Goal: Task Accomplishment & Management: Use online tool/utility

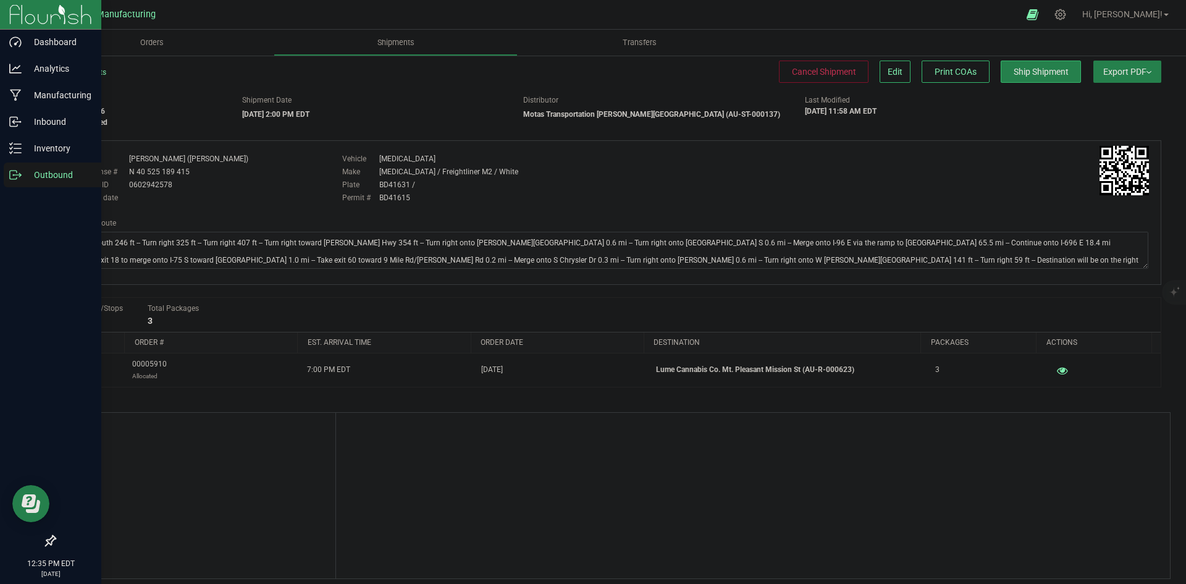
click at [15, 173] on icon at bounding box center [15, 175] width 12 height 12
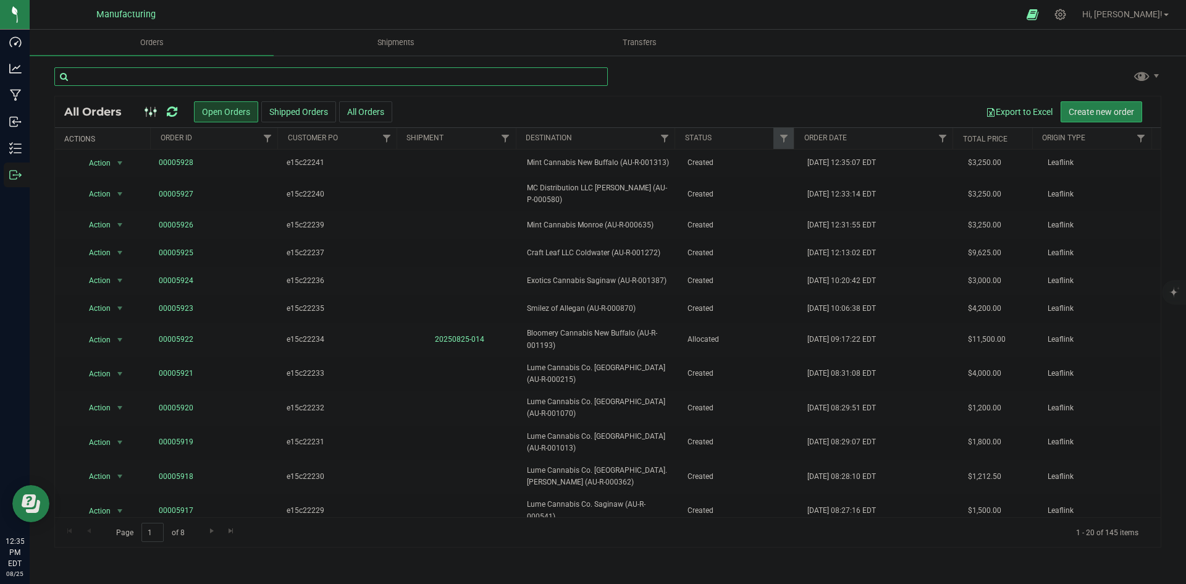
click at [157, 76] on input "text" at bounding box center [331, 76] width 554 height 19
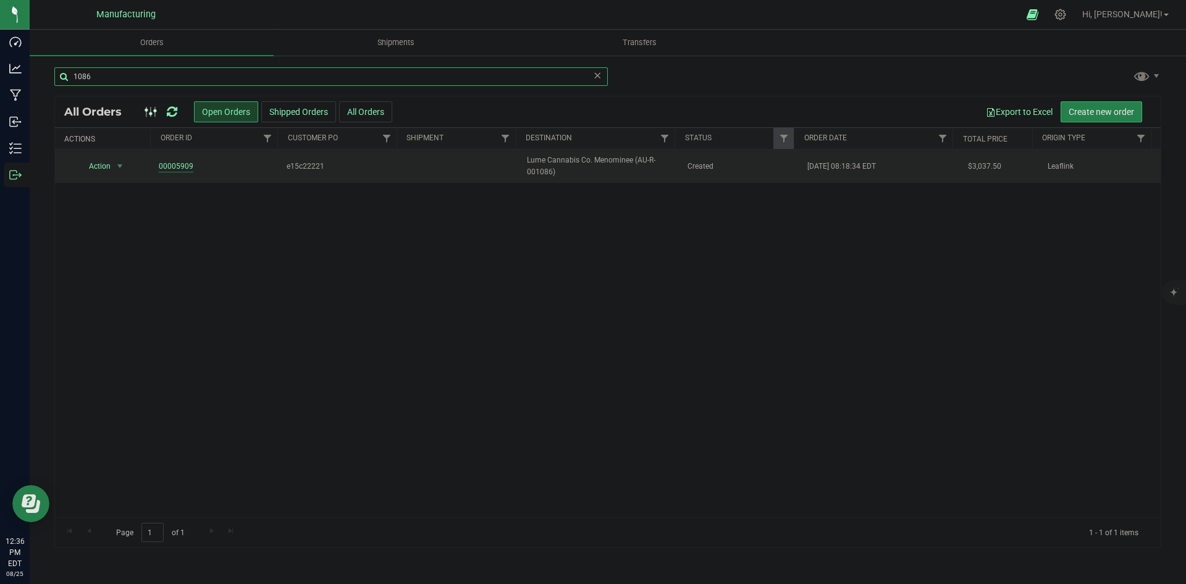
type input "1086"
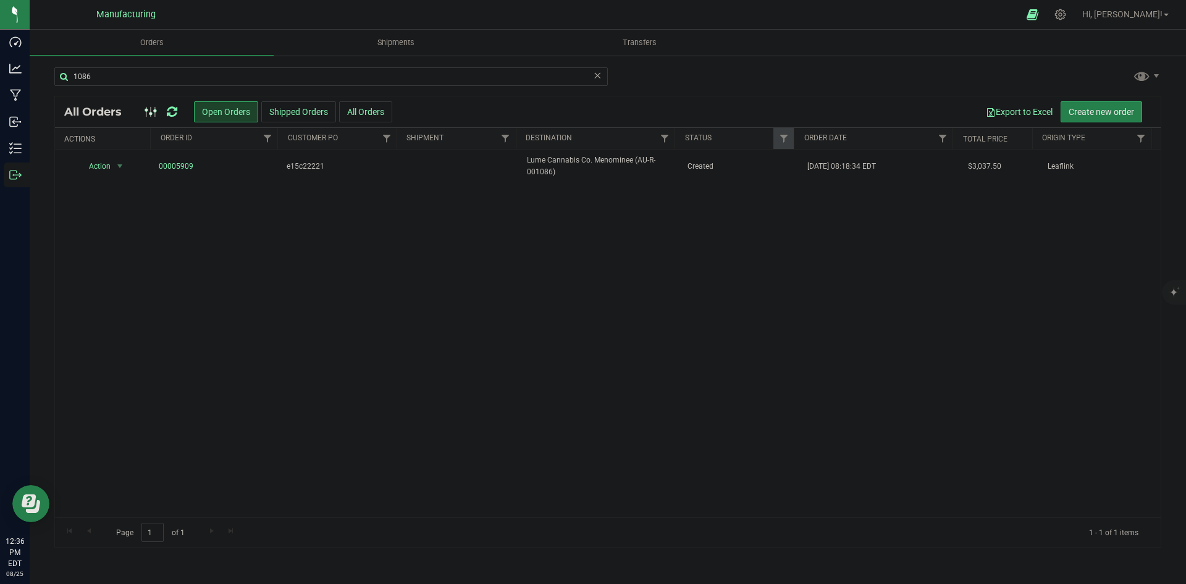
drag, startPoint x: 182, startPoint y: 164, endPoint x: 473, endPoint y: 237, distance: 300.6
click at [487, 242] on div "Action Action Cancel order Change facility Clone order Edit order Mark as fully…" at bounding box center [608, 334] width 1106 height 368
click at [172, 117] on icon at bounding box center [172, 112] width 11 height 12
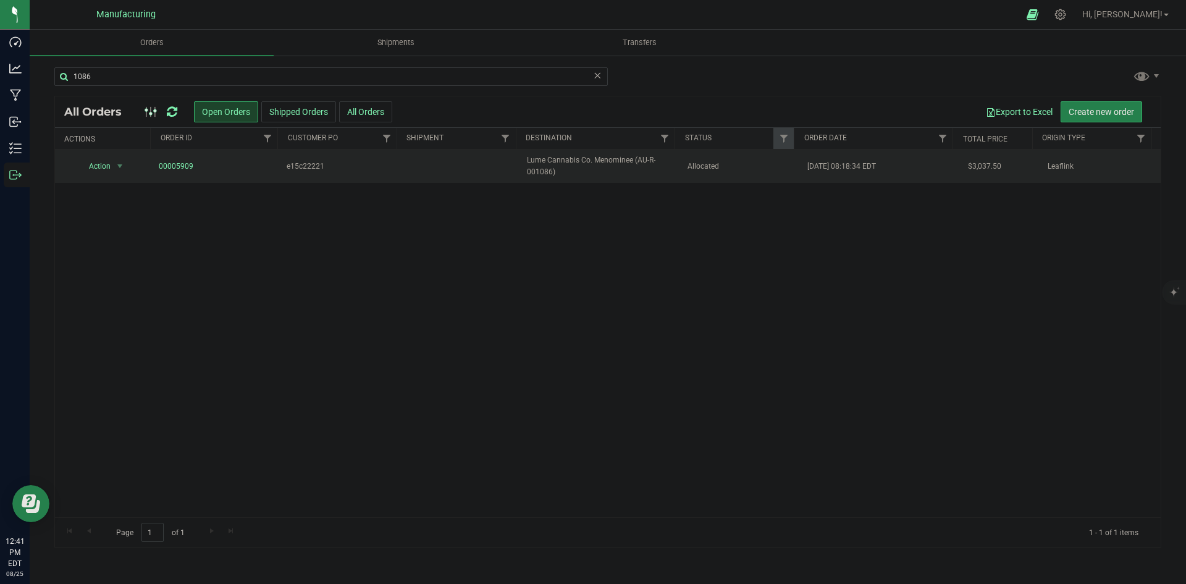
click at [641, 162] on span "Lume Cannabis Co. Menominee (AU-R-001086)" at bounding box center [599, 165] width 145 height 23
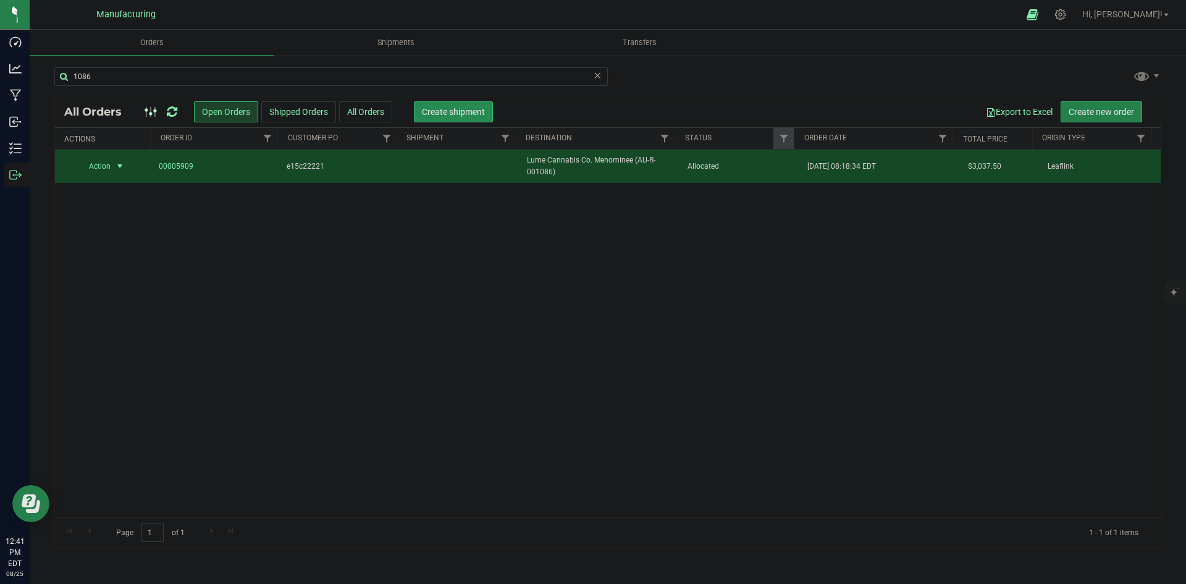
click at [463, 111] on span "Create shipment" at bounding box center [453, 112] width 63 height 10
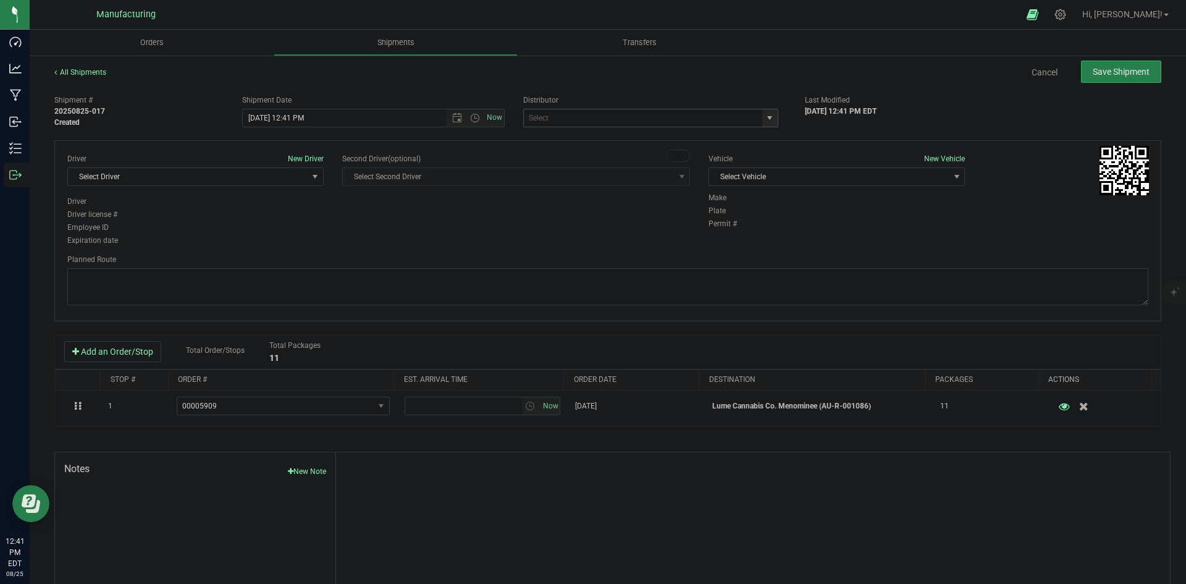
click at [765, 119] on span "select" at bounding box center [770, 118] width 10 height 10
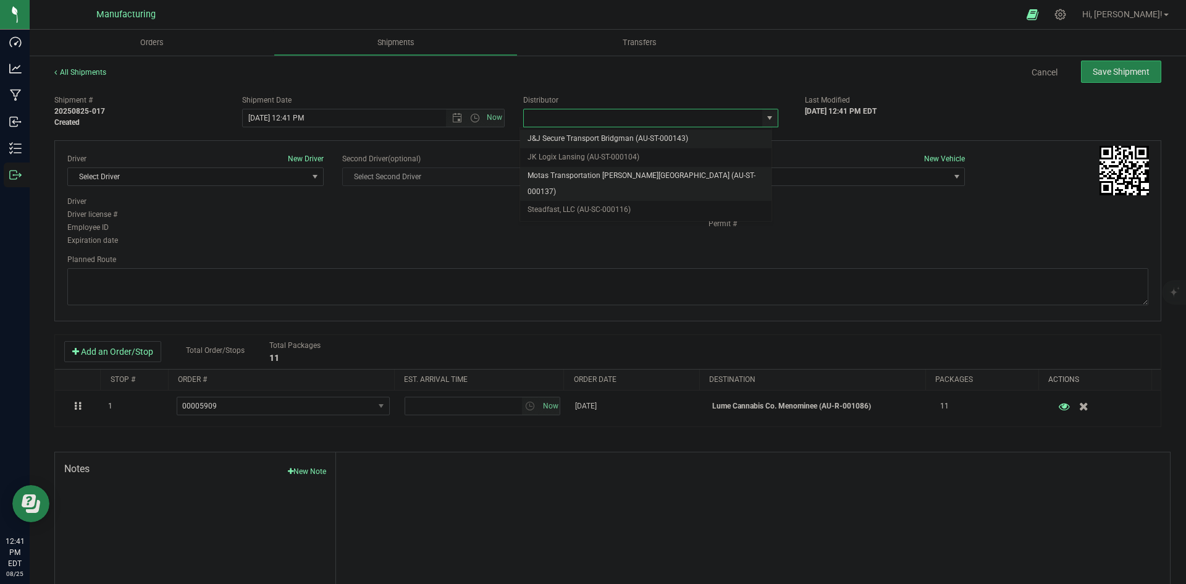
drag, startPoint x: 561, startPoint y: 174, endPoint x: 650, endPoint y: 177, distance: 89.0
click at [562, 174] on li "Motas Transportation [PERSON_NAME][GEOGRAPHIC_DATA] (AU-ST-000137)" at bounding box center [645, 184] width 251 height 34
type input "Motas Transportation [PERSON_NAME][GEOGRAPHIC_DATA] (AU-ST-000137)"
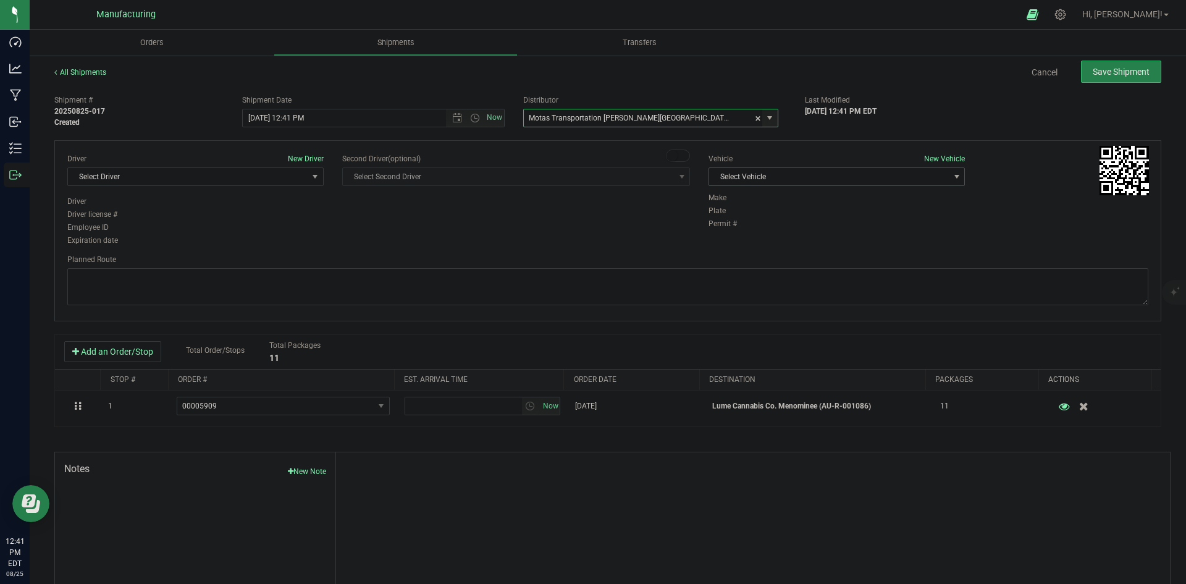
click at [856, 177] on span "Select Vehicle" at bounding box center [829, 176] width 240 height 17
click at [736, 234] on li "[MEDICAL_DATA]" at bounding box center [830, 235] width 253 height 19
click at [233, 182] on span "Select Driver" at bounding box center [188, 176] width 240 height 17
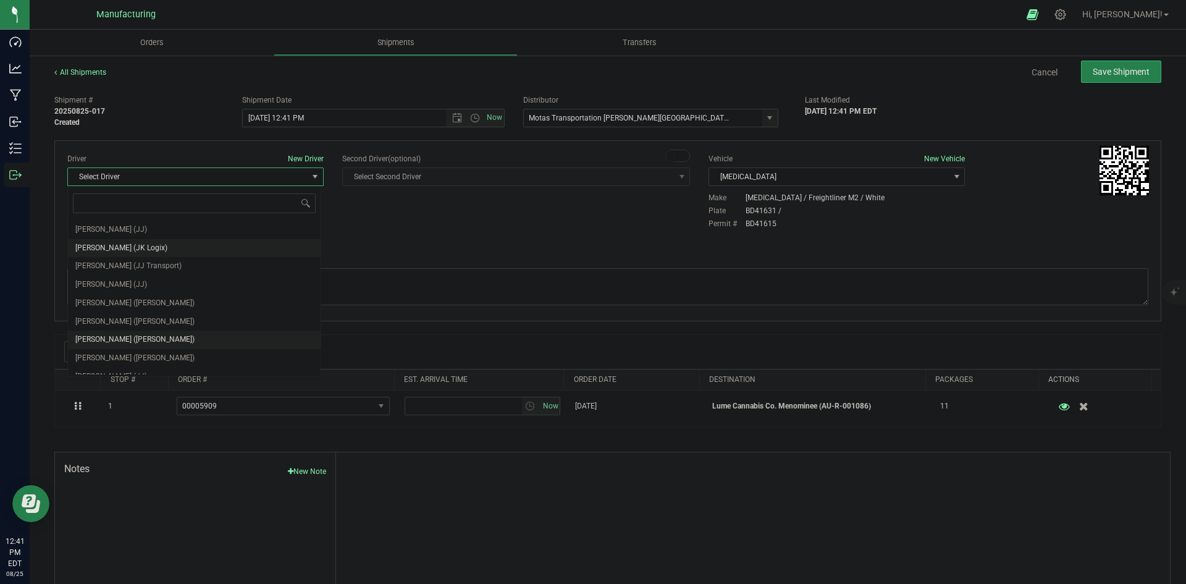
scroll to position [65, 0]
click at [119, 284] on span "[PERSON_NAME] ([PERSON_NAME])" at bounding box center [134, 292] width 119 height 16
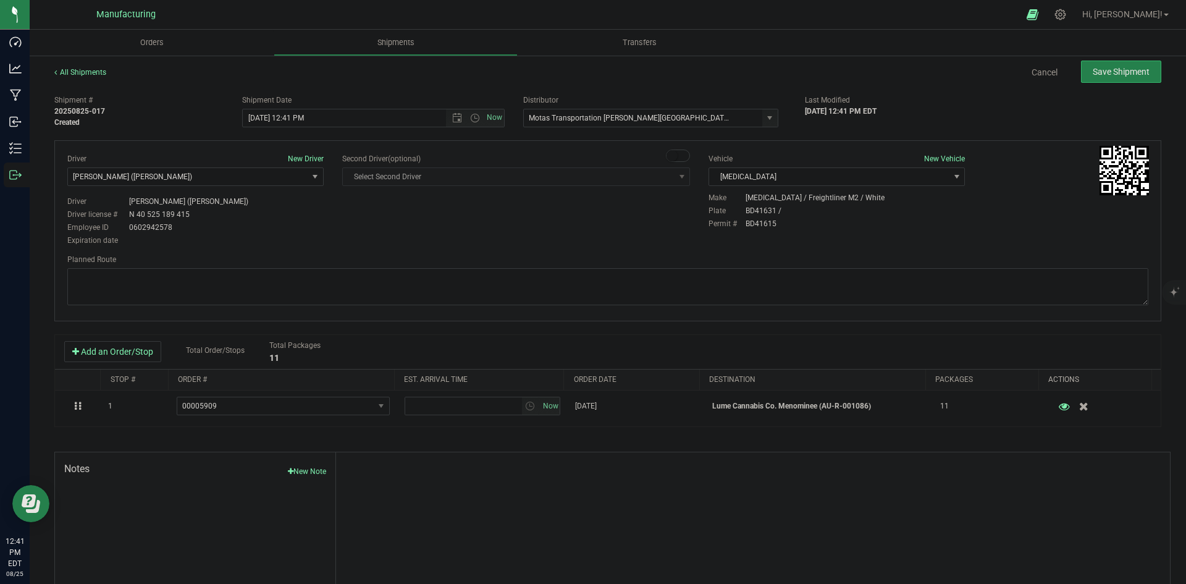
click at [432, 197] on div "Driver New Driver [PERSON_NAME] ([PERSON_NAME]) Select Driver [PERSON_NAME] (JK…" at bounding box center [608, 200] width 1100 height 95
click at [470, 119] on span "Open the time view" at bounding box center [475, 118] width 10 height 10
click at [264, 213] on li "2:00 PM" at bounding box center [370, 212] width 258 height 16
type input "8/25/2025 2:00 PM"
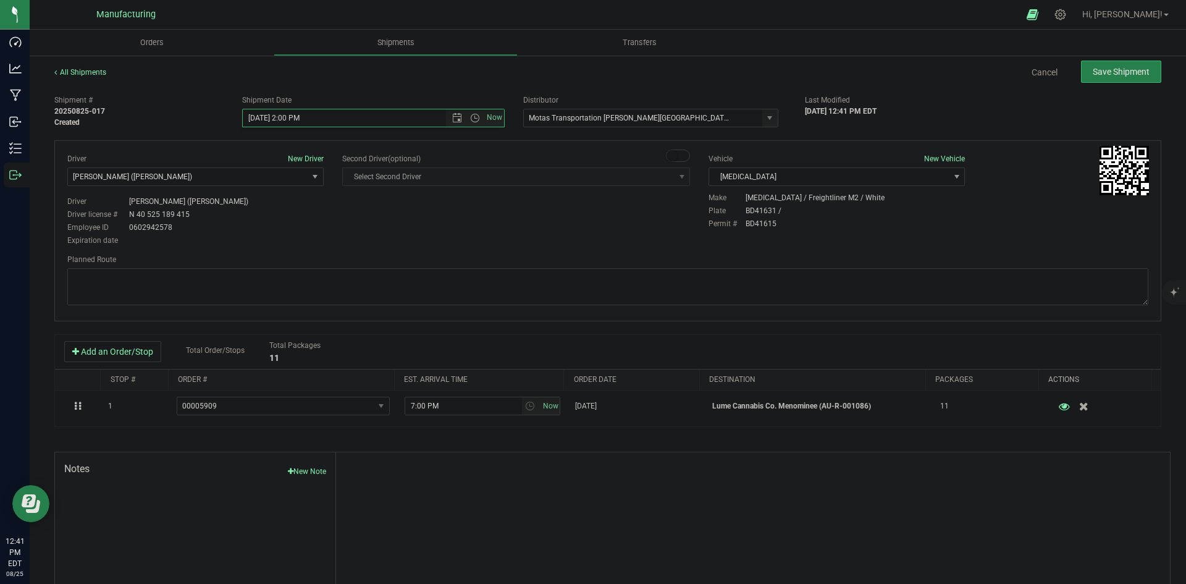
click at [419, 229] on div "Driver New Driver Lloyd Neely (Motas) Select Driver Perry Black (JK Logix) Robe…" at bounding box center [608, 200] width 1100 height 95
click at [468, 279] on textarea at bounding box center [607, 286] width 1081 height 37
paste textarea "Head south 246 ft -- Turn right 325 ft -- Turn right 407 ft -- Turn right towar…"
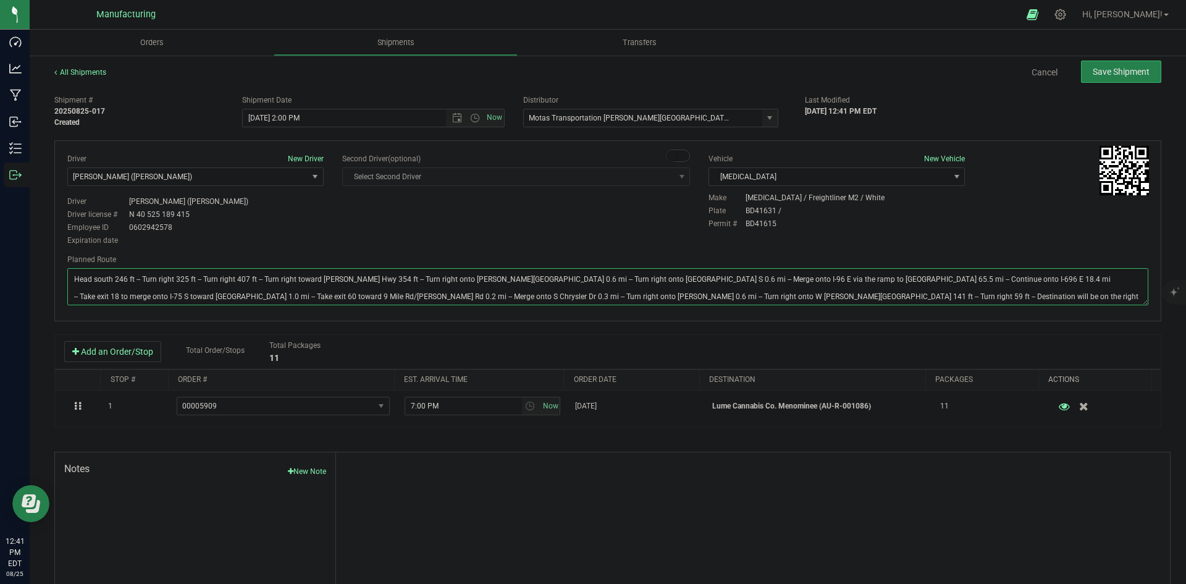
type textarea "Head south 246 ft -- Turn right 325 ft -- Turn right 407 ft -- Turn right towar…"
drag, startPoint x: 578, startPoint y: 208, endPoint x: 869, endPoint y: 137, distance: 299.5
click at [584, 208] on div "Driver New Driver Lloyd Neely (Motas) Select Driver Perry Black (JK Logix) Robe…" at bounding box center [608, 200] width 1100 height 95
click at [1110, 67] on span "Save Shipment" at bounding box center [1121, 72] width 57 height 10
type input "8/25/2025 6:00 PM"
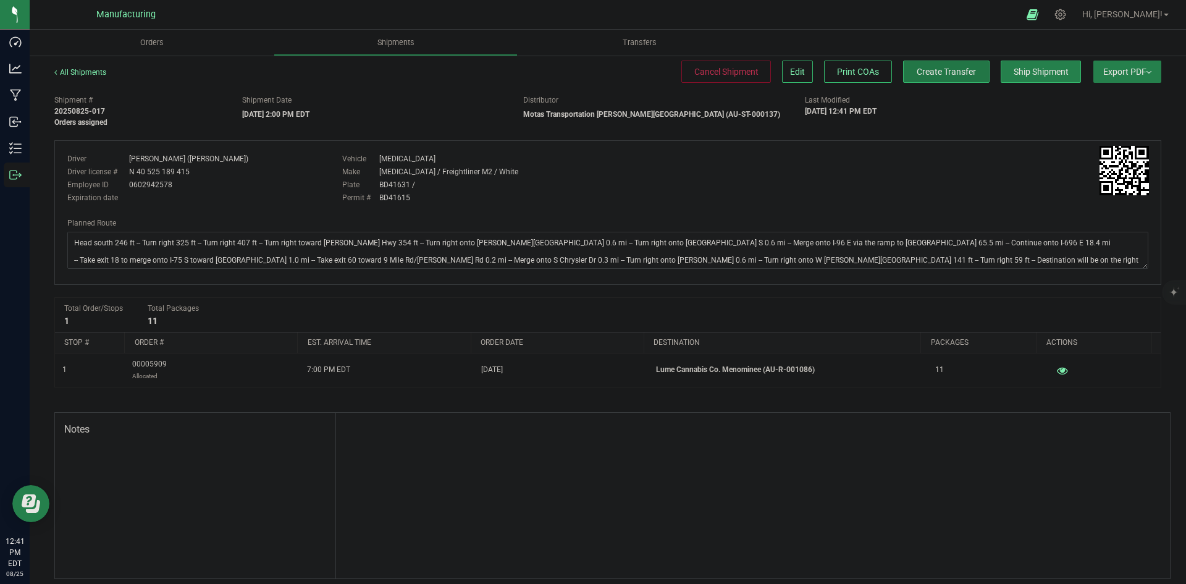
click at [977, 75] on button "Create Transfer" at bounding box center [946, 72] width 86 height 22
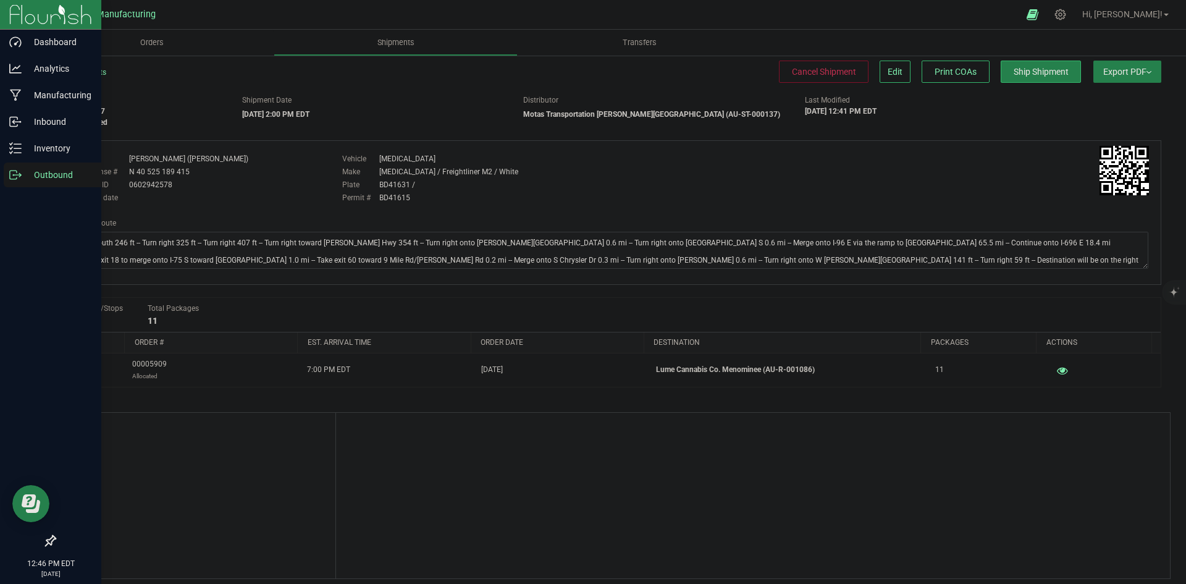
click at [27, 179] on p "Outbound" at bounding box center [59, 174] width 74 height 15
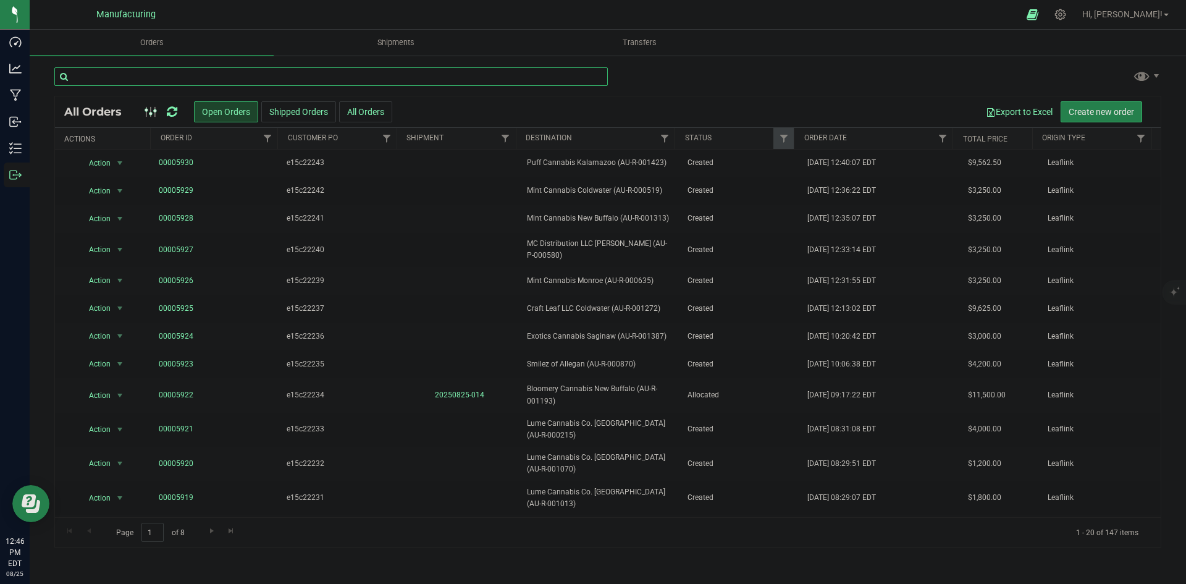
click at [213, 81] on input "text" at bounding box center [331, 76] width 554 height 19
type input "543"
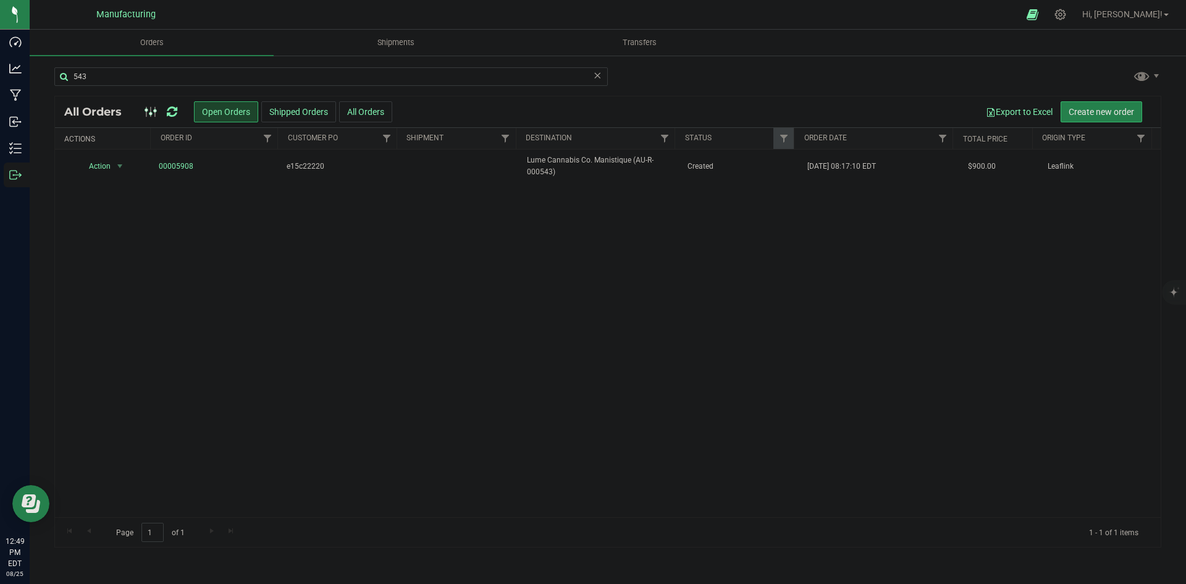
click at [170, 108] on icon at bounding box center [172, 112] width 11 height 12
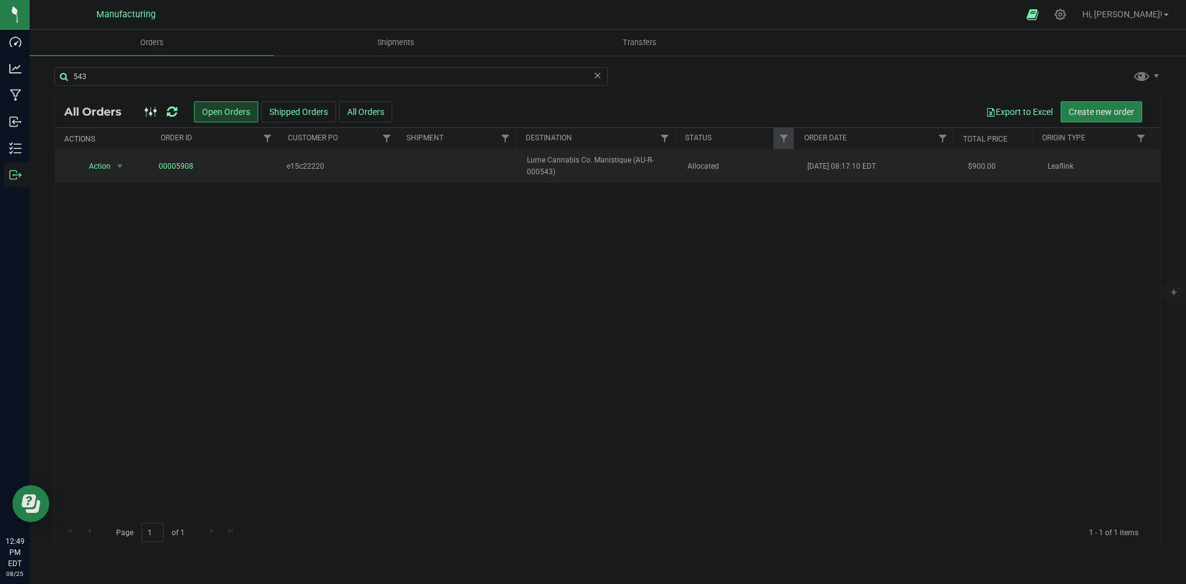
click at [660, 169] on span "Lume Cannabis Co. Manistique (AU-R-000543)" at bounding box center [599, 165] width 145 height 23
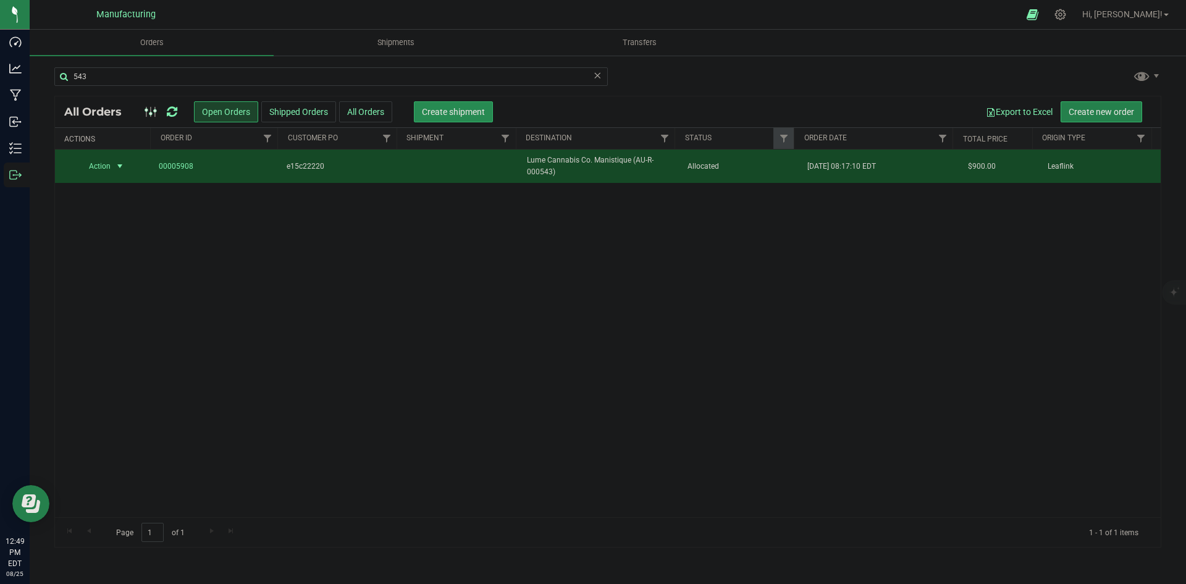
click at [465, 114] on span "Create shipment" at bounding box center [453, 112] width 63 height 10
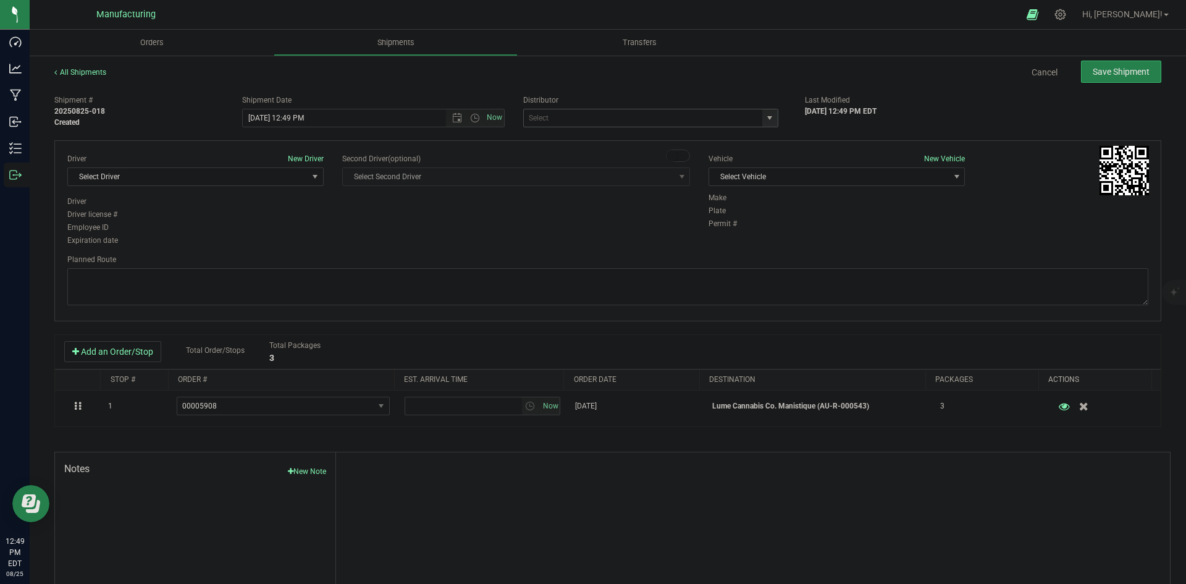
click at [769, 116] on span "select" at bounding box center [770, 118] width 10 height 10
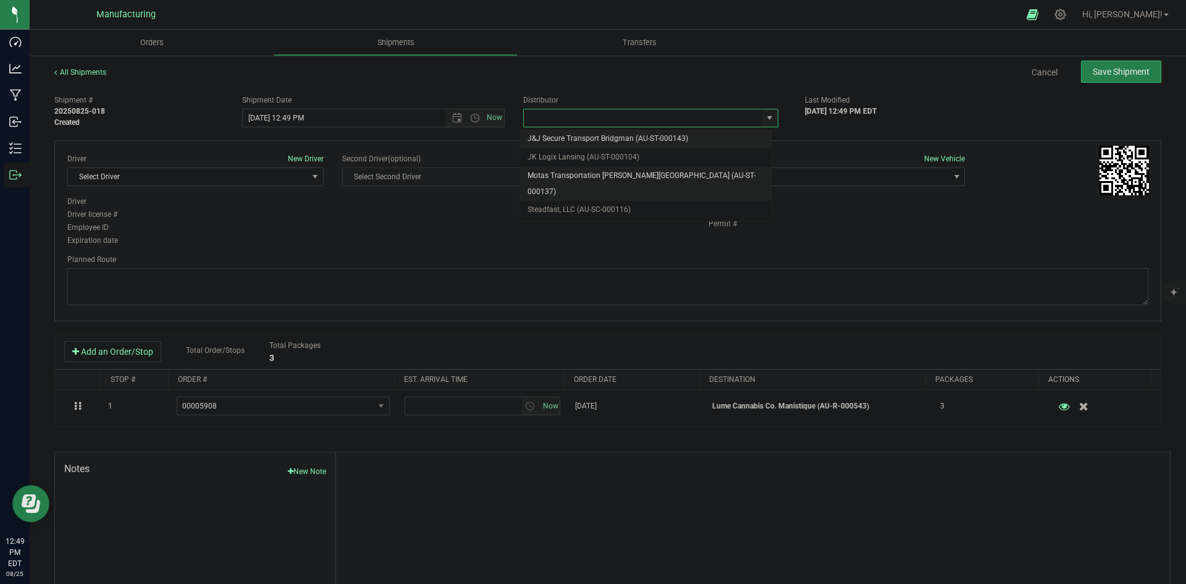
click at [675, 169] on li "Motas Transportation [PERSON_NAME][GEOGRAPHIC_DATA] (AU-ST-000137)" at bounding box center [645, 184] width 251 height 34
type input "Motas Transportation [PERSON_NAME][GEOGRAPHIC_DATA] (AU-ST-000137)"
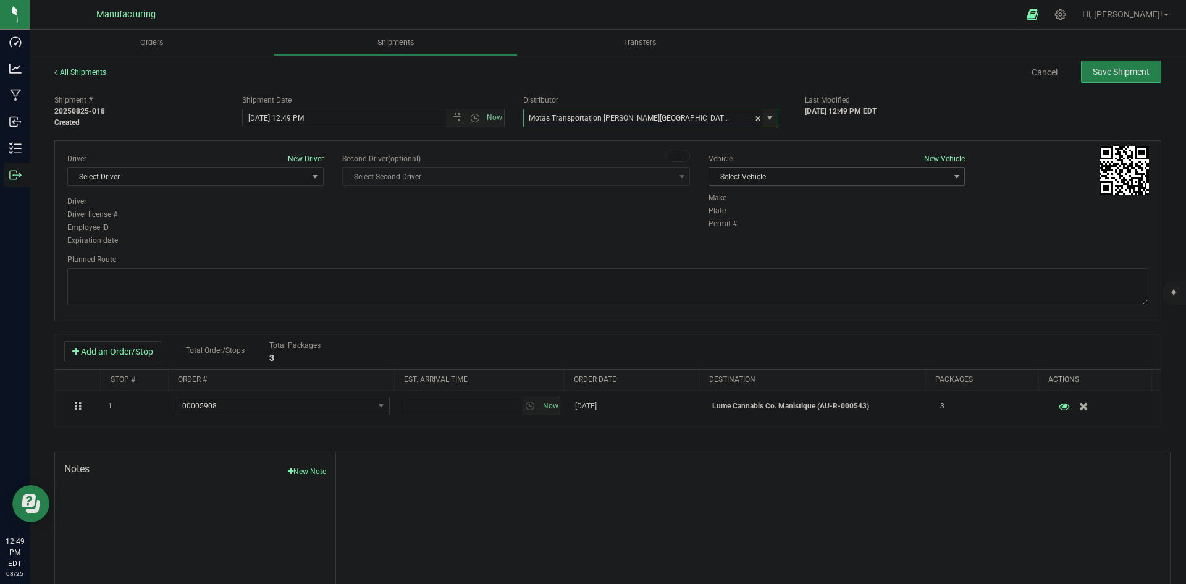
click at [799, 171] on span "Select Vehicle" at bounding box center [829, 176] width 240 height 17
click at [749, 230] on li "T3" at bounding box center [830, 235] width 253 height 19
click at [246, 187] on div "Driver New Driver Select Driver Select Driver Perry Black (JK Logix) Robert Cle…" at bounding box center [195, 174] width 256 height 43
click at [155, 181] on span "Select Driver" at bounding box center [188, 176] width 240 height 17
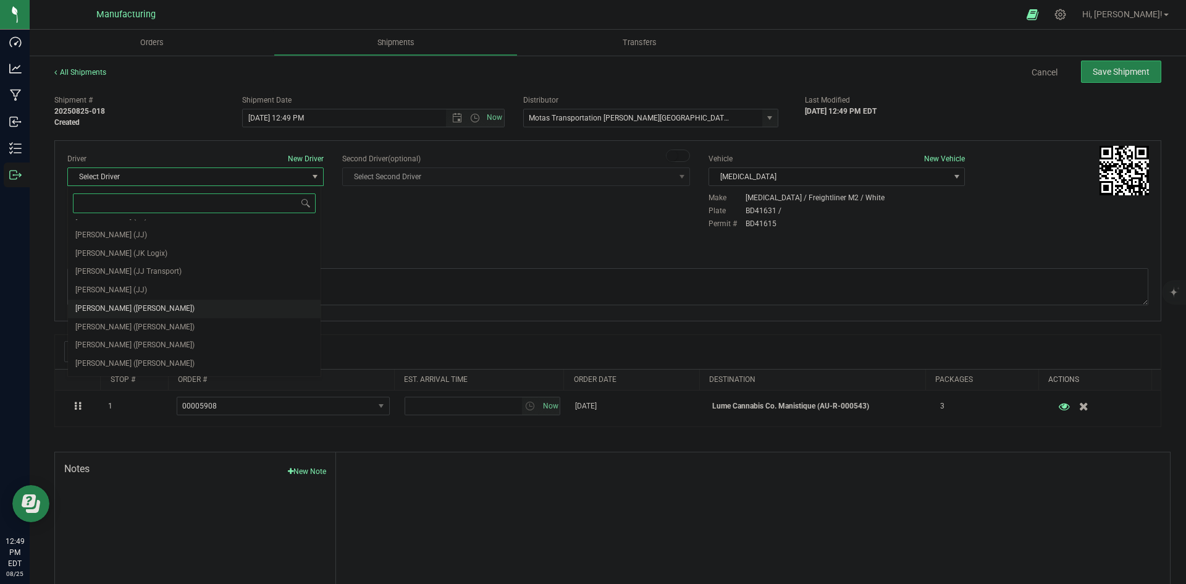
scroll to position [65, 0]
drag, startPoint x: 129, startPoint y: 291, endPoint x: 217, endPoint y: 251, distance: 97.6
click at [129, 290] on span "Lloyd Neely (Motas)" at bounding box center [134, 292] width 119 height 16
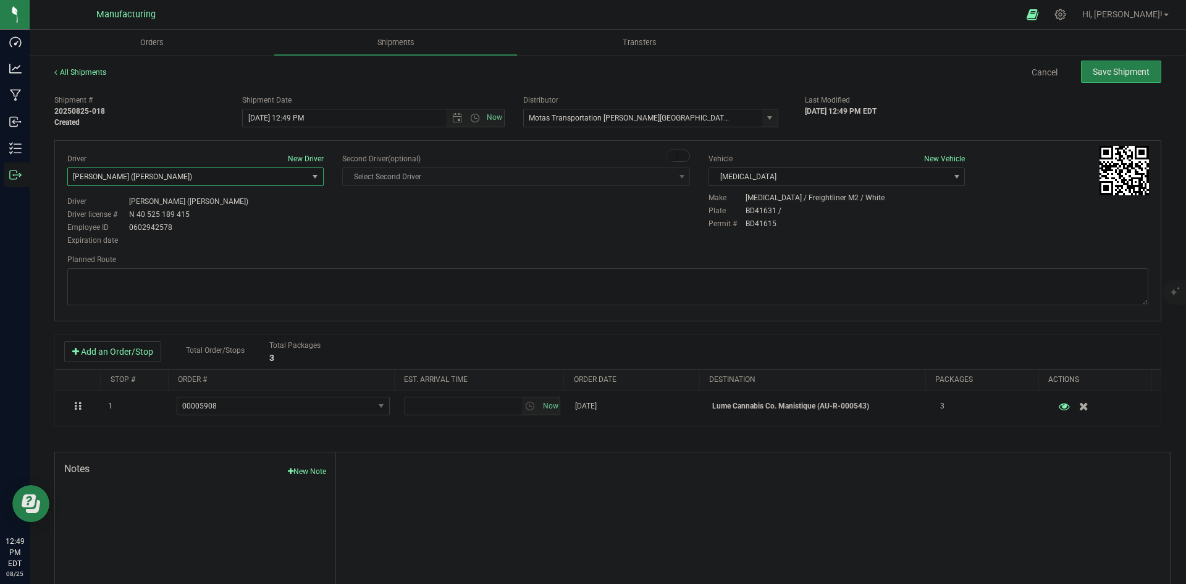
click at [272, 237] on div "Expiration date" at bounding box center [195, 240] width 256 height 11
click at [472, 119] on span "Open the time view" at bounding box center [475, 118] width 10 height 10
click at [270, 209] on li "2:00 PM" at bounding box center [370, 212] width 258 height 16
type input "8/25/2025 2:00 PM"
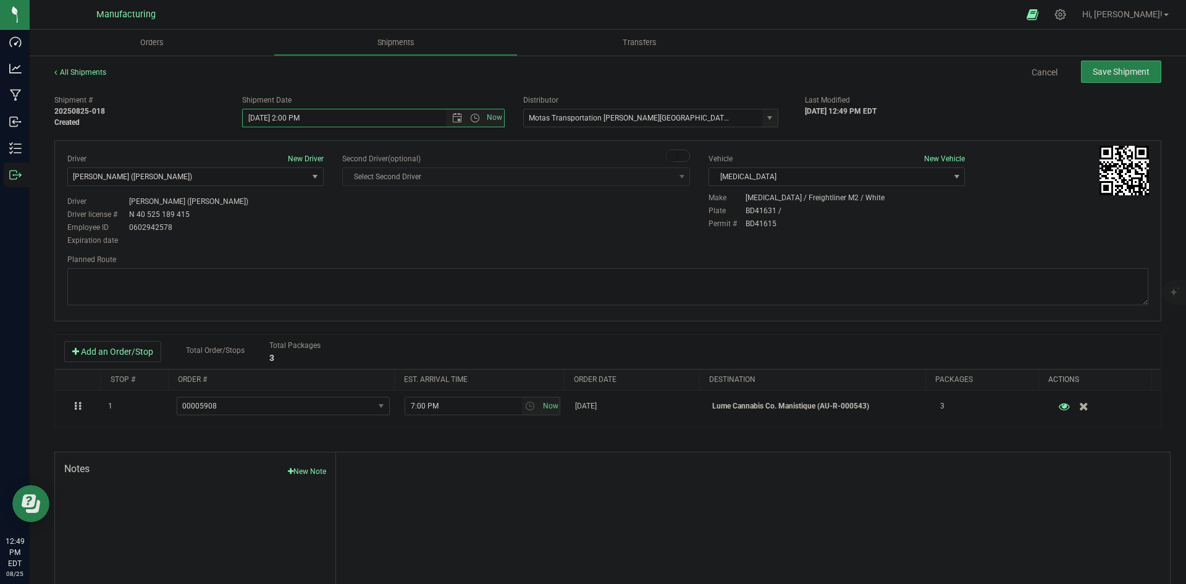
drag, startPoint x: 379, startPoint y: 221, endPoint x: 397, endPoint y: 221, distance: 17.3
click at [381, 221] on div "Driver New Driver Lloyd Neely (Motas) Select Driver Perry Black (JK Logix) Robe…" at bounding box center [608, 200] width 1100 height 95
click at [418, 288] on textarea at bounding box center [607, 286] width 1081 height 37
paste textarea "Head south 246 ft -- Turn right 325 ft -- Turn right 407 ft -- Turn right towar…"
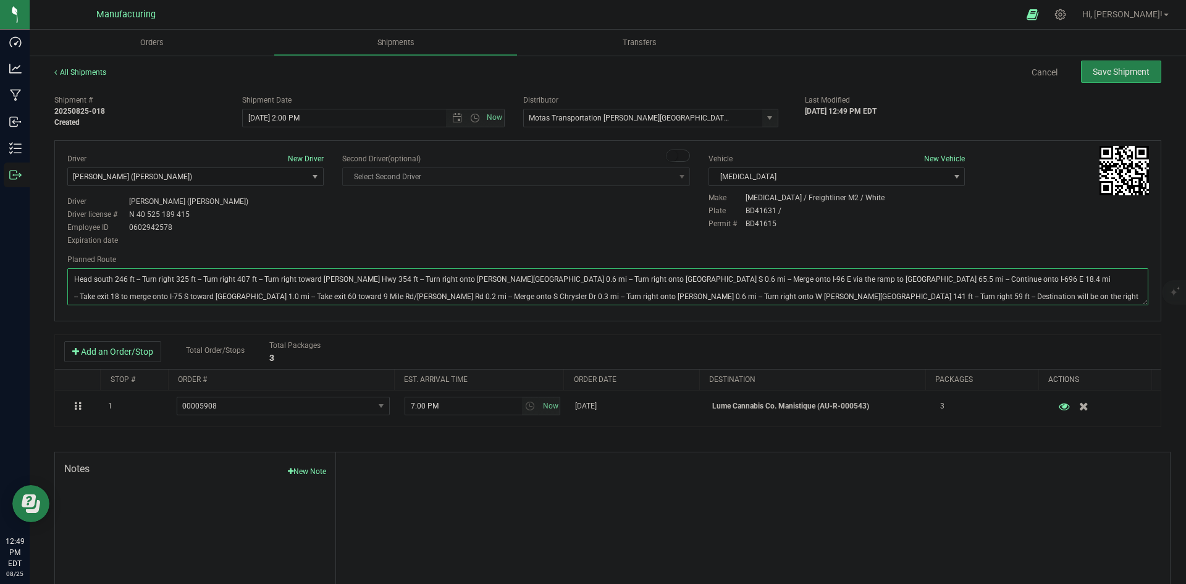
type textarea "Head south 246 ft -- Turn right 325 ft -- Turn right 407 ft -- Turn right towar…"
drag, startPoint x: 500, startPoint y: 214, endPoint x: 522, endPoint y: 209, distance: 22.7
click at [501, 214] on div "Driver New Driver Lloyd Neely (Motas) Select Driver Perry Black (JK Logix) Robe…" at bounding box center [608, 200] width 1100 height 95
click at [1100, 64] on button "Save Shipment" at bounding box center [1121, 72] width 80 height 22
type input "8/25/2025 6:00 PM"
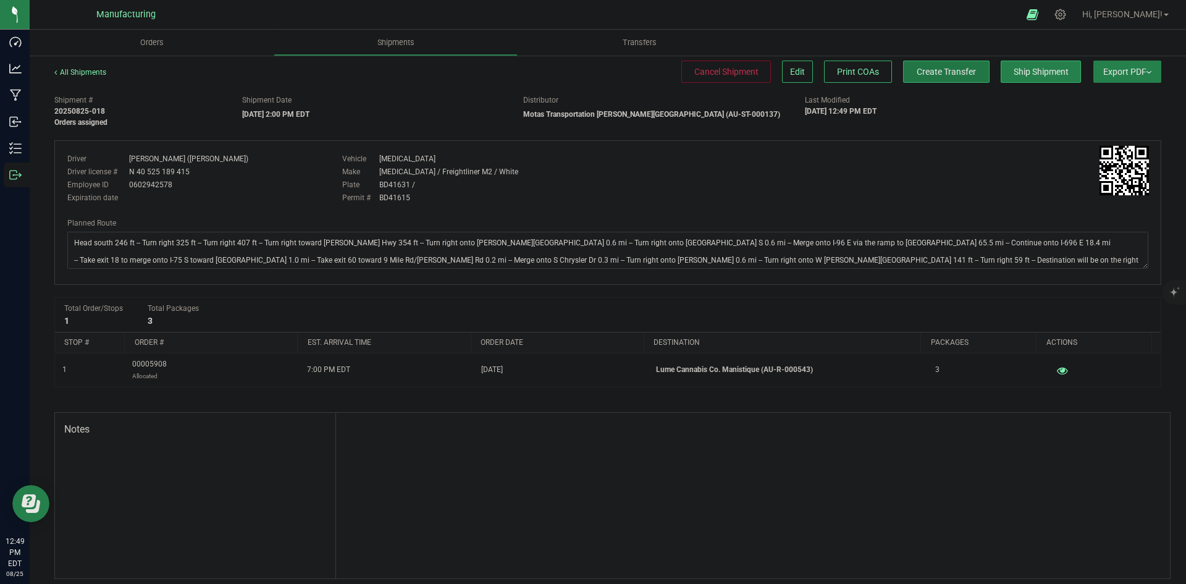
click at [959, 79] on button "Create Transfer" at bounding box center [946, 72] width 86 height 22
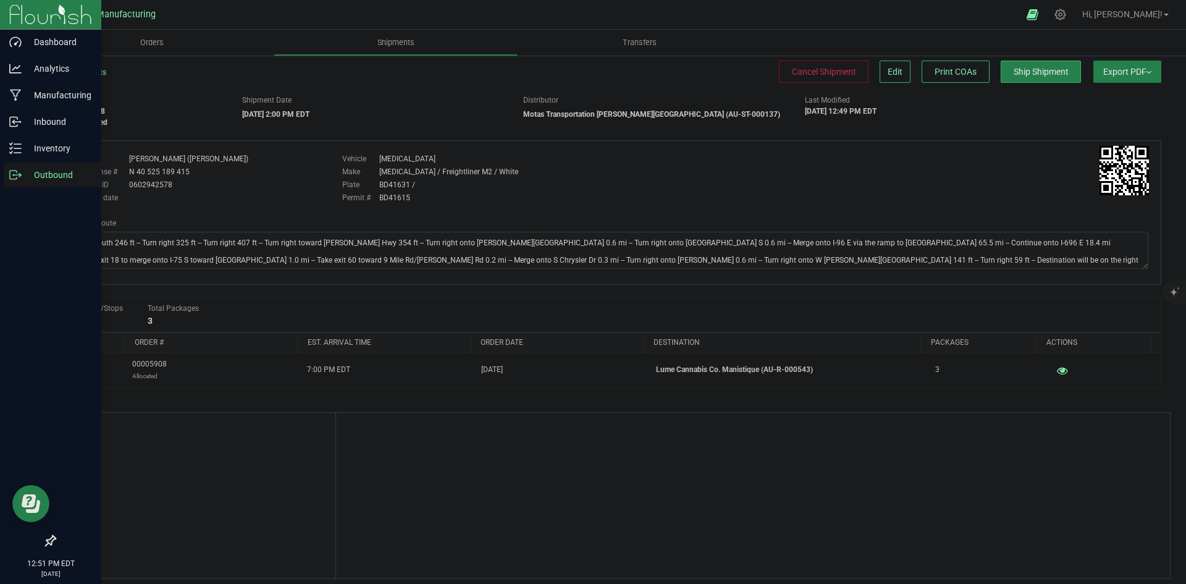
click at [10, 174] on icon at bounding box center [15, 175] width 12 height 12
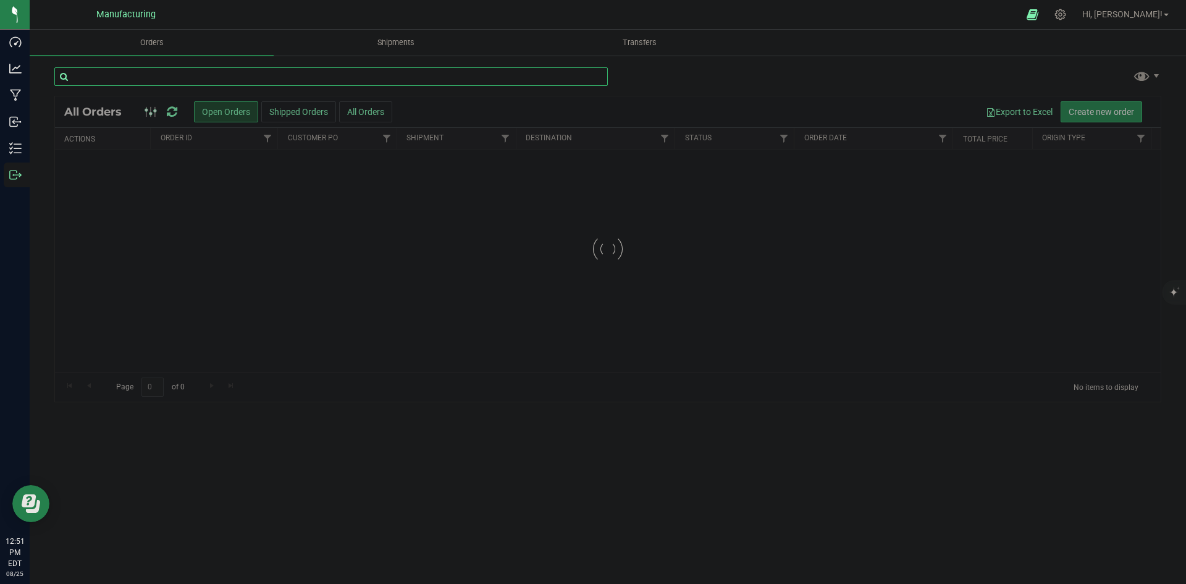
click at [172, 80] on input "text" at bounding box center [331, 76] width 554 height 19
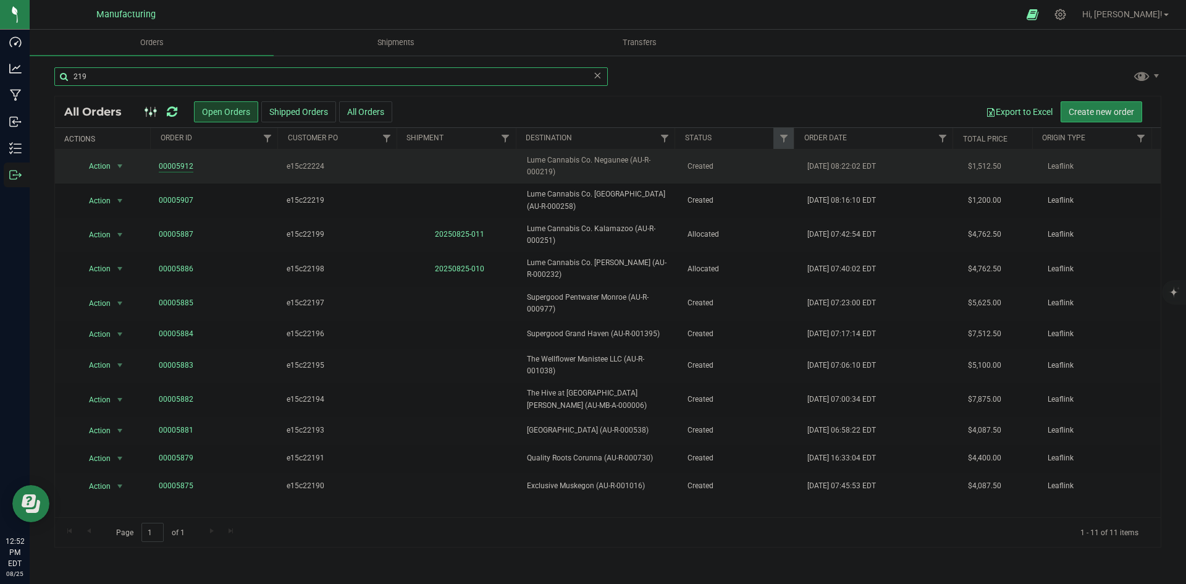
type input "219"
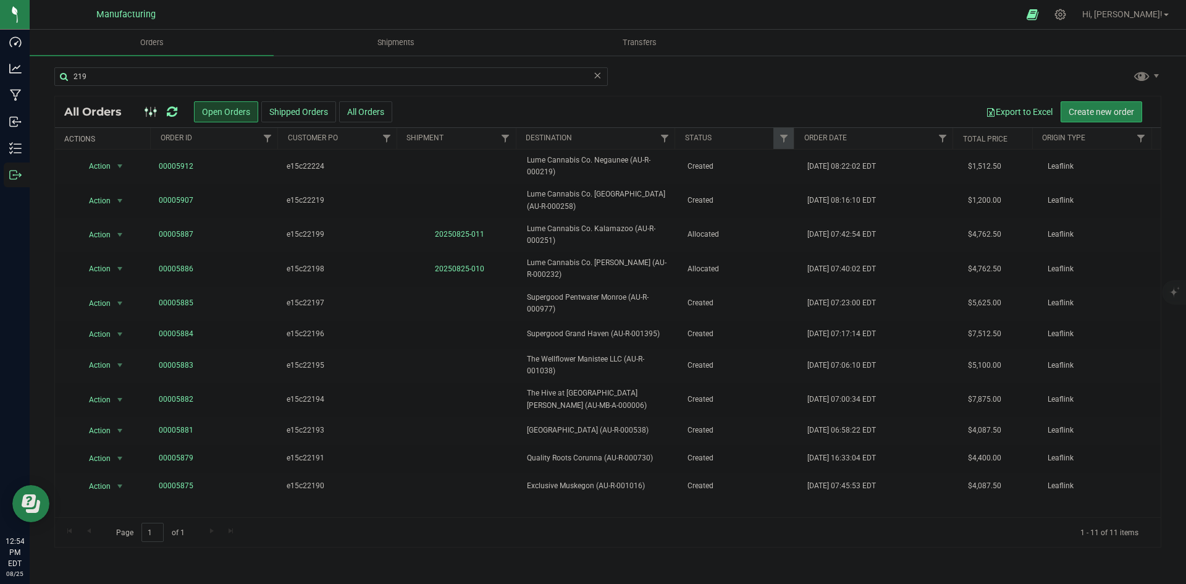
click at [171, 108] on icon at bounding box center [172, 112] width 11 height 12
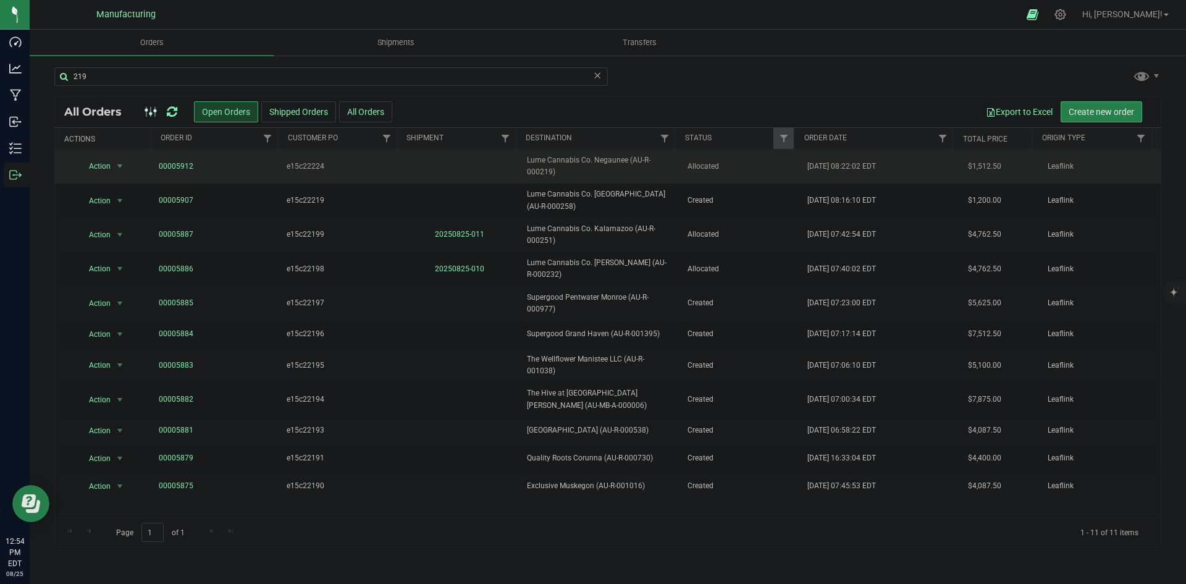
click at [647, 180] on td "Lume Cannabis Co. Negaunee (AU-R-000219)" at bounding box center [600, 167] width 160 height 34
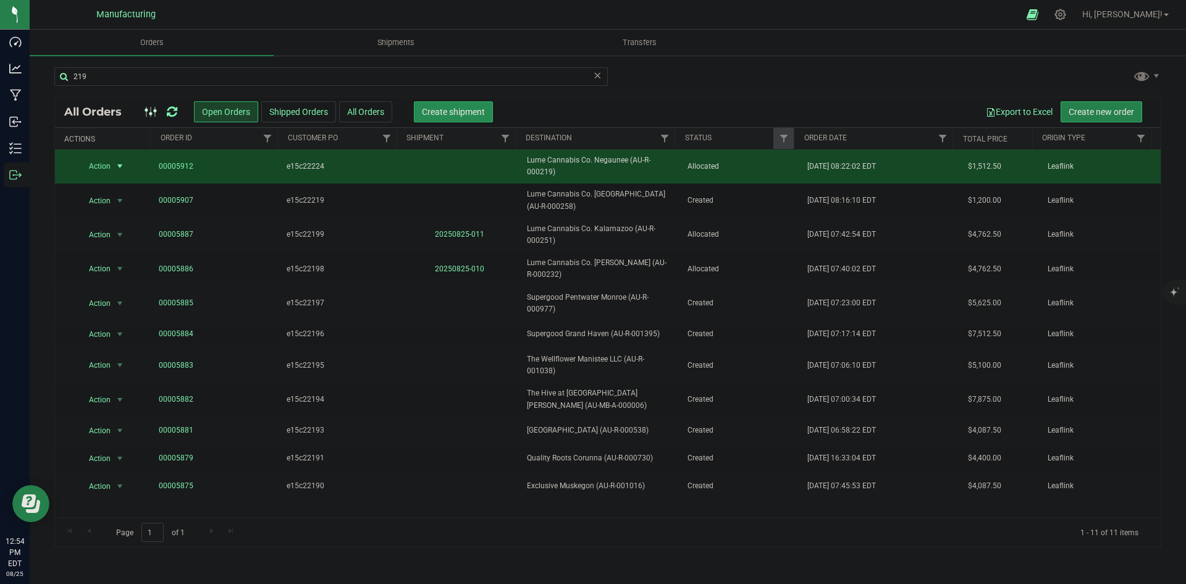
click at [462, 116] on span "Create shipment" at bounding box center [453, 112] width 63 height 10
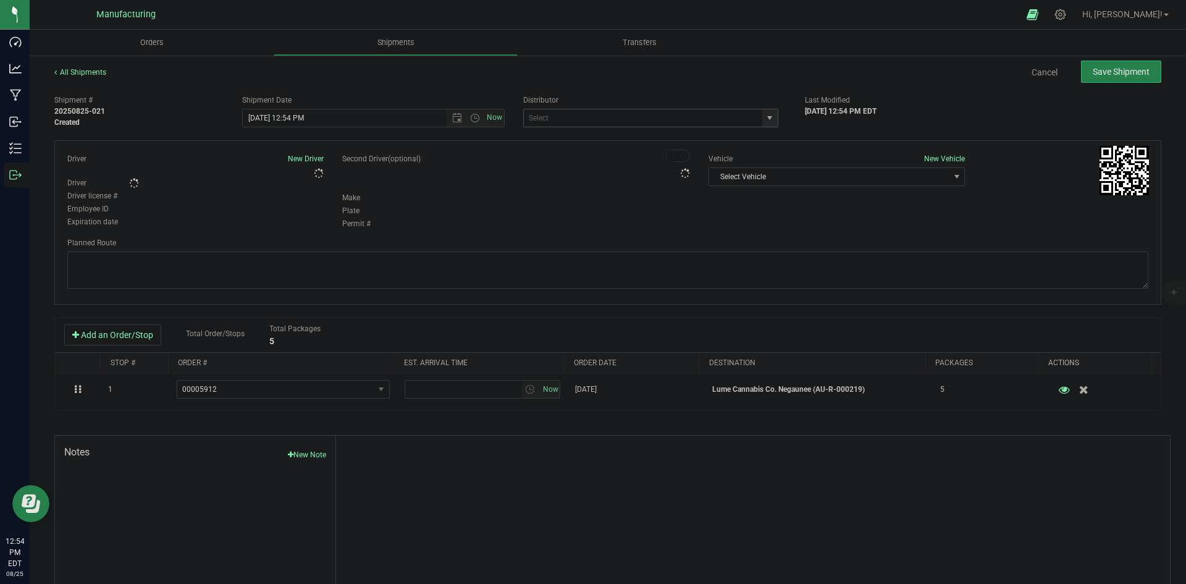
click at [765, 117] on span "select" at bounding box center [770, 118] width 10 height 10
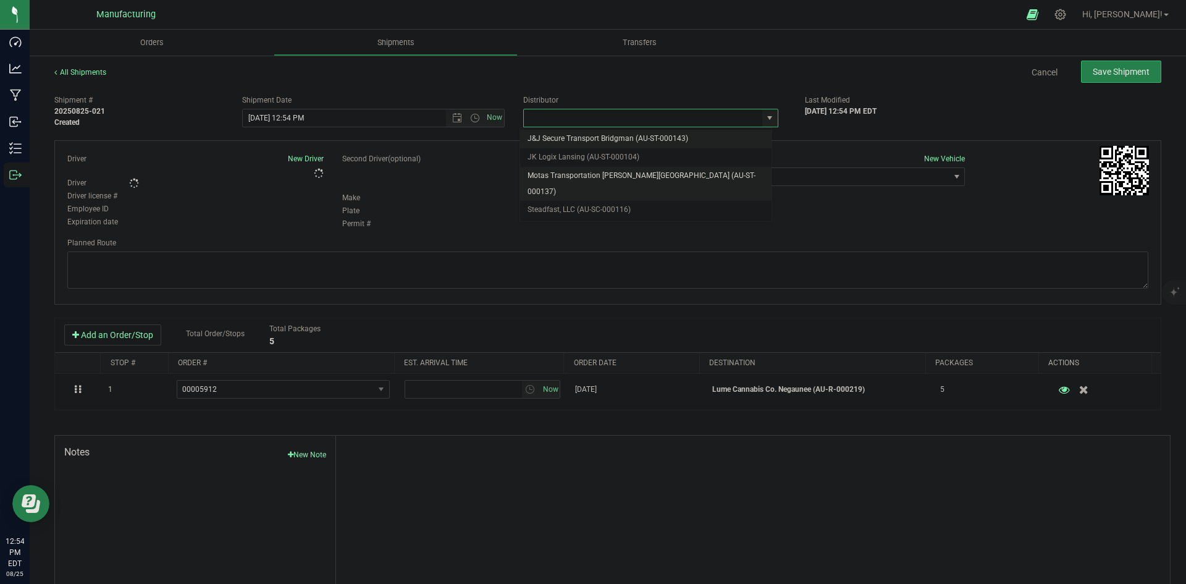
click at [627, 177] on li "Motas Transportation [PERSON_NAME][GEOGRAPHIC_DATA] (AU-ST-000137)" at bounding box center [645, 184] width 251 height 34
type input "Motas Transportation [PERSON_NAME][GEOGRAPHIC_DATA] (AU-ST-000137)"
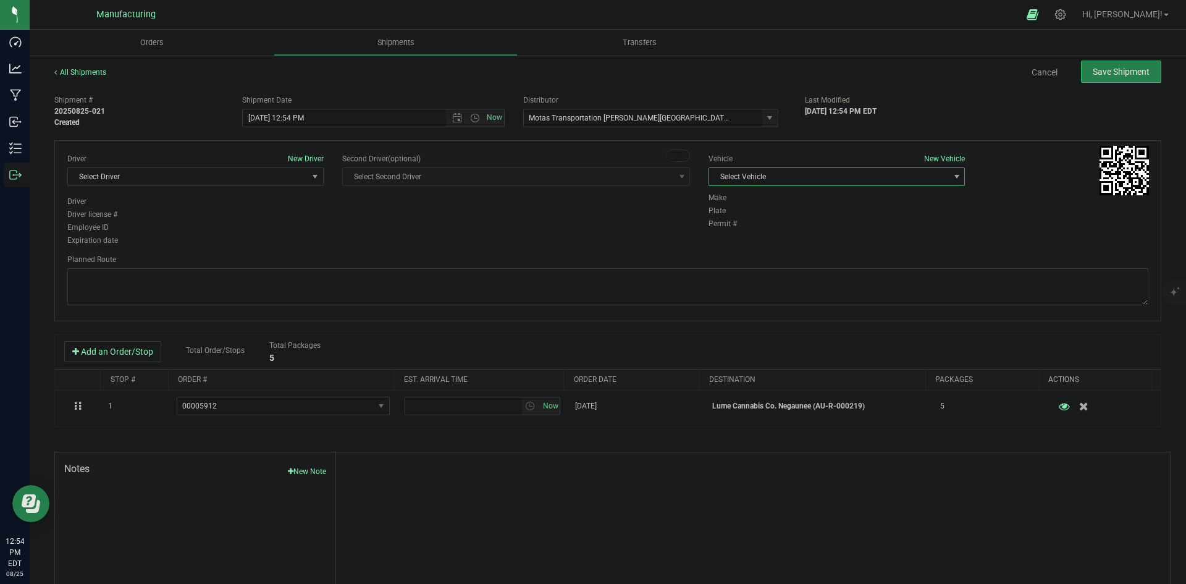
click at [759, 171] on span "Select Vehicle" at bounding box center [829, 176] width 240 height 17
click at [720, 235] on li "T3" at bounding box center [830, 235] width 253 height 19
drag, startPoint x: 243, startPoint y: 175, endPoint x: 240, endPoint y: 192, distance: 16.9
click at [243, 175] on span "Select Driver" at bounding box center [188, 176] width 240 height 17
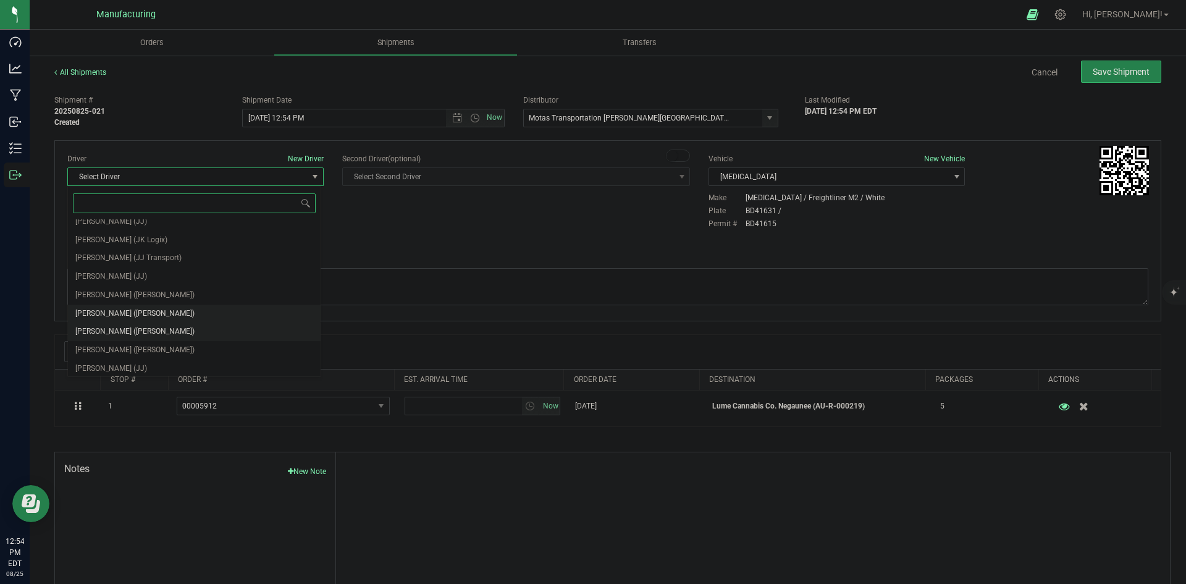
scroll to position [65, 0]
click at [108, 283] on li "Lloyd Neely (Motas)" at bounding box center [194, 292] width 253 height 19
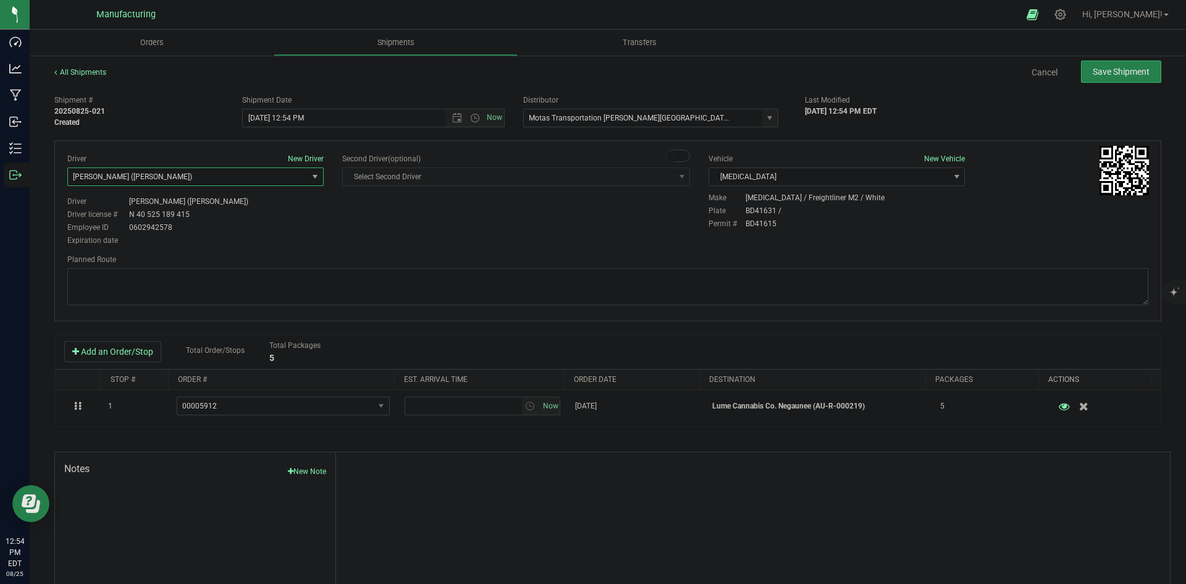
click at [376, 224] on div "Driver New Driver Lloyd Neely (Motas) Select Driver Perry Black (JK Logix) Robe…" at bounding box center [608, 200] width 1100 height 95
click at [470, 120] on span "Open the time view" at bounding box center [475, 118] width 10 height 10
click at [269, 206] on li "2:00 PM" at bounding box center [370, 212] width 258 height 16
type input "8/25/2025 2:00 PM"
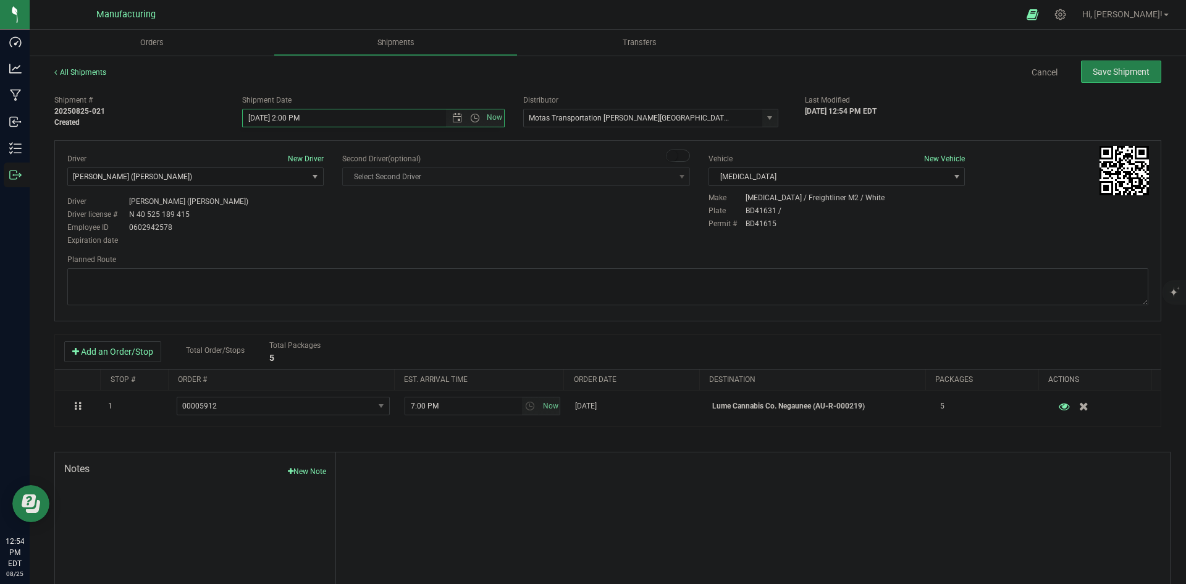
drag, startPoint x: 451, startPoint y: 215, endPoint x: 475, endPoint y: 213, distance: 24.2
click at [457, 215] on div "Driver New Driver Lloyd Neely (Motas) Select Driver Perry Black (JK Logix) Robe…" at bounding box center [608, 200] width 1100 height 95
click at [439, 285] on textarea at bounding box center [607, 286] width 1081 height 37
paste textarea "Head south 246 ft -- Turn right 325 ft -- Turn right 407 ft -- Turn right towar…"
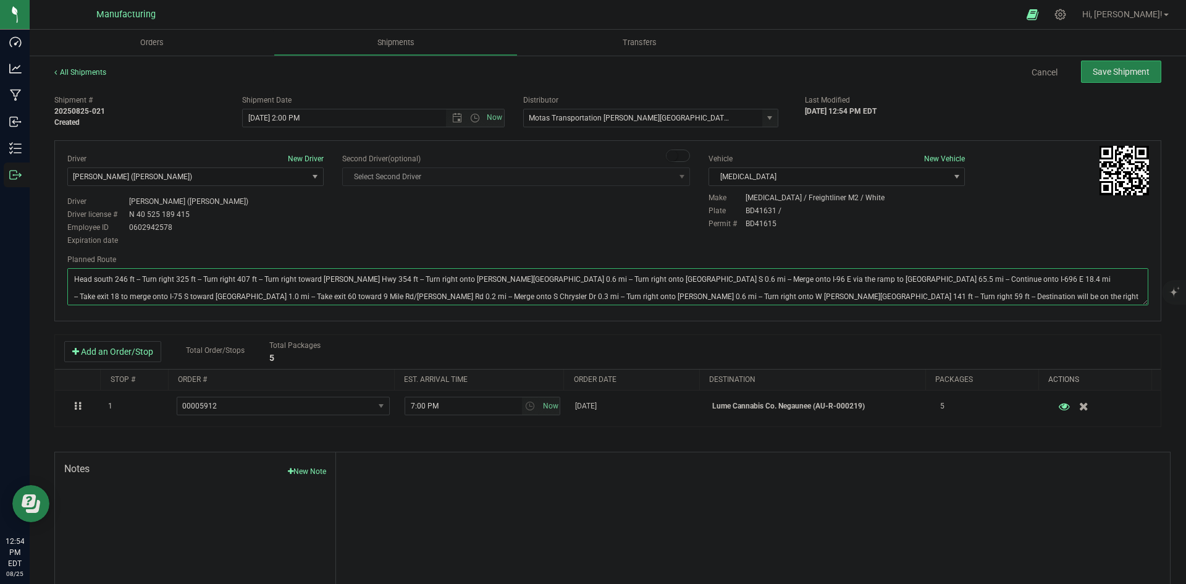
type textarea "Head south 246 ft -- Turn right 325 ft -- Turn right 407 ft -- Turn right towar…"
click at [509, 213] on div "Driver New Driver Lloyd Neely (Motas) Select Driver Perry Black (JK Logix) Robe…" at bounding box center [608, 200] width 1100 height 95
click at [1099, 80] on button "Save Shipment" at bounding box center [1121, 72] width 80 height 22
type input "8/25/2025 6:00 PM"
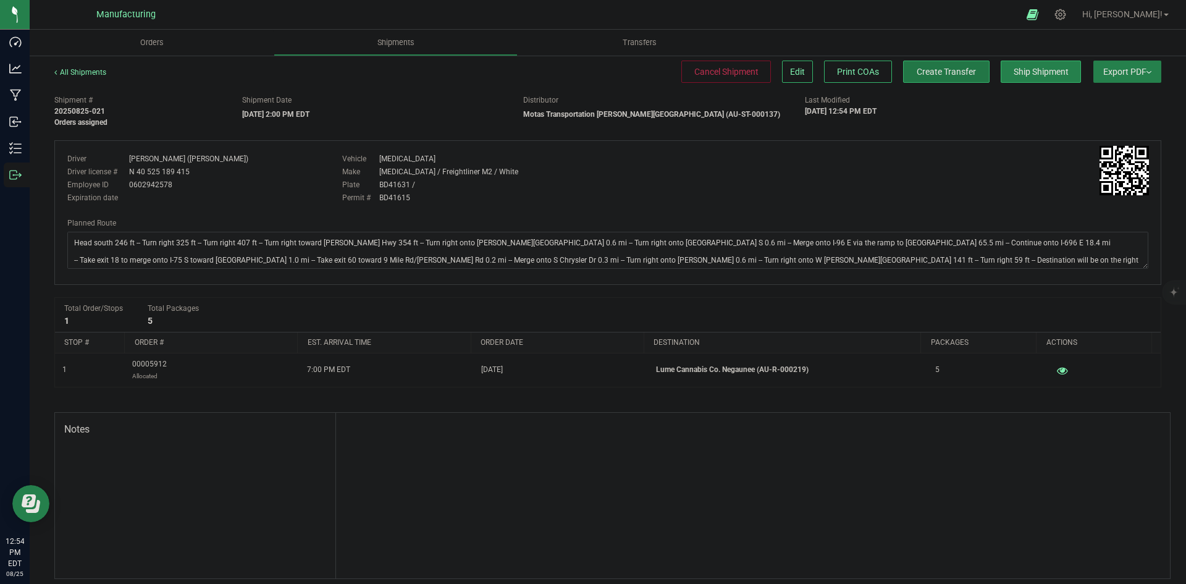
click at [973, 74] on button "Create Transfer" at bounding box center [946, 72] width 86 height 22
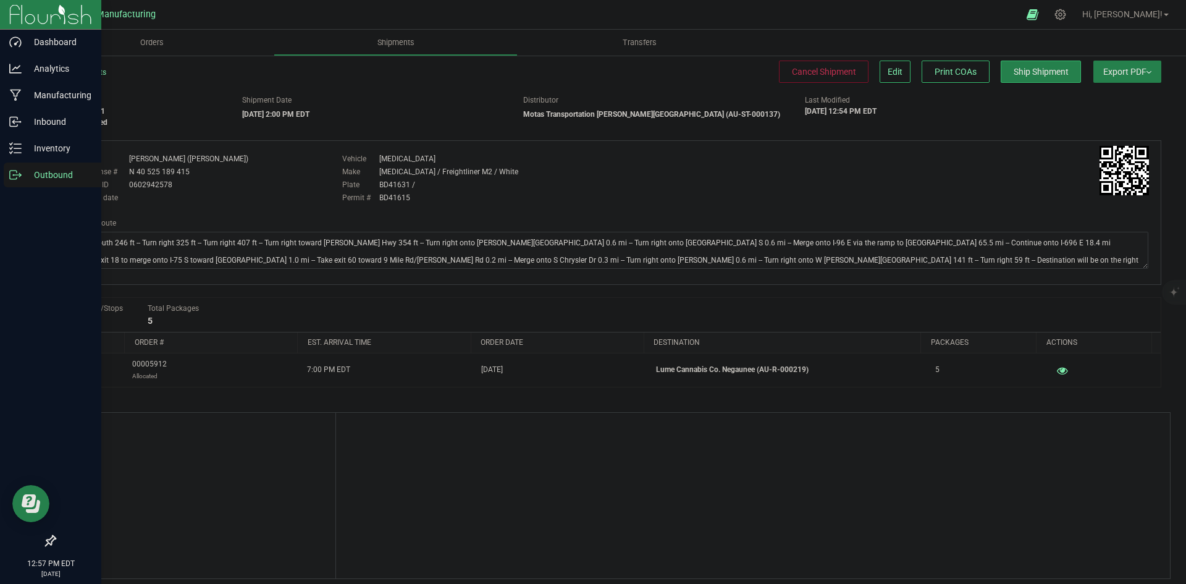
click at [1, 176] on link "Outbound" at bounding box center [50, 175] width 101 height 27
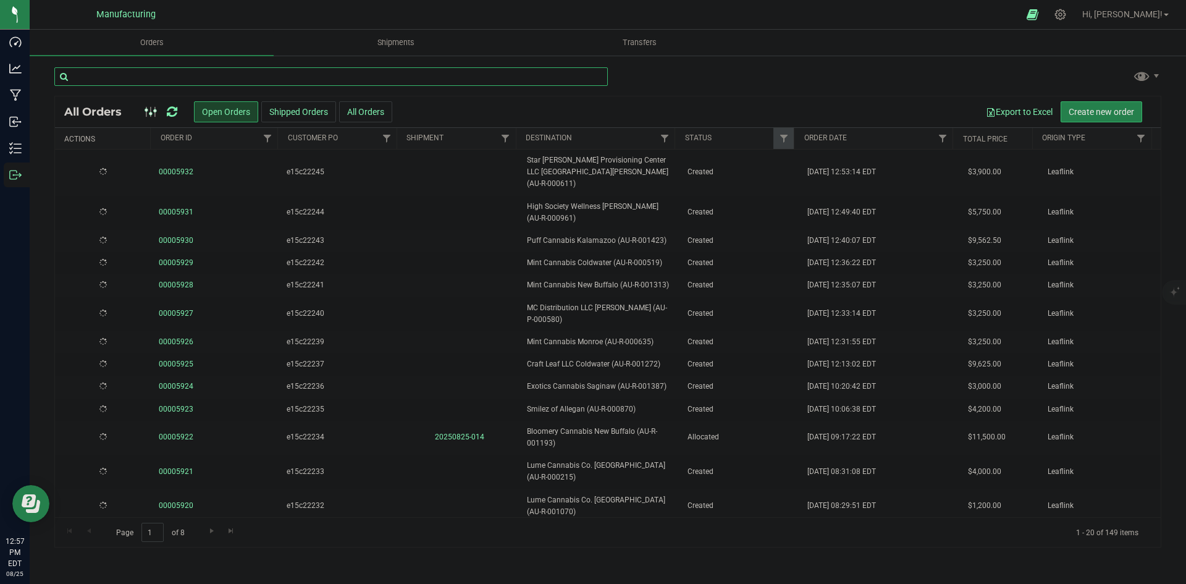
click at [398, 84] on input "text" at bounding box center [331, 76] width 554 height 19
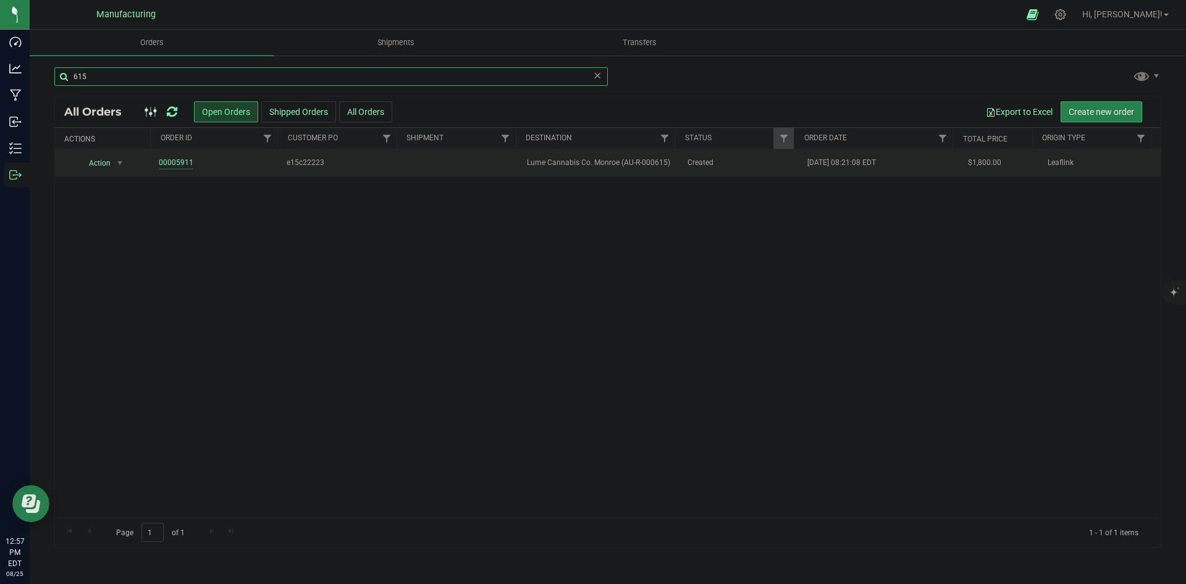
type input "615"
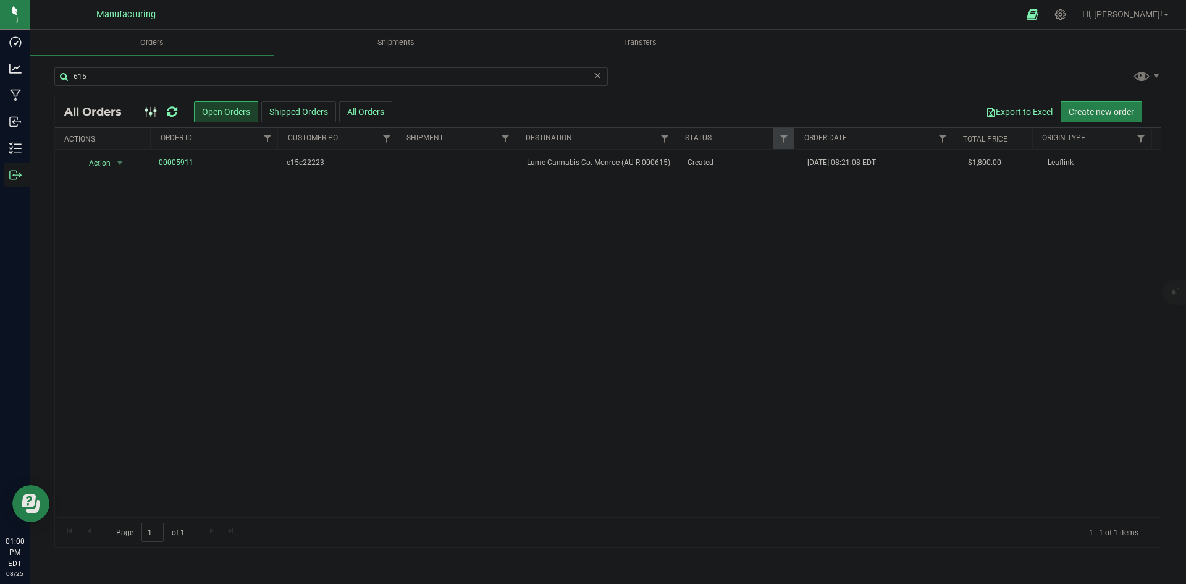
click at [169, 111] on icon at bounding box center [172, 112] width 11 height 12
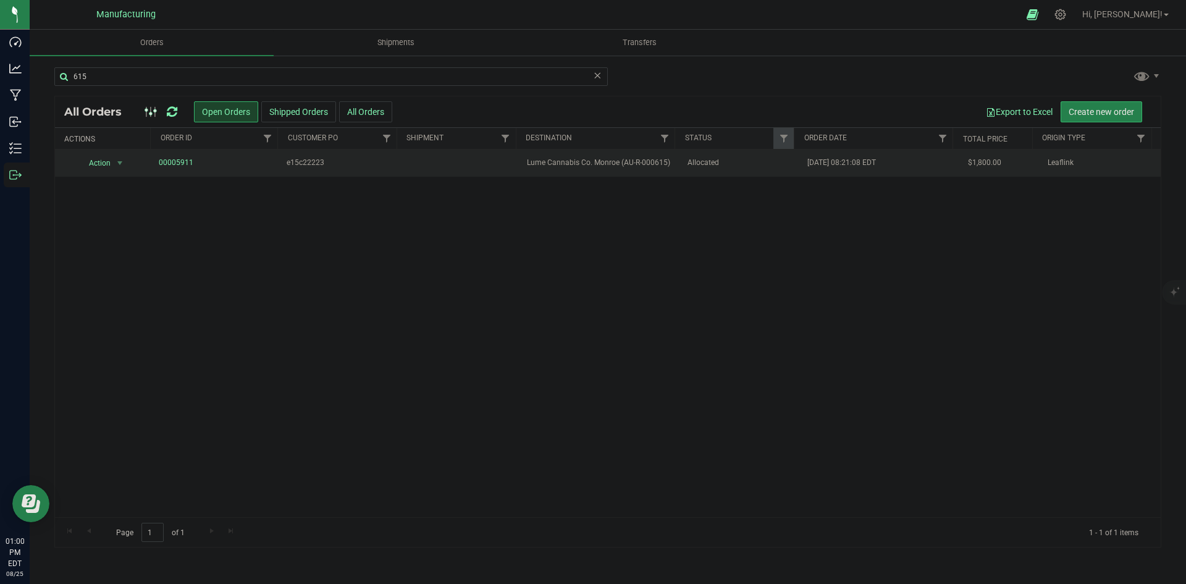
click at [572, 171] on td "Lume Cannabis Co. Monroe (AU-R-000615)" at bounding box center [600, 163] width 160 height 27
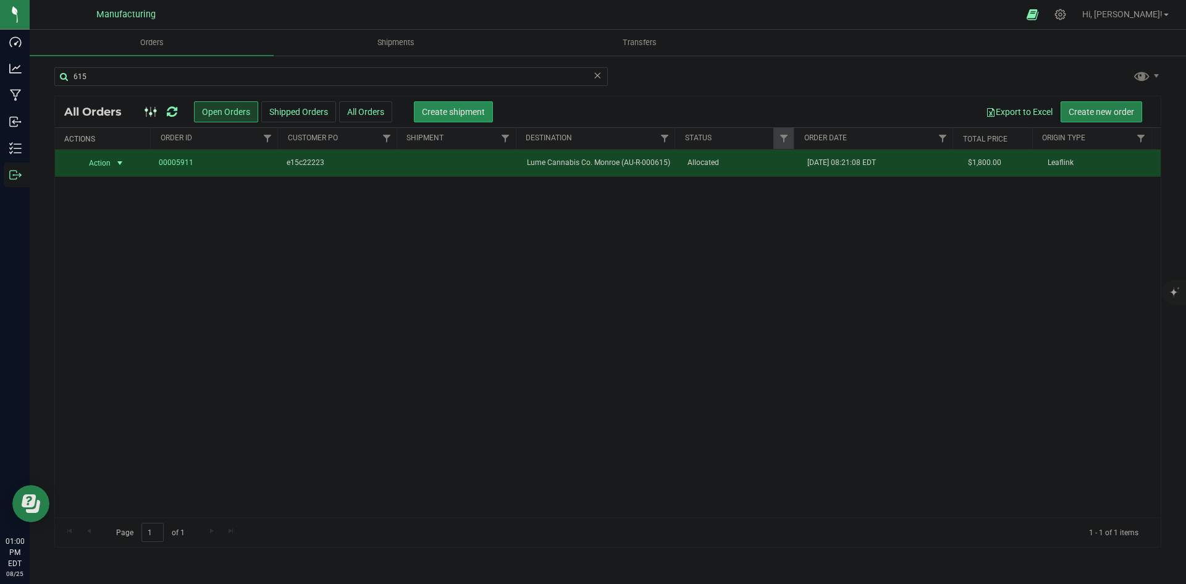
click at [454, 119] on button "Create shipment" at bounding box center [453, 111] width 79 height 21
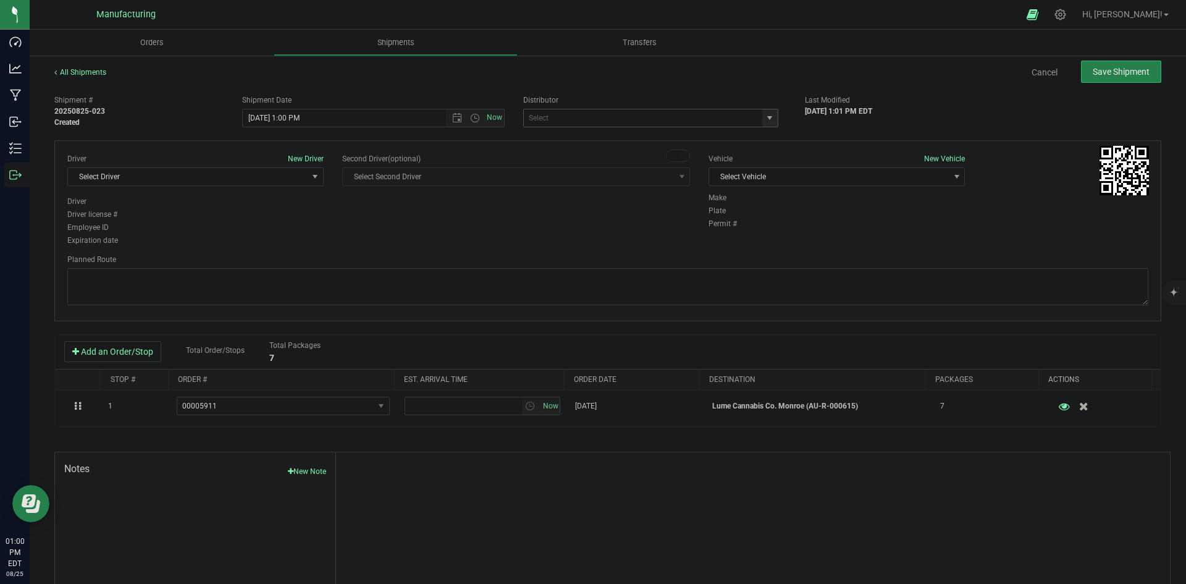
click at [765, 116] on span "select" at bounding box center [770, 118] width 10 height 10
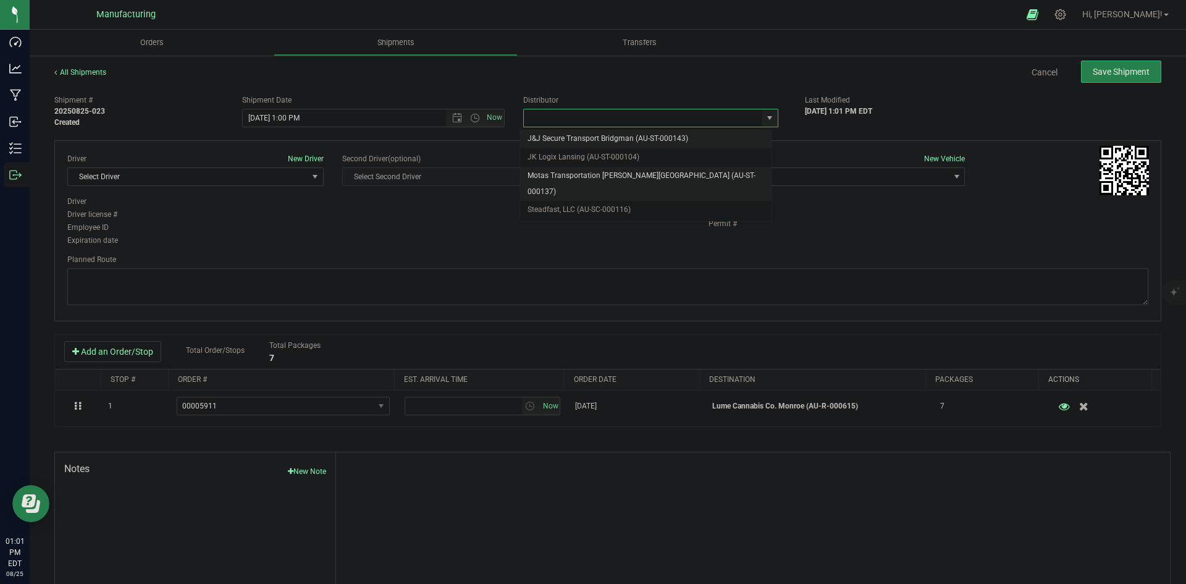
click at [640, 175] on li "Motas Transportation [PERSON_NAME][GEOGRAPHIC_DATA] (AU-ST-000137)" at bounding box center [645, 184] width 251 height 34
type input "Motas Transportation [PERSON_NAME][GEOGRAPHIC_DATA] (AU-ST-000137)"
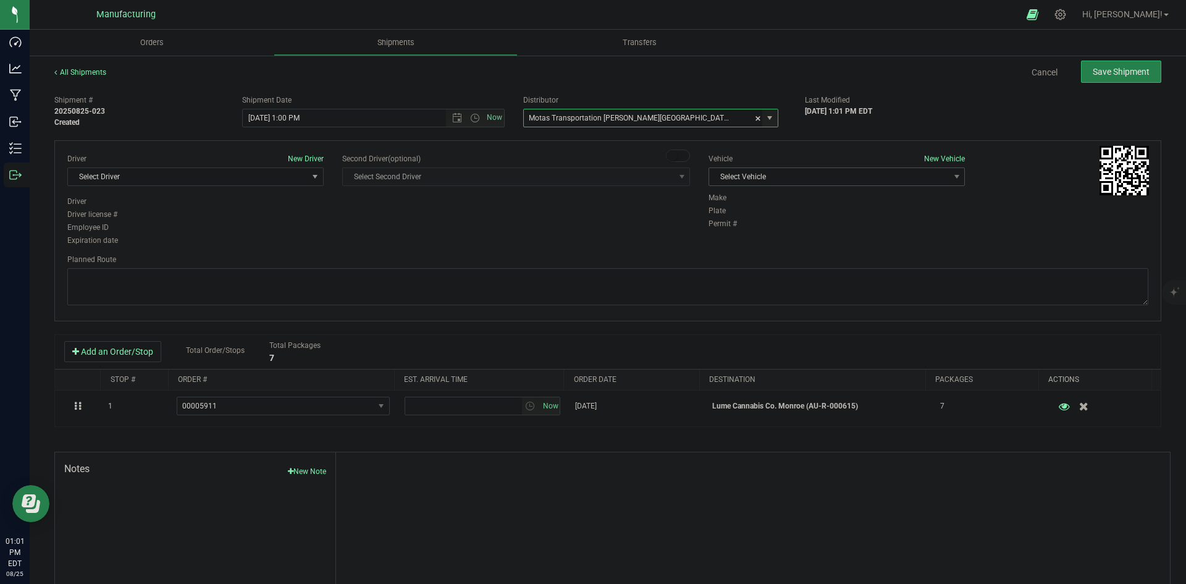
click at [778, 174] on span "Select Vehicle" at bounding box center [829, 176] width 240 height 17
click at [734, 230] on li "T3" at bounding box center [830, 235] width 253 height 19
click at [281, 181] on span "Select Driver" at bounding box center [188, 176] width 240 height 17
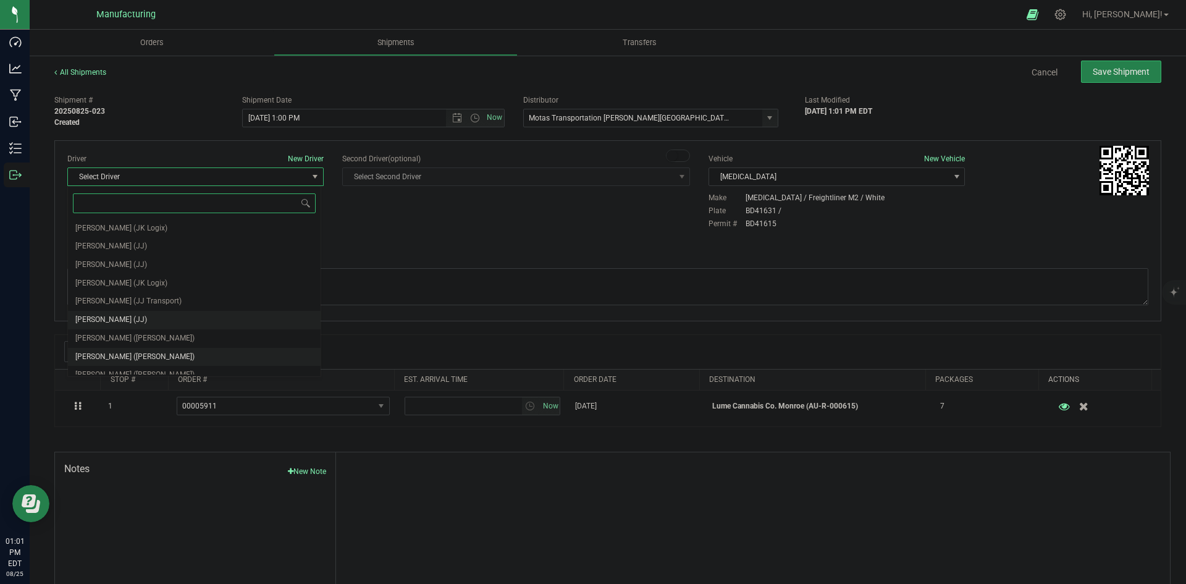
scroll to position [65, 0]
click at [128, 285] on span "Lloyd Neely (Motas)" at bounding box center [134, 292] width 119 height 16
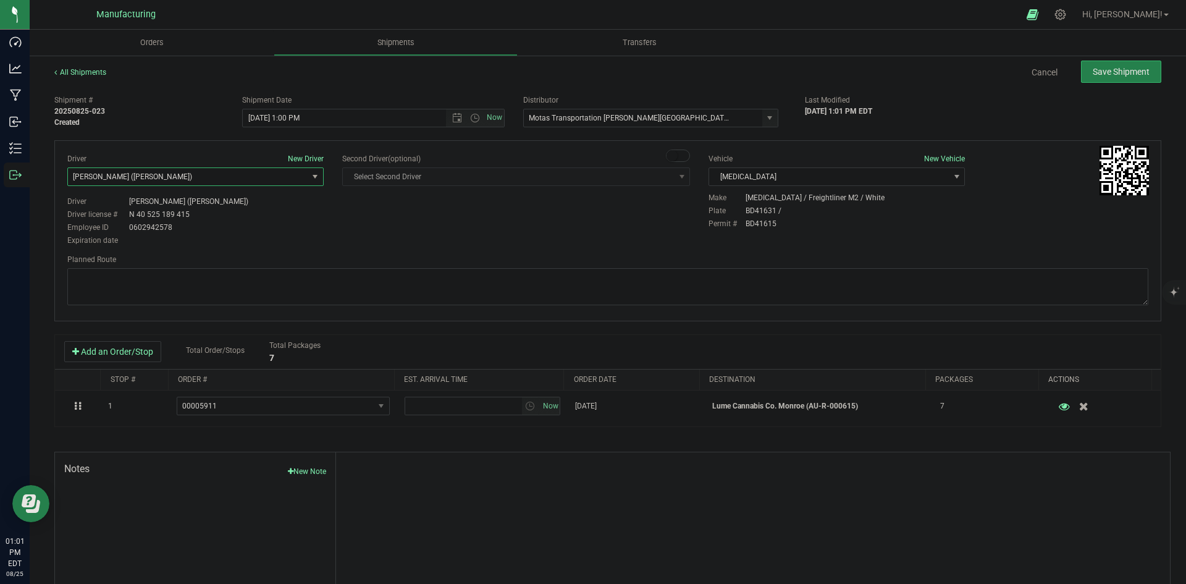
click at [428, 227] on div "Driver New Driver Lloyd Neely (Motas) Select Driver Perry Black (JK Logix) Robe…" at bounding box center [608, 200] width 1100 height 95
click at [470, 121] on span "Open the time view" at bounding box center [475, 118] width 10 height 10
drag, startPoint x: 271, startPoint y: 155, endPoint x: 312, endPoint y: 199, distance: 59.9
click at [272, 155] on li "2:00 PM" at bounding box center [370, 158] width 258 height 16
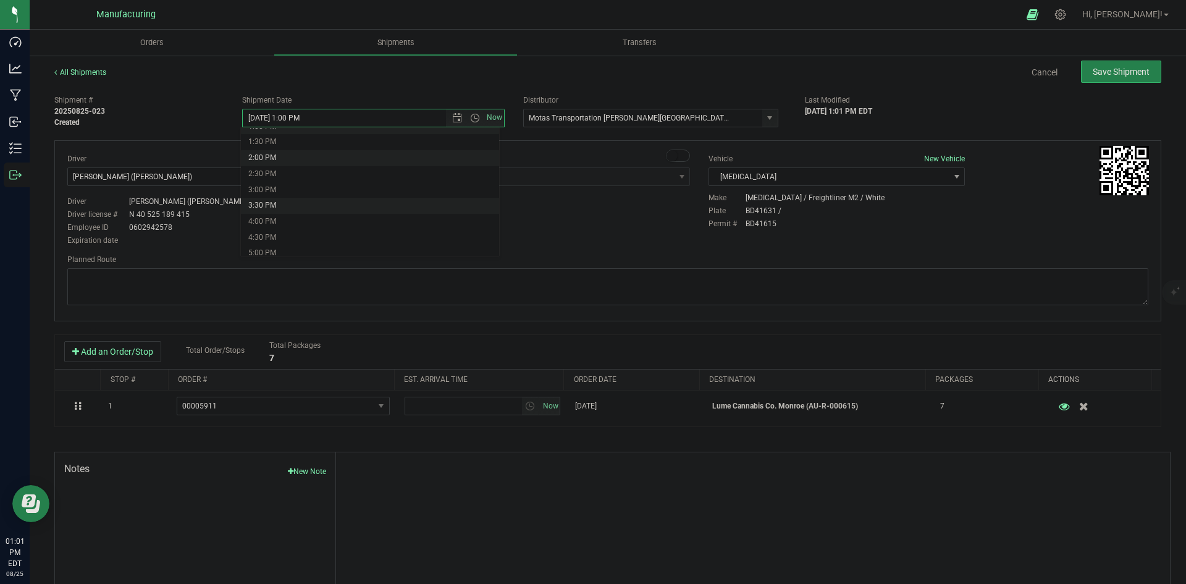
type input "8/25/2025 2:00 PM"
click at [327, 209] on div "Driver New Driver Lloyd Neely (Motas) Select Driver Perry Black (JK Logix) Robe…" at bounding box center [195, 200] width 275 height 95
click at [573, 282] on textarea at bounding box center [607, 286] width 1081 height 37
paste textarea "Head south 246 ft -- Turn right 325 ft -- Turn right 407 ft -- Turn right towar…"
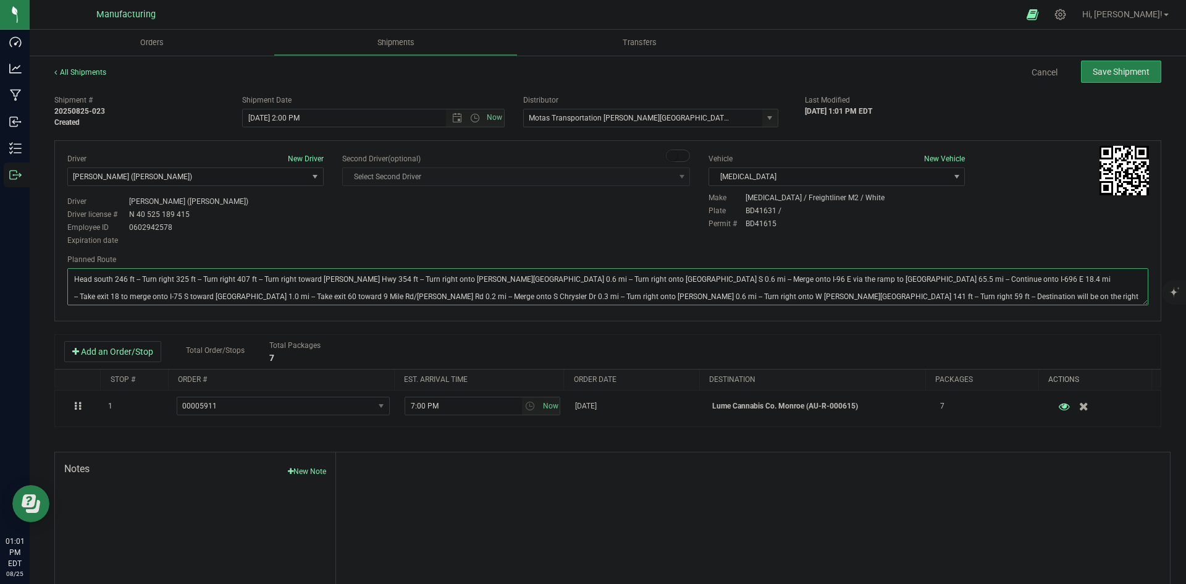
type textarea "Head south 246 ft -- Turn right 325 ft -- Turn right 407 ft -- Turn right towar…"
drag, startPoint x: 602, startPoint y: 226, endPoint x: 623, endPoint y: 224, distance: 20.5
click at [614, 226] on div "Driver New Driver Lloyd Neely (Motas) Select Driver Perry Black (JK Logix) Robe…" at bounding box center [608, 200] width 1100 height 95
click at [1082, 75] on button "Save Shipment" at bounding box center [1121, 72] width 80 height 22
type input "8/25/2025 6:00 PM"
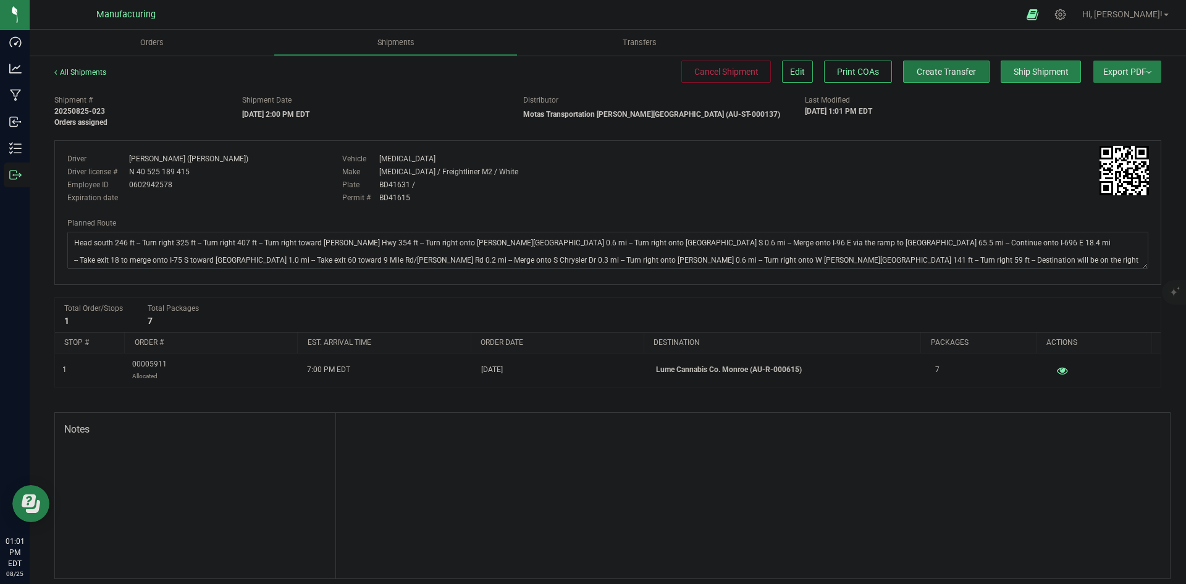
drag, startPoint x: 939, startPoint y: 82, endPoint x: 942, endPoint y: 75, distance: 6.7
click at [940, 82] on button "Create Transfer" at bounding box center [946, 72] width 86 height 22
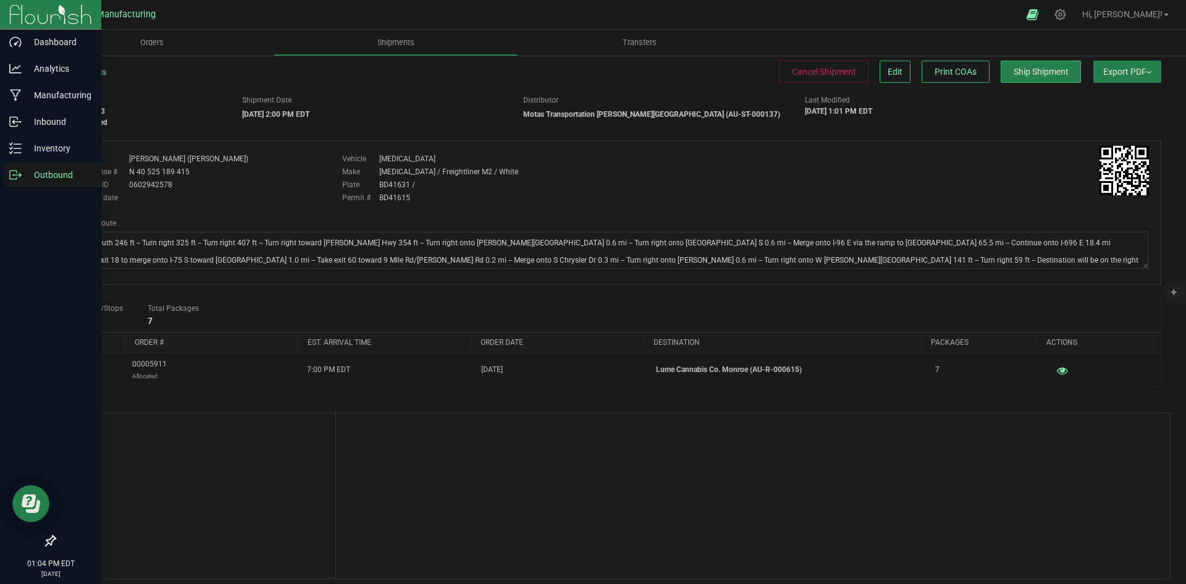
click at [46, 183] on div "Outbound" at bounding box center [53, 174] width 98 height 25
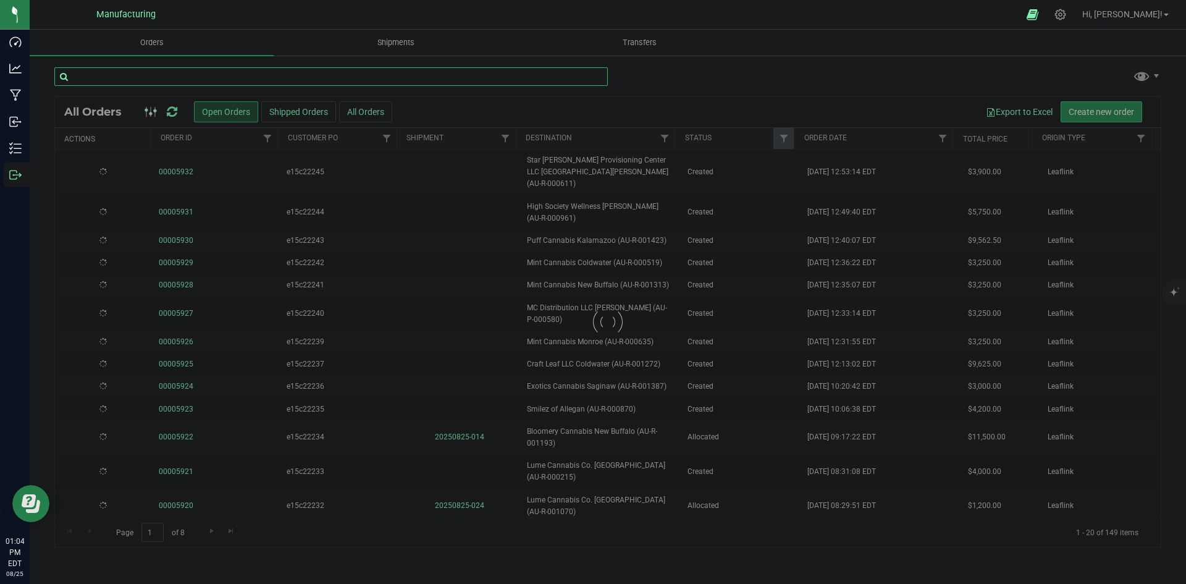
click at [192, 85] on input "text" at bounding box center [331, 76] width 554 height 19
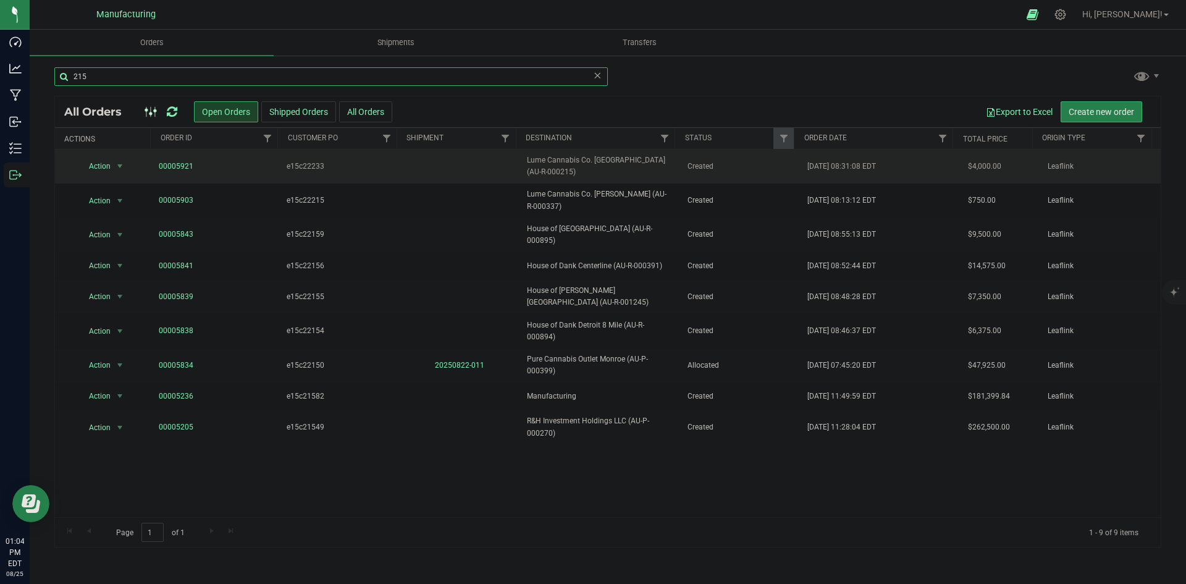
type input "215"
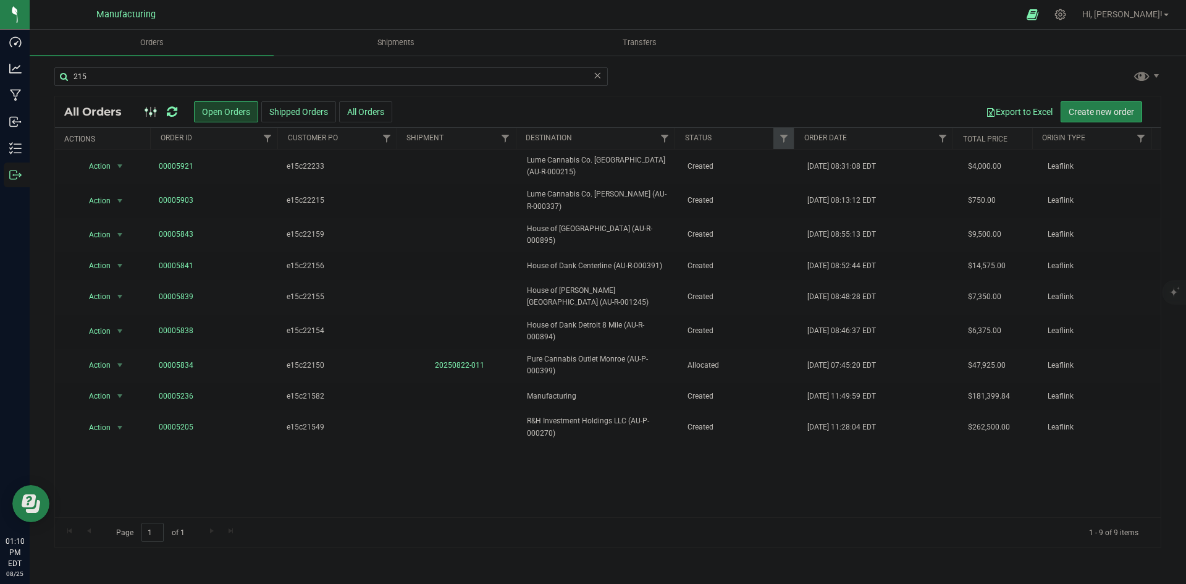
click at [177, 112] on icon at bounding box center [172, 112] width 11 height 12
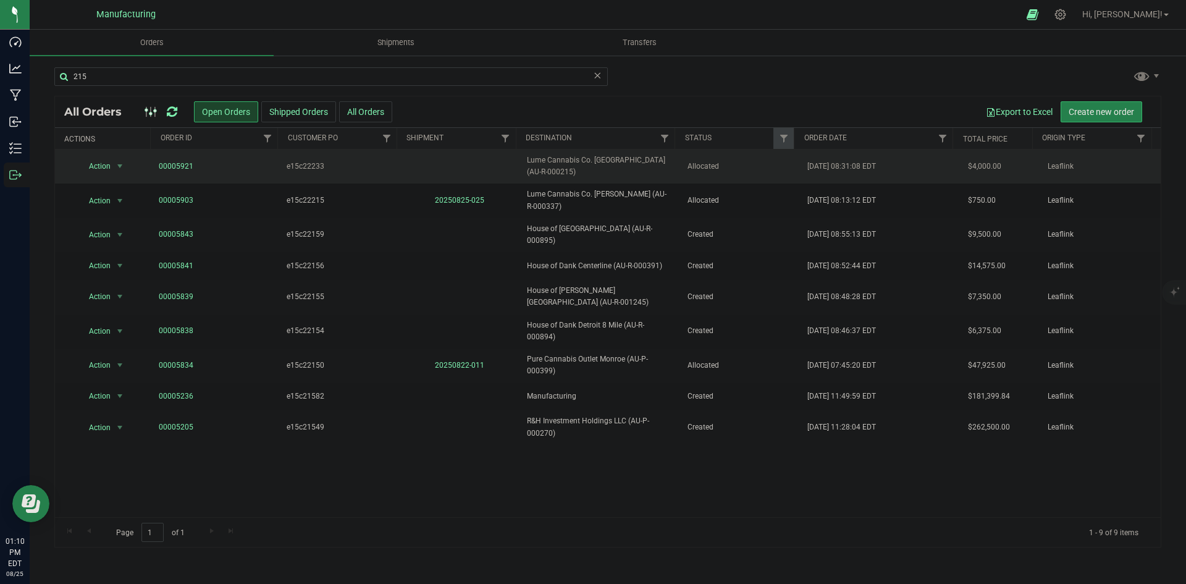
click at [655, 161] on span "Lume Cannabis Co. Walled Lake (AU-R-000215)" at bounding box center [599, 165] width 145 height 23
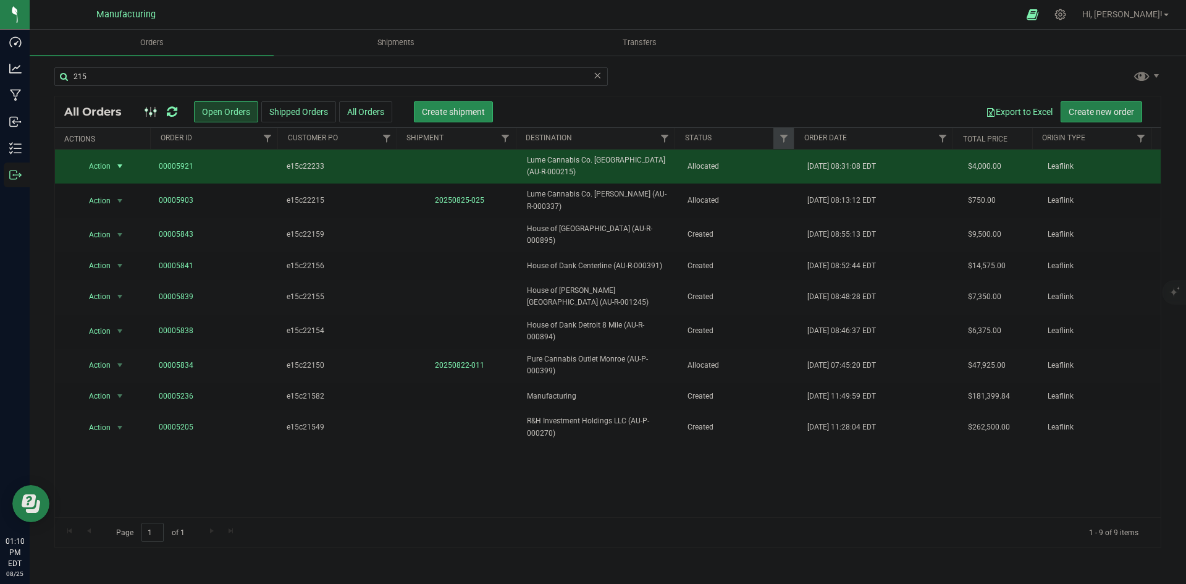
click at [465, 112] on span "Create shipment" at bounding box center [453, 112] width 63 height 10
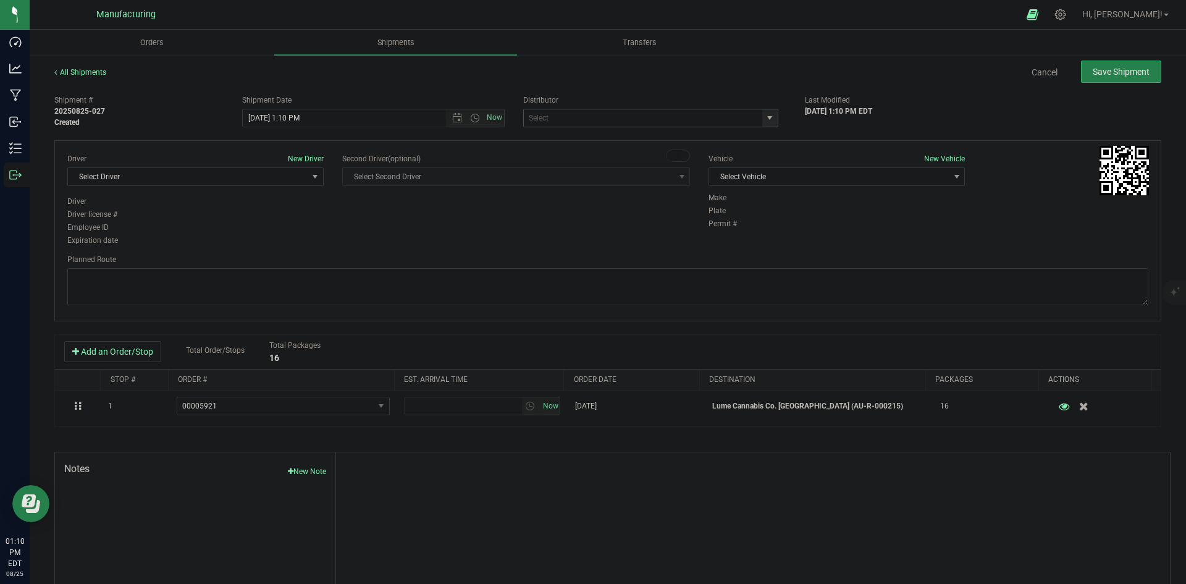
click at [765, 120] on span "select" at bounding box center [770, 118] width 10 height 10
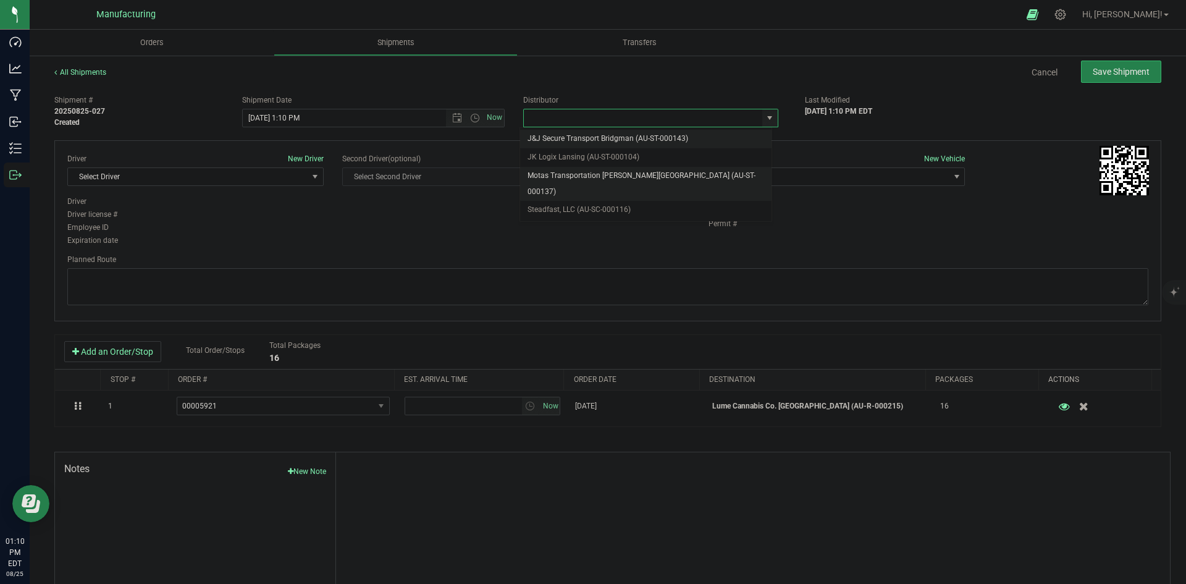
click at [594, 177] on li "Motas Transportation [PERSON_NAME][GEOGRAPHIC_DATA] (AU-ST-000137)" at bounding box center [645, 184] width 251 height 34
type input "Motas Transportation [PERSON_NAME][GEOGRAPHIC_DATA] (AU-ST-000137)"
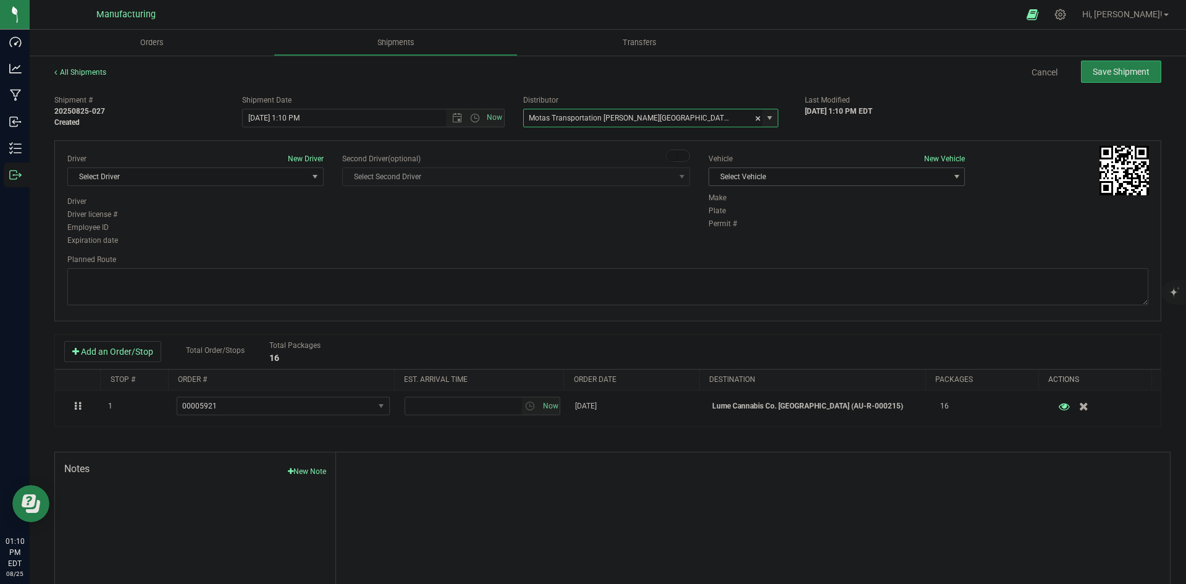
click at [820, 171] on span "Select Vehicle" at bounding box center [829, 176] width 240 height 17
click at [743, 233] on li "T3" at bounding box center [830, 235] width 253 height 19
click at [243, 177] on span "Select Driver" at bounding box center [188, 176] width 240 height 17
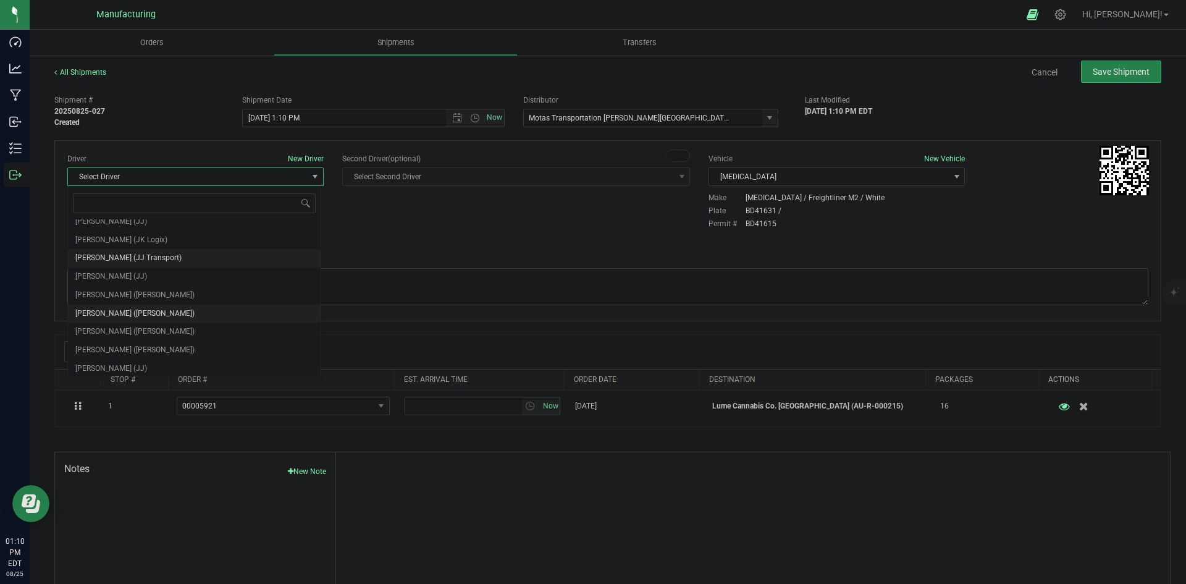
scroll to position [65, 0]
click at [132, 294] on span "Lloyd Neely (Motas)" at bounding box center [134, 292] width 119 height 16
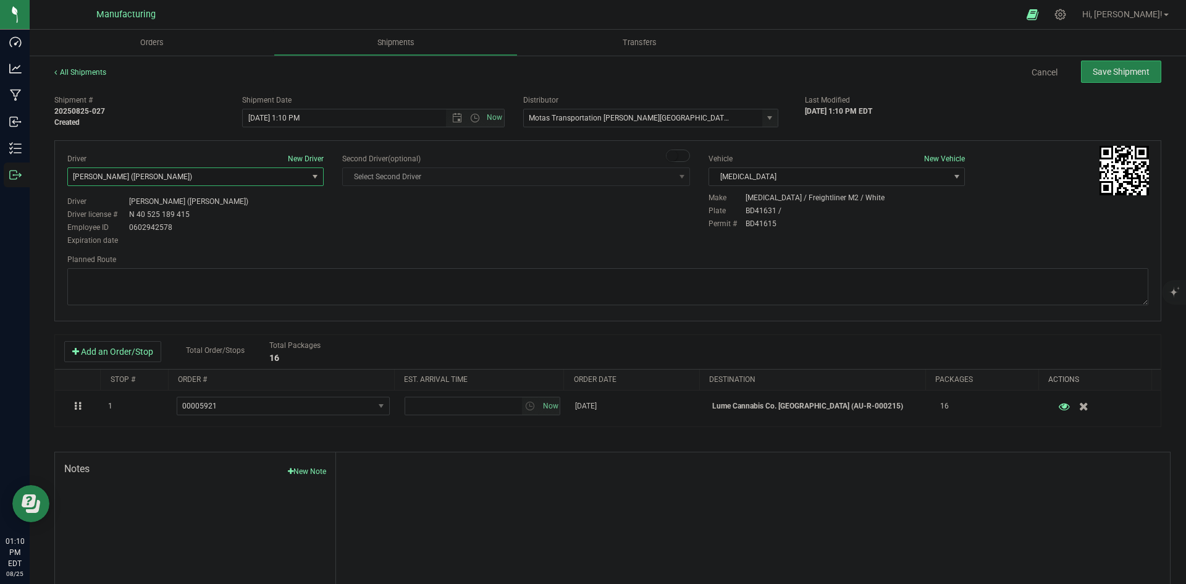
click at [363, 230] on div "Driver New Driver Lloyd Neely (Motas) Select Driver Perry Black (JK Logix) Robe…" at bounding box center [608, 200] width 1100 height 95
click at [475, 120] on span "Open the time view" at bounding box center [475, 118] width 10 height 10
drag, startPoint x: 258, startPoint y: 209, endPoint x: 366, endPoint y: 220, distance: 108.7
click at [259, 210] on li "2:00 PM" at bounding box center [370, 212] width 258 height 16
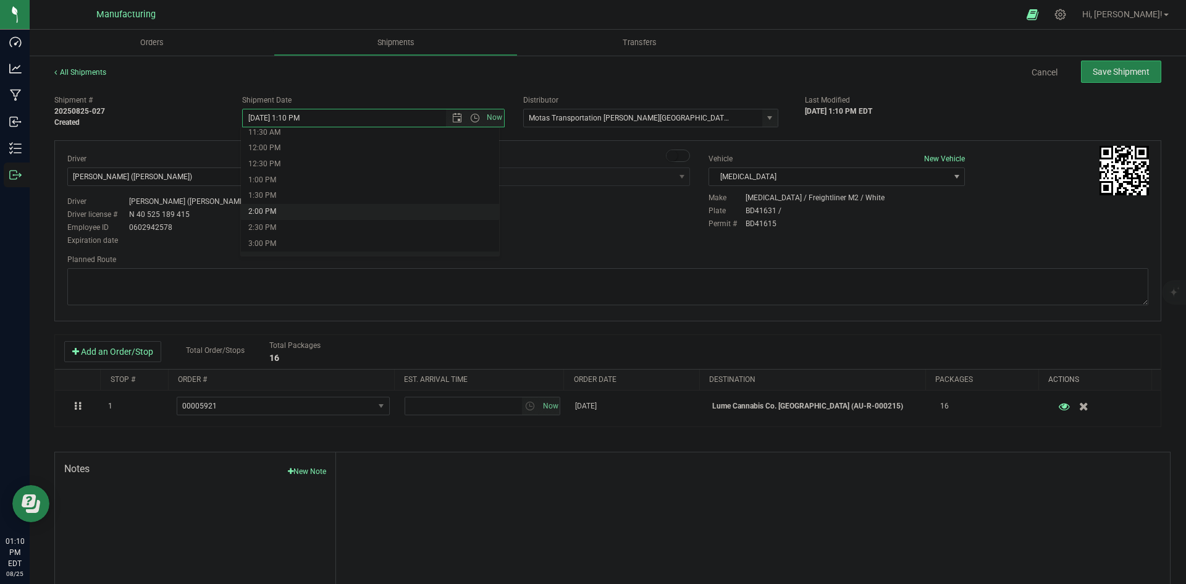
type input "8/25/2025 2:00 PM"
click at [385, 221] on div "Driver New Driver Lloyd Neely (Motas) Select Driver Perry Black (JK Logix) Robe…" at bounding box center [608, 200] width 1100 height 95
drag, startPoint x: 565, startPoint y: 276, endPoint x: 570, endPoint y: 260, distance: 16.2
click at [566, 275] on textarea at bounding box center [607, 286] width 1081 height 37
paste textarea "Head south 246 ft -- Turn right 325 ft -- Turn right 407 ft -- Turn right towar…"
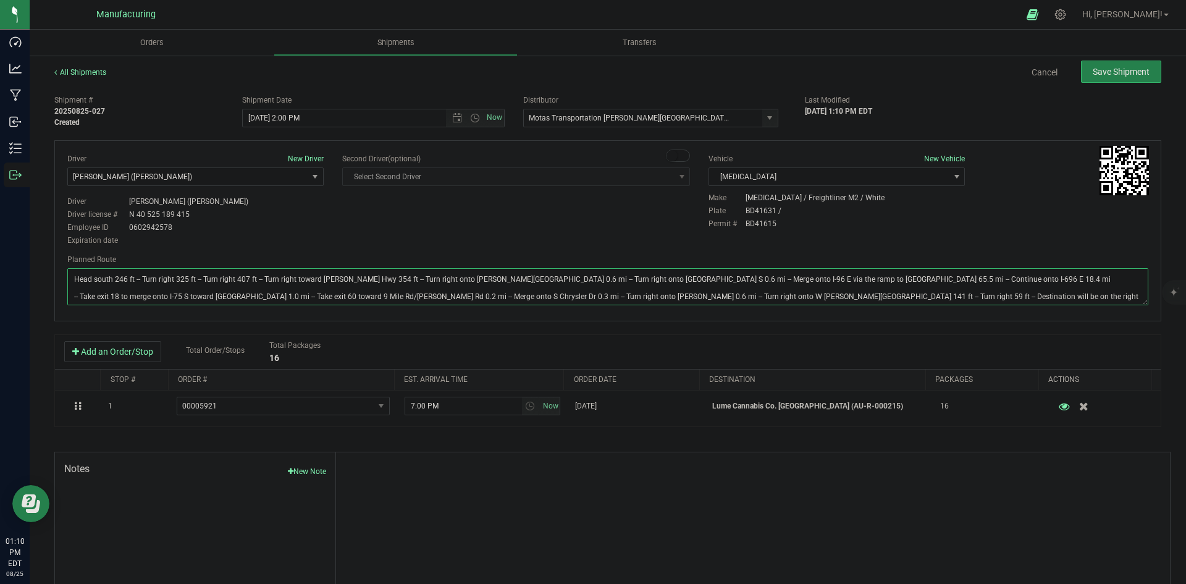
type textarea "Head south 246 ft -- Turn right 325 ft -- Turn right 407 ft -- Turn right towar…"
drag, startPoint x: 587, startPoint y: 235, endPoint x: 699, endPoint y: 193, distance: 119.8
click at [599, 231] on div "Driver New Driver Lloyd Neely (Motas) Select Driver Perry Black (JK Logix) Robe…" at bounding box center [608, 200] width 1100 height 95
click at [1105, 70] on span "Save Shipment" at bounding box center [1121, 72] width 57 height 10
type input "8/25/2025 6:00 PM"
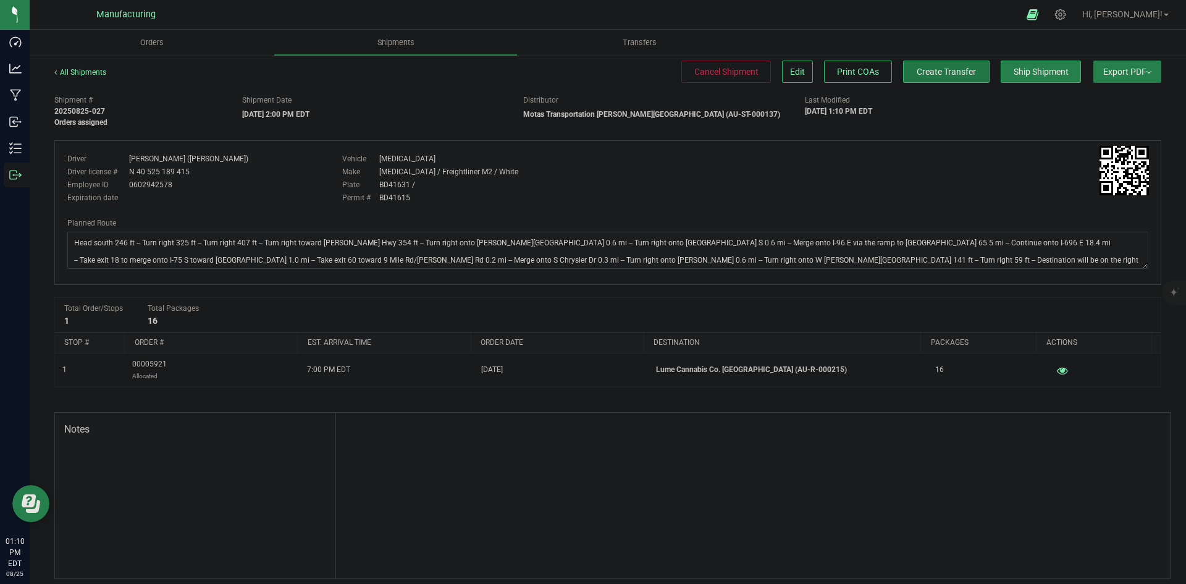
click at [921, 74] on span "Create Transfer" at bounding box center [946, 72] width 59 height 10
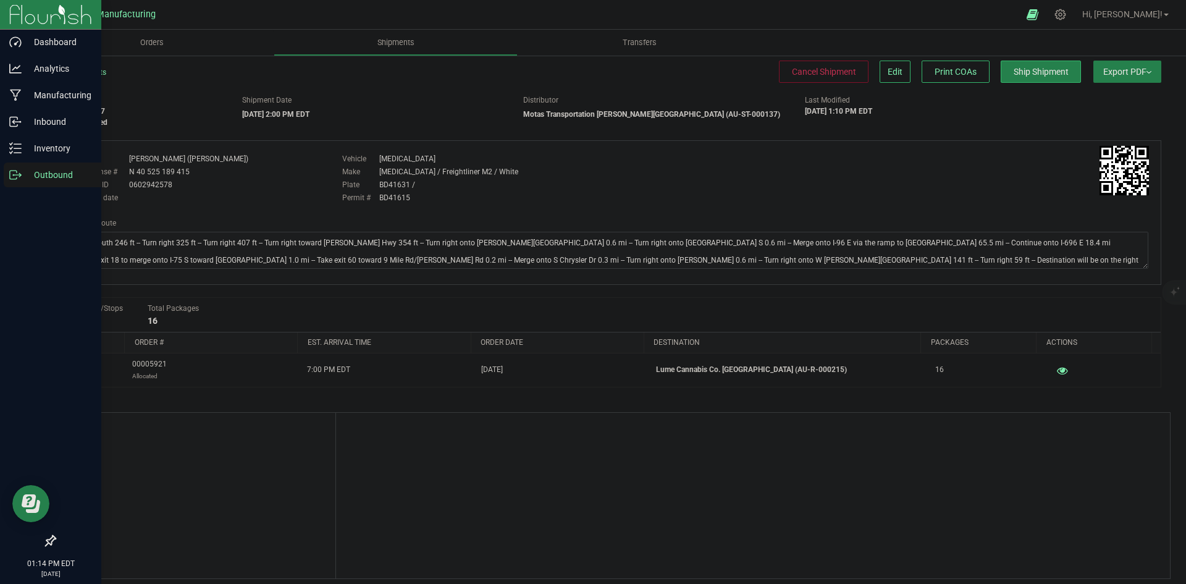
click at [24, 179] on p "Outbound" at bounding box center [59, 174] width 74 height 15
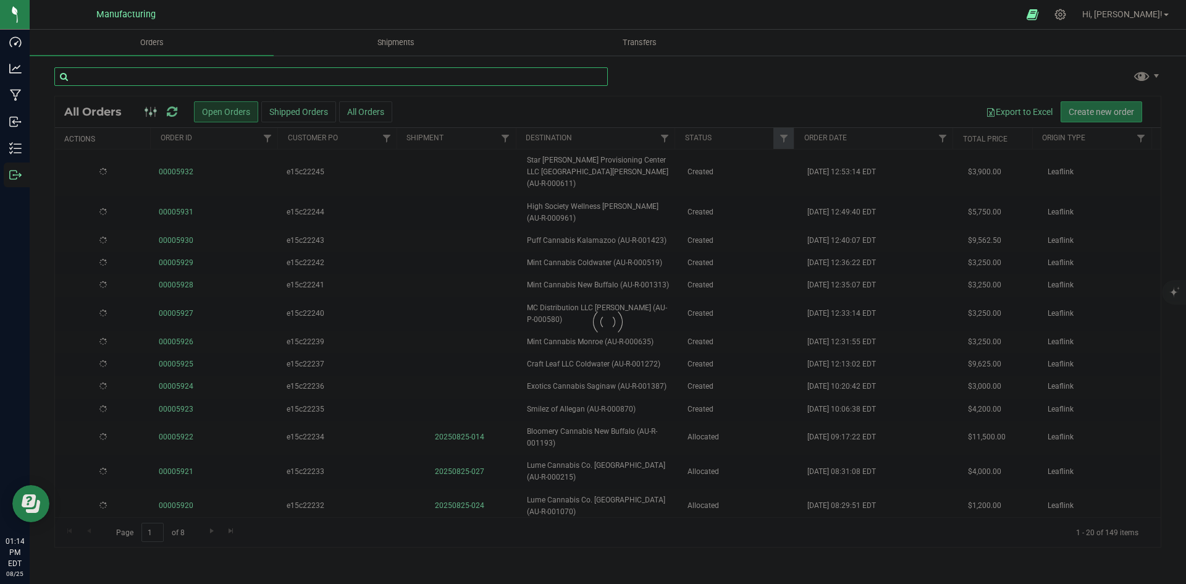
click at [396, 78] on input "text" at bounding box center [331, 76] width 554 height 19
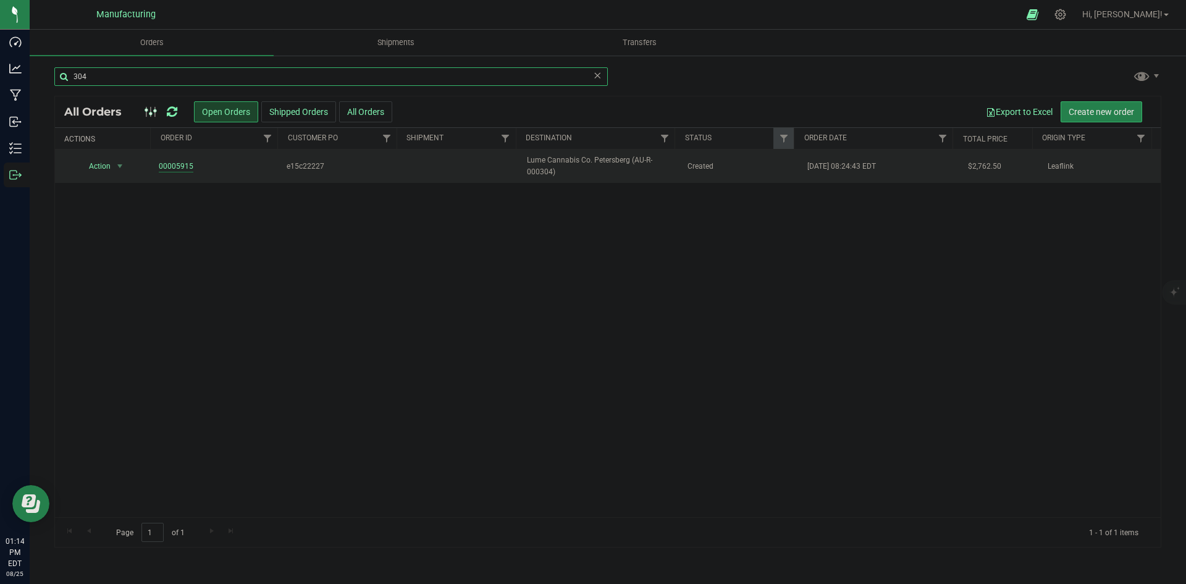
type input "304"
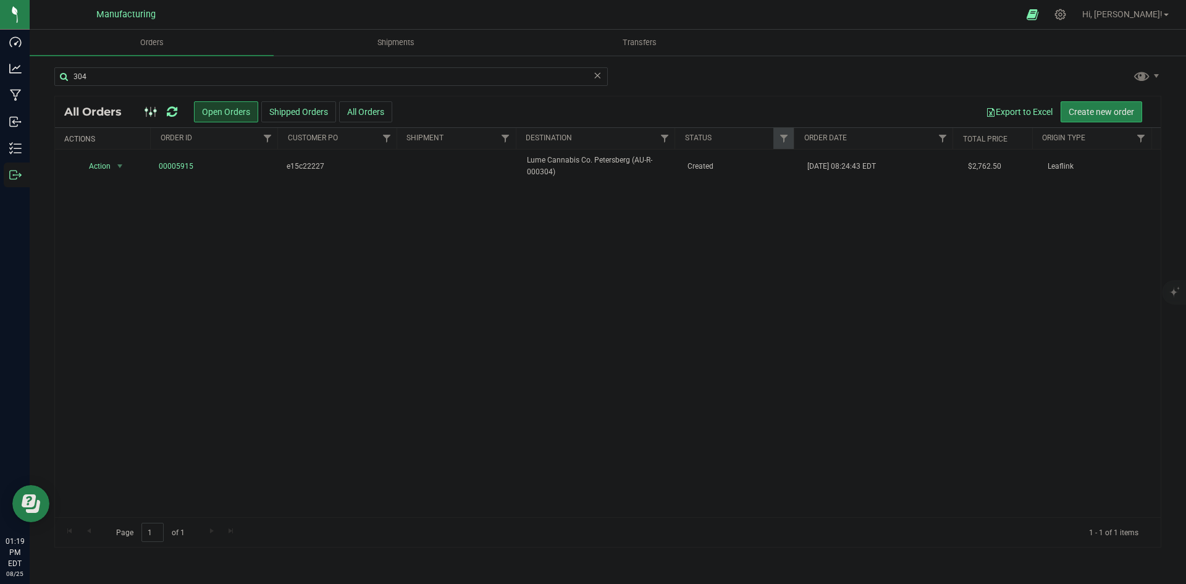
click at [169, 104] on span at bounding box center [172, 111] width 11 height 15
click at [172, 111] on icon at bounding box center [172, 112] width 11 height 12
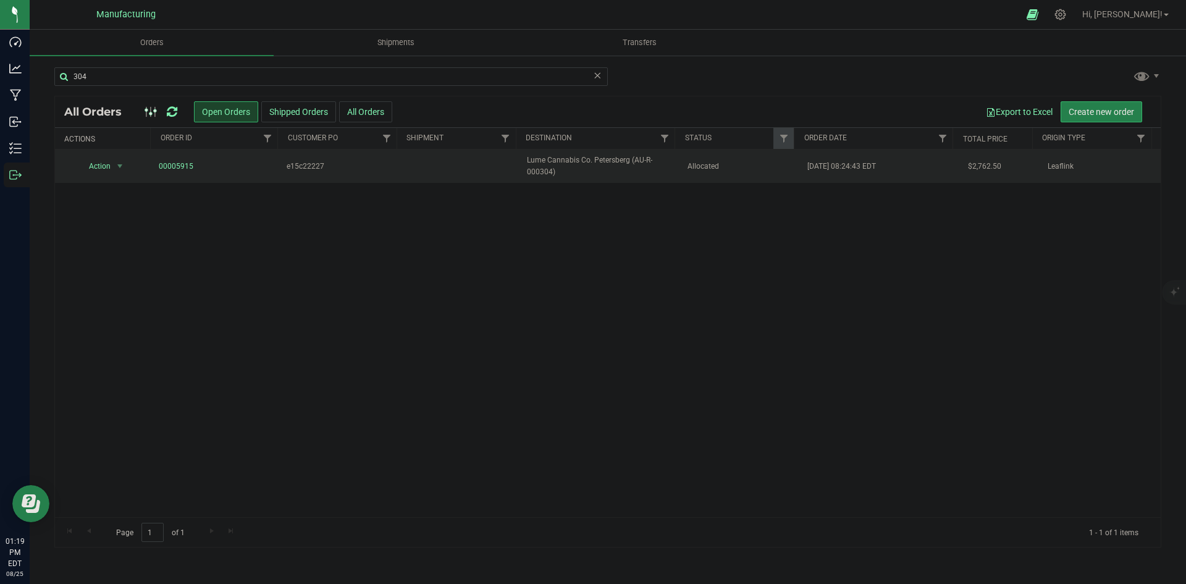
click at [629, 171] on span "Lume Cannabis Co. Petersberg (AU-R-000304)" at bounding box center [599, 165] width 145 height 23
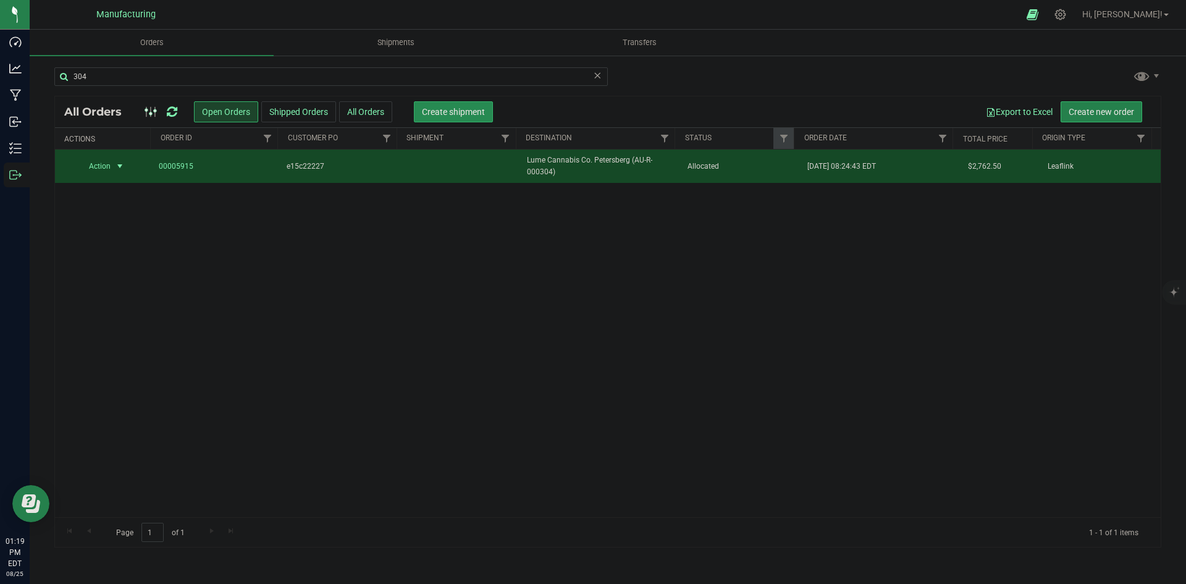
click at [473, 107] on span "Create shipment" at bounding box center [453, 112] width 63 height 10
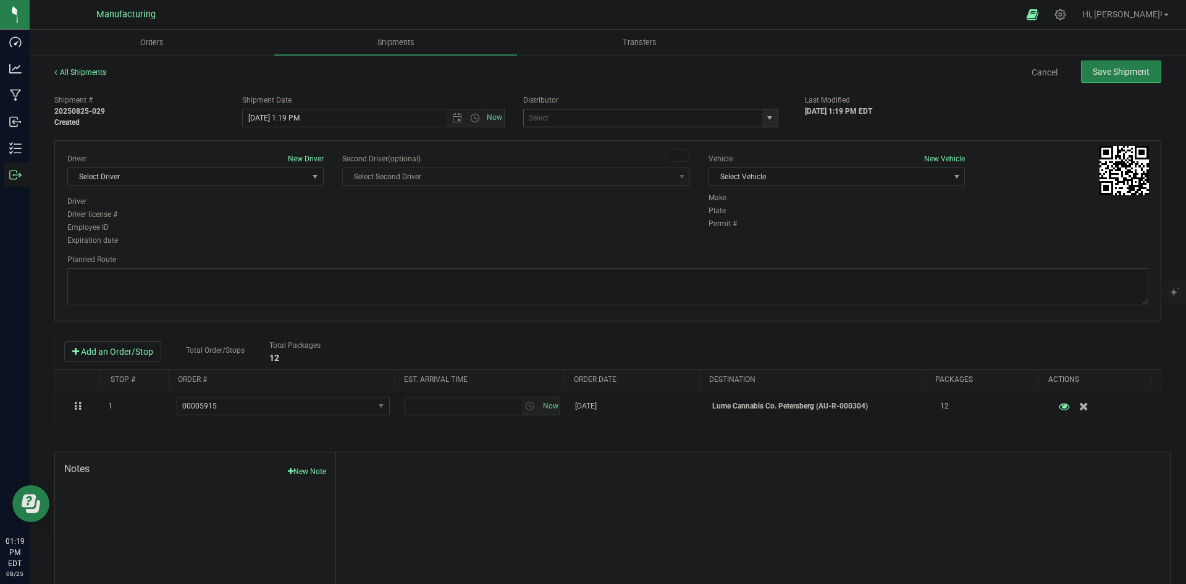
click at [769, 117] on span "select" at bounding box center [769, 117] width 15 height 17
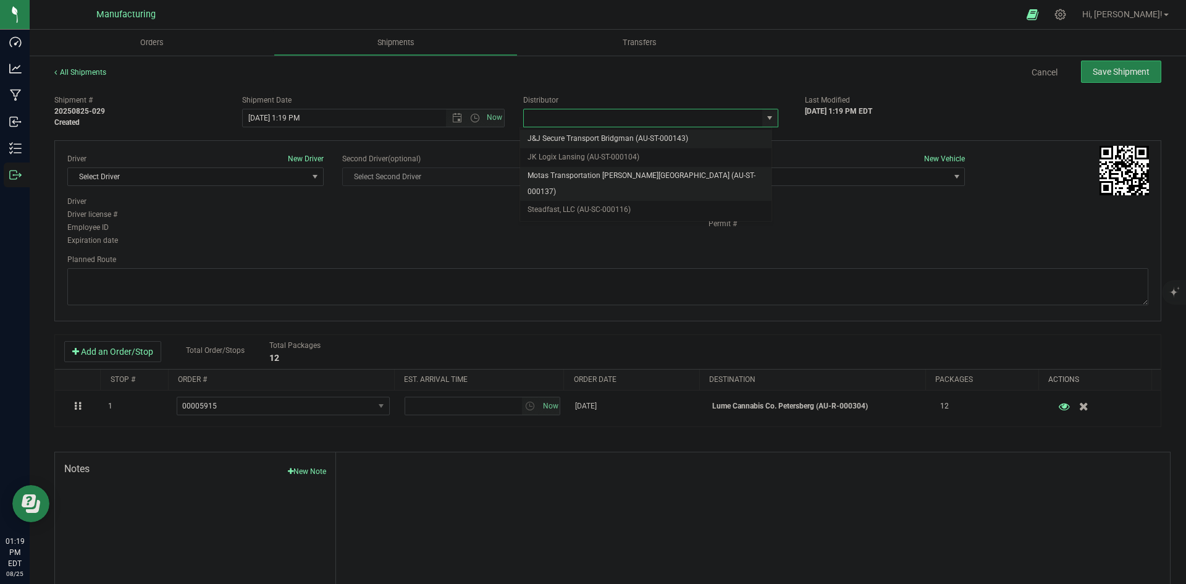
click at [596, 172] on li "Motas Transportation [PERSON_NAME][GEOGRAPHIC_DATA] (AU-ST-000137)" at bounding box center [645, 184] width 251 height 34
type input "Motas Transportation [PERSON_NAME][GEOGRAPHIC_DATA] (AU-ST-000137)"
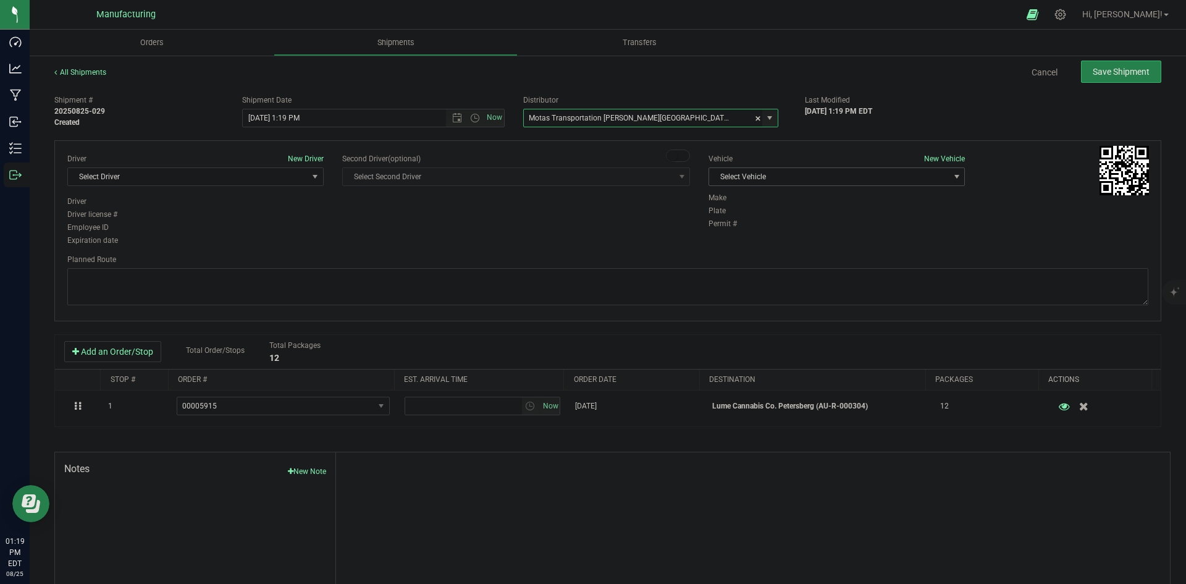
click at [749, 174] on span "Select Vehicle" at bounding box center [829, 176] width 240 height 17
drag, startPoint x: 723, startPoint y: 234, endPoint x: 709, endPoint y: 232, distance: 14.9
click at [723, 234] on li "T3" at bounding box center [830, 235] width 253 height 19
click at [284, 180] on span "Select Driver" at bounding box center [188, 176] width 240 height 17
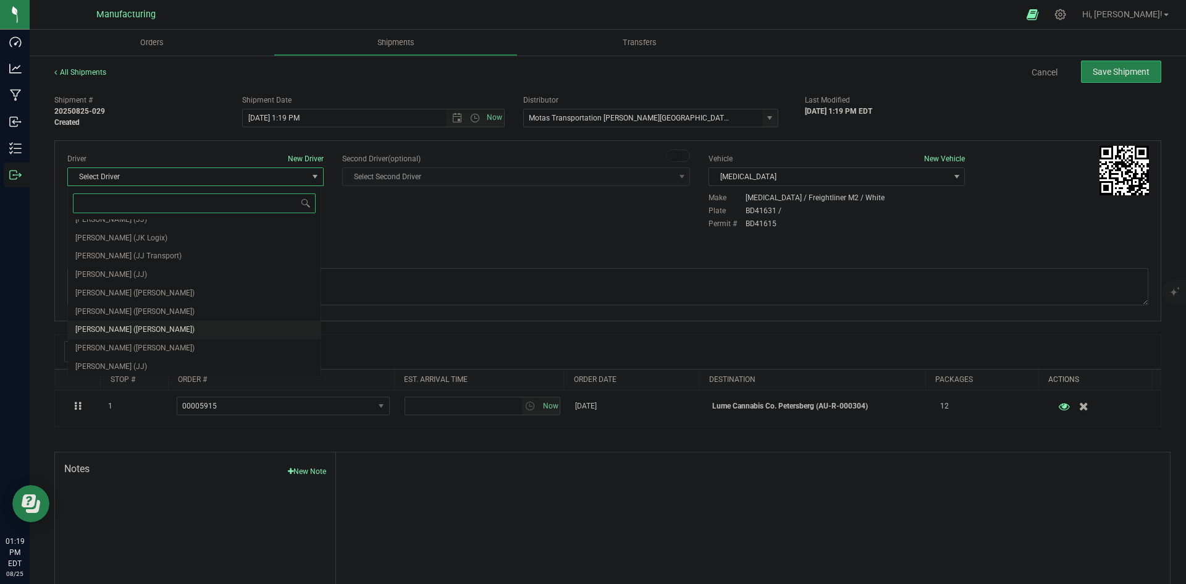
scroll to position [65, 0]
click at [95, 293] on span "Lloyd Neely (Motas)" at bounding box center [134, 292] width 119 height 16
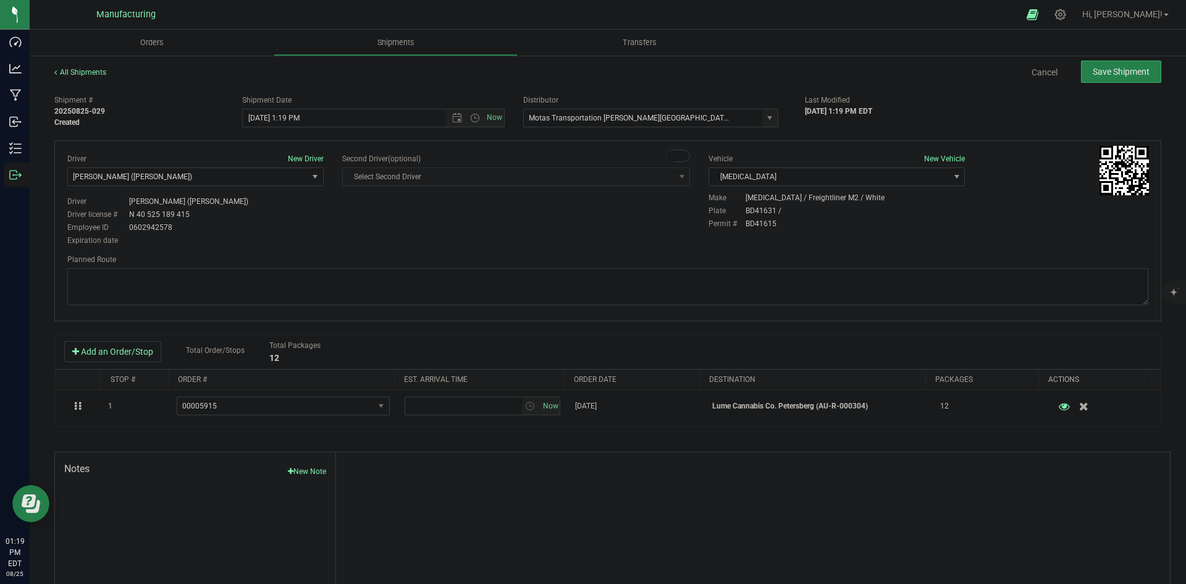
drag, startPoint x: 320, startPoint y: 243, endPoint x: 354, endPoint y: 227, distance: 37.6
click at [322, 243] on div "Driver New Driver [PERSON_NAME] ([PERSON_NAME]) Select Driver [PERSON_NAME] (JK…" at bounding box center [195, 200] width 275 height 95
click at [473, 119] on span "Open the time view" at bounding box center [475, 118] width 10 height 10
click at [273, 214] on li "2:00 PM" at bounding box center [370, 212] width 258 height 16
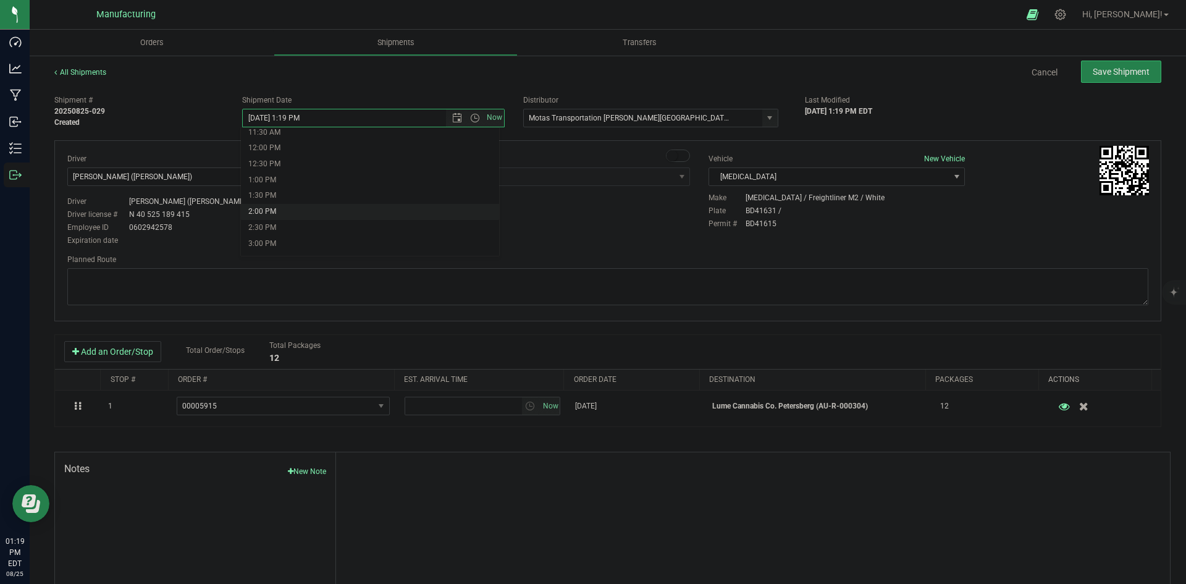
type input "[DATE] 2:00 PM"
click at [465, 219] on body "Dashboard Analytics Manufacturing Inbound Inventory Outbound 01:19 PM EDT 08/25…" at bounding box center [593, 292] width 1186 height 584
click at [597, 271] on textarea at bounding box center [607, 286] width 1081 height 37
paste textarea "Head south 246 ft -- Turn right 325 ft -- Turn right 407 ft -- Turn right towar…"
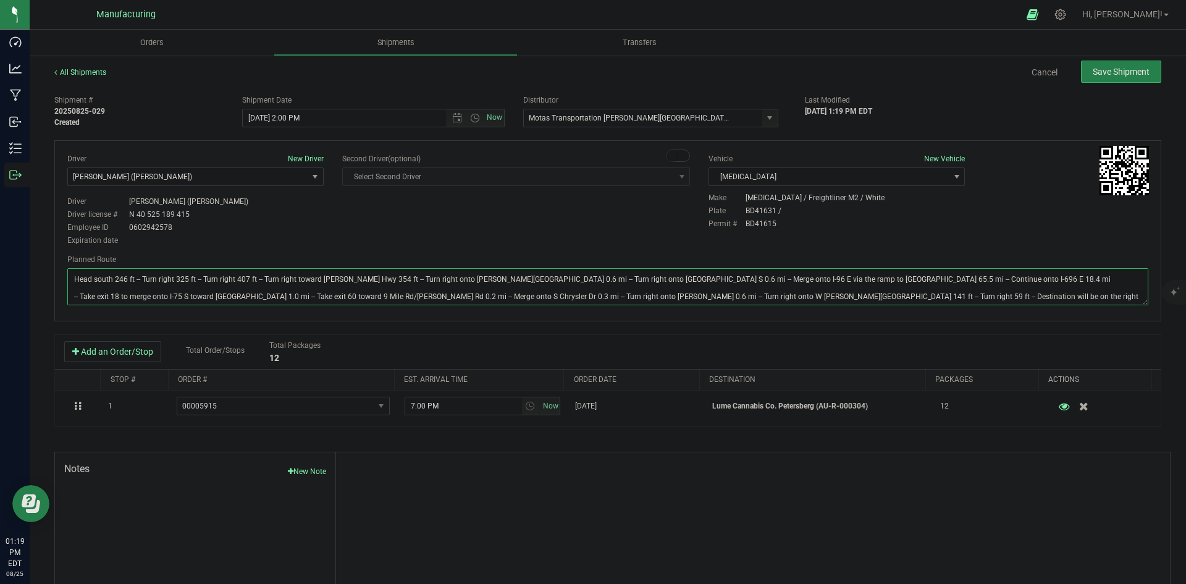
type textarea "Head south 246 ft -- Turn right 325 ft -- Turn right 407 ft -- Turn right towar…"
drag, startPoint x: 607, startPoint y: 242, endPoint x: 618, endPoint y: 234, distance: 13.4
click at [616, 236] on div "Driver New Driver [PERSON_NAME] ([PERSON_NAME]) Select Driver [PERSON_NAME] (JK…" at bounding box center [608, 200] width 1100 height 95
click at [1113, 65] on button "Save Shipment" at bounding box center [1121, 72] width 80 height 22
type input "[DATE] 6:00 PM"
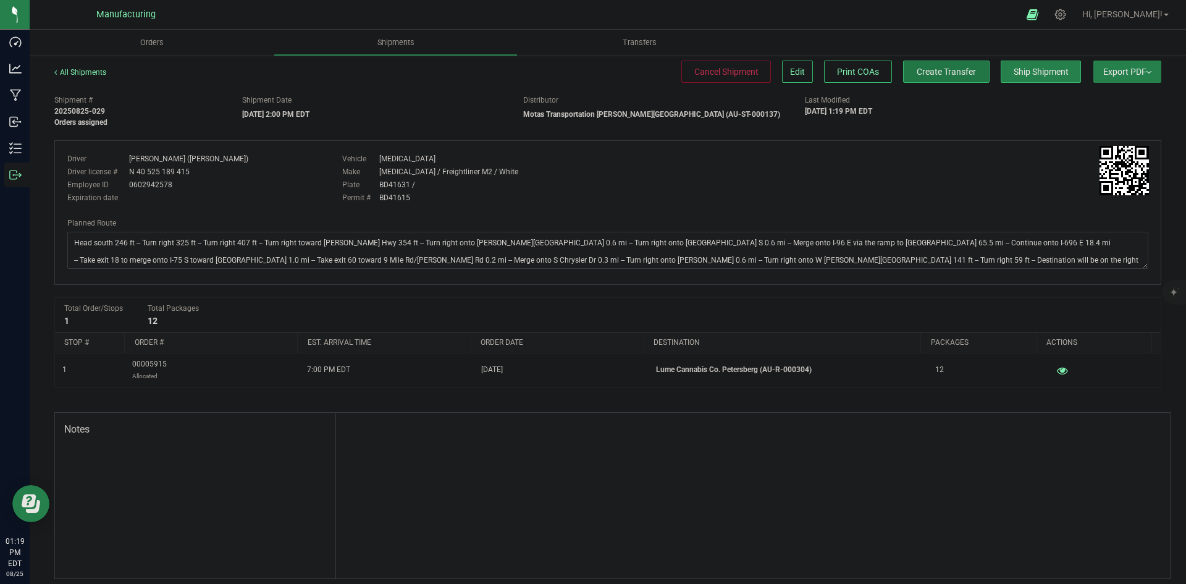
click at [938, 77] on span "Create Transfer" at bounding box center [946, 72] width 59 height 10
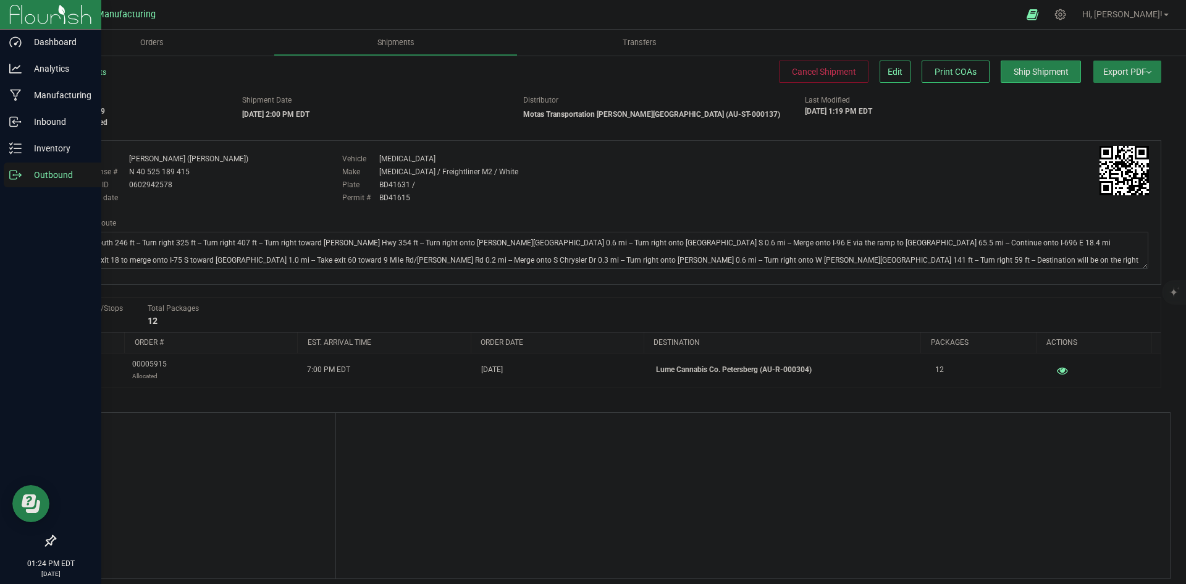
click at [18, 173] on icon at bounding box center [15, 175] width 12 height 12
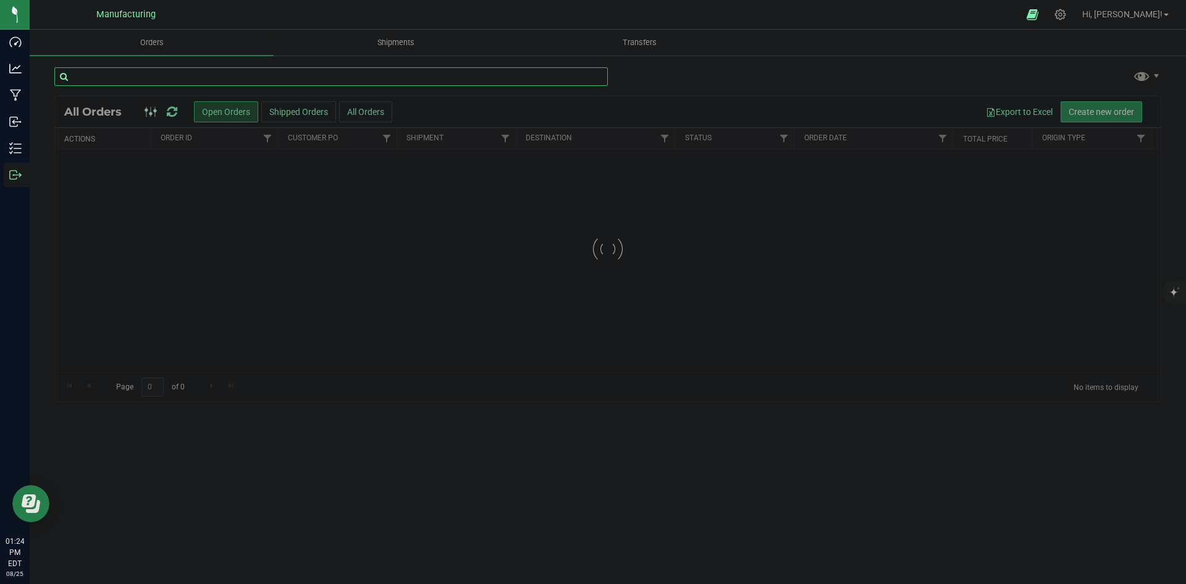
click at [135, 74] on input "text" at bounding box center [331, 76] width 554 height 19
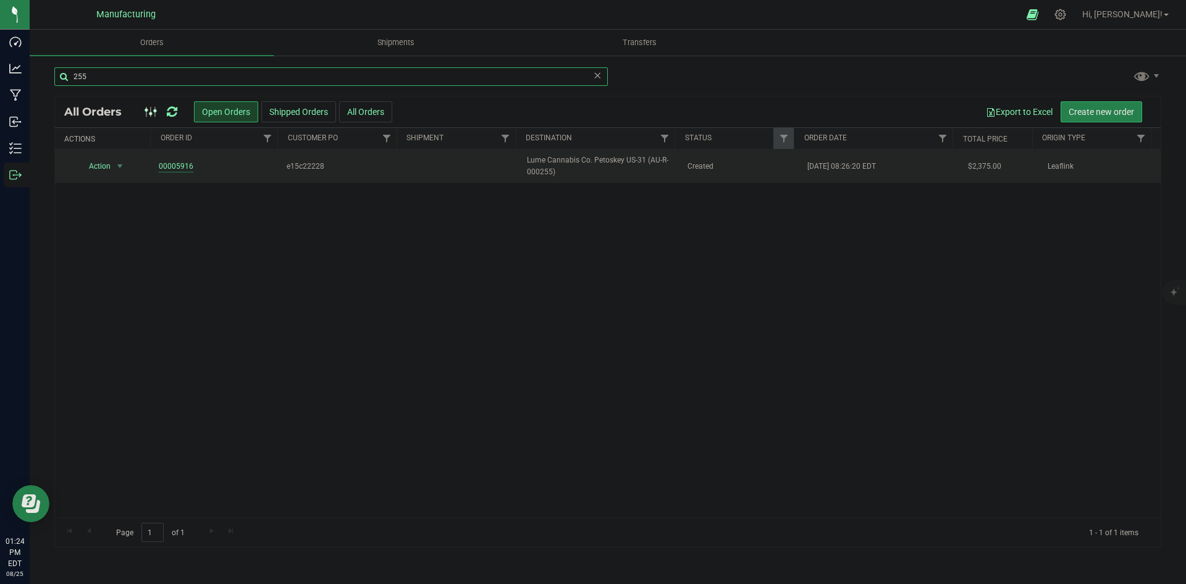
type input "255"
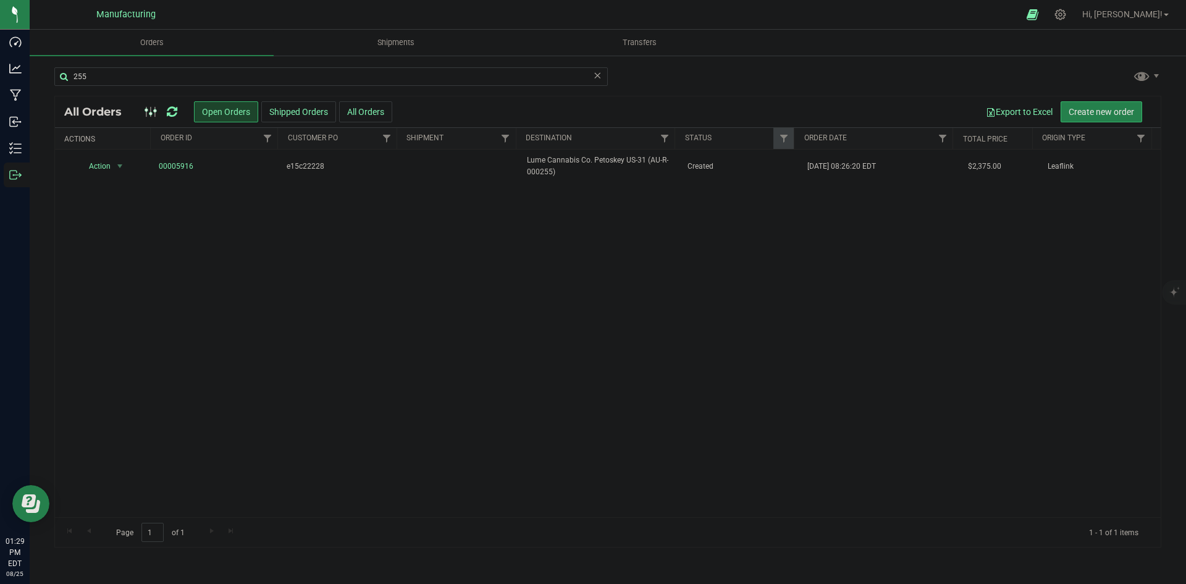
click at [171, 109] on icon at bounding box center [172, 112] width 11 height 12
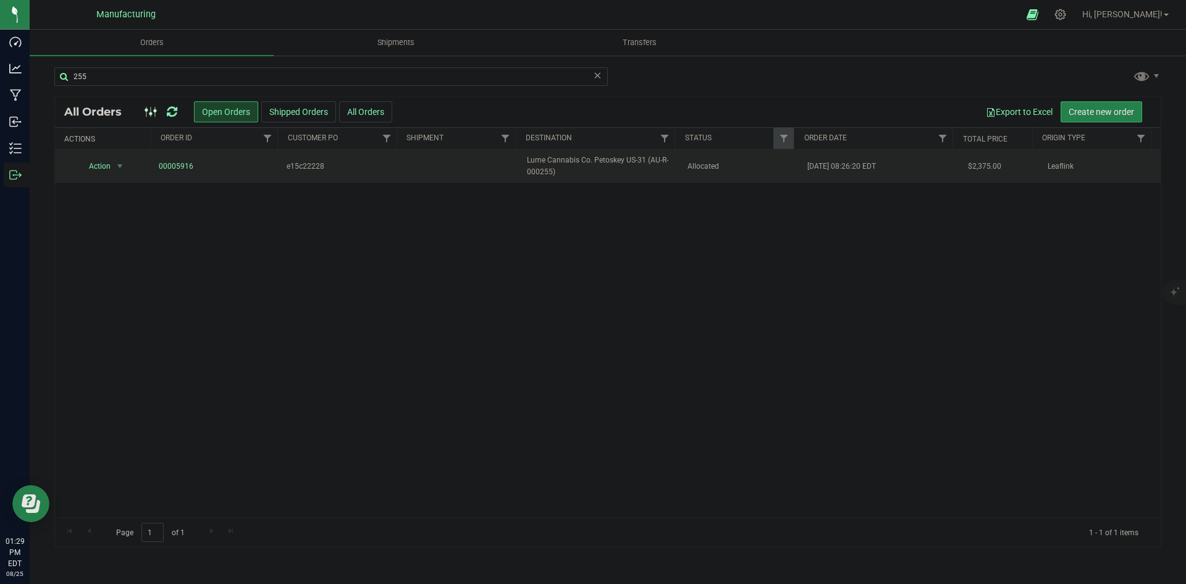
click at [709, 167] on span "Allocated" at bounding box center [741, 167] width 106 height 12
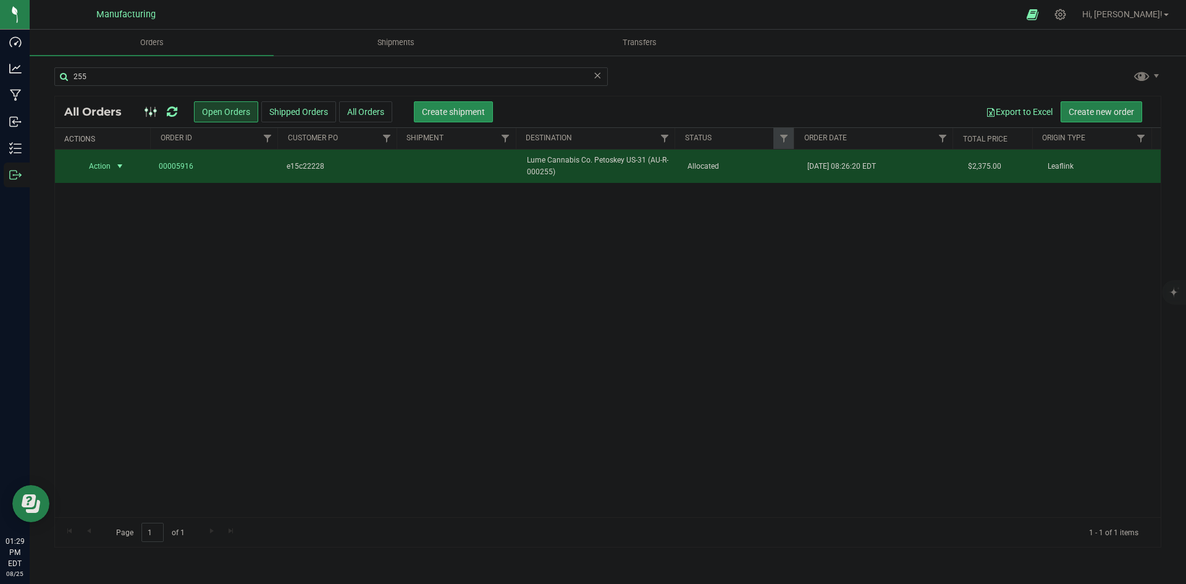
click at [481, 112] on span "Create shipment" at bounding box center [453, 112] width 63 height 10
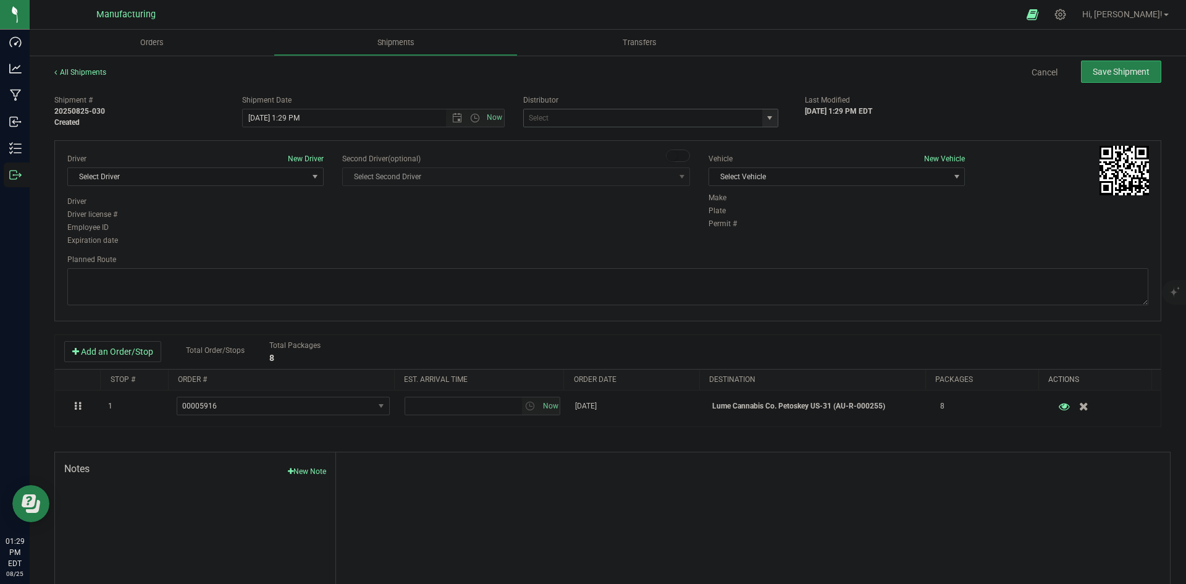
click at [766, 120] on span "select" at bounding box center [770, 118] width 10 height 10
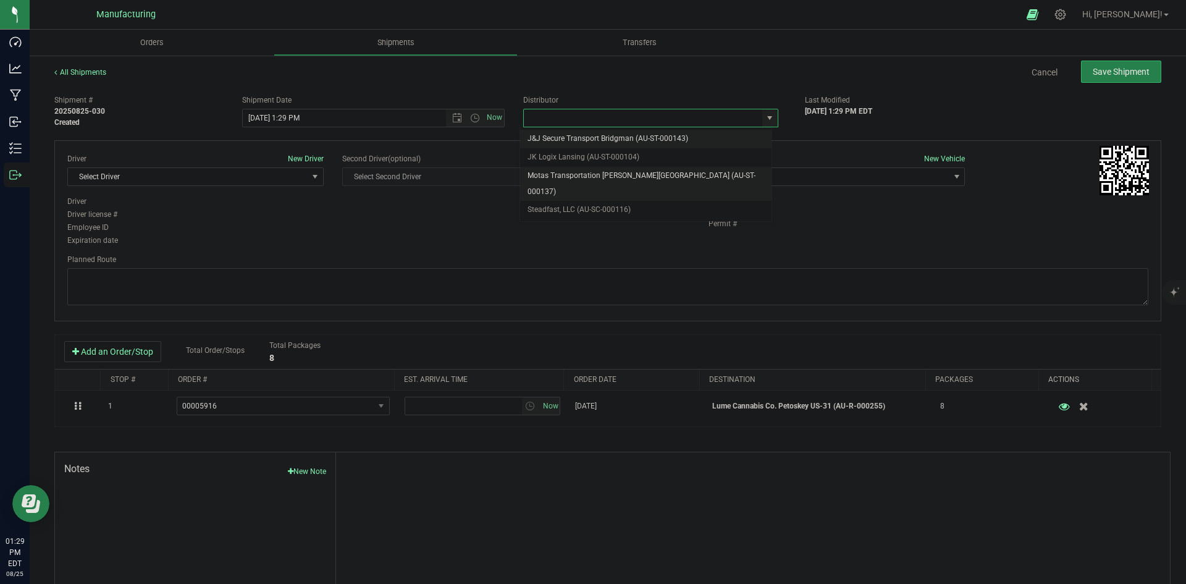
click at [574, 177] on li "Motas Transportation [PERSON_NAME][GEOGRAPHIC_DATA] (AU-ST-000137)" at bounding box center [645, 184] width 251 height 34
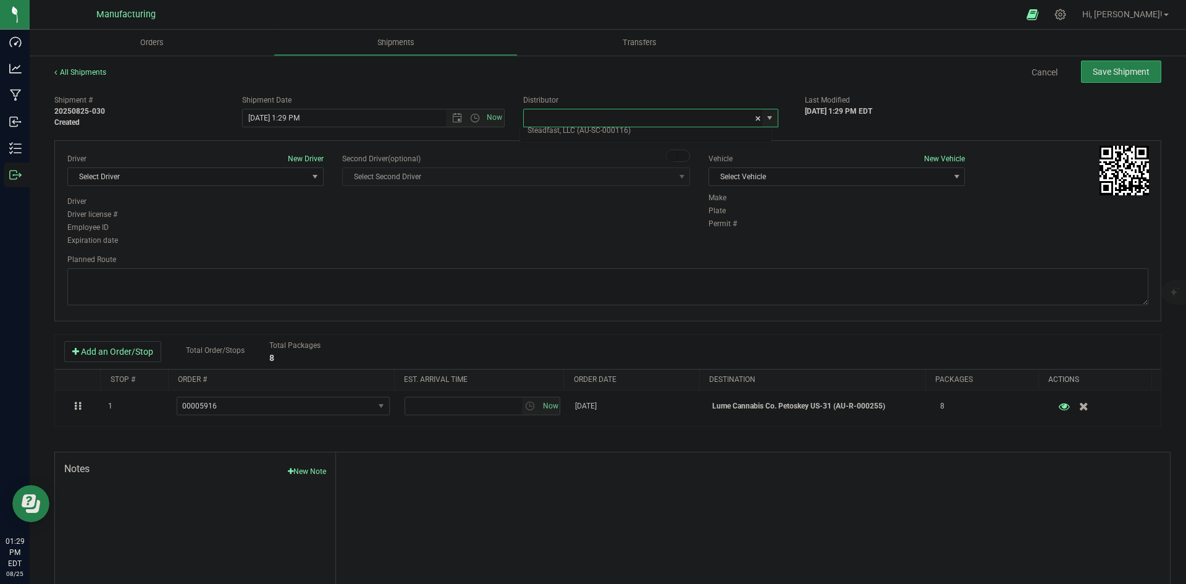
type input "Motas Transportation [PERSON_NAME][GEOGRAPHIC_DATA] (AU-ST-000137)"
click at [808, 175] on span "Select Vehicle" at bounding box center [829, 176] width 240 height 17
click at [732, 233] on li "[MEDICAL_DATA]" at bounding box center [830, 235] width 253 height 19
click at [298, 175] on span "Select Driver" at bounding box center [188, 176] width 240 height 17
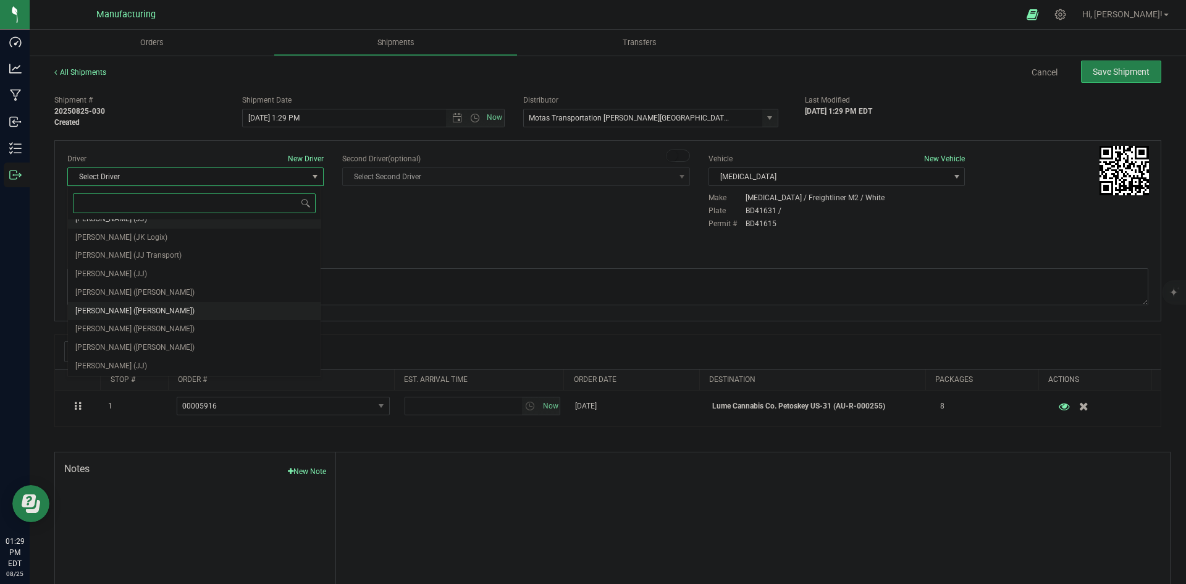
scroll to position [65, 0]
drag, startPoint x: 111, startPoint y: 288, endPoint x: 272, endPoint y: 243, distance: 167.3
click at [111, 288] on span "[PERSON_NAME] ([PERSON_NAME])" at bounding box center [134, 292] width 119 height 16
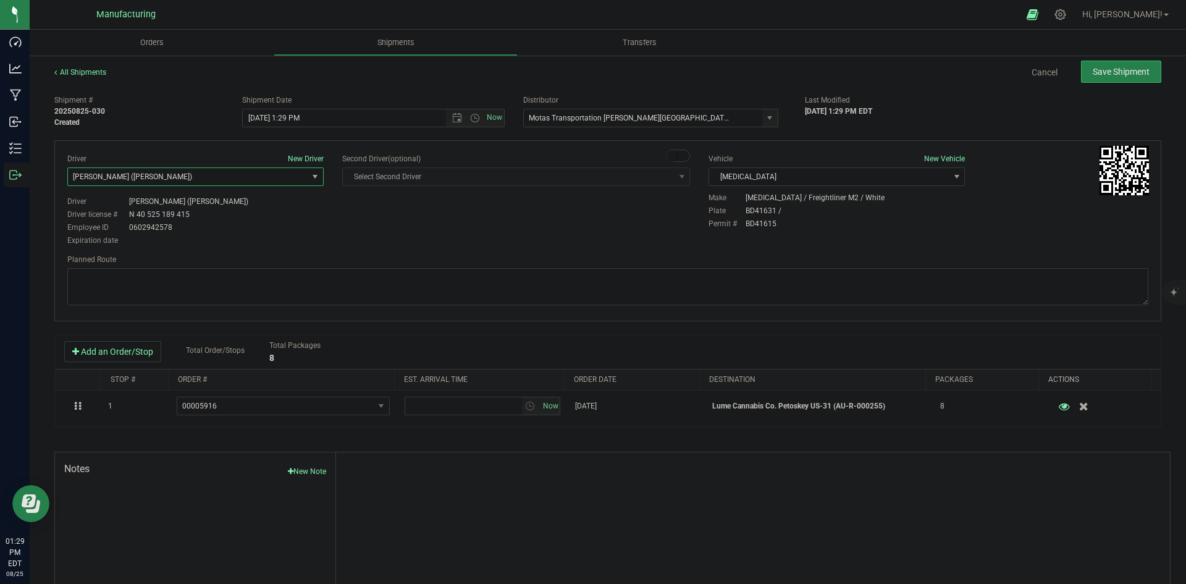
drag, startPoint x: 386, startPoint y: 212, endPoint x: 404, endPoint y: 196, distance: 24.5
click at [387, 212] on div "Driver New Driver [PERSON_NAME] ([PERSON_NAME]) Select Driver [PERSON_NAME] (JK…" at bounding box center [608, 200] width 1100 height 95
click at [475, 120] on span "Open the time view" at bounding box center [475, 118] width 10 height 10
click at [285, 213] on li "2:00 PM" at bounding box center [370, 212] width 258 height 16
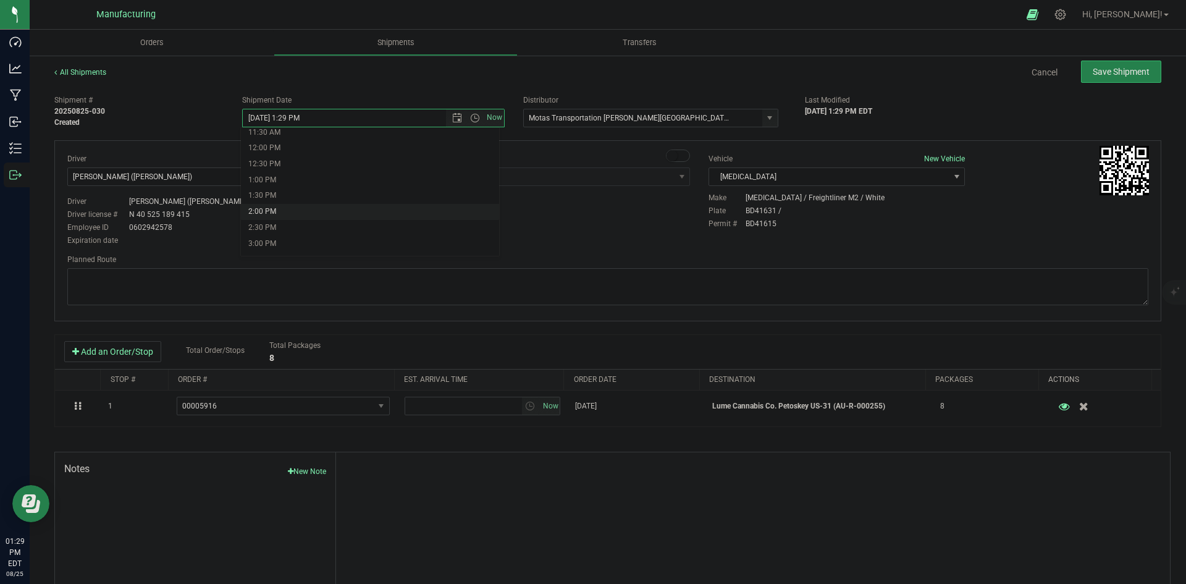
type input "[DATE] 2:00 PM"
click at [398, 222] on div "Driver New Driver [PERSON_NAME] ([PERSON_NAME]) Select Driver [PERSON_NAME] (JK…" at bounding box center [608, 200] width 1100 height 95
click at [457, 293] on textarea at bounding box center [607, 286] width 1081 height 37
paste textarea "Head south 246 ft -- Turn right 325 ft -- Turn right 407 ft -- Turn right towar…"
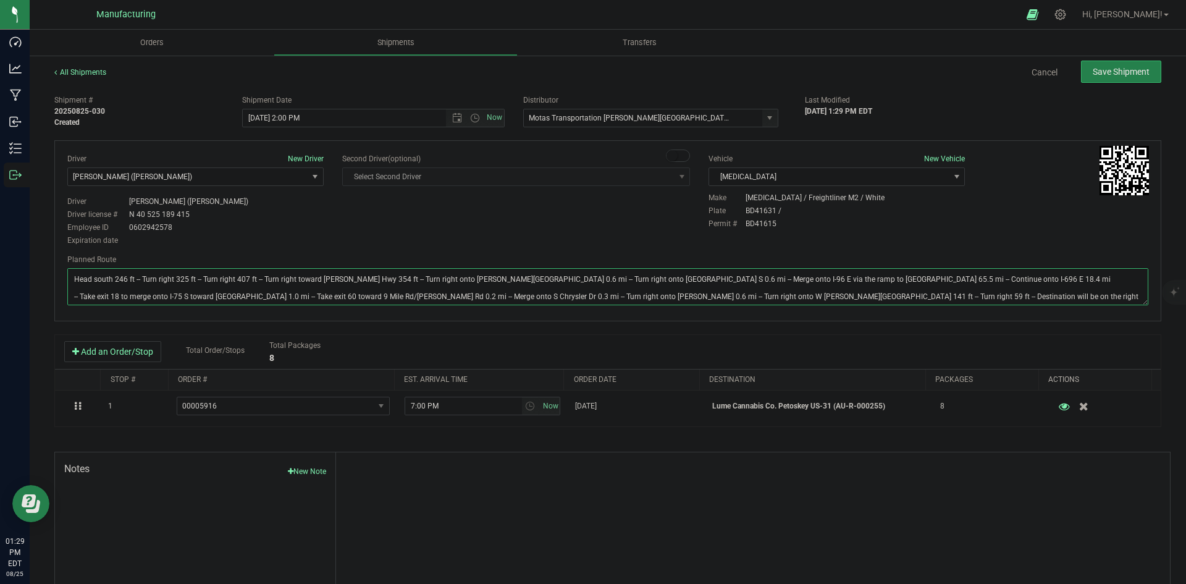
type textarea "Head south 246 ft -- Turn right 325 ft -- Turn right 407 ft -- Turn right towar…"
click at [620, 183] on span "Select Second Driver Select Second Driver Perry Black (JK Logix) Robert Clevela…" at bounding box center [516, 176] width 348 height 19
click at [1128, 73] on span "Save Shipment" at bounding box center [1121, 72] width 57 height 10
type input "[DATE] 6:00 PM"
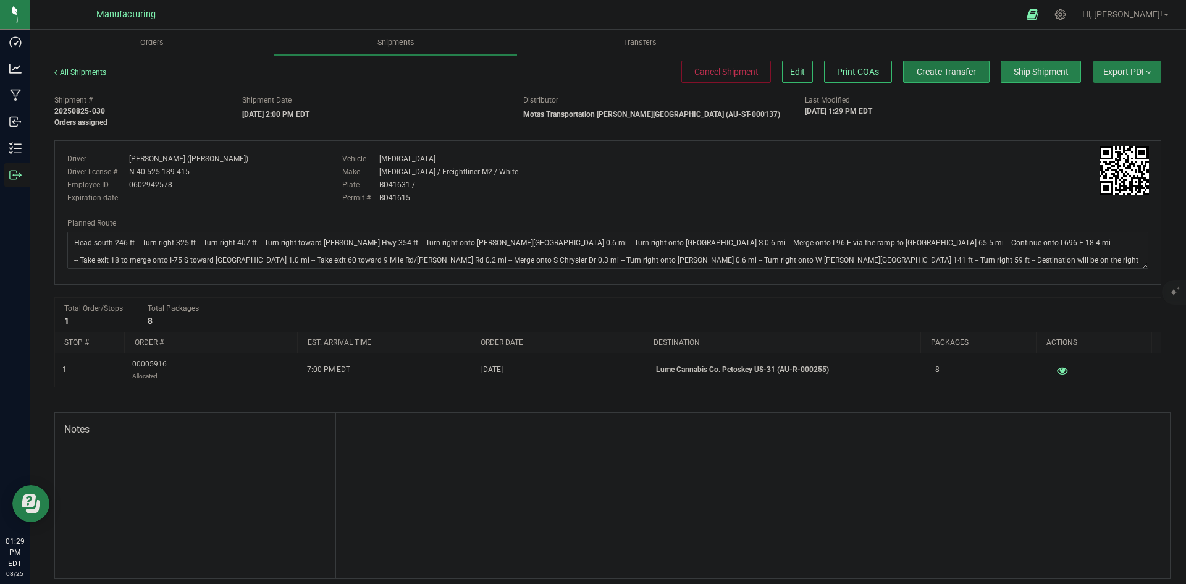
click at [918, 67] on span "Create Transfer" at bounding box center [946, 72] width 59 height 10
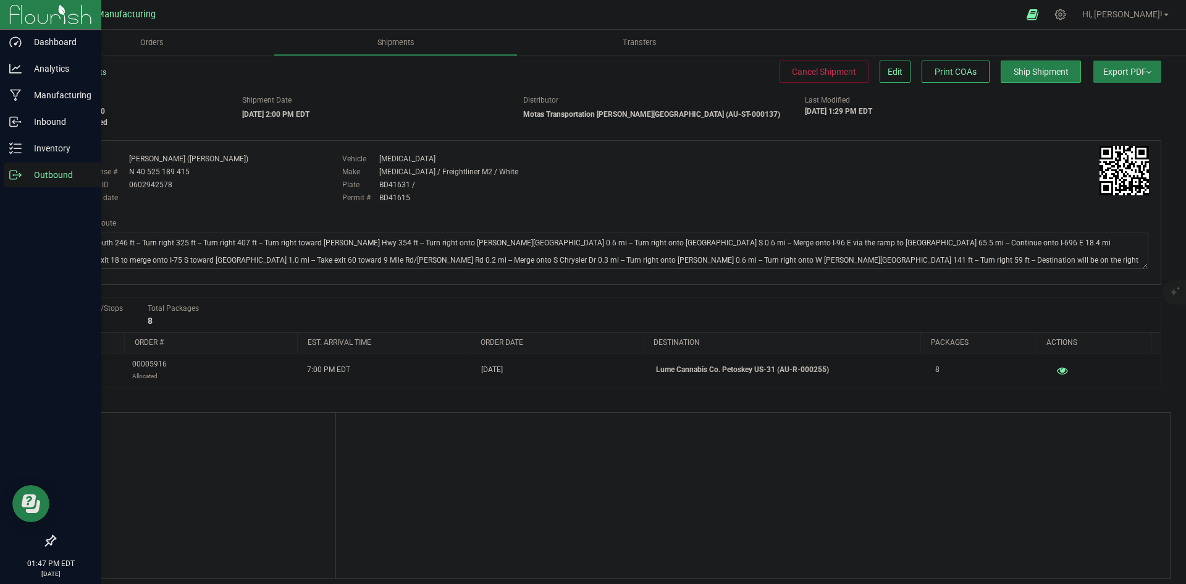
click at [9, 185] on link "Outbound" at bounding box center [50, 175] width 101 height 27
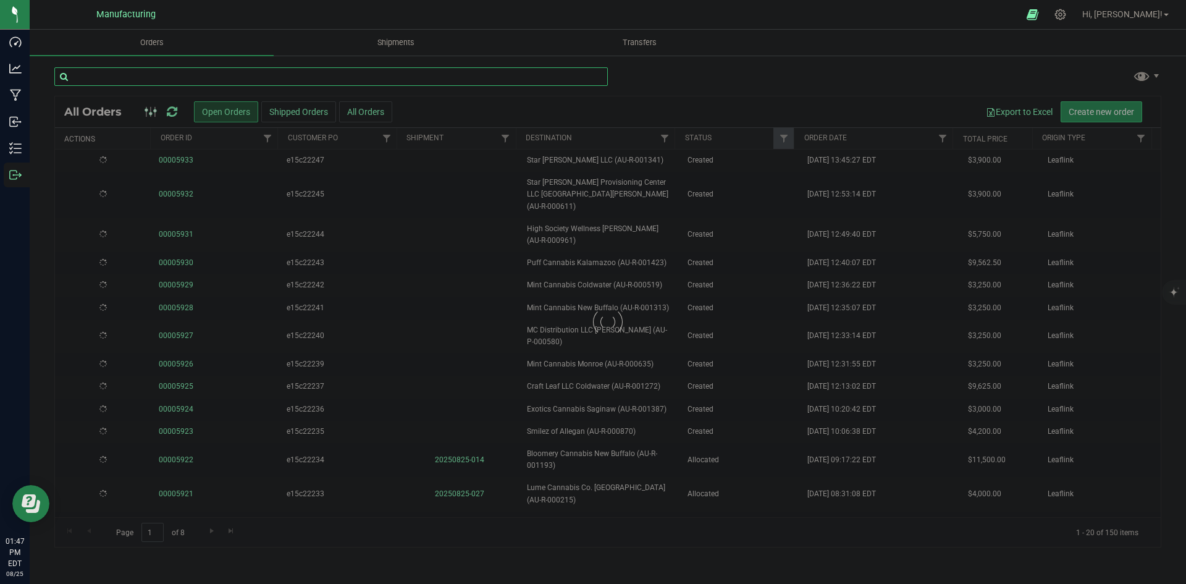
click at [440, 82] on input "text" at bounding box center [331, 76] width 554 height 19
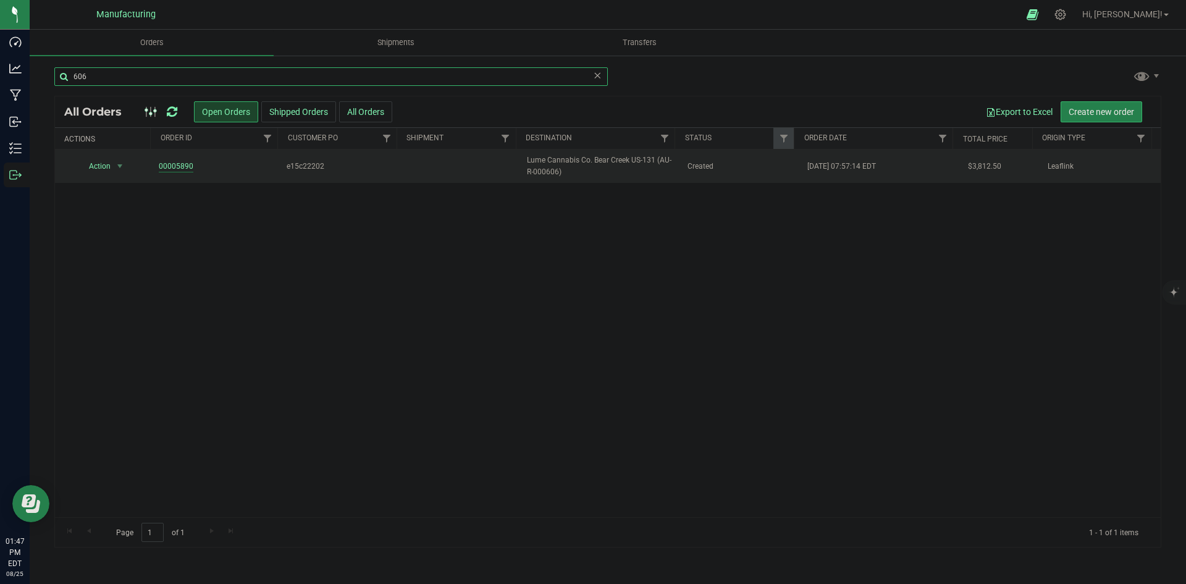
type input "606"
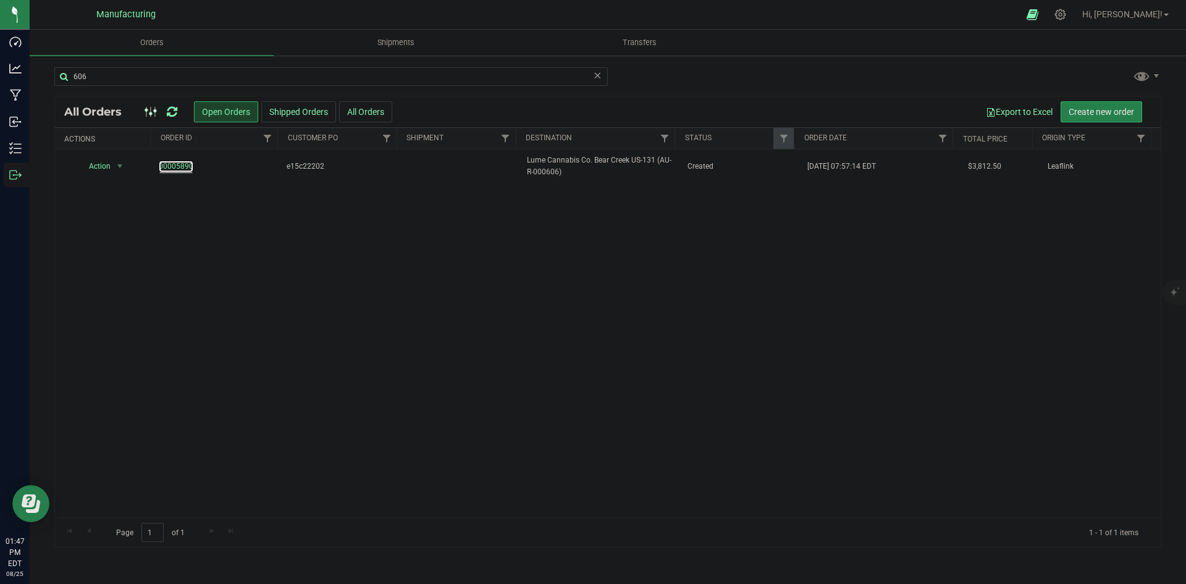
drag, startPoint x: 164, startPoint y: 170, endPoint x: 155, endPoint y: 183, distance: 16.5
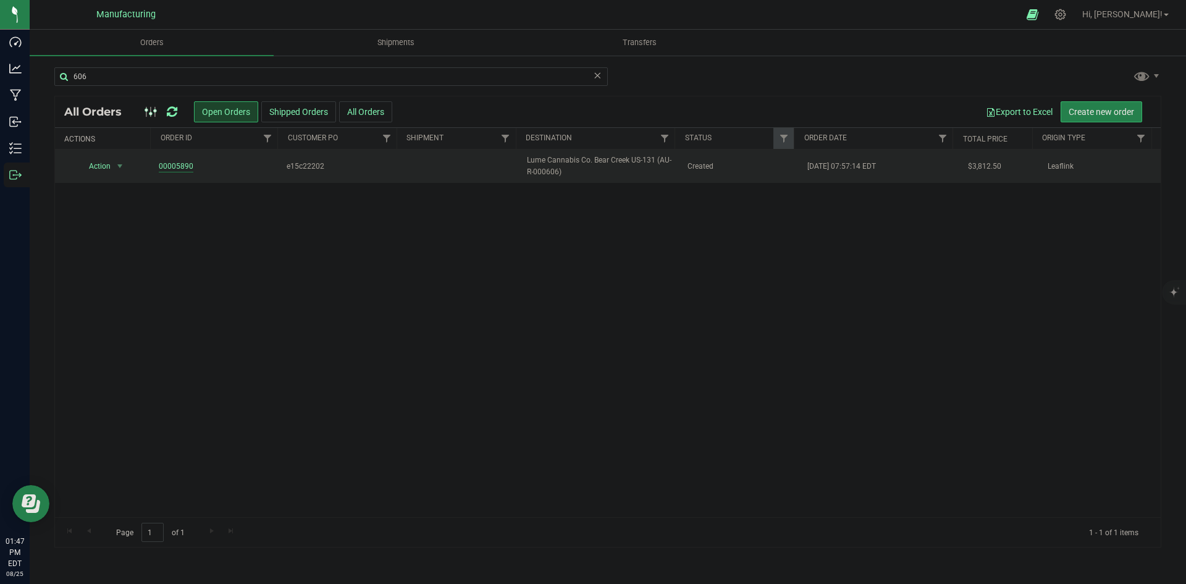
drag, startPoint x: 155, startPoint y: 183, endPoint x: 176, endPoint y: 167, distance: 26.4
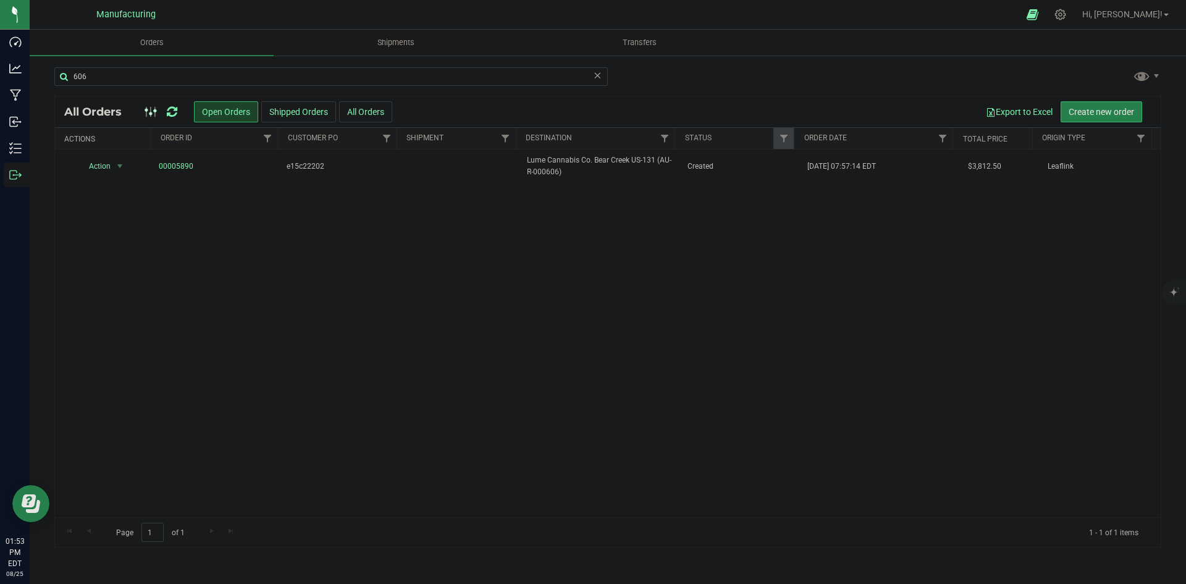
click at [172, 113] on icon at bounding box center [172, 112] width 11 height 12
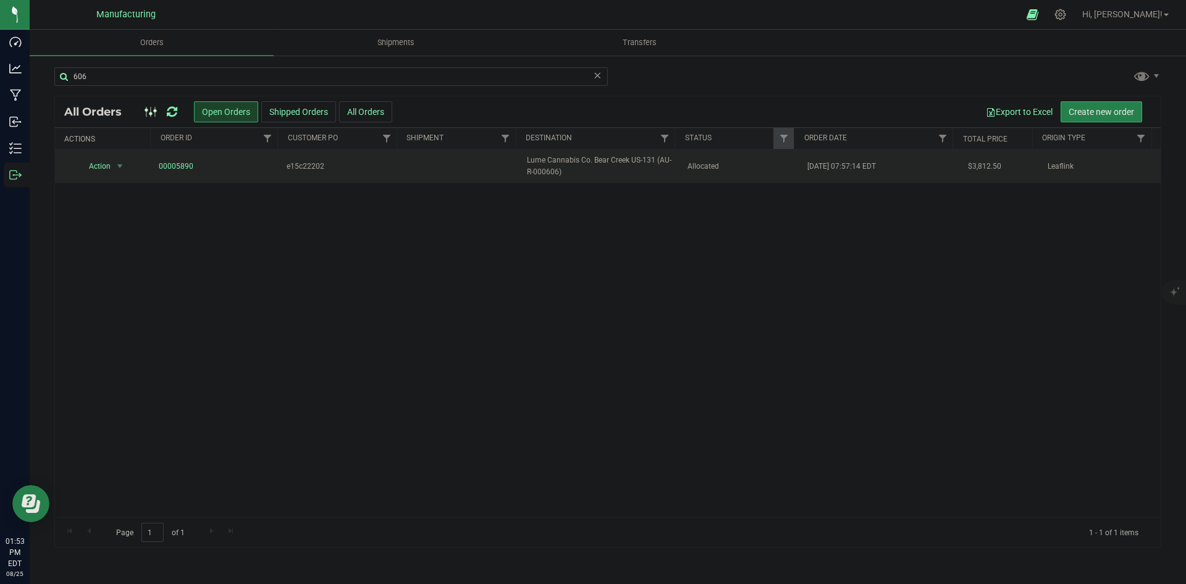
click at [751, 175] on td "Allocated" at bounding box center [740, 166] width 120 height 33
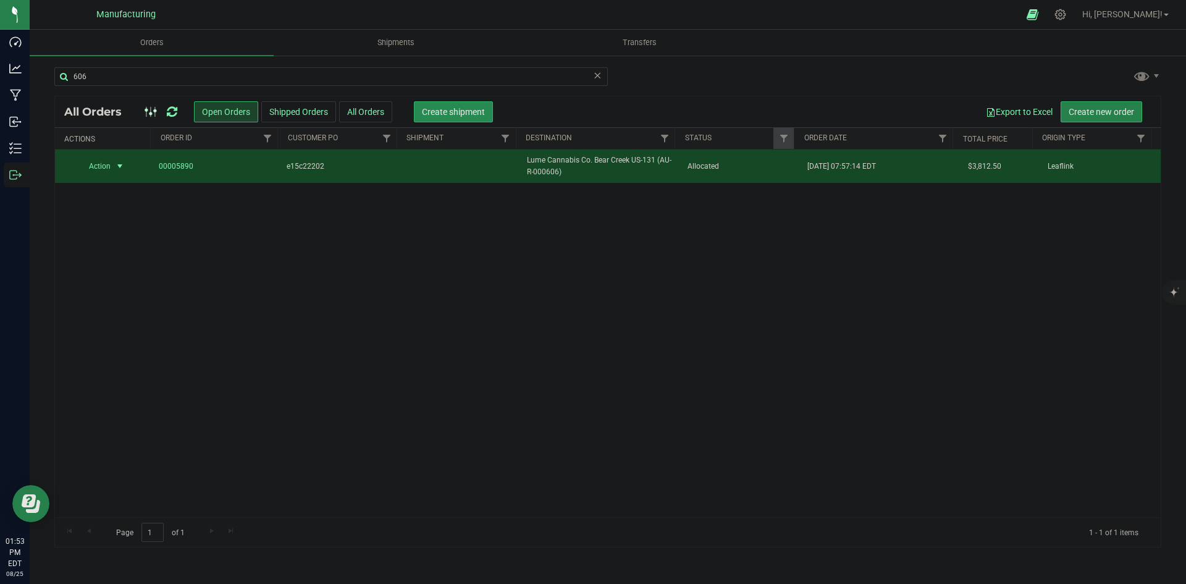
click at [481, 111] on span "Create shipment" at bounding box center [453, 112] width 63 height 10
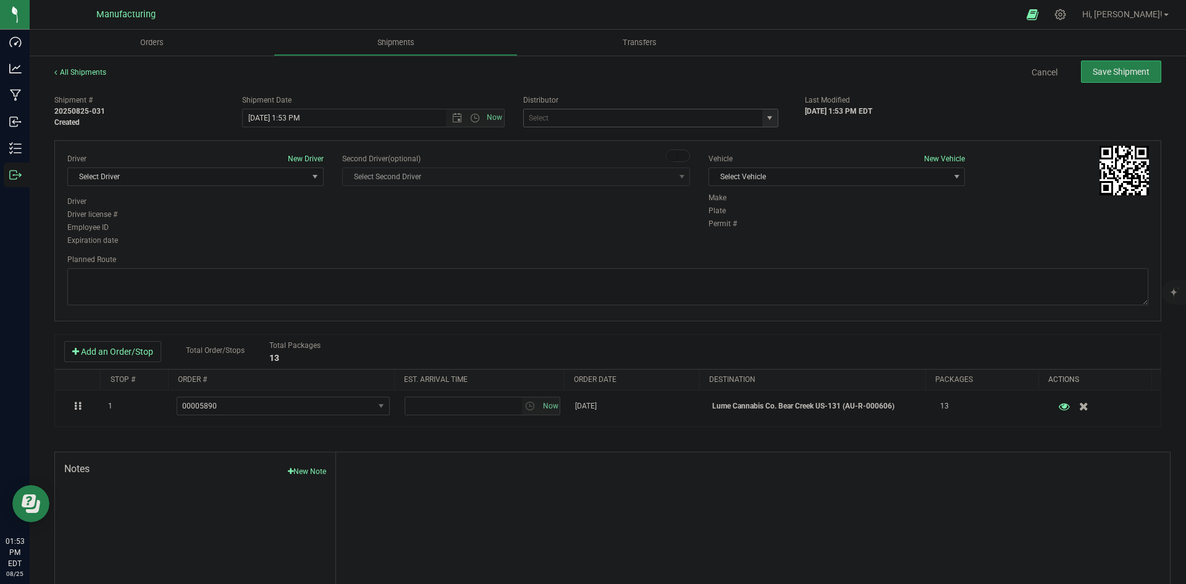
drag, startPoint x: 761, startPoint y: 114, endPoint x: 754, endPoint y: 121, distance: 9.6
click at [765, 114] on span "select" at bounding box center [770, 118] width 10 height 10
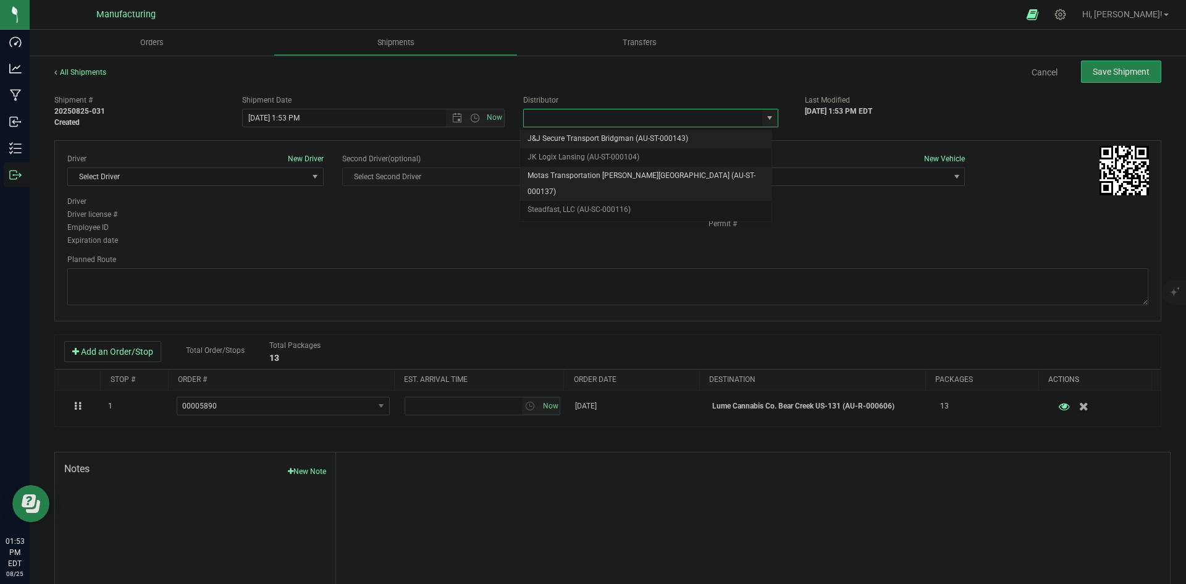
click at [578, 172] on li "Motas Transportation [PERSON_NAME][GEOGRAPHIC_DATA] (AU-ST-000137)" at bounding box center [645, 184] width 251 height 34
type input "Motas Transportation [PERSON_NAME][GEOGRAPHIC_DATA] (AU-ST-000137)"
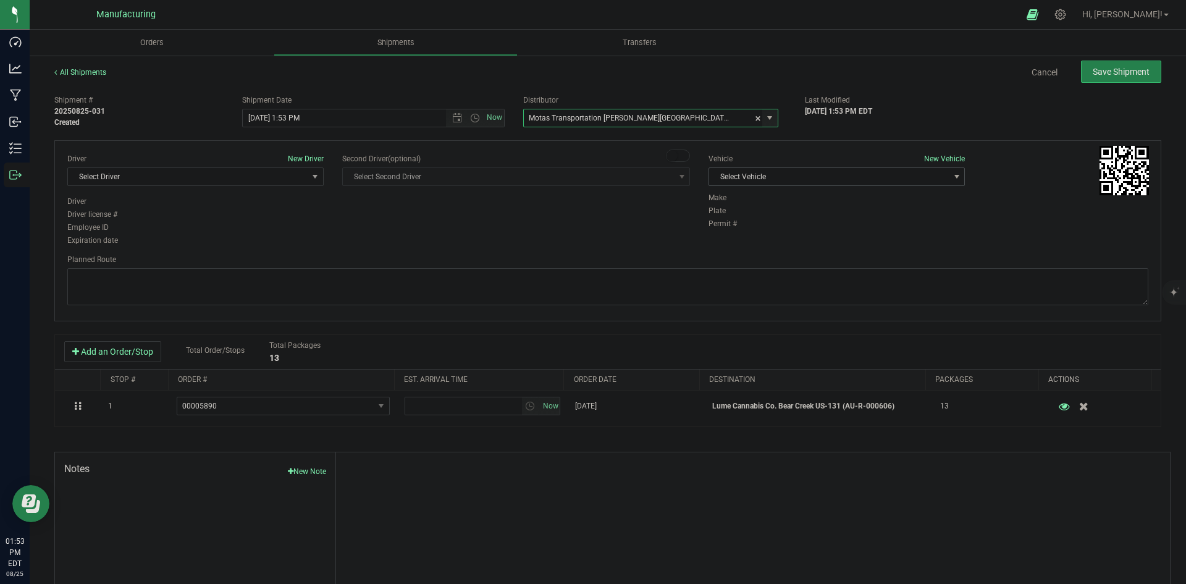
click at [793, 176] on span "Select Vehicle" at bounding box center [829, 176] width 240 height 17
click at [718, 237] on li "[MEDICAL_DATA]" at bounding box center [830, 235] width 253 height 19
click at [266, 171] on span "Select Driver" at bounding box center [188, 176] width 240 height 17
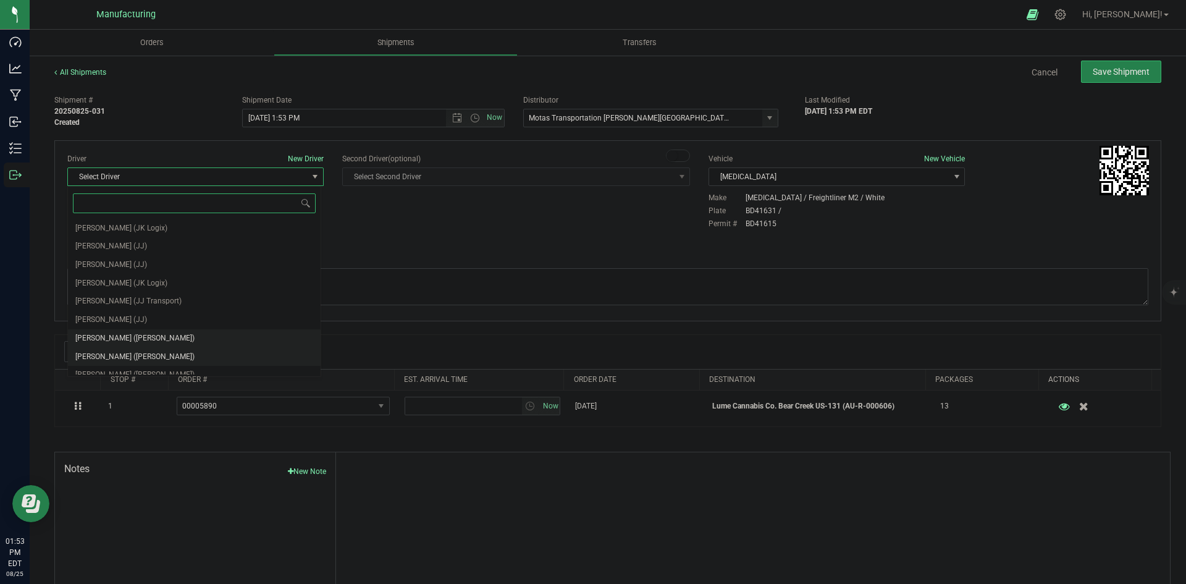
scroll to position [65, 0]
click at [162, 286] on li "[PERSON_NAME] ([PERSON_NAME])" at bounding box center [194, 292] width 253 height 19
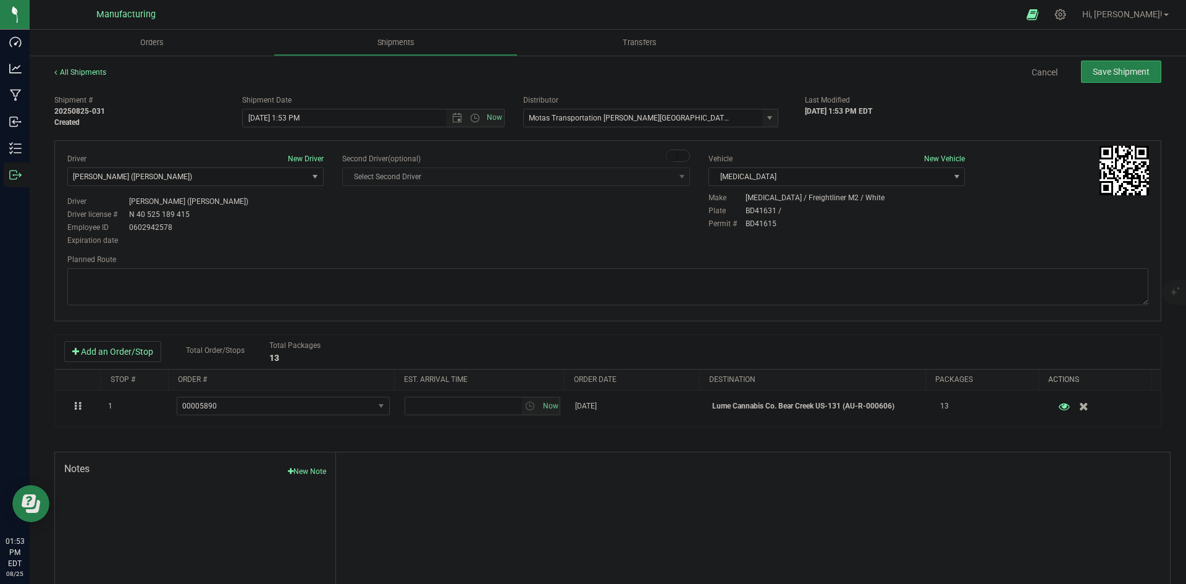
click at [353, 230] on div "Driver New Driver [PERSON_NAME] ([PERSON_NAME]) Select Driver [PERSON_NAME] (JK…" at bounding box center [608, 200] width 1100 height 95
click at [478, 116] on span "Open the time view" at bounding box center [475, 118] width 21 height 10
click at [470, 121] on span "Open the time view" at bounding box center [475, 118] width 10 height 10
click at [471, 120] on span "Open the time view" at bounding box center [475, 118] width 10 height 10
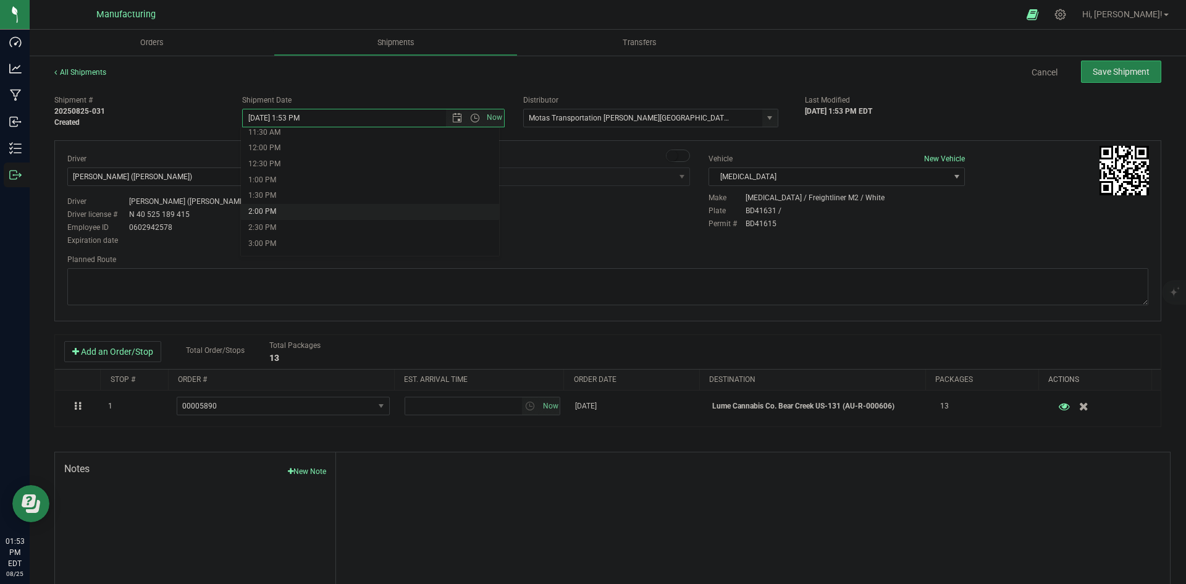
click at [272, 215] on li "2:00 PM" at bounding box center [370, 212] width 258 height 16
type input "[DATE] 2:00 PM"
click at [384, 241] on div "Driver New Driver [PERSON_NAME] ([PERSON_NAME]) Select Driver [PERSON_NAME] (JK…" at bounding box center [608, 200] width 1100 height 95
drag, startPoint x: 529, startPoint y: 292, endPoint x: 536, endPoint y: 274, distance: 18.4
click at [530, 291] on textarea at bounding box center [607, 286] width 1081 height 37
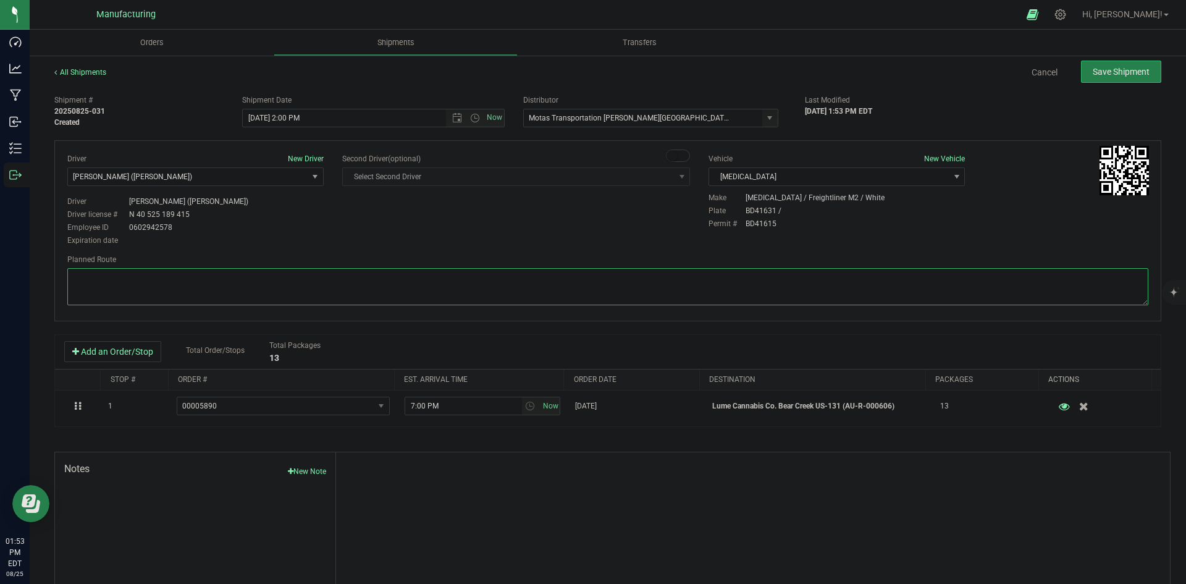
paste textarea "Head south 246 ft -- Turn right 325 ft -- Turn right 407 ft -- Turn right towar…"
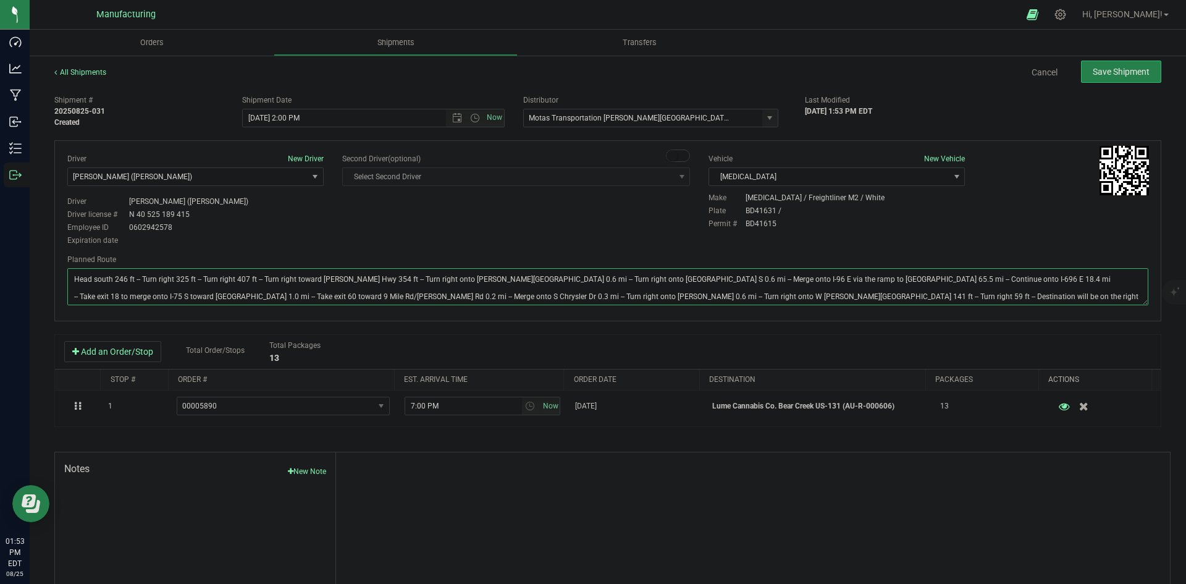
type textarea "Head south 246 ft -- Turn right 325 ft -- Turn right 407 ft -- Turn right towar…"
drag, startPoint x: 598, startPoint y: 217, endPoint x: 667, endPoint y: 201, distance: 70.6
click at [608, 216] on div "Driver New Driver [PERSON_NAME] ([PERSON_NAME]) Select Driver [PERSON_NAME] (JK…" at bounding box center [608, 200] width 1100 height 95
click at [1116, 75] on span "Save Shipment" at bounding box center [1121, 72] width 57 height 10
type input "[DATE] 6:00 PM"
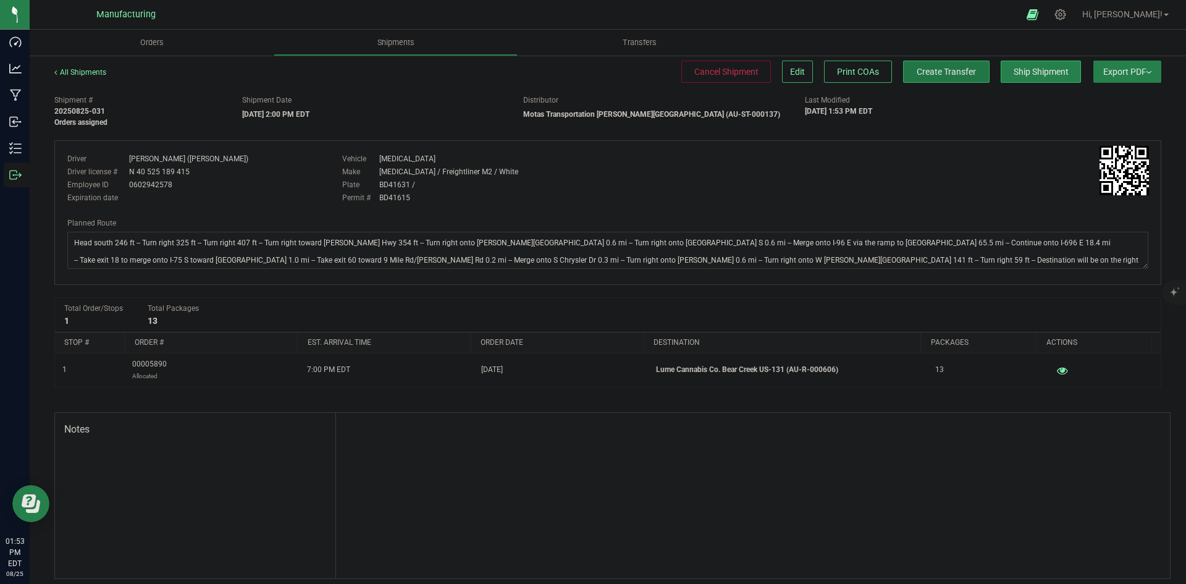
click at [921, 77] on span "Create Transfer" at bounding box center [946, 72] width 59 height 10
click at [1050, 166] on div "Driver Lloyd Neely (Motas) Driver license # N 40 525 189 415 Employee ID 060294…" at bounding box center [608, 182] width 1100 height 58
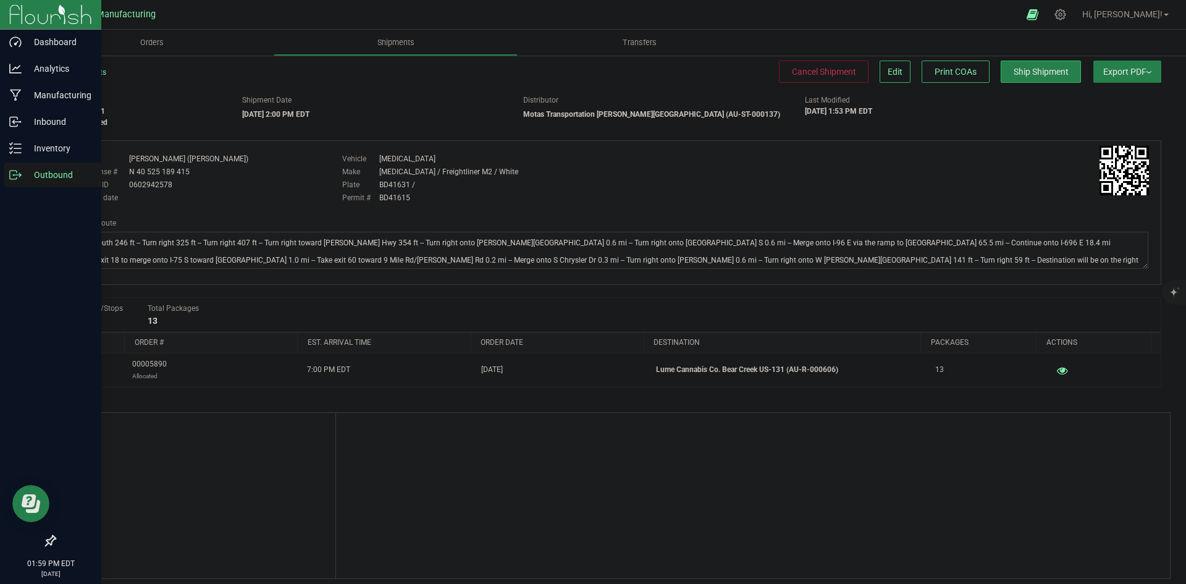
click at [24, 170] on p "Outbound" at bounding box center [59, 174] width 74 height 15
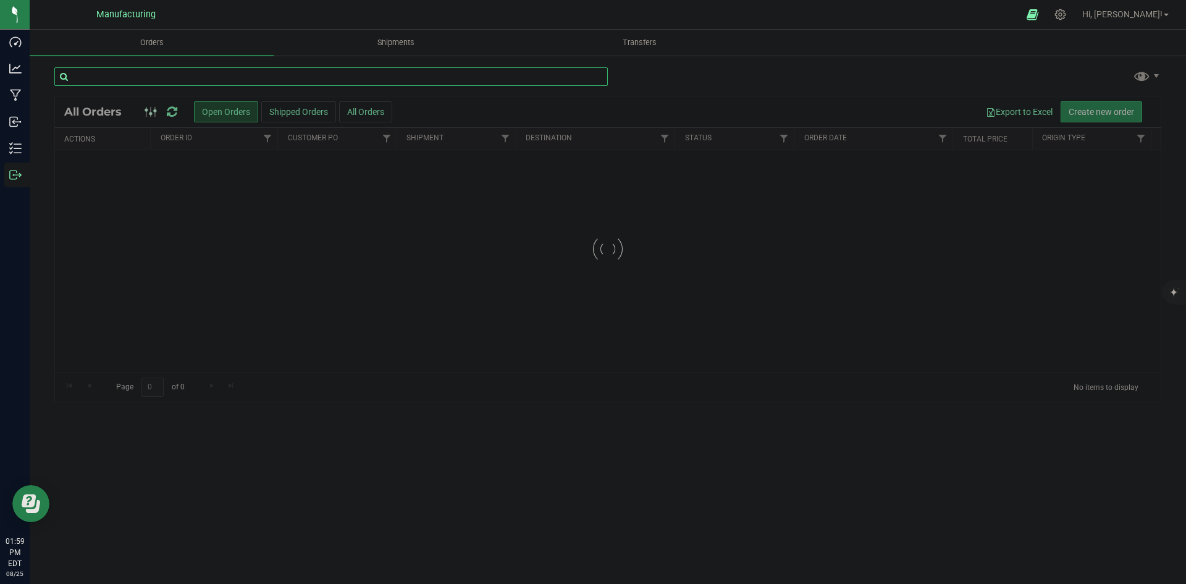
click at [494, 79] on input "text" at bounding box center [331, 76] width 554 height 19
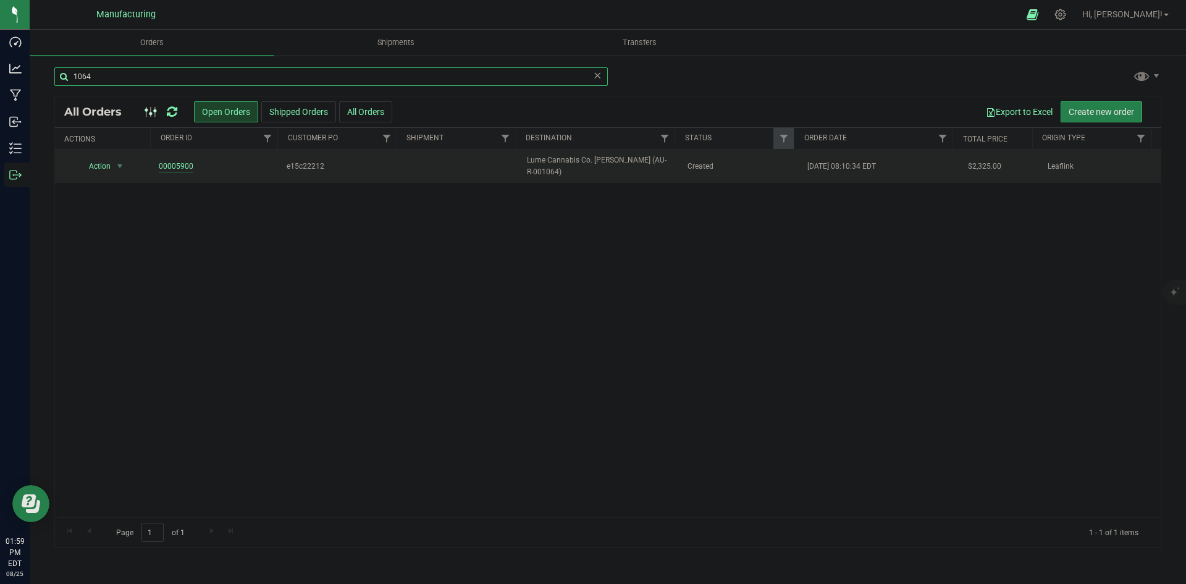
type input "1064"
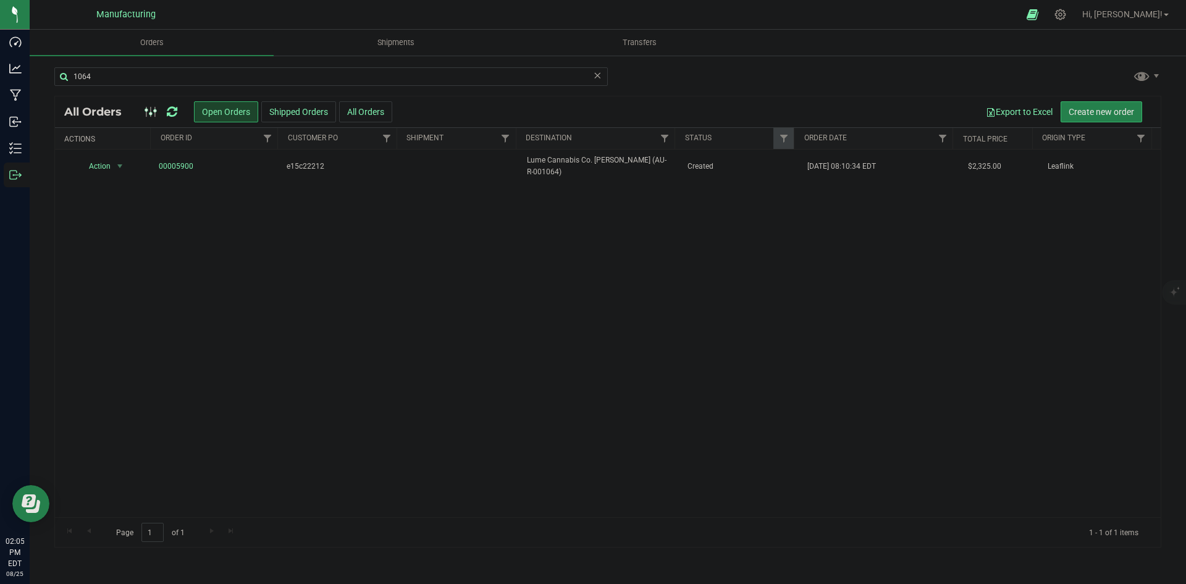
click at [171, 108] on icon at bounding box center [172, 112] width 11 height 12
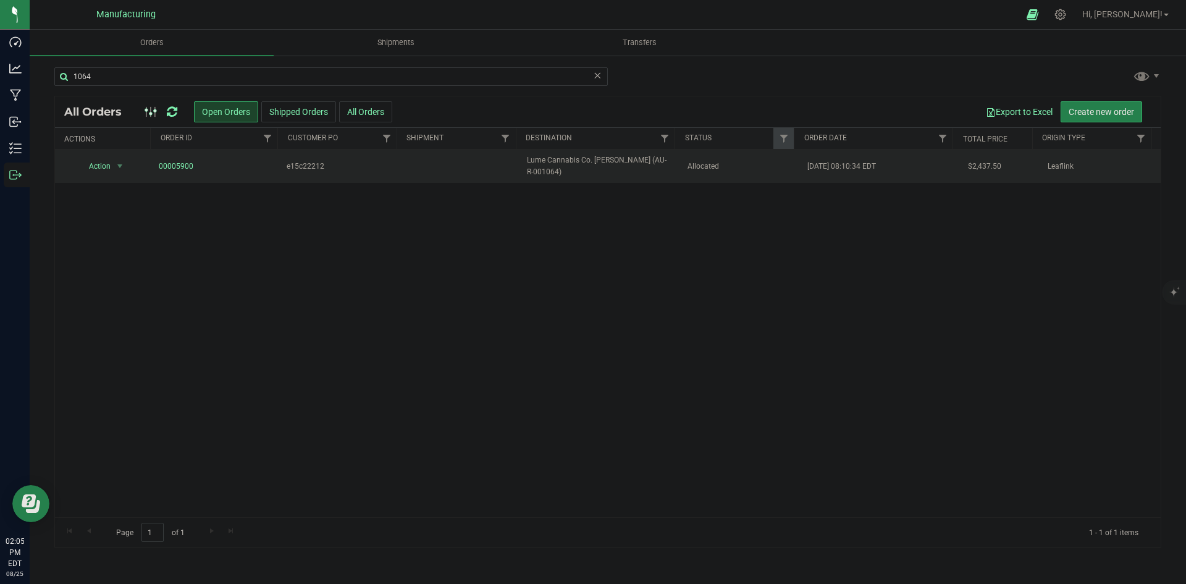
click at [696, 172] on td "Allocated" at bounding box center [740, 166] width 120 height 33
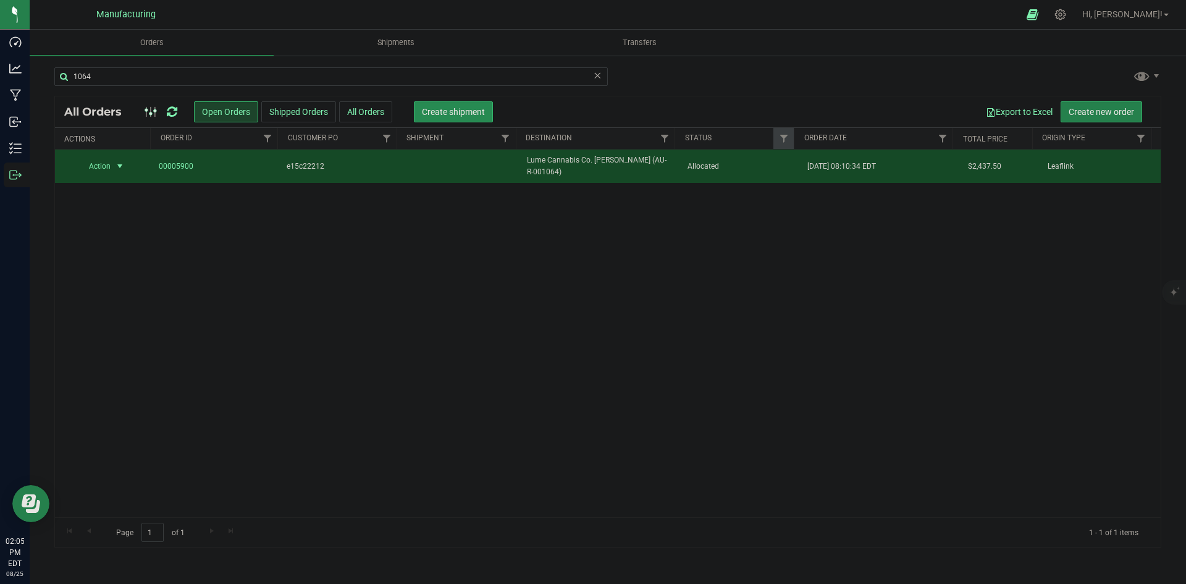
click at [456, 103] on button "Create shipment" at bounding box center [453, 111] width 79 height 21
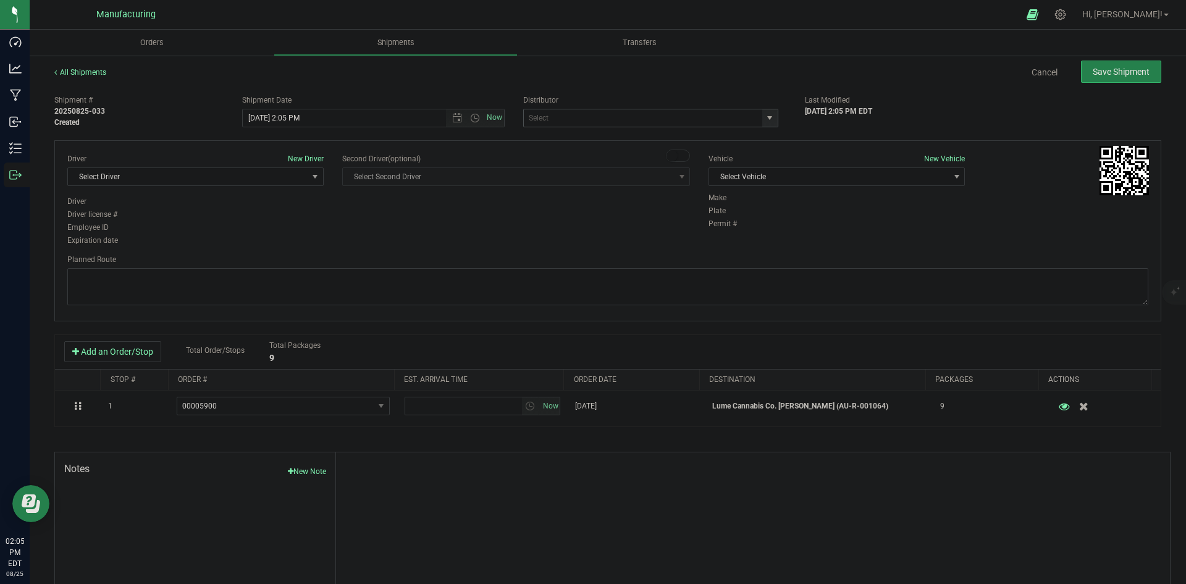
click at [766, 115] on span "select" at bounding box center [770, 118] width 10 height 10
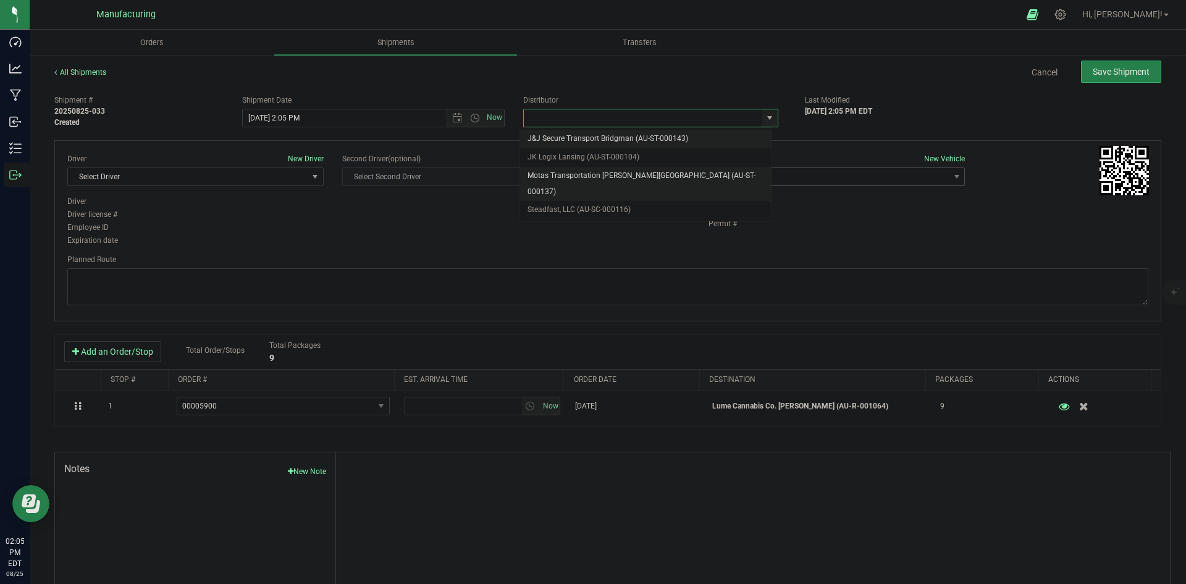
drag, startPoint x: 568, startPoint y: 176, endPoint x: 800, endPoint y: 183, distance: 231.8
click at [569, 176] on li "Motas Transportation [PERSON_NAME][GEOGRAPHIC_DATA] (AU-ST-000137)" at bounding box center [645, 184] width 251 height 34
type input "Motas Transportation [PERSON_NAME][GEOGRAPHIC_DATA] (AU-ST-000137)"
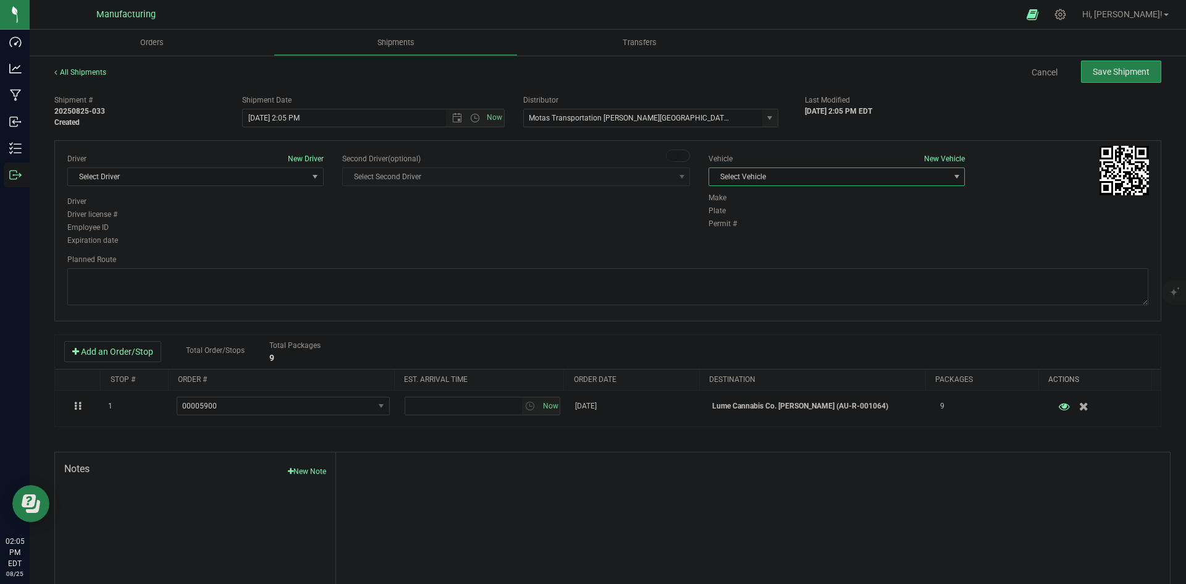
click at [867, 182] on span "Select Vehicle" at bounding box center [829, 176] width 240 height 17
click at [744, 231] on li "[MEDICAL_DATA]" at bounding box center [830, 235] width 253 height 19
click at [257, 170] on span "Select Driver" at bounding box center [188, 176] width 240 height 17
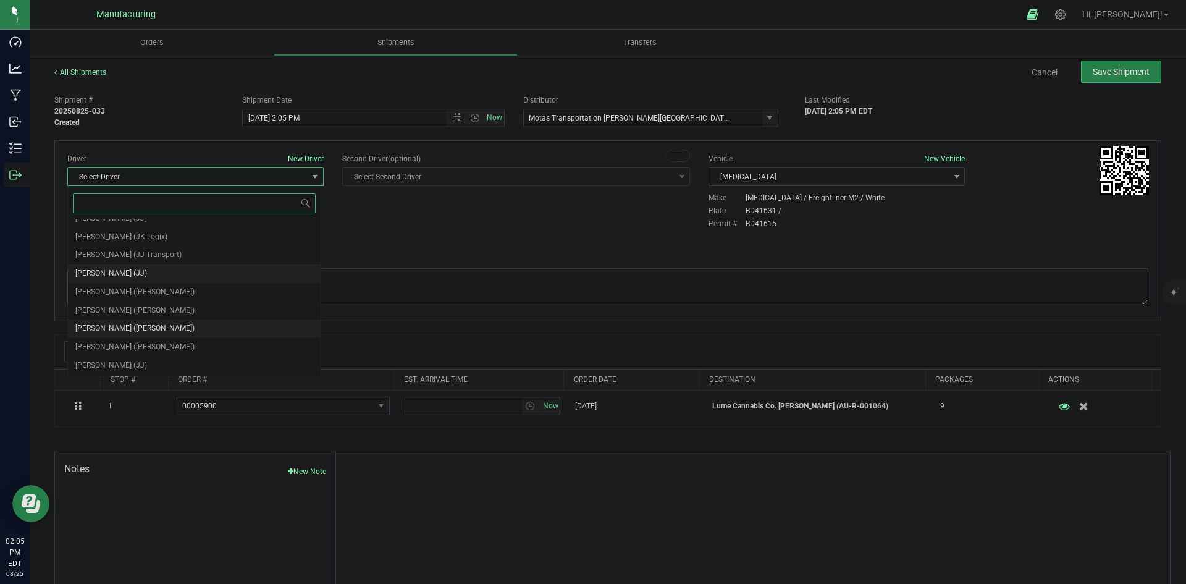
scroll to position [65, 0]
click at [136, 288] on span "[PERSON_NAME] ([PERSON_NAME])" at bounding box center [134, 292] width 119 height 16
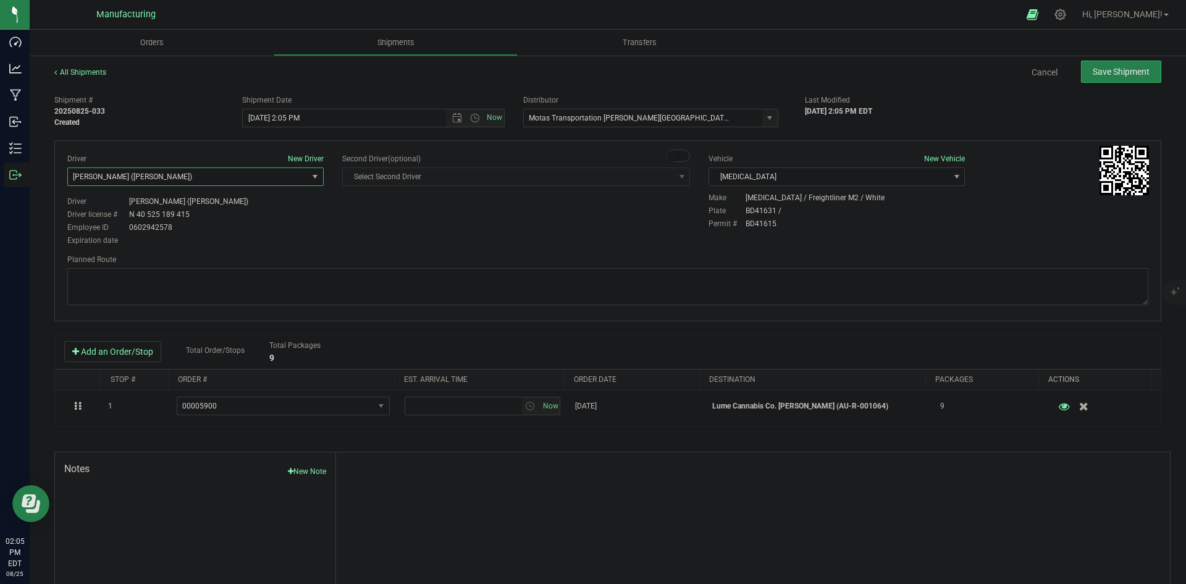
click at [369, 230] on div "Driver New Driver [PERSON_NAME] ([PERSON_NAME]) Select Driver [PERSON_NAME] (JK…" at bounding box center [608, 200] width 1100 height 95
click at [471, 118] on span "Open the time view" at bounding box center [475, 118] width 10 height 10
click at [277, 209] on li "2:00 PM" at bounding box center [370, 212] width 258 height 16
type input "[DATE] 2:00 PM"
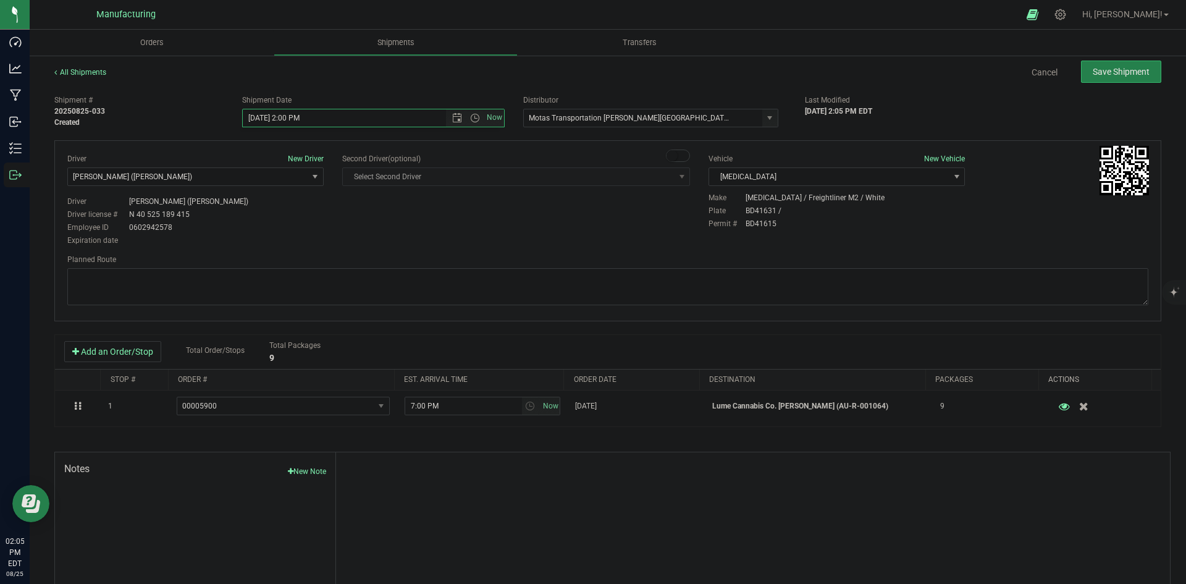
drag, startPoint x: 471, startPoint y: 232, endPoint x: 505, endPoint y: 224, distance: 34.8
click at [473, 232] on div "Driver New Driver [PERSON_NAME] ([PERSON_NAME]) Select Driver [PERSON_NAME] (JK…" at bounding box center [608, 200] width 1100 height 95
drag, startPoint x: 479, startPoint y: 285, endPoint x: 489, endPoint y: 267, distance: 20.8
click at [479, 285] on textarea at bounding box center [607, 286] width 1081 height 37
paste textarea "Head south 246 ft -- Turn right 325 ft -- Turn right 407 ft -- Turn right towar…"
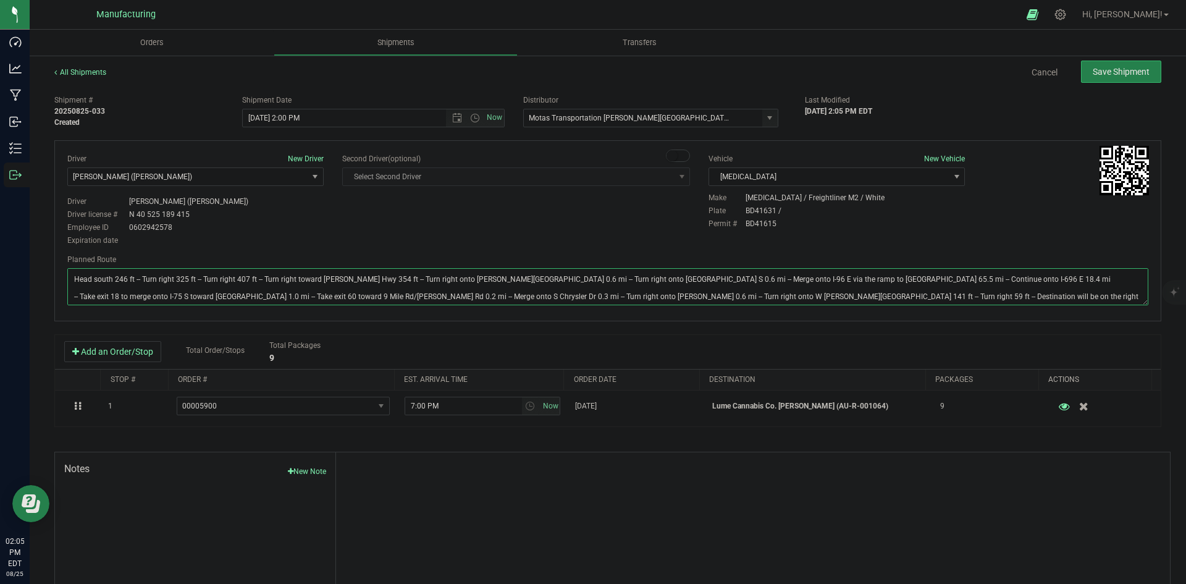
type textarea "Head south 246 ft -- Turn right 325 ft -- Turn right 407 ft -- Turn right towar…"
drag, startPoint x: 552, startPoint y: 224, endPoint x: 820, endPoint y: 173, distance: 272.4
click at [575, 221] on div "Driver New Driver [PERSON_NAME] ([PERSON_NAME]) Select Driver [PERSON_NAME] (JK…" at bounding box center [608, 200] width 1100 height 95
click at [1113, 69] on span "Save Shipment" at bounding box center [1121, 72] width 57 height 10
type input "[DATE] 6:00 PM"
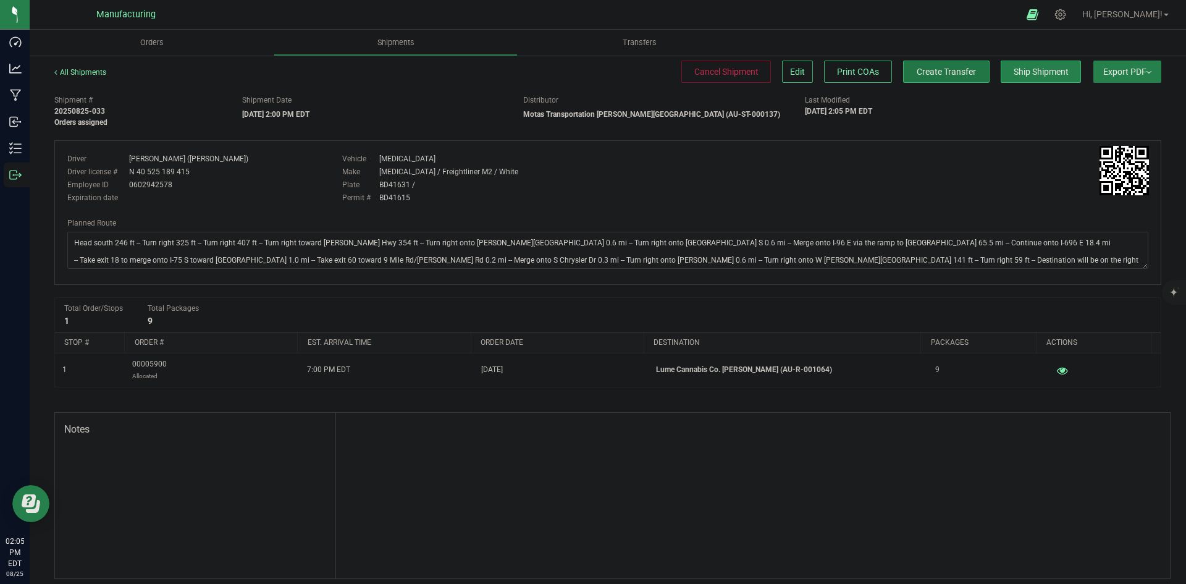
click at [949, 72] on span "Create Transfer" at bounding box center [946, 72] width 59 height 10
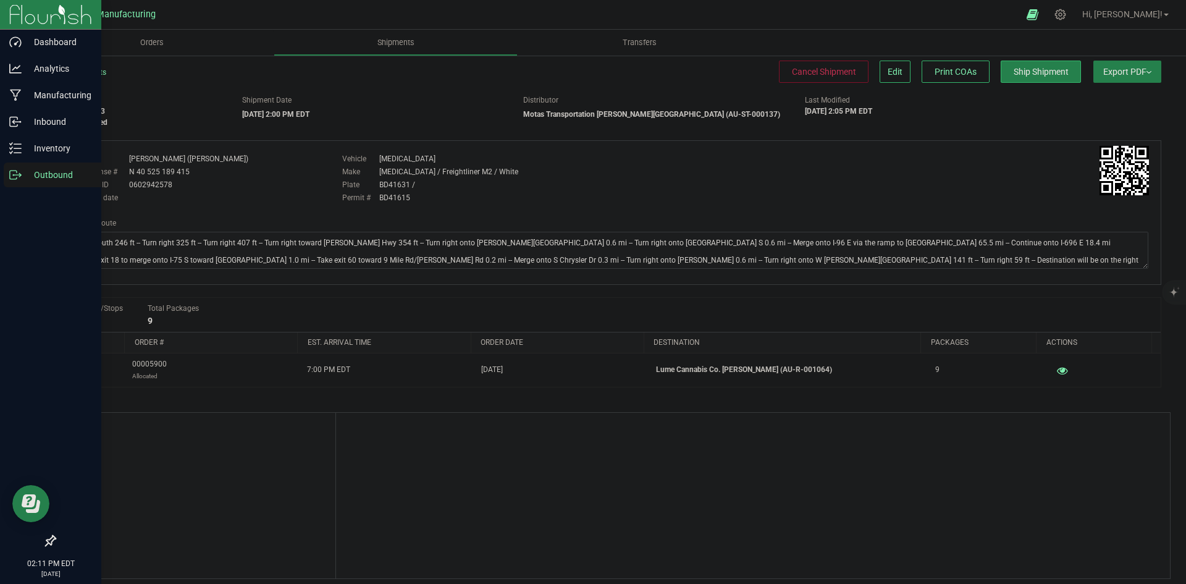
click at [11, 185] on div "Outbound" at bounding box center [53, 174] width 98 height 25
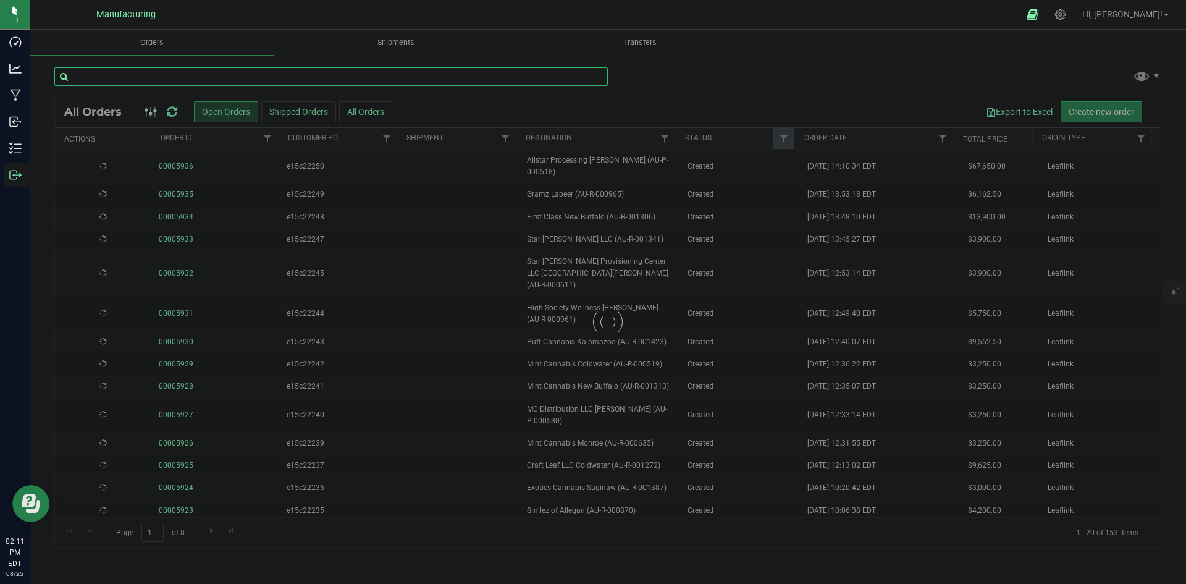
click at [280, 82] on input "text" at bounding box center [331, 76] width 554 height 19
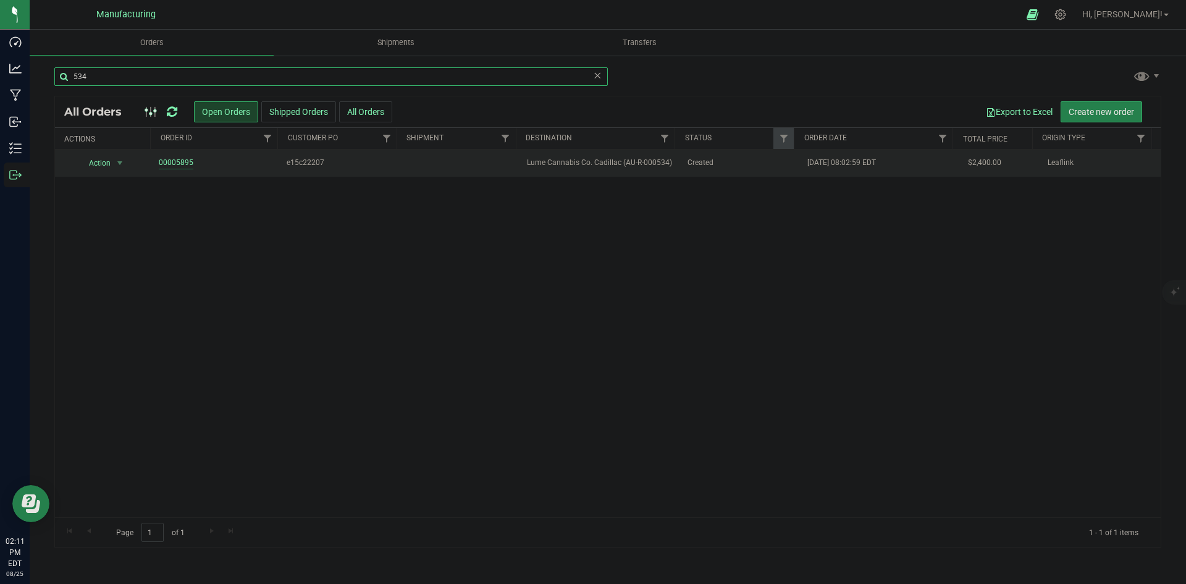
type input "534"
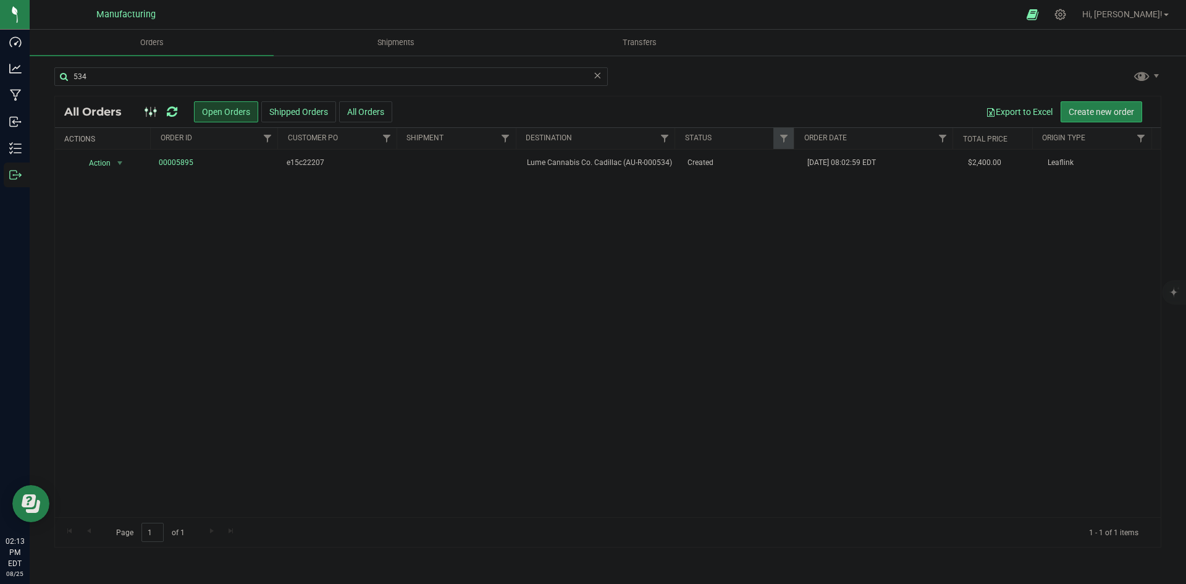
click at [174, 112] on icon at bounding box center [172, 112] width 11 height 12
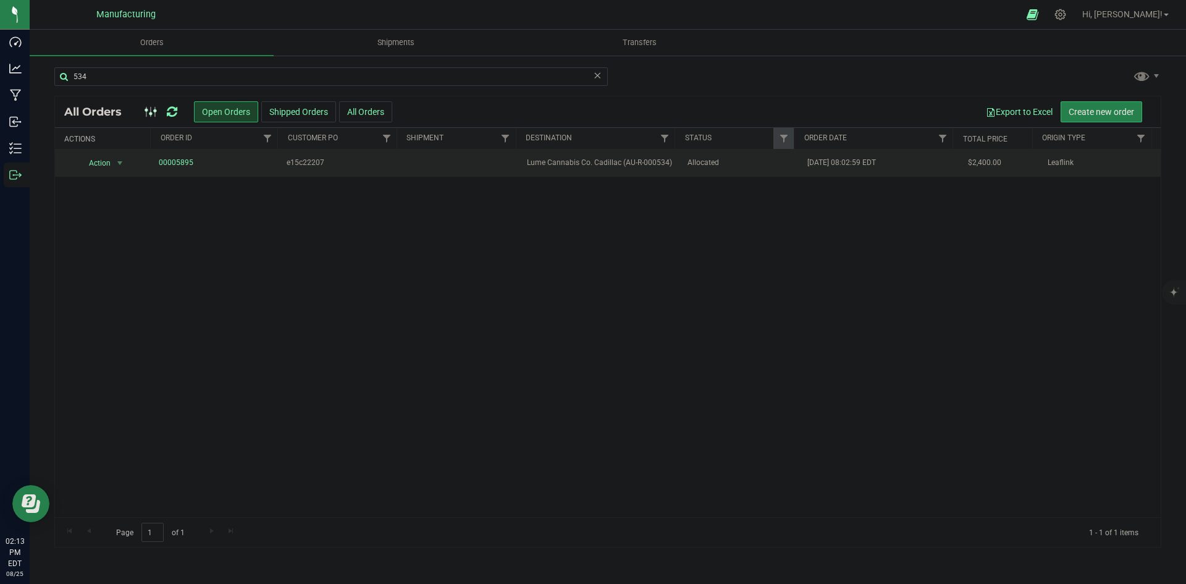
click at [639, 166] on span "Lume Cannabis Co. Cadillac (AU-R-000534)" at bounding box center [599, 163] width 145 height 12
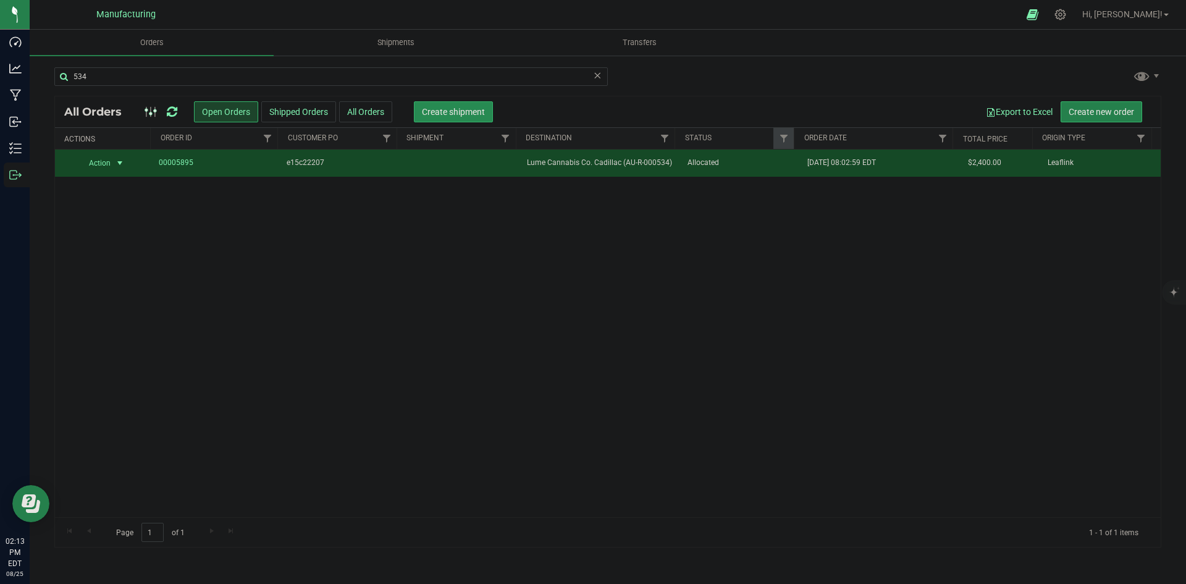
click at [442, 109] on span "Create shipment" at bounding box center [453, 112] width 63 height 10
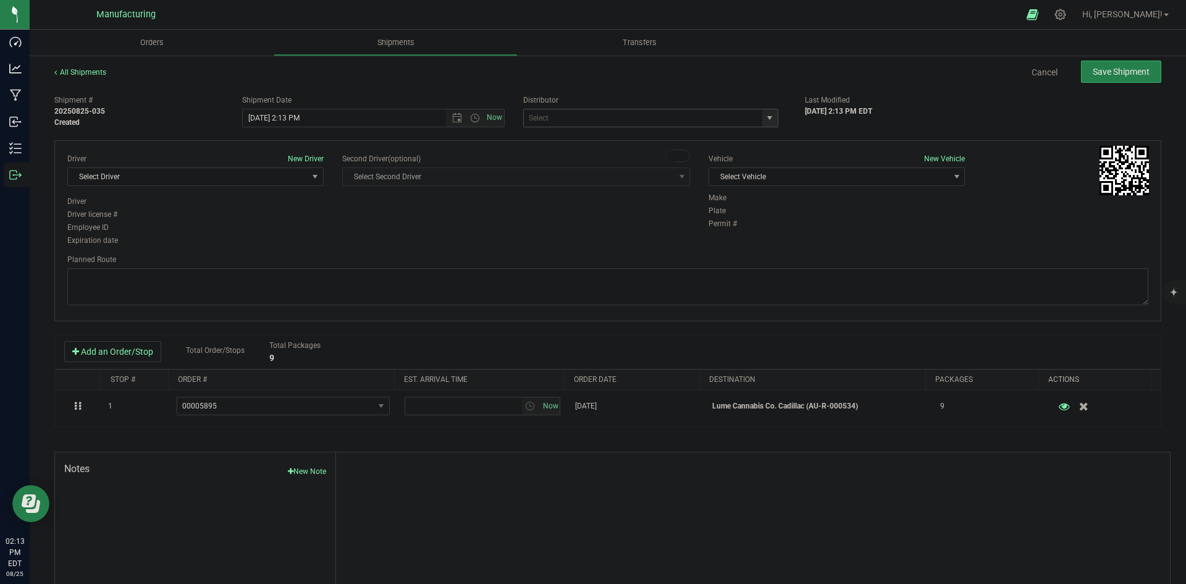
click at [765, 119] on span "select" at bounding box center [770, 118] width 10 height 10
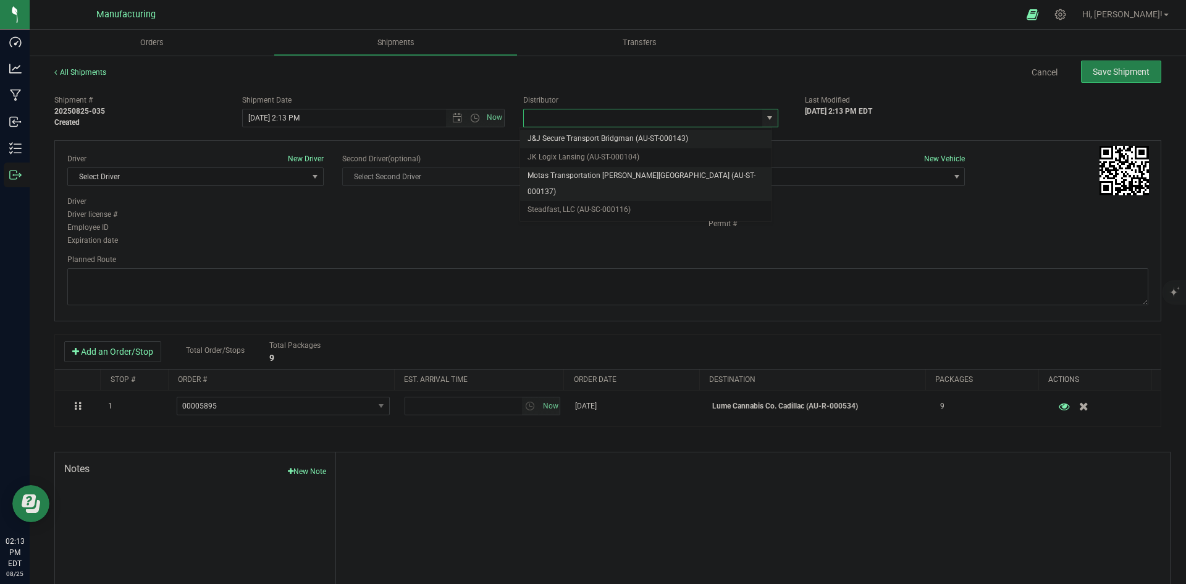
click at [621, 169] on li "Motas Transportation [PERSON_NAME][GEOGRAPHIC_DATA] (AU-ST-000137)" at bounding box center [645, 184] width 251 height 34
type input "Motas Transportation [PERSON_NAME][GEOGRAPHIC_DATA] (AU-ST-000137)"
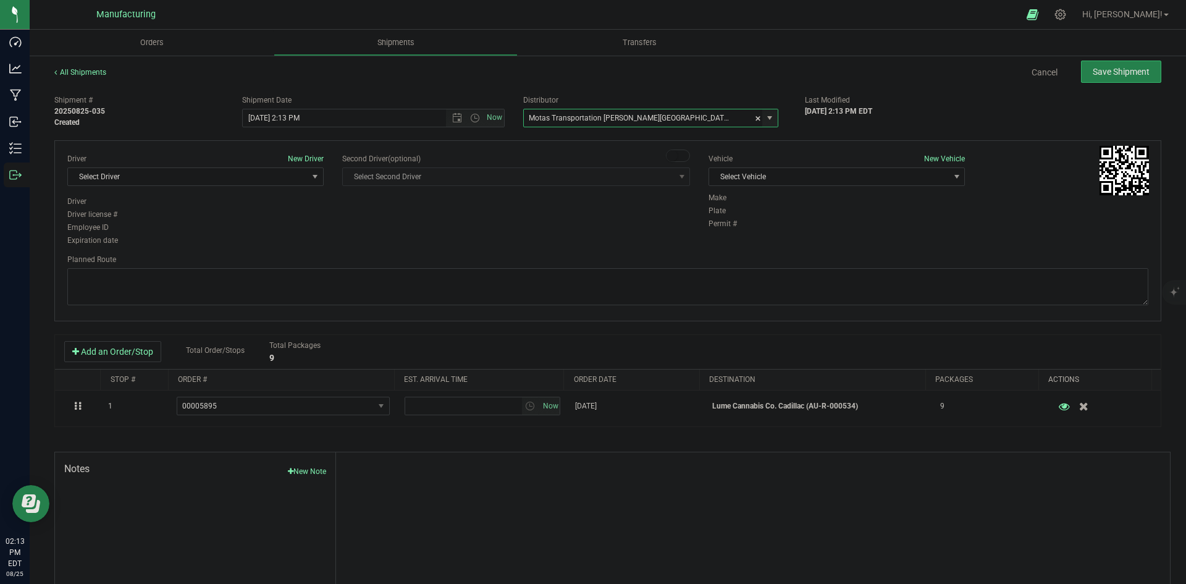
drag, startPoint x: 840, startPoint y: 186, endPoint x: 827, endPoint y: 186, distance: 13.0
click at [840, 186] on div "Vehicle New Vehicle Select Vehicle Select Vehicle Box 1 International (JJ) [MED…" at bounding box center [836, 172] width 275 height 39
click at [809, 173] on span "Select Vehicle" at bounding box center [829, 176] width 240 height 17
click at [761, 240] on li "[MEDICAL_DATA]" at bounding box center [830, 235] width 253 height 19
click at [295, 180] on span "Select Driver" at bounding box center [188, 176] width 240 height 17
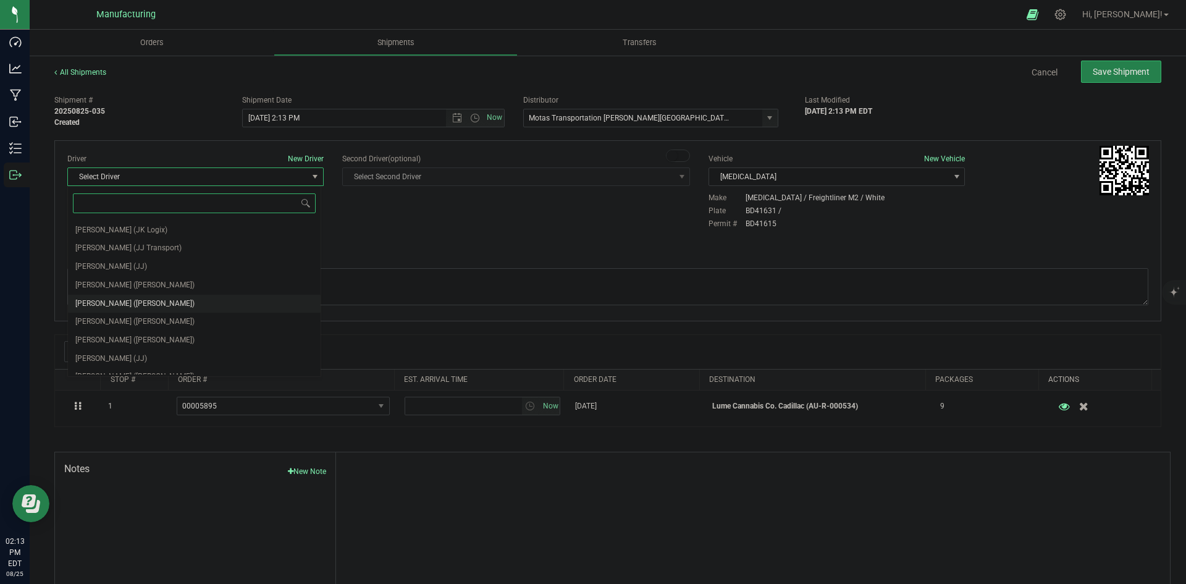
scroll to position [65, 0]
drag, startPoint x: 127, startPoint y: 292, endPoint x: 219, endPoint y: 269, distance: 94.7
click at [128, 291] on span "[PERSON_NAME] ([PERSON_NAME])" at bounding box center [134, 292] width 119 height 16
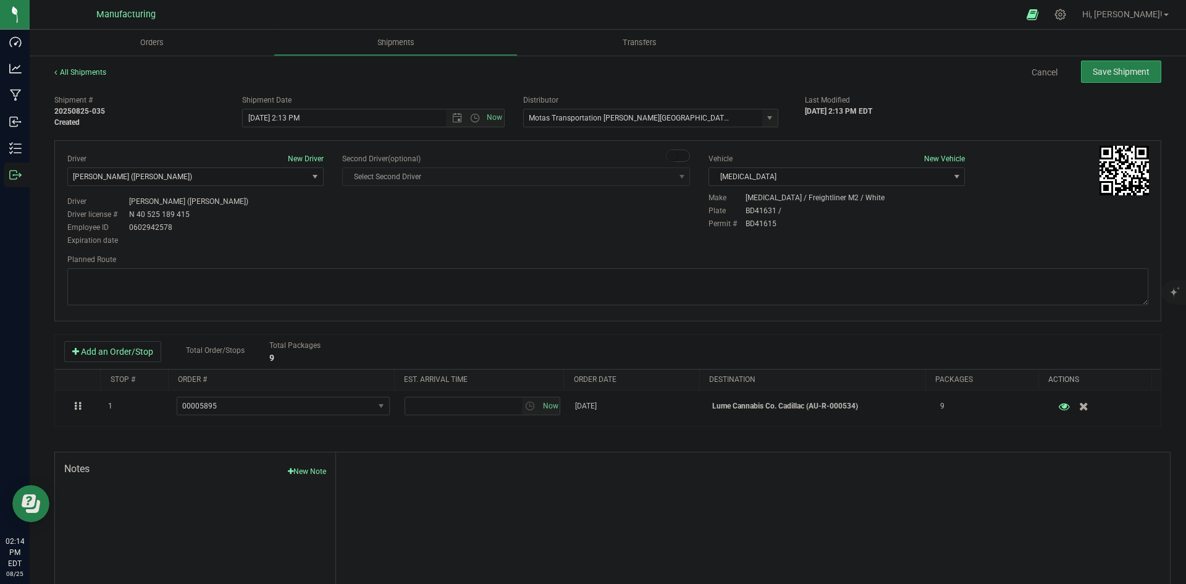
click at [435, 203] on div "Driver New Driver [PERSON_NAME] ([PERSON_NAME]) Select Driver [PERSON_NAME] (JK…" at bounding box center [608, 200] width 1100 height 95
click at [470, 117] on span "Open the time view" at bounding box center [475, 118] width 10 height 10
click at [280, 209] on li "2:00 PM" at bounding box center [370, 212] width 258 height 16
type input "[DATE] 2:00 PM"
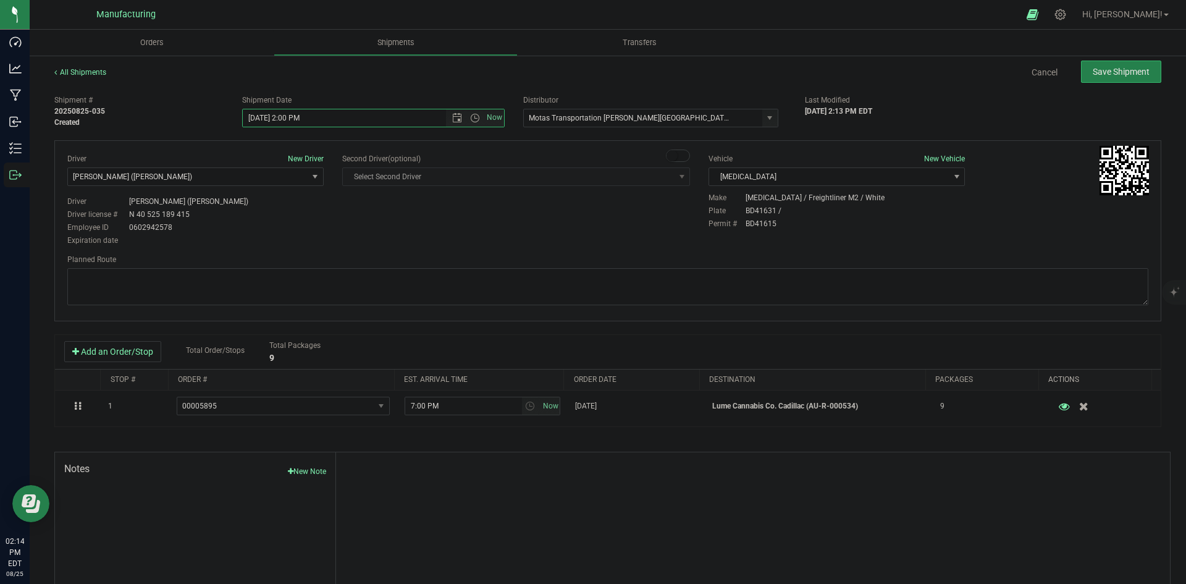
click at [631, 250] on div "Driver New Driver [PERSON_NAME] ([PERSON_NAME]) Select Driver [PERSON_NAME] (JK…" at bounding box center [607, 230] width 1107 height 181
drag, startPoint x: 326, startPoint y: 278, endPoint x: 326, endPoint y: 268, distance: 10.5
click at [326, 279] on textarea at bounding box center [607, 286] width 1081 height 37
paste textarea "Head south 246 ft -- Turn right 325 ft -- Turn right 407 ft -- Turn right towar…"
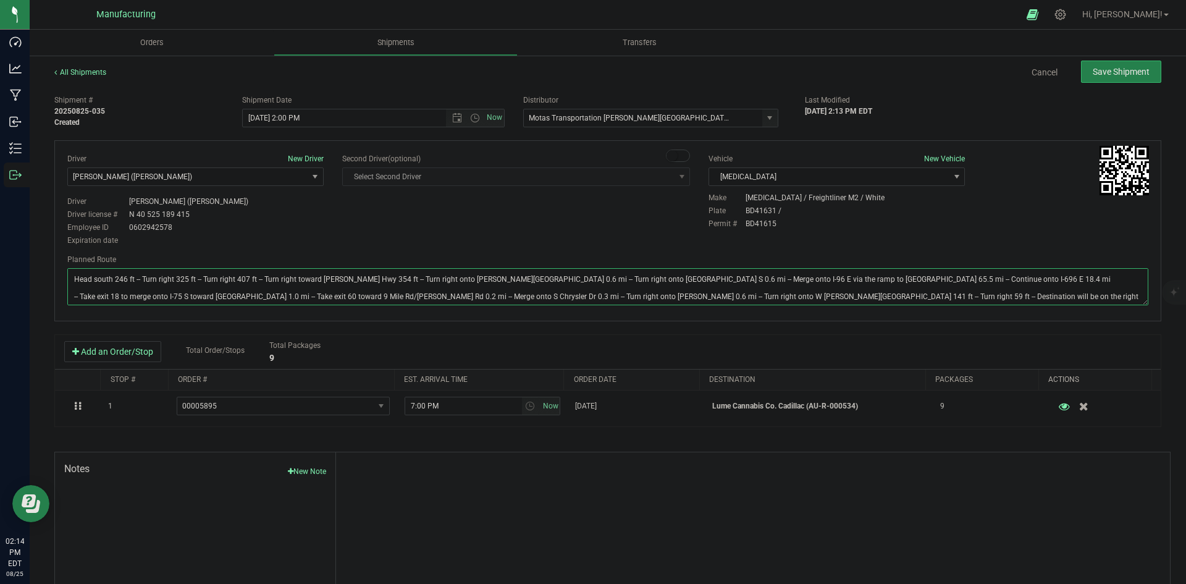
type textarea "Head south 246 ft -- Turn right 325 ft -- Turn right 407 ft -- Turn right towar…"
click at [421, 218] on div "Driver New Driver [PERSON_NAME] ([PERSON_NAME]) Select Driver [PERSON_NAME] (JK…" at bounding box center [608, 200] width 1100 height 95
click at [1093, 67] on span "Save Shipment" at bounding box center [1121, 72] width 57 height 10
type input "[DATE] 6:00 PM"
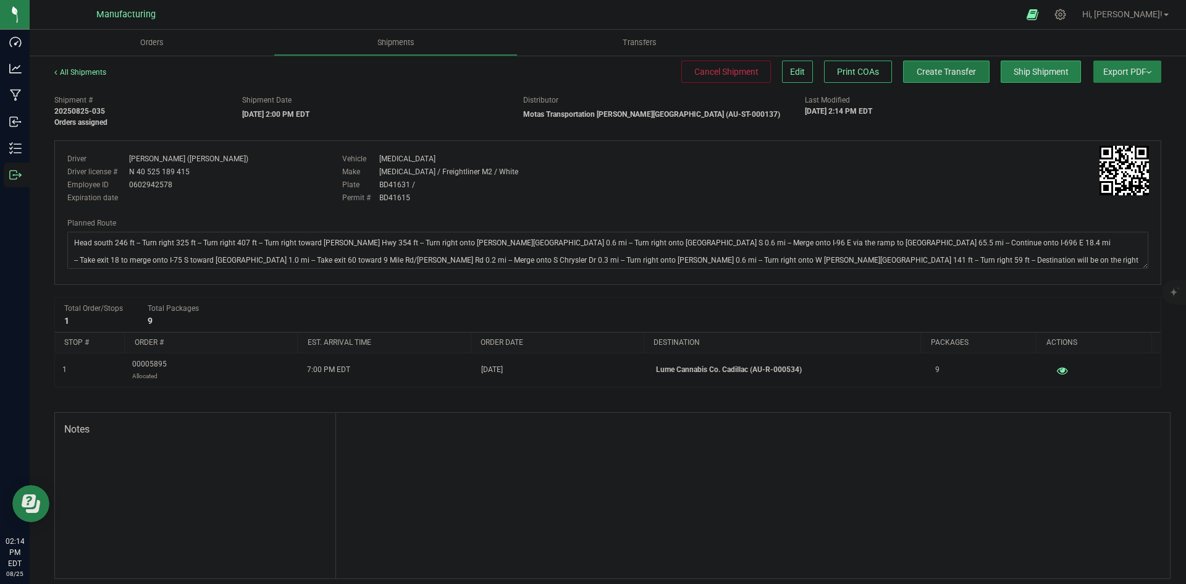
click at [940, 80] on button "Create Transfer" at bounding box center [946, 72] width 86 height 22
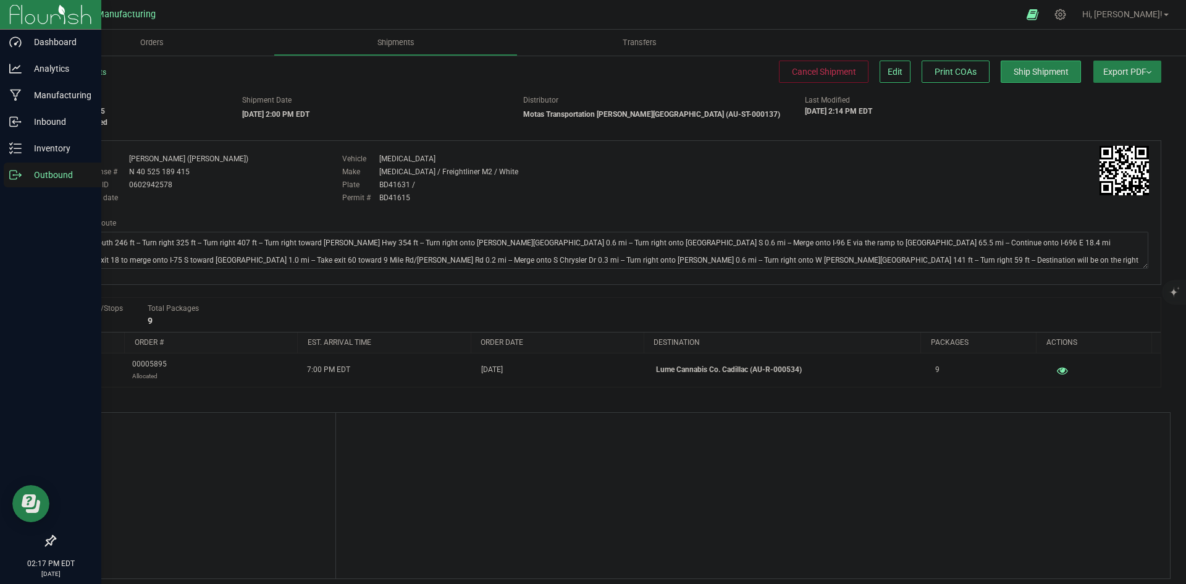
click at [12, 172] on icon at bounding box center [15, 175] width 12 height 12
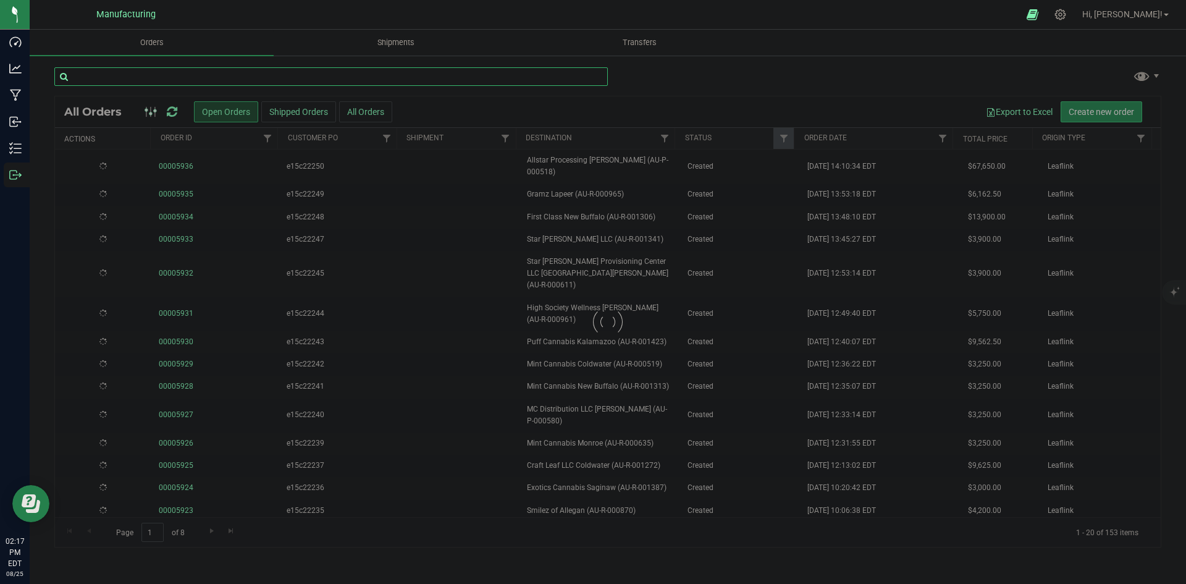
click at [151, 82] on input "text" at bounding box center [331, 76] width 554 height 19
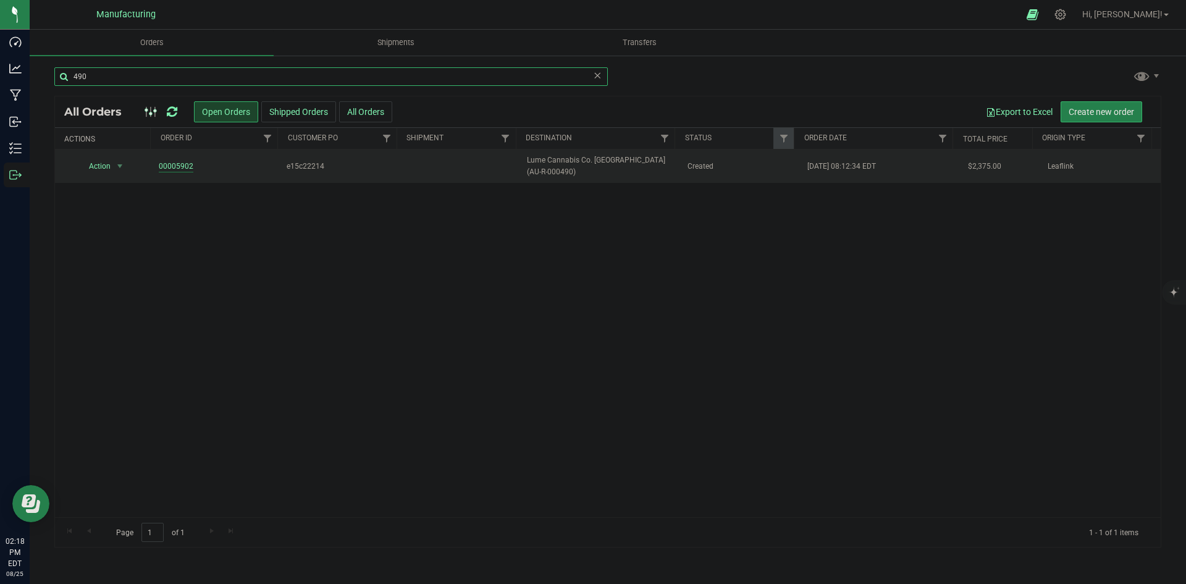
type input "490"
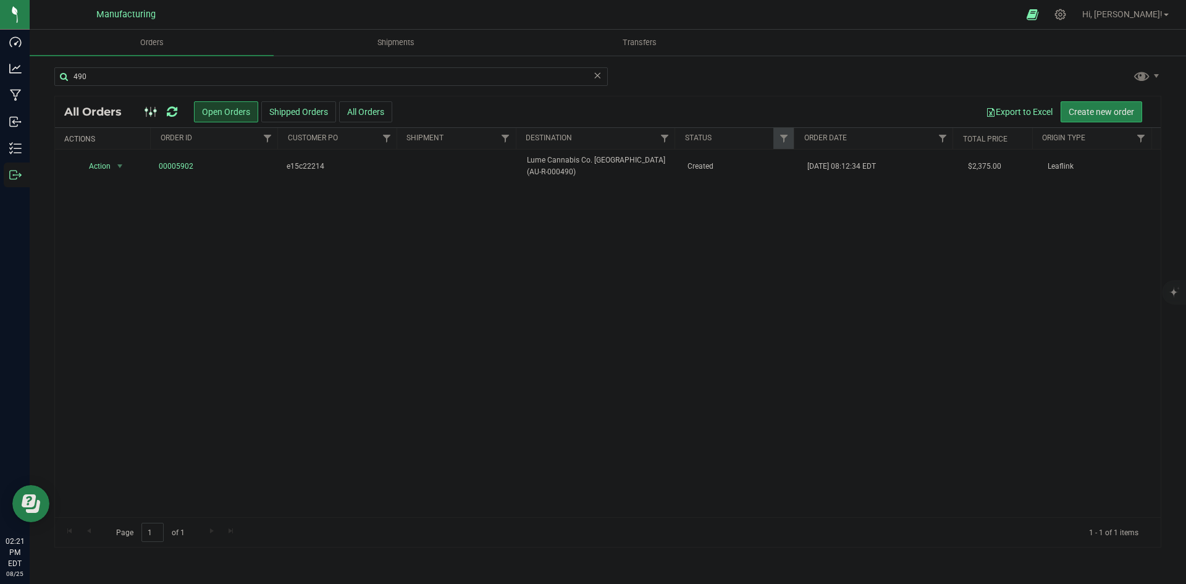
click at [168, 112] on icon at bounding box center [172, 112] width 11 height 12
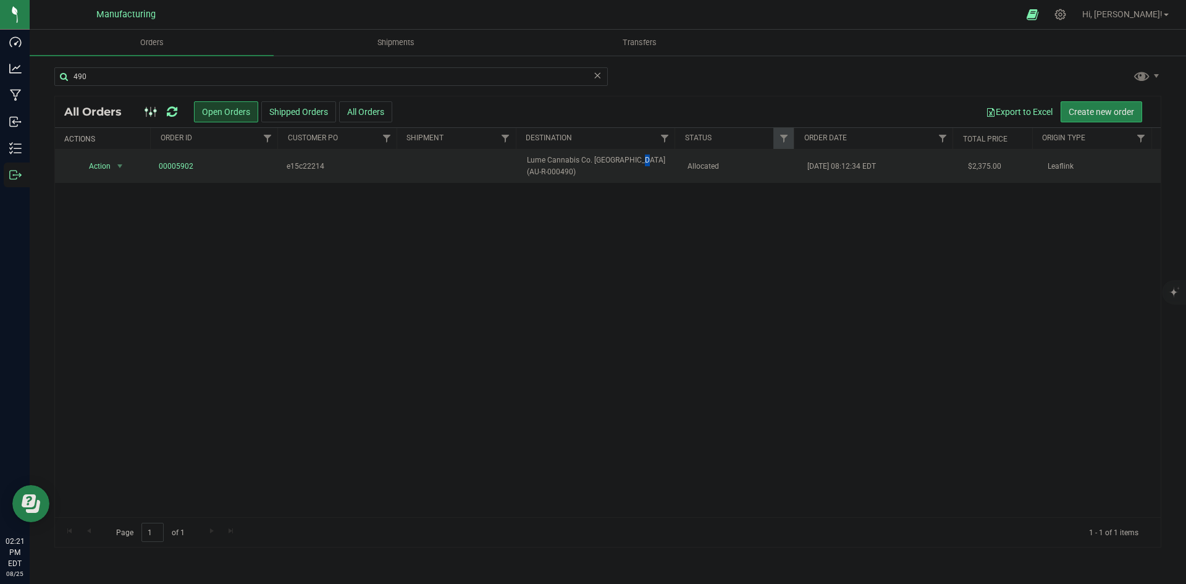
drag, startPoint x: 599, startPoint y: 160, endPoint x: 586, endPoint y: 158, distance: 13.1
click at [601, 160] on span "Lume Cannabis Co. Iron Mountain (AU-R-000490)" at bounding box center [599, 165] width 145 height 23
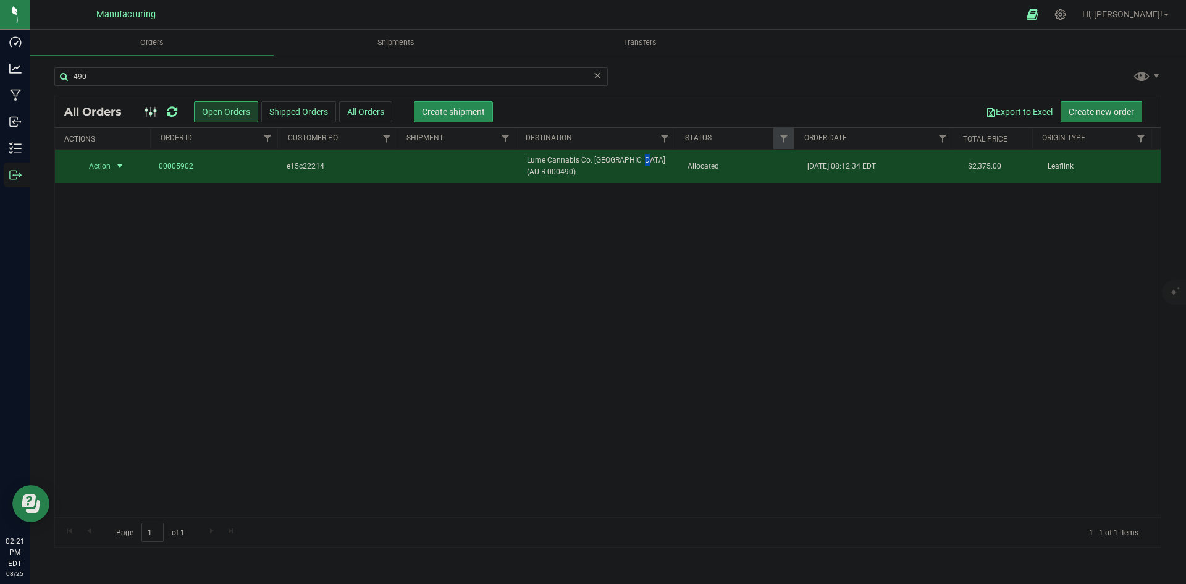
click at [434, 109] on span "Create shipment" at bounding box center [453, 112] width 63 height 10
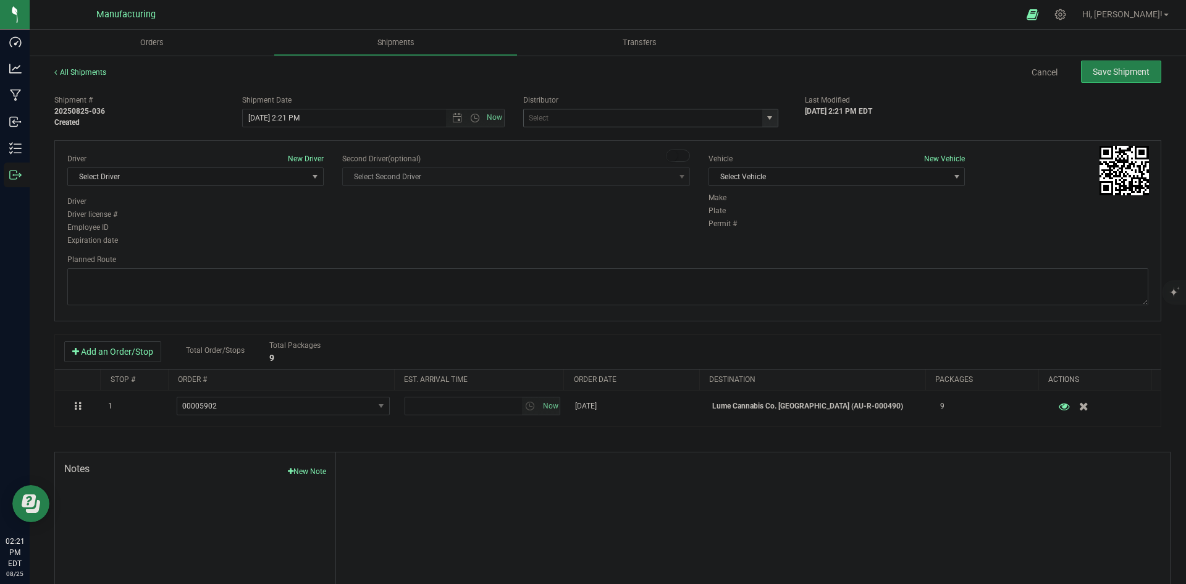
drag, startPoint x: 763, startPoint y: 116, endPoint x: 751, endPoint y: 127, distance: 16.2
click at [765, 116] on span "select" at bounding box center [770, 118] width 10 height 10
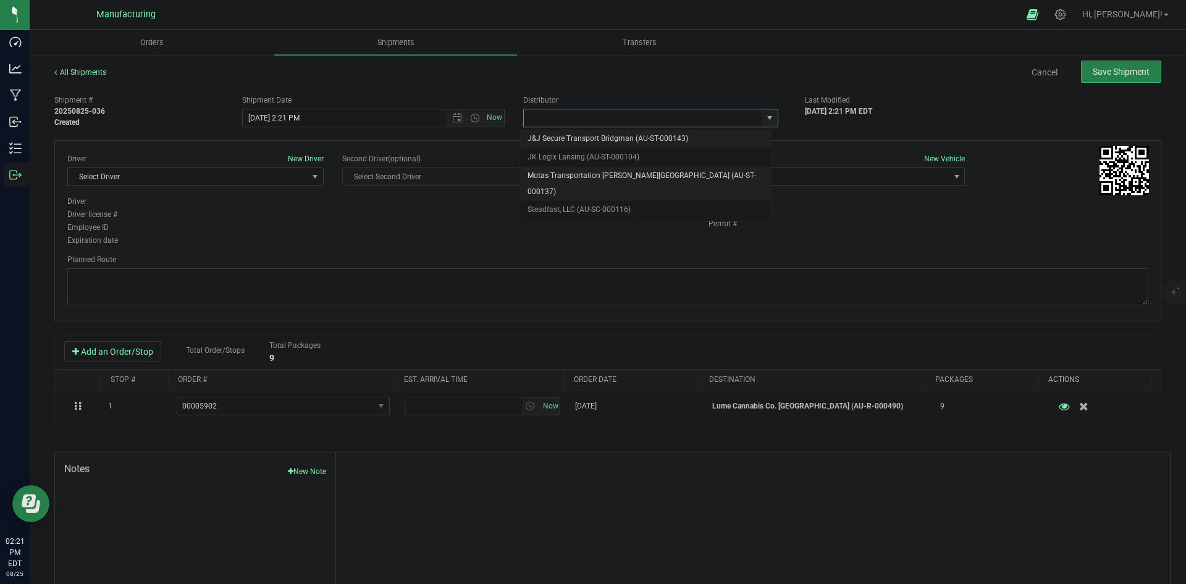
click at [609, 179] on li "Motas Transportation [PERSON_NAME][GEOGRAPHIC_DATA] (AU-ST-000137)" at bounding box center [645, 184] width 251 height 34
type input "Motas Transportation [PERSON_NAME][GEOGRAPHIC_DATA] (AU-ST-000137)"
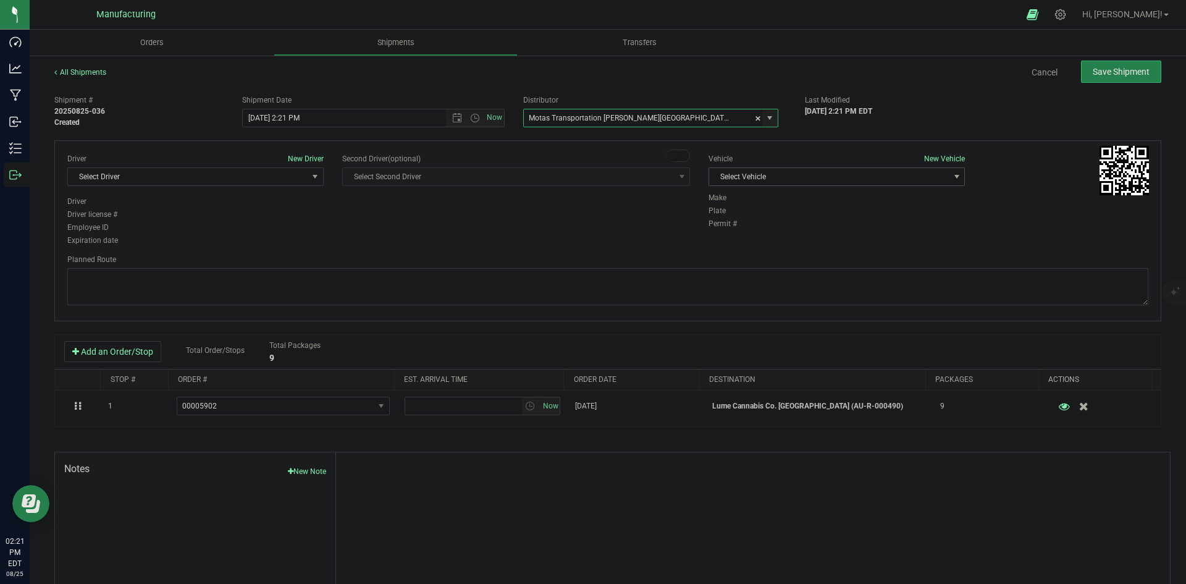
click at [828, 175] on span "Select Vehicle" at bounding box center [829, 176] width 240 height 17
click at [730, 234] on li "[MEDICAL_DATA]" at bounding box center [830, 235] width 253 height 19
drag, startPoint x: 214, startPoint y: 183, endPoint x: 225, endPoint y: 192, distance: 14.1
click at [215, 183] on span "Select Driver" at bounding box center [188, 176] width 240 height 17
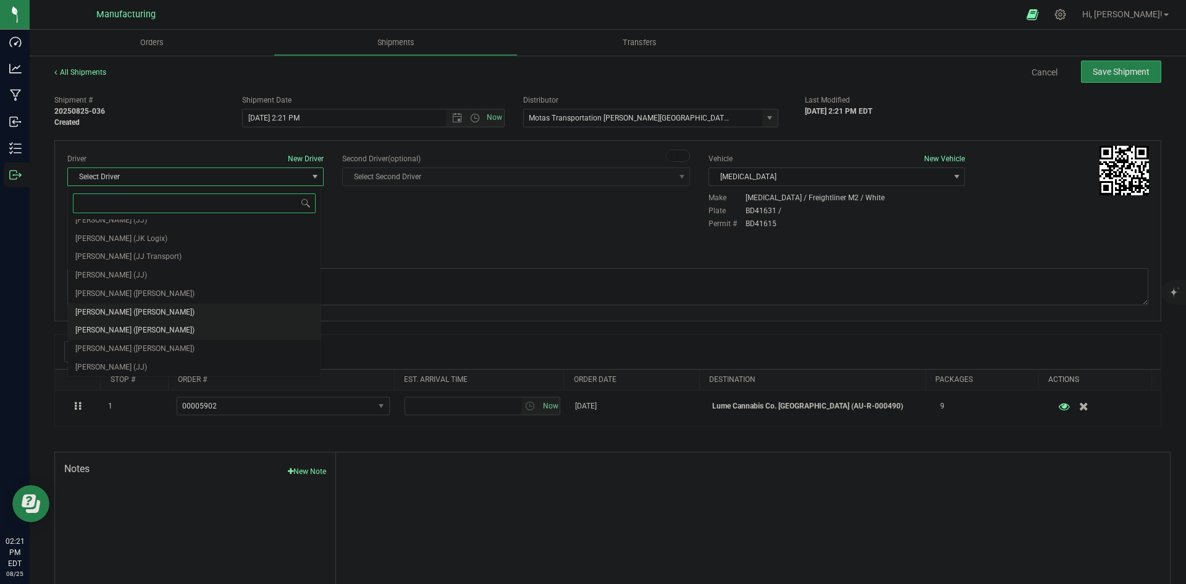
scroll to position [65, 0]
drag, startPoint x: 137, startPoint y: 290, endPoint x: 198, endPoint y: 264, distance: 66.4
click at [139, 290] on span "[PERSON_NAME] ([PERSON_NAME])" at bounding box center [134, 292] width 119 height 16
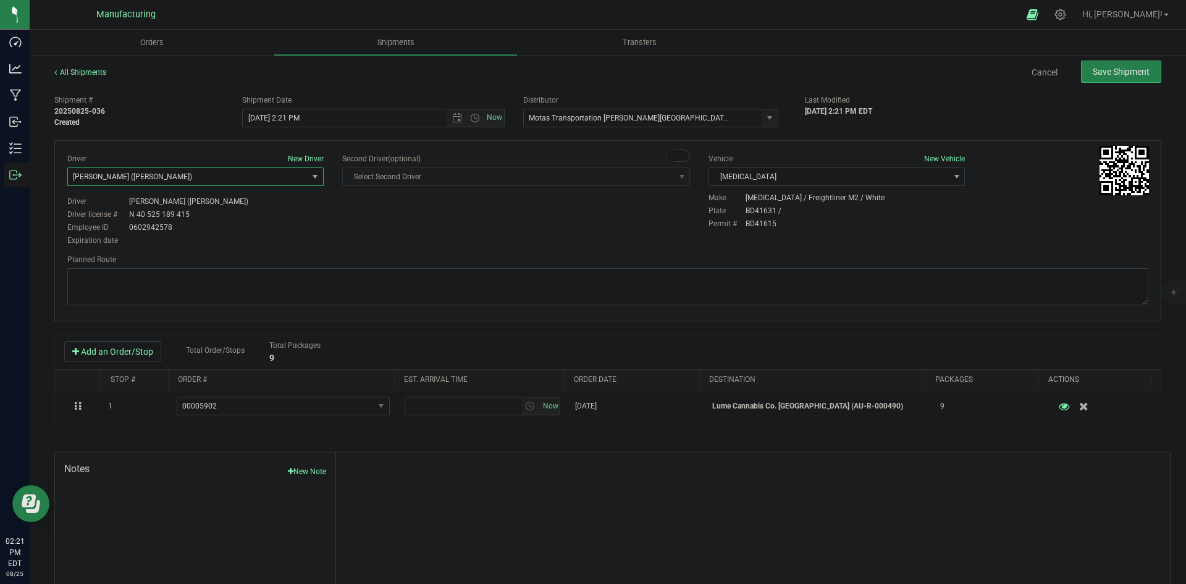
click at [426, 195] on div "Second Driver (optional) Select Second Driver Select Second Driver Perry Black …" at bounding box center [516, 174] width 348 height 43
click at [471, 116] on span "Open the time view" at bounding box center [475, 118] width 10 height 10
drag, startPoint x: 253, startPoint y: 211, endPoint x: 366, endPoint y: 222, distance: 113.0
click at [254, 211] on li "2:00 PM" at bounding box center [370, 212] width 258 height 16
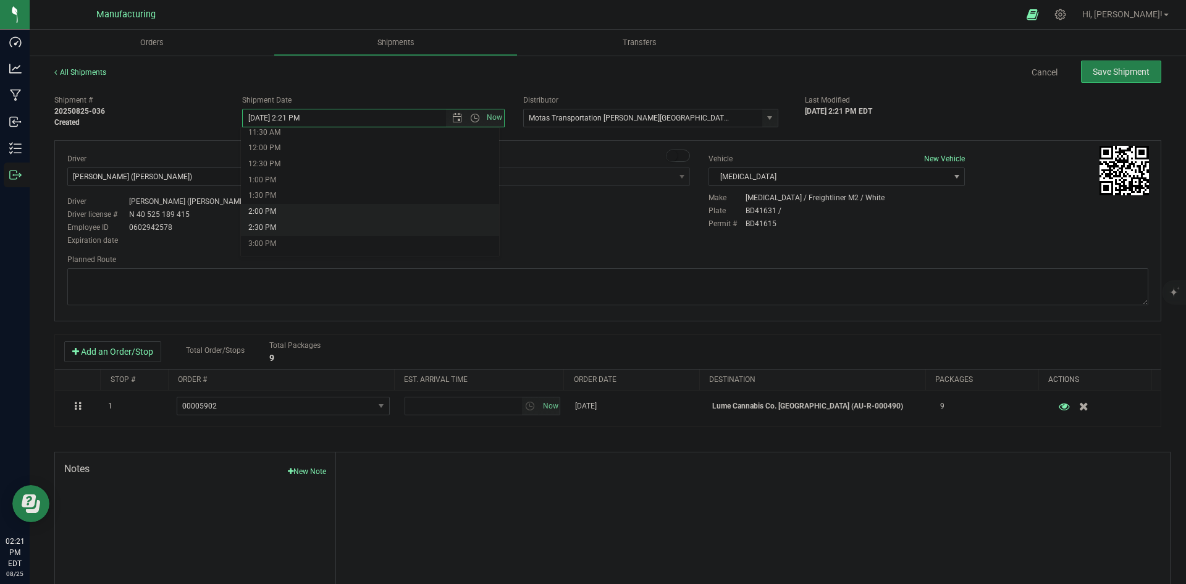
type input "[DATE] 2:00 PM"
click at [436, 228] on div "Driver New Driver [PERSON_NAME] ([PERSON_NAME]) Select Driver [PERSON_NAME] (JK…" at bounding box center [608, 200] width 1100 height 95
click at [391, 289] on textarea at bounding box center [607, 286] width 1081 height 37
paste textarea "Head south 246 ft -- Turn right 325 ft -- Turn right 407 ft -- Turn right towar…"
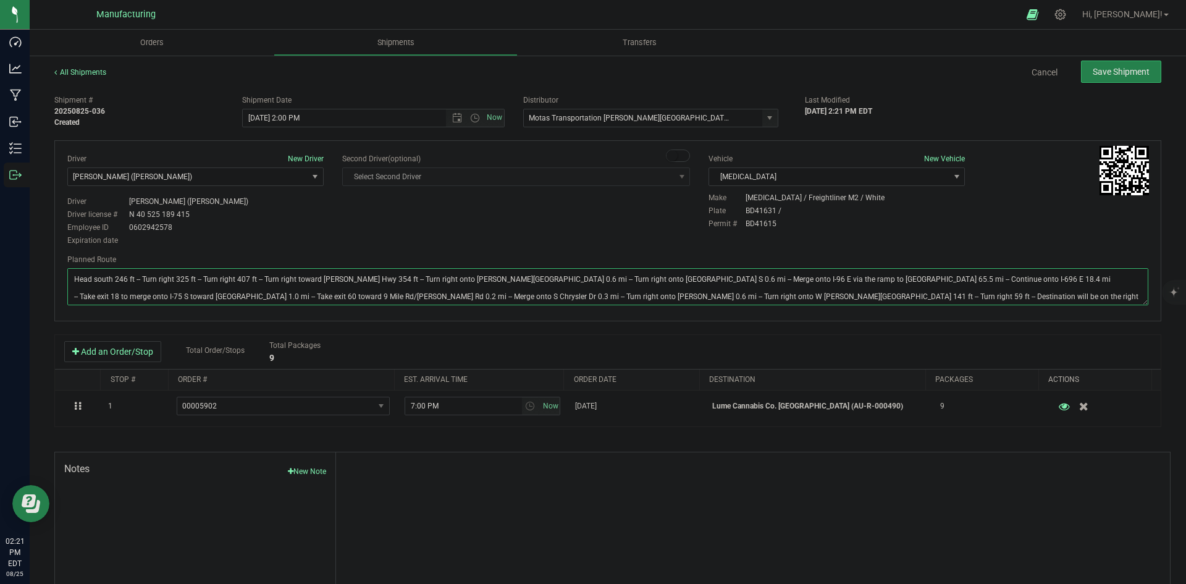
type textarea "Head south 246 ft -- Turn right 325 ft -- Turn right 407 ft -- Turn right towar…"
drag, startPoint x: 471, startPoint y: 229, endPoint x: 580, endPoint y: 205, distance: 112.0
click at [481, 227] on div "Driver New Driver [PERSON_NAME] ([PERSON_NAME]) Select Driver [PERSON_NAME] (JK…" at bounding box center [608, 200] width 1100 height 95
click at [1107, 75] on span "Save Shipment" at bounding box center [1121, 72] width 57 height 10
type input "[DATE] 6:00 PM"
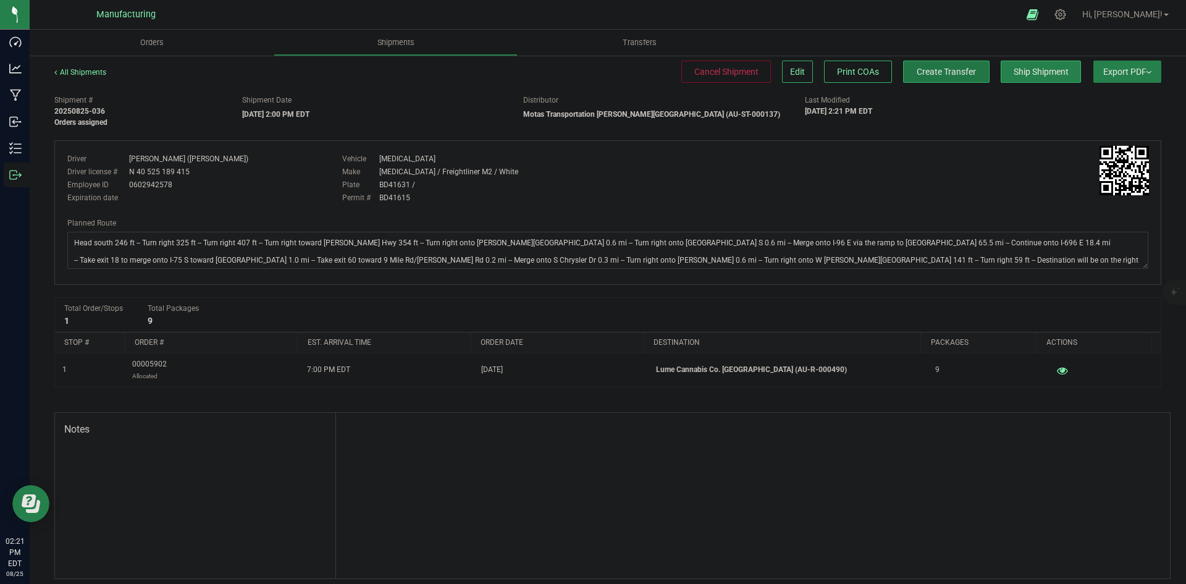
click at [917, 74] on span "Create Transfer" at bounding box center [946, 72] width 59 height 10
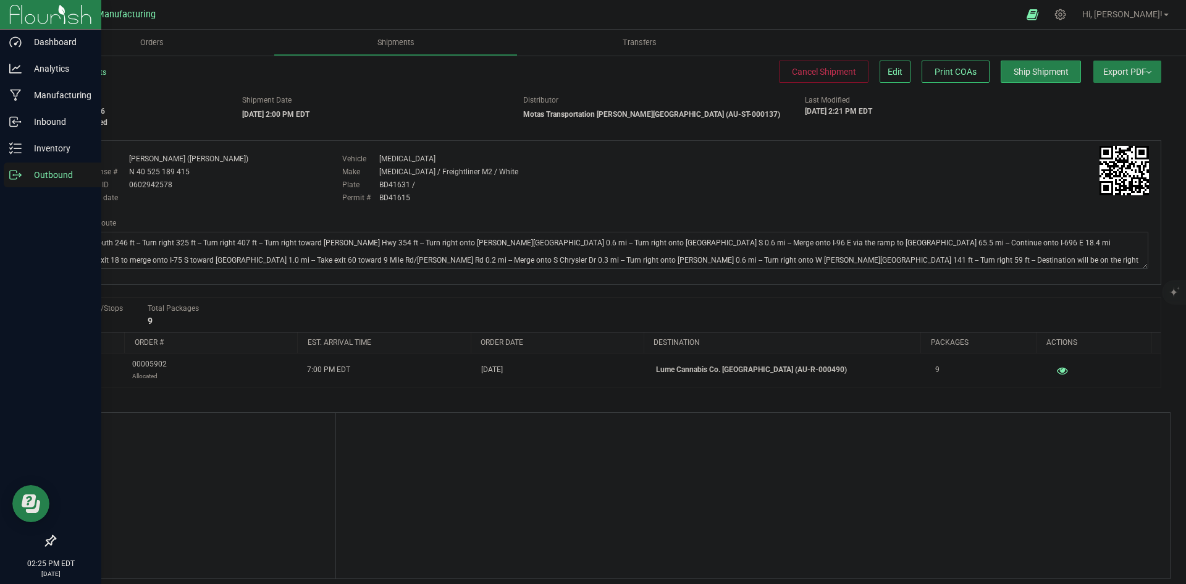
click at [20, 180] on icon at bounding box center [15, 175] width 12 height 12
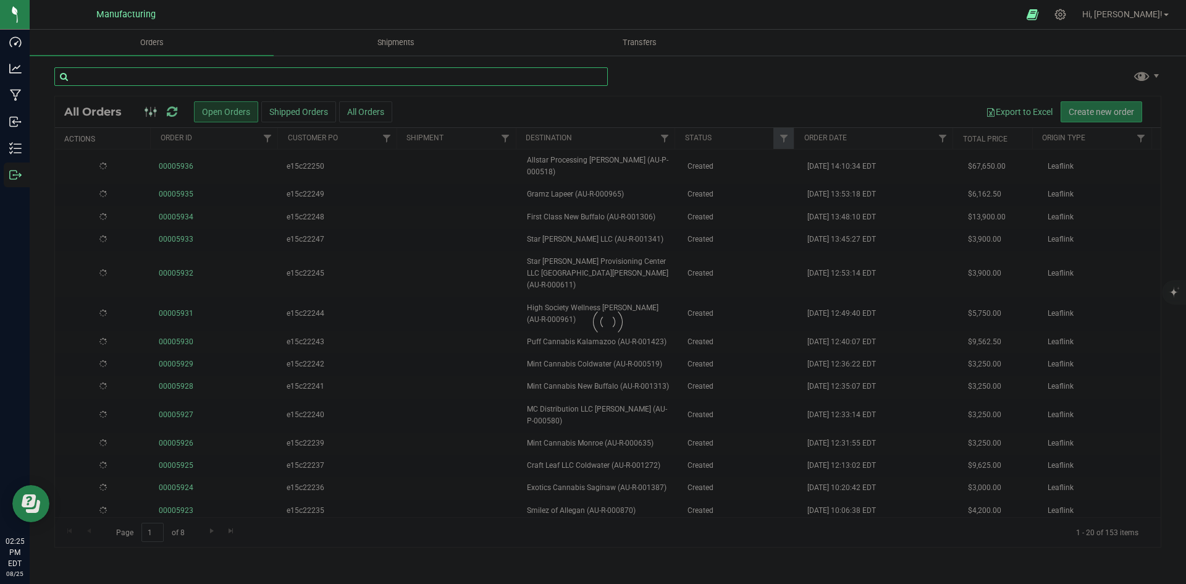
click at [156, 75] on input "text" at bounding box center [331, 76] width 554 height 19
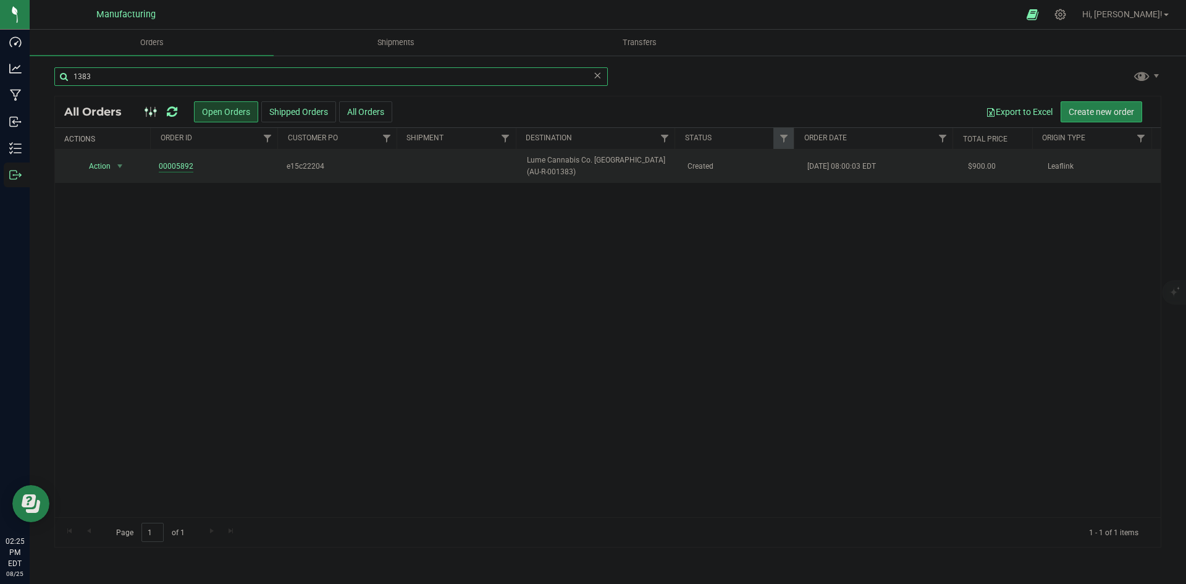
type input "1383"
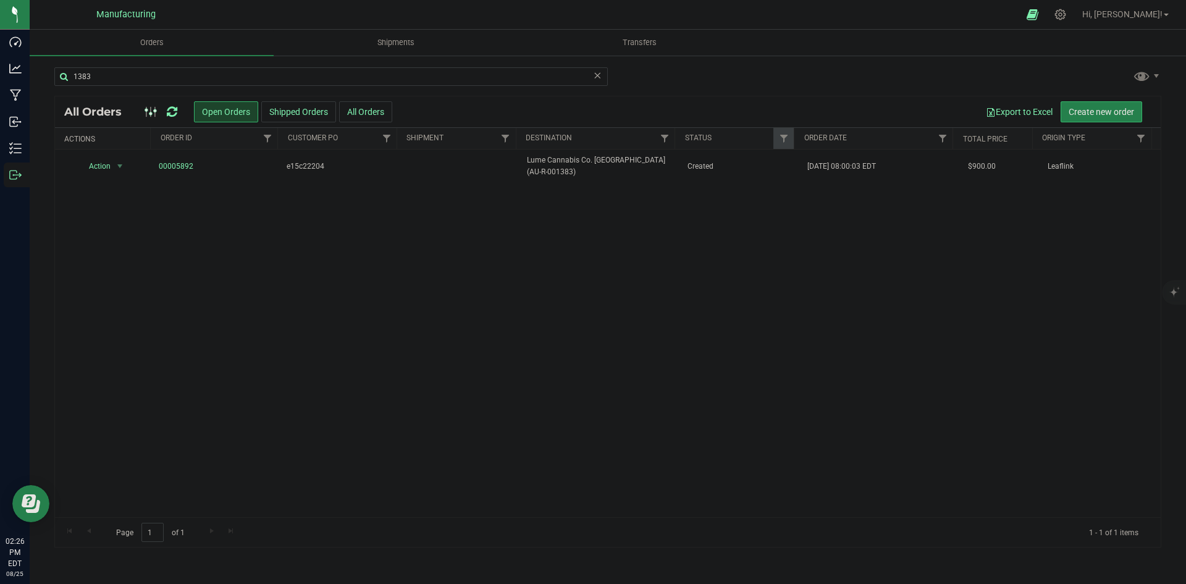
click at [169, 113] on icon at bounding box center [172, 112] width 11 height 12
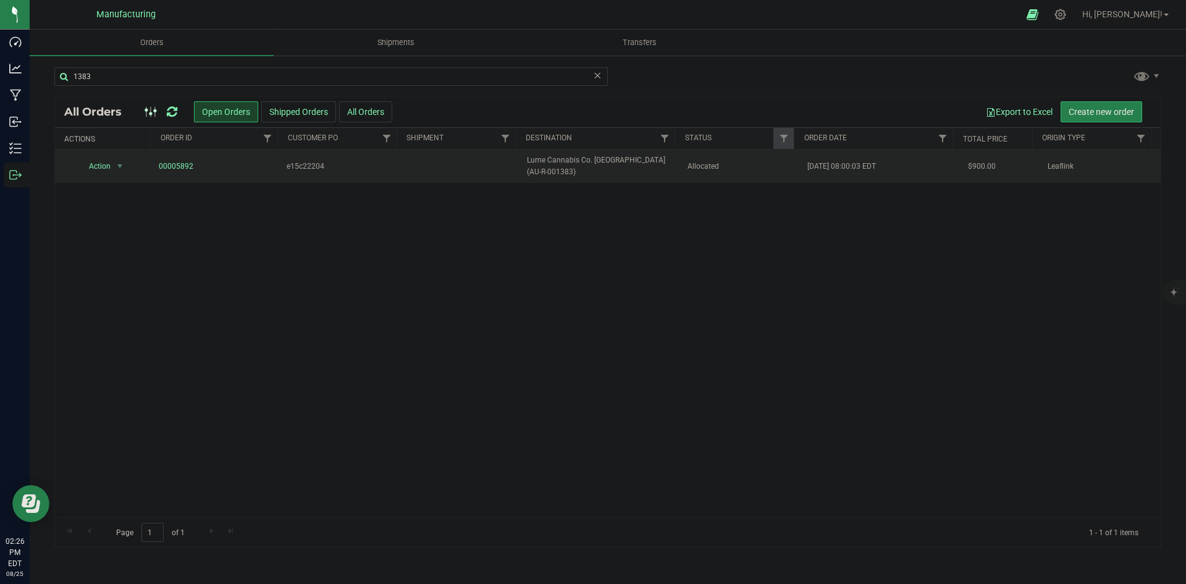
click at [569, 150] on td "Lume Cannabis Co. Big Rapids (AU-R-001383)" at bounding box center [600, 166] width 160 height 33
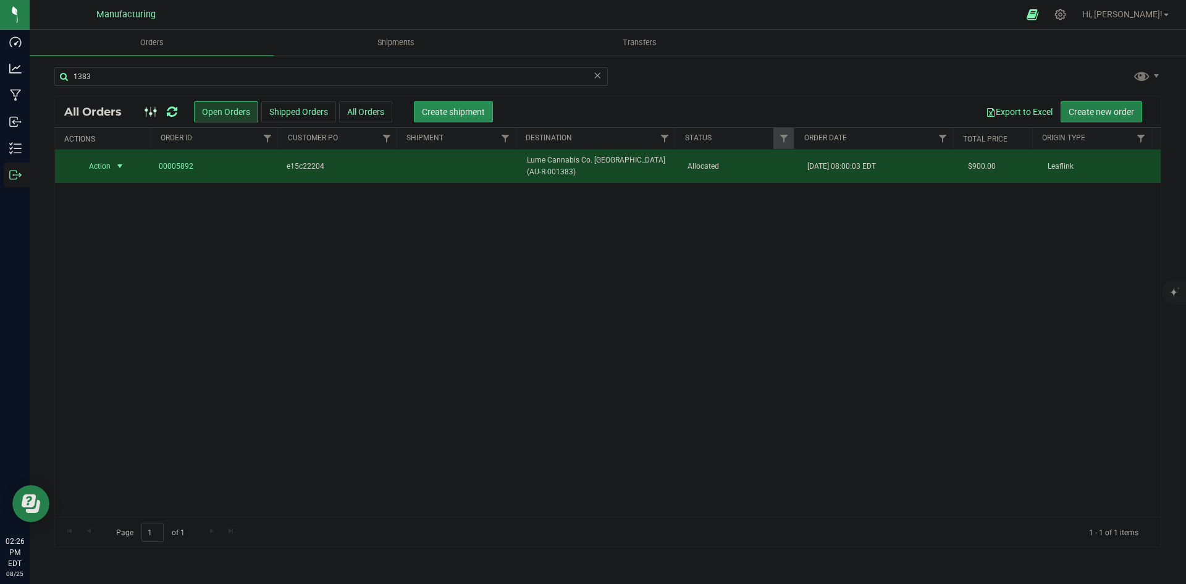
click at [463, 116] on span "Create shipment" at bounding box center [453, 112] width 63 height 10
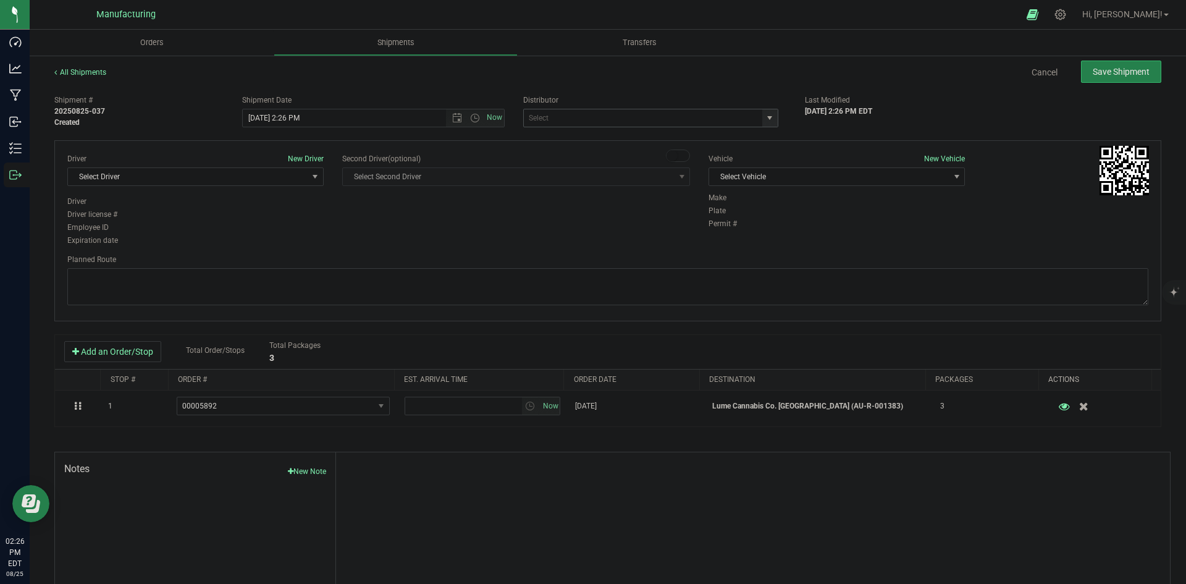
click at [765, 116] on span "select" at bounding box center [770, 118] width 10 height 10
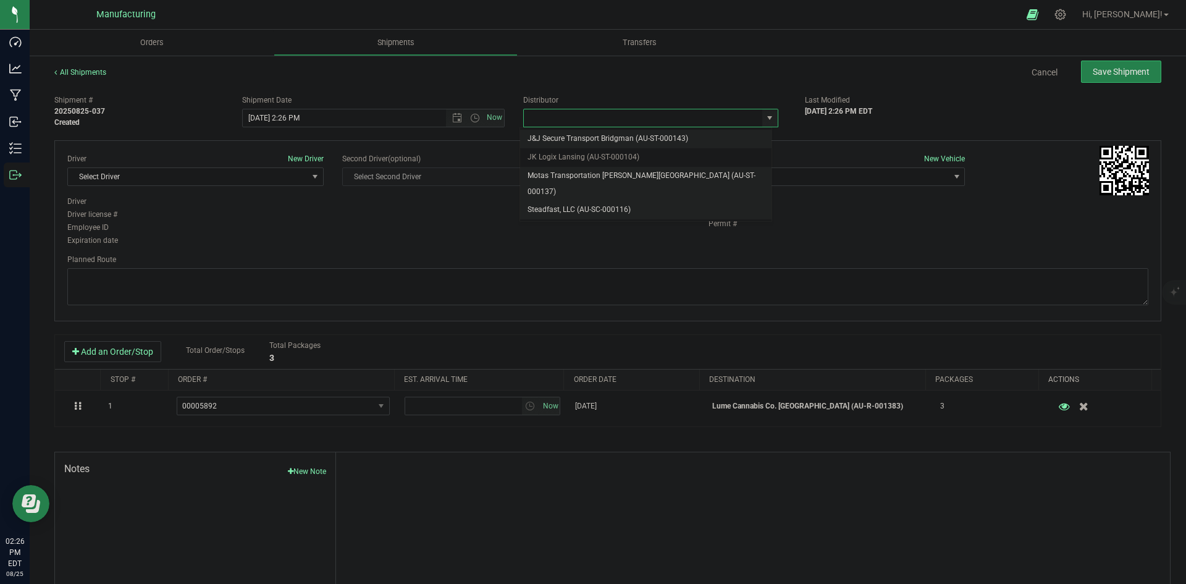
click at [578, 175] on li "Motas Transportation [PERSON_NAME][GEOGRAPHIC_DATA] (AU-ST-000137)" at bounding box center [645, 184] width 251 height 34
type input "Motas Transportation [PERSON_NAME][GEOGRAPHIC_DATA] (AU-ST-000137)"
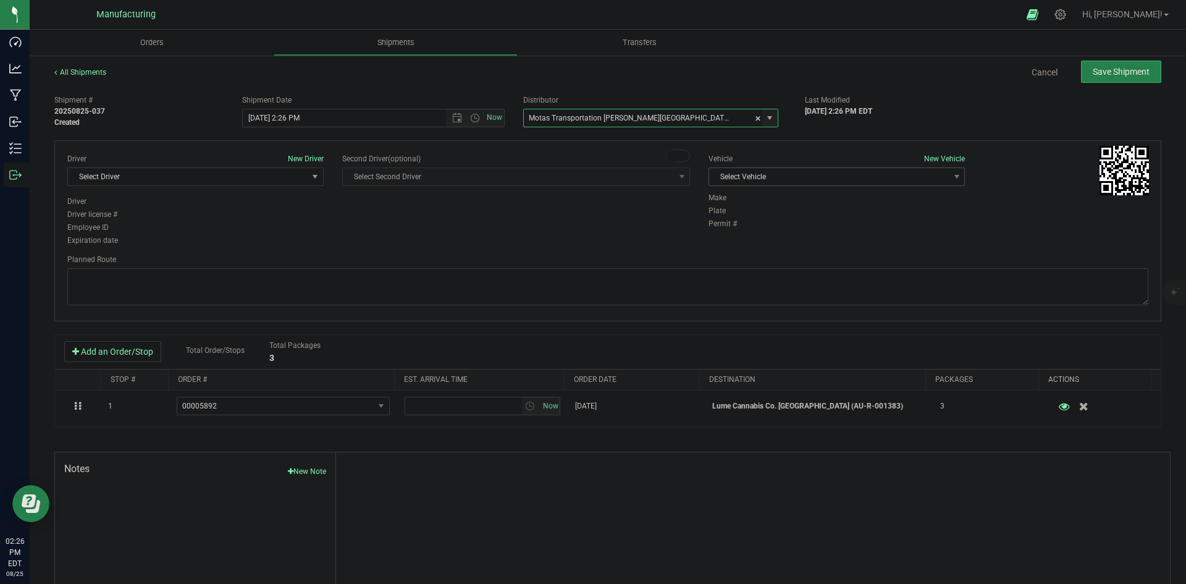
click at [837, 168] on span "Select Vehicle" at bounding box center [829, 176] width 240 height 17
click at [815, 183] on span "Select Vehicle" at bounding box center [829, 176] width 240 height 17
click at [788, 183] on span "Select Vehicle" at bounding box center [829, 176] width 240 height 17
click at [730, 236] on li "[MEDICAL_DATA]" at bounding box center [830, 235] width 253 height 19
click at [264, 183] on span "Select Driver" at bounding box center [188, 176] width 240 height 17
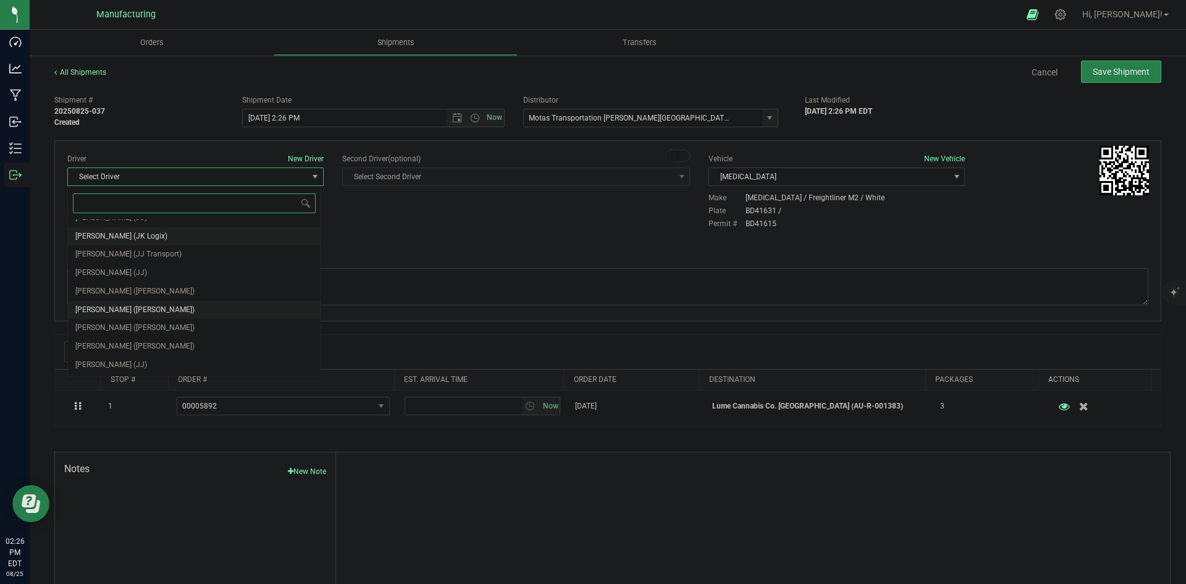
scroll to position [65, 0]
click at [124, 292] on span "[PERSON_NAME] ([PERSON_NAME])" at bounding box center [134, 292] width 119 height 16
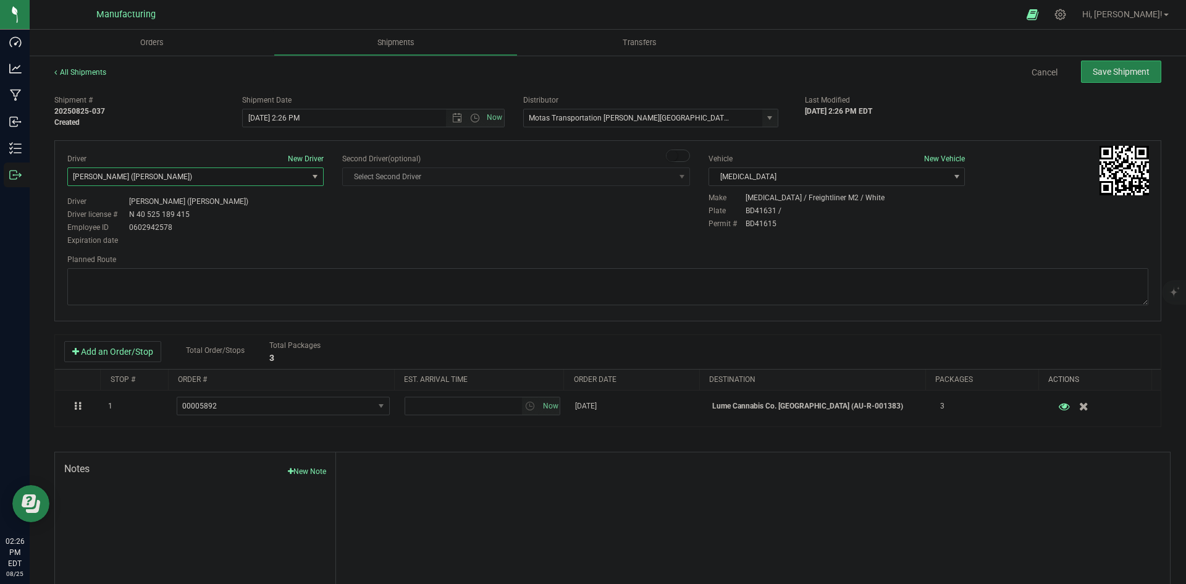
click at [337, 209] on div "Driver New Driver [PERSON_NAME] ([PERSON_NAME]) Select Driver [PERSON_NAME] (JK…" at bounding box center [608, 200] width 1100 height 95
click at [473, 114] on span "Open the time view" at bounding box center [475, 118] width 10 height 10
click at [273, 207] on li "2:00 PM" at bounding box center [370, 212] width 258 height 16
type input "[DATE] 2:00 PM"
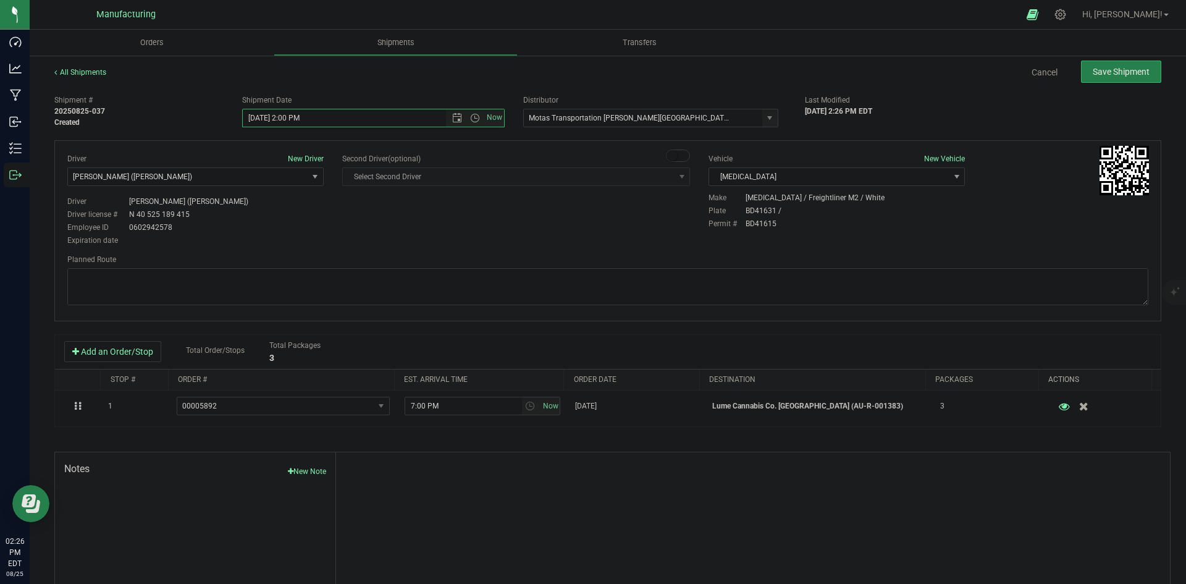
click at [408, 216] on div "Driver New Driver [PERSON_NAME] ([PERSON_NAME]) Select Driver [PERSON_NAME] (JK…" at bounding box center [608, 200] width 1100 height 95
click at [465, 288] on textarea at bounding box center [607, 286] width 1081 height 37
paste textarea "Head south 246 ft -- Turn right 325 ft -- Turn right 407 ft -- Turn right towar…"
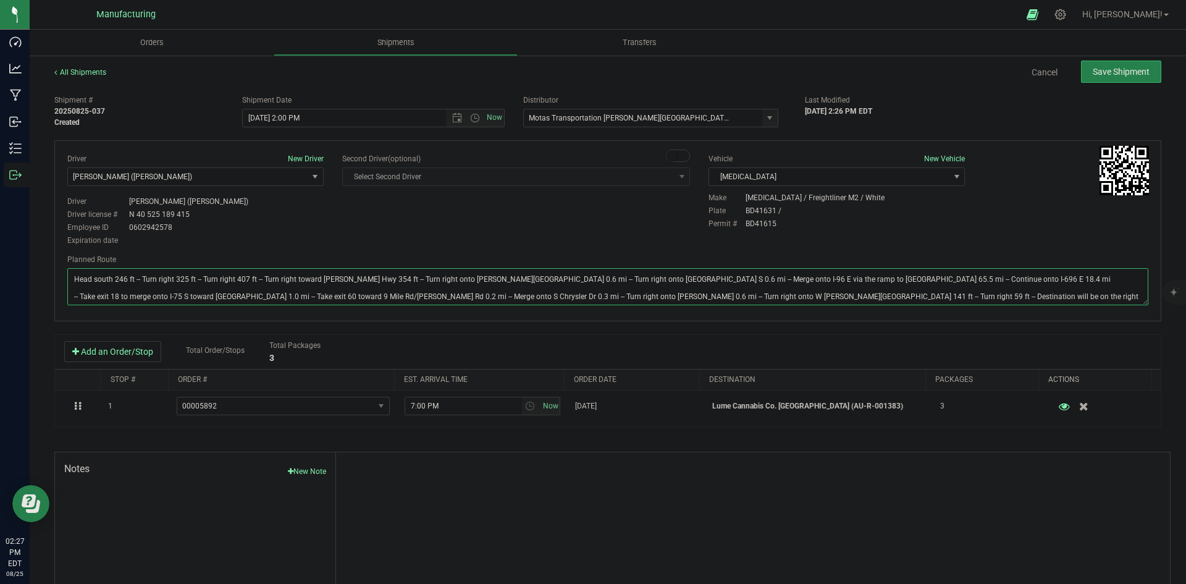
type textarea "Head south 246 ft -- Turn right 325 ft -- Turn right 407 ft -- Turn right towar…"
drag, startPoint x: 483, startPoint y: 234, endPoint x: 508, endPoint y: 228, distance: 25.9
click at [491, 232] on div "Driver New Driver [PERSON_NAME] ([PERSON_NAME]) Select Driver [PERSON_NAME] (JK…" at bounding box center [608, 200] width 1100 height 95
click at [1107, 72] on span "Save Shipment" at bounding box center [1121, 72] width 57 height 10
type input "[DATE] 6:00 PM"
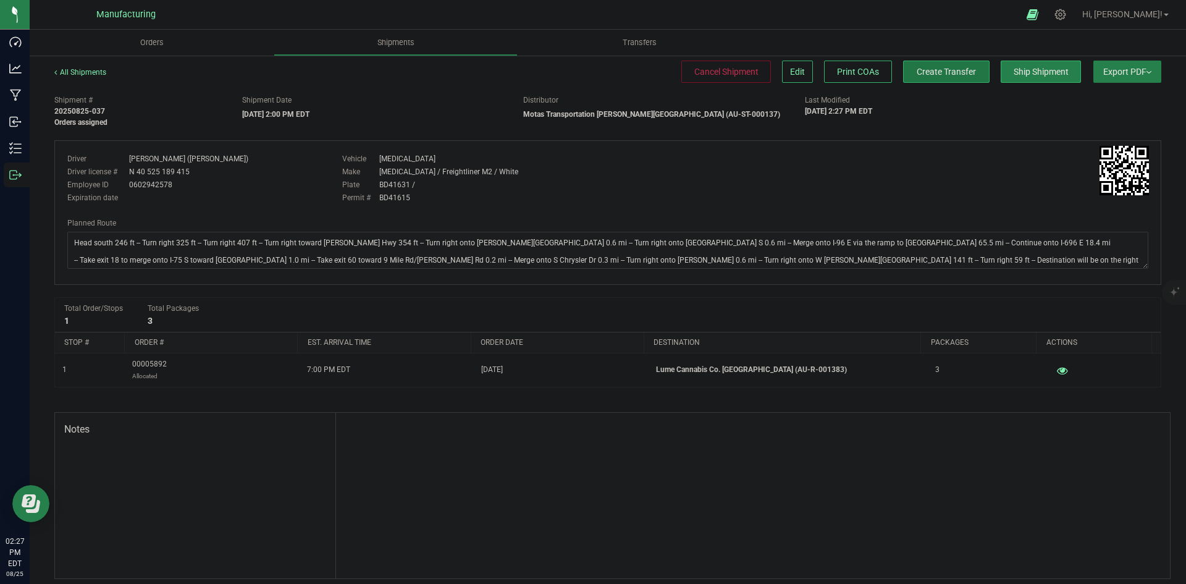
click at [961, 77] on span "Create Transfer" at bounding box center [946, 72] width 59 height 10
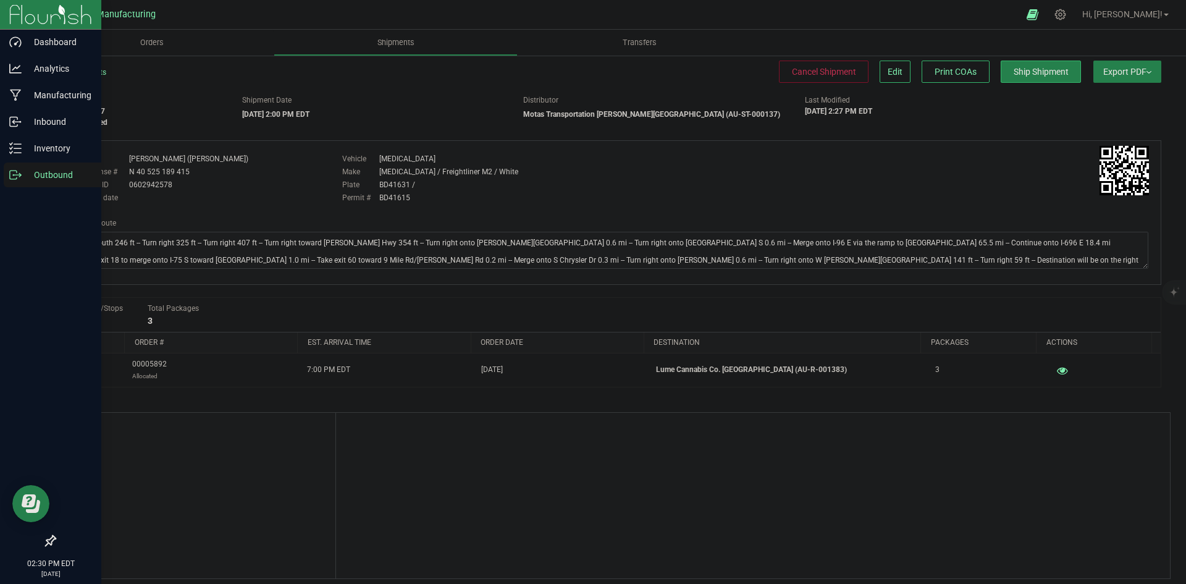
click at [24, 189] on div at bounding box center [50, 359] width 101 height 340
click at [23, 175] on p "Outbound" at bounding box center [59, 174] width 74 height 15
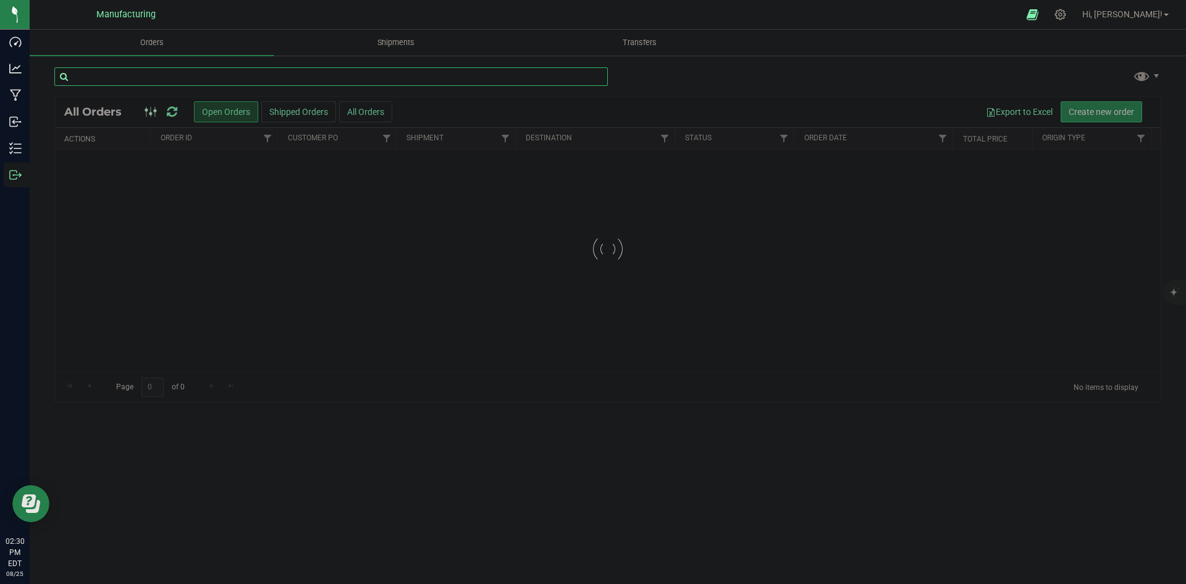
click at [322, 73] on input "text" at bounding box center [331, 76] width 554 height 19
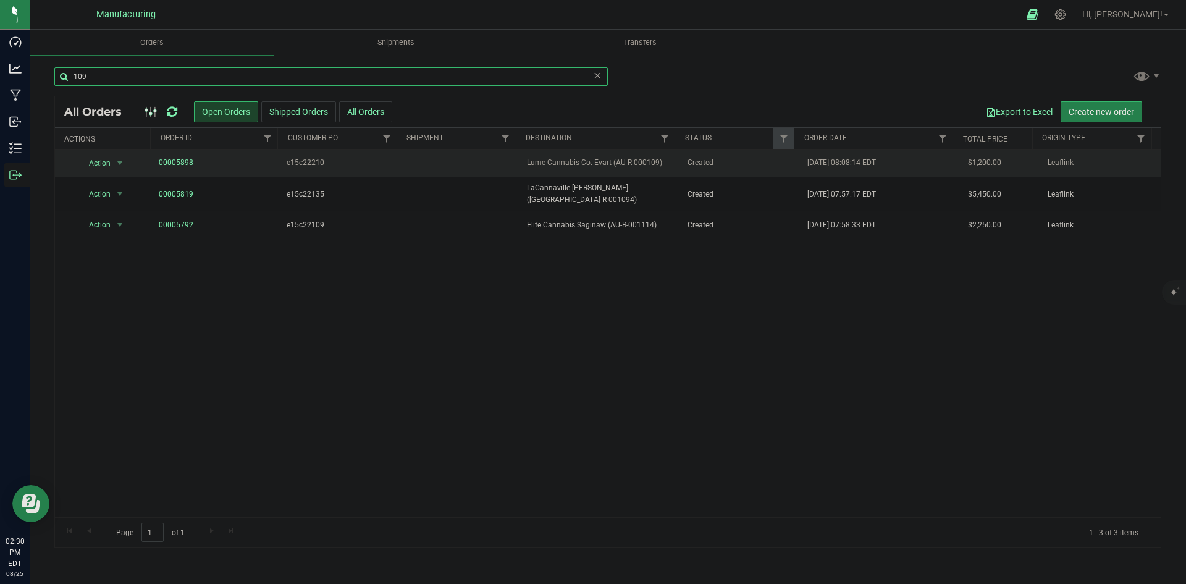
type input "109"
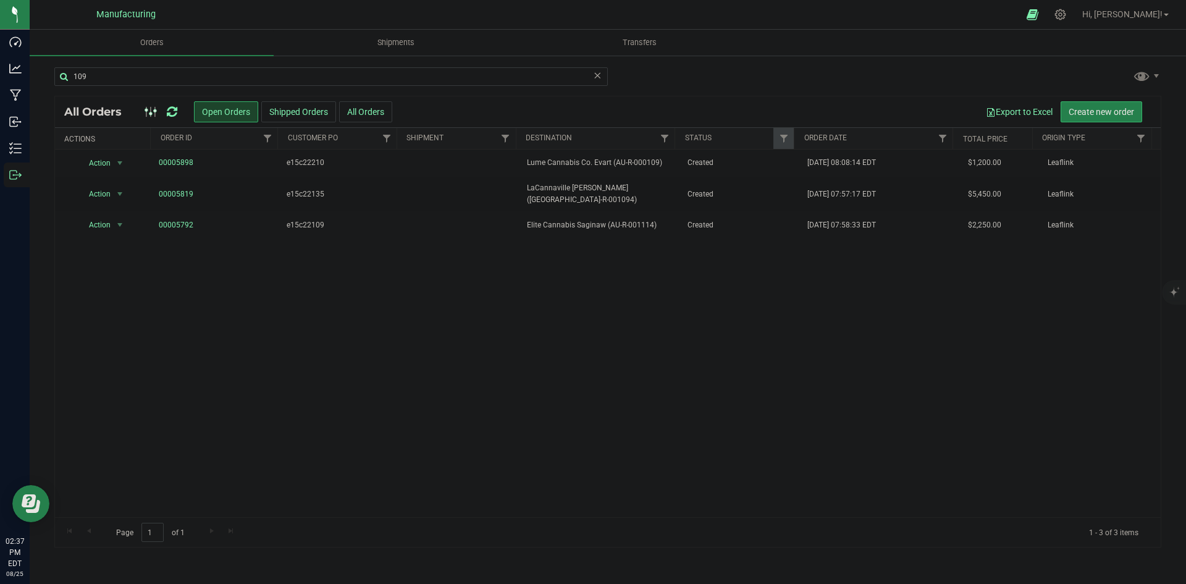
click at [166, 106] on div at bounding box center [160, 111] width 41 height 15
click at [174, 112] on icon at bounding box center [172, 112] width 11 height 12
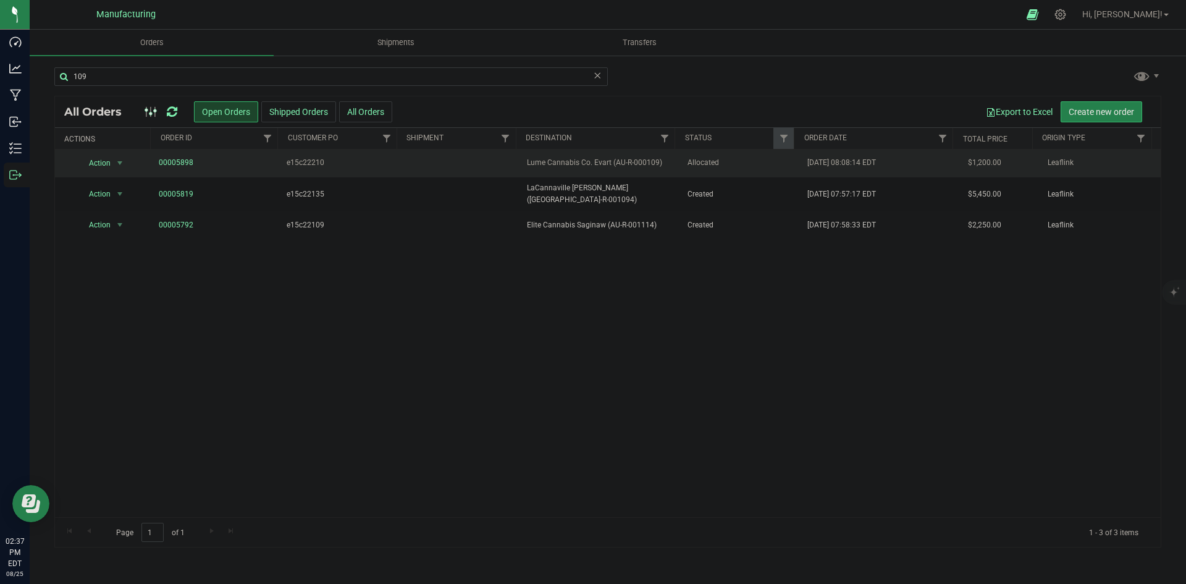
click at [696, 155] on td "Allocated" at bounding box center [740, 164] width 120 height 28
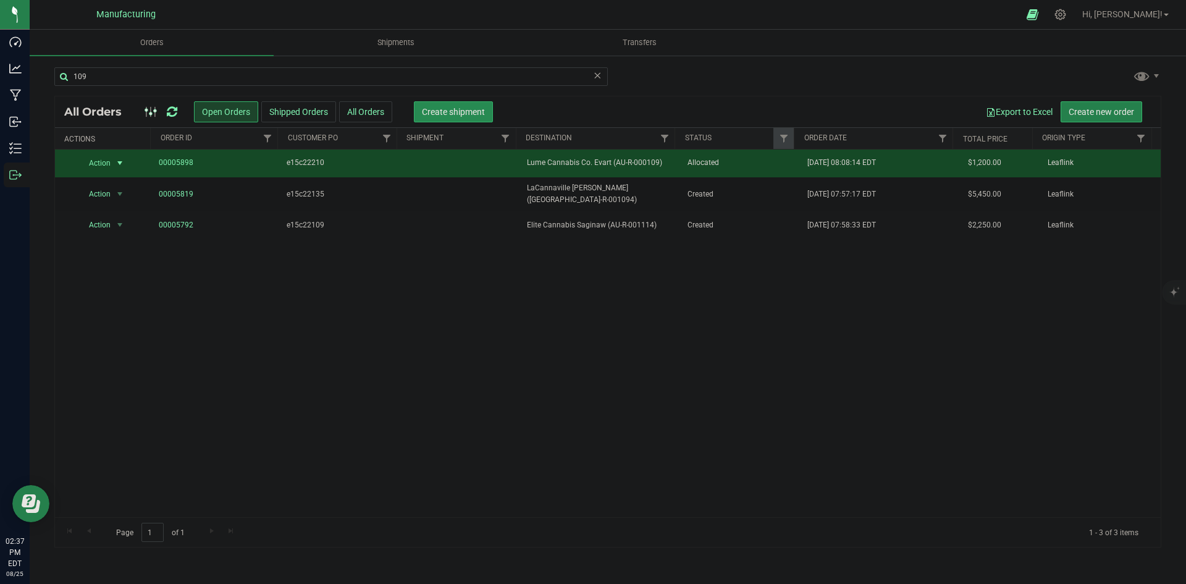
click at [469, 114] on span "Create shipment" at bounding box center [453, 112] width 63 height 10
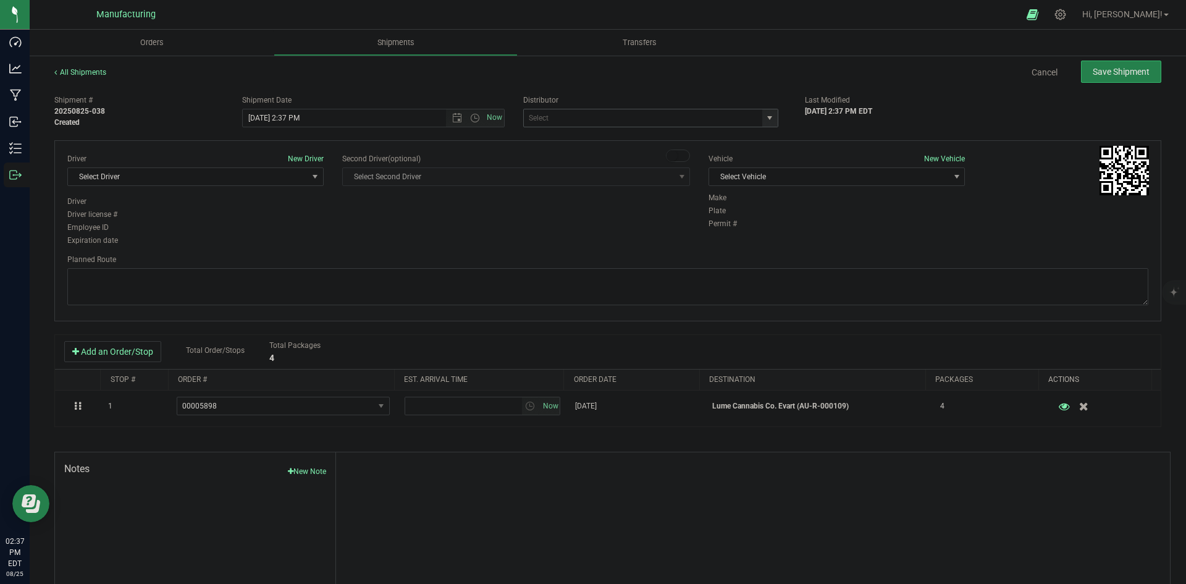
click at [765, 117] on span "select" at bounding box center [770, 118] width 10 height 10
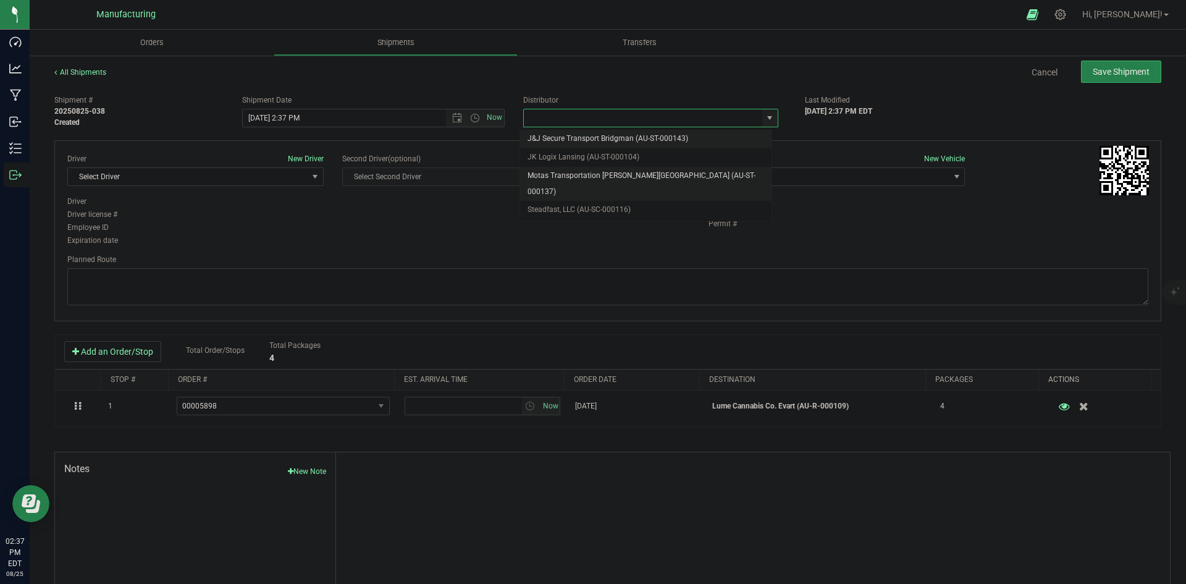
drag, startPoint x: 629, startPoint y: 169, endPoint x: 685, endPoint y: 174, distance: 55.8
click at [628, 169] on li "Motas Transportation [PERSON_NAME][GEOGRAPHIC_DATA] (AU-ST-000137)" at bounding box center [645, 184] width 251 height 34
type input "Motas Transportation [PERSON_NAME][GEOGRAPHIC_DATA] (AU-ST-000137)"
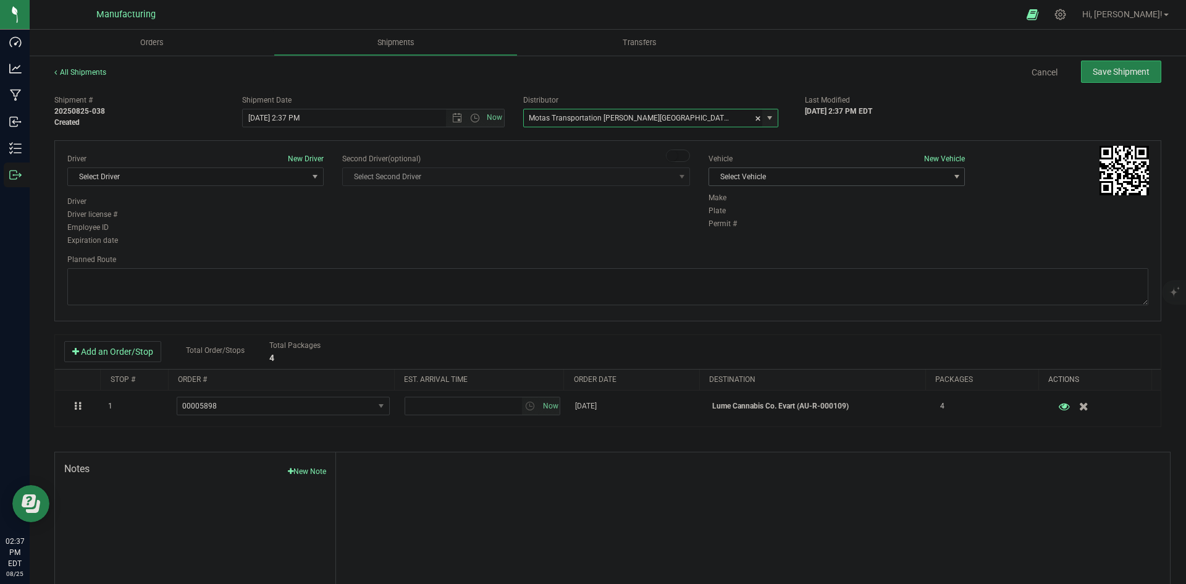
click at [813, 178] on span "Select Vehicle" at bounding box center [829, 176] width 240 height 17
click at [723, 235] on li "[MEDICAL_DATA]" at bounding box center [830, 235] width 253 height 19
click at [287, 180] on span "Select Driver" at bounding box center [188, 176] width 240 height 17
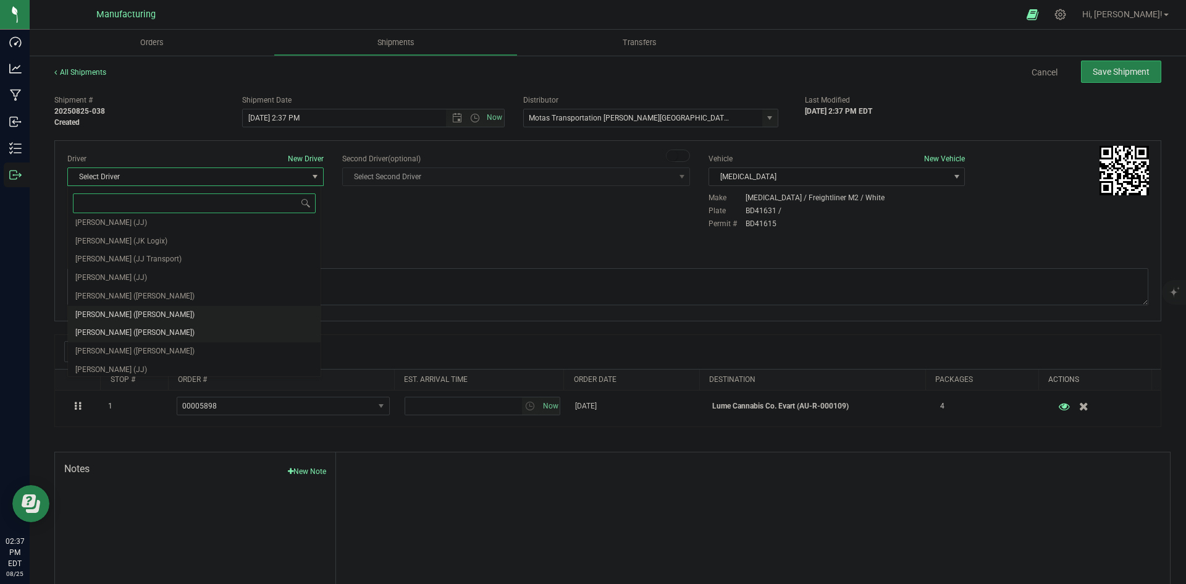
scroll to position [65, 0]
click at [119, 295] on span "[PERSON_NAME] ([PERSON_NAME])" at bounding box center [134, 292] width 119 height 16
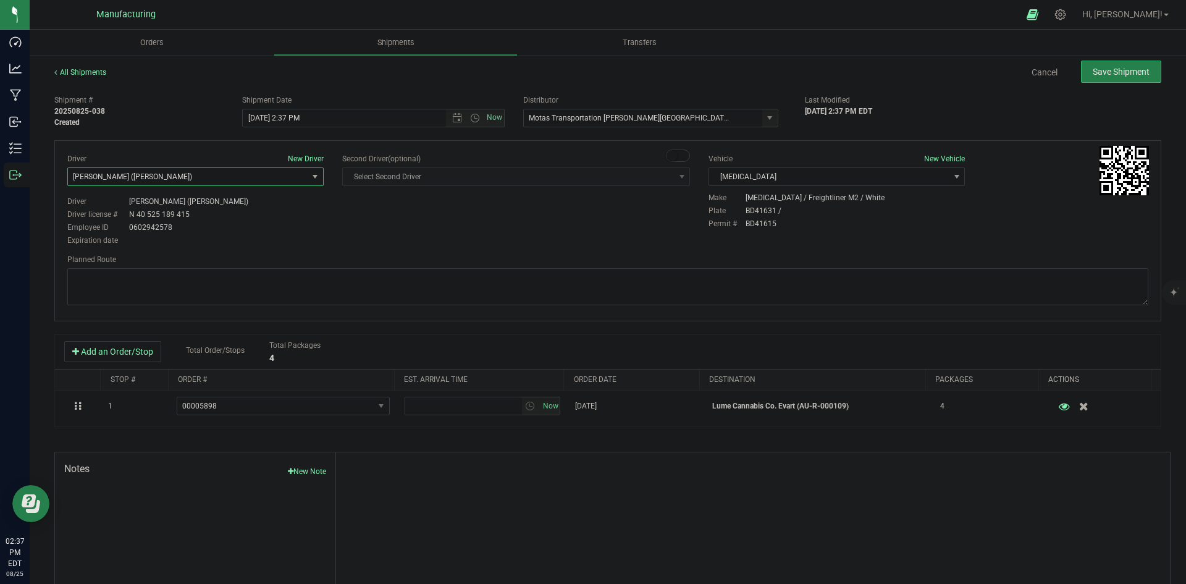
click at [357, 224] on div "Driver New Driver [PERSON_NAME] ([PERSON_NAME]) Select Driver [PERSON_NAME] (JK…" at bounding box center [608, 200] width 1100 height 95
click at [470, 115] on span "Open the time view" at bounding box center [475, 118] width 10 height 10
click at [264, 153] on li "2:00 PM" at bounding box center [370, 150] width 258 height 16
type input "[DATE] 2:00 PM"
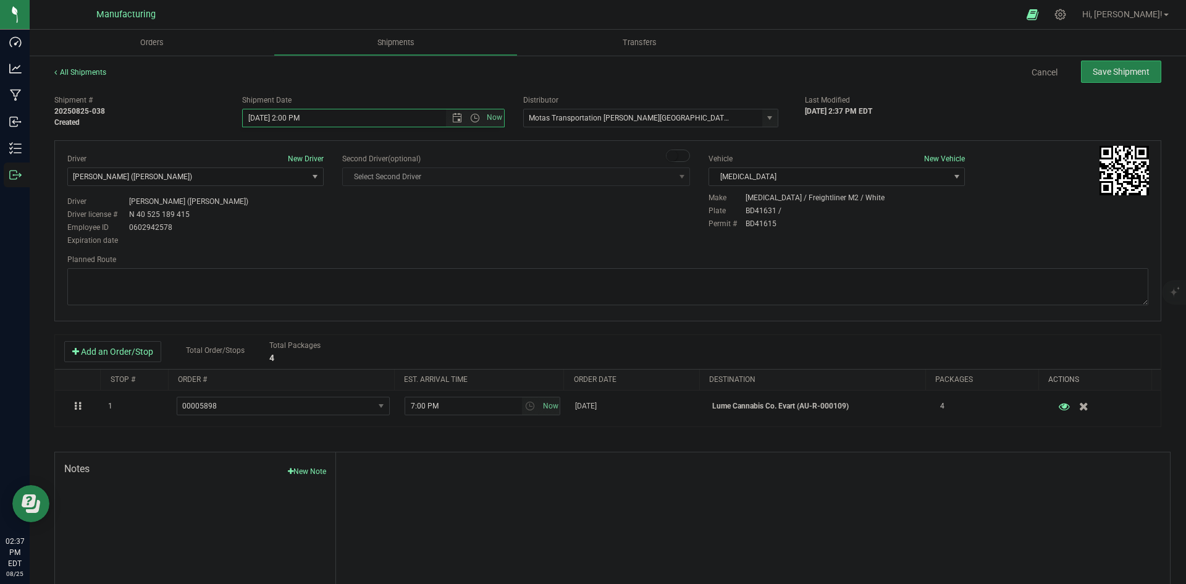
drag, startPoint x: 345, startPoint y: 214, endPoint x: 373, endPoint y: 213, distance: 28.4
click at [349, 214] on div "Driver New Driver [PERSON_NAME] ([PERSON_NAME]) Select Driver [PERSON_NAME] (JK…" at bounding box center [608, 200] width 1100 height 95
click at [503, 284] on textarea at bounding box center [607, 286] width 1081 height 37
paste textarea "Head south 246 ft -- Turn right 325 ft -- Turn right 407 ft -- Turn right towar…"
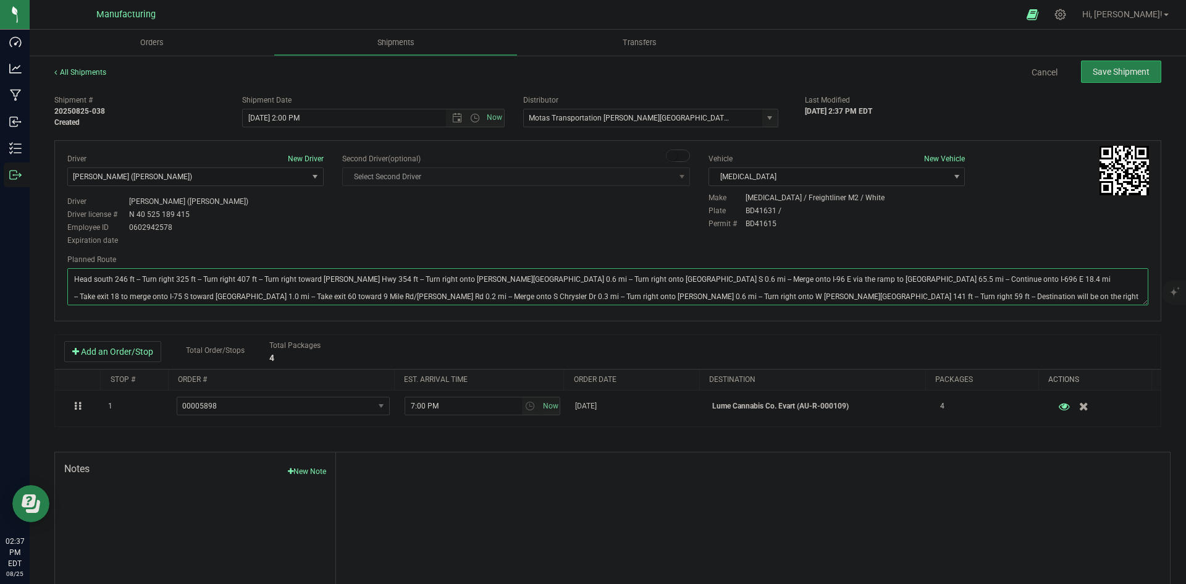
type textarea "Head south 246 ft -- Turn right 325 ft -- Turn right 407 ft -- Turn right towar…"
drag, startPoint x: 619, startPoint y: 179, endPoint x: 1031, endPoint y: 75, distance: 425.1
click at [631, 178] on span "Select Second Driver Select Second Driver Perry Black (JK Logix) Robert Clevela…" at bounding box center [516, 176] width 348 height 19
click at [1134, 70] on span "Save Shipment" at bounding box center [1121, 72] width 57 height 10
type input "[DATE] 6:00 PM"
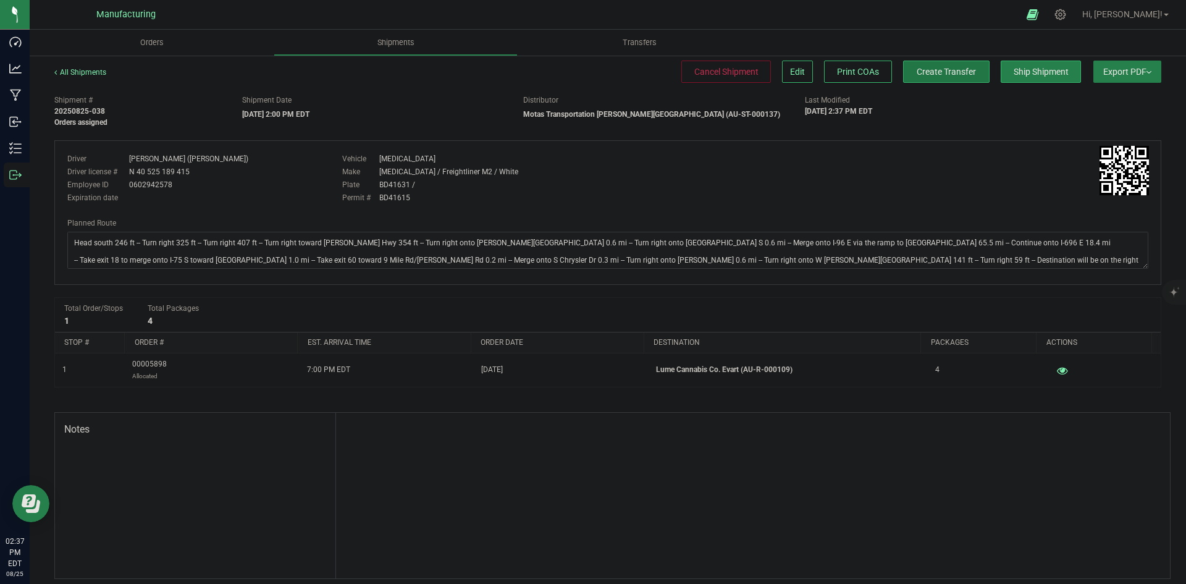
click at [904, 78] on button "Create Transfer" at bounding box center [946, 72] width 86 height 22
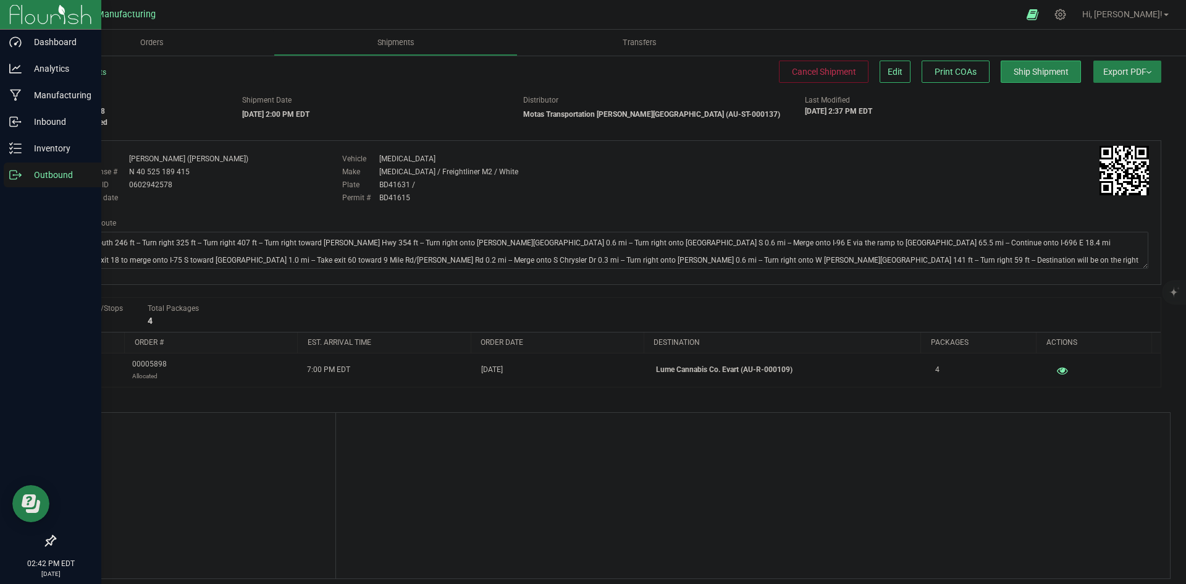
drag, startPoint x: 7, startPoint y: 169, endPoint x: 8, endPoint y: 175, distance: 6.2
click at [7, 169] on div "Outbound" at bounding box center [53, 174] width 98 height 25
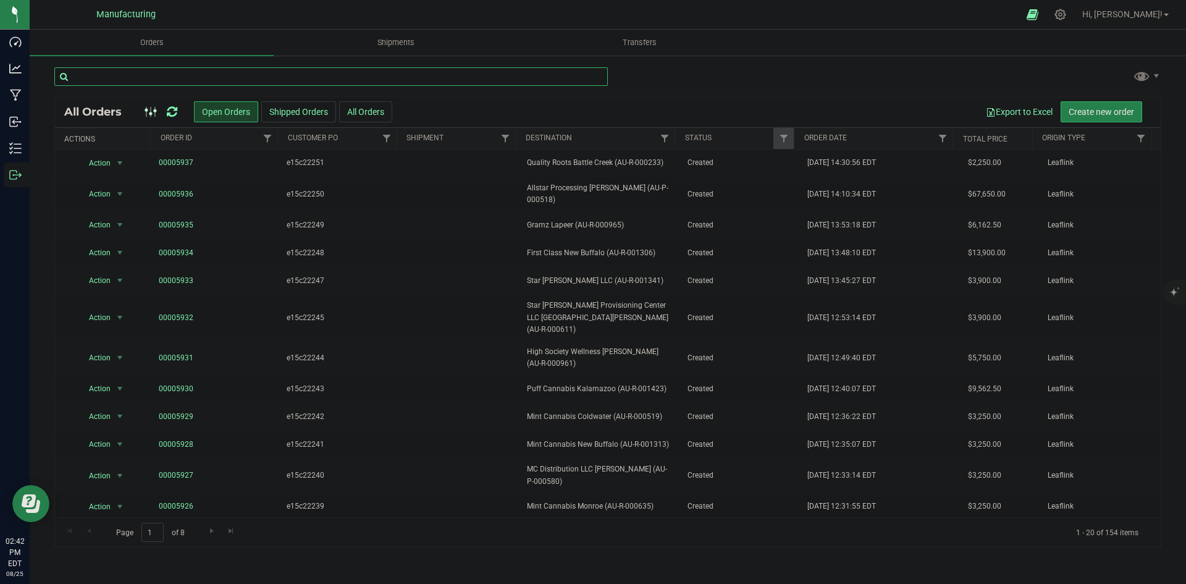
click at [117, 83] on input "text" at bounding box center [331, 76] width 554 height 19
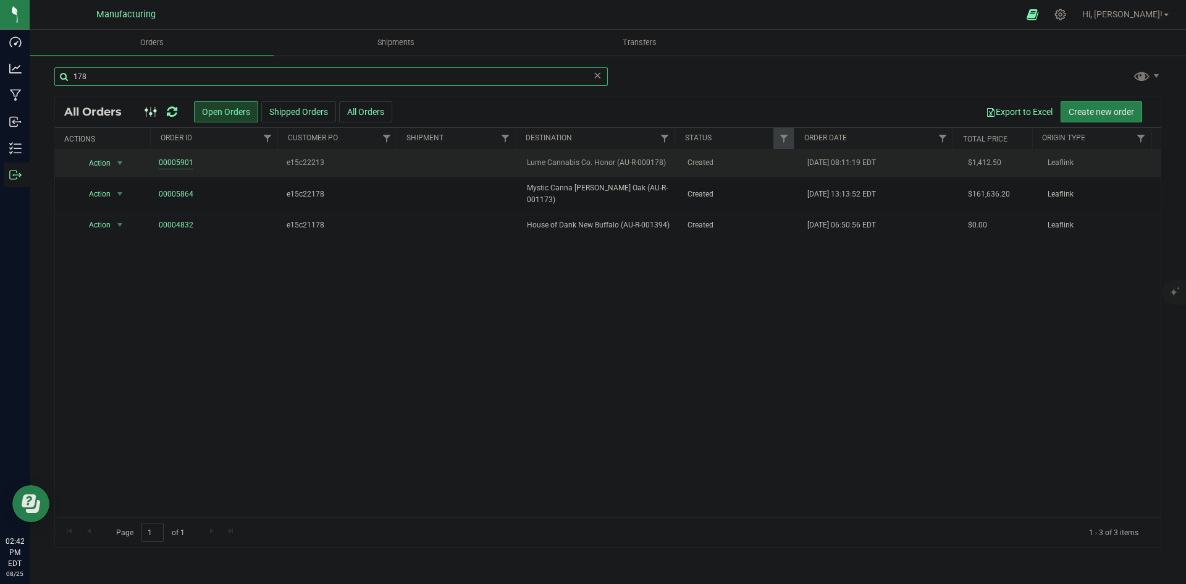
type input "178"
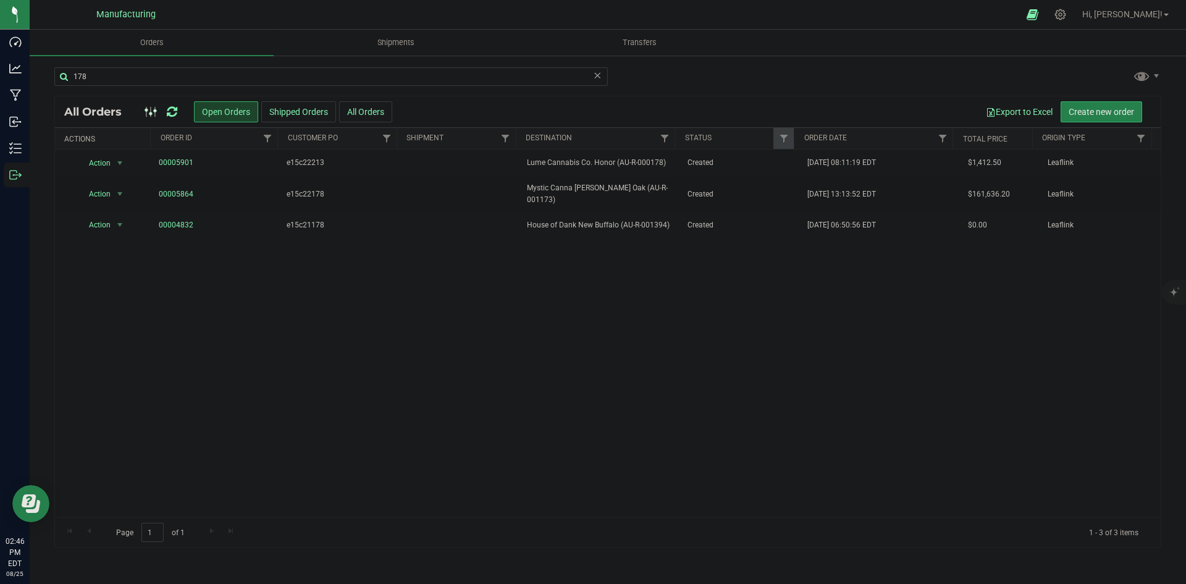
click at [172, 113] on icon at bounding box center [172, 112] width 11 height 12
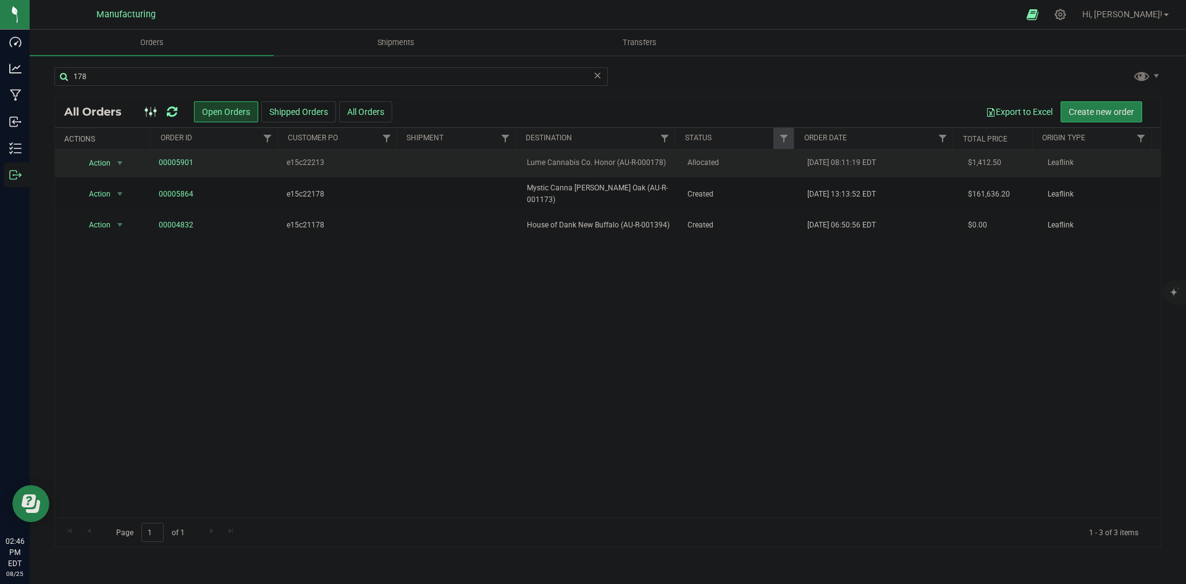
click at [720, 164] on span "Allocated" at bounding box center [741, 163] width 106 height 12
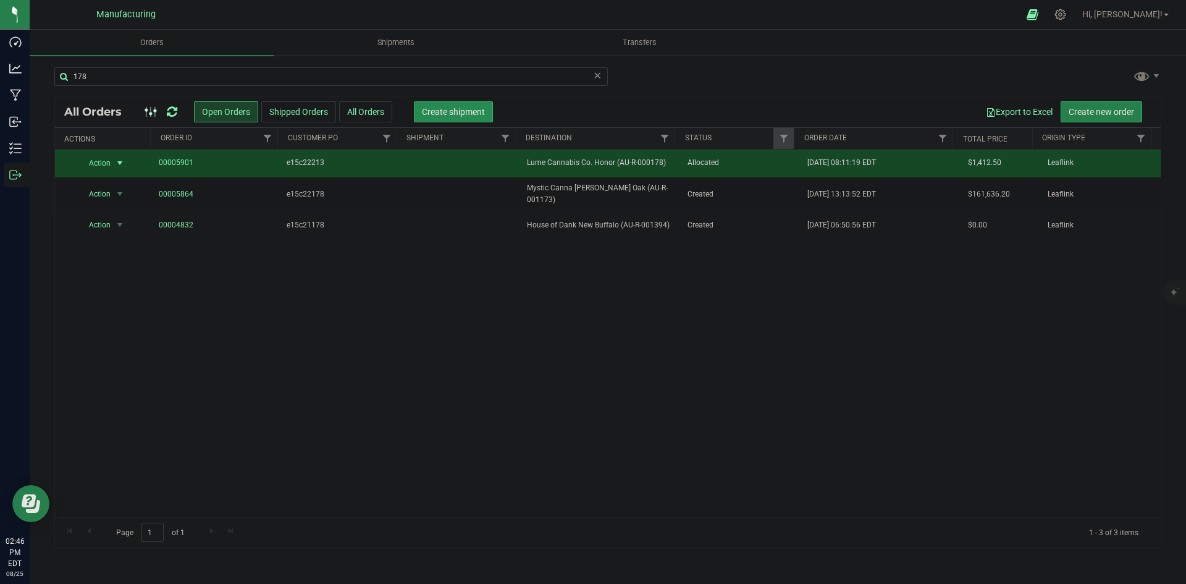
click at [461, 114] on span "Create shipment" at bounding box center [453, 112] width 63 height 10
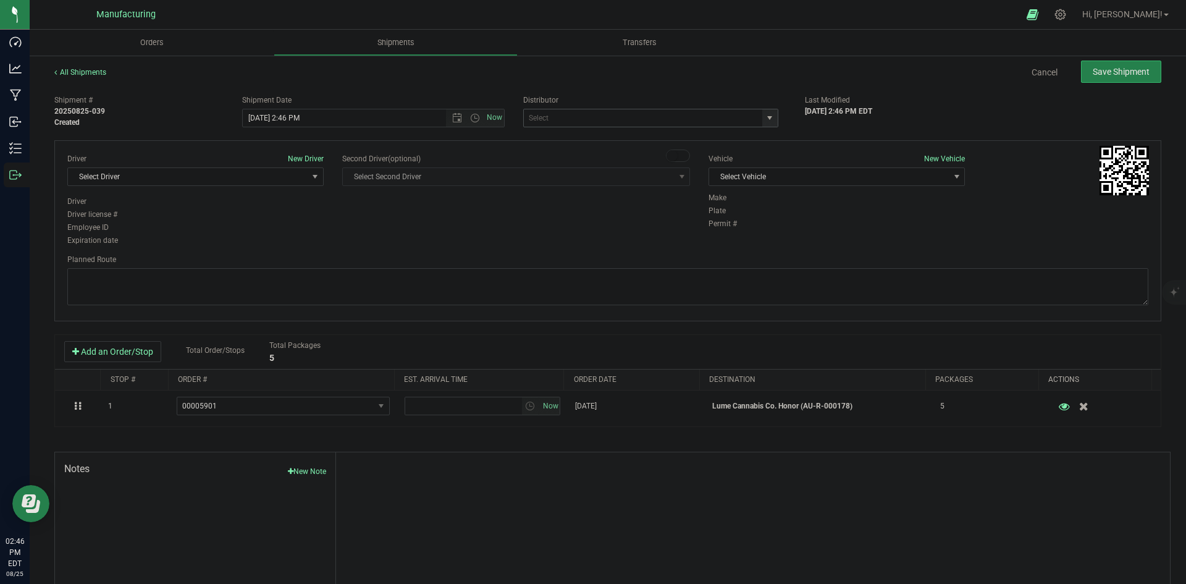
click at [765, 116] on span "select" at bounding box center [770, 118] width 10 height 10
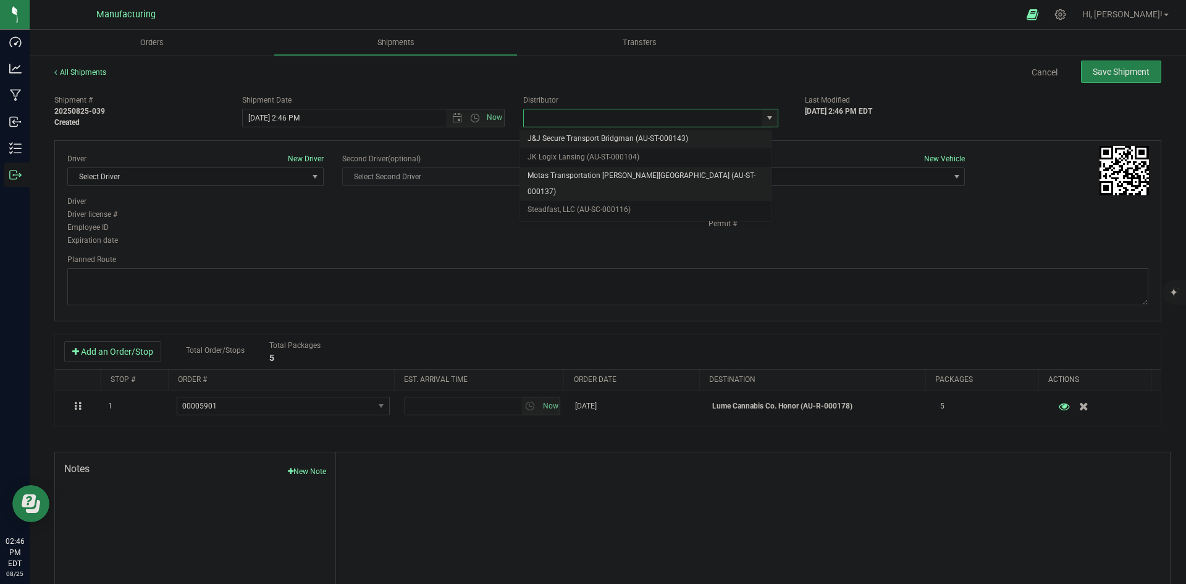
click at [582, 177] on li "Motas Transportation [PERSON_NAME][GEOGRAPHIC_DATA] (AU-ST-000137)" at bounding box center [645, 184] width 251 height 34
type input "Motas Transportation [PERSON_NAME][GEOGRAPHIC_DATA] (AU-ST-000137)"
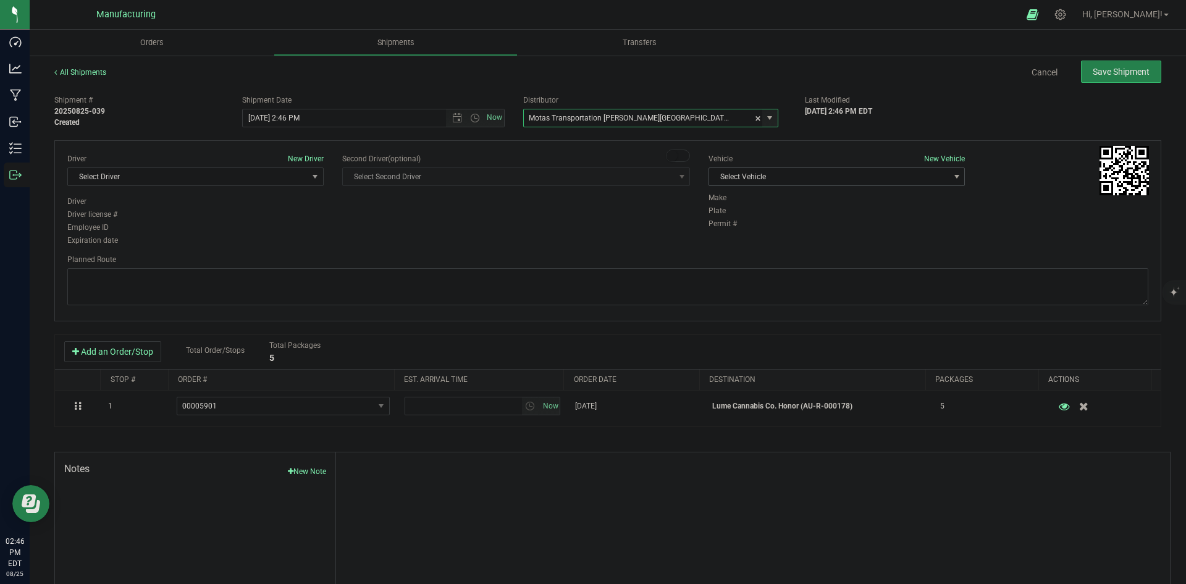
click at [798, 174] on span "Select Vehicle" at bounding box center [829, 176] width 240 height 17
click at [734, 235] on li "[MEDICAL_DATA]" at bounding box center [830, 235] width 253 height 19
click at [264, 180] on span "Select Driver" at bounding box center [188, 176] width 240 height 17
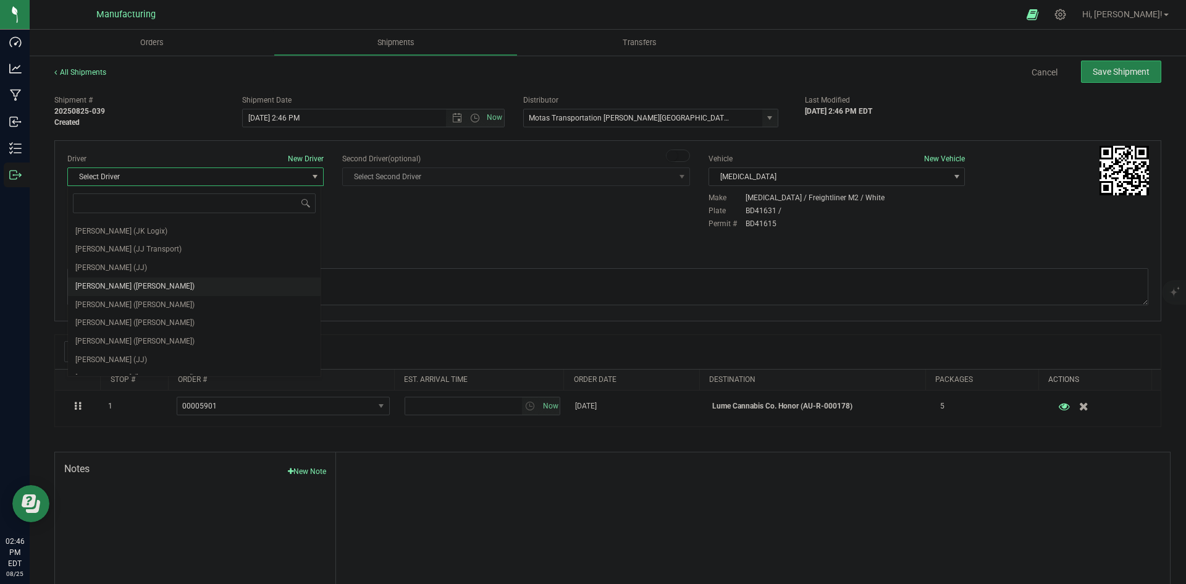
scroll to position [65, 0]
click at [125, 288] on span "[PERSON_NAME] ([PERSON_NAME])" at bounding box center [134, 292] width 119 height 16
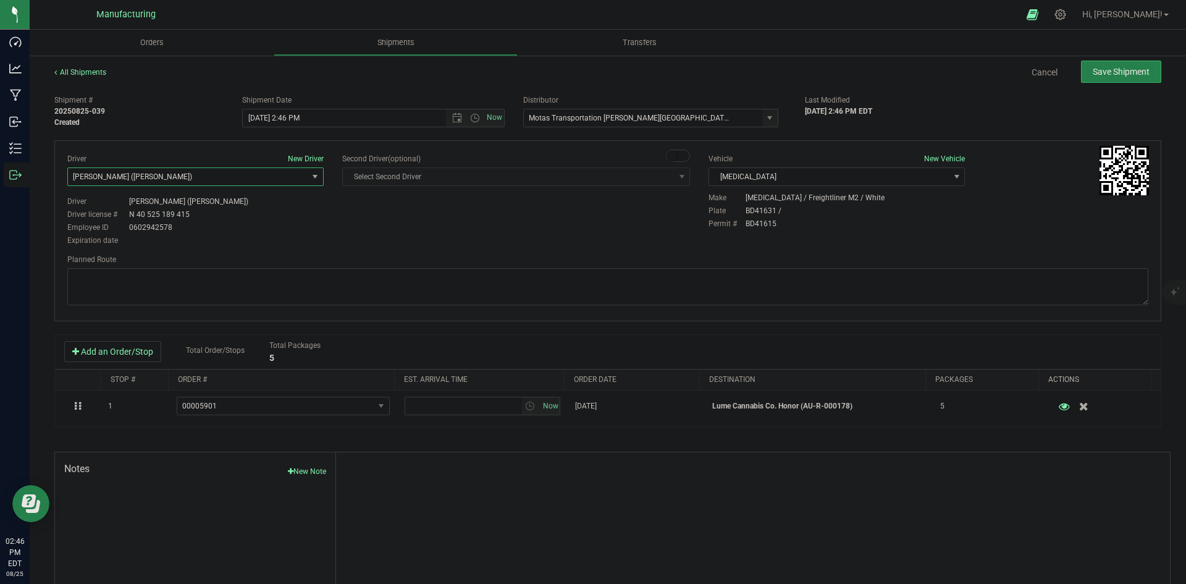
click at [376, 232] on div "Driver New Driver [PERSON_NAME] ([PERSON_NAME]) Select Driver [PERSON_NAME] (JK…" at bounding box center [608, 200] width 1100 height 95
click at [473, 117] on span "Open the time view" at bounding box center [475, 118] width 10 height 10
click at [275, 208] on li "2:00 PM" at bounding box center [370, 212] width 258 height 16
type input "[DATE] 2:00 PM"
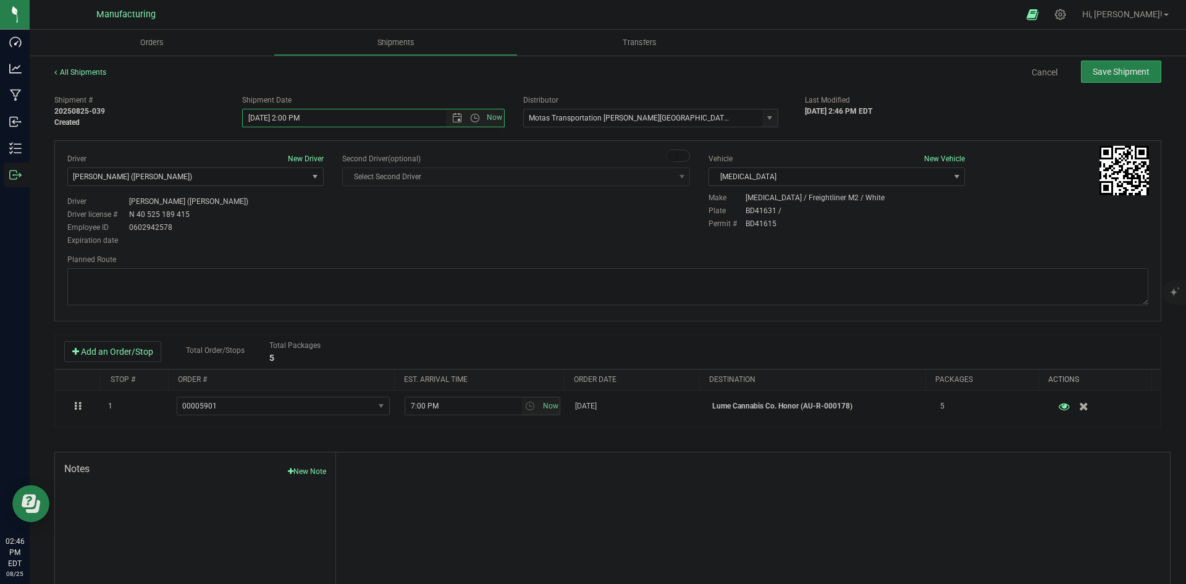
click at [391, 235] on div "Driver New Driver [PERSON_NAME] ([PERSON_NAME]) Select Driver [PERSON_NAME] (JK…" at bounding box center [608, 200] width 1100 height 95
click at [493, 297] on textarea at bounding box center [607, 286] width 1081 height 37
paste textarea "Head south 246 ft -- Turn right 325 ft -- Turn right 407 ft -- Turn right towar…"
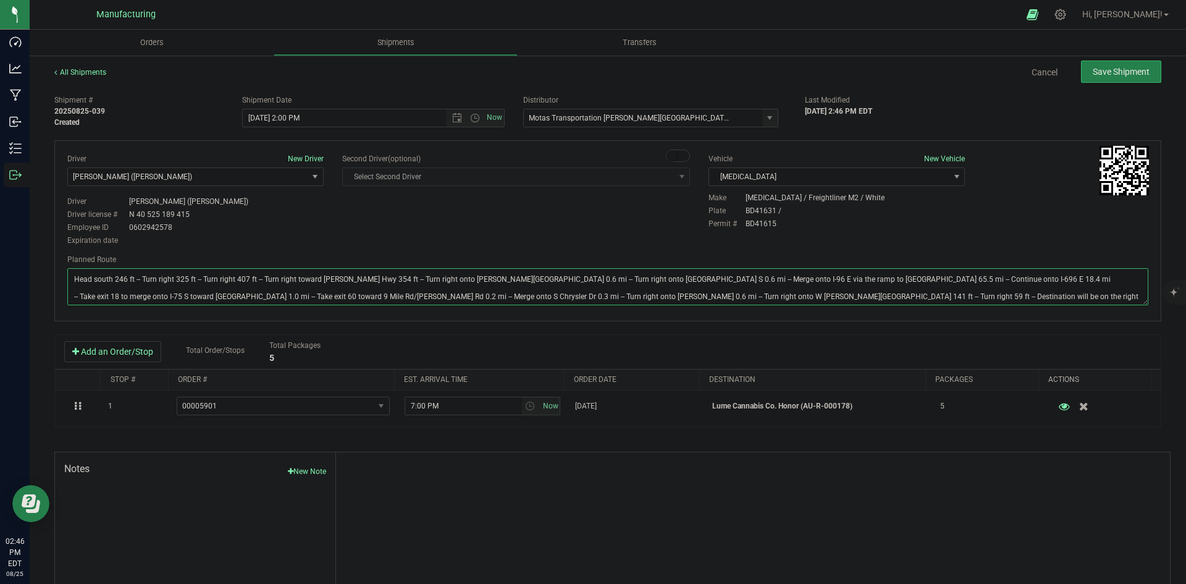
type textarea "Head south 246 ft -- Turn right 325 ft -- Turn right 407 ft -- Turn right towar…"
drag, startPoint x: 559, startPoint y: 180, endPoint x: 576, endPoint y: 179, distance: 16.7
click at [563, 180] on span "Select Second Driver Select Second Driver Perry Black (JK Logix) Robert Clevela…" at bounding box center [516, 176] width 348 height 19
click at [1119, 71] on span "Save Shipment" at bounding box center [1121, 72] width 57 height 10
type input "[DATE] 6:00 PM"
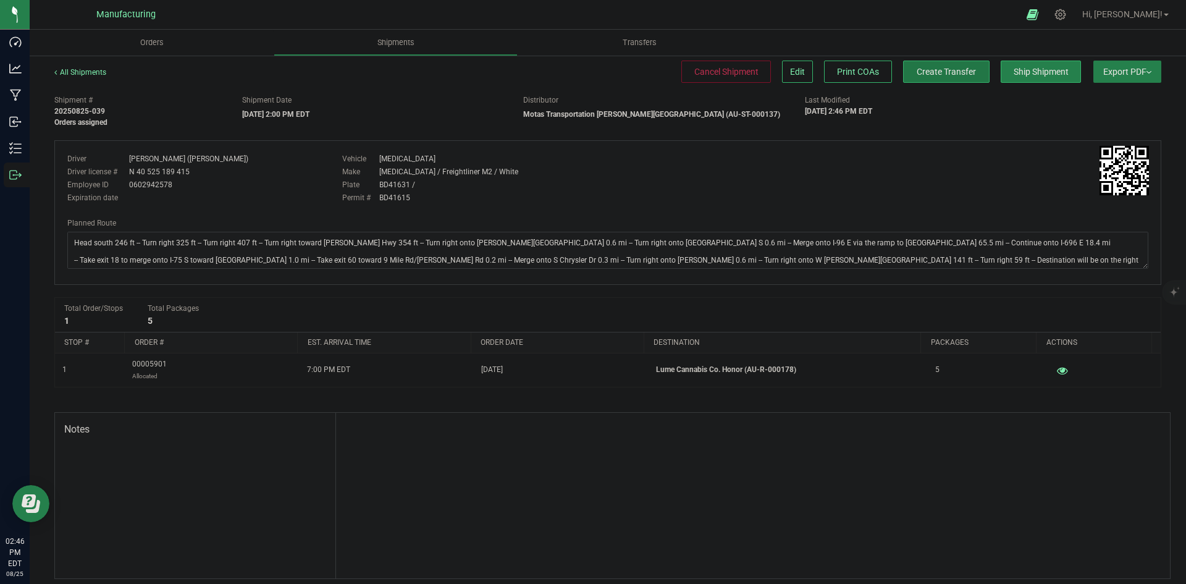
click at [917, 72] on span "Create Transfer" at bounding box center [946, 72] width 59 height 10
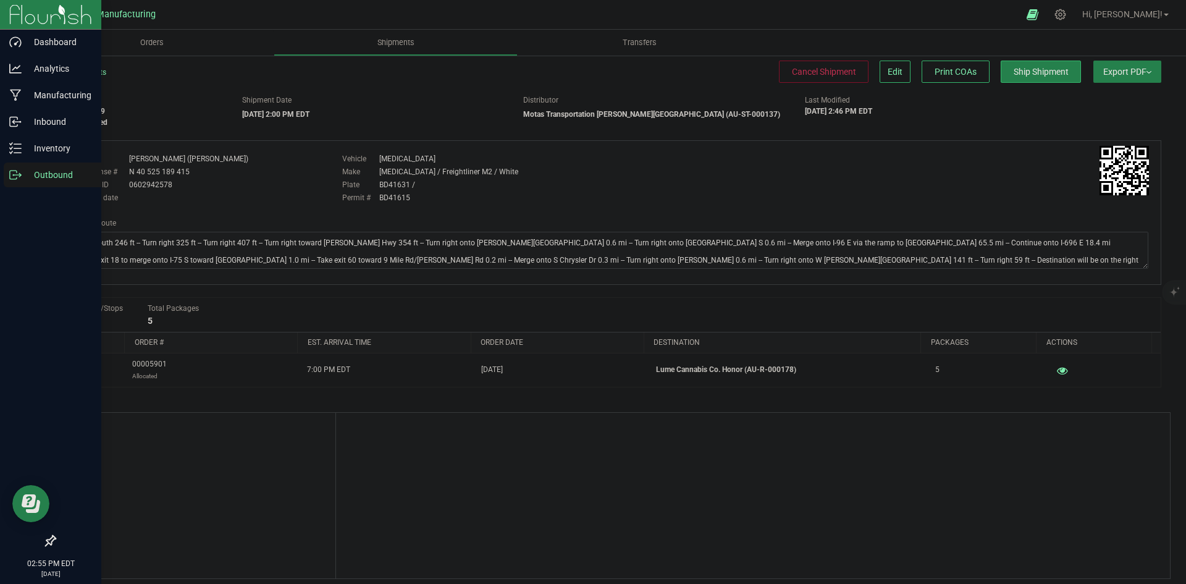
click at [25, 171] on p "Outbound" at bounding box center [59, 174] width 74 height 15
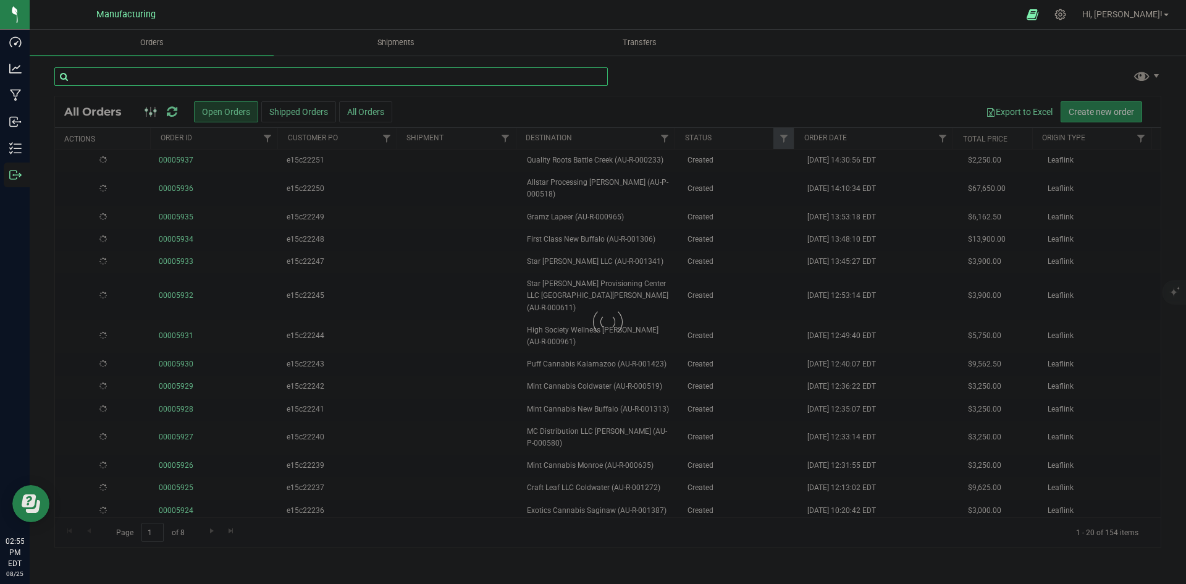
click at [235, 69] on input "text" at bounding box center [331, 76] width 554 height 19
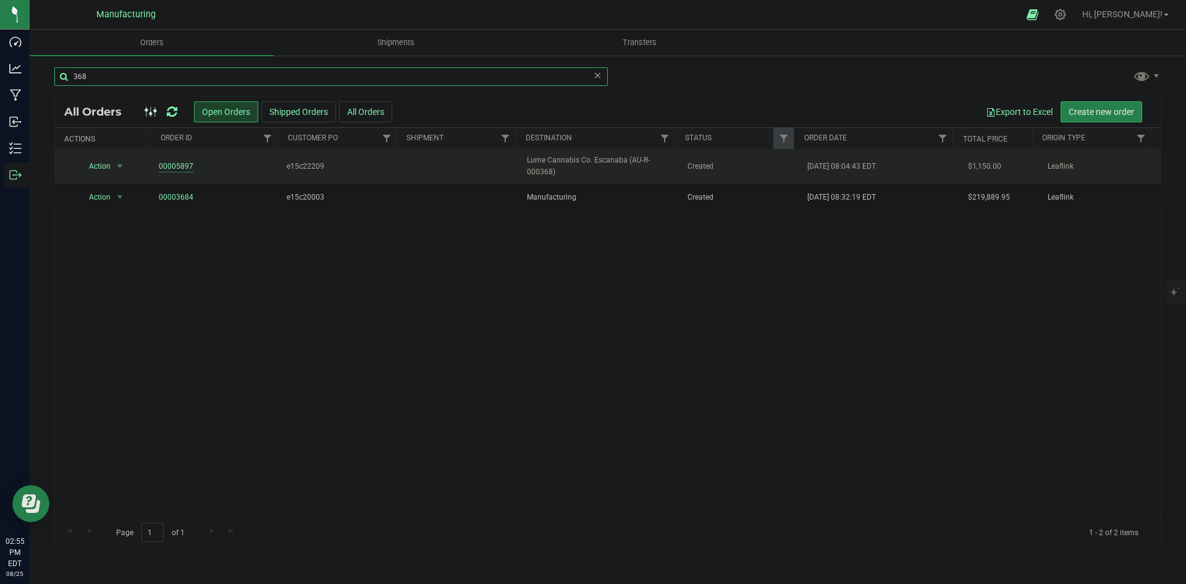
type input "368"
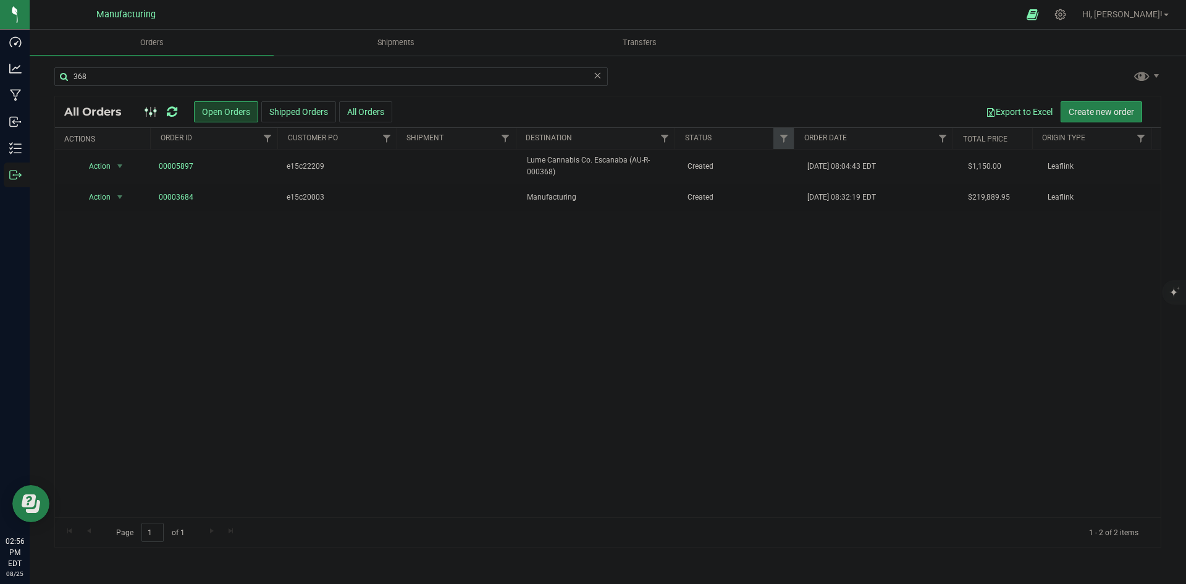
click at [166, 111] on div at bounding box center [160, 111] width 41 height 15
click at [175, 111] on icon at bounding box center [172, 112] width 11 height 12
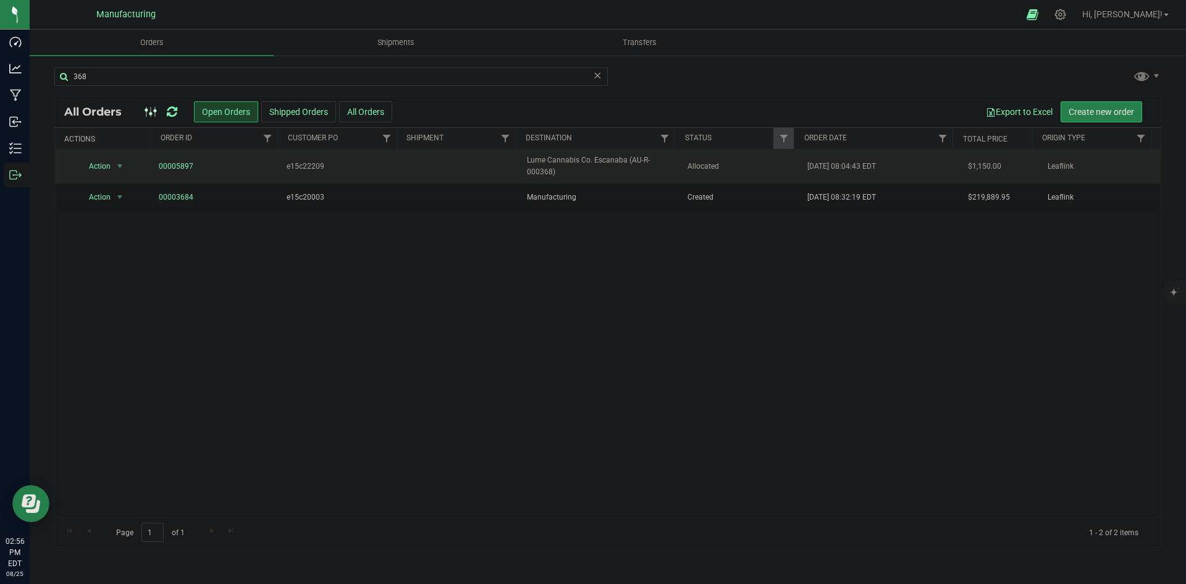
click at [664, 153] on td "Lume Cannabis Co. Escanaba (AU-R-000368)" at bounding box center [600, 167] width 160 height 34
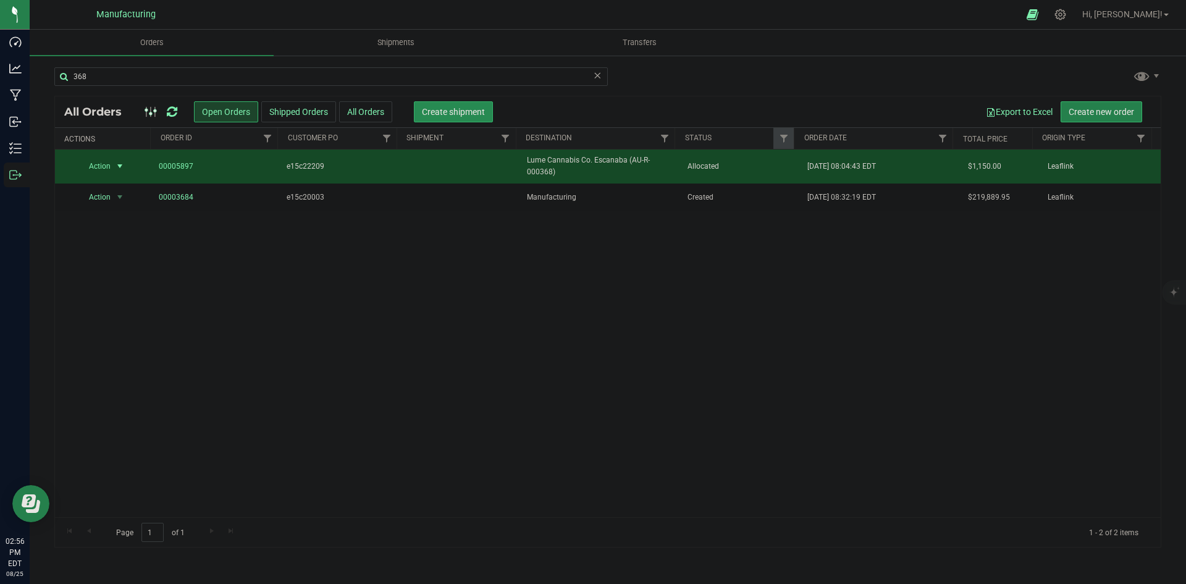
click at [476, 112] on span "Create shipment" at bounding box center [453, 112] width 63 height 10
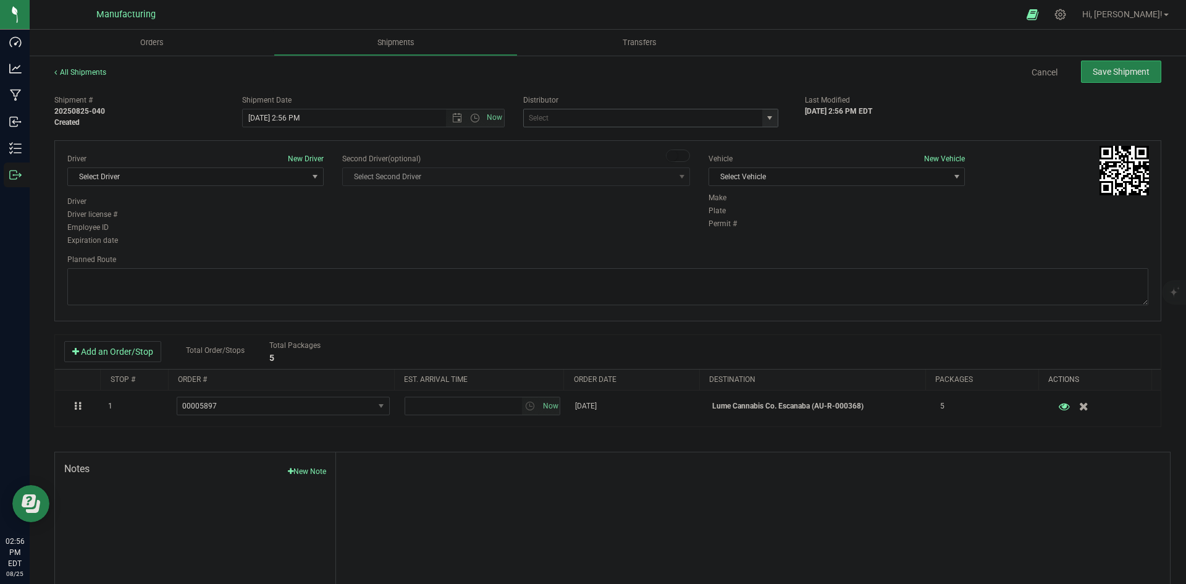
click at [769, 120] on span "select" at bounding box center [769, 117] width 15 height 17
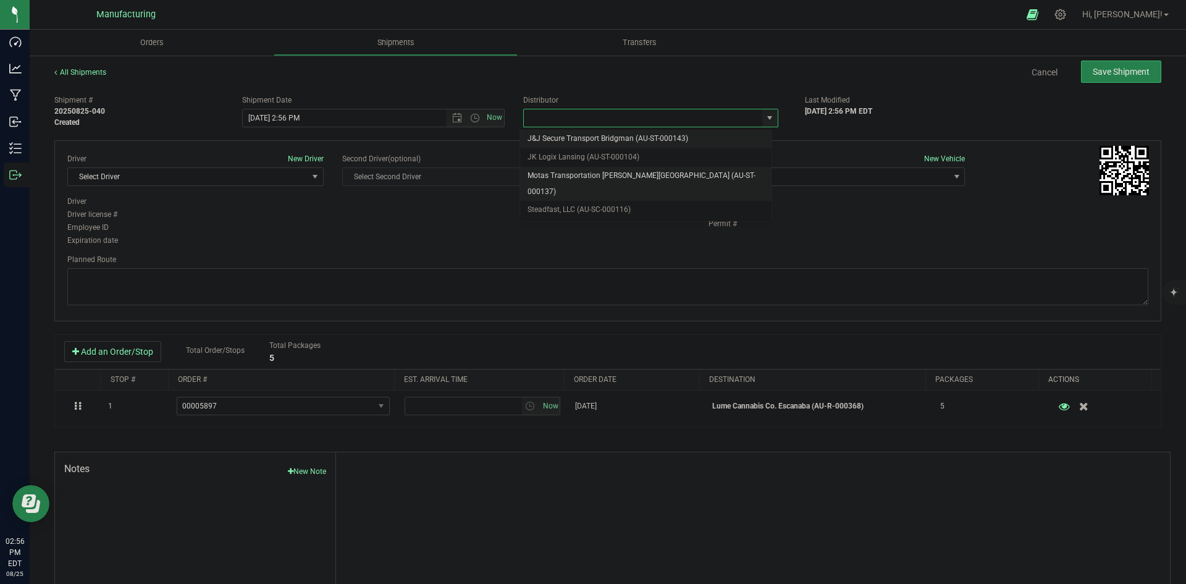
click at [623, 171] on li "Motas Transportation [PERSON_NAME][GEOGRAPHIC_DATA] (AU-ST-000137)" at bounding box center [645, 184] width 251 height 34
type input "Motas Transportation [PERSON_NAME][GEOGRAPHIC_DATA] (AU-ST-000137)"
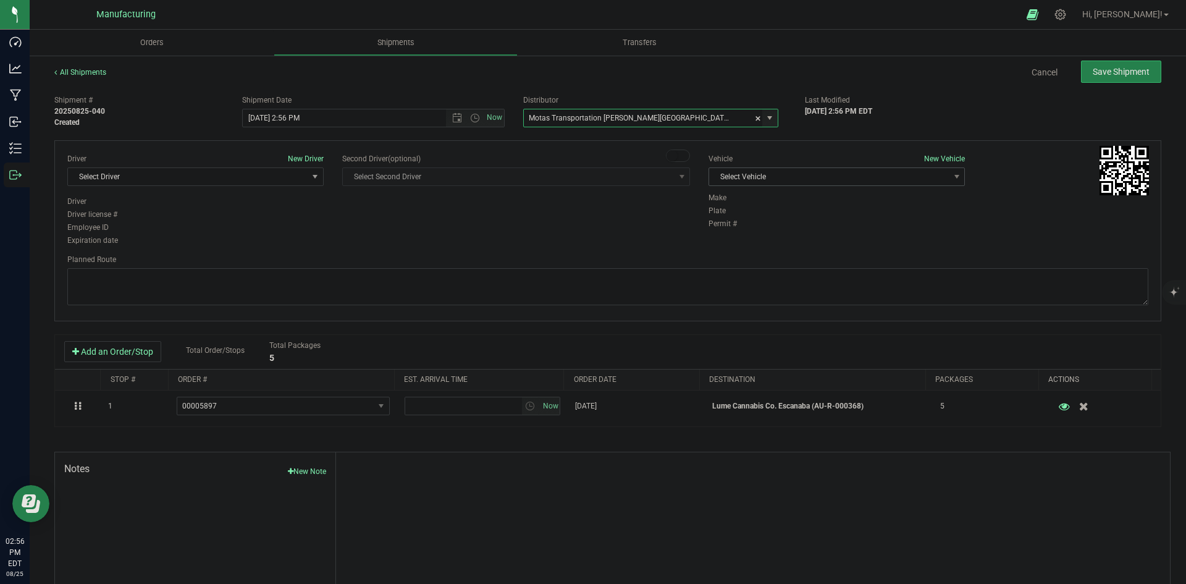
click at [757, 175] on span "Select Vehicle" at bounding box center [829, 176] width 240 height 17
drag, startPoint x: 723, startPoint y: 231, endPoint x: 672, endPoint y: 236, distance: 52.1
click at [725, 231] on li "[MEDICAL_DATA]" at bounding box center [830, 235] width 253 height 19
click at [240, 182] on span "Select Driver" at bounding box center [188, 176] width 240 height 17
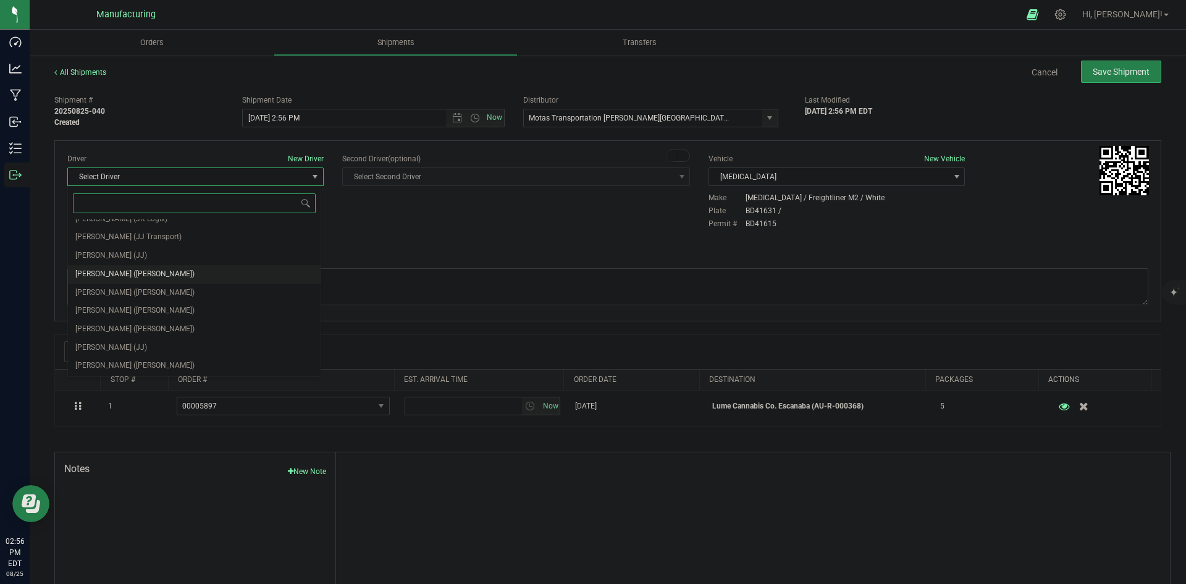
scroll to position [65, 0]
drag, startPoint x: 104, startPoint y: 288, endPoint x: 155, endPoint y: 273, distance: 52.8
click at [107, 288] on span "[PERSON_NAME] ([PERSON_NAME])" at bounding box center [134, 292] width 119 height 16
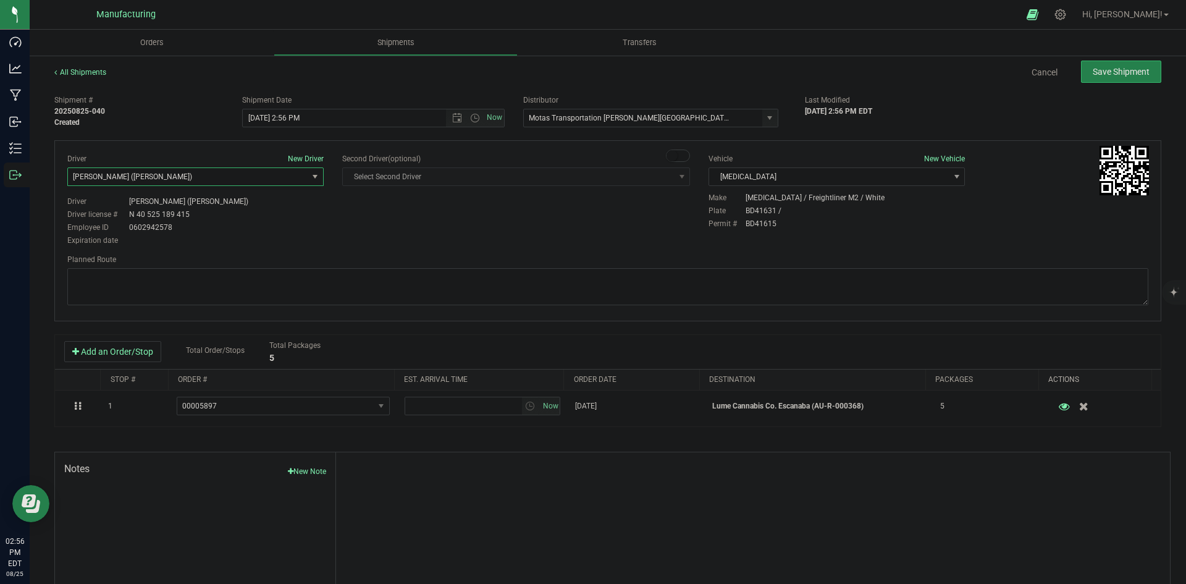
click at [371, 237] on div "Driver New Driver [PERSON_NAME] ([PERSON_NAME]) Select Driver [PERSON_NAME] (JK…" at bounding box center [608, 200] width 1100 height 95
click at [471, 117] on span "Open the time view" at bounding box center [475, 118] width 10 height 10
click at [268, 209] on li "2:00 PM" at bounding box center [370, 212] width 258 height 16
type input "[DATE] 2:00 PM"
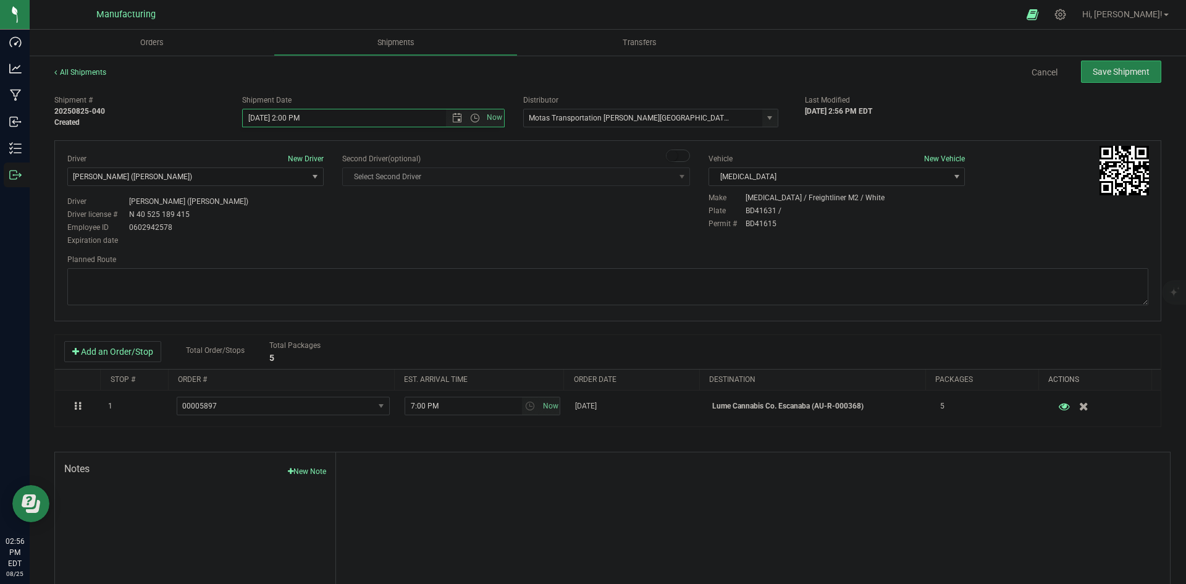
drag, startPoint x: 363, startPoint y: 231, endPoint x: 440, endPoint y: 221, distance: 77.9
click at [365, 231] on div "Driver New Driver [PERSON_NAME] ([PERSON_NAME]) Select Driver [PERSON_NAME] (JK…" at bounding box center [608, 200] width 1100 height 95
click at [463, 279] on textarea at bounding box center [607, 286] width 1081 height 37
paste textarea "Head south 246 ft -- Turn right 325 ft -- Turn right 407 ft -- Turn right towar…"
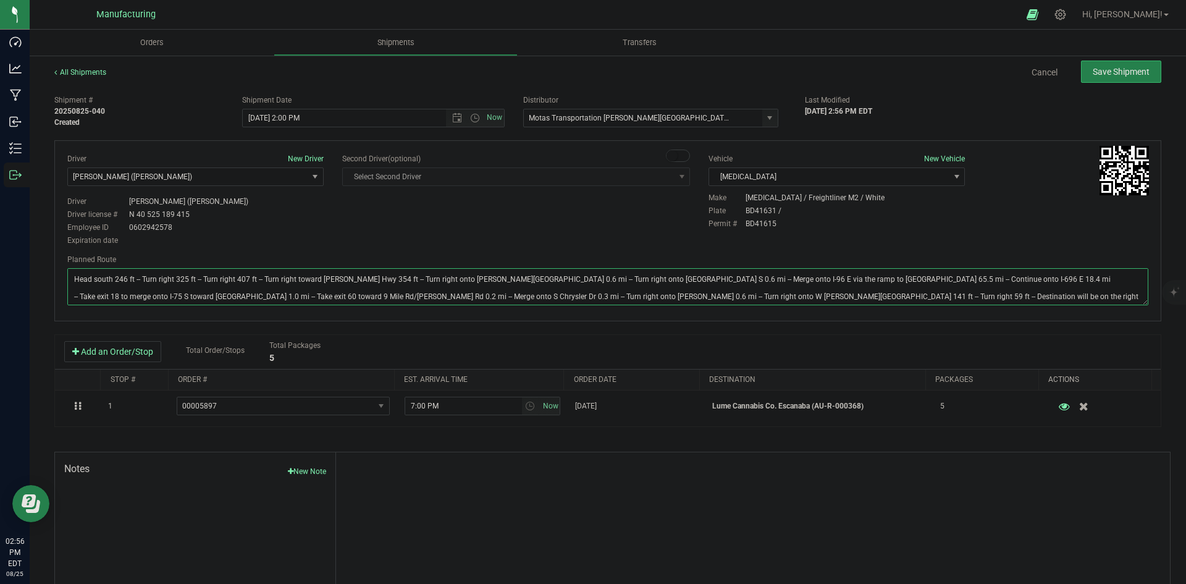
type textarea "Head south 246 ft -- Turn right 325 ft -- Turn right 407 ft -- Turn right towar…"
click at [588, 214] on div "Driver New Driver [PERSON_NAME] ([PERSON_NAME]) Select Driver [PERSON_NAME] (JK…" at bounding box center [608, 200] width 1100 height 95
click at [1110, 78] on button "Save Shipment" at bounding box center [1121, 72] width 80 height 22
type input "[DATE] 6:00 PM"
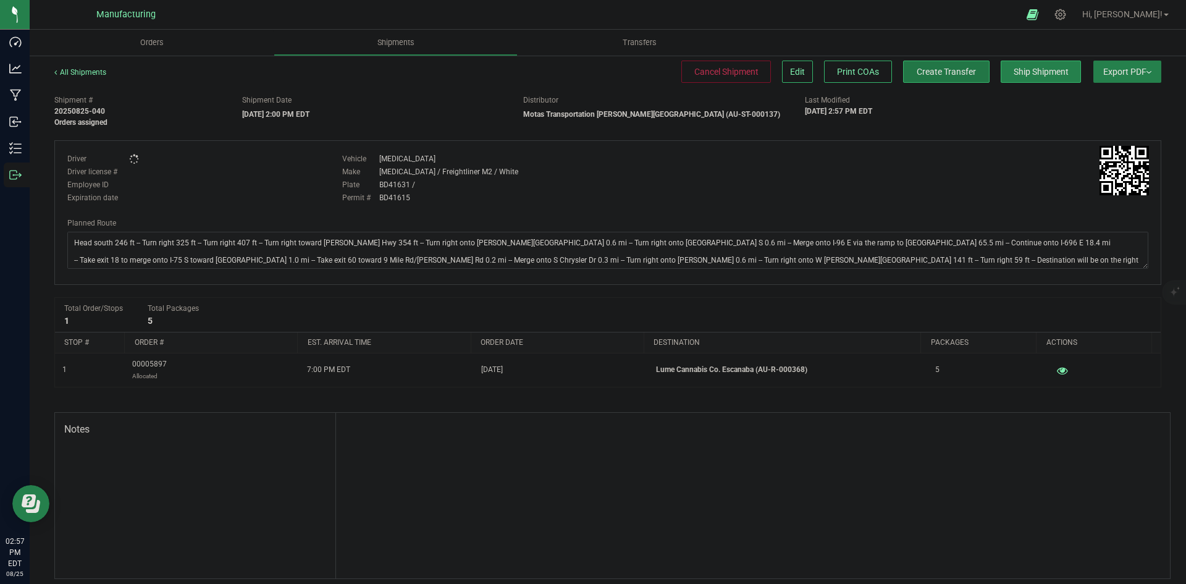
click at [924, 72] on span "Create Transfer" at bounding box center [946, 72] width 59 height 10
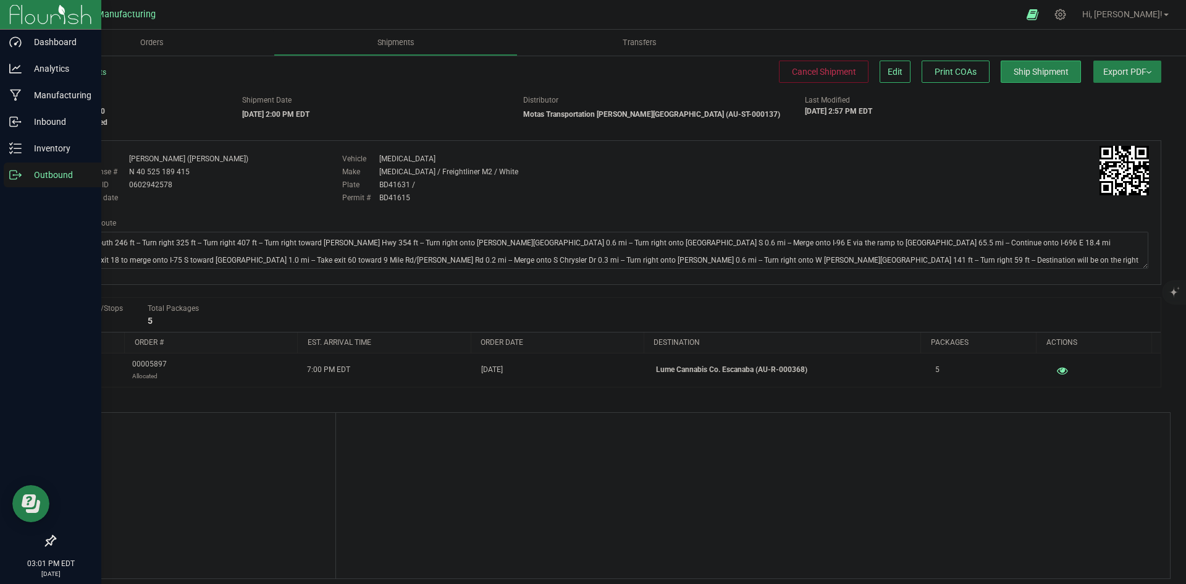
click at [4, 176] on link "Outbound" at bounding box center [50, 175] width 101 height 27
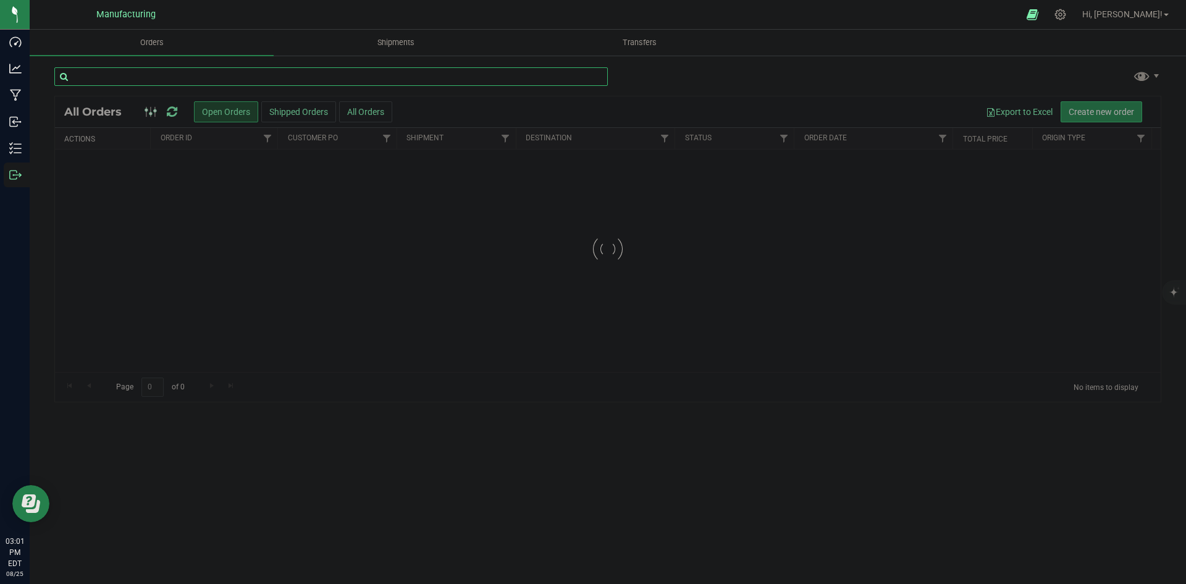
click at [104, 77] on input "text" at bounding box center [331, 76] width 554 height 19
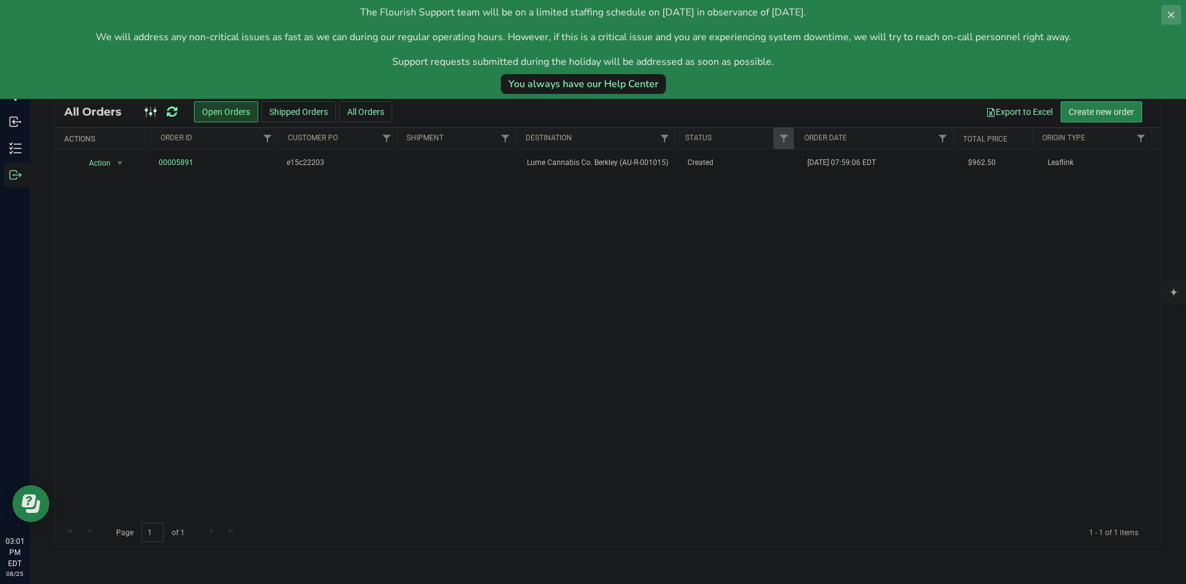
type input "1015"
click at [1169, 16] on icon at bounding box center [1171, 15] width 10 height 10
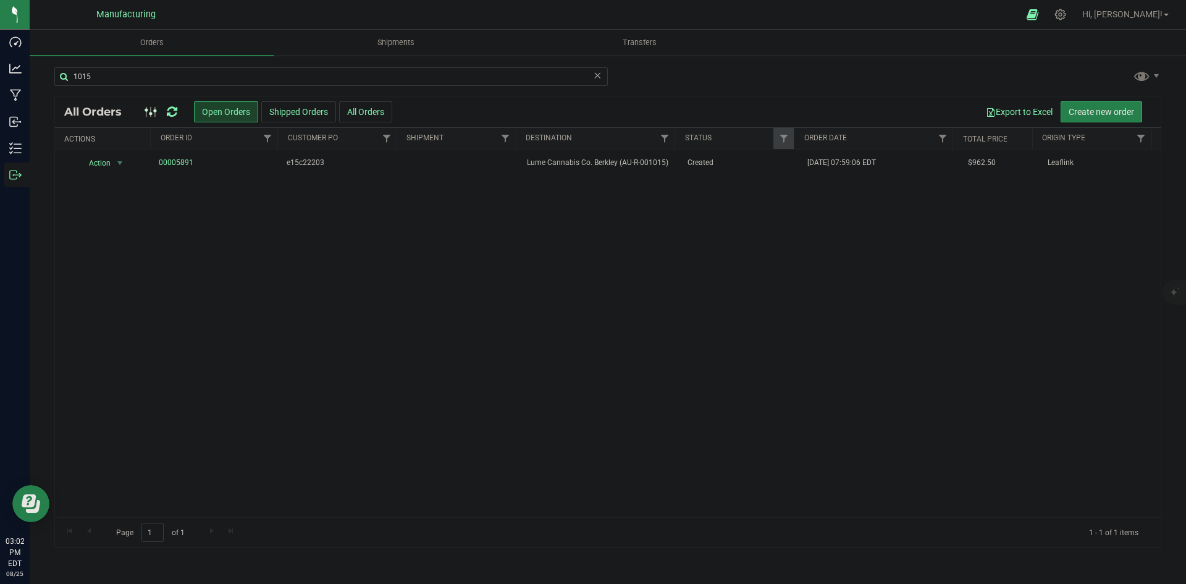
click at [176, 107] on icon at bounding box center [172, 112] width 11 height 12
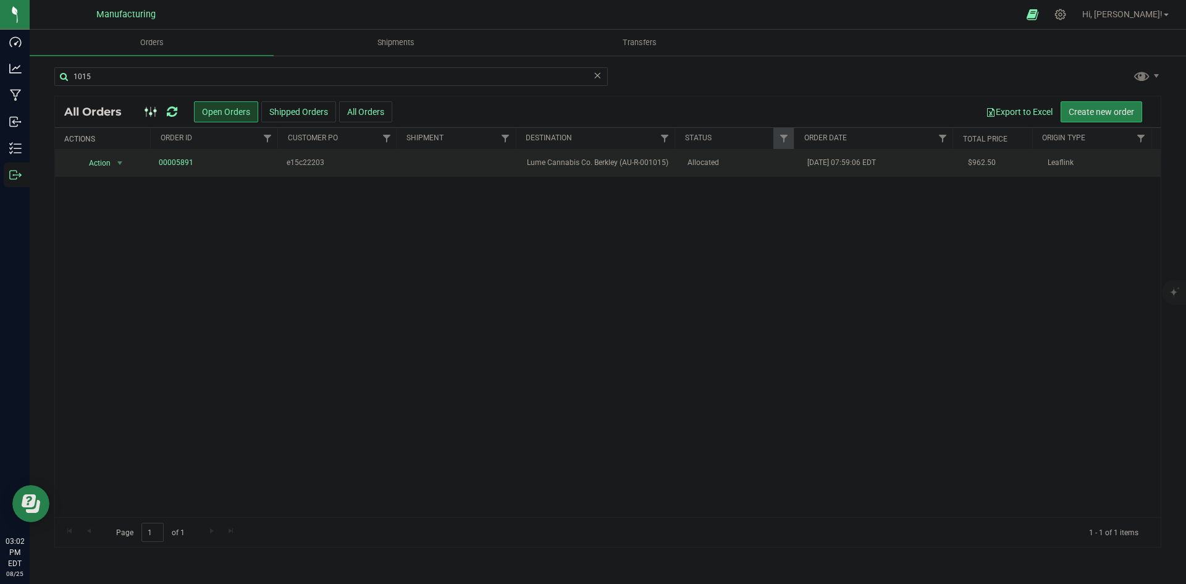
click at [702, 165] on span "Allocated" at bounding box center [741, 163] width 106 height 12
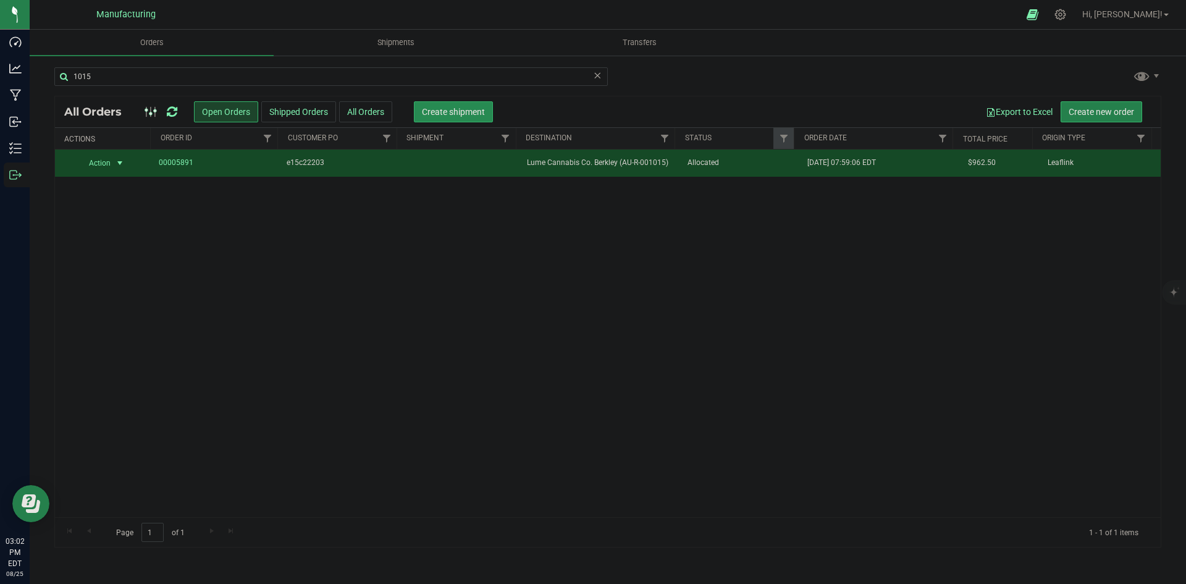
click at [477, 107] on span "Create shipment" at bounding box center [453, 112] width 63 height 10
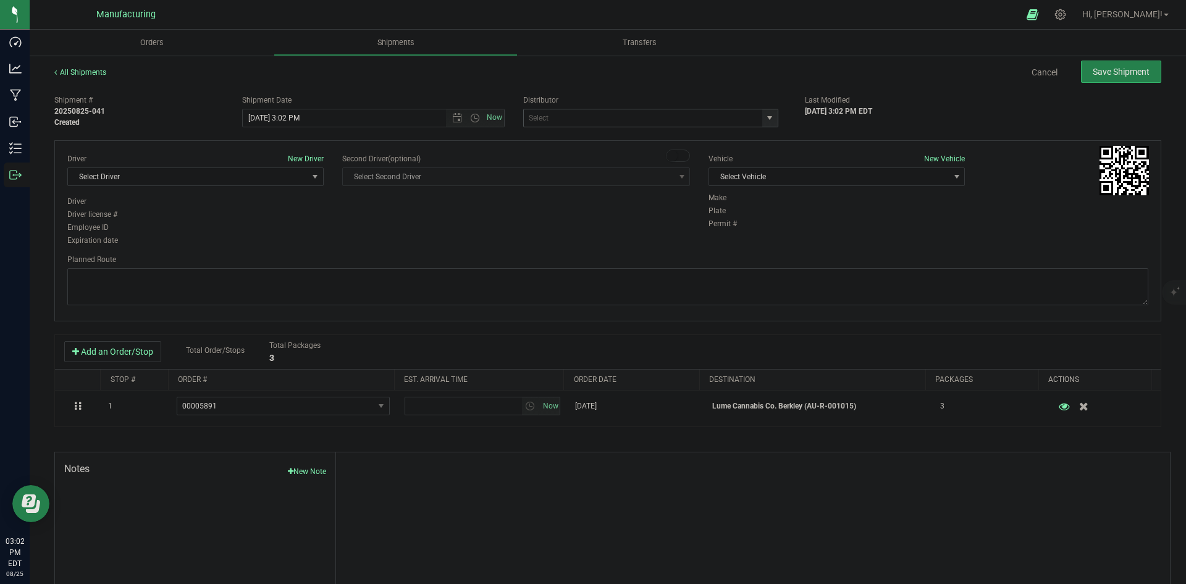
click at [770, 116] on span "select" at bounding box center [769, 117] width 15 height 17
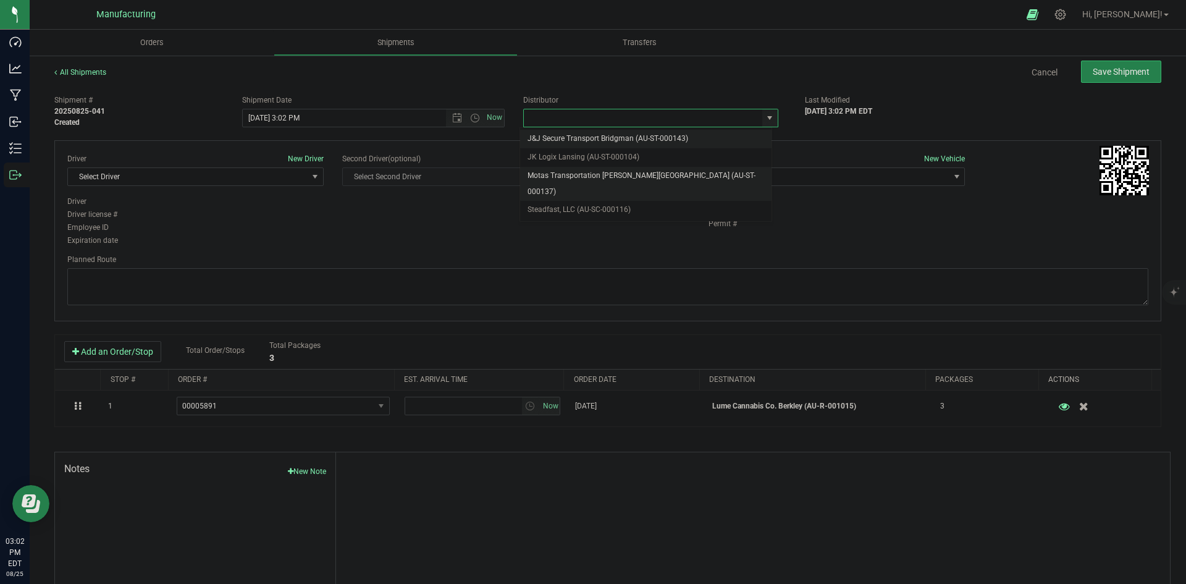
click at [616, 168] on li "Motas Transportation [PERSON_NAME][GEOGRAPHIC_DATA] (AU-ST-000137)" at bounding box center [645, 184] width 251 height 34
type input "Motas Transportation [PERSON_NAME][GEOGRAPHIC_DATA] (AU-ST-000137)"
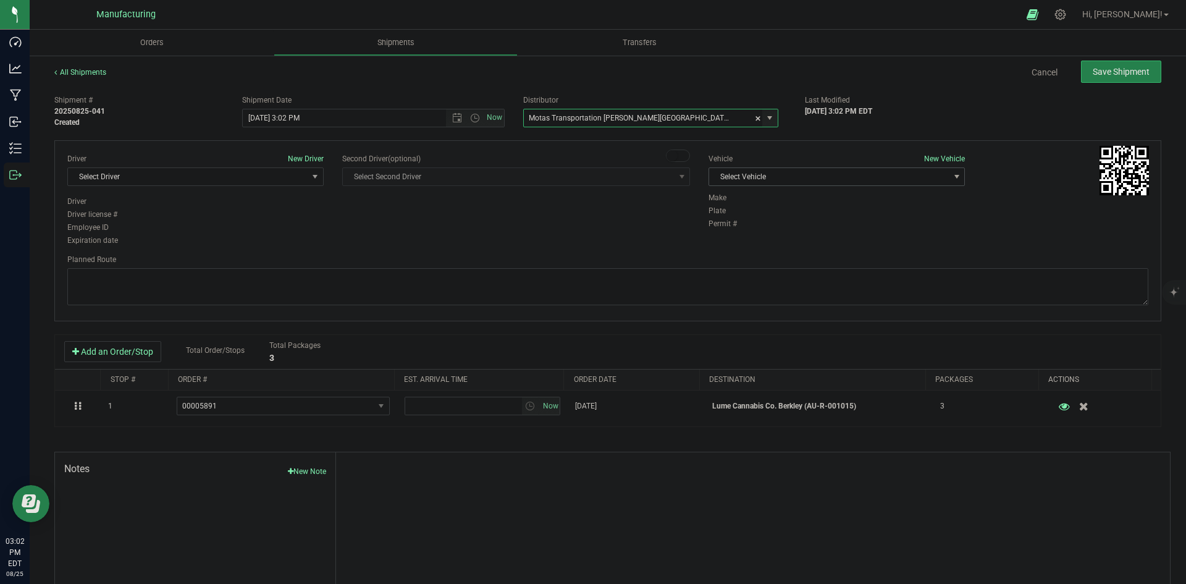
click at [795, 176] on span "Select Vehicle" at bounding box center [829, 176] width 240 height 17
click at [732, 234] on li "[MEDICAL_DATA]" at bounding box center [830, 235] width 253 height 19
click at [286, 180] on span "Select Driver" at bounding box center [188, 176] width 240 height 17
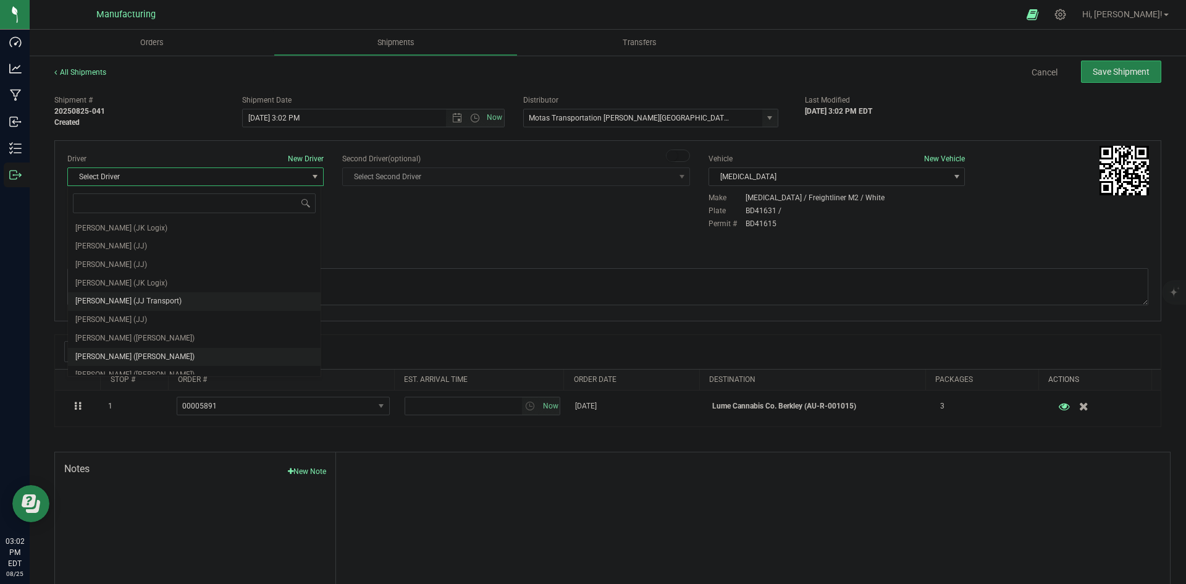
scroll to position [65, 0]
drag, startPoint x: 120, startPoint y: 293, endPoint x: 128, endPoint y: 289, distance: 8.9
click at [122, 293] on span "[PERSON_NAME] ([PERSON_NAME])" at bounding box center [134, 292] width 119 height 16
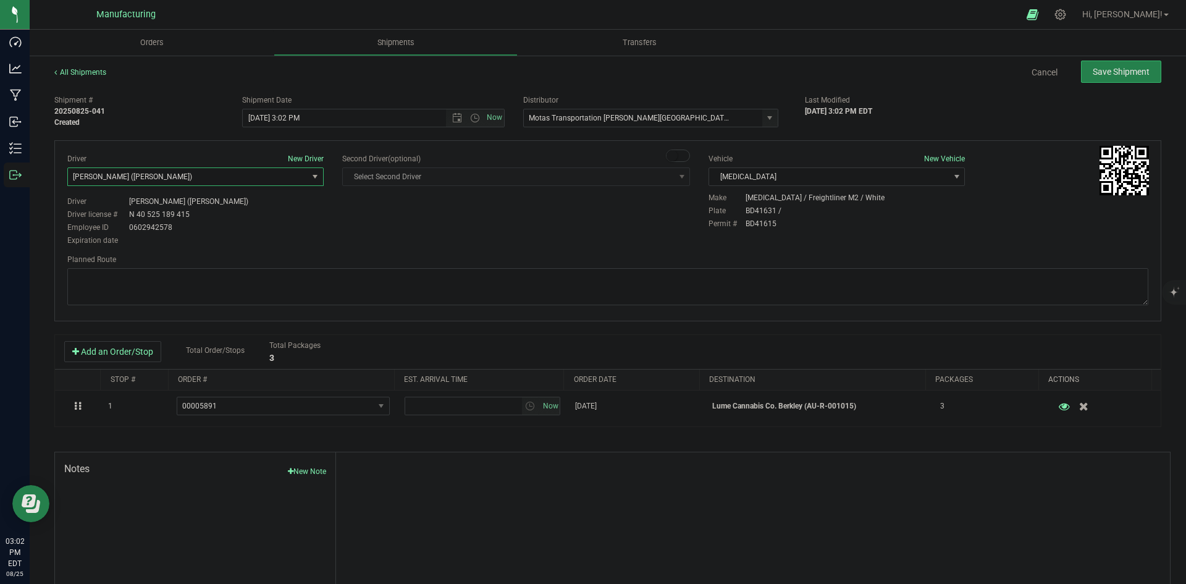
click at [350, 242] on div "Driver New Driver [PERSON_NAME] ([PERSON_NAME]) Select Driver [PERSON_NAME] (JK…" at bounding box center [607, 230] width 1107 height 181
click at [471, 114] on span "Open the time view" at bounding box center [475, 118] width 10 height 10
click at [258, 209] on li "2:00 PM" at bounding box center [370, 212] width 258 height 16
type input "[DATE] 2:00 PM"
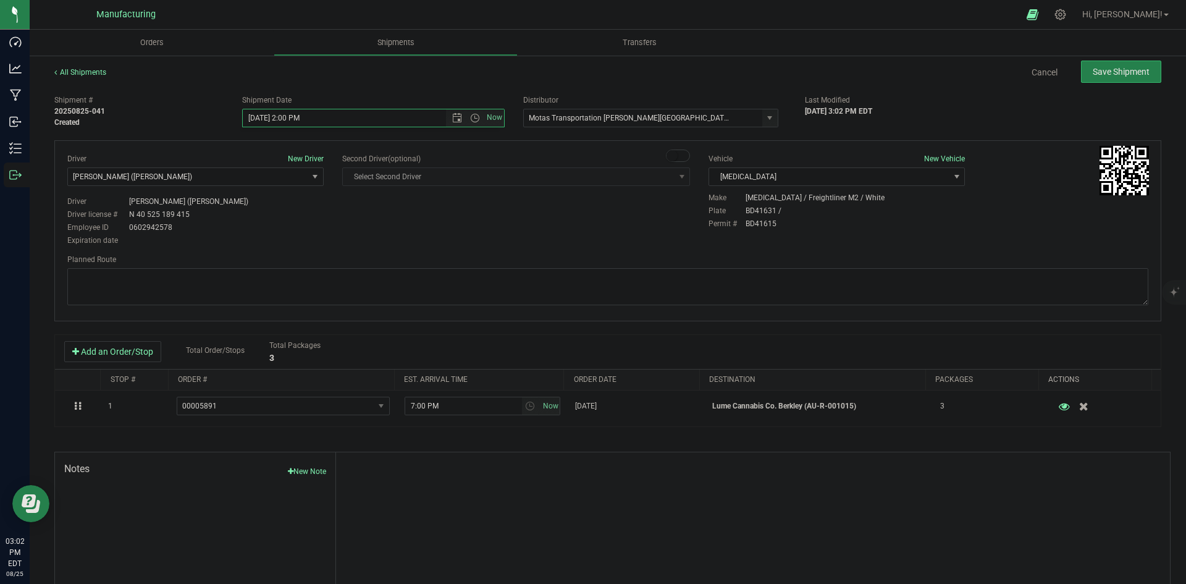
drag, startPoint x: 402, startPoint y: 208, endPoint x: 470, endPoint y: 204, distance: 68.1
click at [403, 209] on div "Driver New Driver [PERSON_NAME] ([PERSON_NAME]) Select Driver [PERSON_NAME] (JK…" at bounding box center [608, 200] width 1100 height 95
click at [552, 293] on textarea at bounding box center [607, 286] width 1081 height 37
paste textarea "Head south 246 ft -- Turn right 325 ft -- Turn right 407 ft -- Turn right towar…"
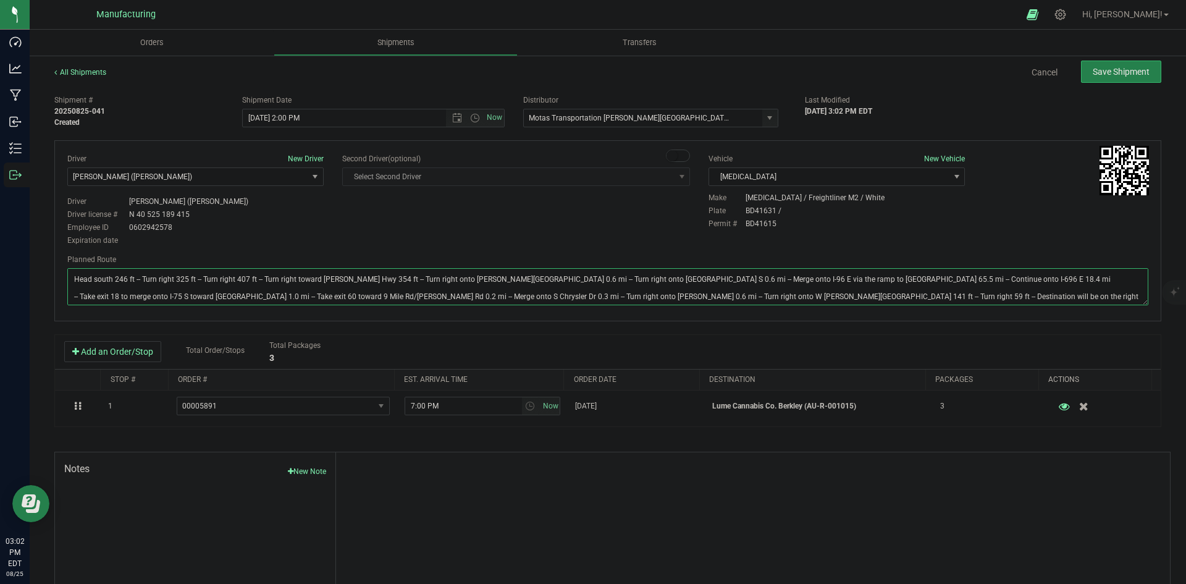
type textarea "Head south 246 ft -- Turn right 325 ft -- Turn right 407 ft -- Turn right towar…"
drag, startPoint x: 628, startPoint y: 225, endPoint x: 715, endPoint y: 210, distance: 88.4
click at [677, 218] on div "Driver New Driver [PERSON_NAME] ([PERSON_NAME]) Select Driver [PERSON_NAME] (JK…" at bounding box center [608, 200] width 1100 height 95
drag, startPoint x: 1083, startPoint y: 85, endPoint x: 1095, endPoint y: 72, distance: 18.4
click at [1090, 78] on div "All Shipments Cancel Save Shipment" at bounding box center [607, 78] width 1107 height 22
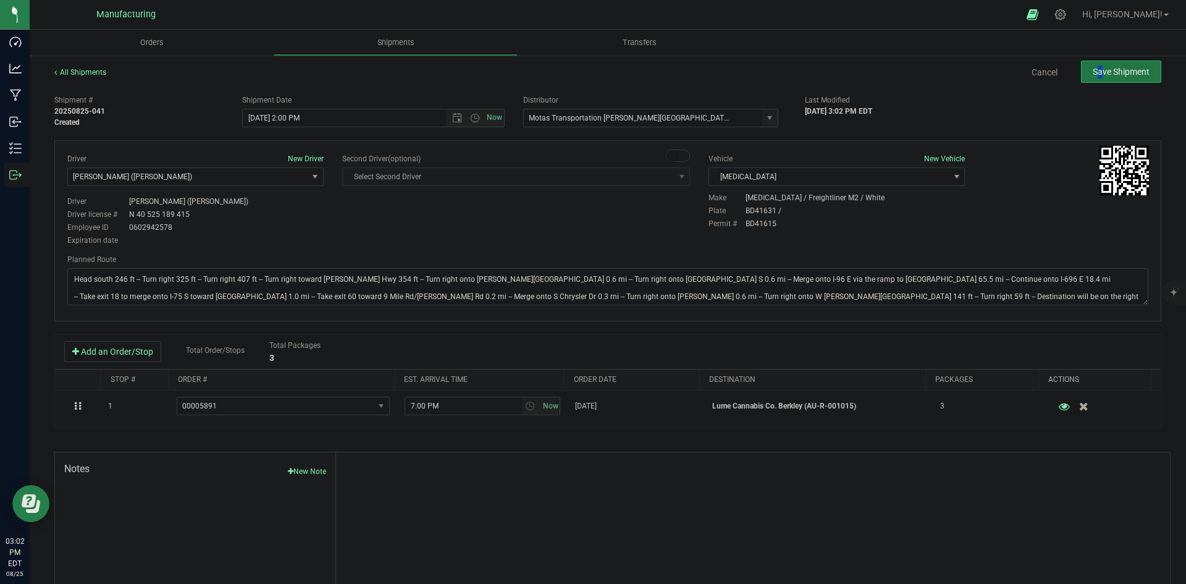
click at [1095, 72] on span "Save Shipment" at bounding box center [1121, 72] width 57 height 10
type input "[DATE] 6:00 PM"
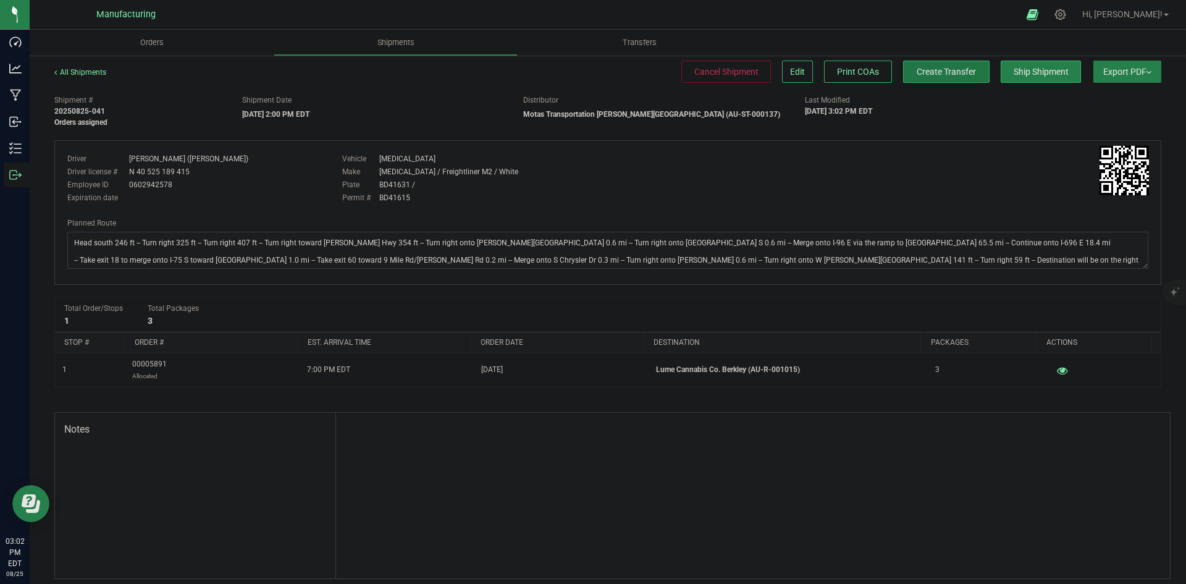
click at [903, 70] on button "Create Transfer" at bounding box center [946, 72] width 86 height 22
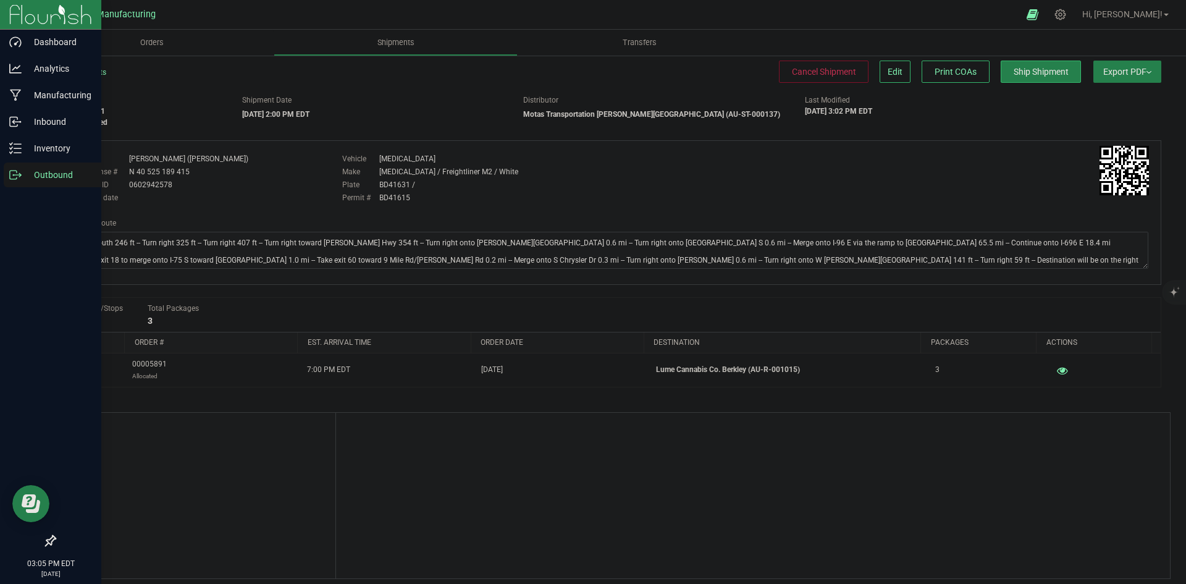
click at [23, 174] on p "Outbound" at bounding box center [59, 174] width 74 height 15
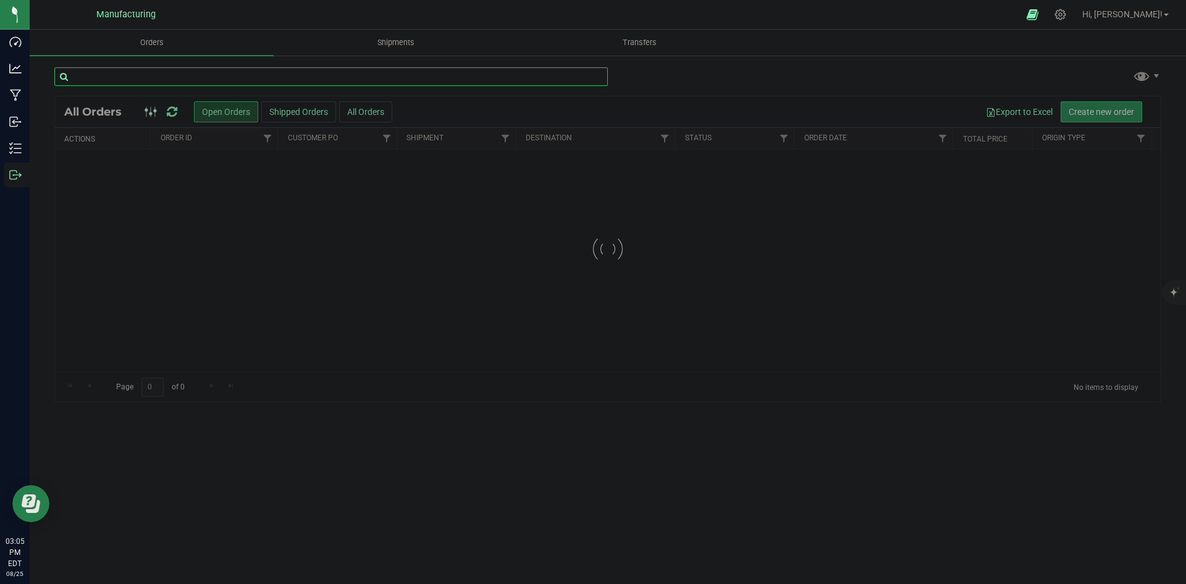
click at [198, 77] on input "text" at bounding box center [331, 76] width 554 height 19
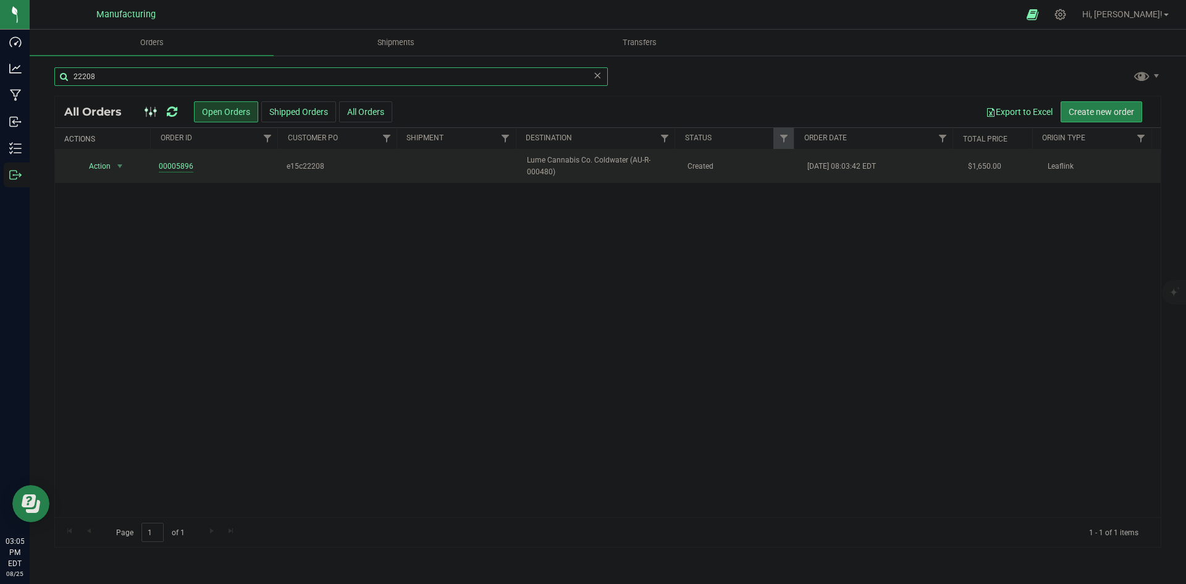
type input "22208"
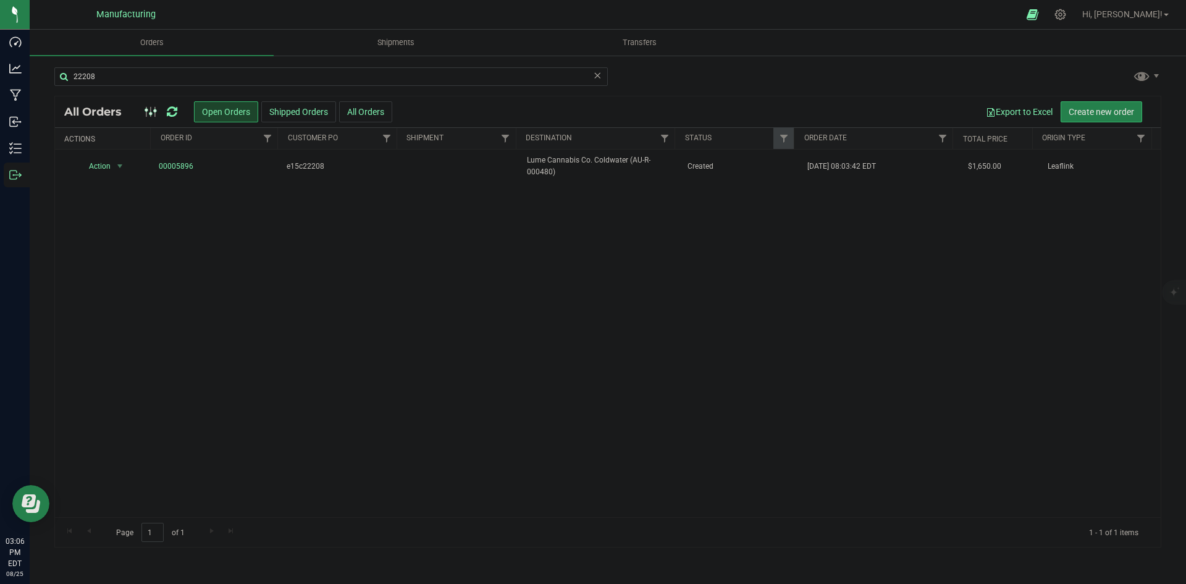
click at [174, 106] on icon at bounding box center [172, 112] width 11 height 12
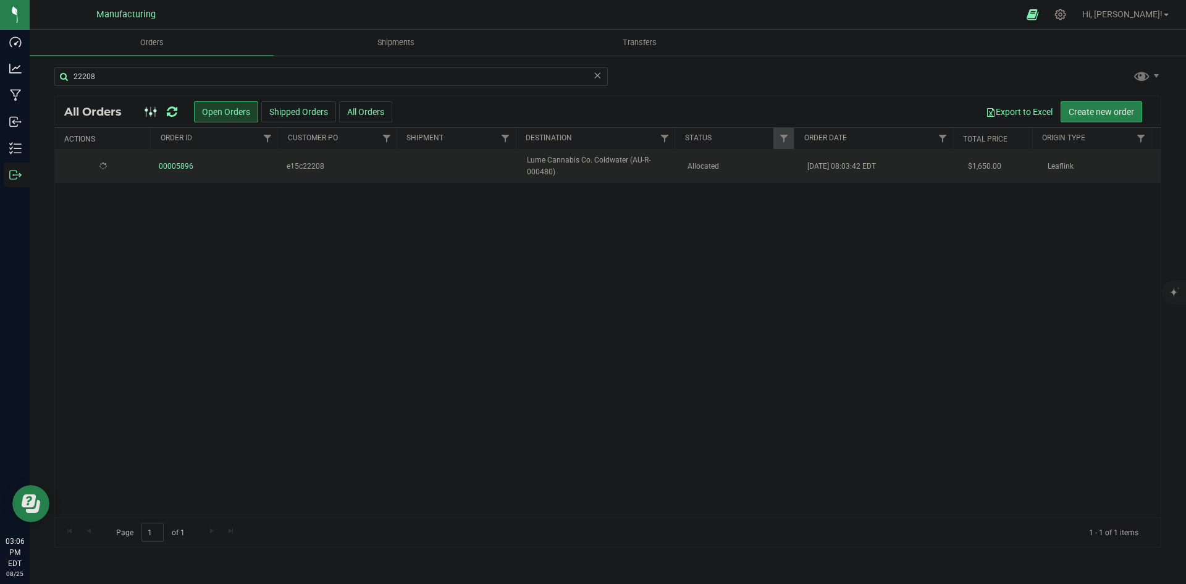
click at [697, 170] on span "Allocated" at bounding box center [741, 167] width 106 height 12
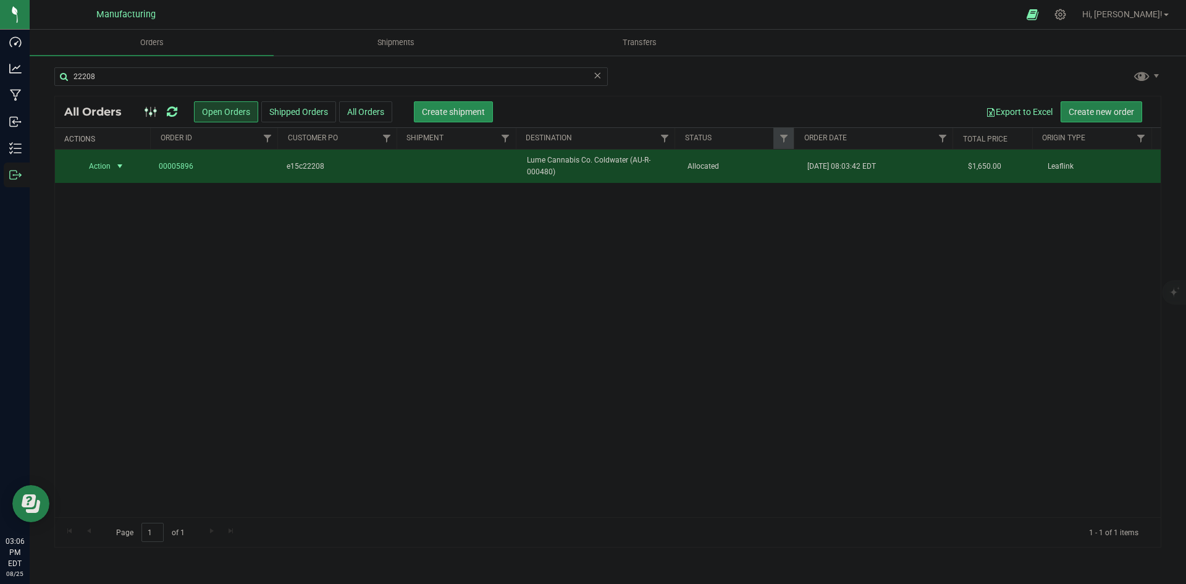
click at [454, 112] on span "Create shipment" at bounding box center [453, 112] width 63 height 10
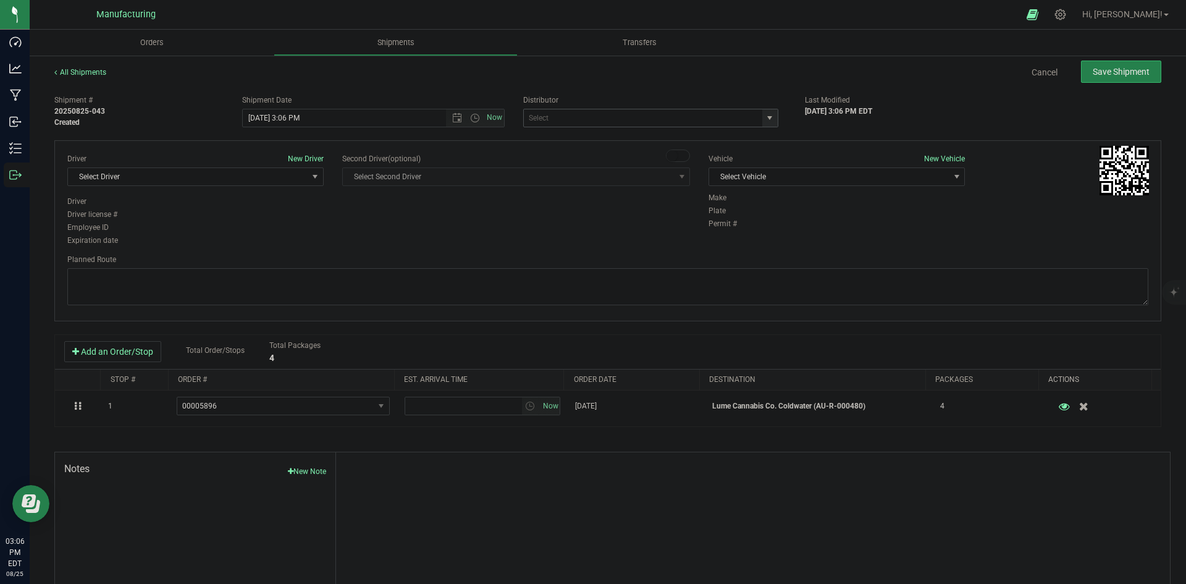
click at [768, 120] on span "select" at bounding box center [770, 118] width 10 height 10
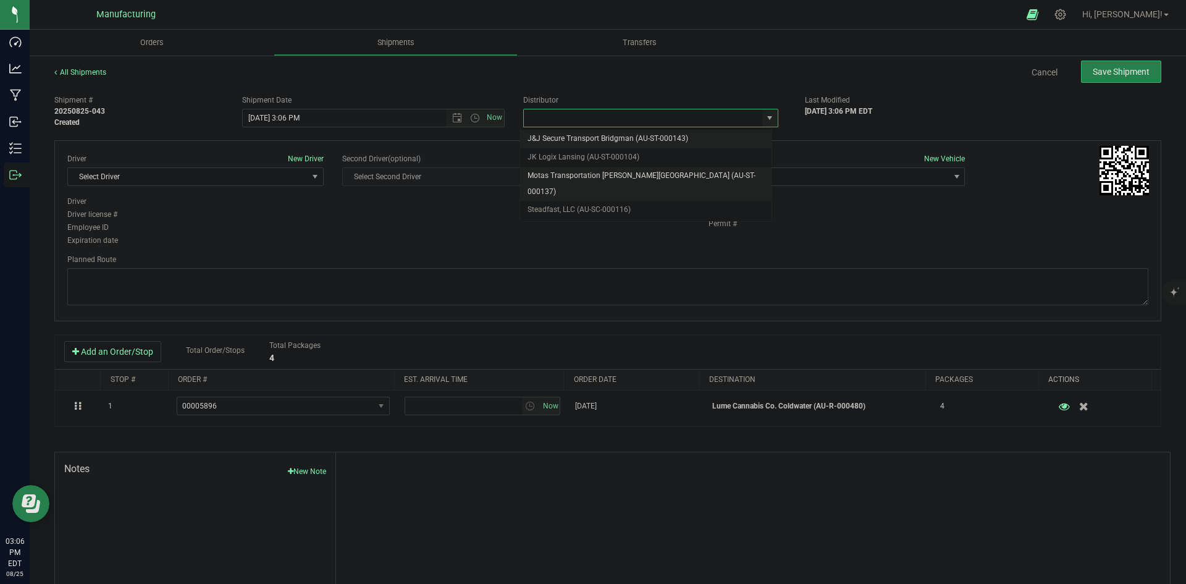
drag, startPoint x: 631, startPoint y: 180, endPoint x: 644, endPoint y: 179, distance: 13.0
click at [633, 180] on li "Motas Transportation [PERSON_NAME][GEOGRAPHIC_DATA] (AU-ST-000137)" at bounding box center [645, 184] width 251 height 34
type input "Motas Transportation [PERSON_NAME][GEOGRAPHIC_DATA] (AU-ST-000137)"
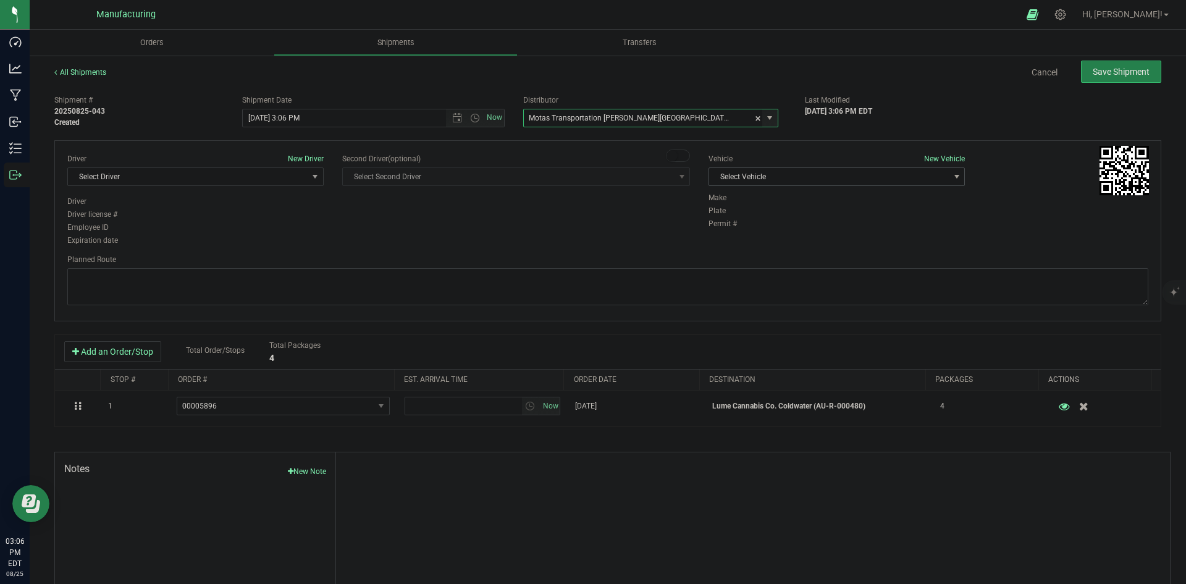
click at [809, 175] on span "Select Vehicle" at bounding box center [829, 176] width 240 height 17
drag, startPoint x: 738, startPoint y: 234, endPoint x: 730, endPoint y: 237, distance: 8.0
click at [739, 235] on li "[MEDICAL_DATA]" at bounding box center [830, 235] width 253 height 19
click at [249, 182] on span "Select Driver" at bounding box center [188, 176] width 240 height 17
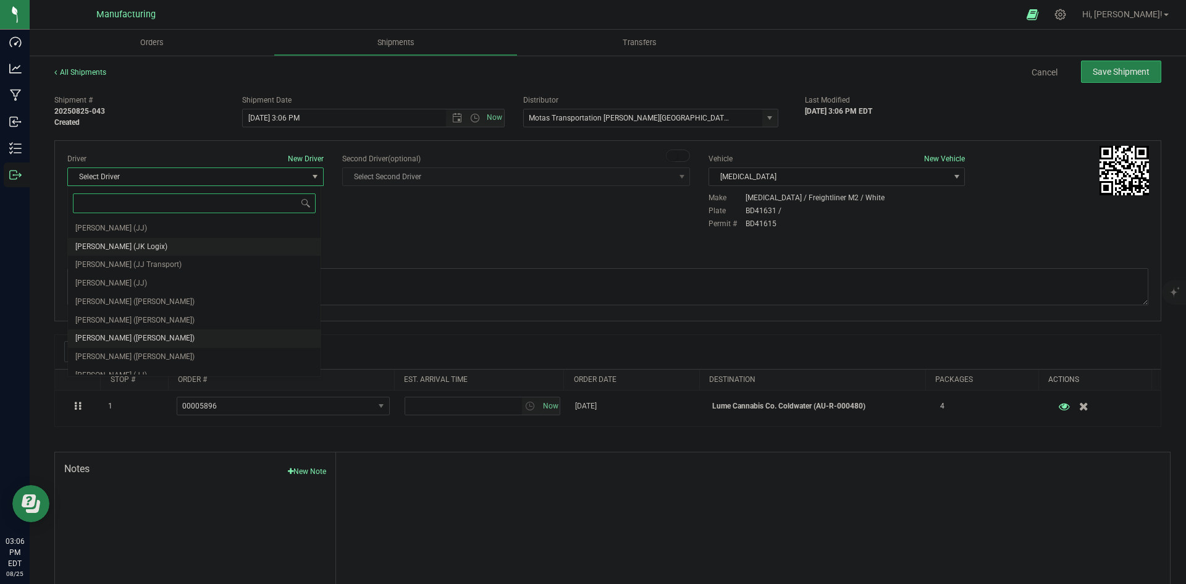
scroll to position [65, 0]
click at [130, 293] on span "[PERSON_NAME] ([PERSON_NAME])" at bounding box center [134, 292] width 119 height 16
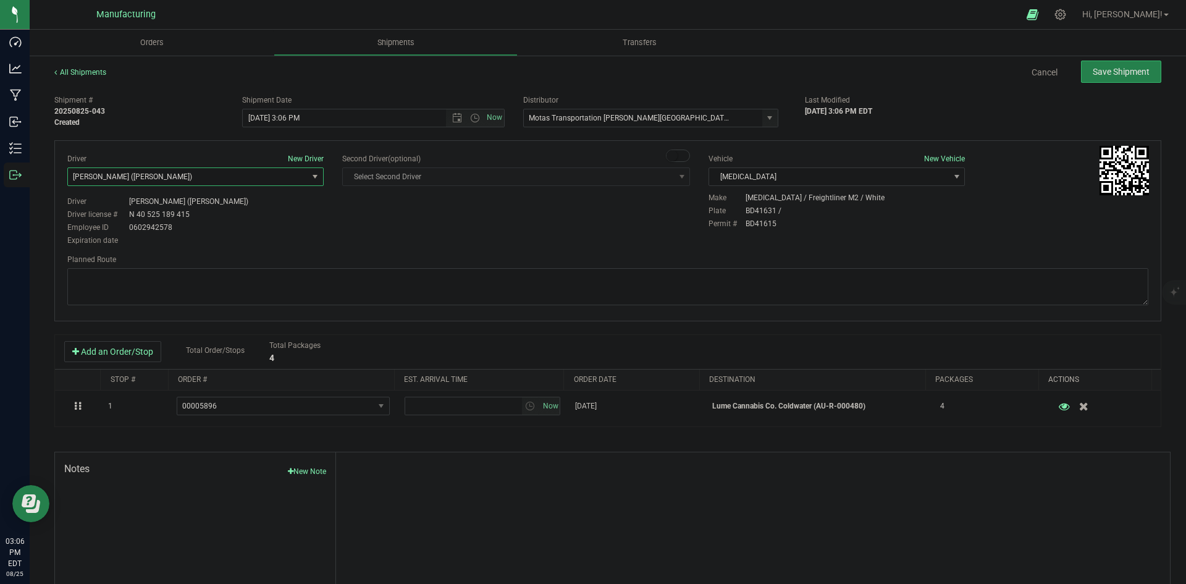
click at [479, 250] on div "Driver New Driver [PERSON_NAME] ([PERSON_NAME]) Select Driver [PERSON_NAME] (JK…" at bounding box center [607, 230] width 1107 height 181
click at [474, 118] on span "Open the time view" at bounding box center [475, 118] width 10 height 10
click at [259, 210] on li "2:00 PM" at bounding box center [370, 212] width 258 height 16
type input "[DATE] 2:00 PM"
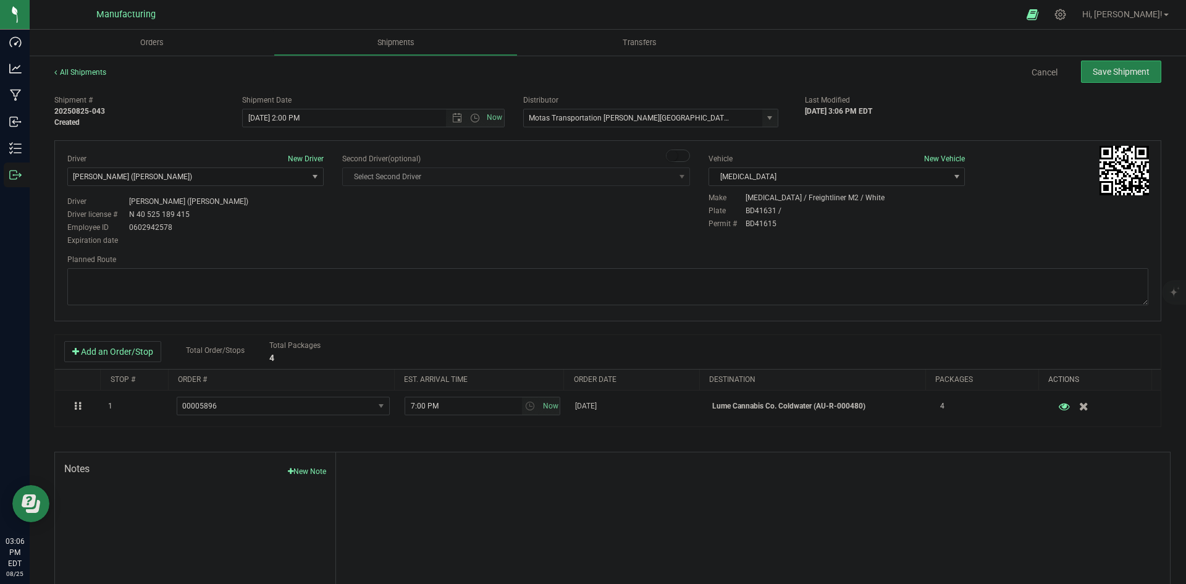
drag, startPoint x: 430, startPoint y: 230, endPoint x: 537, endPoint y: 223, distance: 107.1
click at [431, 230] on div "Driver New Driver [PERSON_NAME] ([PERSON_NAME]) Select Driver [PERSON_NAME] (JK…" at bounding box center [608, 200] width 1100 height 95
click at [544, 274] on textarea at bounding box center [607, 286] width 1081 height 37
paste textarea "Head south 246 ft -- Turn right 325 ft -- Turn right 407 ft -- Turn right towar…"
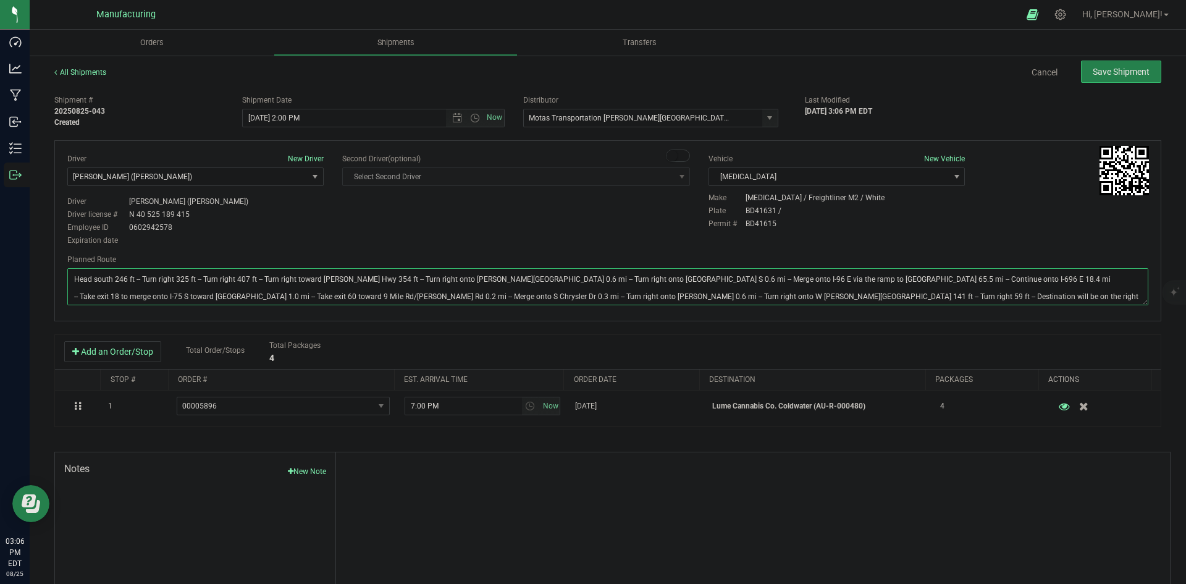
type textarea "Head south 246 ft -- Turn right 325 ft -- Turn right 407 ft -- Turn right towar…"
drag, startPoint x: 590, startPoint y: 229, endPoint x: 615, endPoint y: 217, distance: 27.4
click at [593, 228] on div "Driver New Driver [PERSON_NAME] ([PERSON_NAME]) Select Driver [PERSON_NAME] (JK…" at bounding box center [608, 200] width 1100 height 95
click at [1094, 67] on span "Save Shipment" at bounding box center [1121, 72] width 57 height 10
type input "[DATE] 6:00 PM"
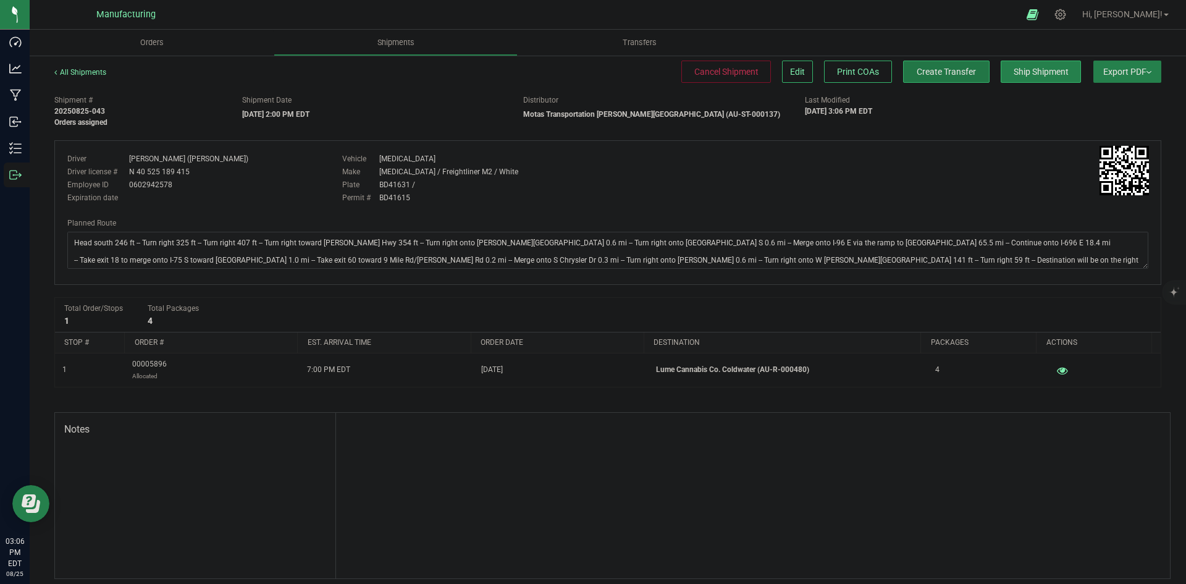
click at [955, 71] on span "Create Transfer" at bounding box center [946, 72] width 59 height 10
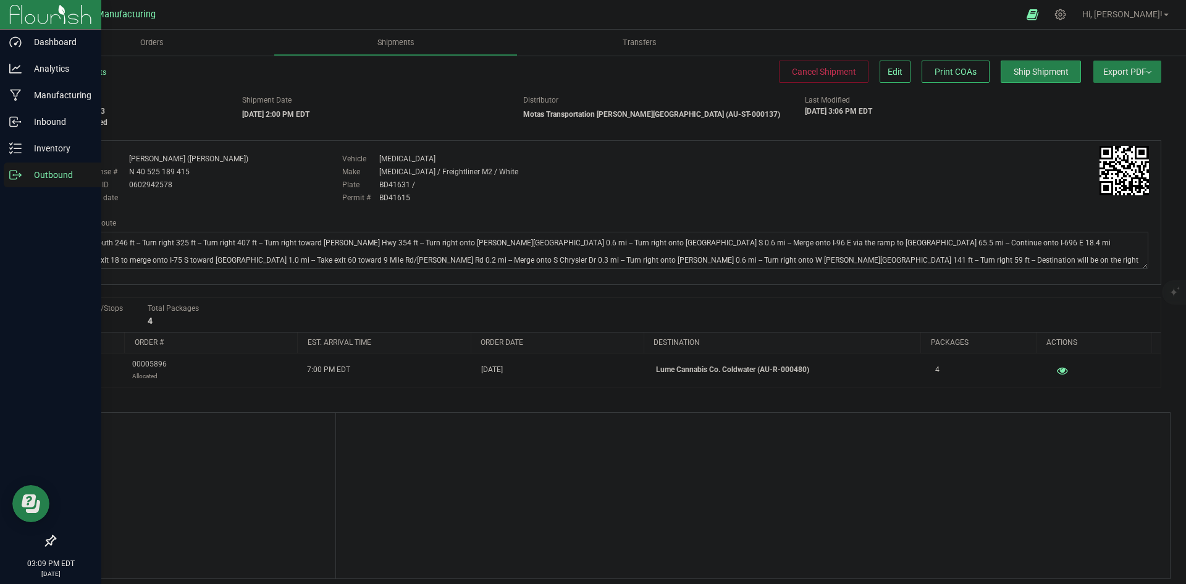
click at [32, 171] on p "Outbound" at bounding box center [59, 174] width 74 height 15
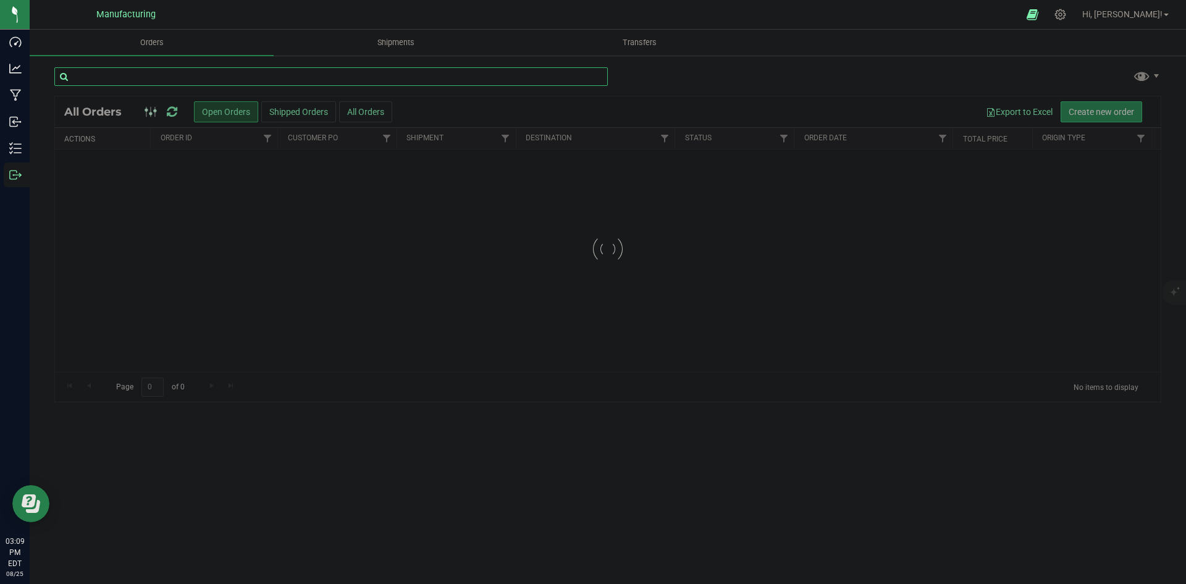
click at [138, 76] on input "text" at bounding box center [331, 76] width 554 height 19
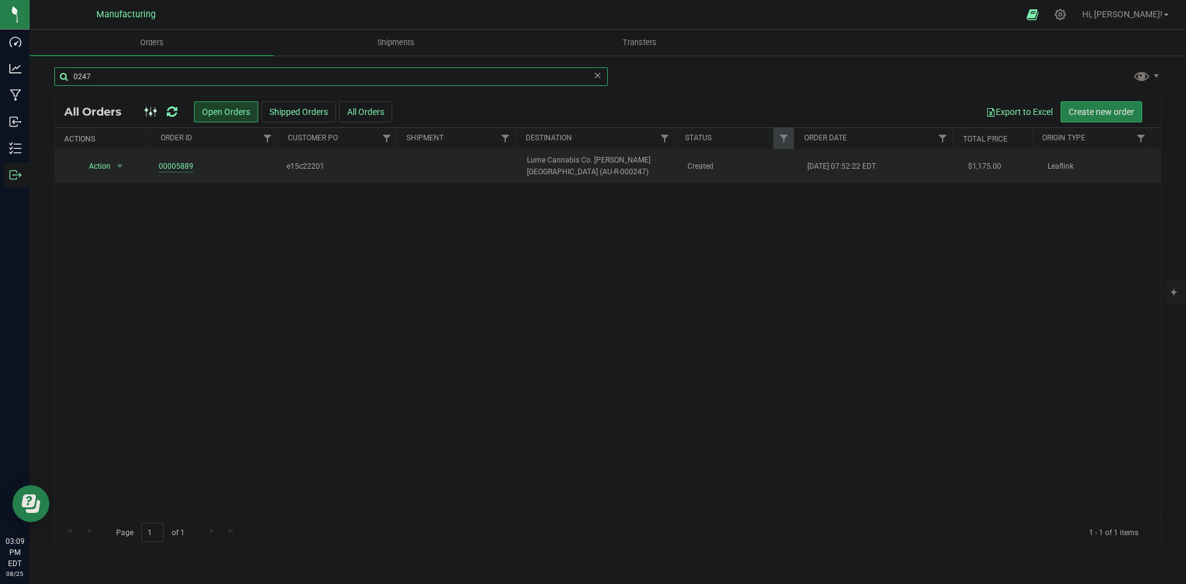
type input "0247"
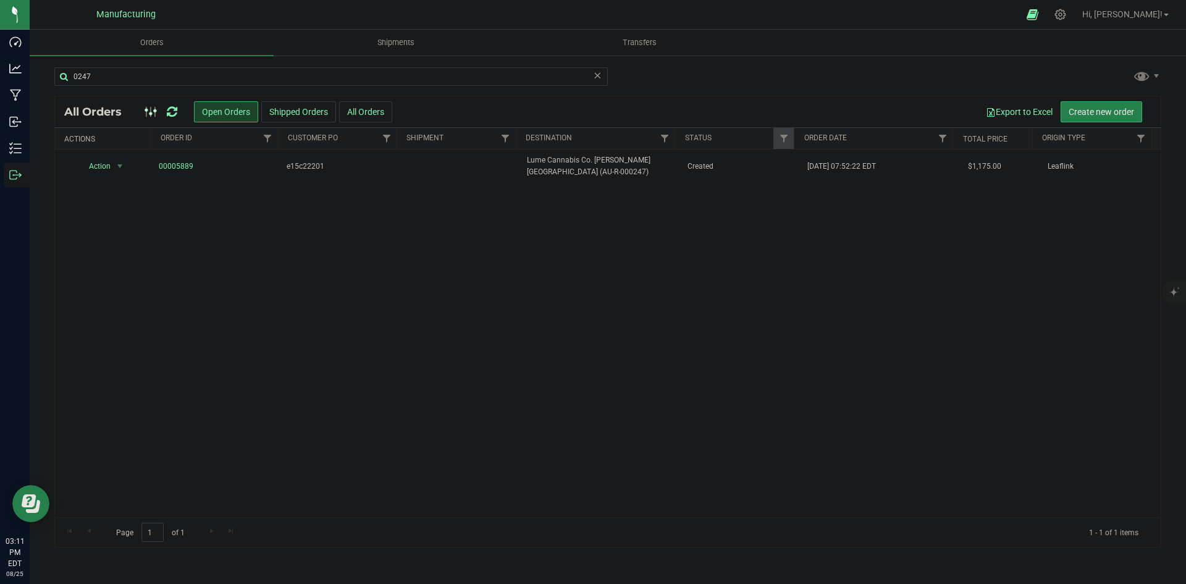
click at [169, 109] on icon at bounding box center [172, 112] width 11 height 12
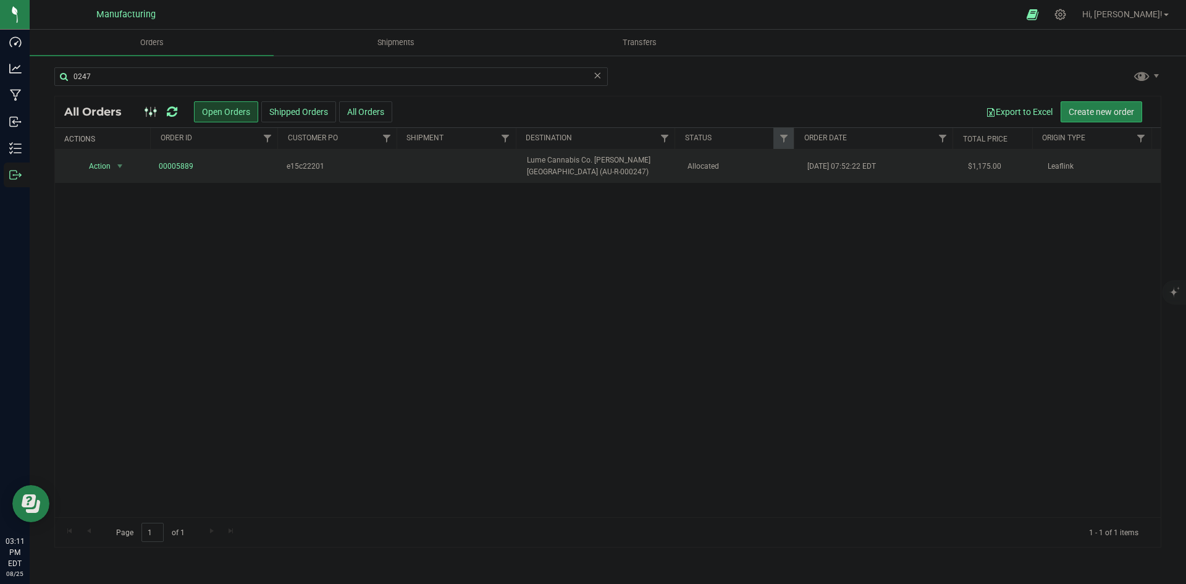
click at [667, 171] on span "Lume Cannabis Co. [PERSON_NAME][GEOGRAPHIC_DATA] (AU-R-000247)" at bounding box center [599, 165] width 145 height 23
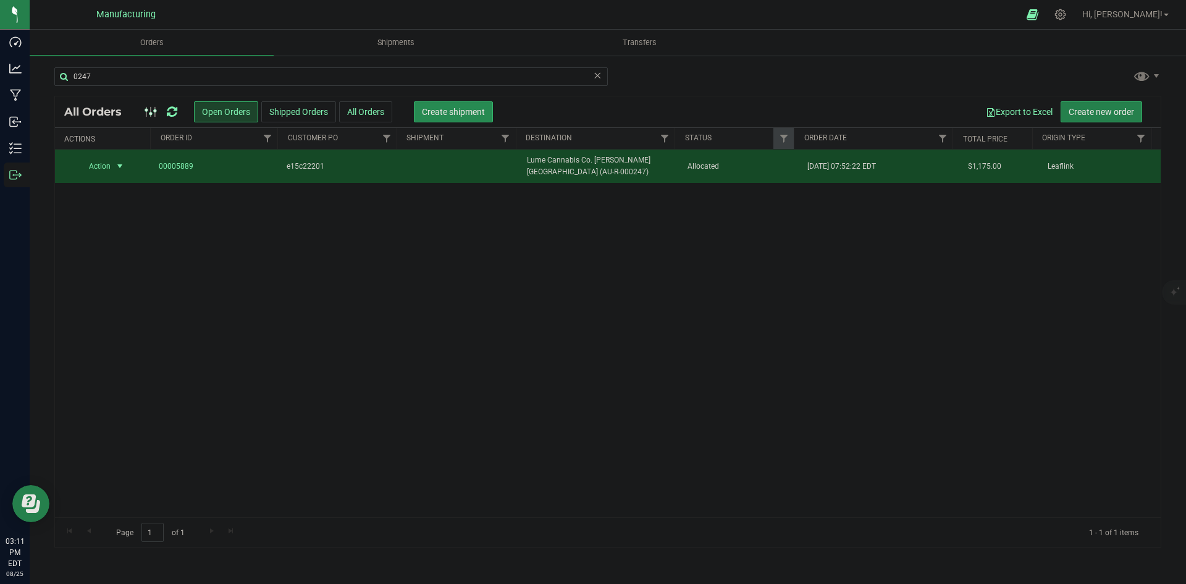
click at [467, 112] on span "Create shipment" at bounding box center [453, 112] width 63 height 10
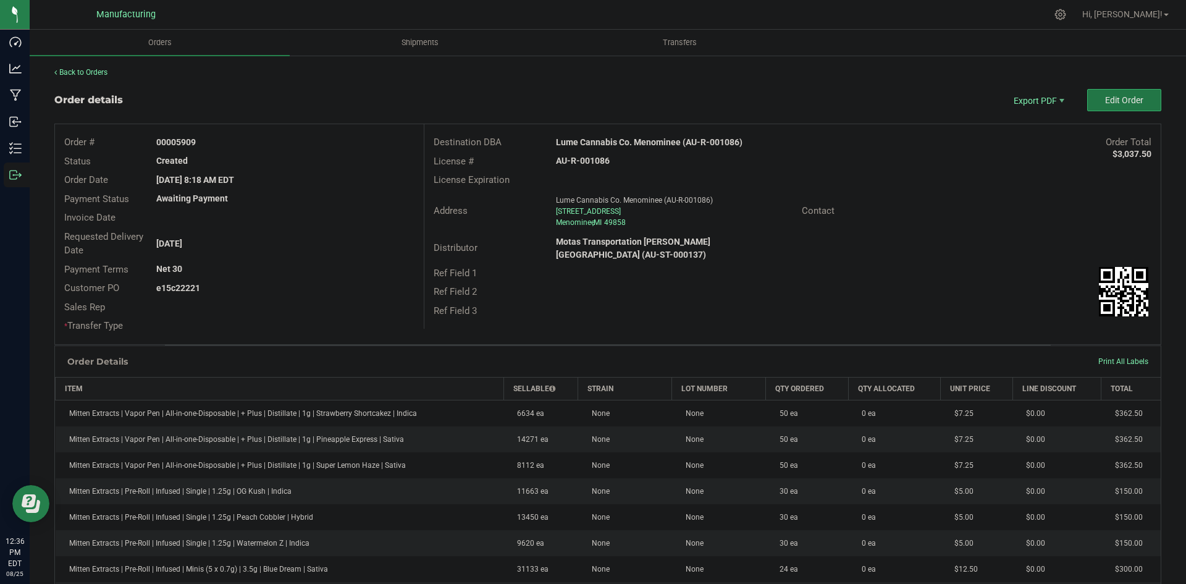
click at [1115, 95] on span "Edit Order" at bounding box center [1124, 100] width 38 height 10
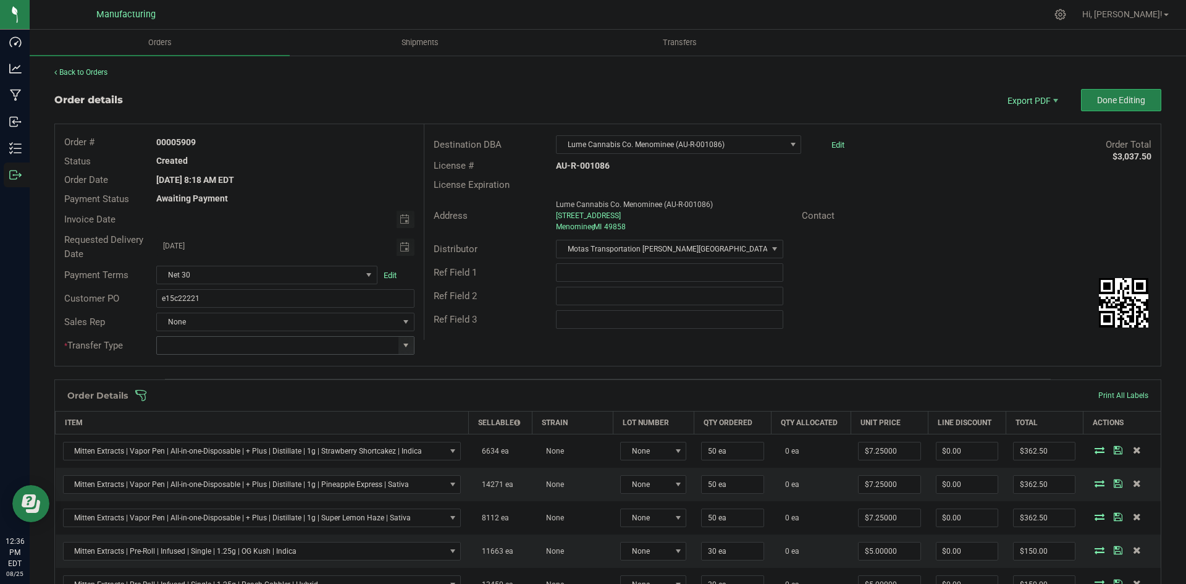
click at [407, 342] on span at bounding box center [406, 345] width 10 height 10
drag, startPoint x: 212, startPoint y: 447, endPoint x: 324, endPoint y: 398, distance: 122.0
click at [213, 447] on li "Wholesale Transfer" at bounding box center [283, 449] width 255 height 21
type input "Wholesale Transfer"
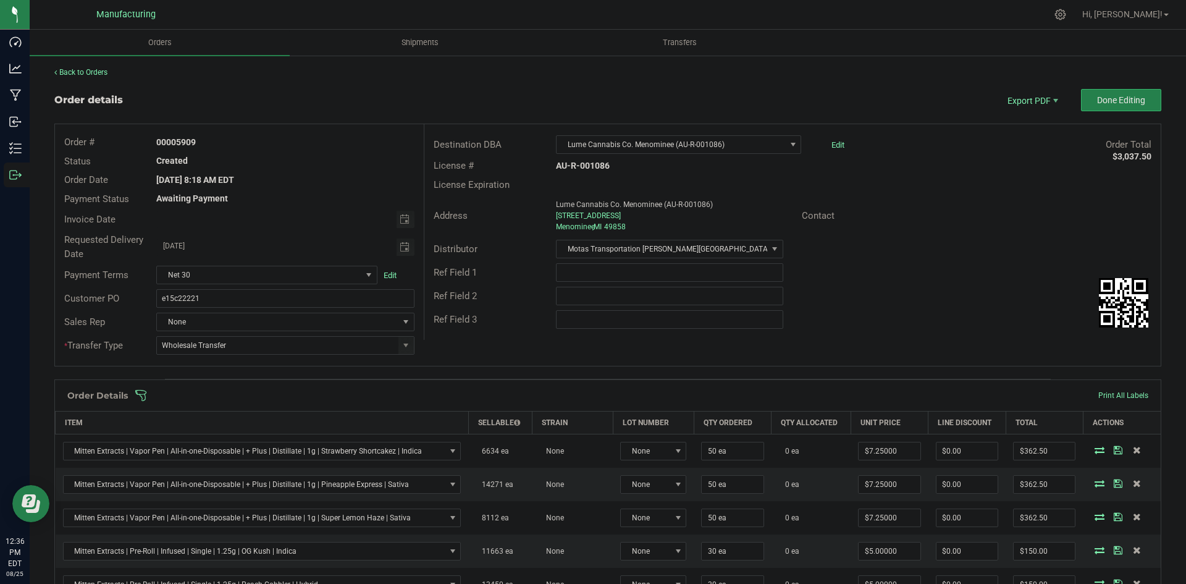
drag, startPoint x: 487, startPoint y: 329, endPoint x: 488, endPoint y: 348, distance: 19.2
click at [489, 329] on div "Ref Field 3" at bounding box center [792, 319] width 736 height 23
click at [480, 393] on span at bounding box center [688, 395] width 1107 height 12
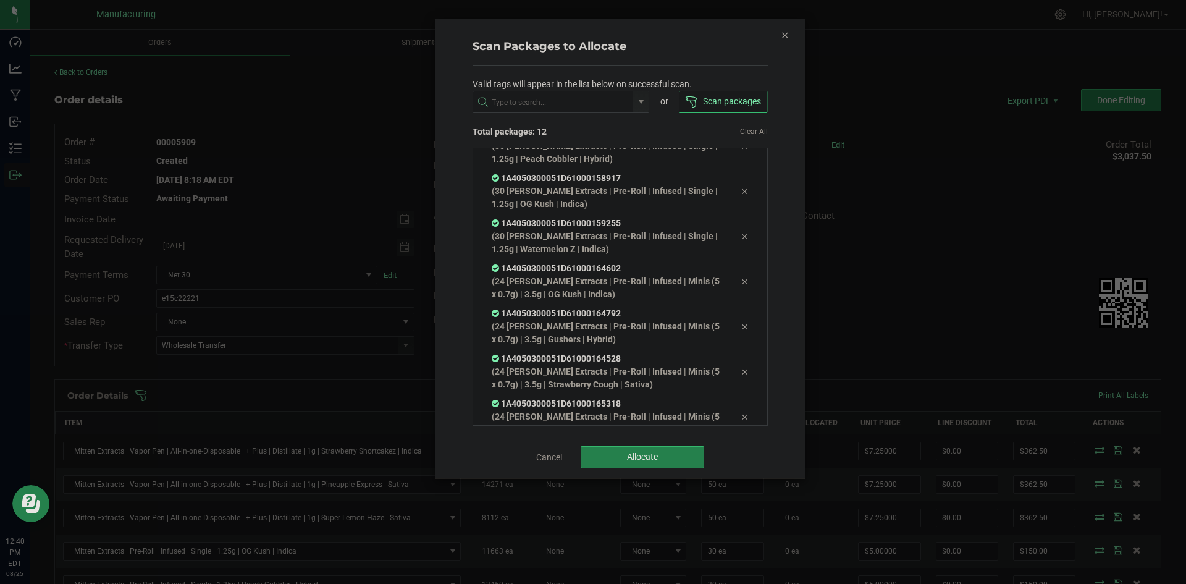
scroll to position [289, 0]
click at [643, 464] on button "Allocate" at bounding box center [643, 457] width 124 height 22
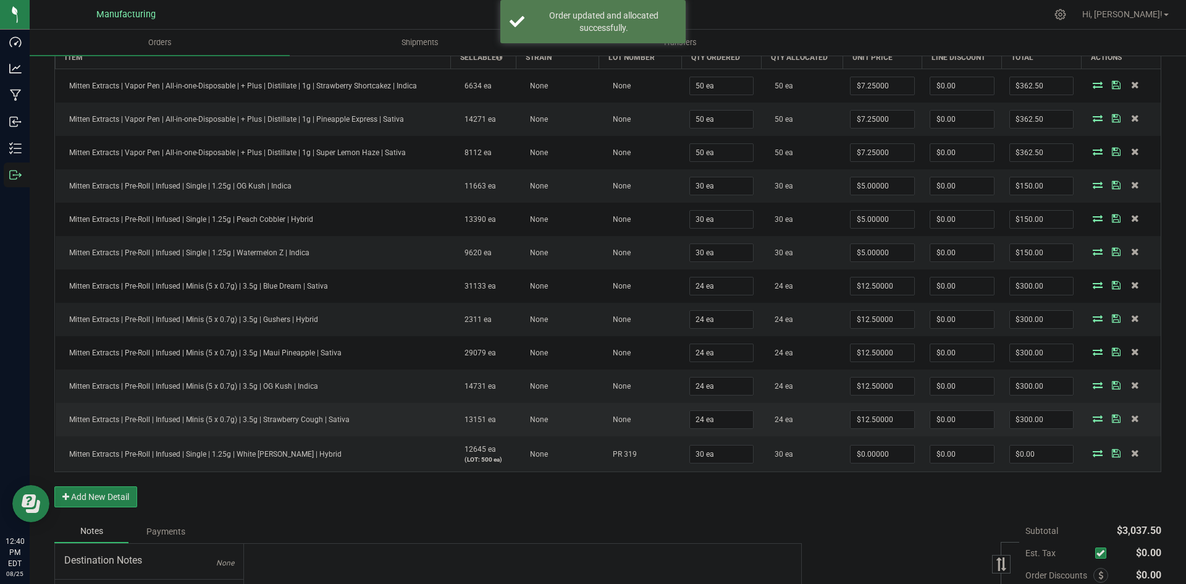
scroll to position [432, 0]
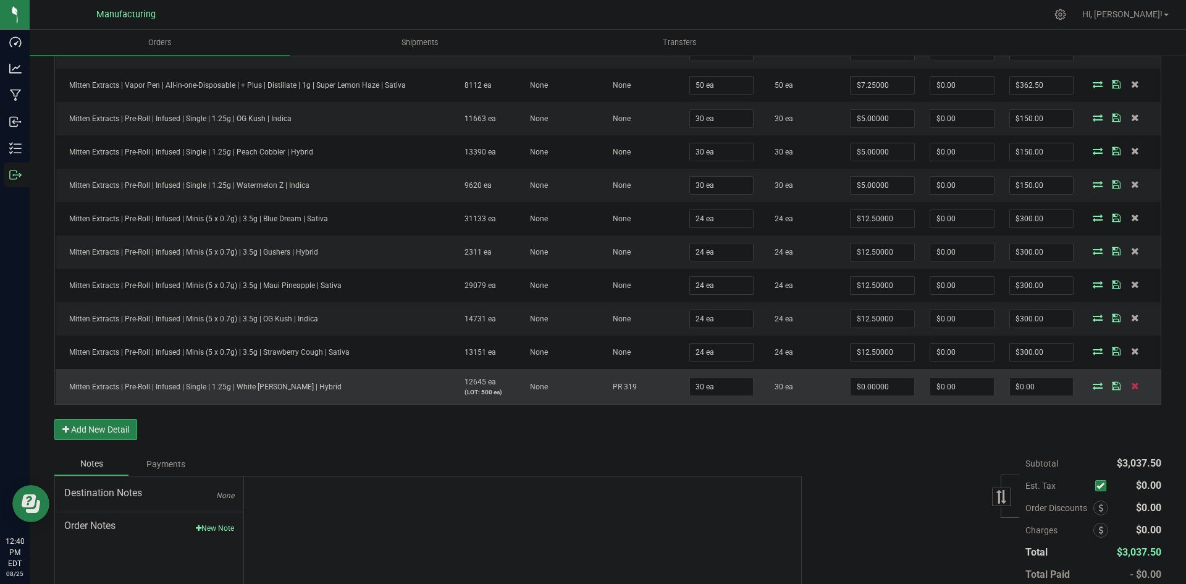
click at [1131, 384] on icon at bounding box center [1135, 385] width 8 height 7
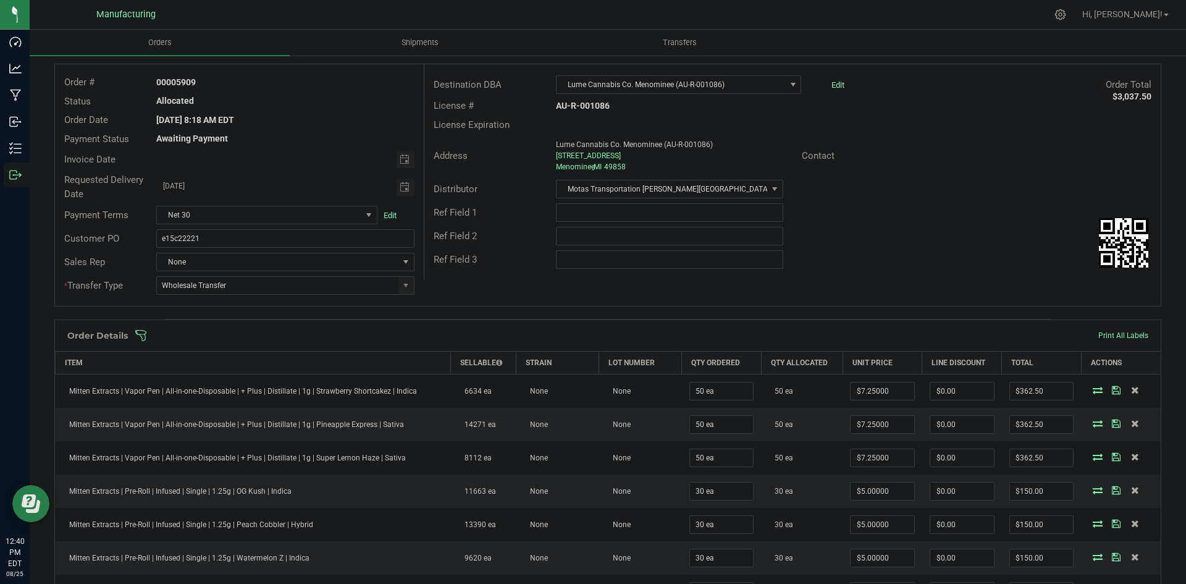
scroll to position [0, 0]
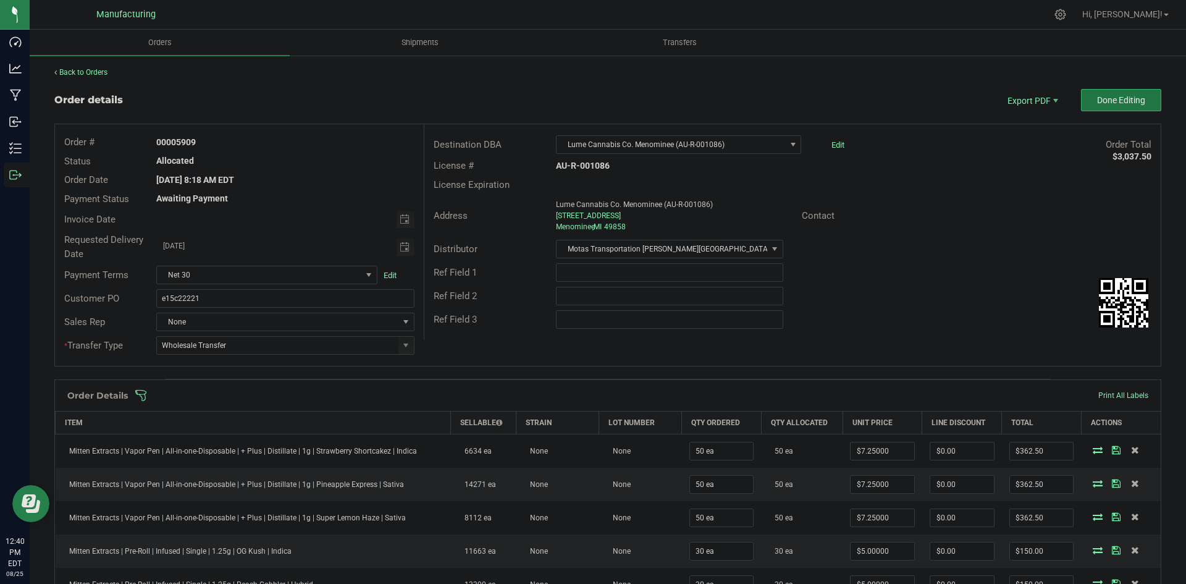
click at [1107, 104] on span "Done Editing" at bounding box center [1121, 100] width 48 height 10
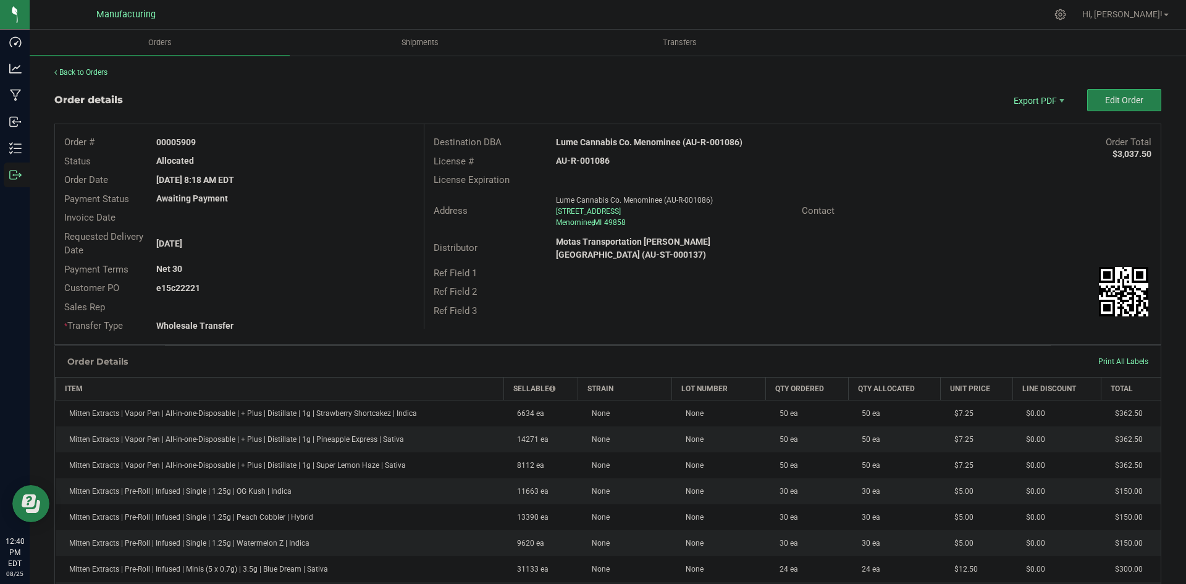
click at [637, 143] on strong "Lume Cannabis Co. Menominee (AU-R-001086)" at bounding box center [649, 142] width 187 height 10
click at [638, 143] on strong "Lume Cannabis Co. Menominee (AU-R-001086)" at bounding box center [649, 142] width 187 height 10
copy strong "Lume Cannabis Co. Menominee (AU-R-001086)"
click at [593, 162] on strong "AU-R-001086" at bounding box center [583, 161] width 54 height 10
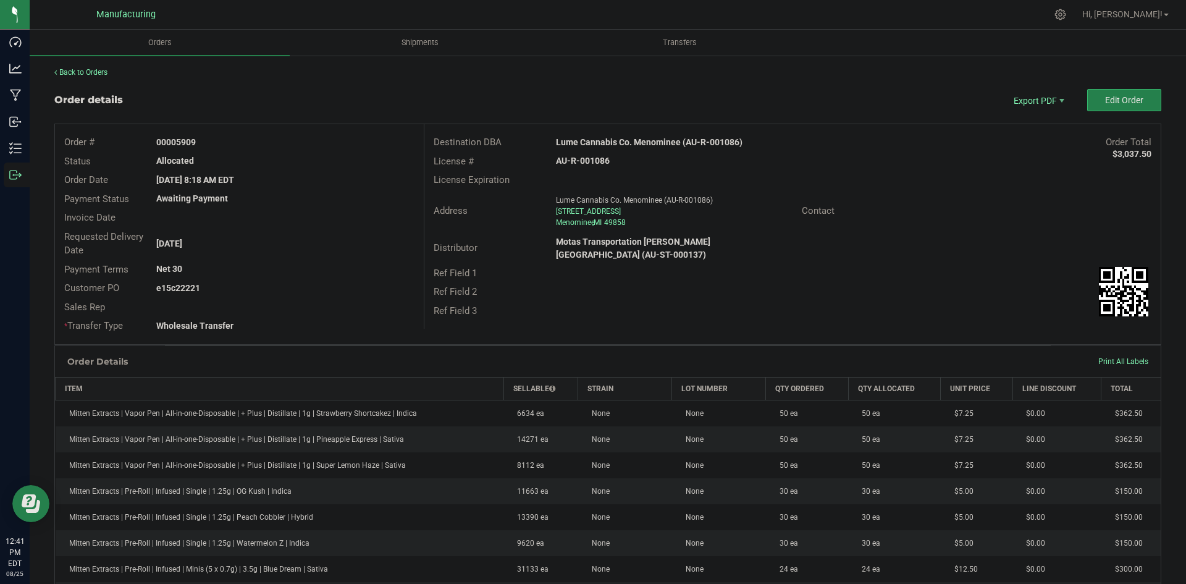
click at [593, 162] on strong "AU-R-001086" at bounding box center [583, 161] width 54 height 10
click at [596, 162] on strong "AU-R-001086" at bounding box center [583, 161] width 54 height 10
click at [597, 162] on strong "AU-R-001086" at bounding box center [583, 161] width 54 height 10
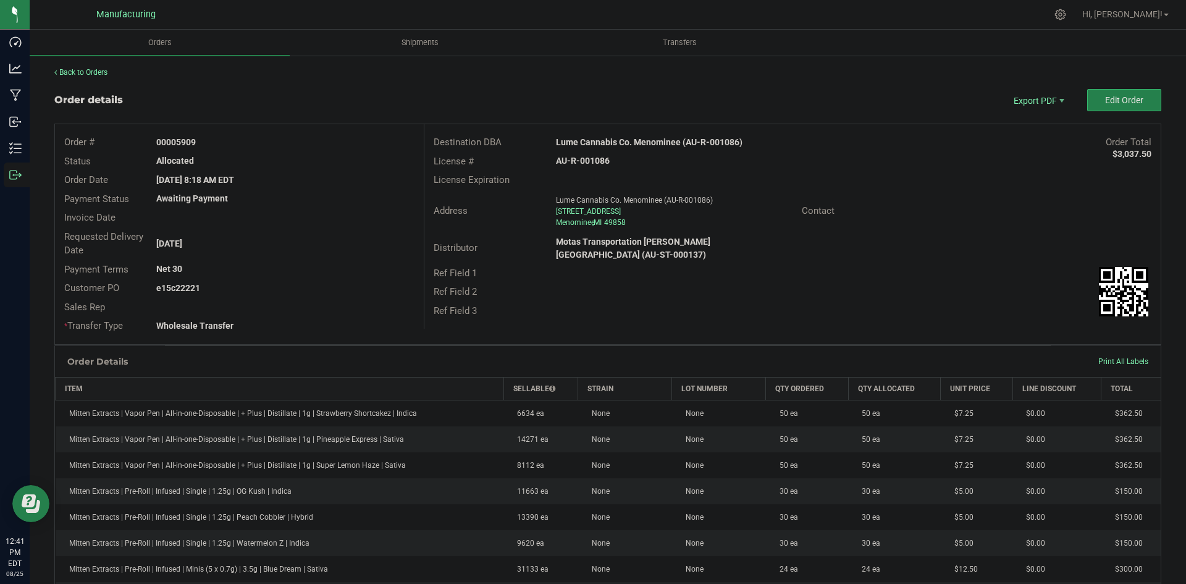
click at [602, 163] on strong "AU-R-001086" at bounding box center [583, 161] width 54 height 10
copy strong "AU-R-001086"
drag, startPoint x: 174, startPoint y: 141, endPoint x: 260, endPoint y: 137, distance: 86.0
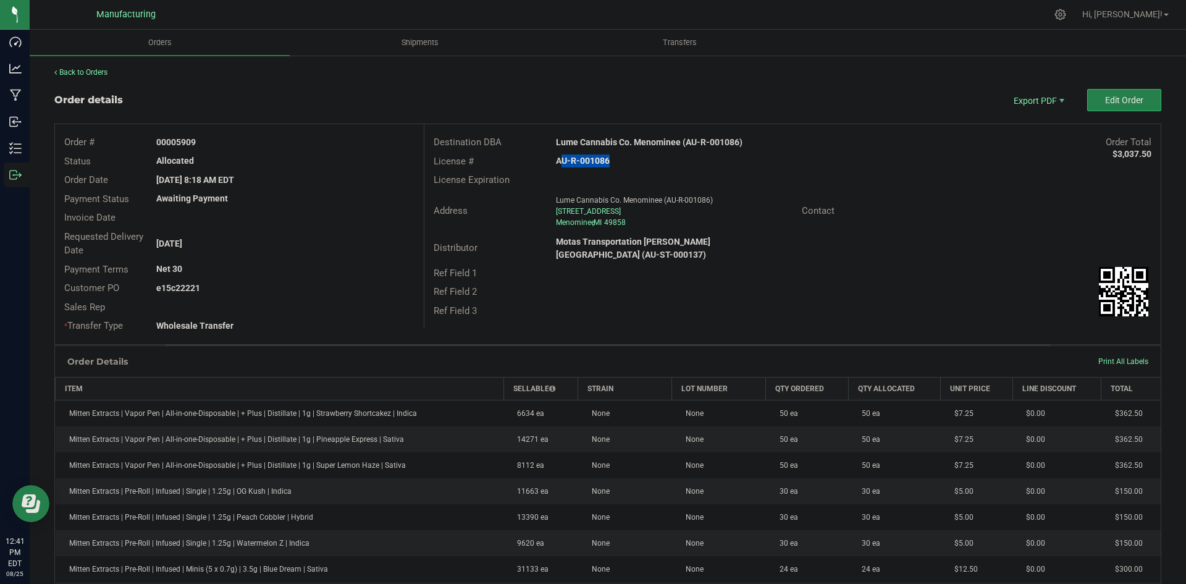
click at [260, 137] on div "00005909" at bounding box center [285, 142] width 276 height 13
copy strong "5909"
drag, startPoint x: 175, startPoint y: 286, endPoint x: 371, endPoint y: 290, distance: 195.9
click at [302, 282] on div "e15c22221" at bounding box center [285, 288] width 276 height 13
copy strong "22221"
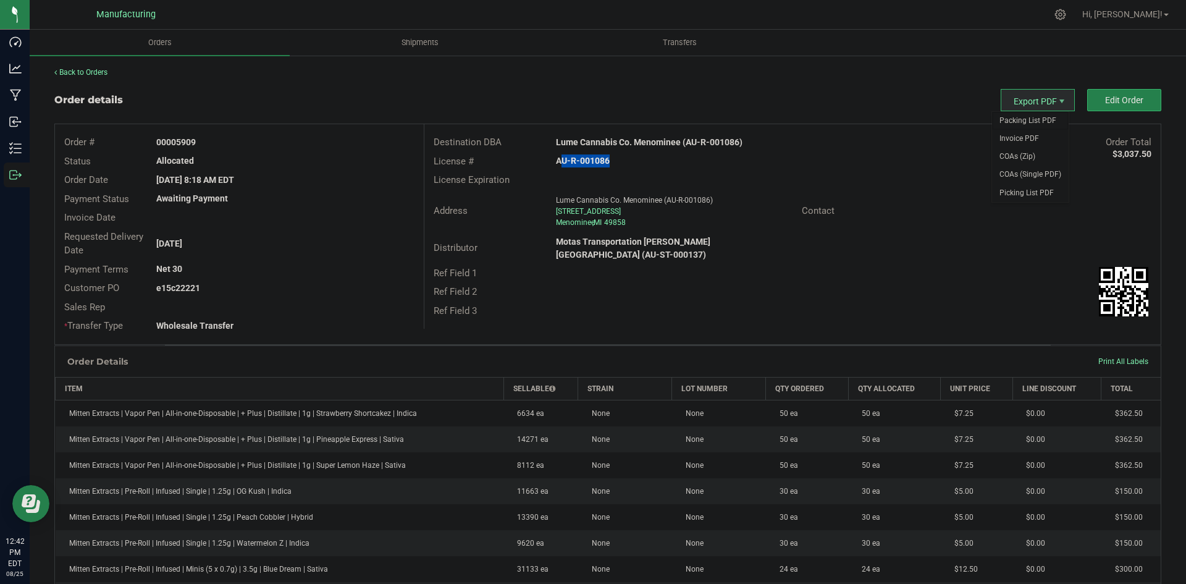
click at [1027, 116] on span "Packing List PDF" at bounding box center [1030, 121] width 77 height 18
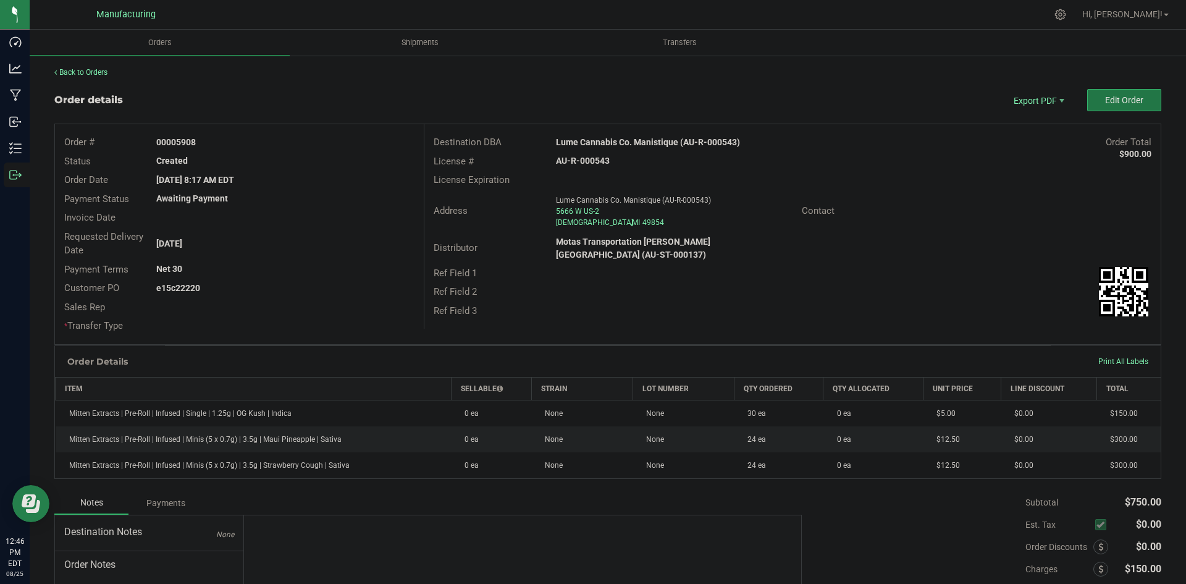
click at [1094, 104] on button "Edit Order" at bounding box center [1124, 100] width 74 height 22
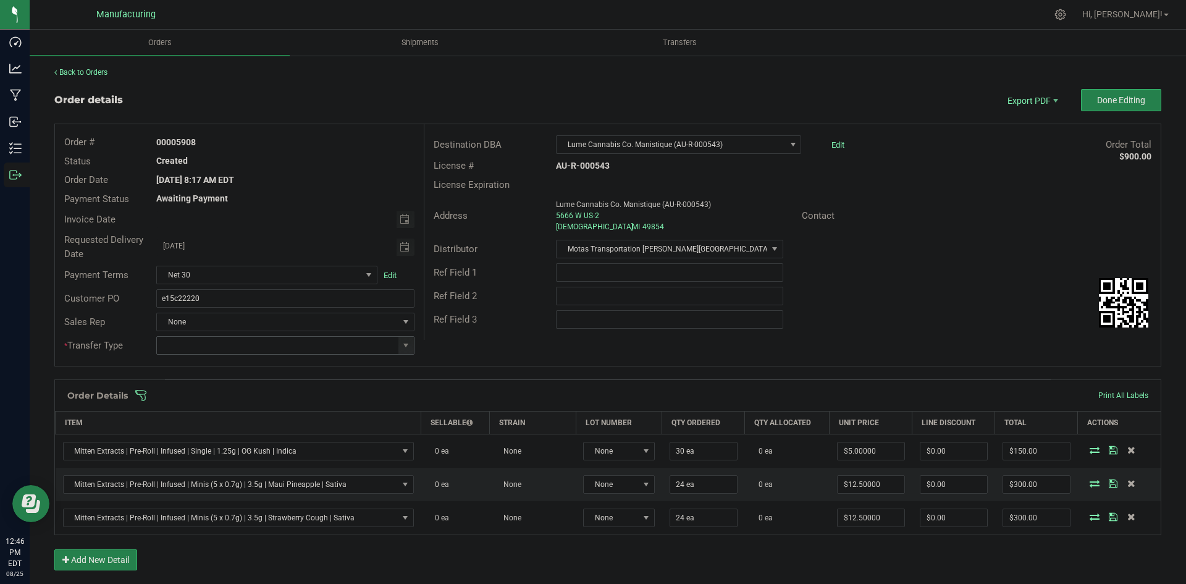
click at [410, 345] on span at bounding box center [405, 345] width 15 height 17
click at [403, 345] on span at bounding box center [406, 345] width 10 height 10
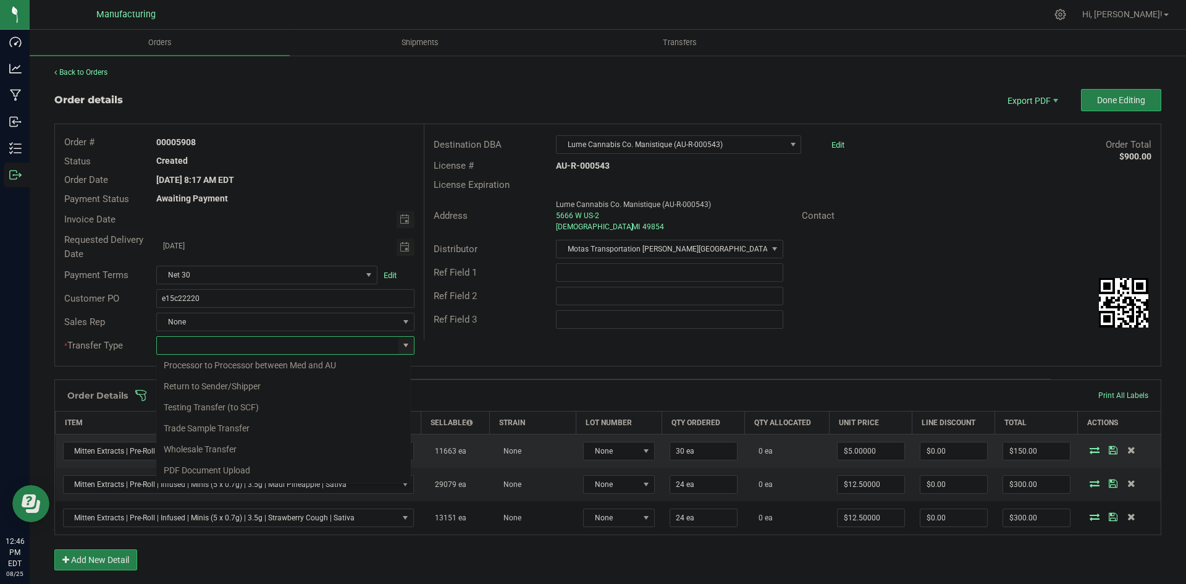
click at [214, 448] on li "Wholesale Transfer" at bounding box center [283, 449] width 255 height 21
type input "Wholesale Transfer"
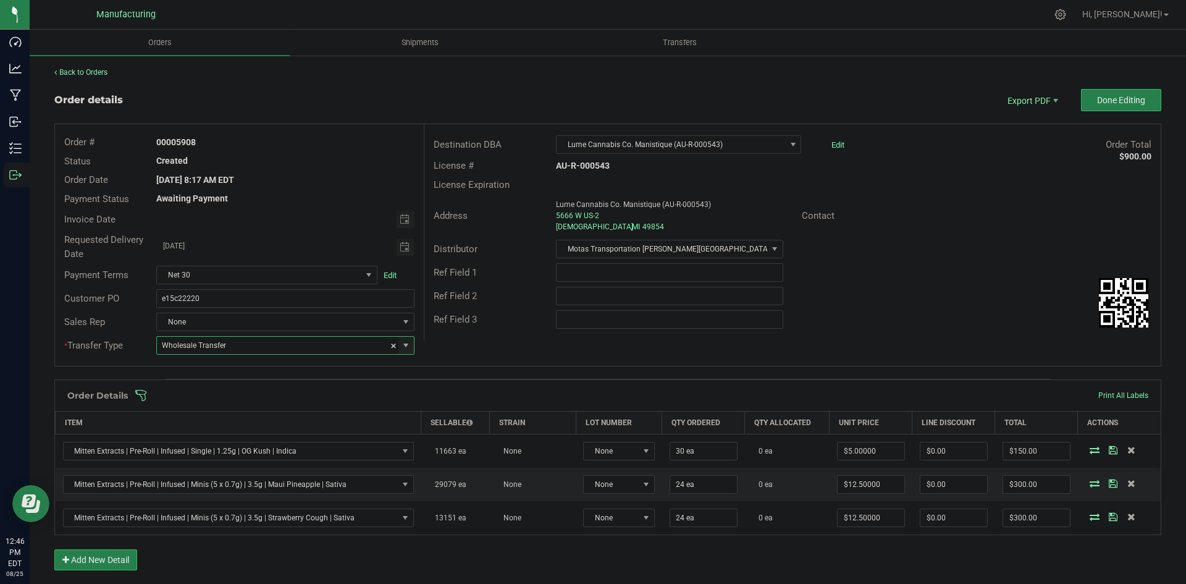
click at [489, 349] on div "Order # 00005908 Status Created Order Date Aug 25, 2025 8:17 AM EDT Payment Sta…" at bounding box center [608, 245] width 1106 height 242
click at [452, 400] on span at bounding box center [688, 395] width 1107 height 12
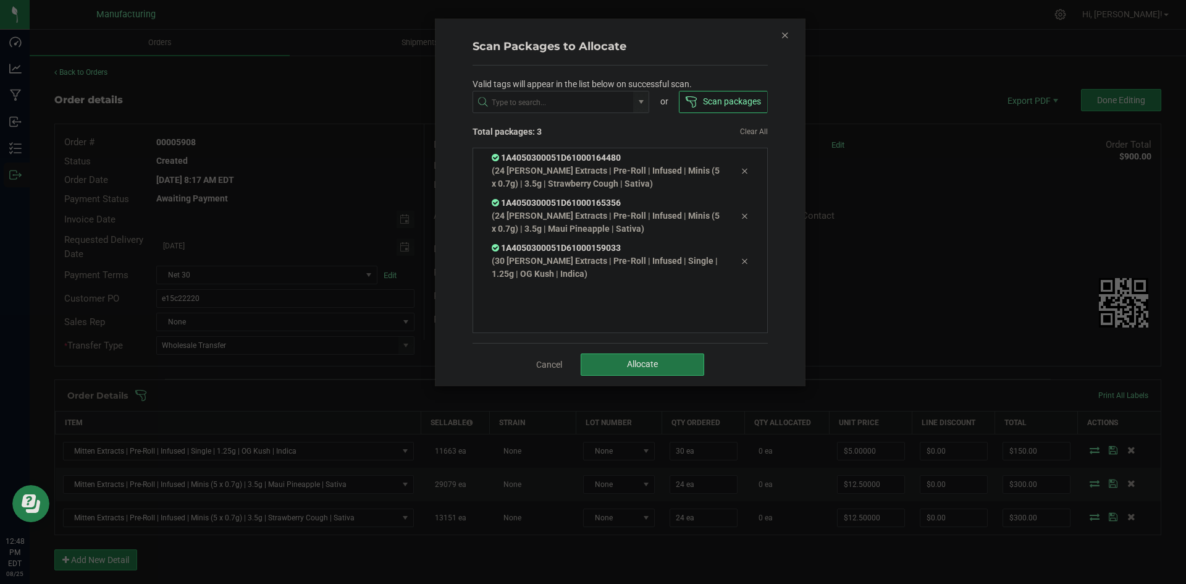
click at [595, 356] on button "Allocate" at bounding box center [643, 364] width 124 height 22
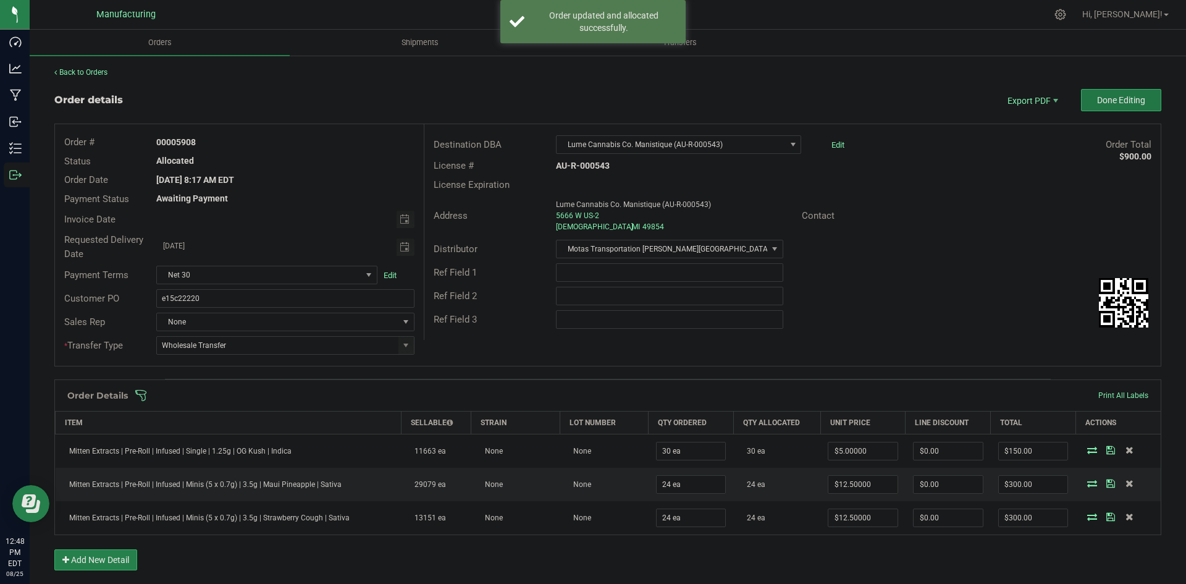
click at [1081, 91] on button "Done Editing" at bounding box center [1121, 100] width 80 height 22
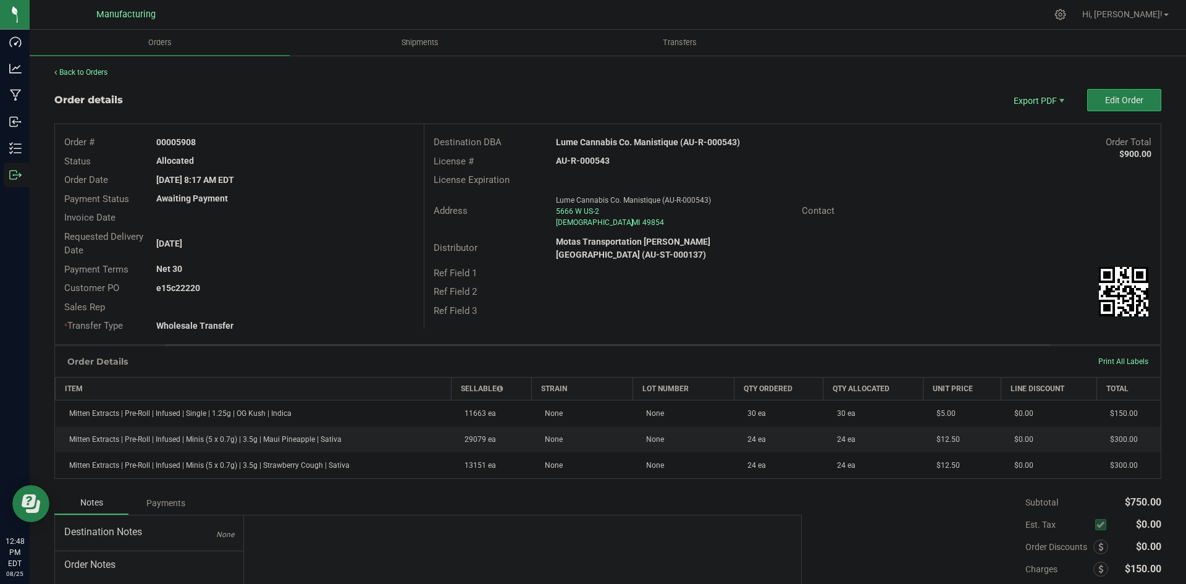
click at [598, 140] on strong "Lume Cannabis Co. Manistique (AU-R-000543)" at bounding box center [648, 142] width 184 height 10
copy strong "Lume Cannabis Co. Manistique (AU-R-000543)"
click at [601, 161] on strong "AU-R-000543" at bounding box center [583, 161] width 54 height 10
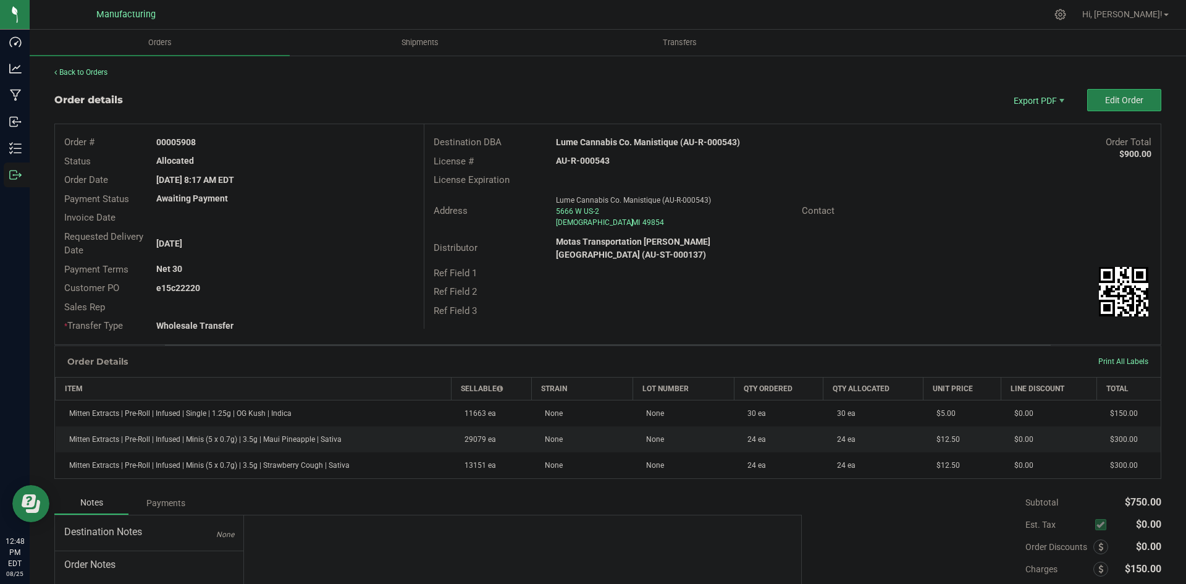
click at [601, 161] on strong "AU-R-000543" at bounding box center [583, 161] width 54 height 10
copy strong "AU-R-000543"
drag, startPoint x: 174, startPoint y: 141, endPoint x: 269, endPoint y: 141, distance: 95.1
click at [269, 141] on div "00005908" at bounding box center [285, 142] width 276 height 13
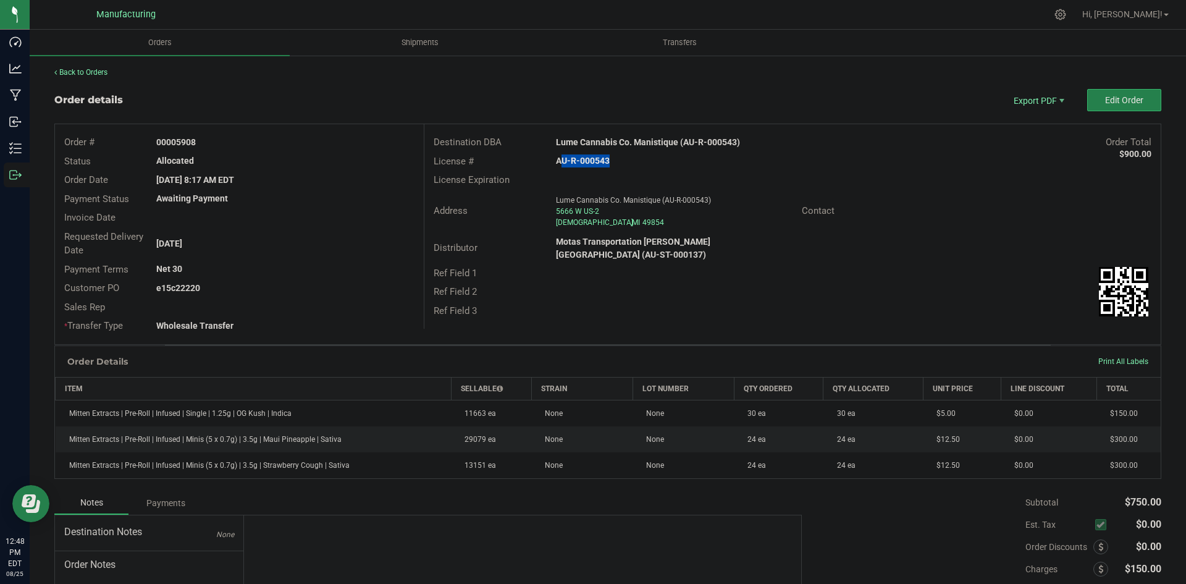
copy strong "5908"
drag, startPoint x: 177, startPoint y: 284, endPoint x: 370, endPoint y: 279, distance: 193.4
click at [365, 279] on div "Customer PO e15c22220" at bounding box center [239, 288] width 369 height 19
copy strong "22220"
click at [1037, 114] on span "Packing List PDF" at bounding box center [1030, 121] width 77 height 18
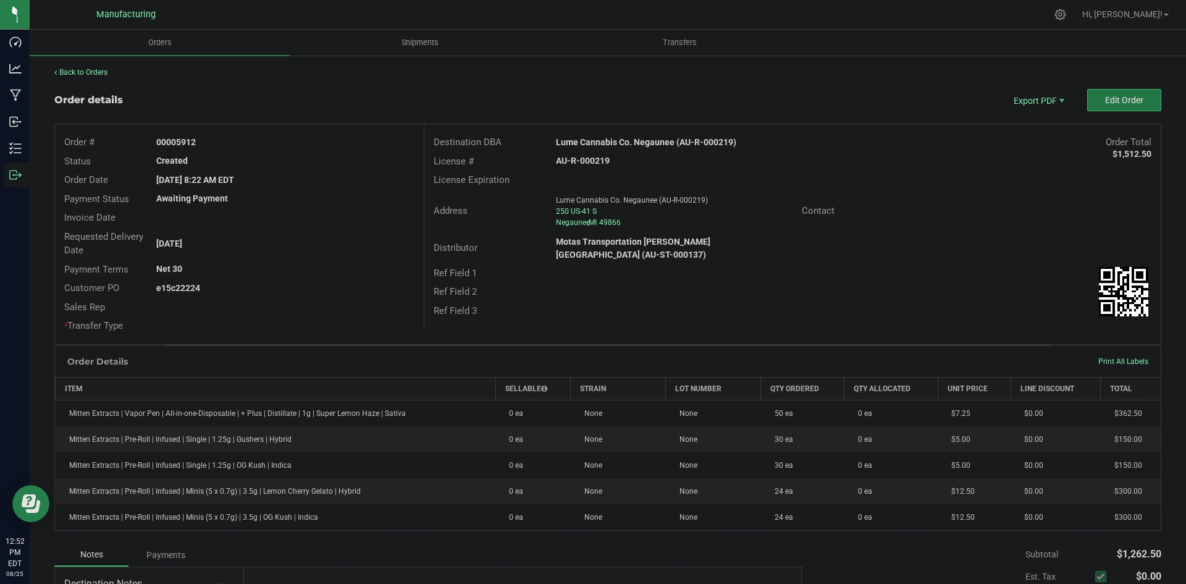
click at [1126, 102] on span "Edit Order" at bounding box center [1124, 100] width 38 height 10
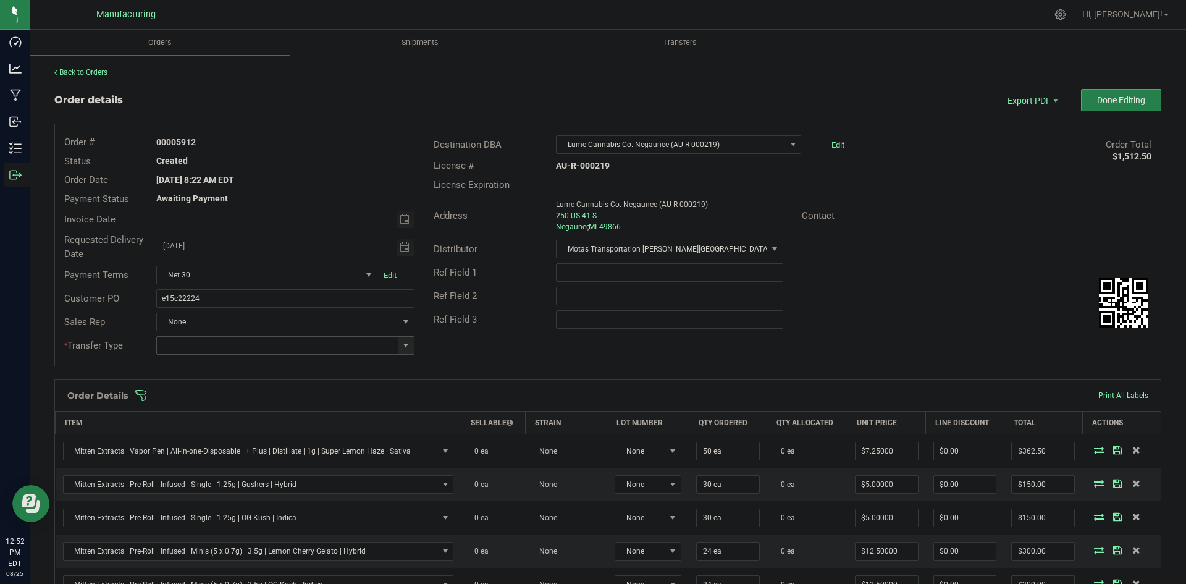
click at [403, 344] on span at bounding box center [406, 345] width 10 height 10
drag, startPoint x: 223, startPoint y: 444, endPoint x: 411, endPoint y: 398, distance: 193.2
click at [224, 444] on li "Wholesale Transfer" at bounding box center [283, 449] width 255 height 21
type input "Wholesale Transfer"
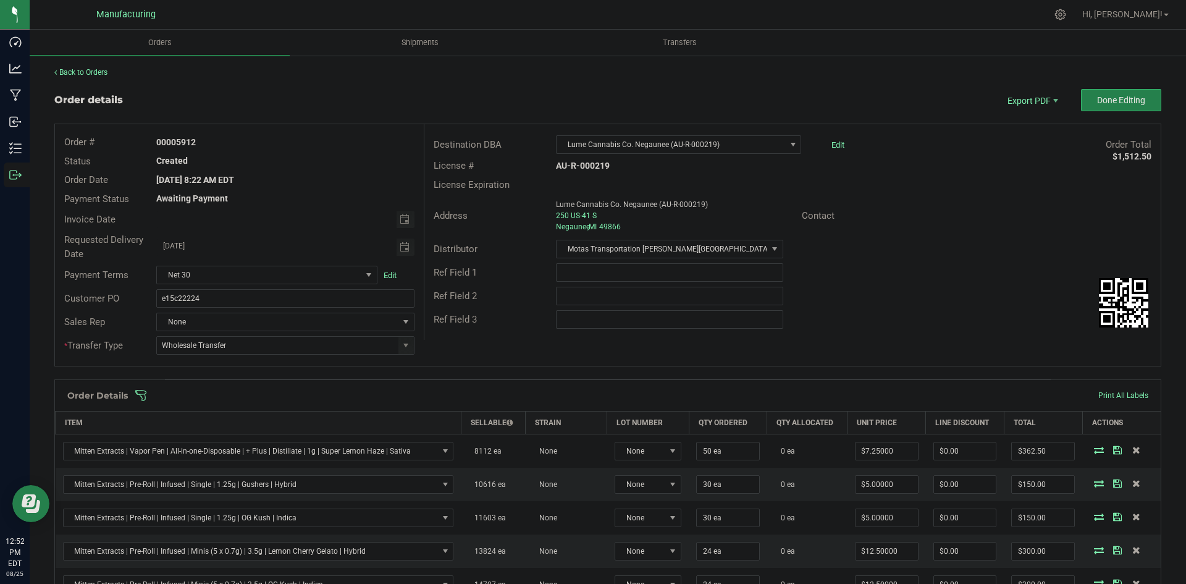
click at [490, 349] on div "Order # 00005912 Status Created Order Date Aug 25, 2025 8:22 AM EDT Payment Sta…" at bounding box center [608, 245] width 1106 height 242
click at [482, 390] on span at bounding box center [688, 395] width 1107 height 12
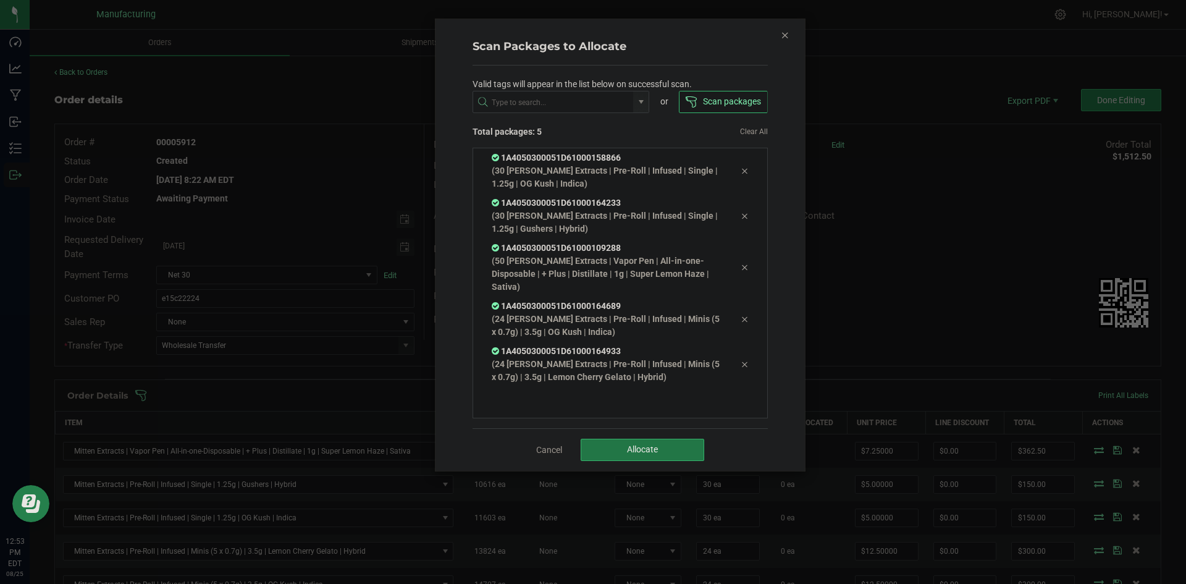
click at [657, 447] on span "Allocate" at bounding box center [642, 449] width 31 height 10
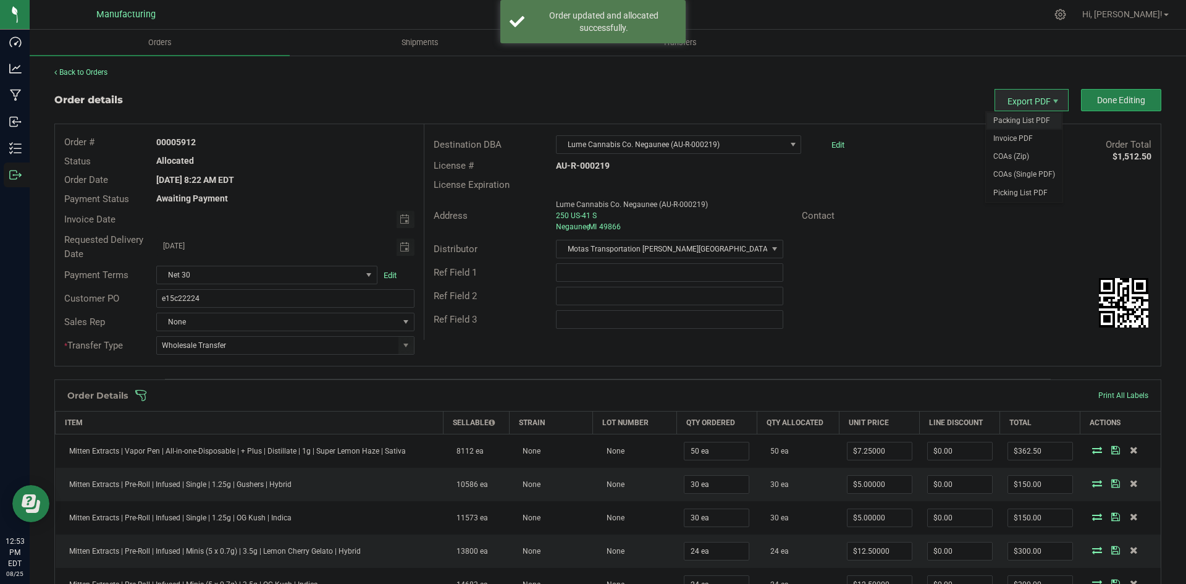
click at [1022, 119] on span "Packing List PDF" at bounding box center [1024, 121] width 77 height 18
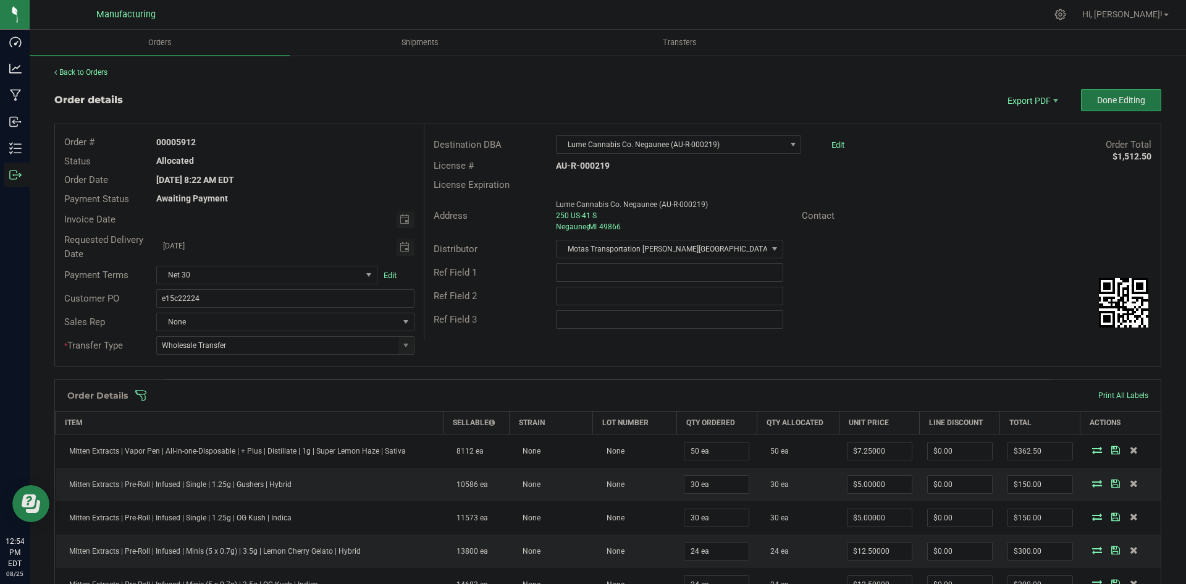
drag, startPoint x: 1091, startPoint y: 107, endPoint x: 1116, endPoint y: 137, distance: 39.0
click at [1091, 107] on button "Done Editing" at bounding box center [1121, 100] width 80 height 22
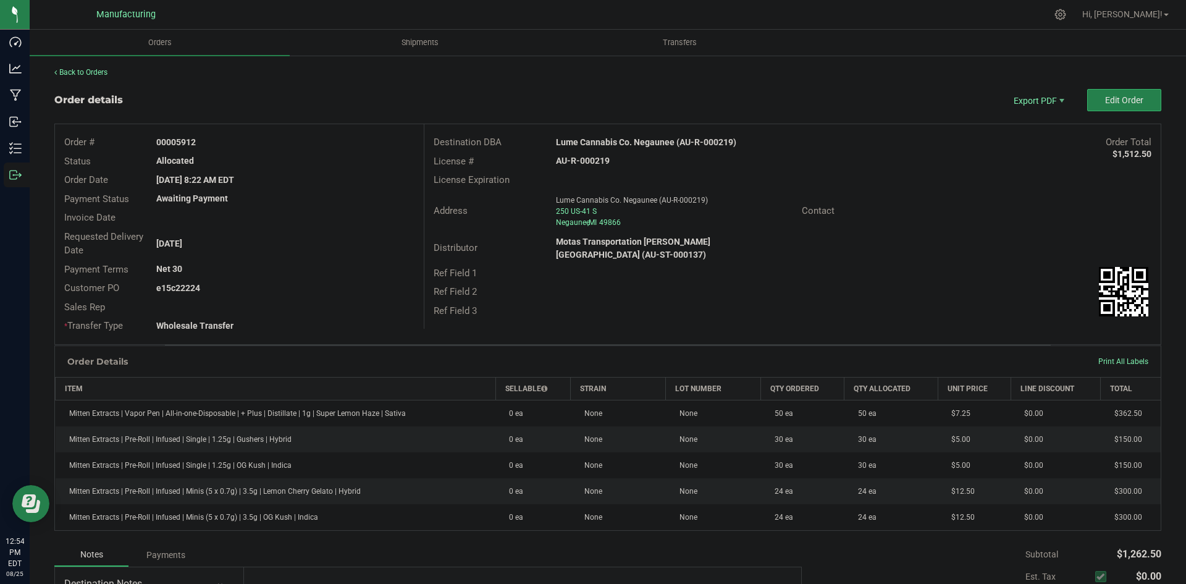
click at [651, 141] on strong "Lume Cannabis Co. Negaunee (AU-R-000219)" at bounding box center [646, 142] width 180 height 10
copy strong "Lume Cannabis Co. Negaunee (AU-R-000219)"
click at [584, 164] on strong "AU-R-000219" at bounding box center [583, 161] width 54 height 10
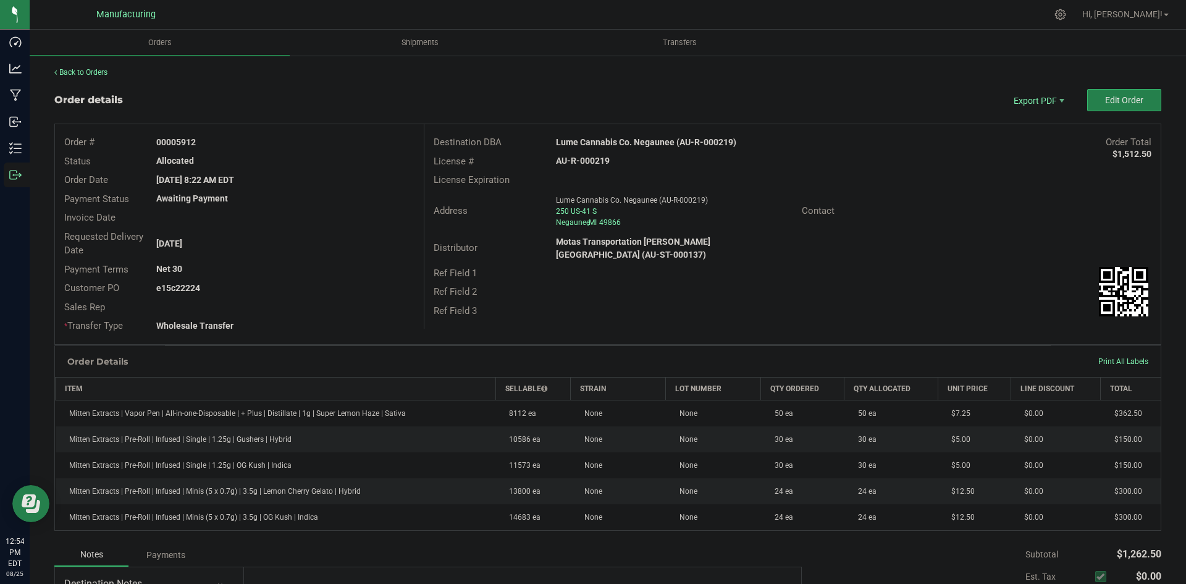
click at [584, 164] on strong "AU-R-000219" at bounding box center [583, 161] width 54 height 10
copy strong "AU-R-000219"
drag, startPoint x: 177, startPoint y: 139, endPoint x: 229, endPoint y: 133, distance: 52.2
click at [226, 133] on div "Order # 00005912" at bounding box center [239, 142] width 369 height 19
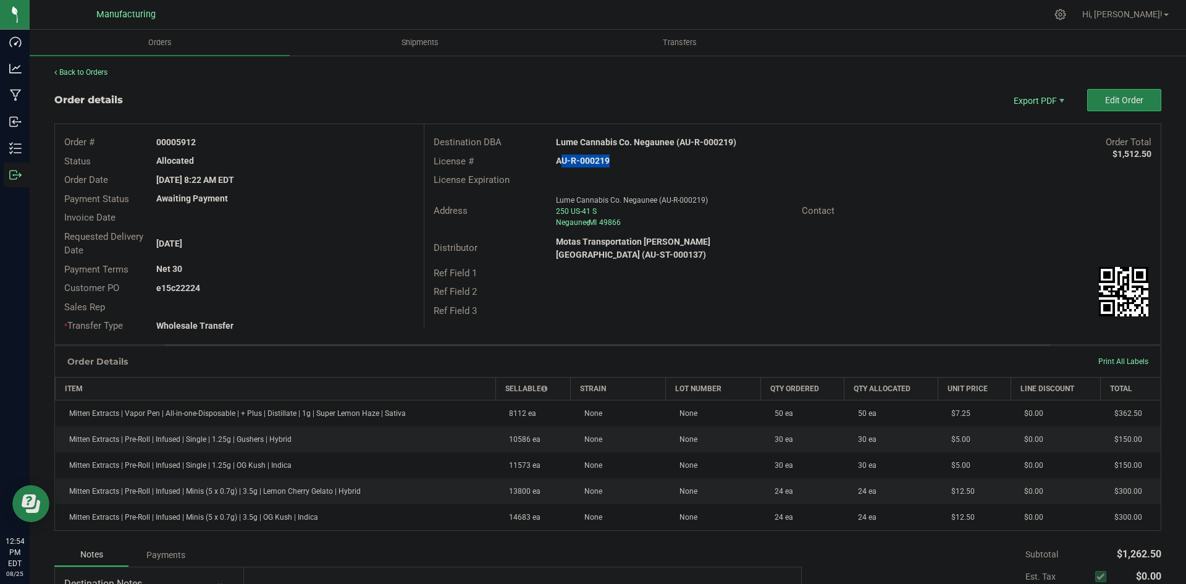
copy strong "5912"
drag, startPoint x: 177, startPoint y: 284, endPoint x: 264, endPoint y: 284, distance: 87.1
click at [260, 284] on div "e15c22224" at bounding box center [285, 288] width 276 height 13
copy strong "22224"
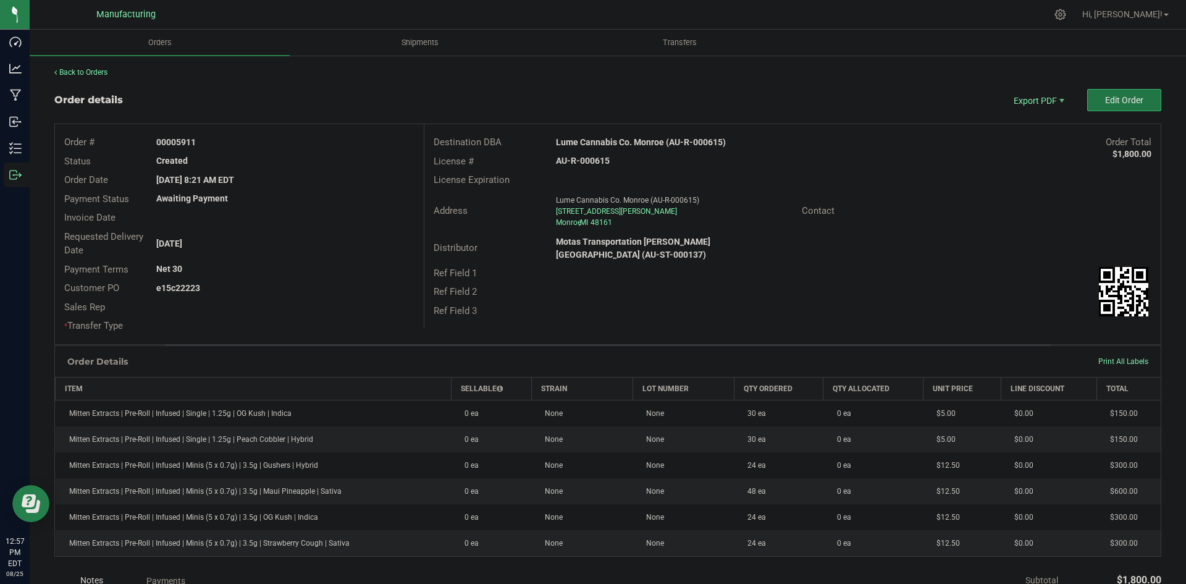
click at [1105, 105] on span "Edit Order" at bounding box center [1124, 100] width 38 height 10
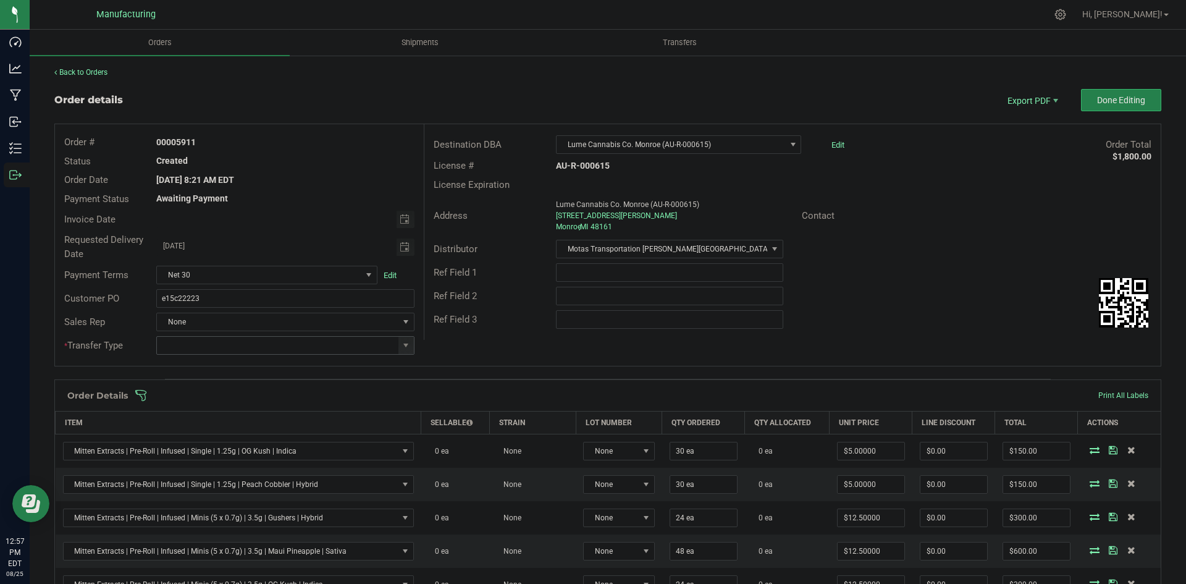
click at [402, 352] on span at bounding box center [405, 345] width 15 height 17
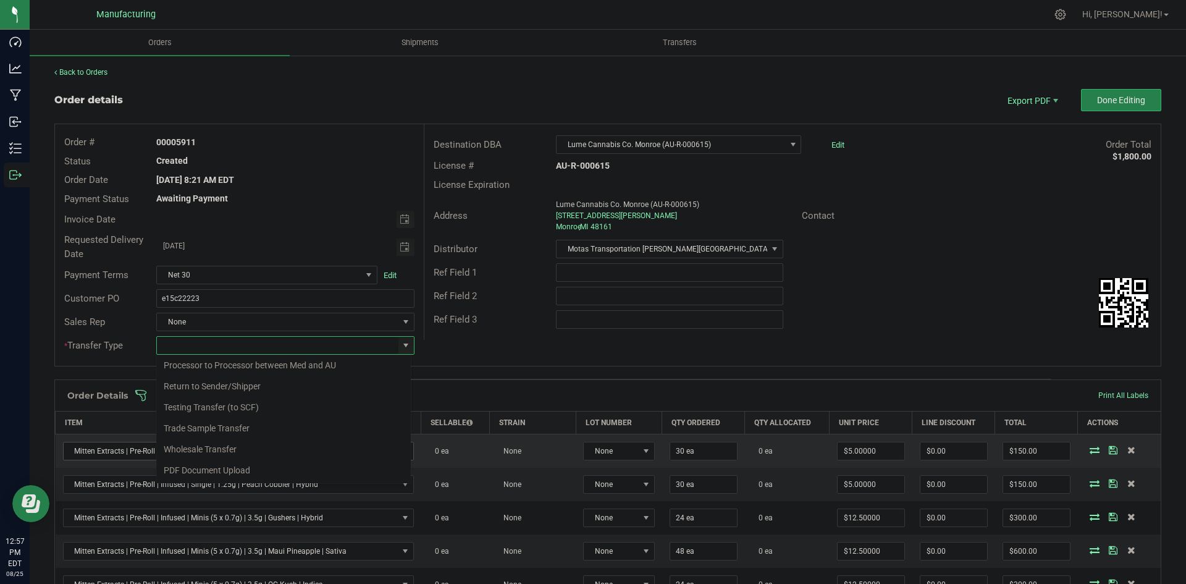
click at [203, 443] on li "Wholesale Transfer" at bounding box center [283, 449] width 255 height 21
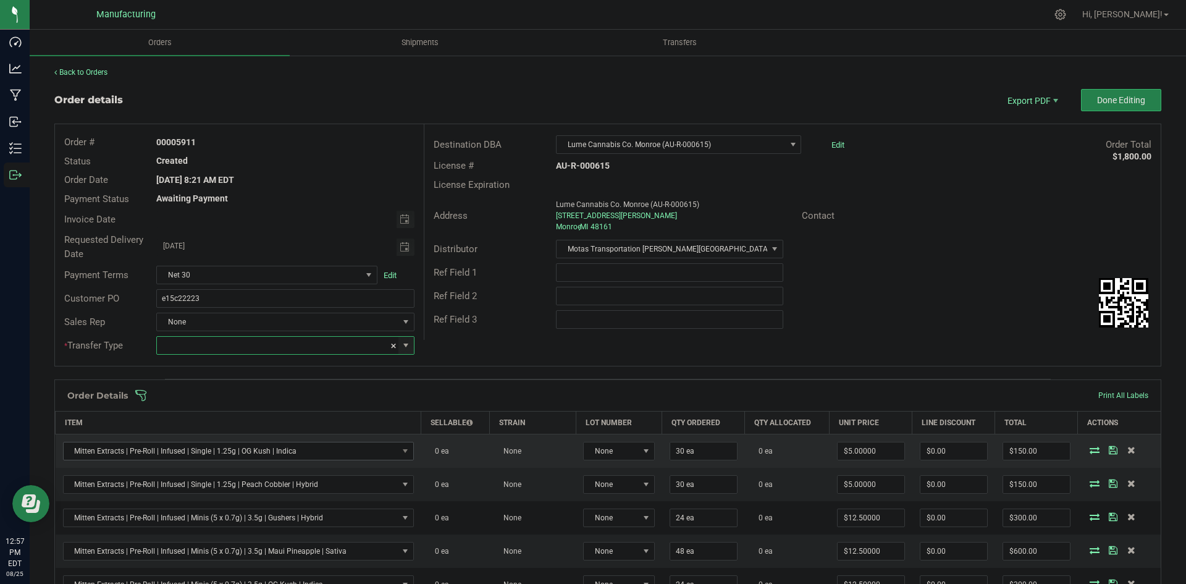
type input "Wholesale Transfer"
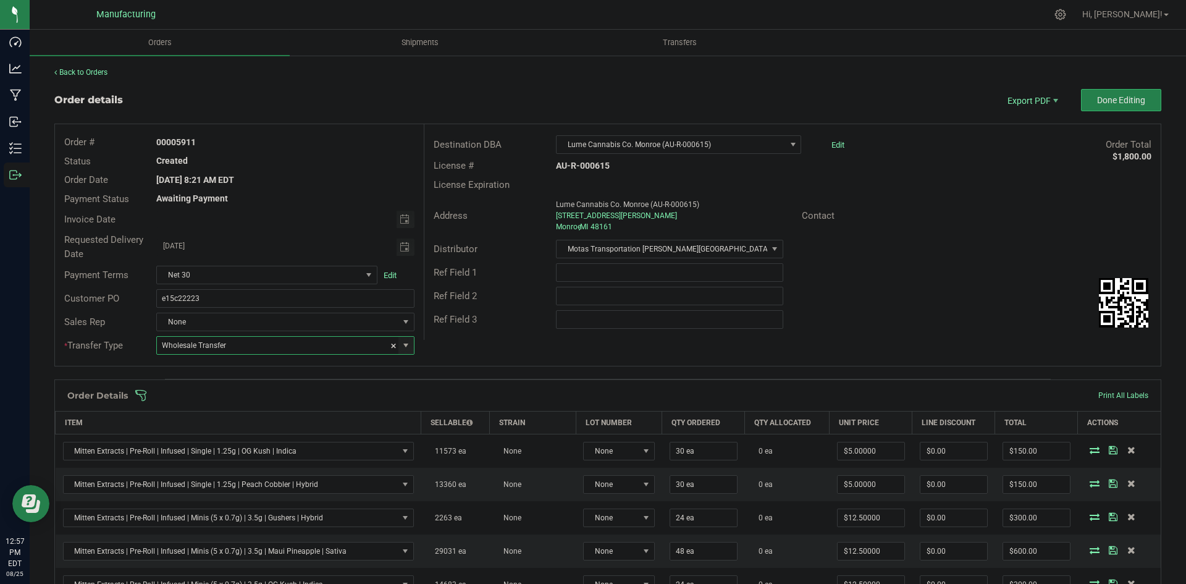
click at [473, 319] on span "Ref Field 3" at bounding box center [455, 319] width 43 height 11
click at [471, 391] on span at bounding box center [688, 395] width 1107 height 12
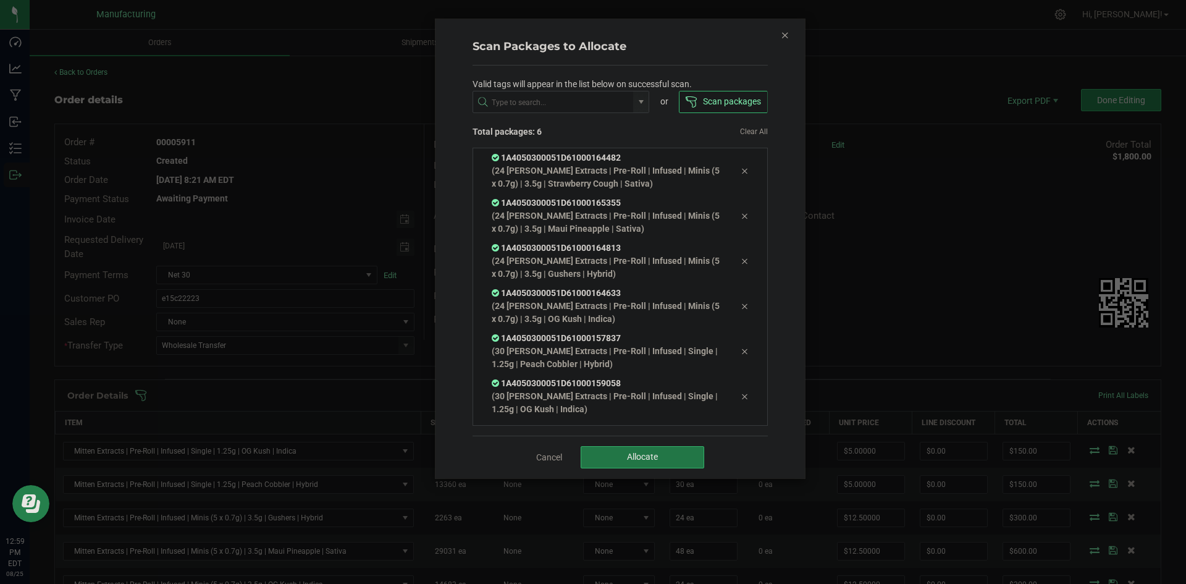
click at [640, 458] on span "Allocate" at bounding box center [642, 457] width 31 height 10
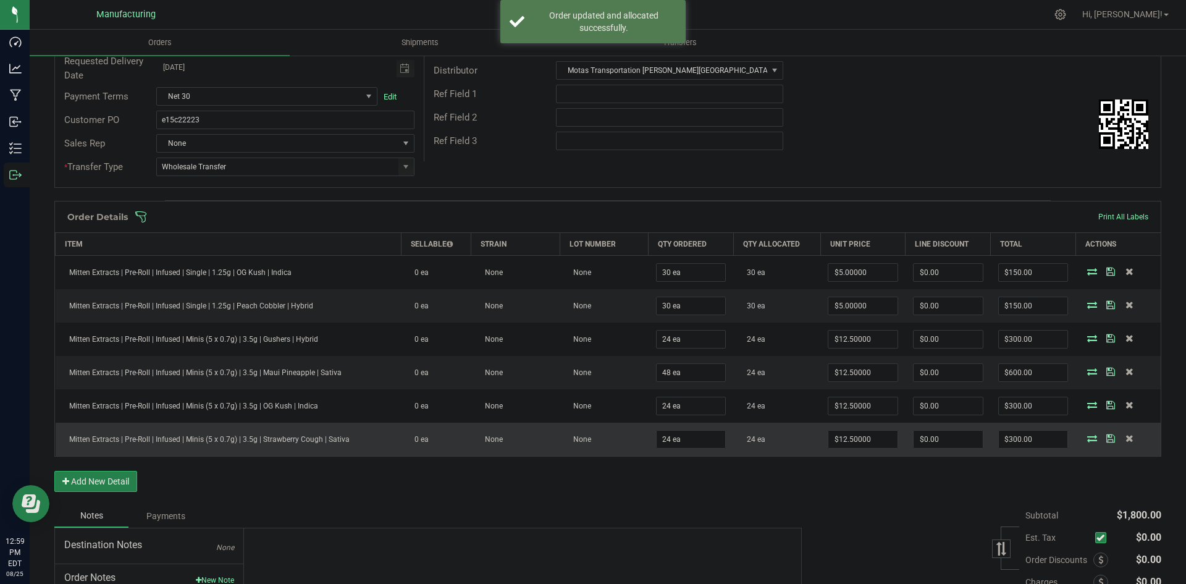
scroll to position [185, 0]
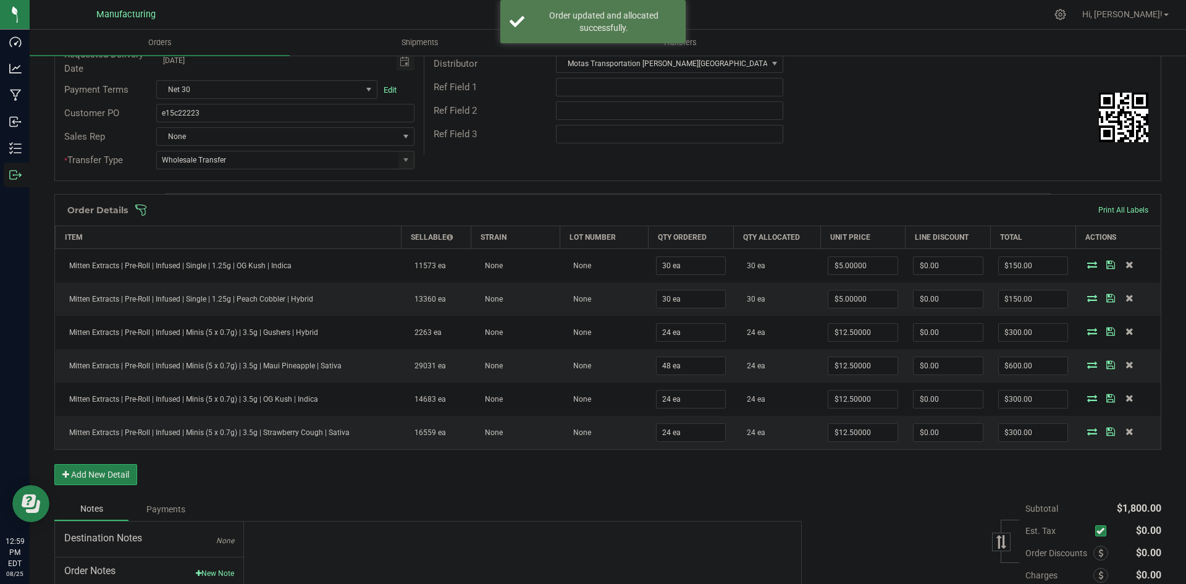
click at [761, 207] on span at bounding box center [688, 210] width 1107 height 12
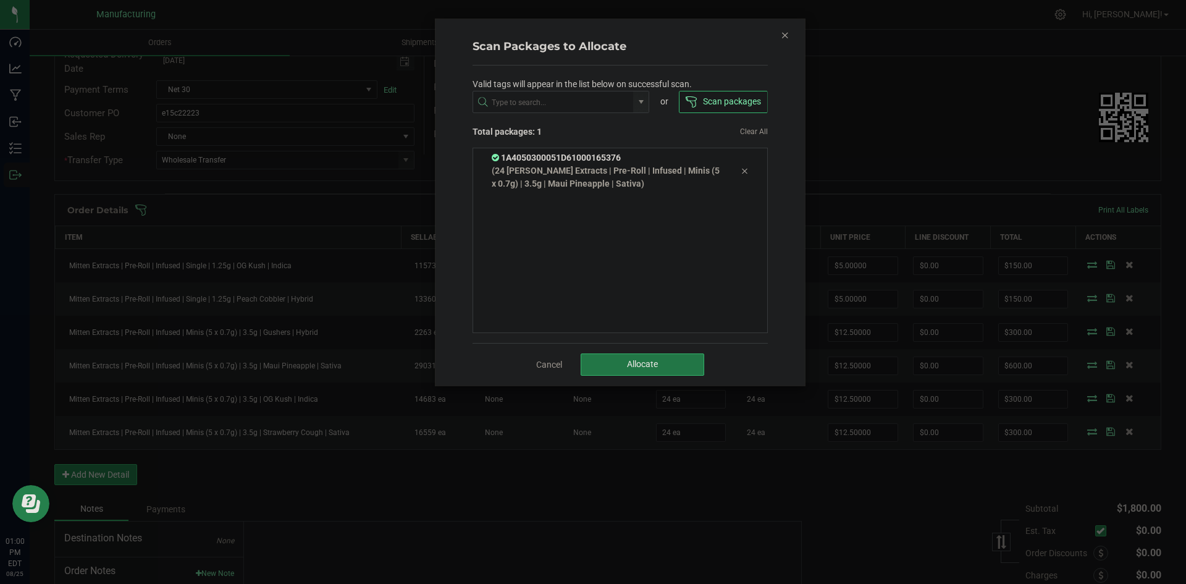
click at [643, 357] on button "Allocate" at bounding box center [643, 364] width 124 height 22
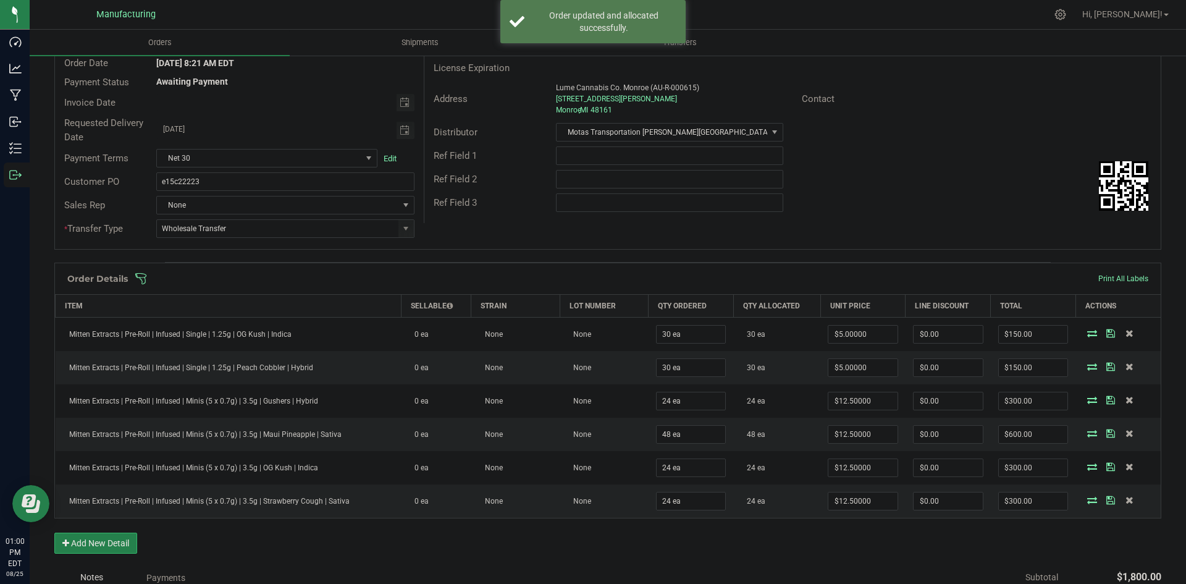
scroll to position [0, 0]
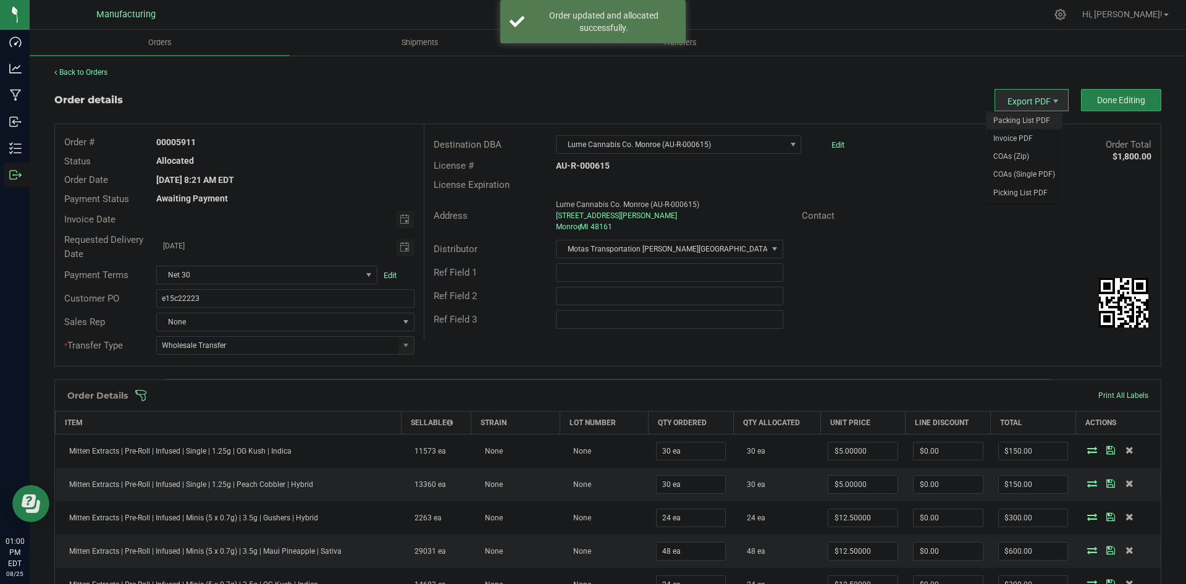
click at [1024, 124] on span "Packing List PDF" at bounding box center [1024, 121] width 77 height 18
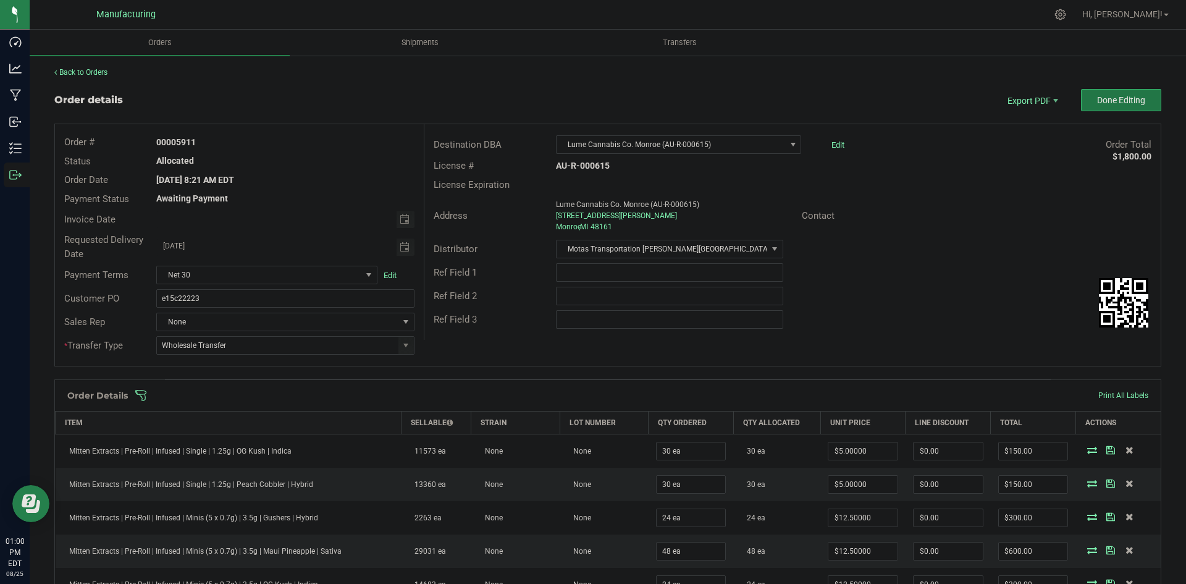
click at [1118, 91] on button "Done Editing" at bounding box center [1121, 100] width 80 height 22
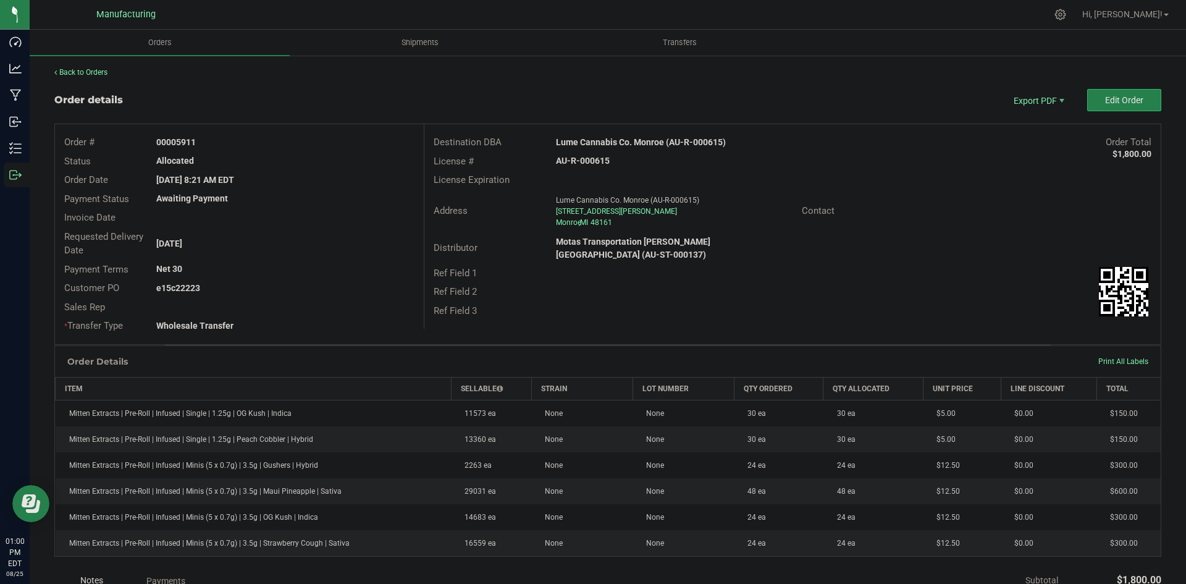
click at [651, 143] on strong "Lume Cannabis Co. Monroe (AU-R-000615)" at bounding box center [641, 142] width 170 height 10
copy strong "Lume Cannabis Co. Monroe (AU-R-000615)"
click at [597, 159] on strong "AU-R-000615" at bounding box center [583, 161] width 54 height 10
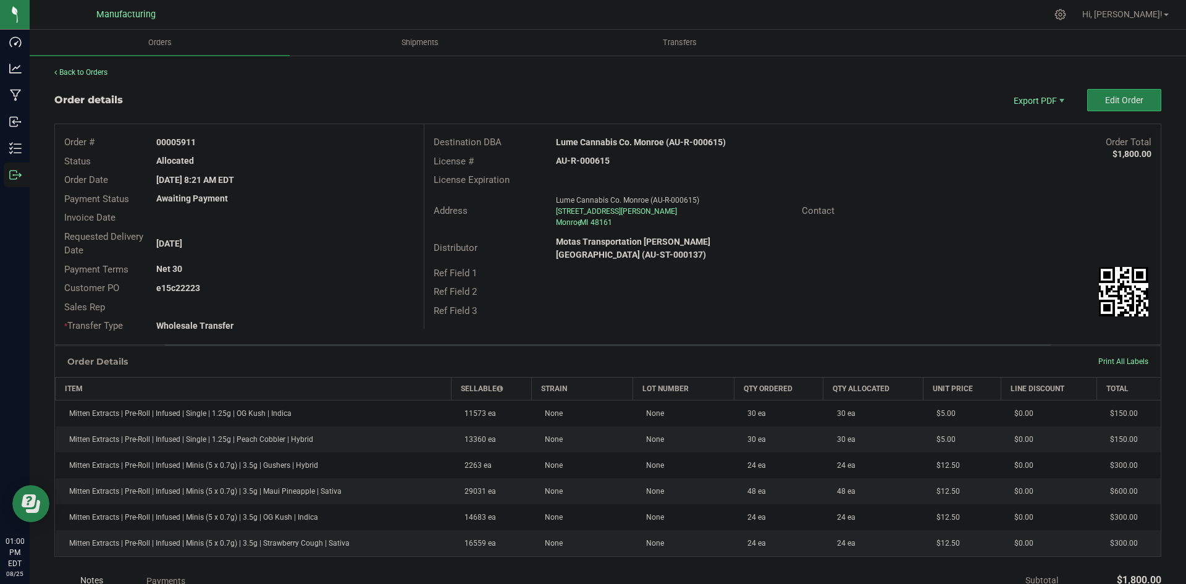
click at [597, 159] on strong "AU-R-000615" at bounding box center [583, 161] width 54 height 10
drag, startPoint x: 597, startPoint y: 159, endPoint x: 610, endPoint y: 160, distance: 13.0
click at [597, 159] on strong "AU-R-000615" at bounding box center [583, 161] width 54 height 10
copy strong "AU-R-000615"
drag, startPoint x: 174, startPoint y: 142, endPoint x: 305, endPoint y: 146, distance: 130.4
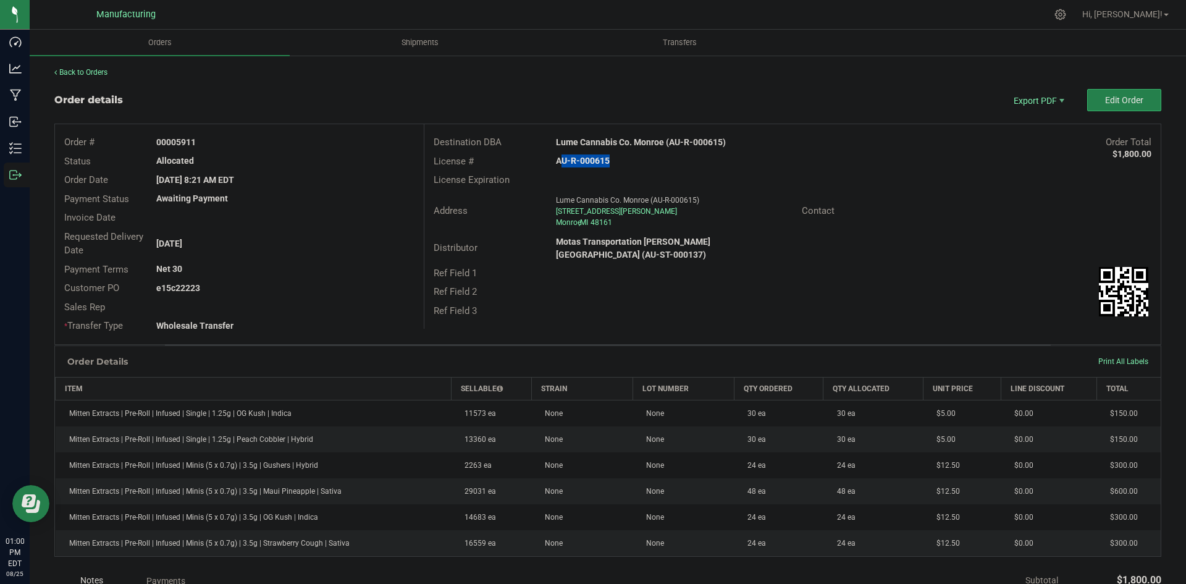
click at [297, 144] on div "00005911" at bounding box center [285, 142] width 276 height 13
copy strong "5911"
drag, startPoint x: 175, startPoint y: 290, endPoint x: 389, endPoint y: 301, distance: 214.1
click at [335, 296] on div "Customer PO e15c22223" at bounding box center [239, 288] width 369 height 19
copy strong "22223"
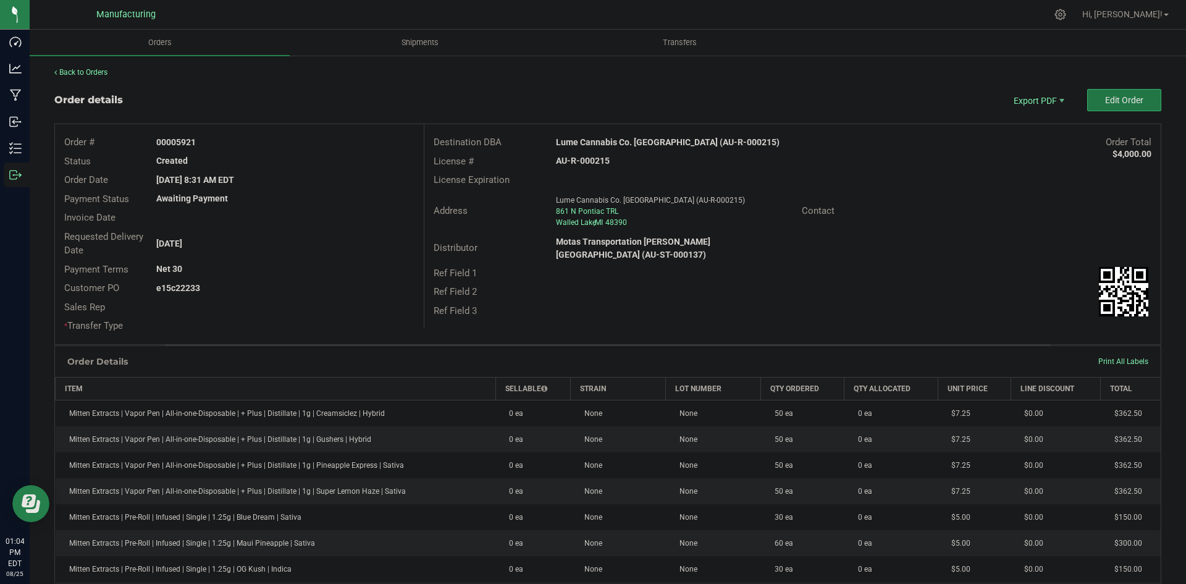
click at [1089, 98] on button "Edit Order" at bounding box center [1124, 100] width 74 height 22
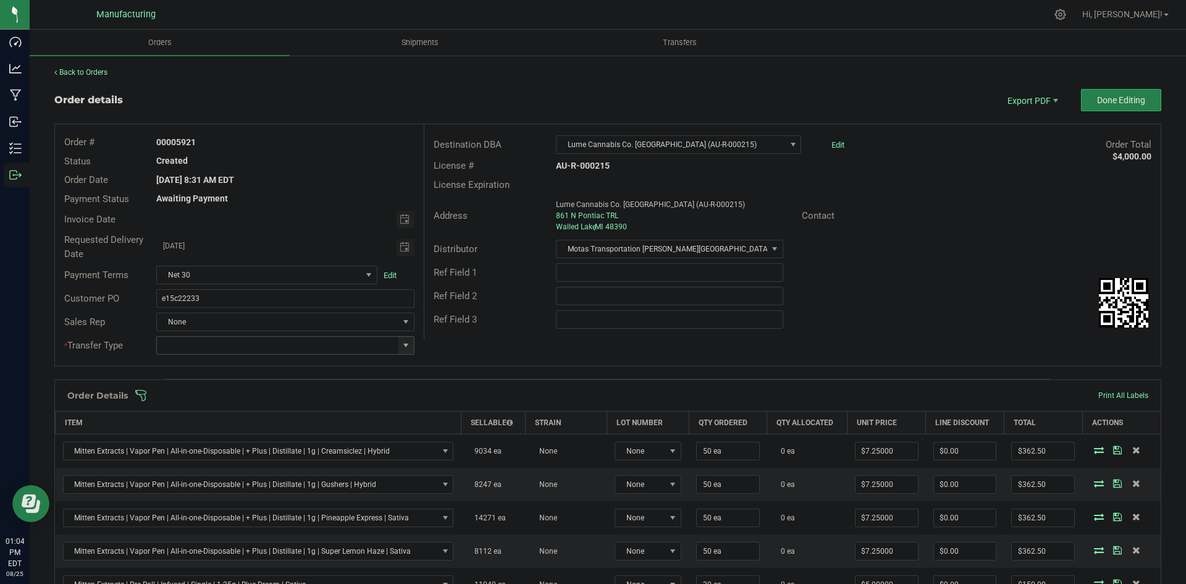
click at [402, 345] on span at bounding box center [406, 345] width 10 height 10
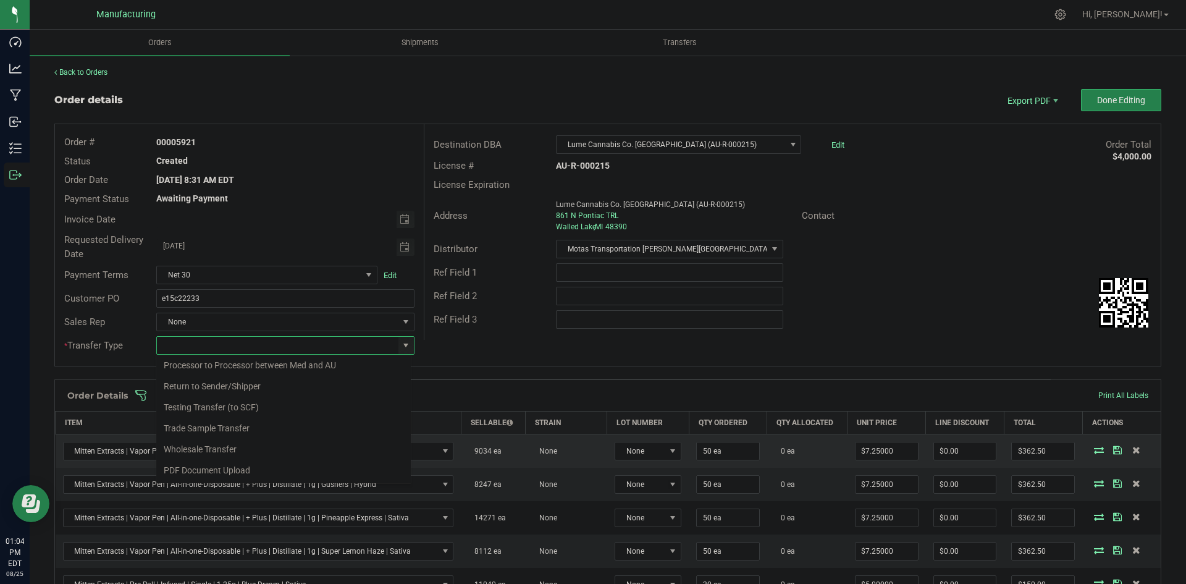
click at [233, 447] on li "Wholesale Transfer" at bounding box center [283, 449] width 255 height 21
type input "Wholesale Transfer"
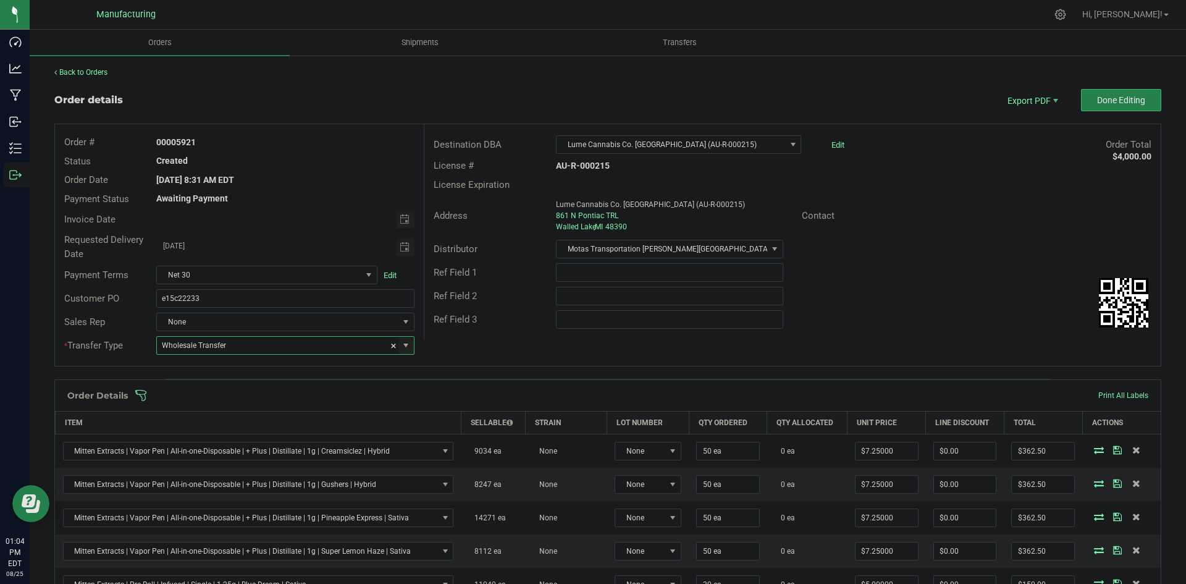
click at [556, 354] on div "Order # 00005921 Status Created Order Date [DATE] 8:31 AM EDT Payment Status Aw…" at bounding box center [608, 245] width 1106 height 242
click at [499, 392] on span at bounding box center [688, 395] width 1107 height 12
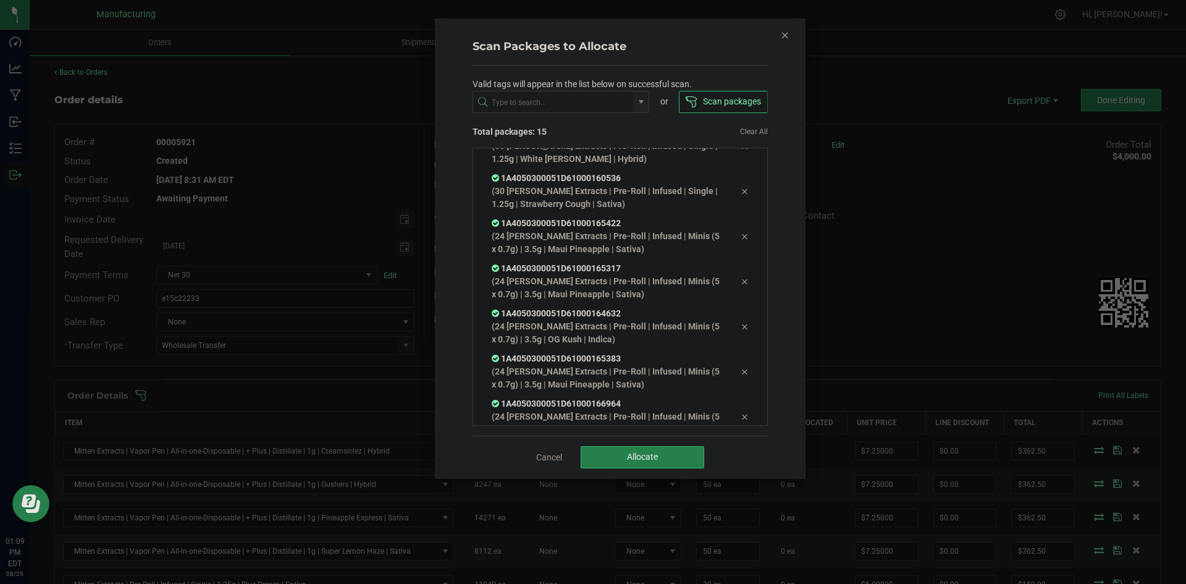
scroll to position [457, 0]
click at [618, 459] on button "Allocate" at bounding box center [643, 457] width 124 height 22
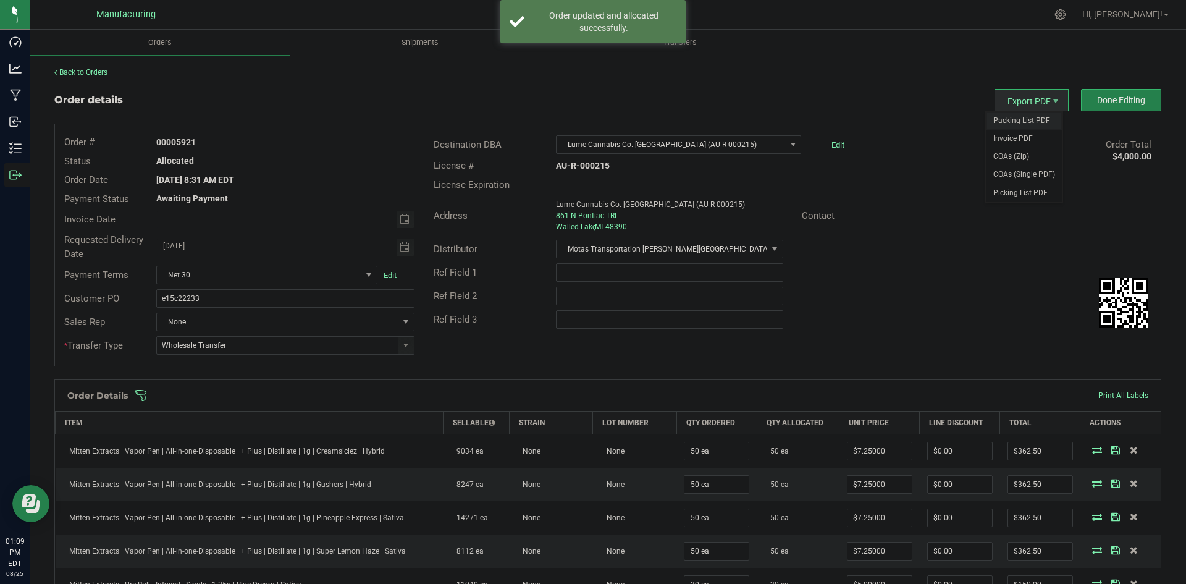
click at [1019, 117] on span "Packing List PDF" at bounding box center [1024, 121] width 77 height 18
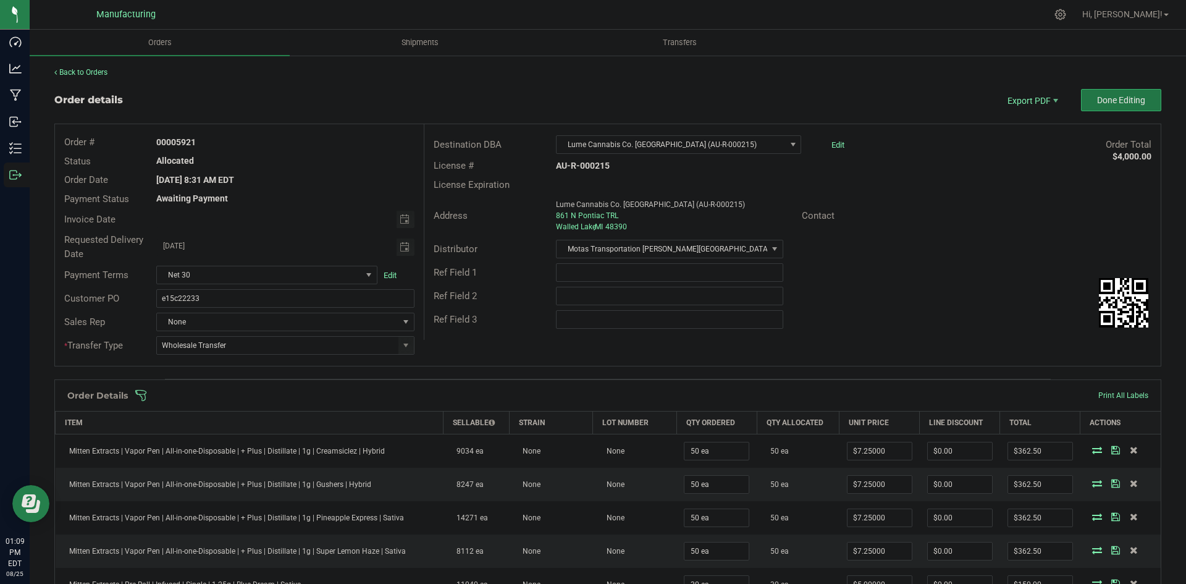
click at [1086, 101] on button "Done Editing" at bounding box center [1121, 100] width 80 height 22
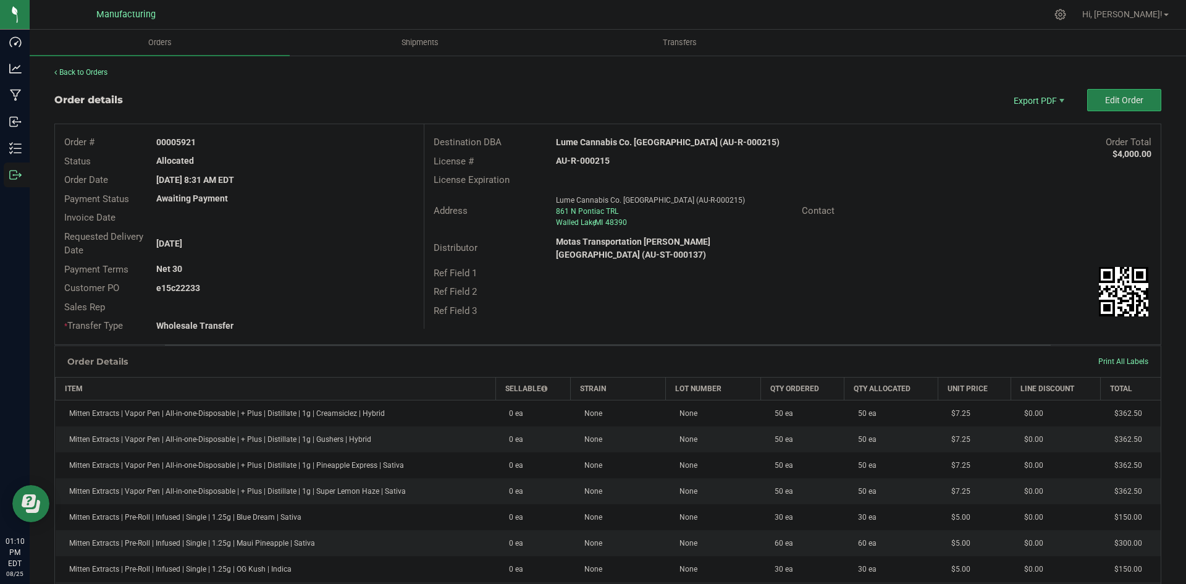
click at [647, 140] on strong "Lume Cannabis Co. [GEOGRAPHIC_DATA] (AU-R-000215)" at bounding box center [668, 142] width 224 height 10
click at [647, 140] on strong "Lume Cannabis Co. Walled Lake (AU-R-000215)" at bounding box center [668, 142] width 224 height 10
copy strong "Lume Cannabis Co. Walled Lake (AU-R-000215)"
click at [594, 161] on strong "AU-R-000215" at bounding box center [583, 161] width 54 height 10
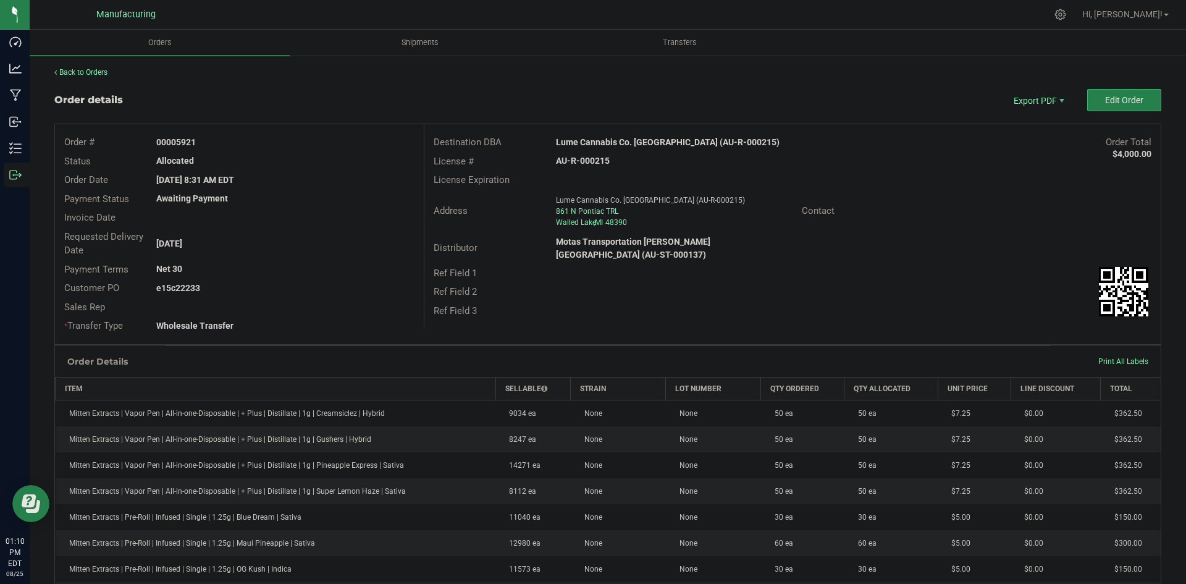
click at [594, 160] on strong "AU-R-000215" at bounding box center [583, 161] width 54 height 10
click at [596, 159] on strong "AU-R-000215" at bounding box center [583, 161] width 54 height 10
copy strong "AU-R-000215"
drag, startPoint x: 174, startPoint y: 141, endPoint x: 457, endPoint y: 145, distance: 283.0
click at [363, 141] on div "00005921" at bounding box center [285, 142] width 276 height 13
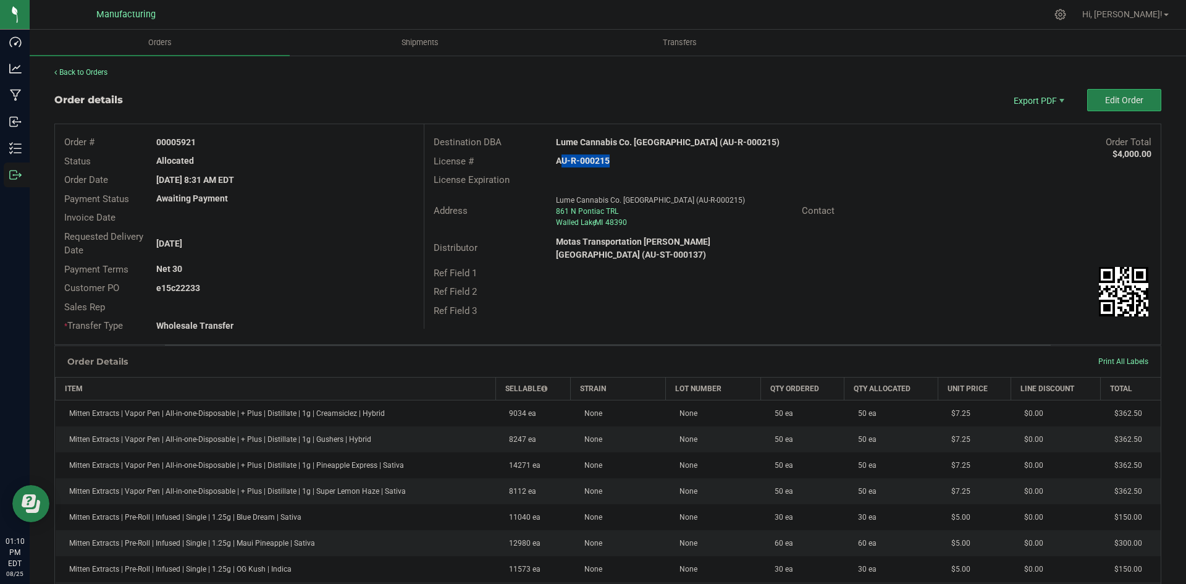
copy strong "5921"
drag, startPoint x: 176, startPoint y: 287, endPoint x: 385, endPoint y: 286, distance: 208.8
click at [322, 283] on div "e15c22233" at bounding box center [285, 288] width 276 height 13
copy strong "22233"
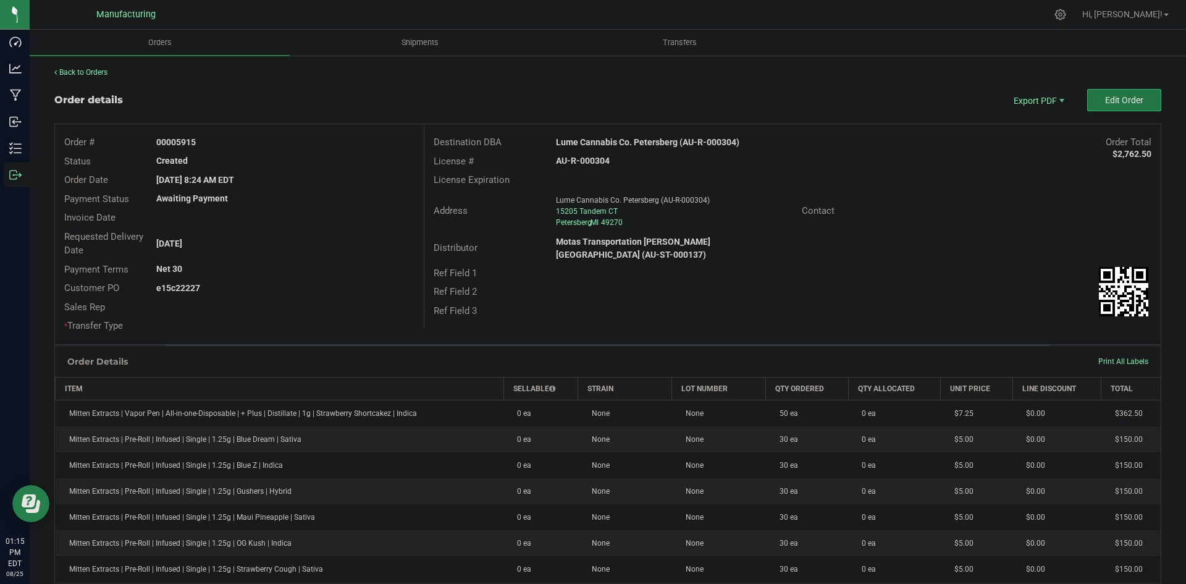
click at [1105, 98] on span "Edit Order" at bounding box center [1124, 100] width 38 height 10
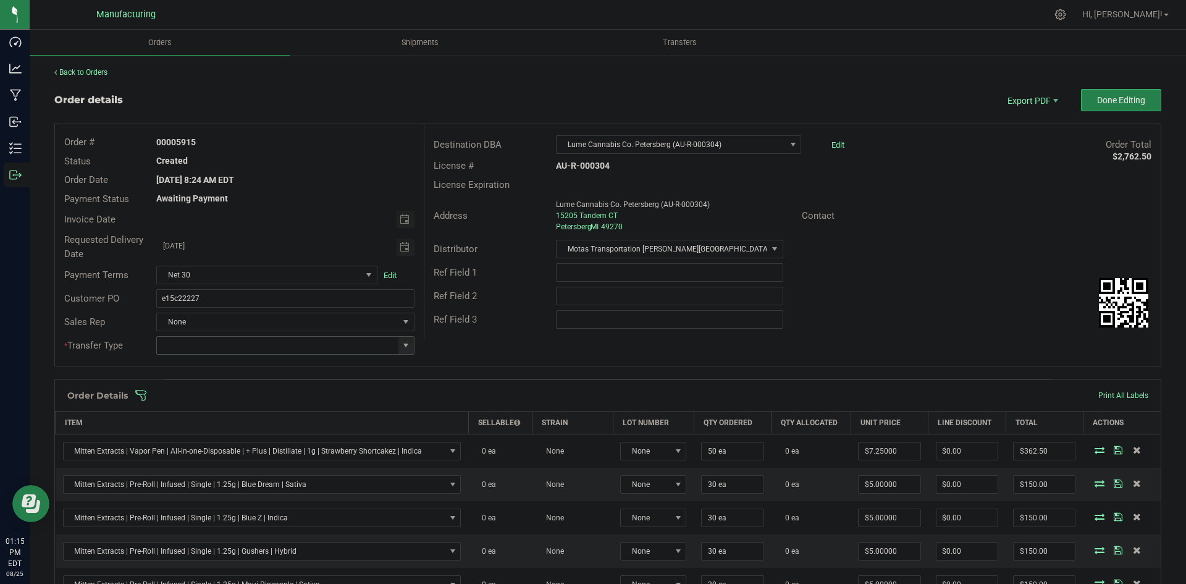
click at [404, 343] on span at bounding box center [406, 345] width 10 height 10
drag, startPoint x: 224, startPoint y: 444, endPoint x: 409, endPoint y: 372, distance: 198.9
click at [226, 444] on li "Wholesale Transfer" at bounding box center [283, 449] width 255 height 21
type input "Wholesale Transfer"
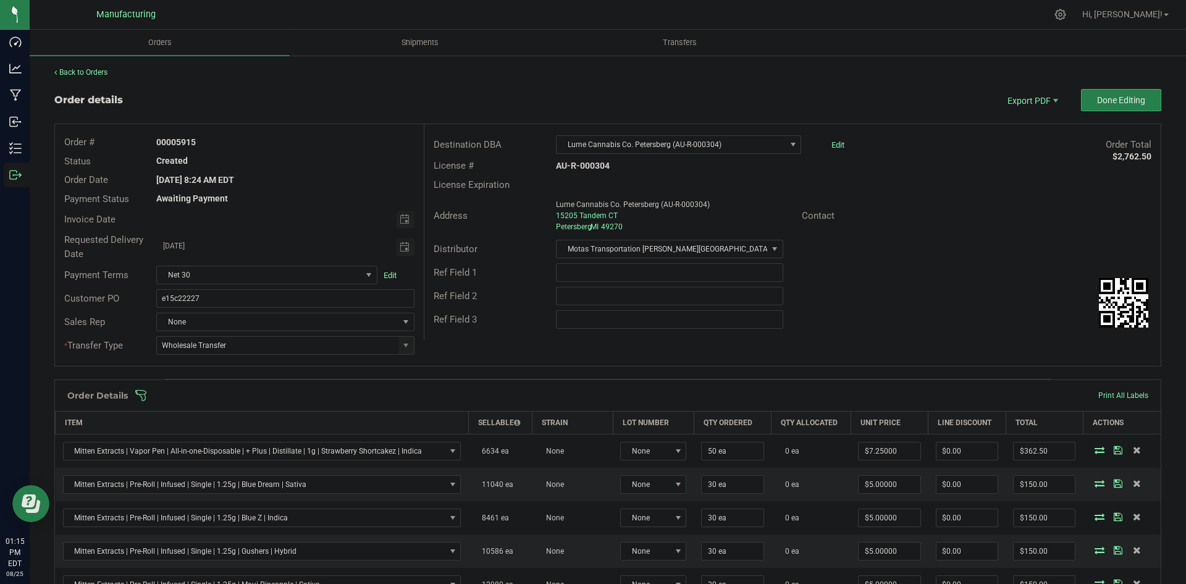
click at [547, 325] on div at bounding box center [669, 319] width 245 height 19
click at [465, 392] on span at bounding box center [688, 395] width 1107 height 12
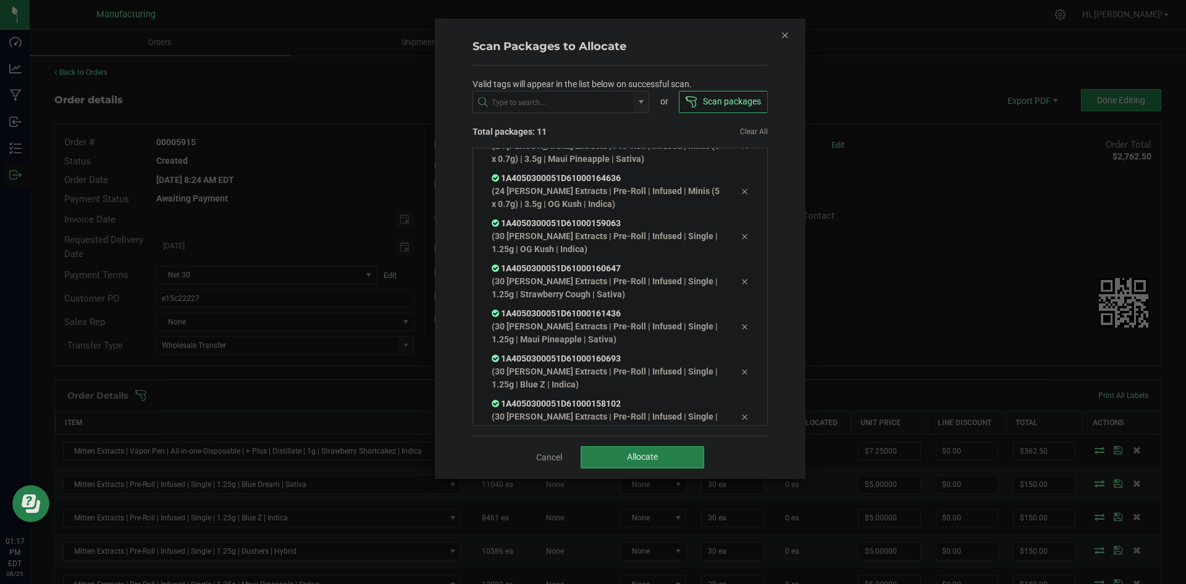
scroll to position [218, 0]
click at [606, 453] on button "Allocate" at bounding box center [643, 457] width 124 height 22
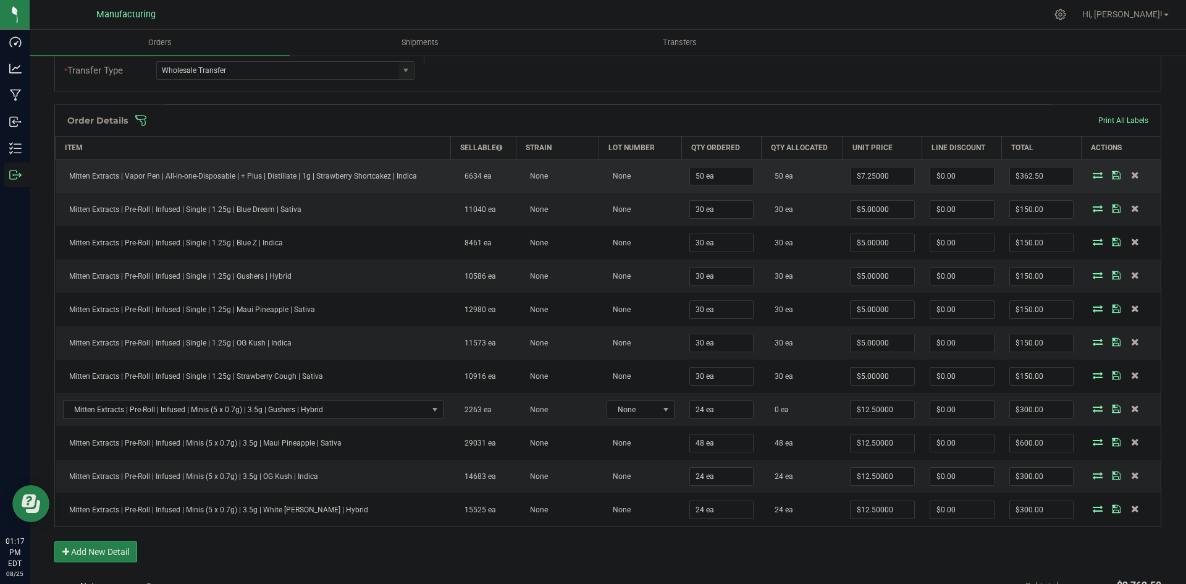
scroll to position [247, 0]
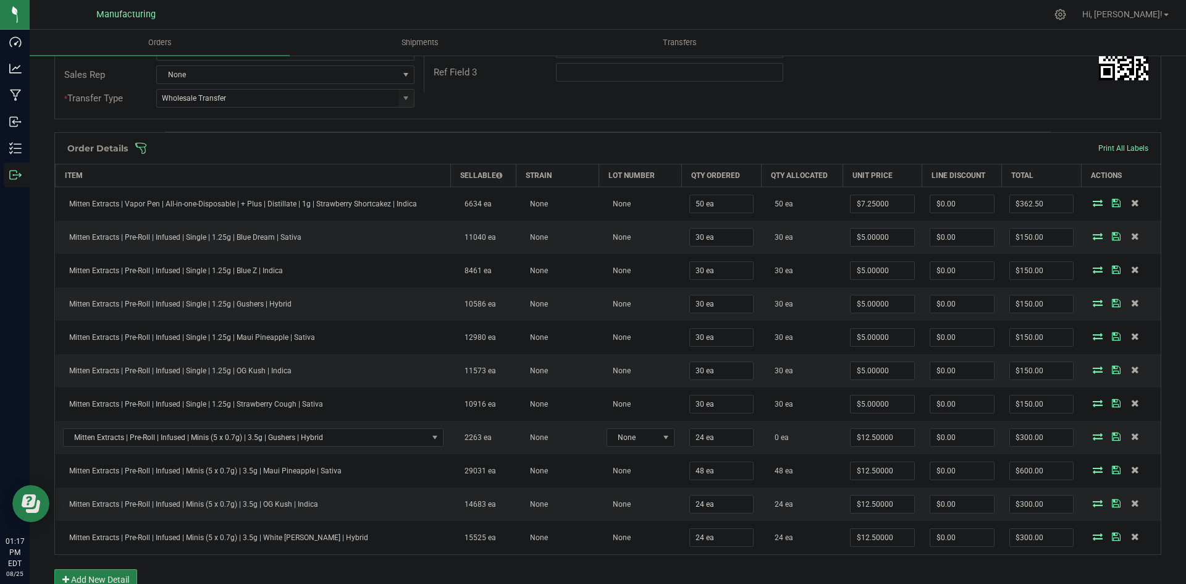
click at [551, 139] on div "Order Details Print All Labels" at bounding box center [608, 148] width 1106 height 31
click at [550, 141] on div "Order Details Print All Labels" at bounding box center [608, 148] width 1106 height 31
click at [546, 150] on span at bounding box center [688, 148] width 1107 height 12
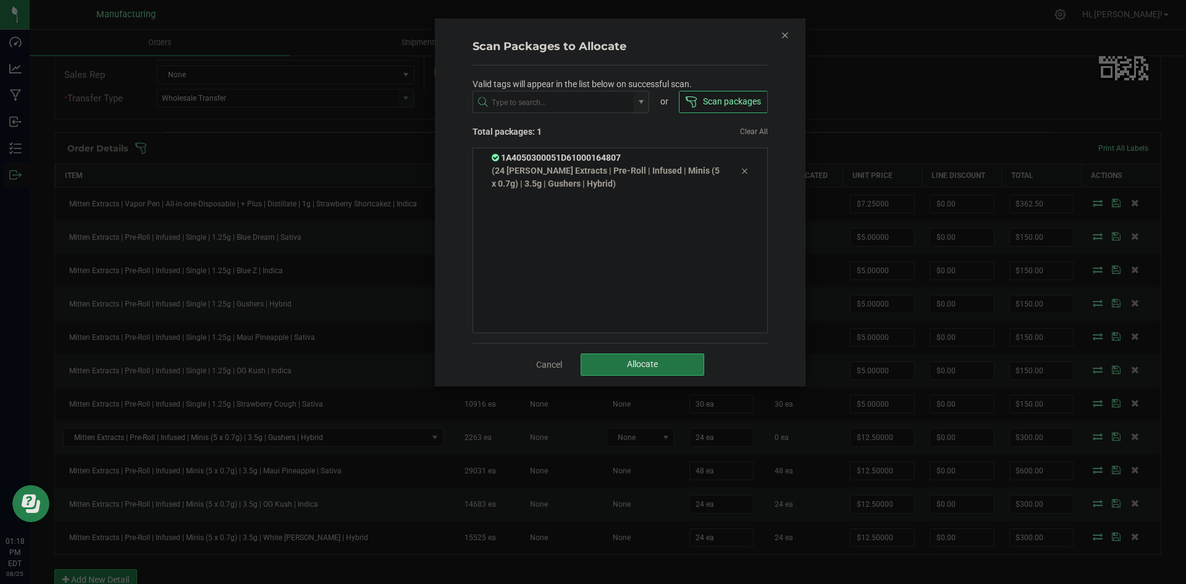
click at [638, 368] on span "Allocate" at bounding box center [642, 364] width 31 height 10
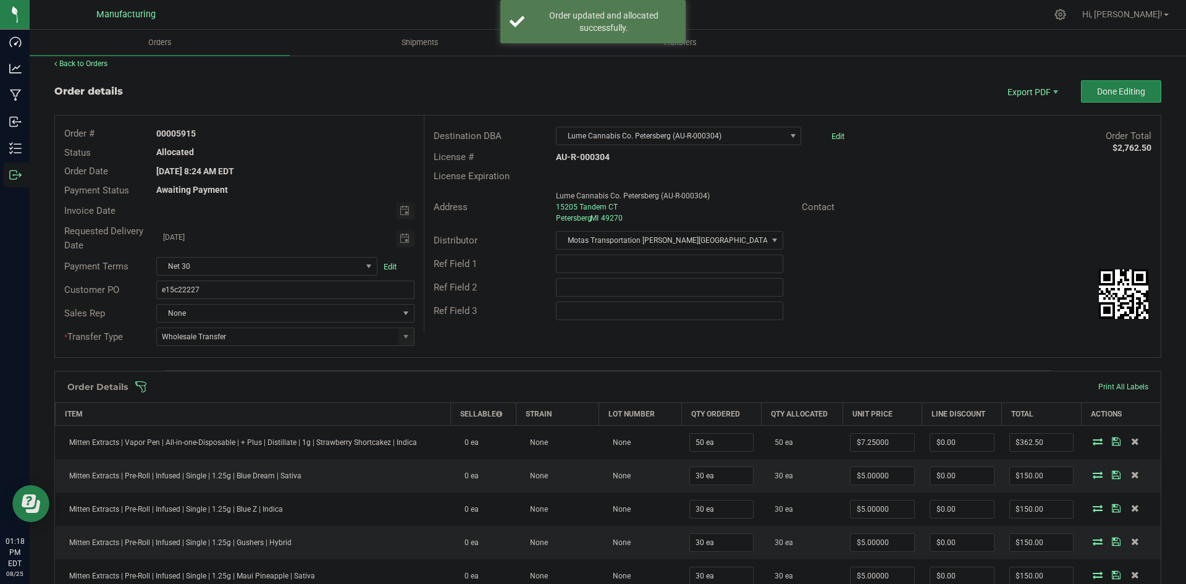
scroll to position [0, 0]
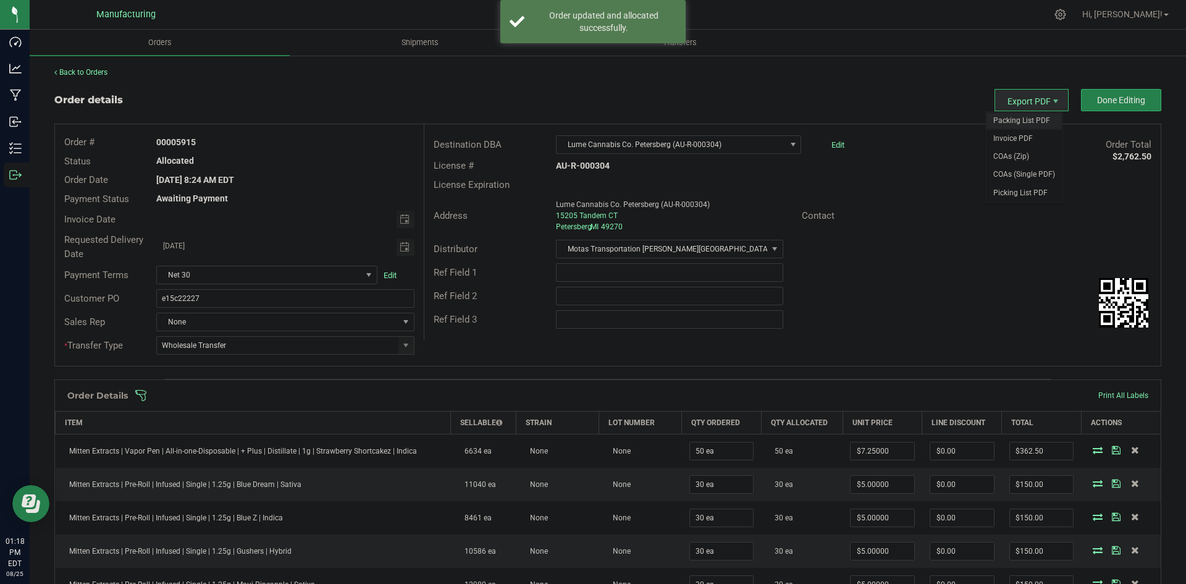
click at [1015, 116] on span "Packing List PDF" at bounding box center [1024, 121] width 77 height 18
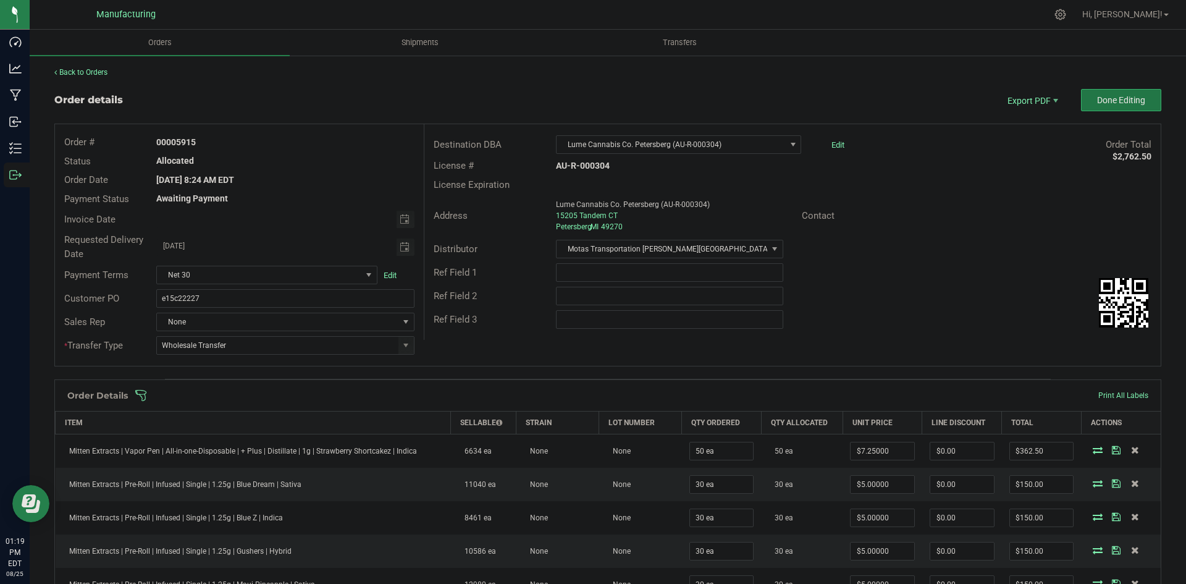
click at [1143, 104] on button "Done Editing" at bounding box center [1121, 100] width 80 height 22
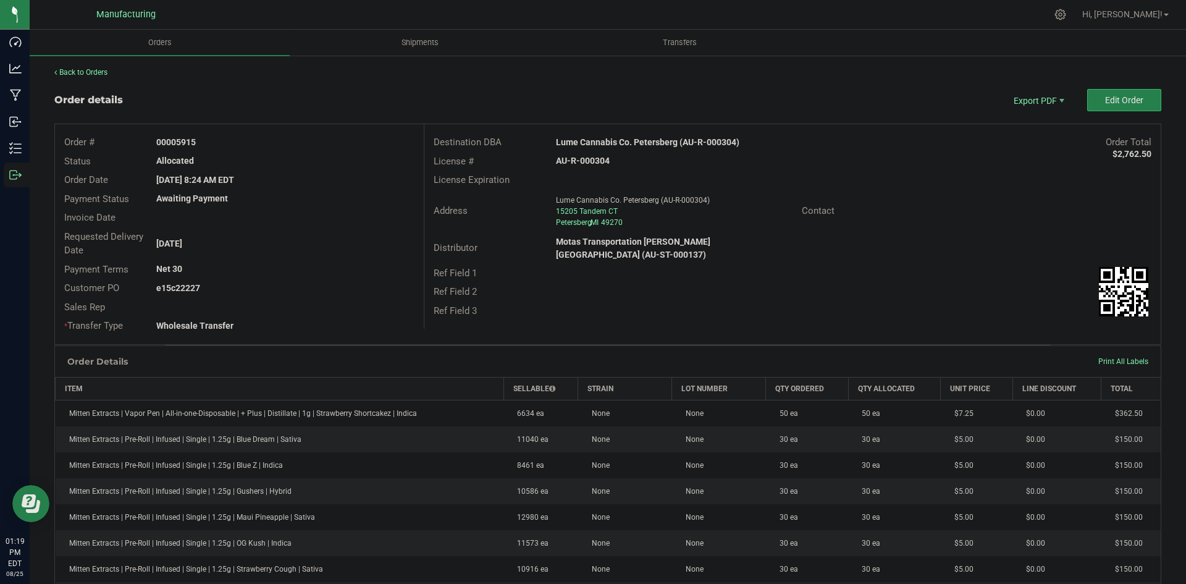
click at [638, 140] on strong "Lume Cannabis Co. Petersberg (AU-R-000304)" at bounding box center [647, 142] width 183 height 10
copy strong "Lume Cannabis Co. Petersberg (AU-R-000304)"
click at [586, 159] on strong "AU-R-000304" at bounding box center [583, 161] width 54 height 10
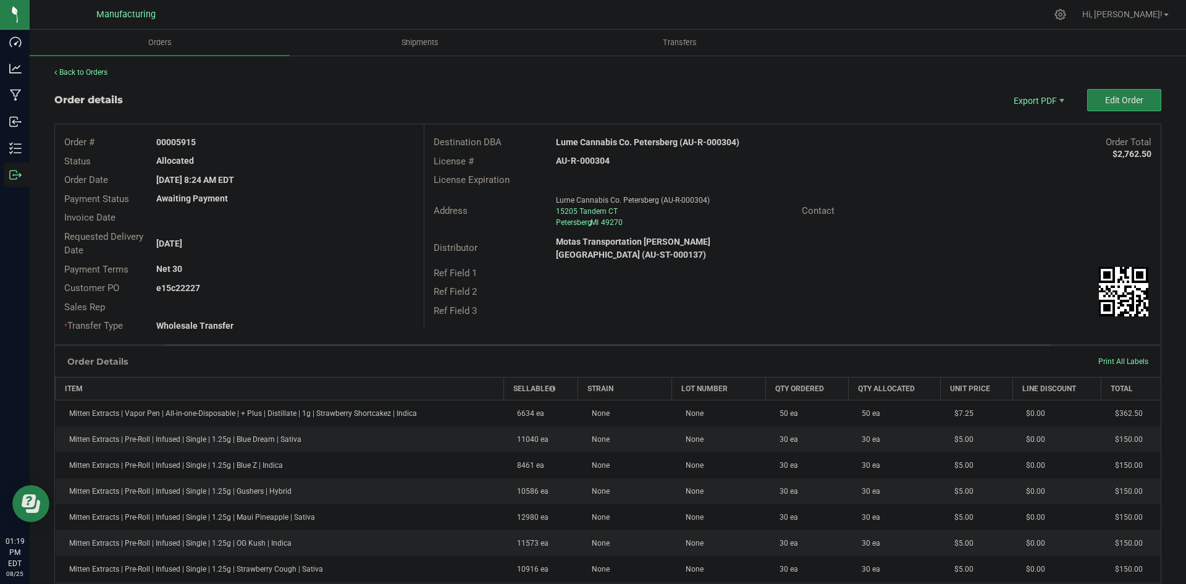
click at [586, 159] on strong "AU-R-000304" at bounding box center [583, 161] width 54 height 10
copy strong "AU-R-000304"
drag, startPoint x: 172, startPoint y: 141, endPoint x: 400, endPoint y: 151, distance: 228.2
click at [400, 151] on div "Order # 00005915" at bounding box center [239, 142] width 369 height 19
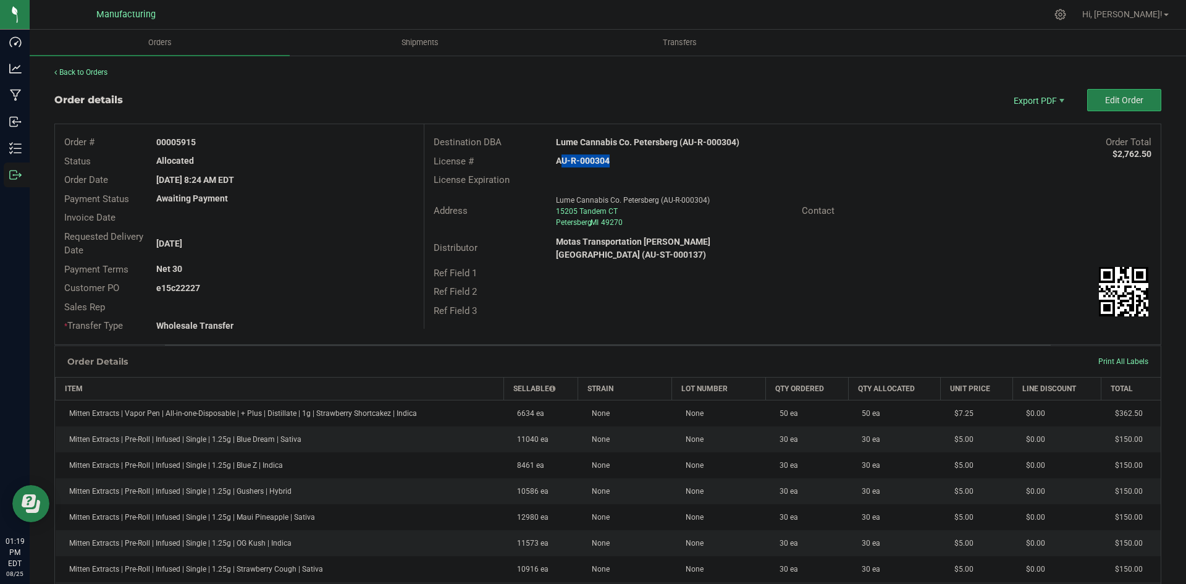
copy strong "05915"
drag, startPoint x: 176, startPoint y: 288, endPoint x: 384, endPoint y: 301, distance: 208.6
click at [310, 297] on div "Customer PO e15c22227" at bounding box center [239, 288] width 369 height 19
copy strong "22227"
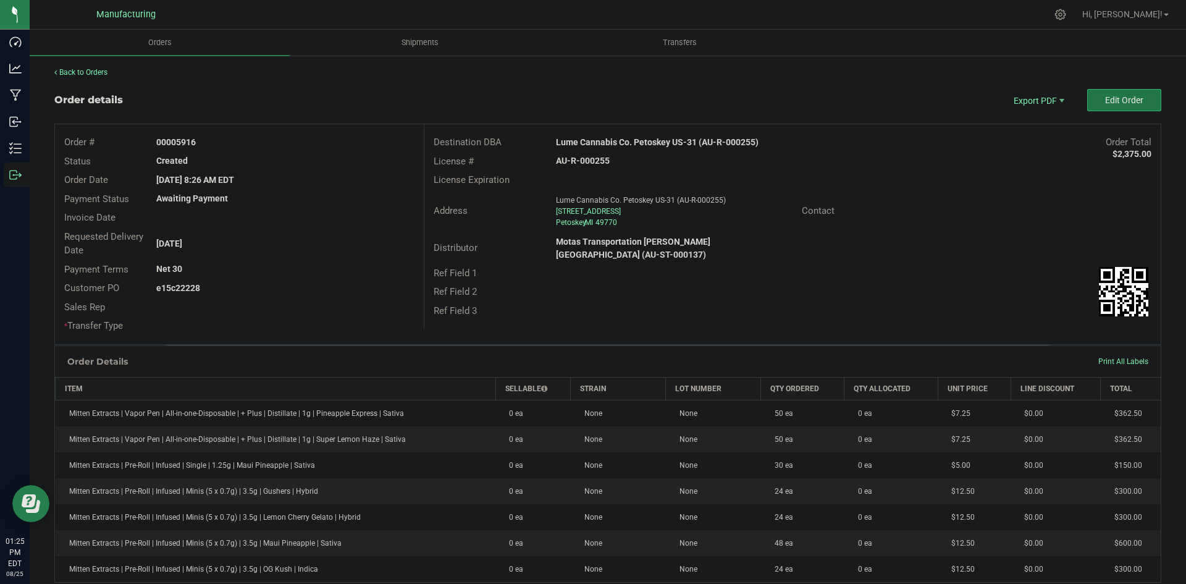
click at [1106, 104] on span "Edit Order" at bounding box center [1124, 100] width 38 height 10
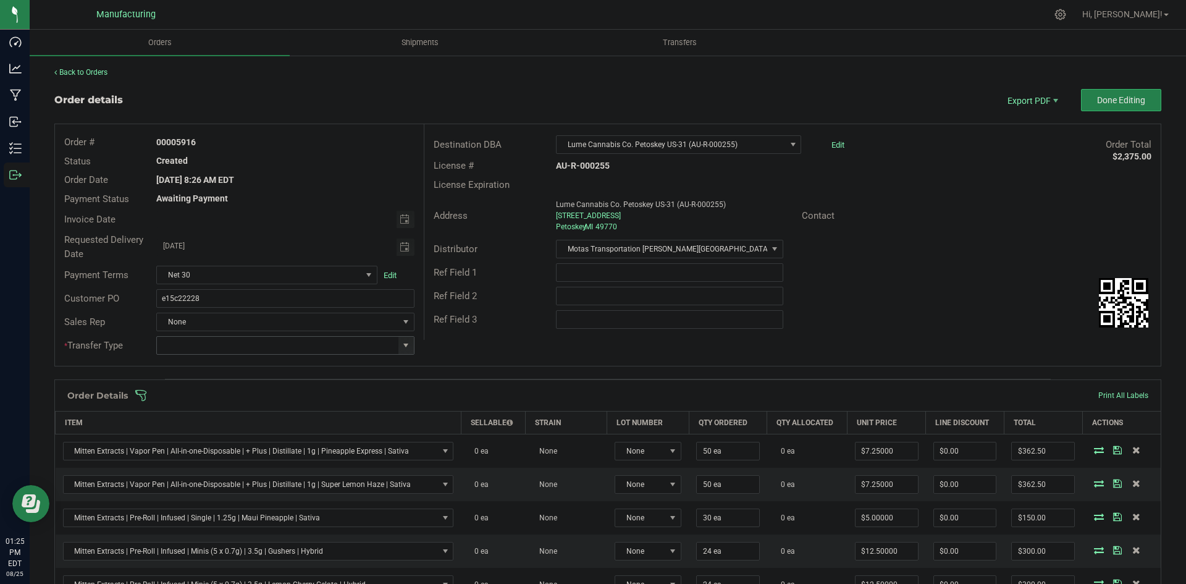
click at [403, 342] on span at bounding box center [406, 345] width 10 height 10
drag, startPoint x: 175, startPoint y: 443, endPoint x: 323, endPoint y: 415, distance: 150.9
click at [179, 443] on li "Wholesale Transfer" at bounding box center [283, 449] width 255 height 21
type input "Wholesale Transfer"
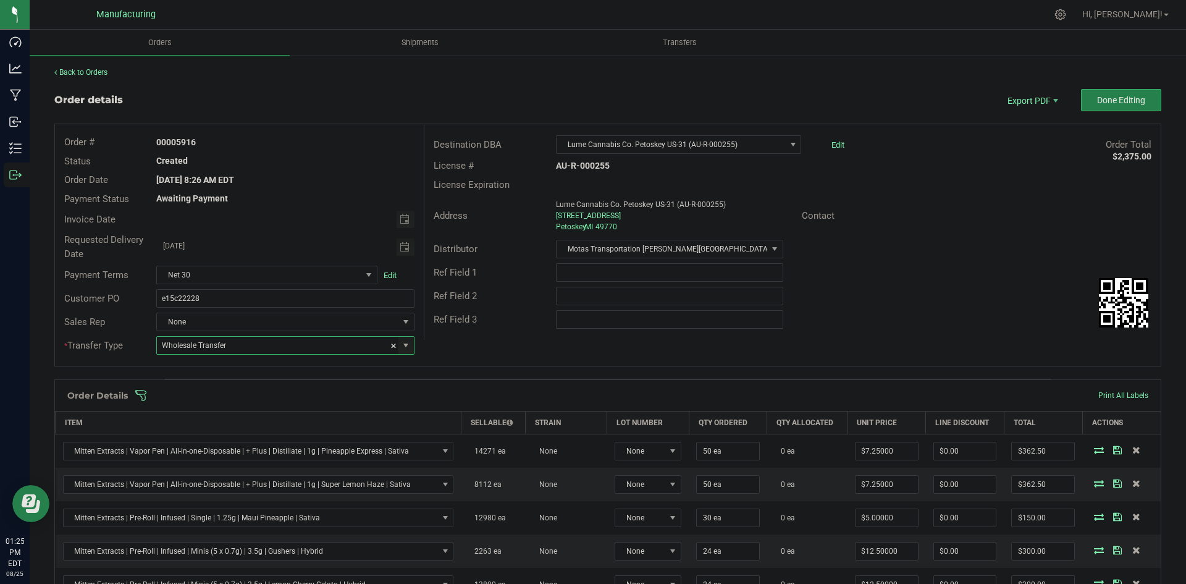
click at [597, 337] on div "Destination DBA Lume Cannabis Co. Petoskey US-31 (AU-R-000255) Edit Order Total…" at bounding box center [792, 232] width 737 height 216
click at [503, 392] on span at bounding box center [688, 395] width 1107 height 12
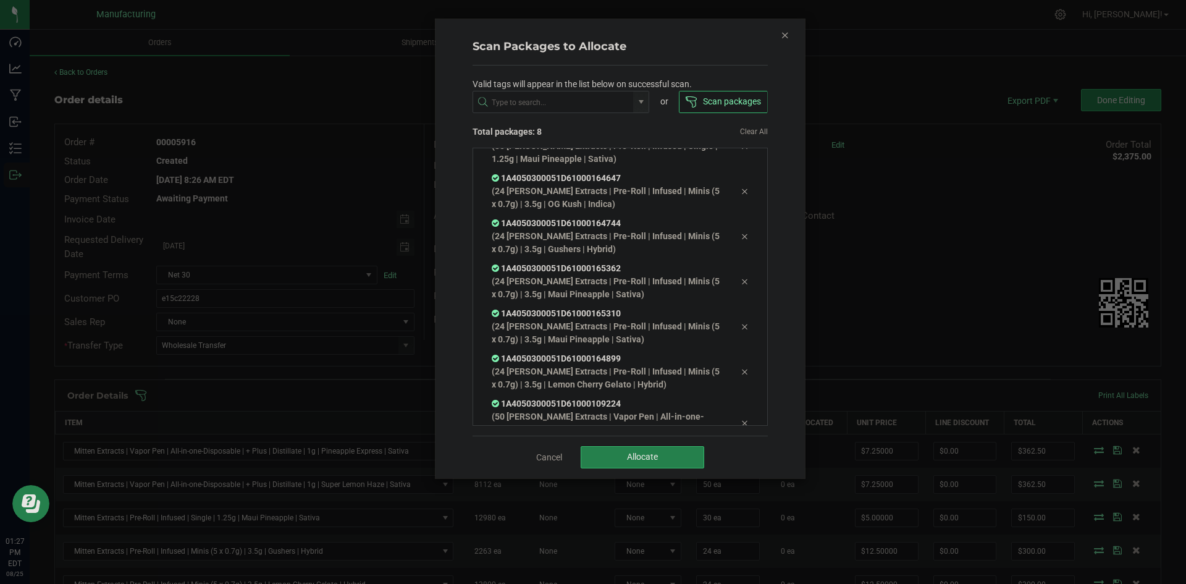
scroll to position [83, 0]
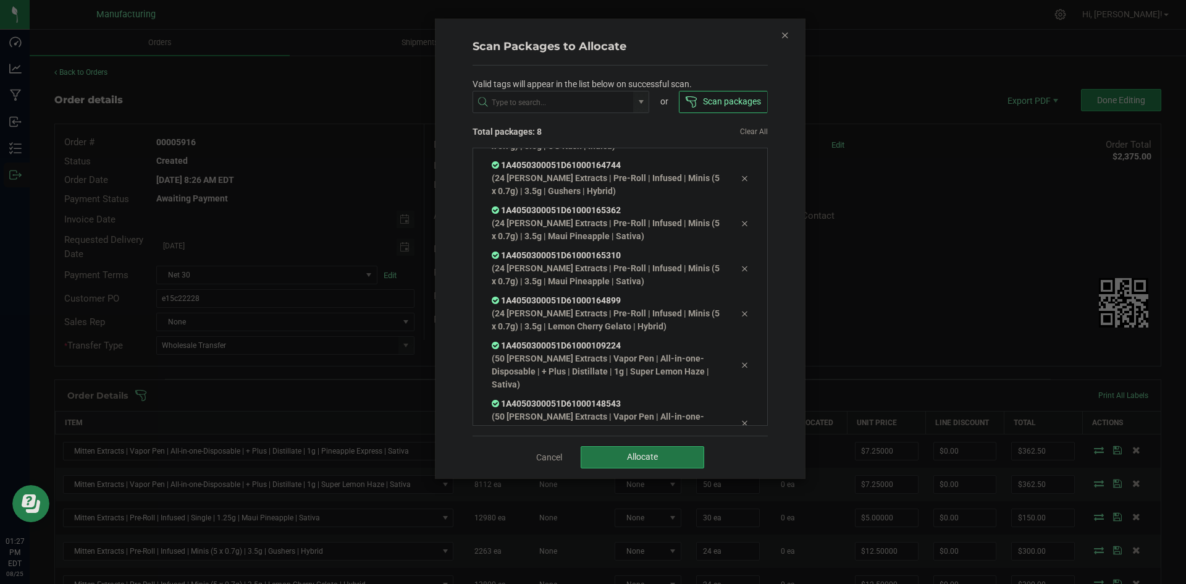
click at [636, 456] on span "Allocate" at bounding box center [642, 457] width 31 height 10
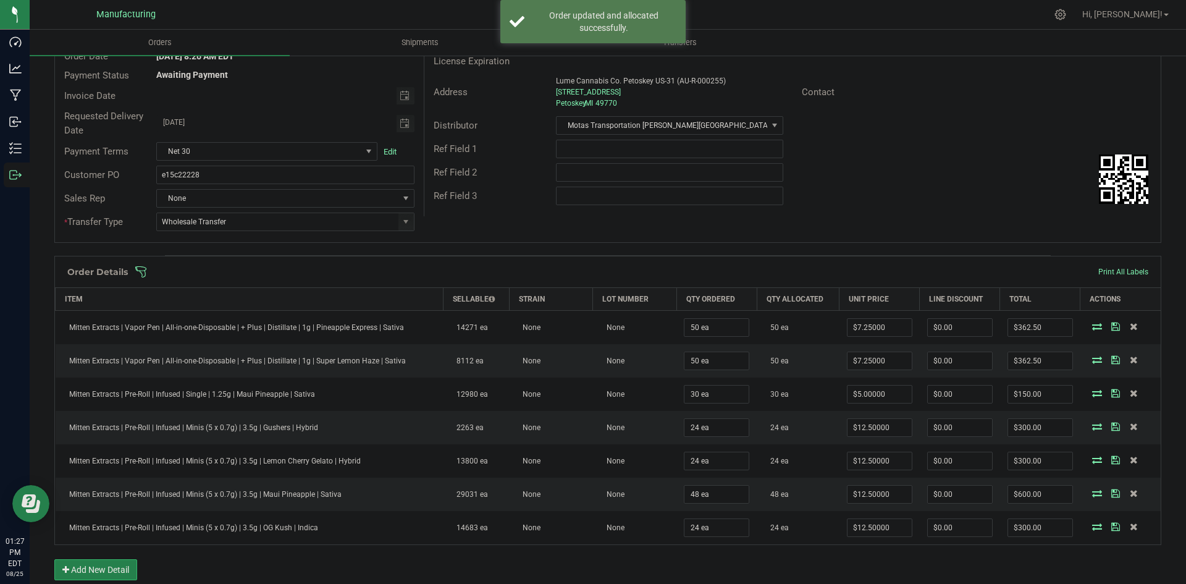
scroll to position [0, 0]
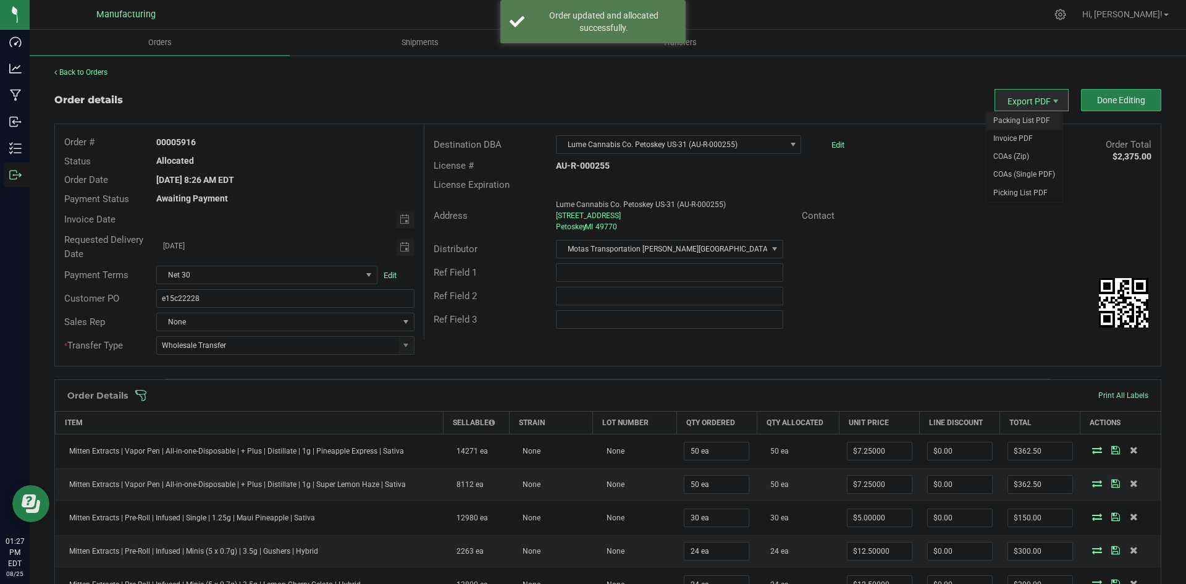
click at [1015, 120] on span "Packing List PDF" at bounding box center [1024, 121] width 77 height 18
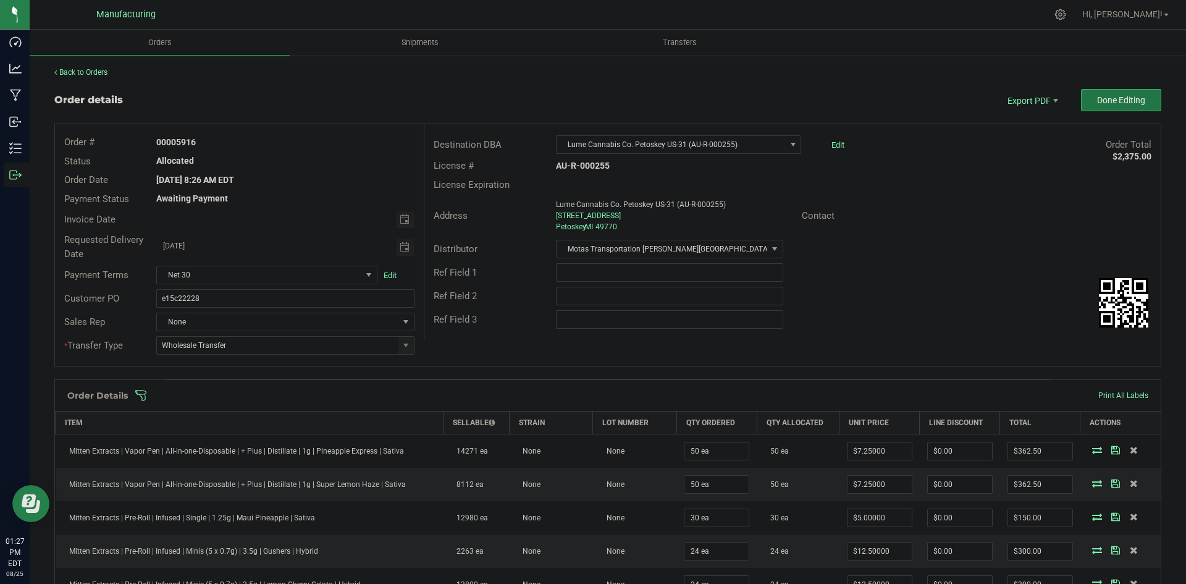
click at [1084, 101] on button "Done Editing" at bounding box center [1121, 100] width 80 height 22
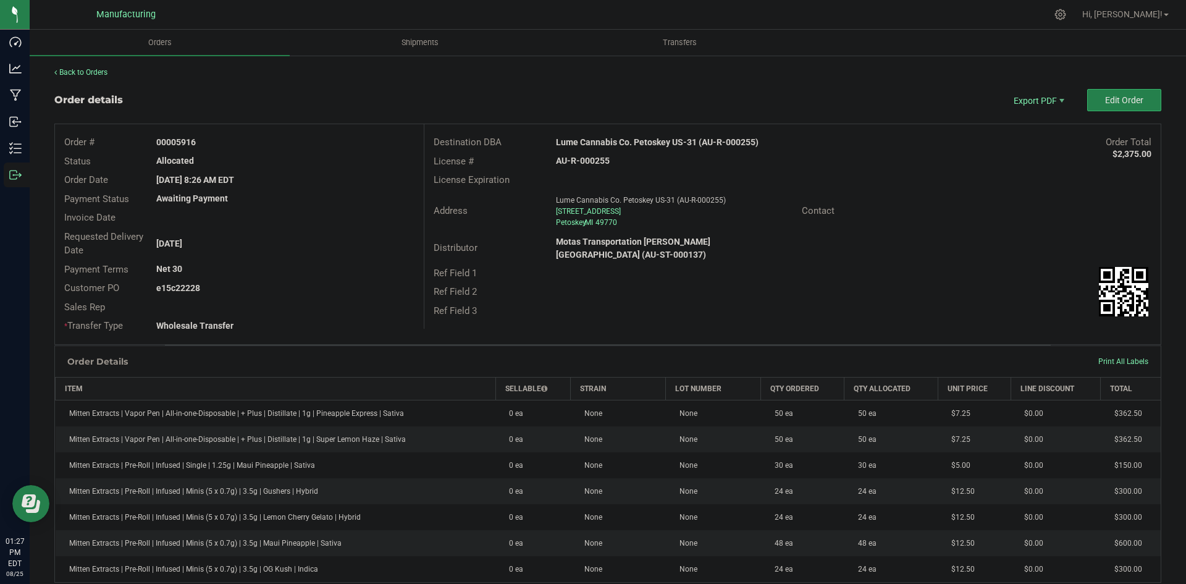
click at [678, 141] on strong "Lume Cannabis Co. Petoskey US-31 (AU-R-000255)" at bounding box center [657, 142] width 203 height 10
copy strong "Lume Cannabis Co. Petoskey US-31 (AU-R-000255)"
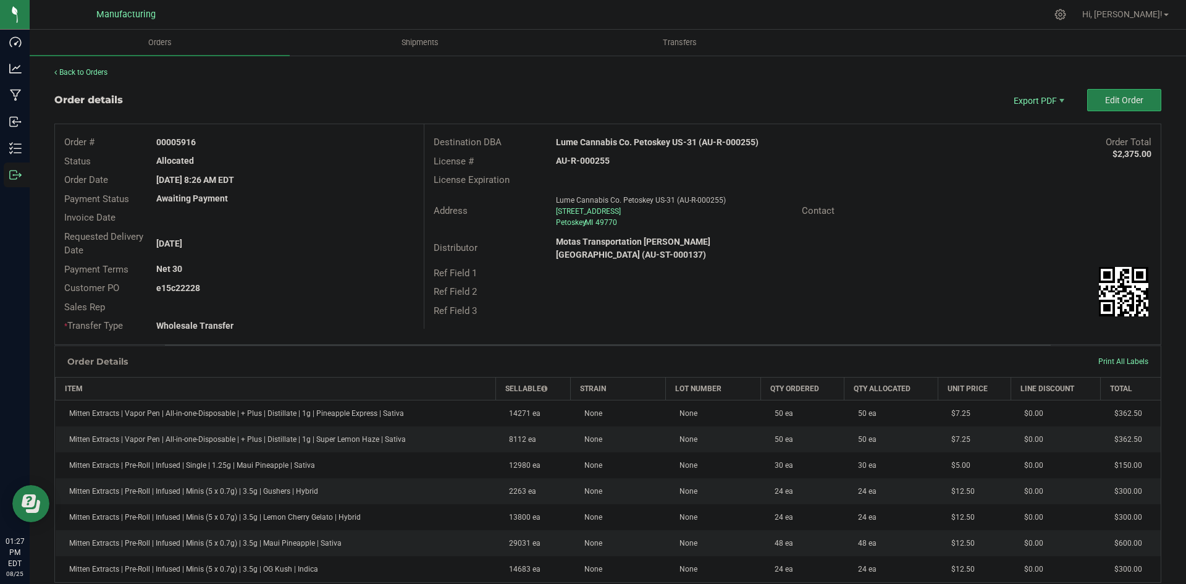
click at [576, 160] on strong "AU-R-000255" at bounding box center [583, 161] width 54 height 10
copy strong "AU-R-000255"
drag, startPoint x: 174, startPoint y: 140, endPoint x: 446, endPoint y: 146, distance: 271.9
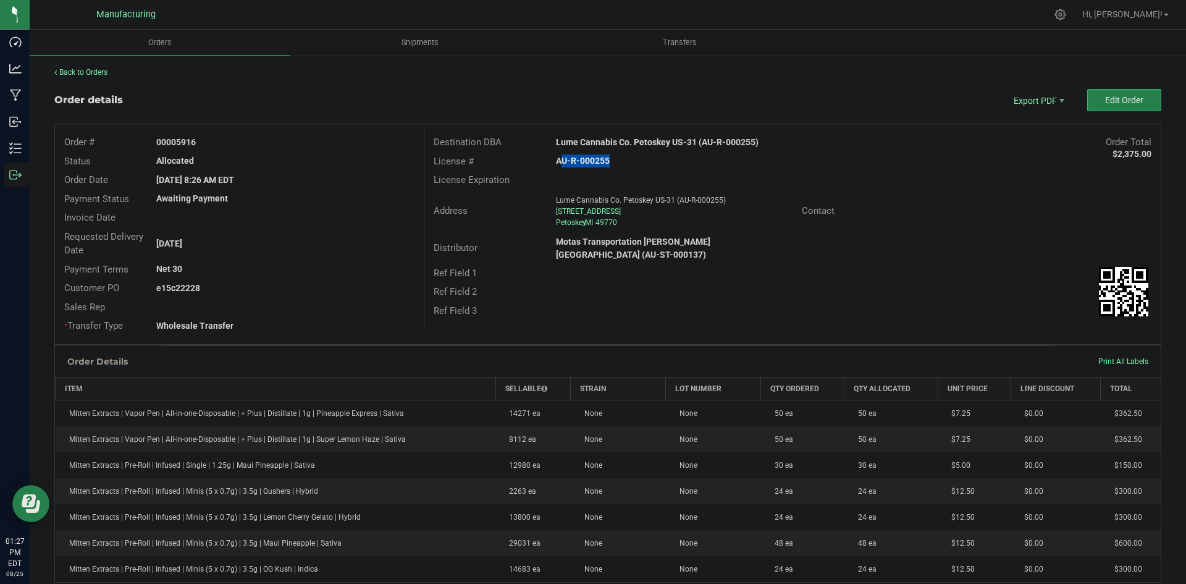
click at [410, 146] on div "00005916" at bounding box center [285, 142] width 276 height 13
copy strong "5916"
drag, startPoint x: 174, startPoint y: 286, endPoint x: 379, endPoint y: 289, distance: 205.1
click at [378, 289] on div "e15c22228" at bounding box center [285, 288] width 276 height 13
copy strong "22228"
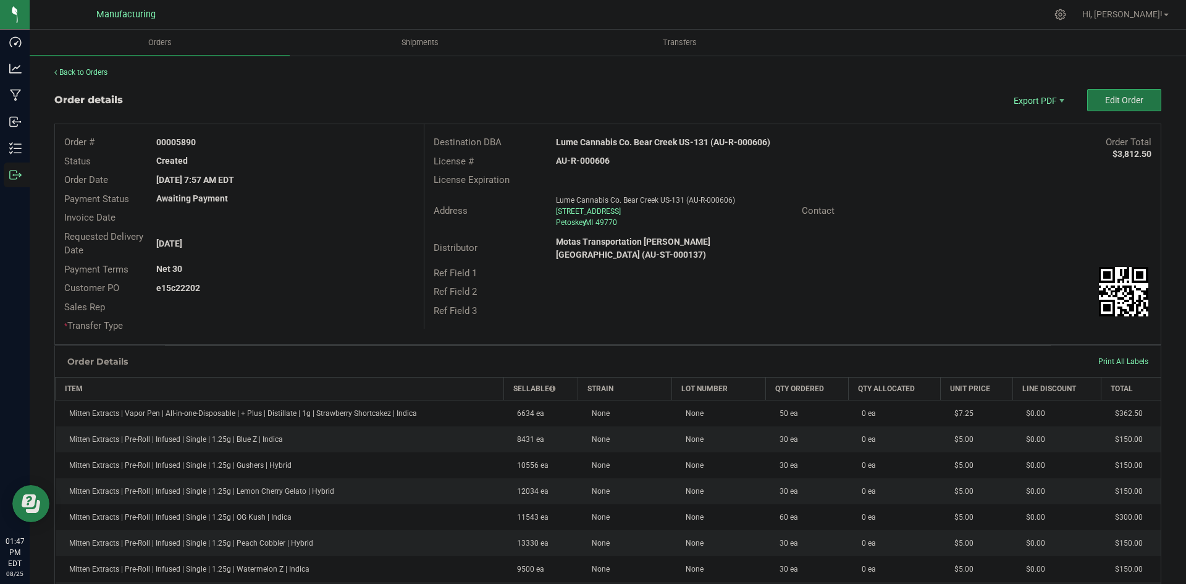
click at [1095, 95] on button "Edit Order" at bounding box center [1124, 100] width 74 height 22
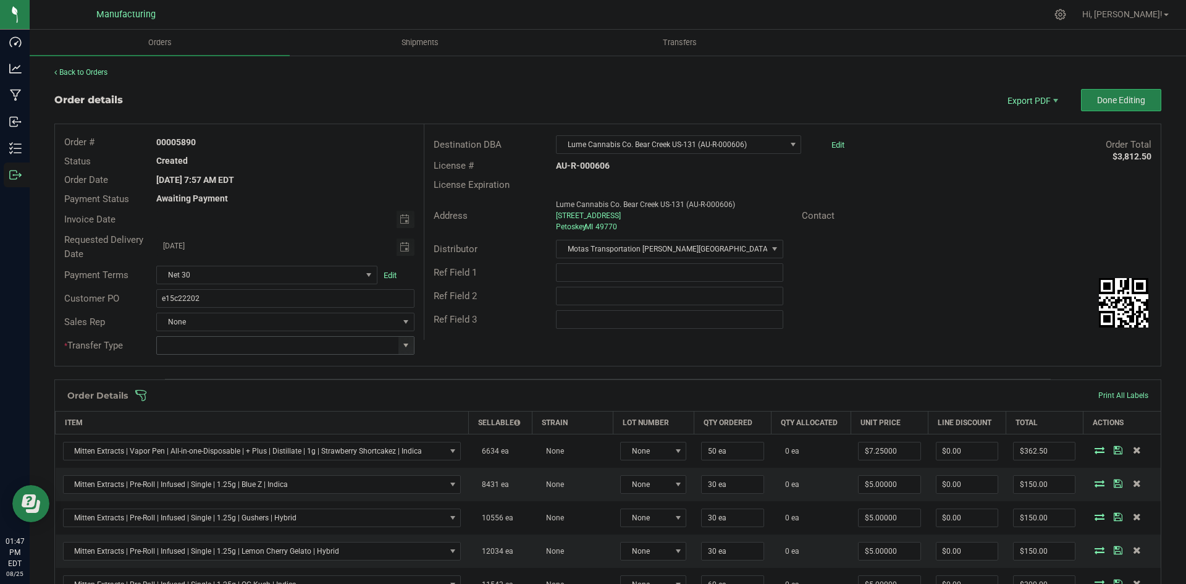
click at [405, 345] on span at bounding box center [406, 345] width 10 height 10
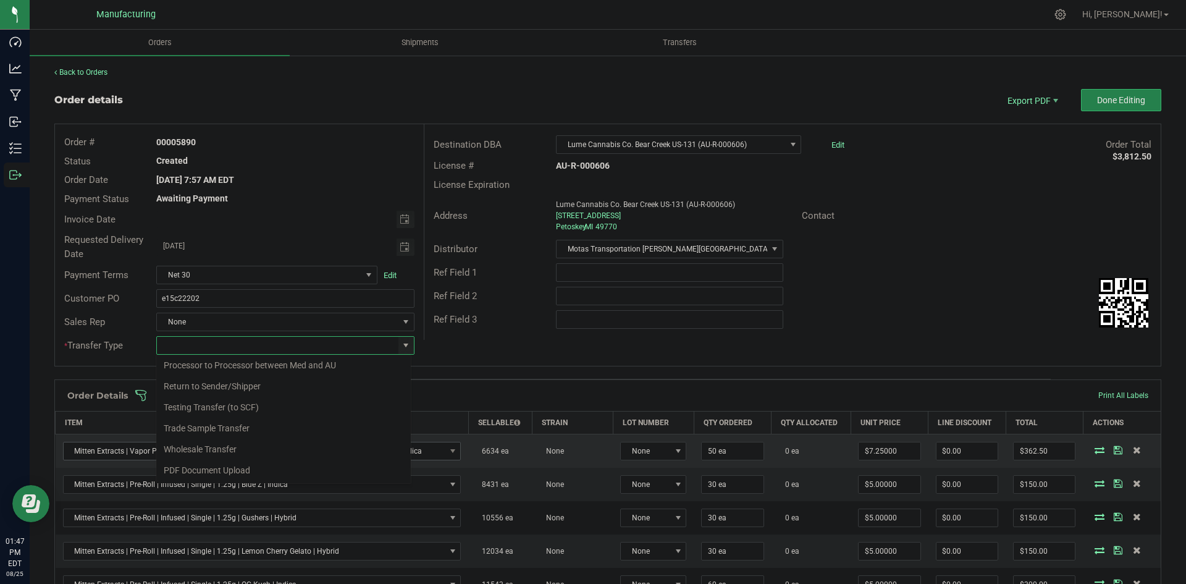
click at [224, 452] on li "Wholesale Transfer" at bounding box center [283, 449] width 255 height 21
type input "Wholesale Transfer"
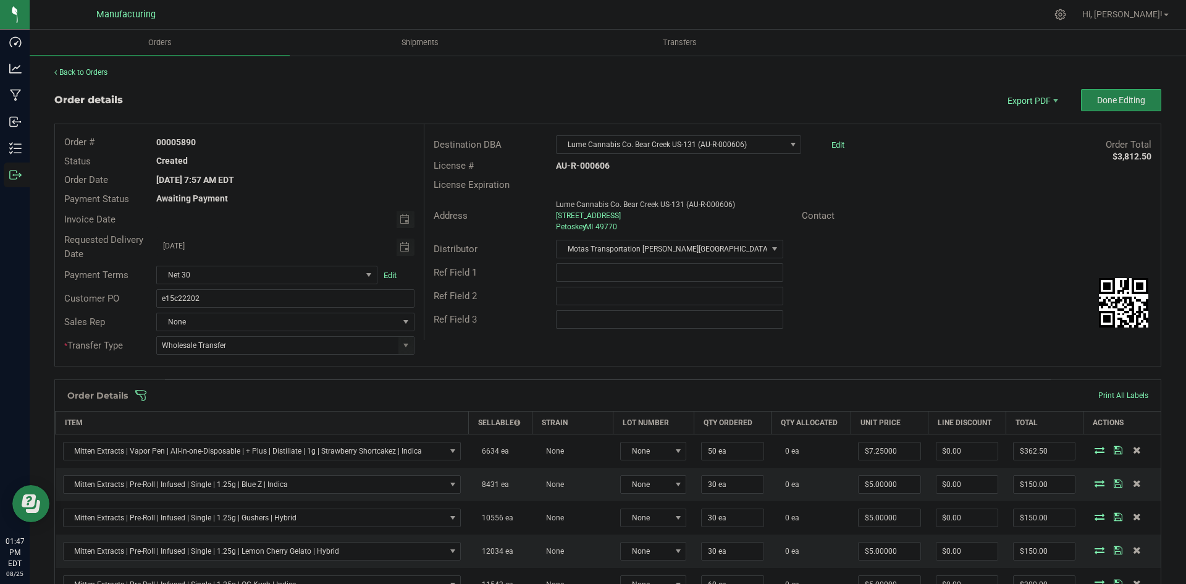
click at [526, 344] on div "Order # 00005890 Status Created Order Date [DATE] 7:57 AM EDT Payment Status Aw…" at bounding box center [608, 245] width 1106 height 242
click at [510, 394] on span at bounding box center [688, 395] width 1107 height 12
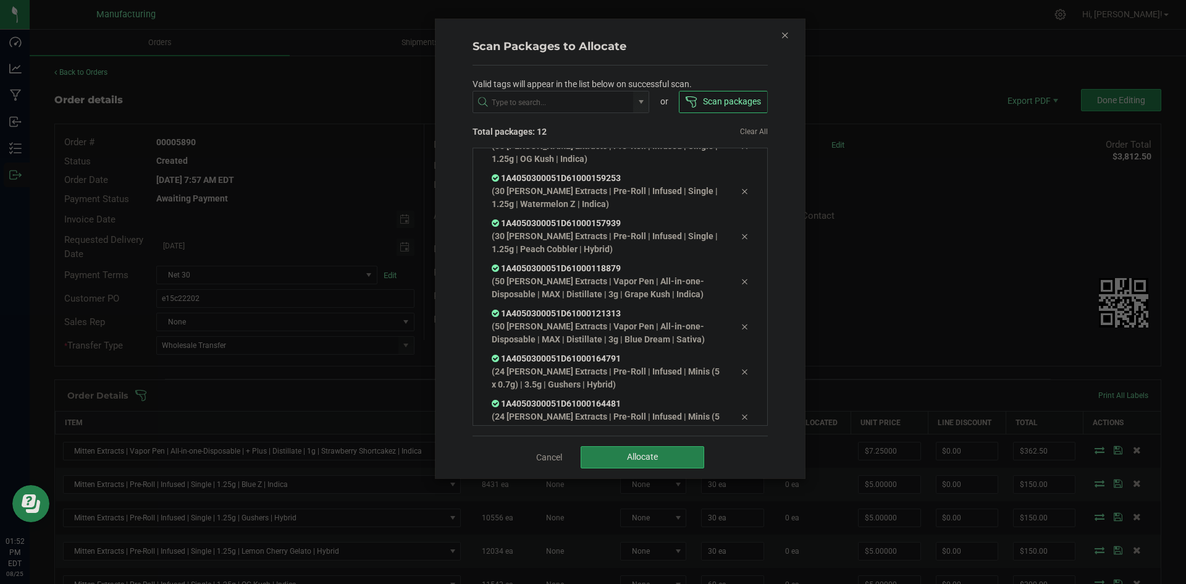
scroll to position [308, 0]
click at [605, 455] on button "Allocate" at bounding box center [643, 457] width 124 height 22
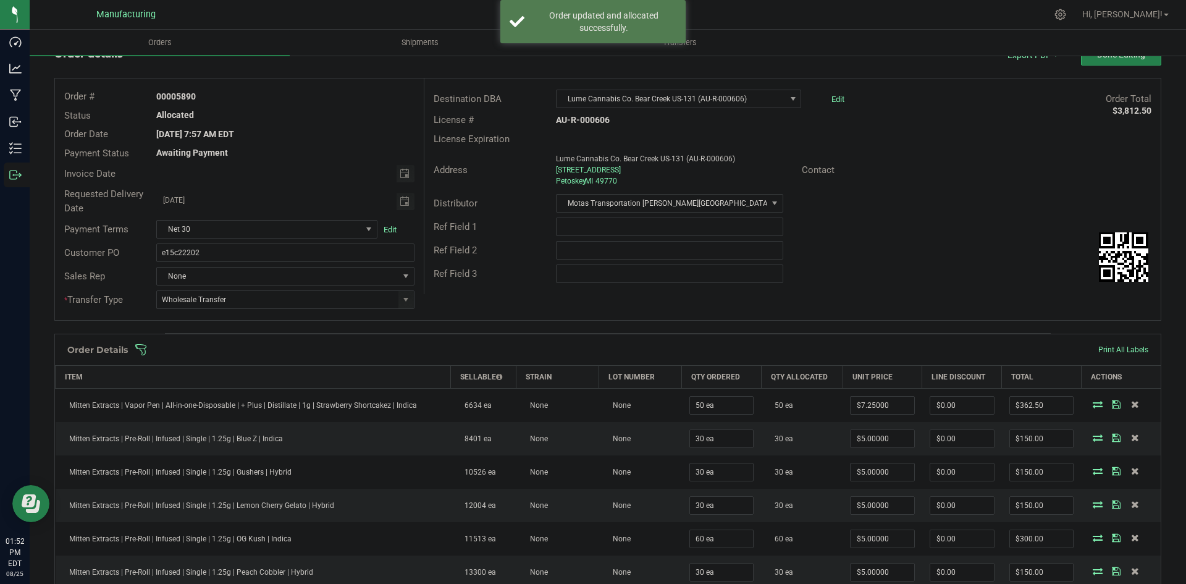
scroll to position [0, 0]
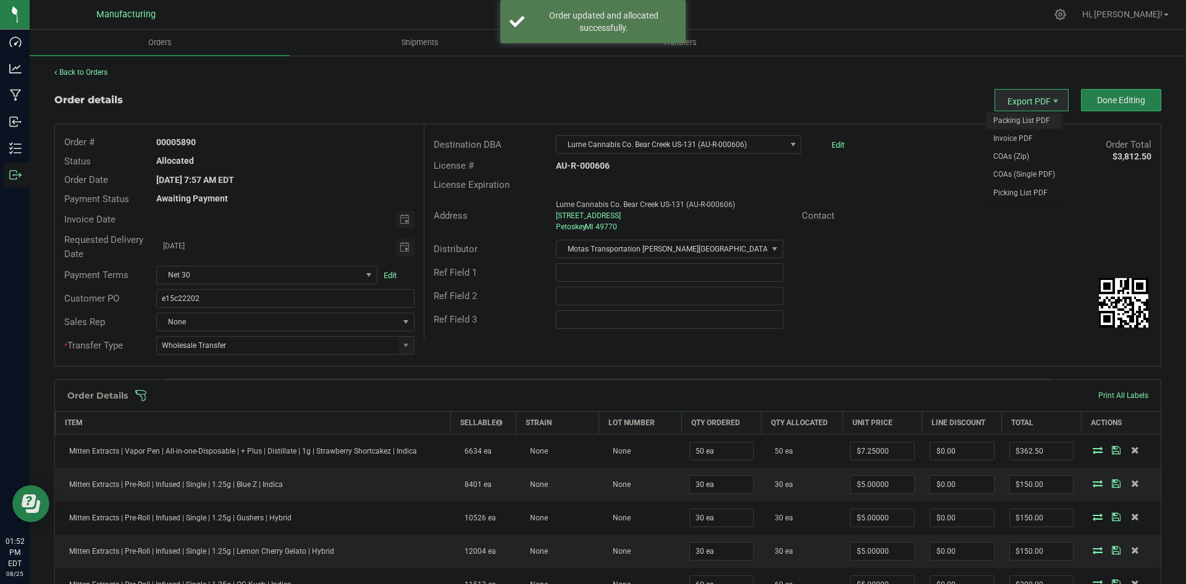
click at [1016, 119] on span "Packing List PDF" at bounding box center [1024, 121] width 77 height 18
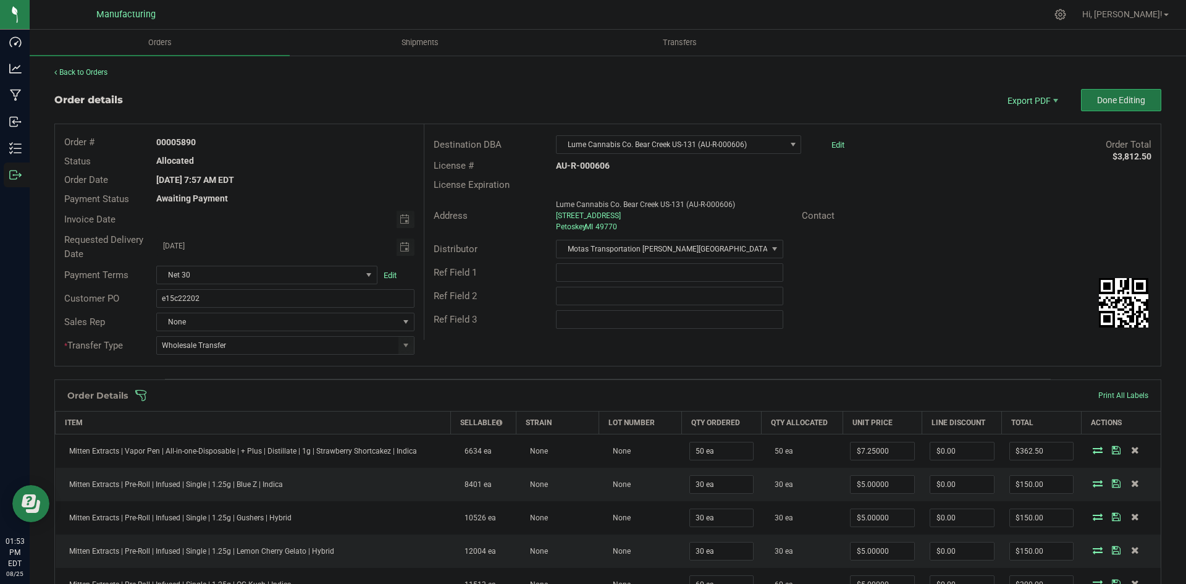
click at [1108, 102] on span "Done Editing" at bounding box center [1121, 100] width 48 height 10
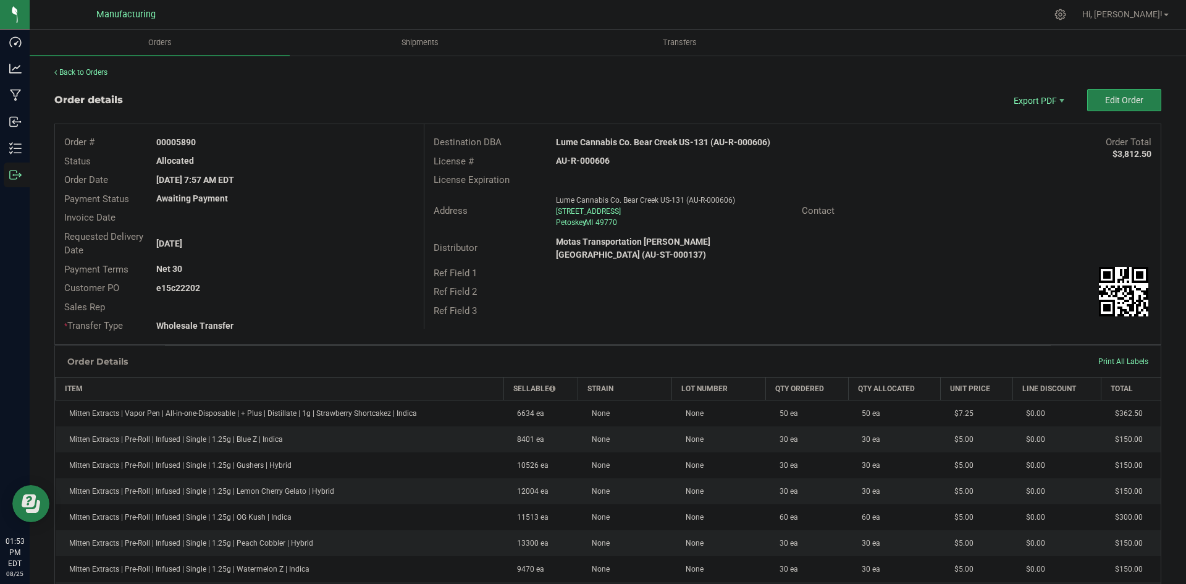
click at [582, 140] on strong "Lume Cannabis Co. Bear Creek US-131 (AU-R-000606)" at bounding box center [663, 142] width 214 height 10
copy strong "Lume Cannabis Co. Bear Creek US-131 (AU-R-000606)"
click at [584, 163] on strong "AU-R-000606" at bounding box center [583, 161] width 54 height 10
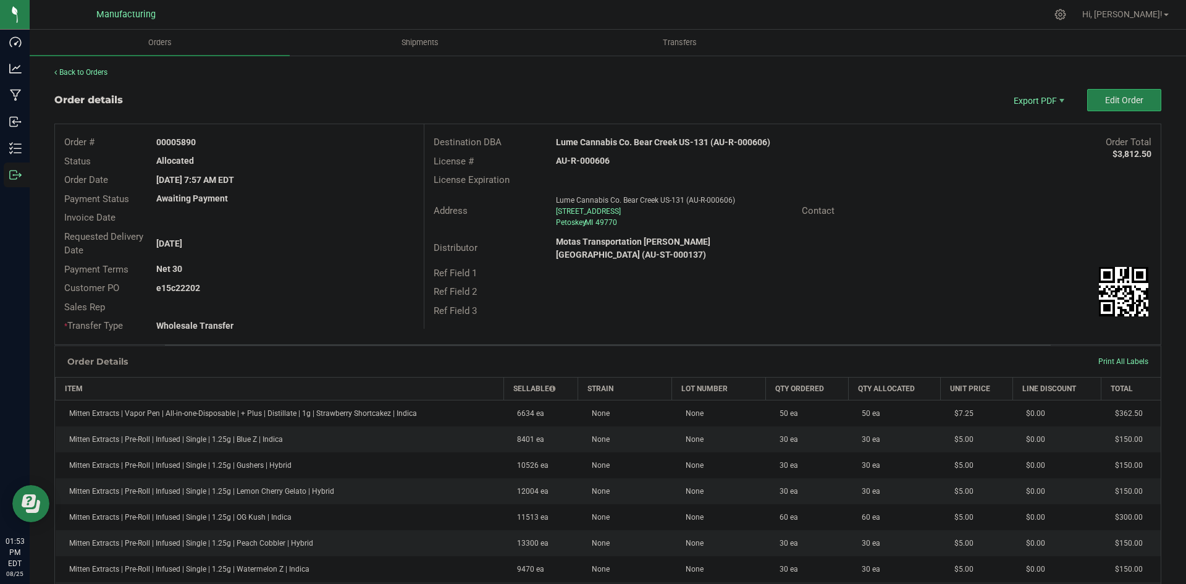
click at [584, 163] on strong "AU-R-000606" at bounding box center [583, 161] width 54 height 10
copy strong "AU-R-000606"
drag, startPoint x: 173, startPoint y: 143, endPoint x: 339, endPoint y: 159, distance: 166.4
click at [285, 149] on div "Order # 00005890" at bounding box center [239, 142] width 369 height 19
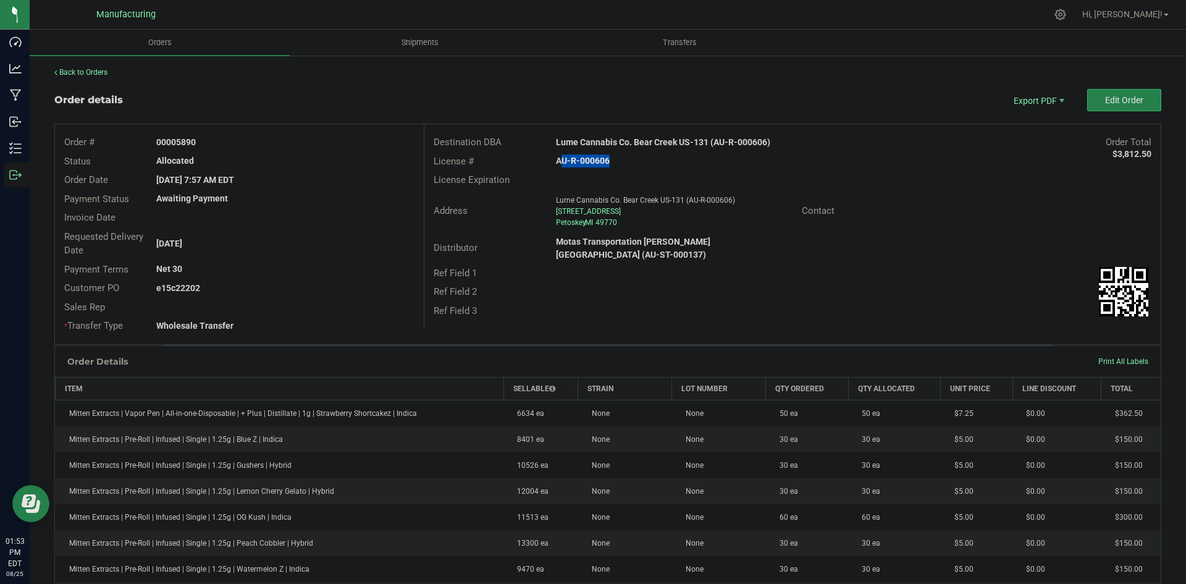
copy strong "05890"
drag, startPoint x: 176, startPoint y: 287, endPoint x: 350, endPoint y: 292, distance: 174.3
click at [333, 288] on div "e15c22202" at bounding box center [285, 288] width 276 height 13
copy strong "22202"
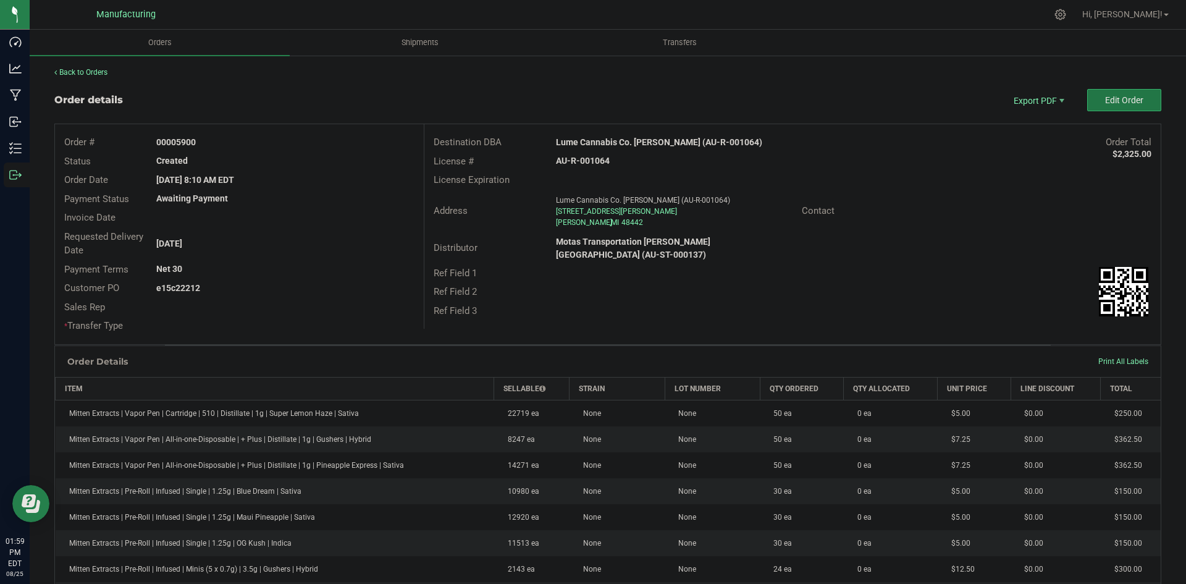
click at [1126, 106] on button "Edit Order" at bounding box center [1124, 100] width 74 height 22
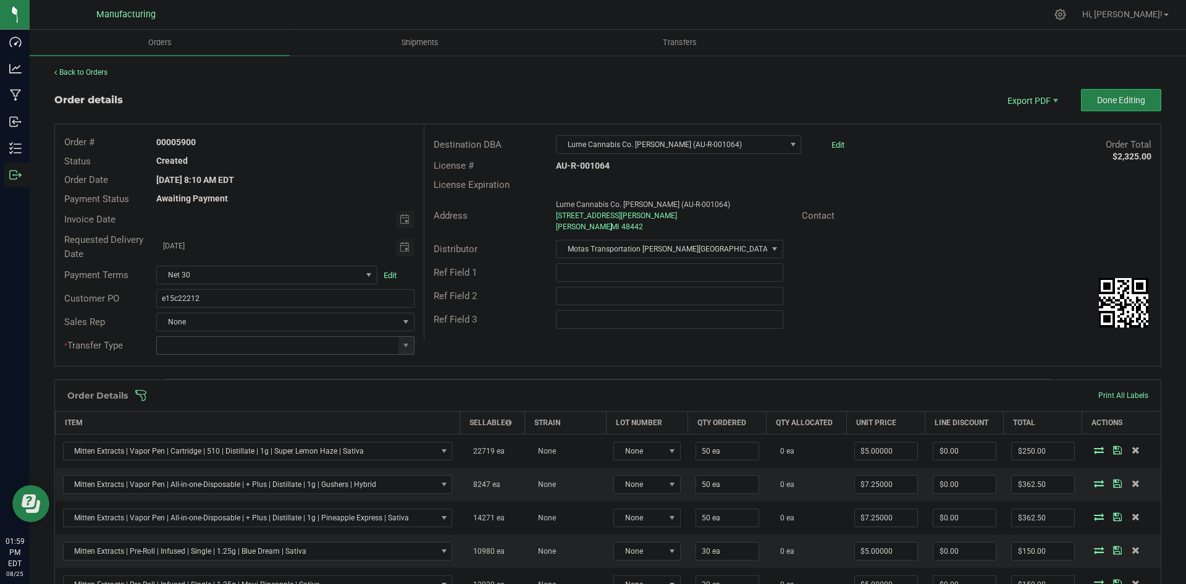
click at [410, 347] on span at bounding box center [405, 345] width 15 height 17
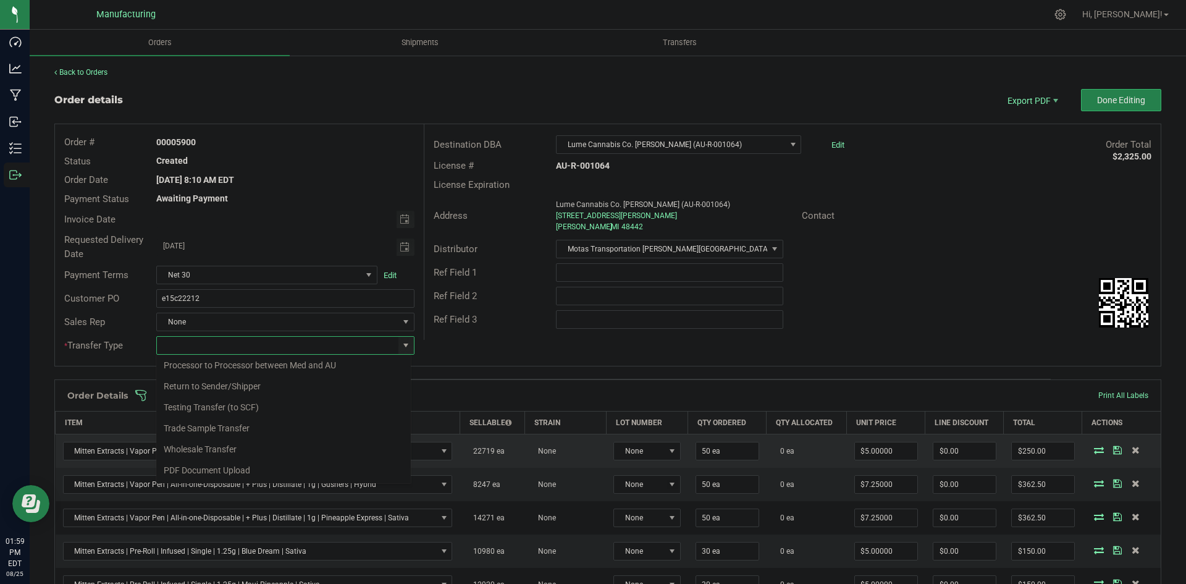
click at [203, 447] on li "Wholesale Transfer" at bounding box center [283, 449] width 255 height 21
type input "Wholesale Transfer"
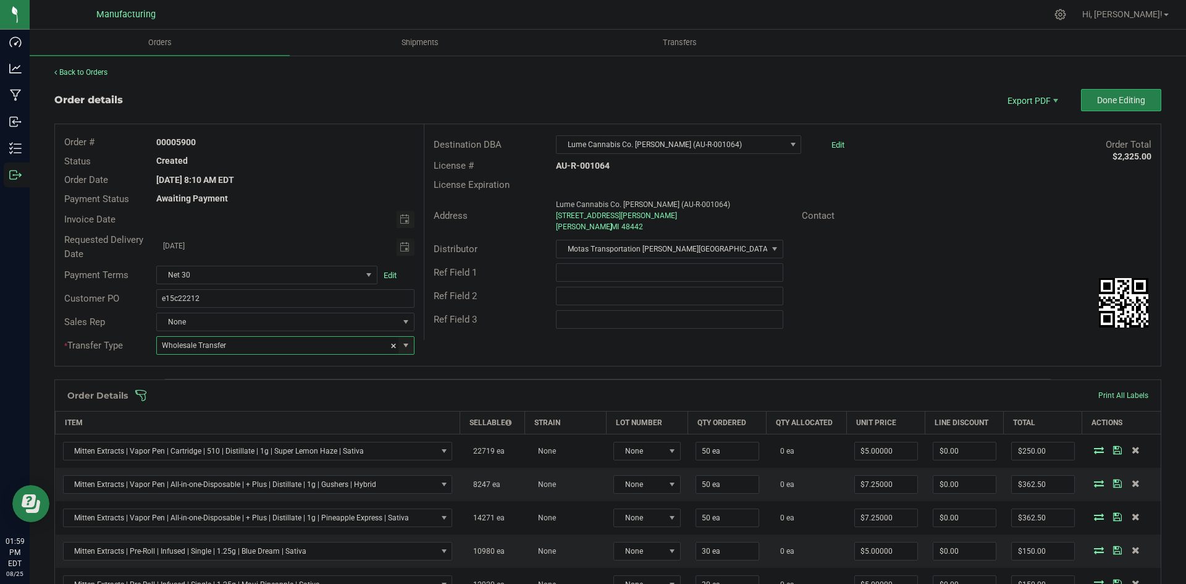
click at [473, 344] on div "Order # 00005900 Status Created Order Date [DATE] 8:10 AM EDT Payment Status Aw…" at bounding box center [608, 245] width 1106 height 242
click at [468, 392] on span at bounding box center [688, 395] width 1107 height 12
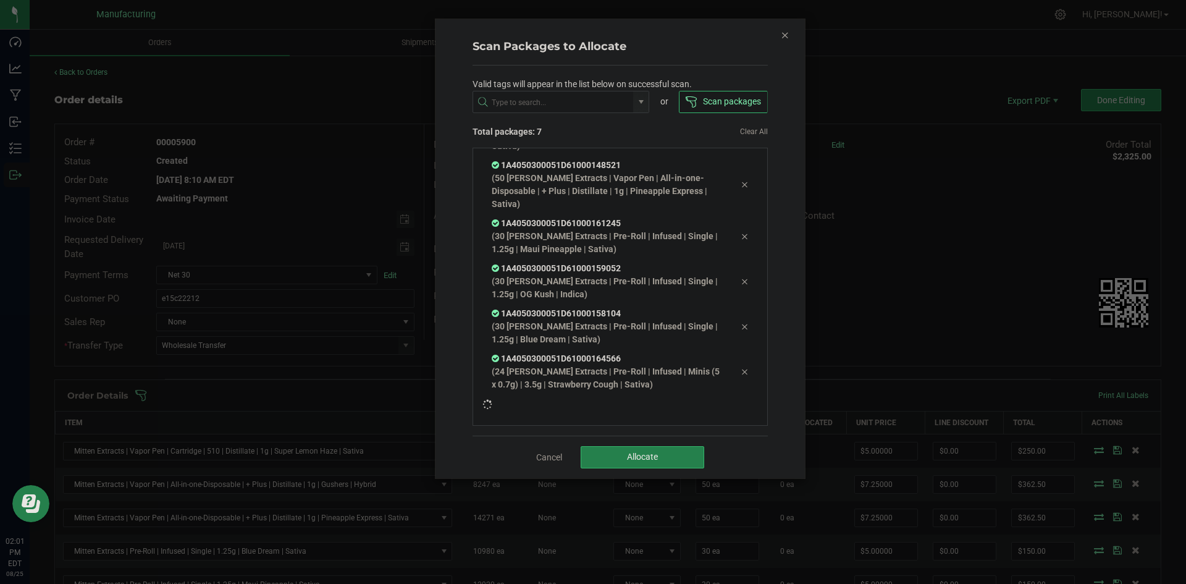
scroll to position [72, 0]
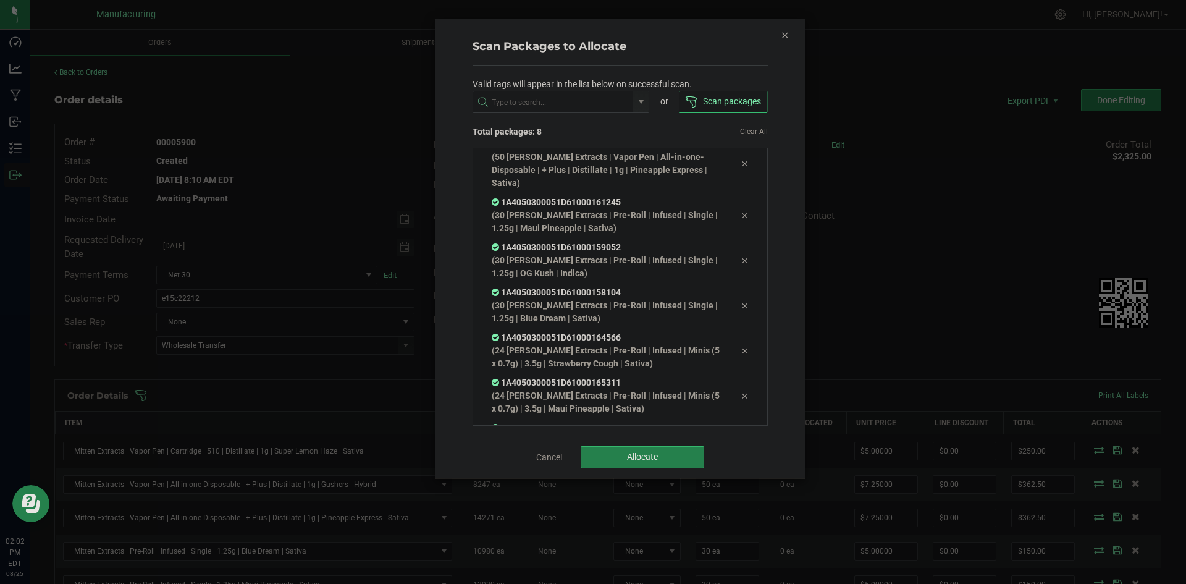
click at [680, 469] on div "Cancel Allocate" at bounding box center [620, 457] width 295 height 43
click at [675, 463] on button "Allocate" at bounding box center [643, 457] width 124 height 22
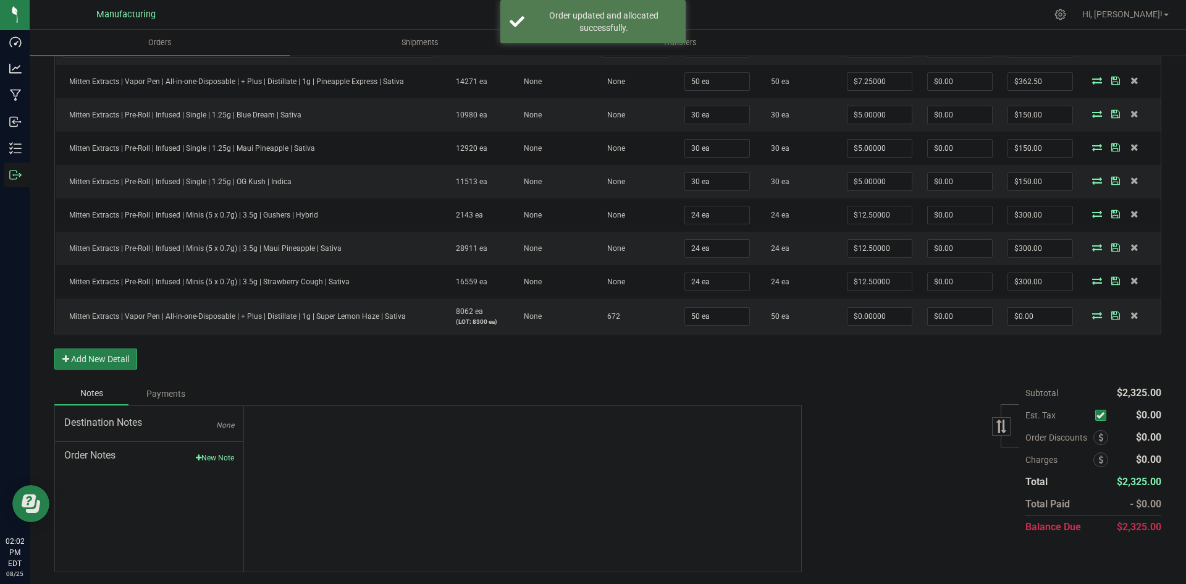
scroll to position [437, 0]
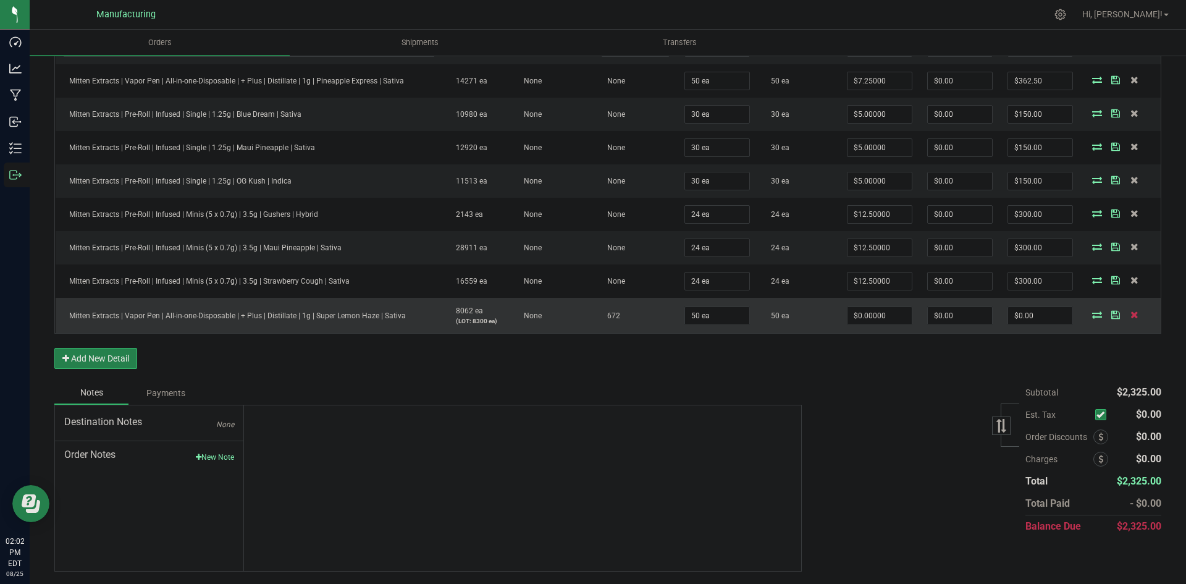
click at [1125, 315] on span at bounding box center [1134, 314] width 19 height 7
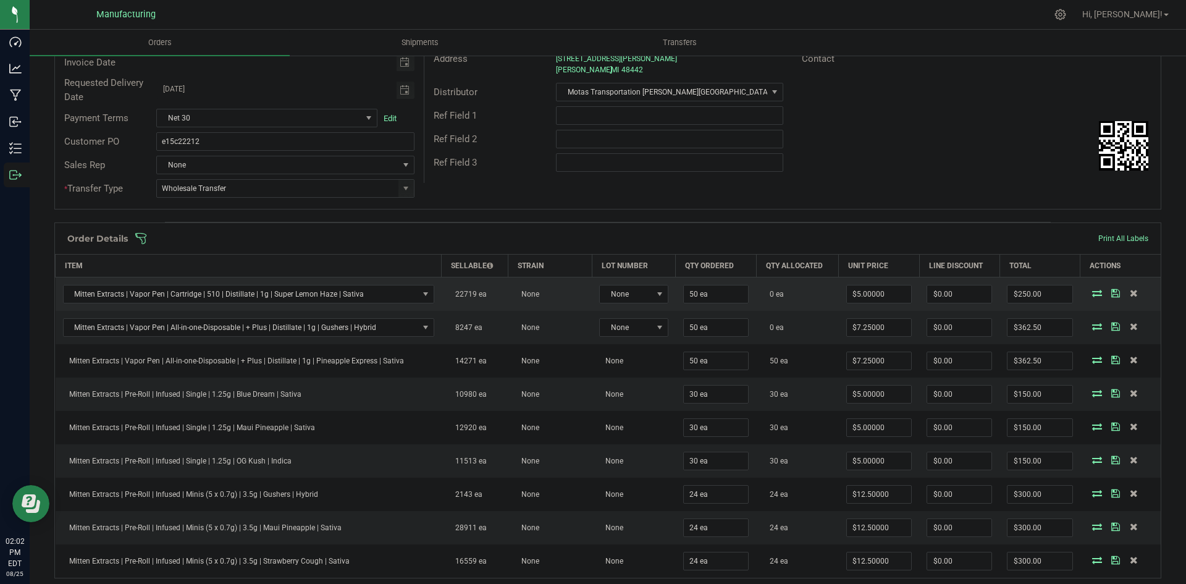
scroll to position [154, 0]
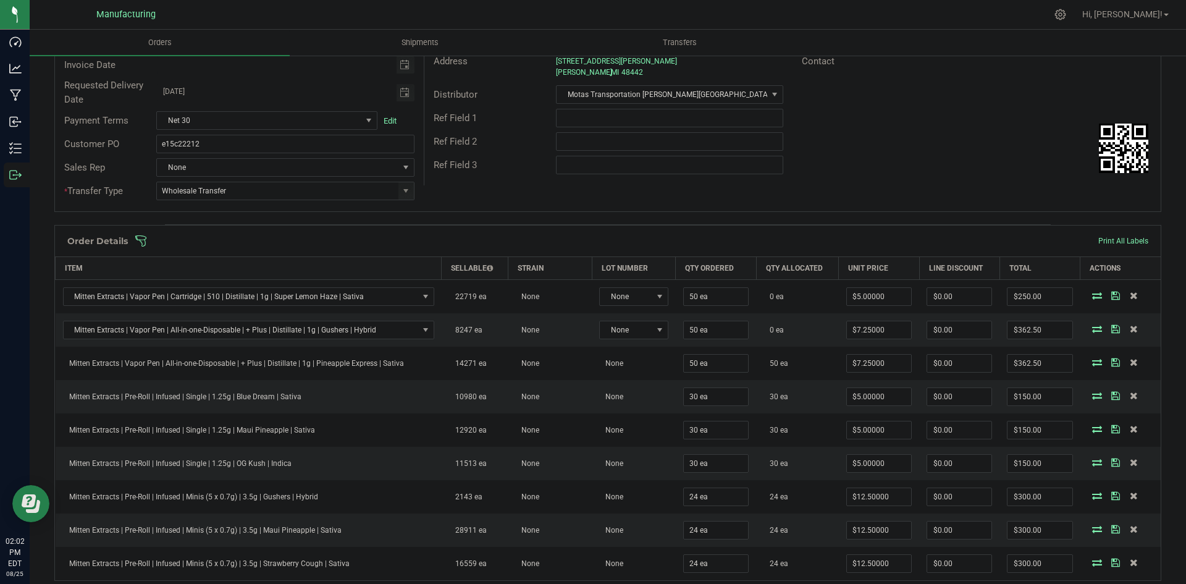
click at [760, 240] on span at bounding box center [688, 241] width 1107 height 12
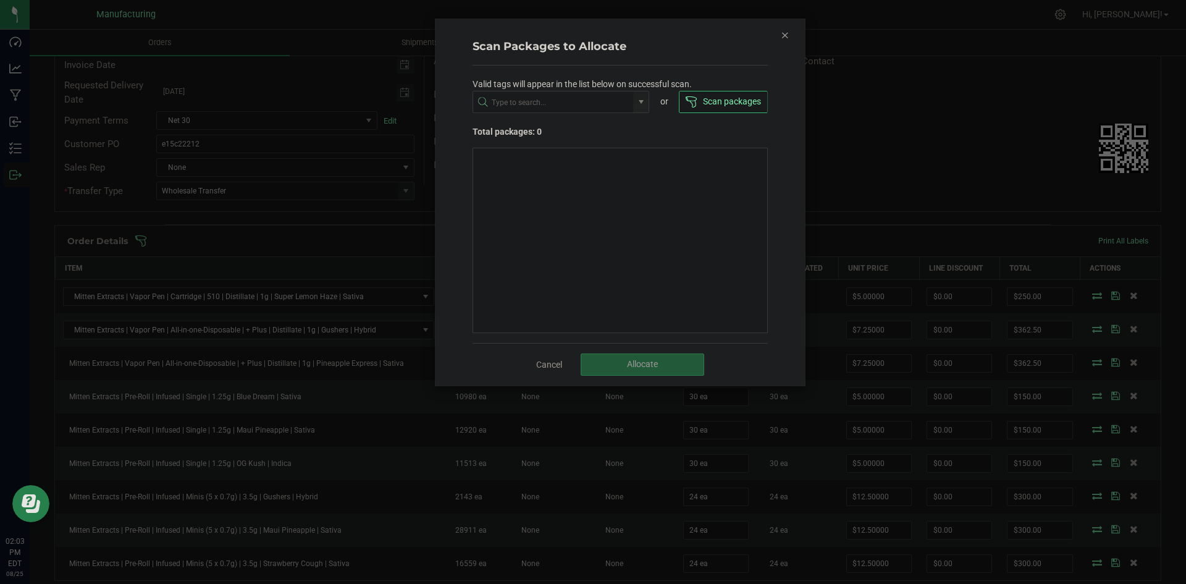
drag, startPoint x: 786, startPoint y: 37, endPoint x: 811, endPoint y: 52, distance: 28.3
click at [786, 37] on icon "Close" at bounding box center [785, 34] width 9 height 15
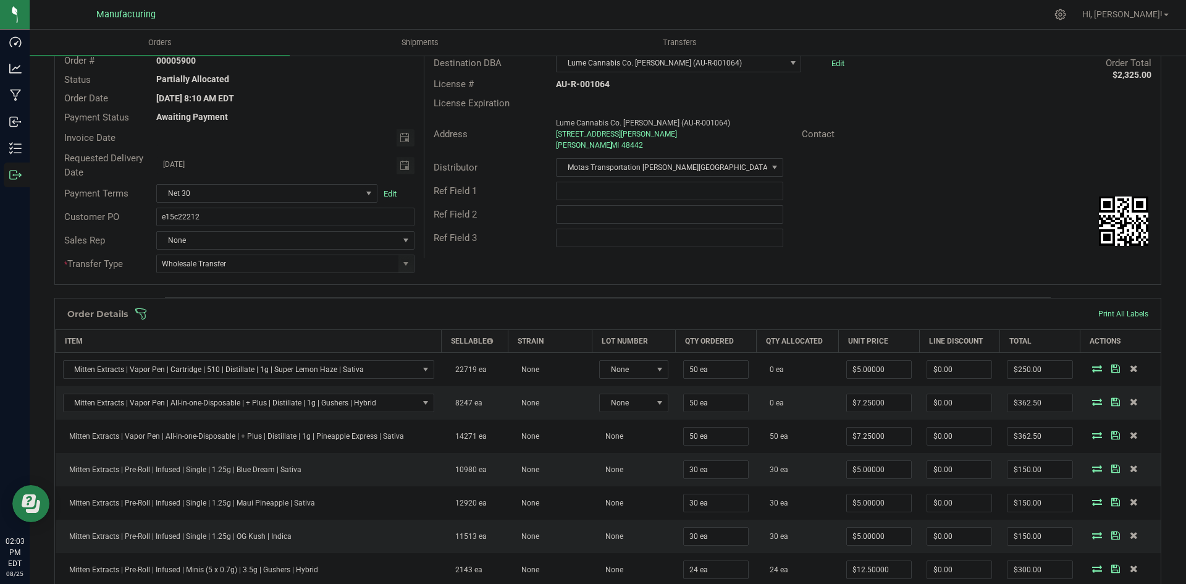
scroll to position [0, 0]
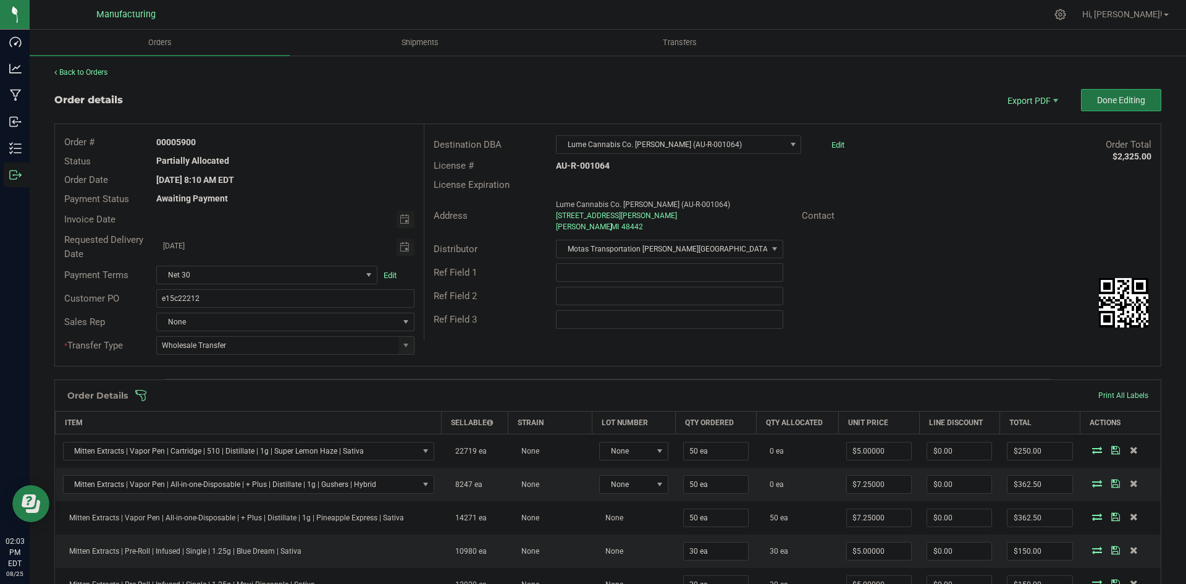
click at [1135, 98] on span "Done Editing" at bounding box center [1121, 100] width 48 height 10
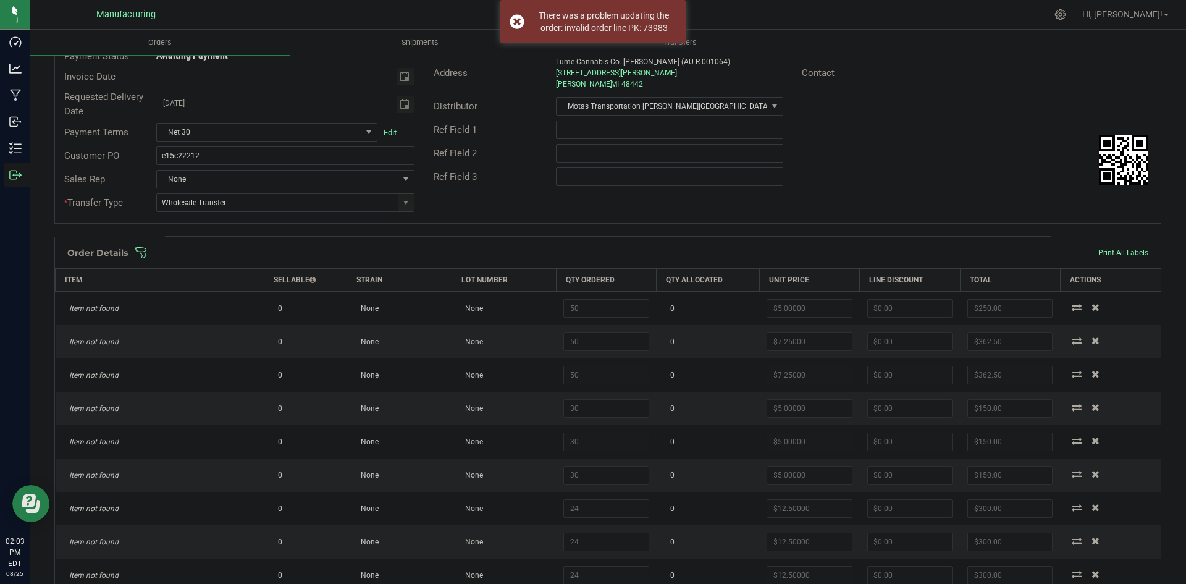
scroll to position [31, 0]
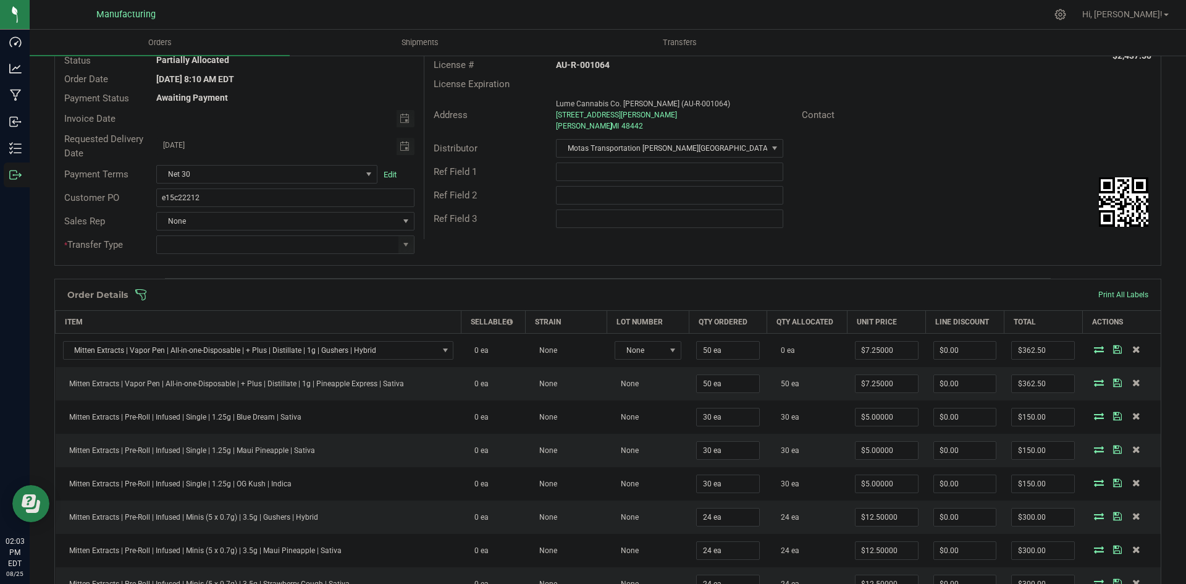
scroll to position [309, 0]
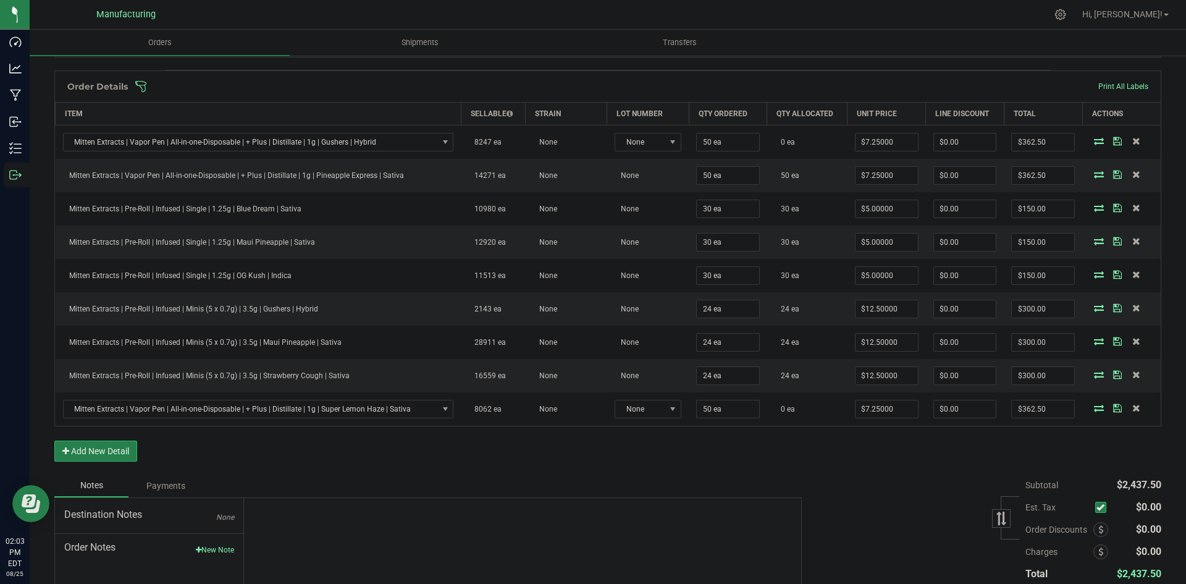
click at [741, 91] on span at bounding box center [688, 86] width 1107 height 12
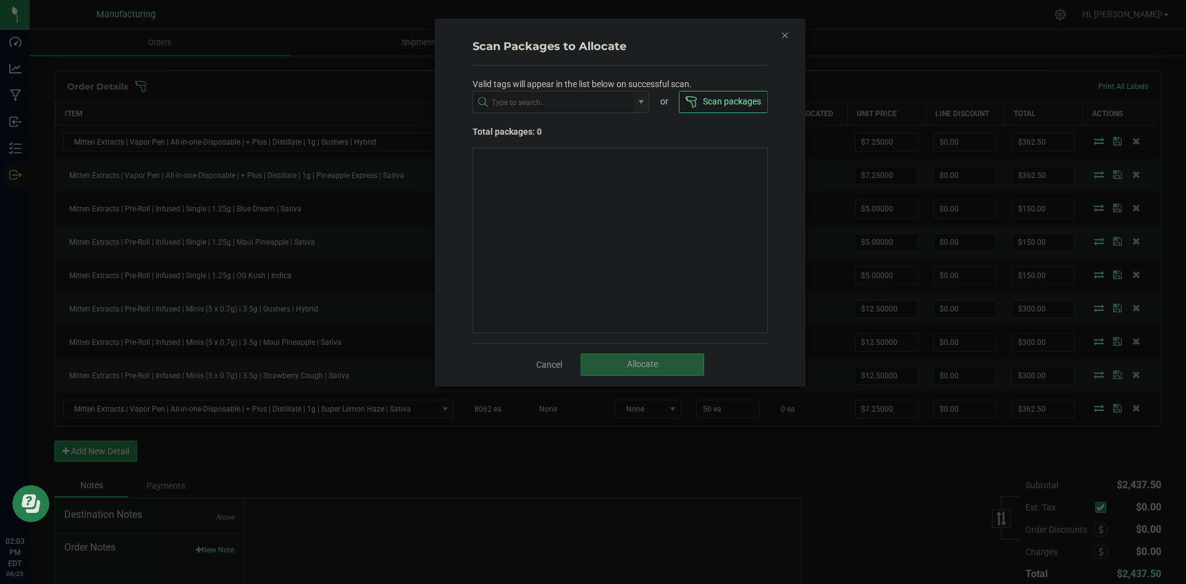
click at [789, 38] on icon "Close" at bounding box center [785, 34] width 9 height 15
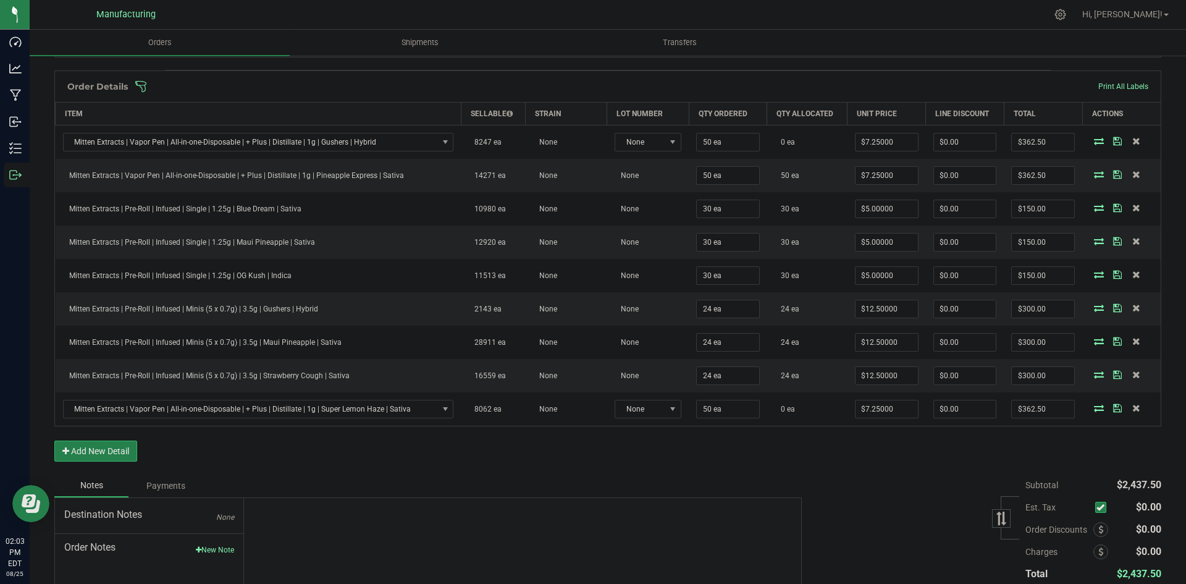
click at [761, 87] on span at bounding box center [688, 86] width 1107 height 12
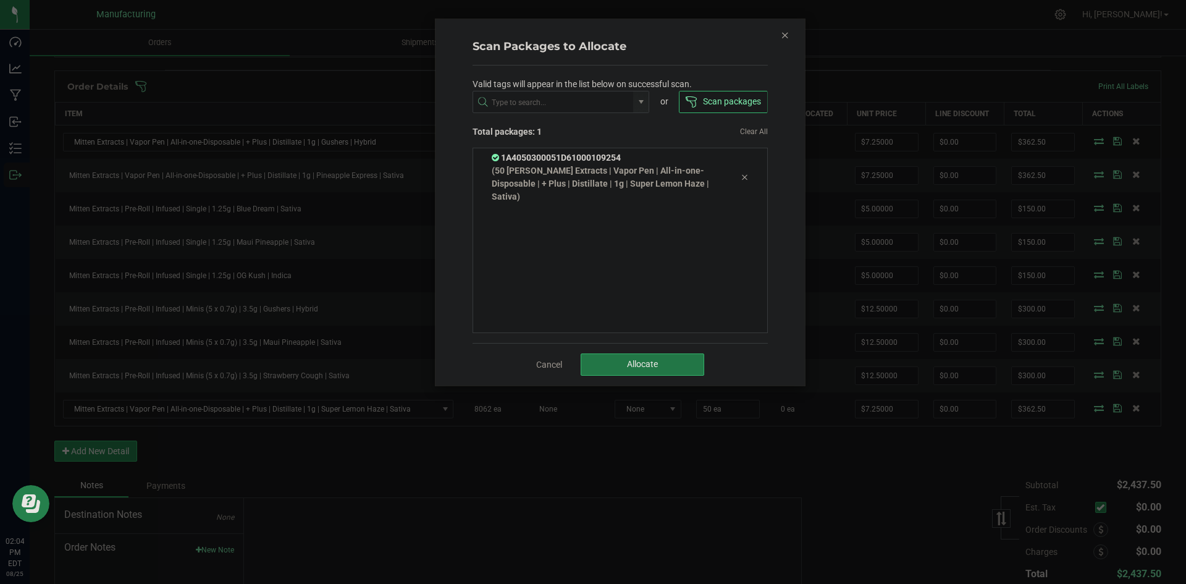
click at [636, 358] on button "Allocate" at bounding box center [643, 364] width 124 height 22
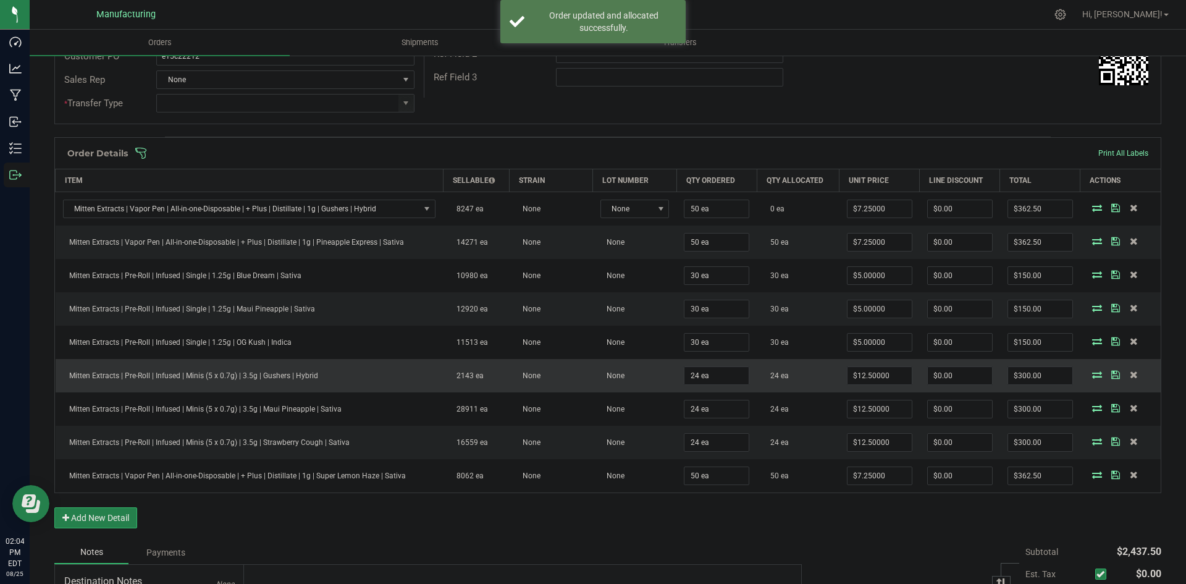
scroll to position [185, 0]
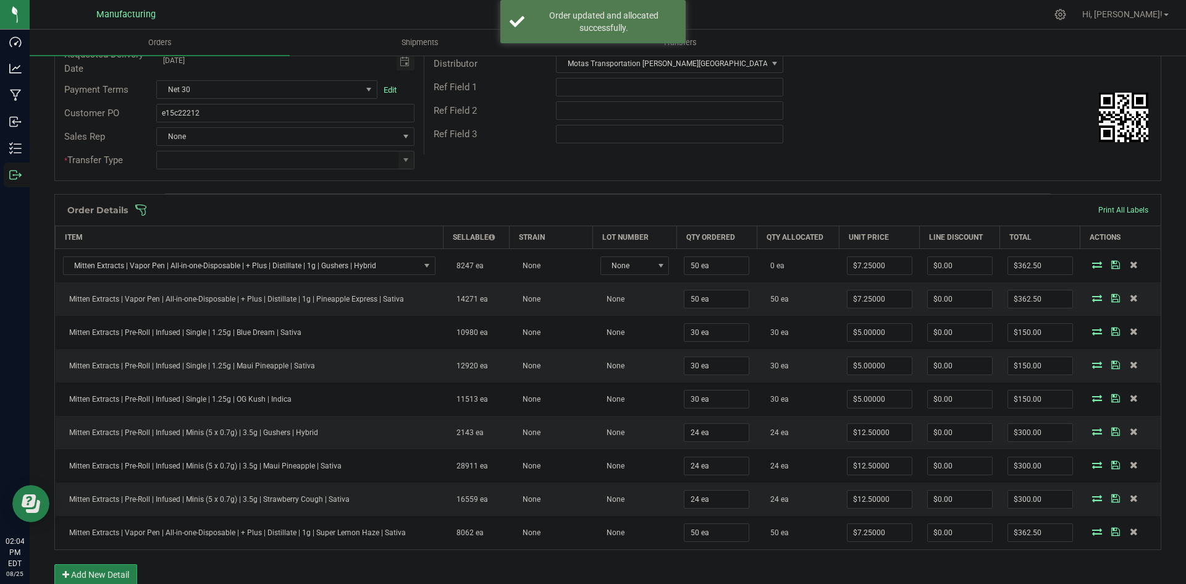
click at [777, 214] on span at bounding box center [688, 210] width 1107 height 12
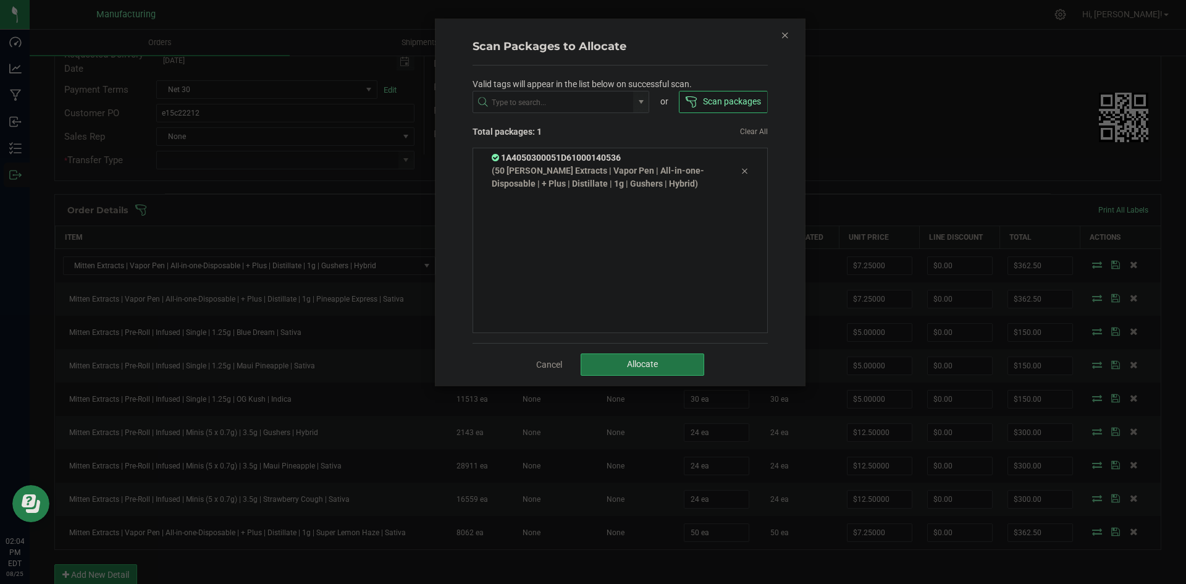
click at [639, 373] on button "Allocate" at bounding box center [643, 364] width 124 height 22
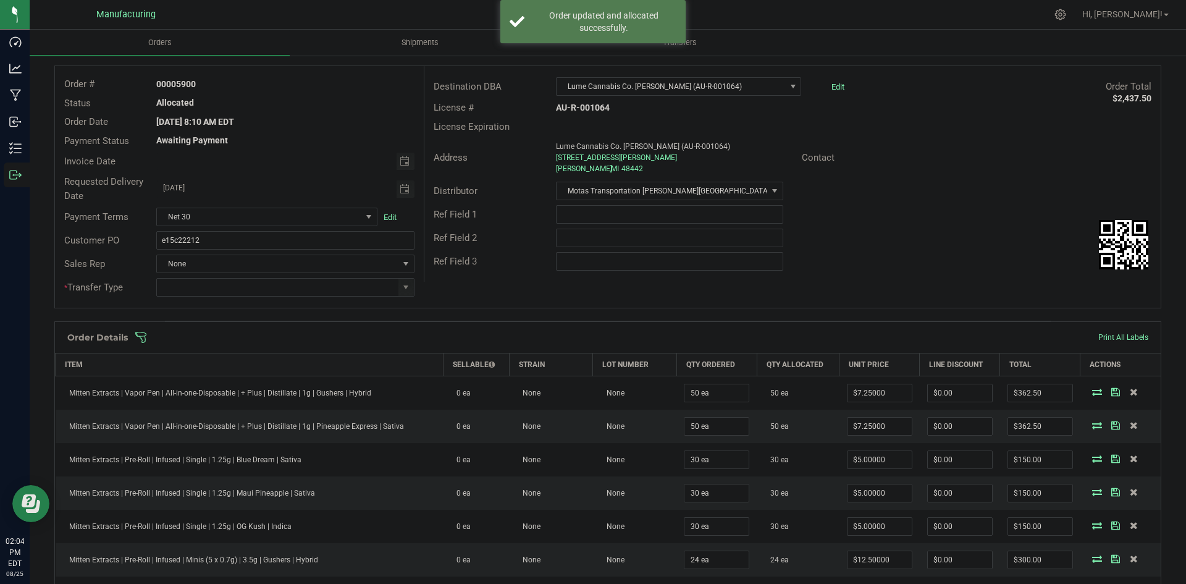
scroll to position [0, 0]
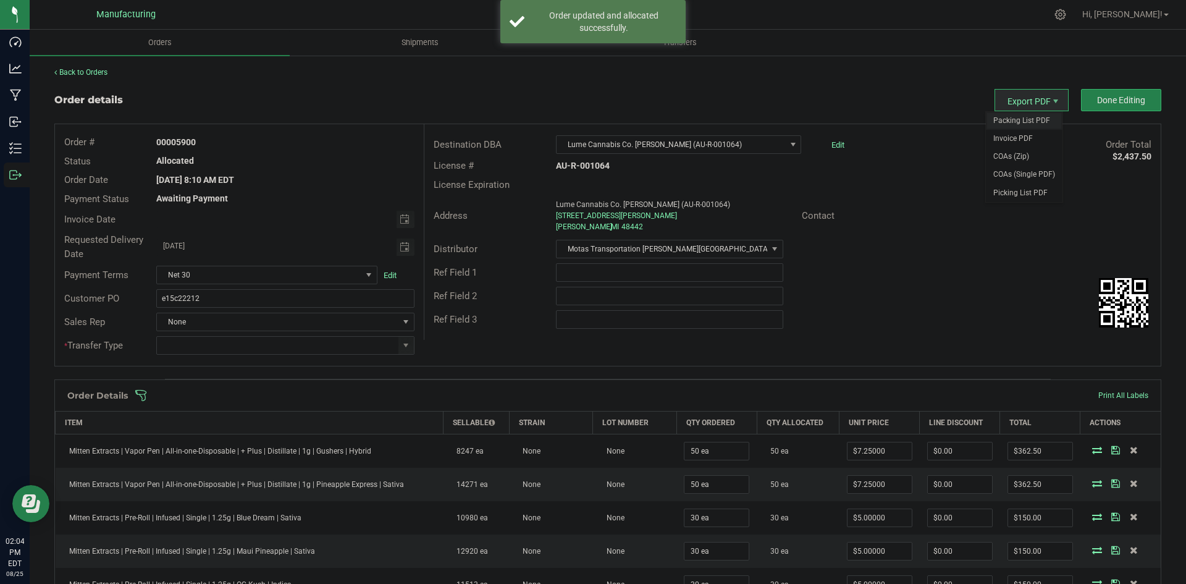
click at [1022, 119] on span "Packing List PDF" at bounding box center [1024, 121] width 77 height 18
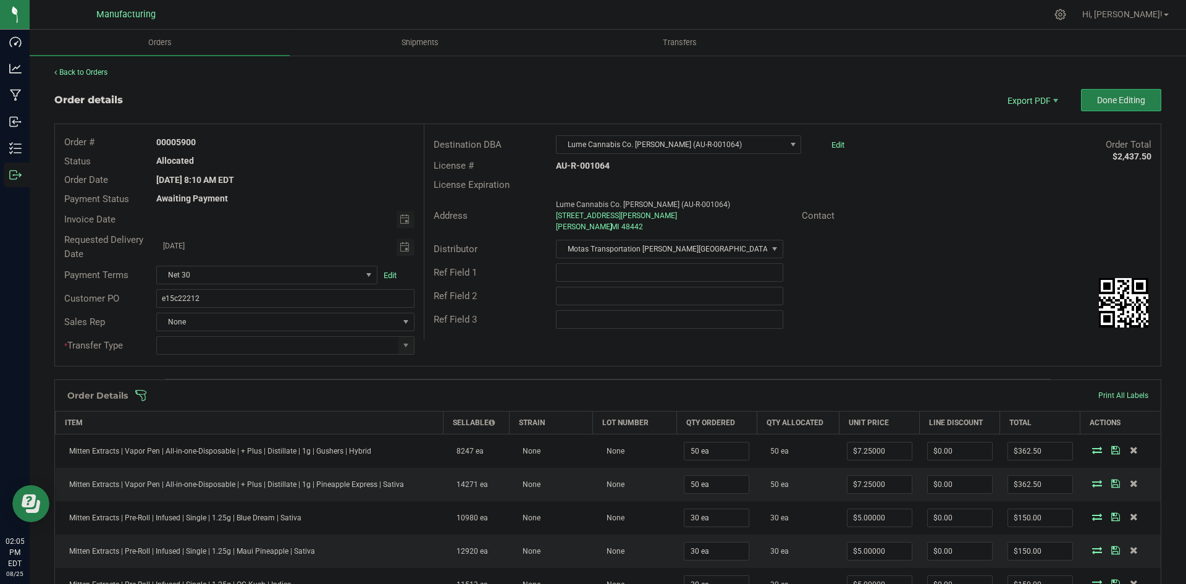
click at [1101, 112] on outbound-order-header "Order details Export PDF Done Editing Order # 00005900 Status Allocated Order D…" at bounding box center [607, 234] width 1107 height 290
click at [1106, 106] on button "Done Editing" at bounding box center [1121, 100] width 80 height 22
click at [403, 344] on span at bounding box center [406, 345] width 10 height 10
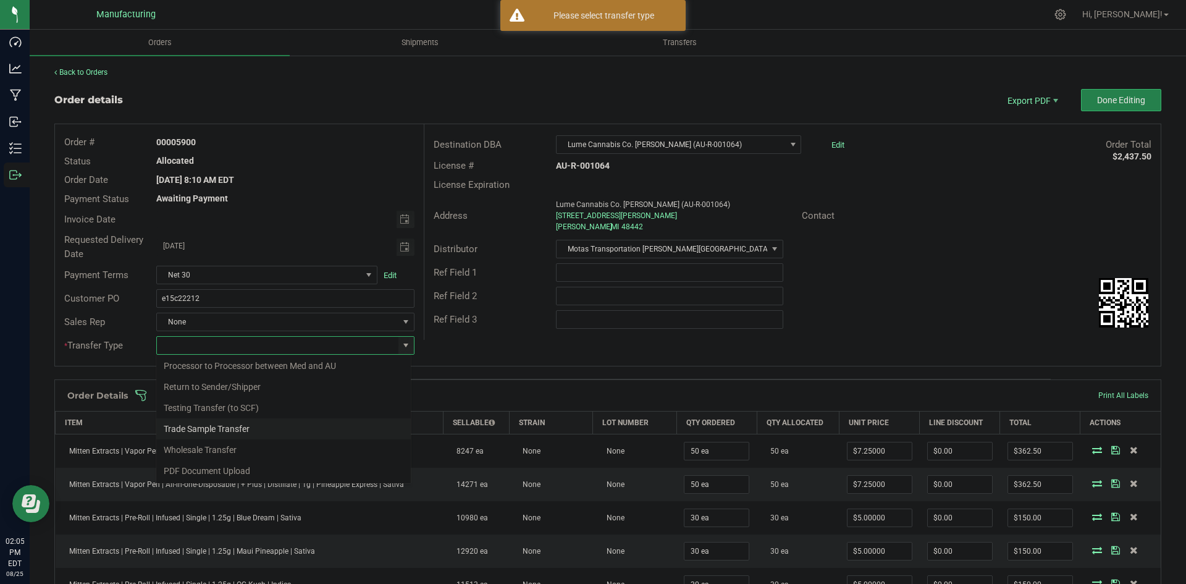
scroll to position [86, 0]
drag, startPoint x: 180, startPoint y: 449, endPoint x: 340, endPoint y: 402, distance: 166.2
click at [184, 449] on li "Wholesale Transfer" at bounding box center [283, 449] width 255 height 21
type input "Wholesale Transfer"
click at [516, 357] on div "Order # 00005900 Status Allocated Order Date Aug 25, 2025 8:10 AM EDT Payment S…" at bounding box center [608, 245] width 1106 height 242
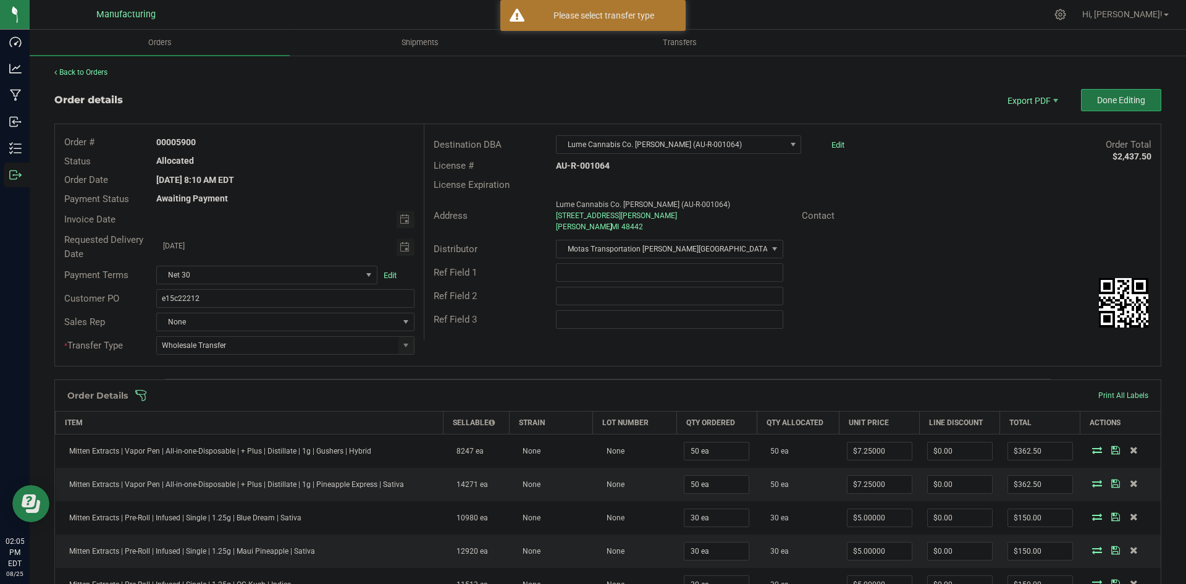
click at [1150, 95] on button "Done Editing" at bounding box center [1121, 100] width 80 height 22
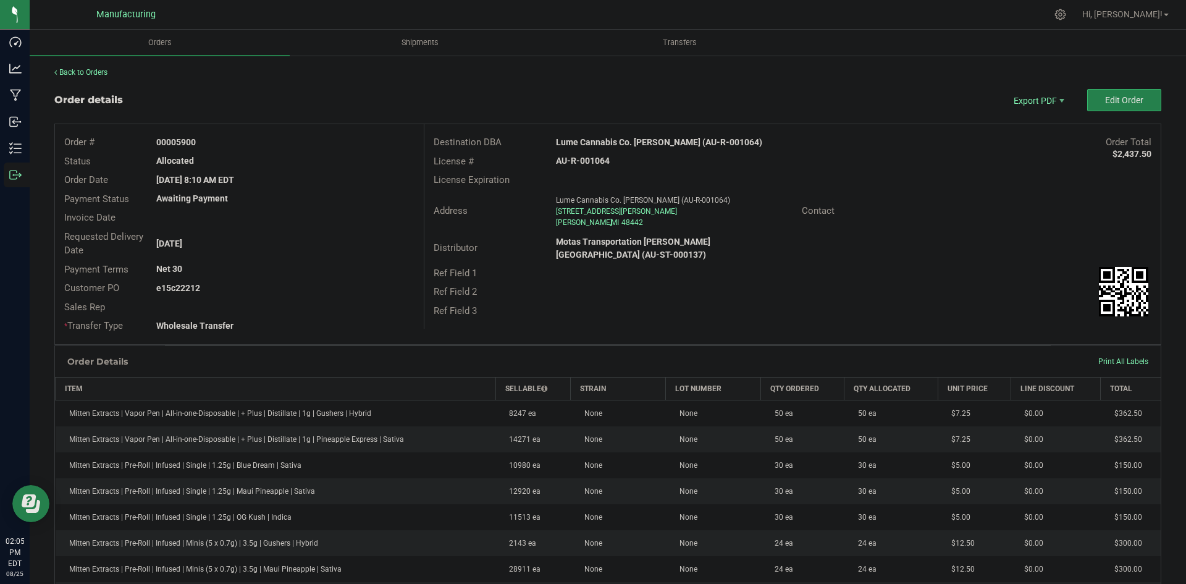
click at [631, 141] on strong "Lume Cannabis Co. [PERSON_NAME] (AU-R-001064)" at bounding box center [659, 142] width 206 height 10
copy strong "Lume Cannabis Co. [PERSON_NAME] (AU-R-001064)"
click at [582, 159] on strong "AU-R-001064" at bounding box center [583, 161] width 54 height 10
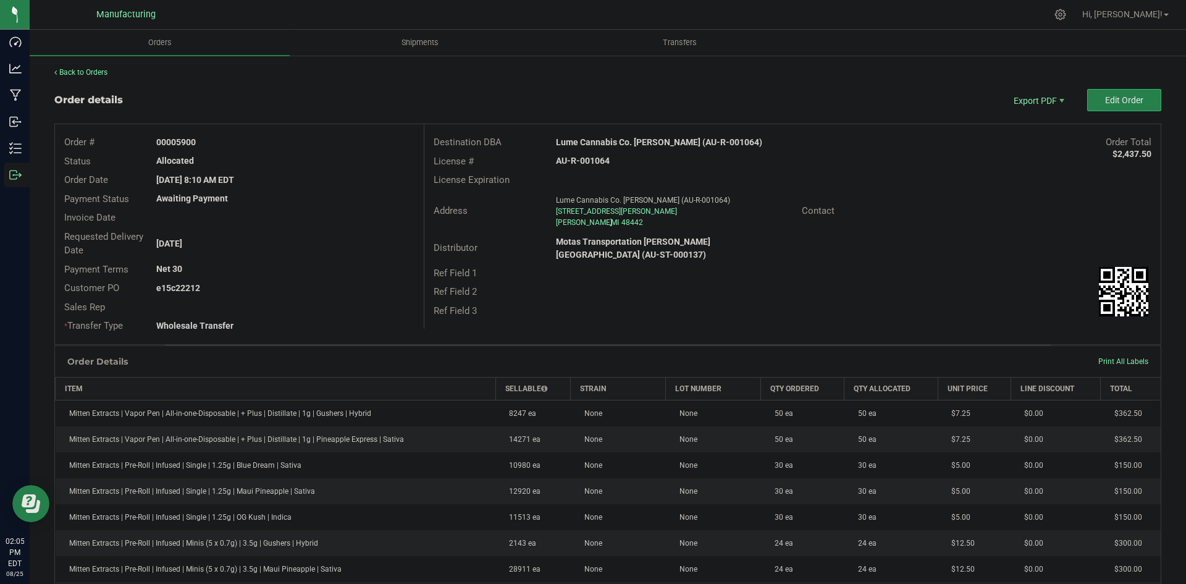
click at [582, 159] on strong "AU-R-001064" at bounding box center [583, 161] width 54 height 10
copy strong "AU-R-001064"
drag, startPoint x: 174, startPoint y: 140, endPoint x: 356, endPoint y: 138, distance: 181.6
click at [348, 138] on div "00005900" at bounding box center [285, 142] width 276 height 13
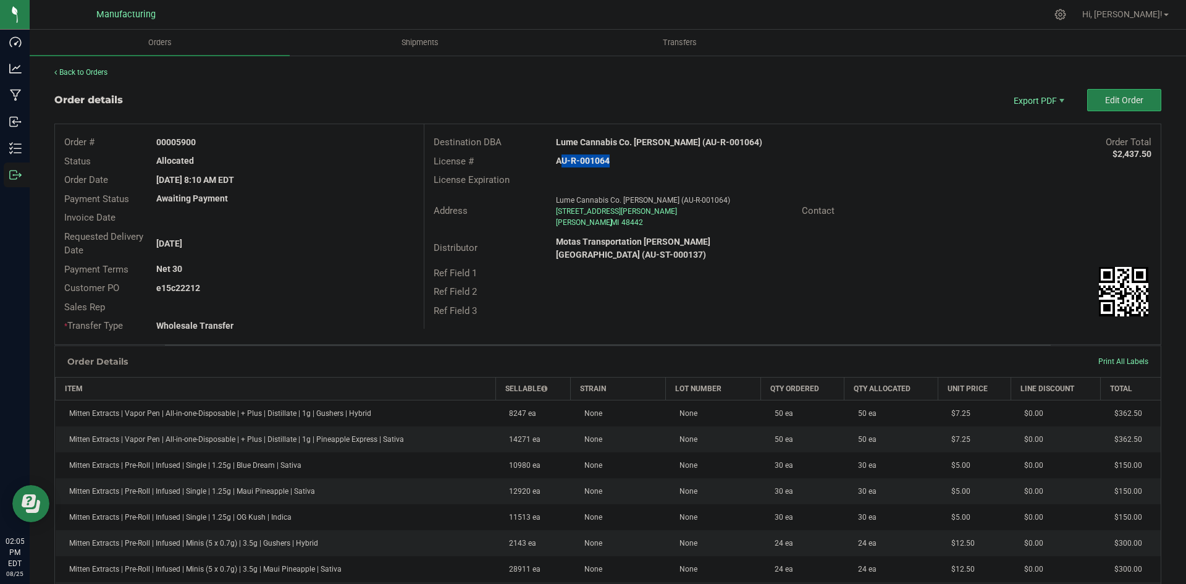
copy strong "5900"
drag, startPoint x: 175, startPoint y: 285, endPoint x: 426, endPoint y: 283, distance: 251.5
click at [382, 282] on div "e15c22212" at bounding box center [285, 288] width 276 height 13
copy strong "22212"
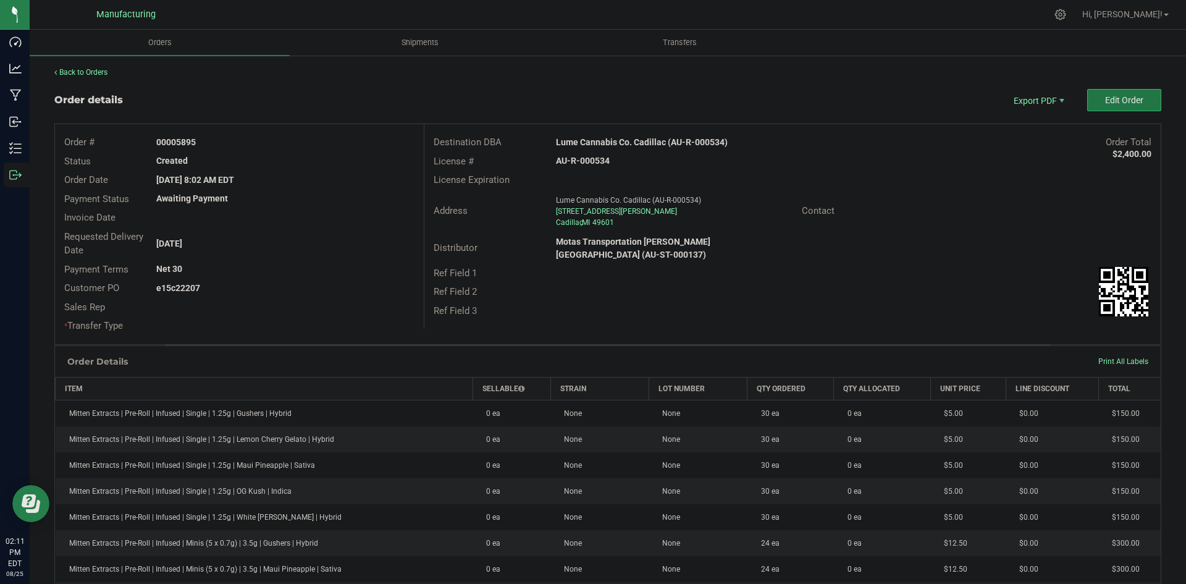
click at [1113, 99] on span "Edit Order" at bounding box center [1124, 100] width 38 height 10
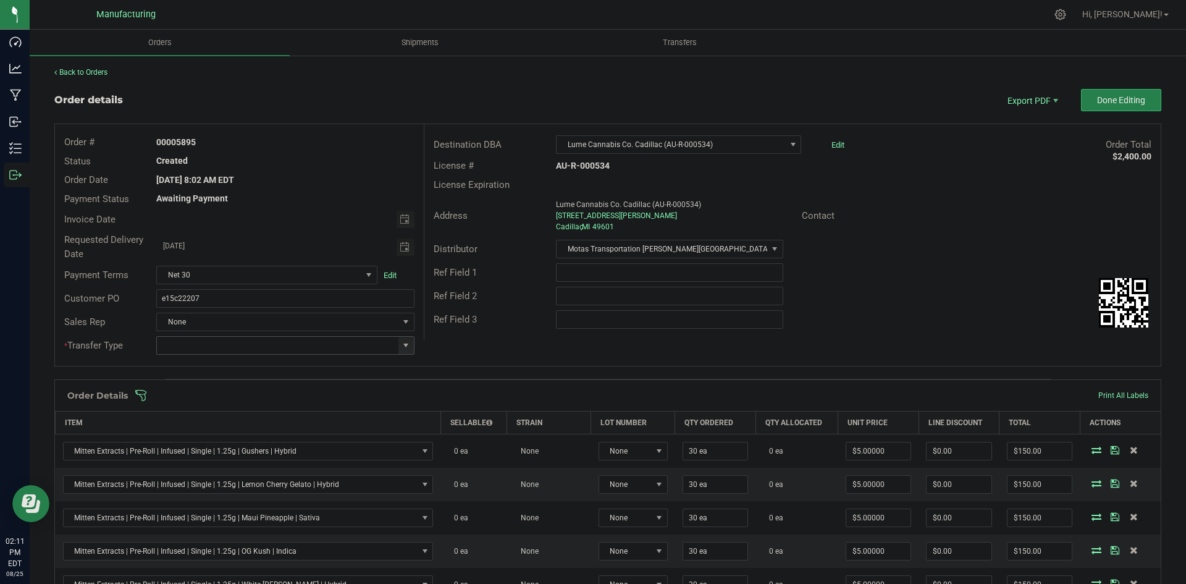
click at [407, 342] on span at bounding box center [406, 345] width 10 height 10
drag, startPoint x: 185, startPoint y: 447, endPoint x: 201, endPoint y: 439, distance: 18.0
click at [187, 446] on li "Wholesale Transfer" at bounding box center [283, 449] width 255 height 21
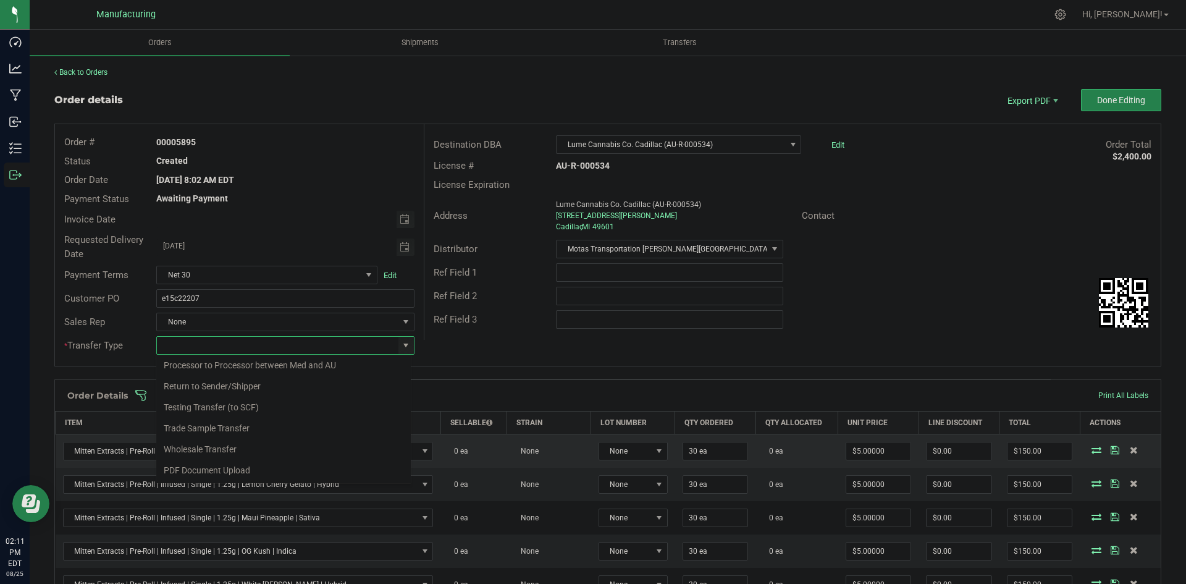
type input "Wholesale Transfer"
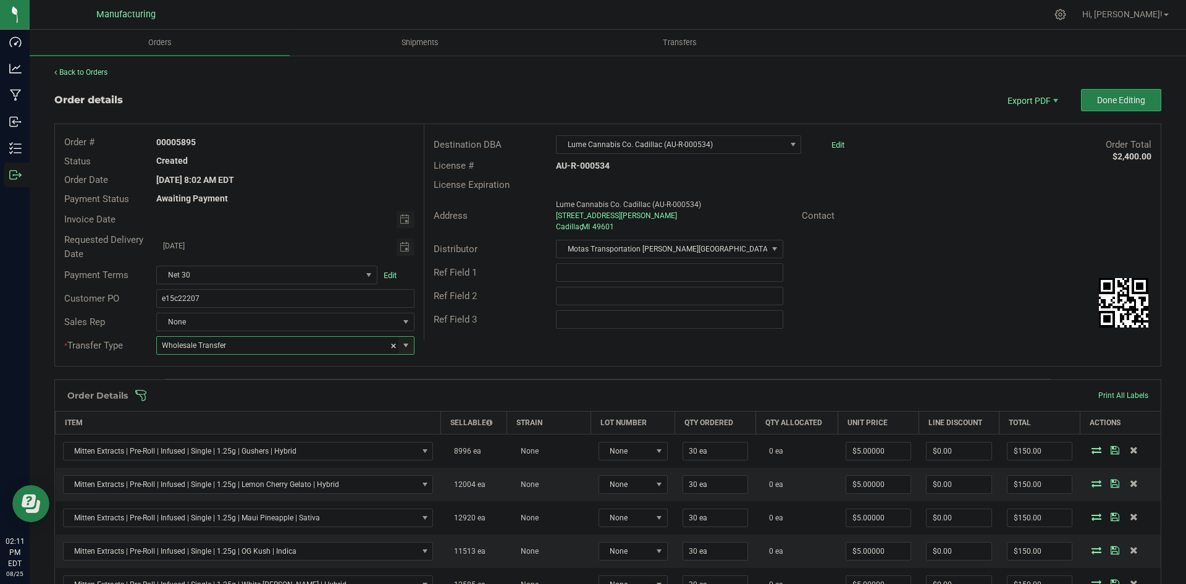
click at [541, 352] on div "Order # 00005895 Status Created Order Date [DATE] 8:02 AM EDT Payment Status Aw…" at bounding box center [608, 245] width 1106 height 242
click at [502, 394] on span at bounding box center [688, 395] width 1107 height 12
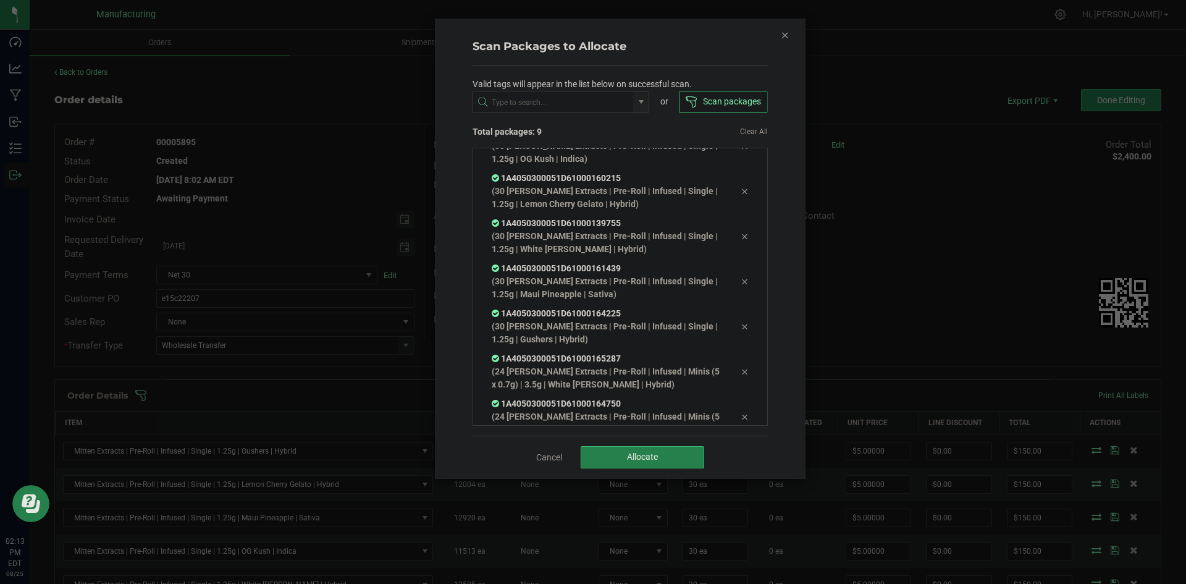
scroll to position [115, 0]
click at [610, 458] on button "Allocate" at bounding box center [643, 457] width 124 height 22
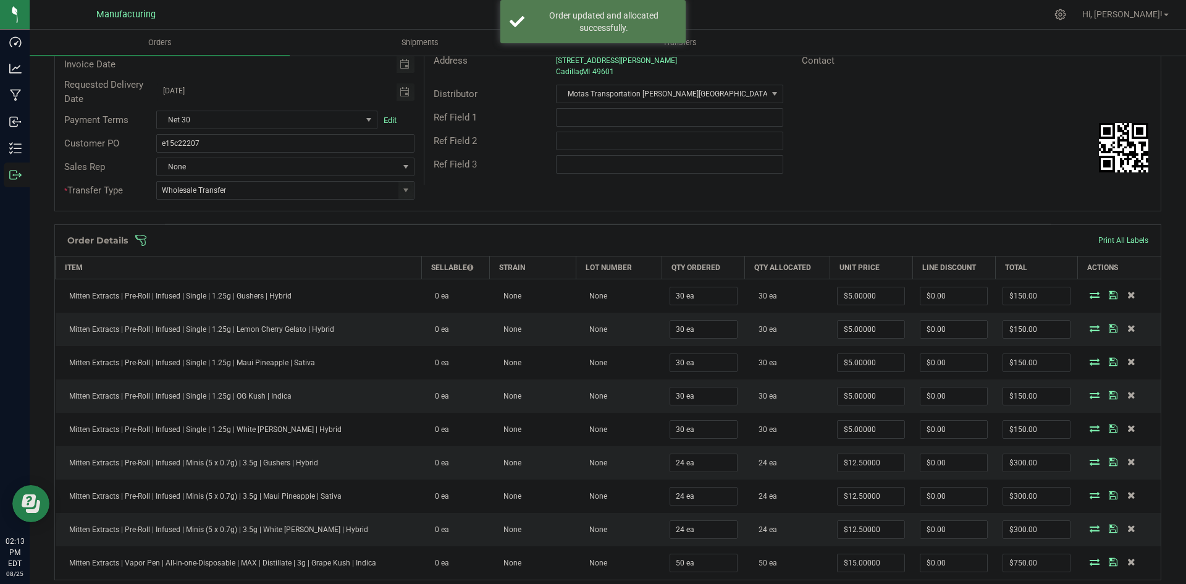
scroll to position [31, 0]
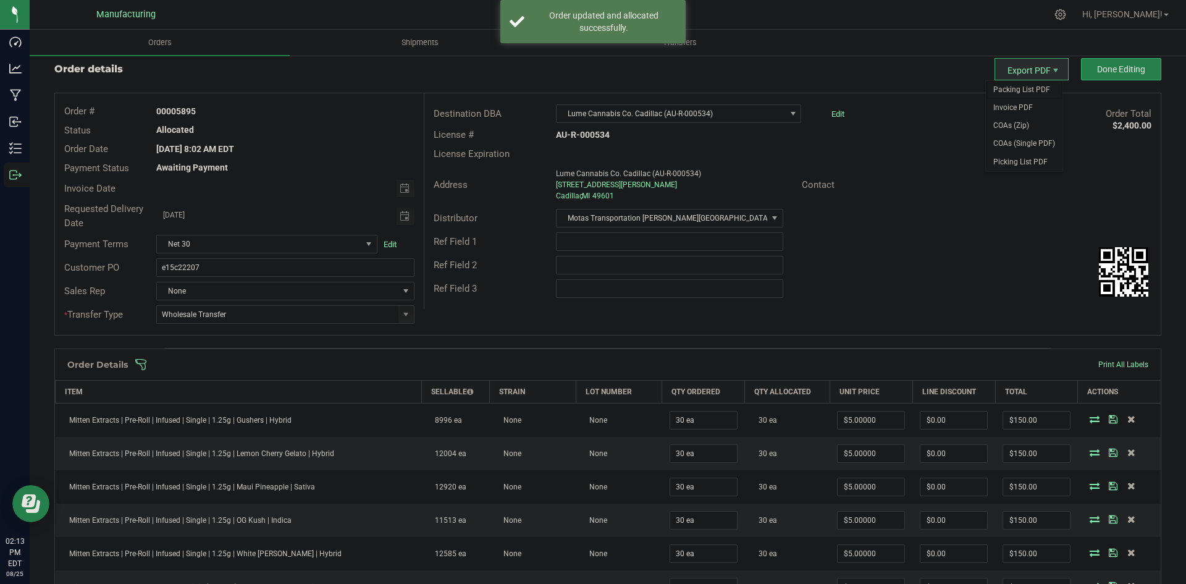
click at [1011, 88] on span "Packing List PDF" at bounding box center [1024, 90] width 77 height 18
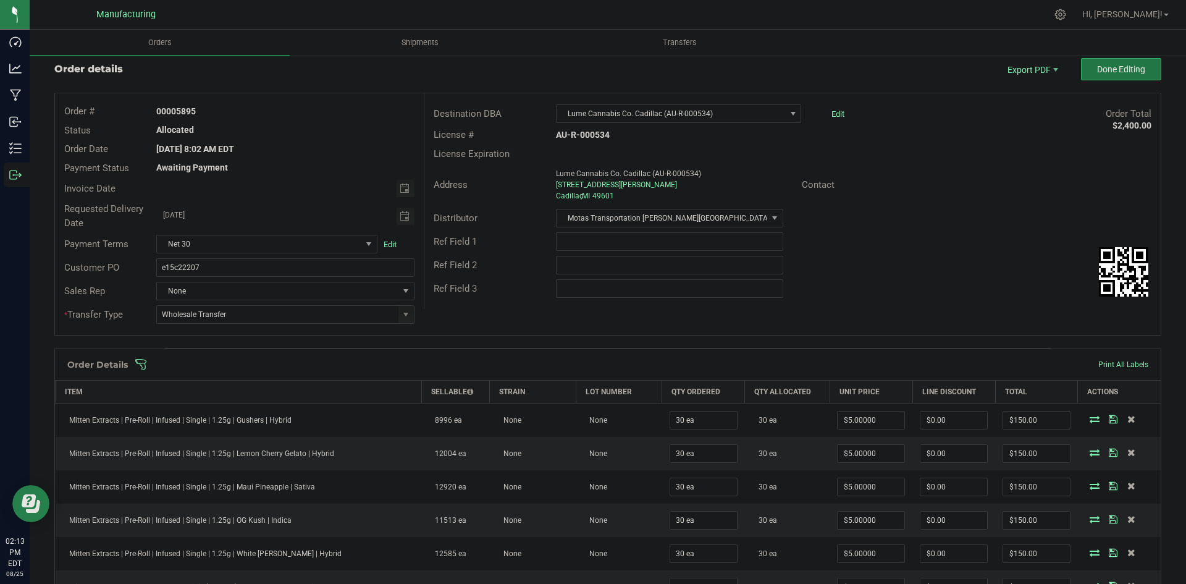
click at [1084, 69] on button "Done Editing" at bounding box center [1121, 69] width 80 height 22
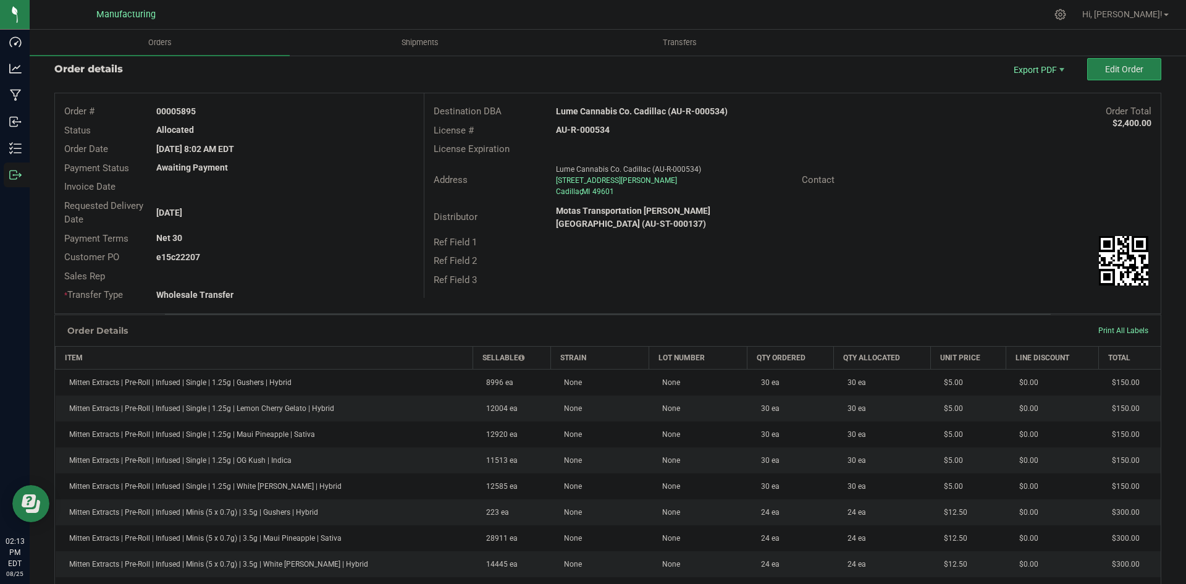
click at [656, 111] on strong "Lume Cannabis Co. Cadillac (AU-R-000534)" at bounding box center [642, 111] width 172 height 10
copy strong "Lume Cannabis Co. Cadillac (AU-R-000534)"
click at [596, 133] on strong "AU-R-000534" at bounding box center [583, 130] width 54 height 10
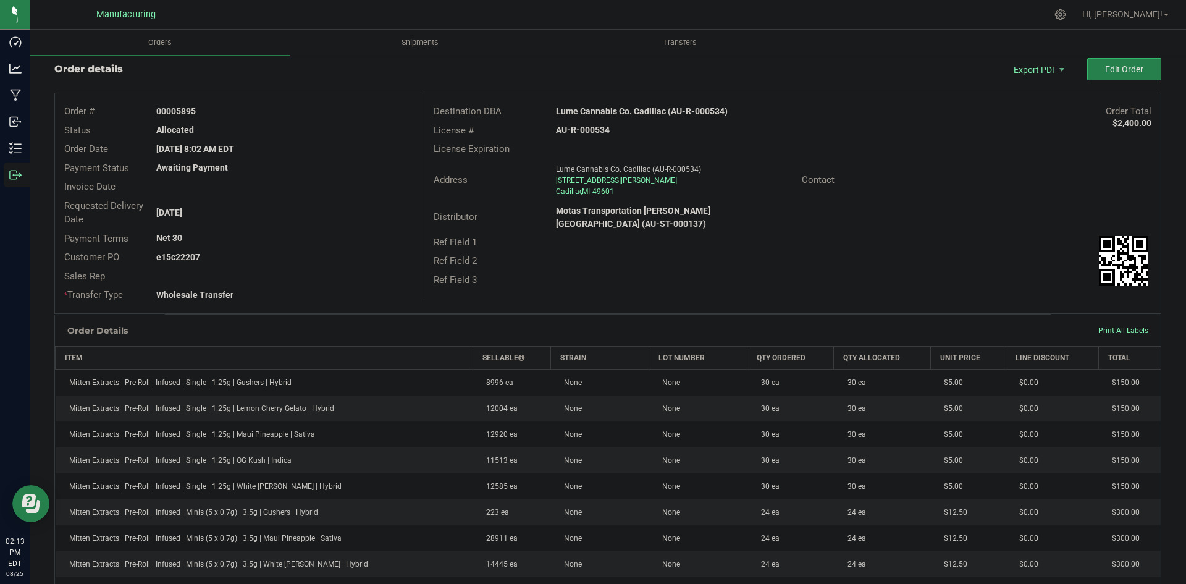
click at [596, 133] on strong "AU-R-000534" at bounding box center [583, 130] width 54 height 10
click at [597, 133] on strong "AU-R-000534" at bounding box center [583, 130] width 54 height 10
copy strong "AU-R-000534"
drag, startPoint x: 175, startPoint y: 111, endPoint x: 332, endPoint y: 113, distance: 156.9
click at [317, 111] on div "00005895" at bounding box center [285, 111] width 276 height 13
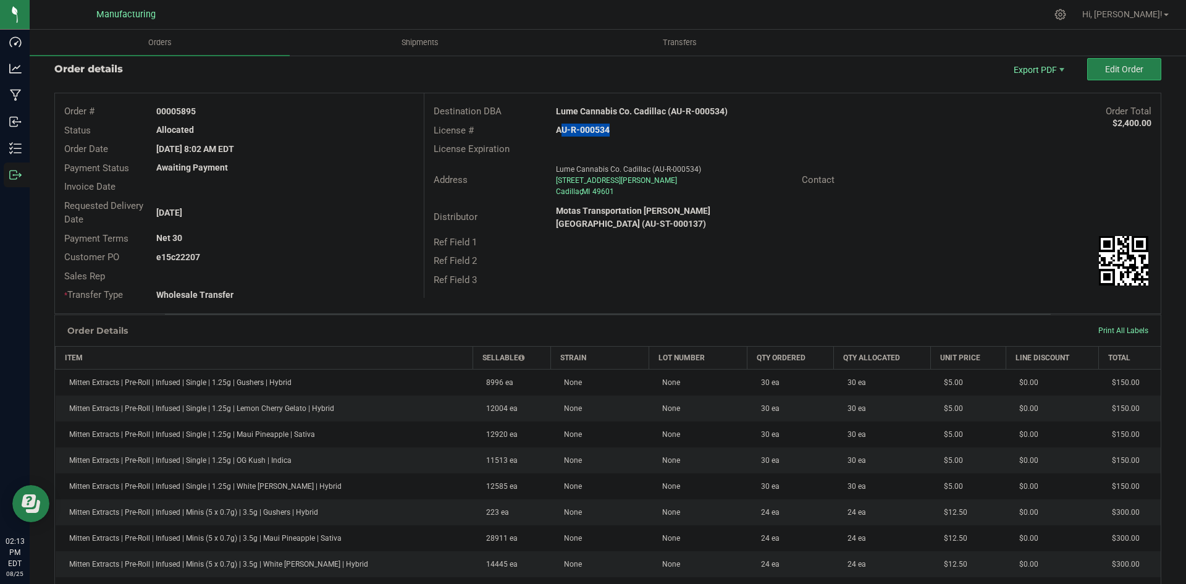
copy strong "5895"
drag, startPoint x: 175, startPoint y: 256, endPoint x: 343, endPoint y: 263, distance: 167.6
click at [292, 258] on div "e15c22207" at bounding box center [285, 257] width 276 height 13
copy strong "22207"
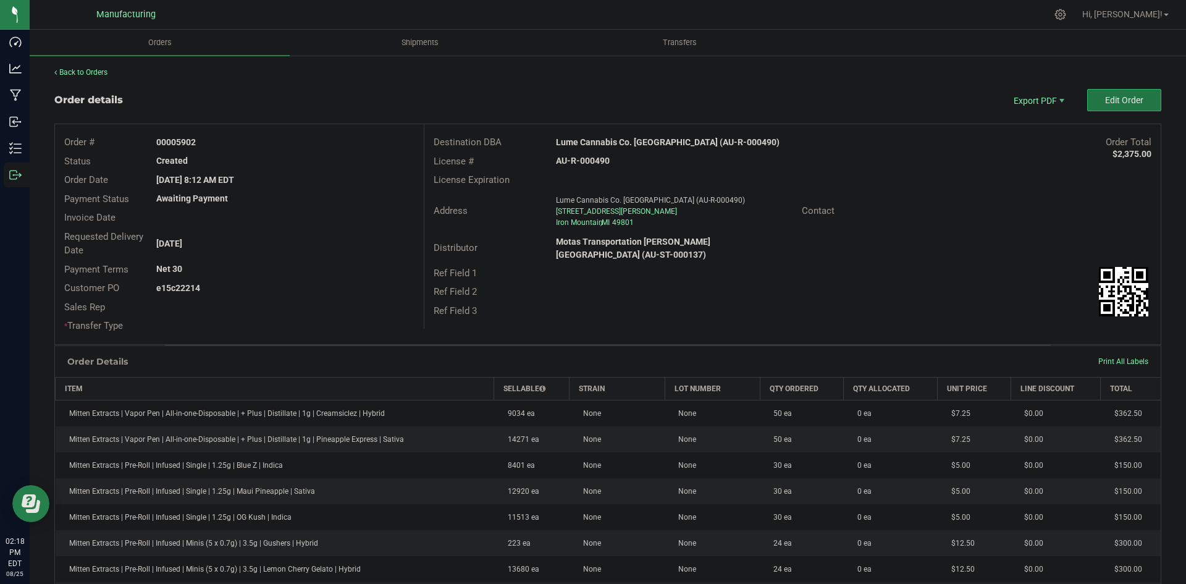
click at [1105, 98] on span "Edit Order" at bounding box center [1124, 100] width 38 height 10
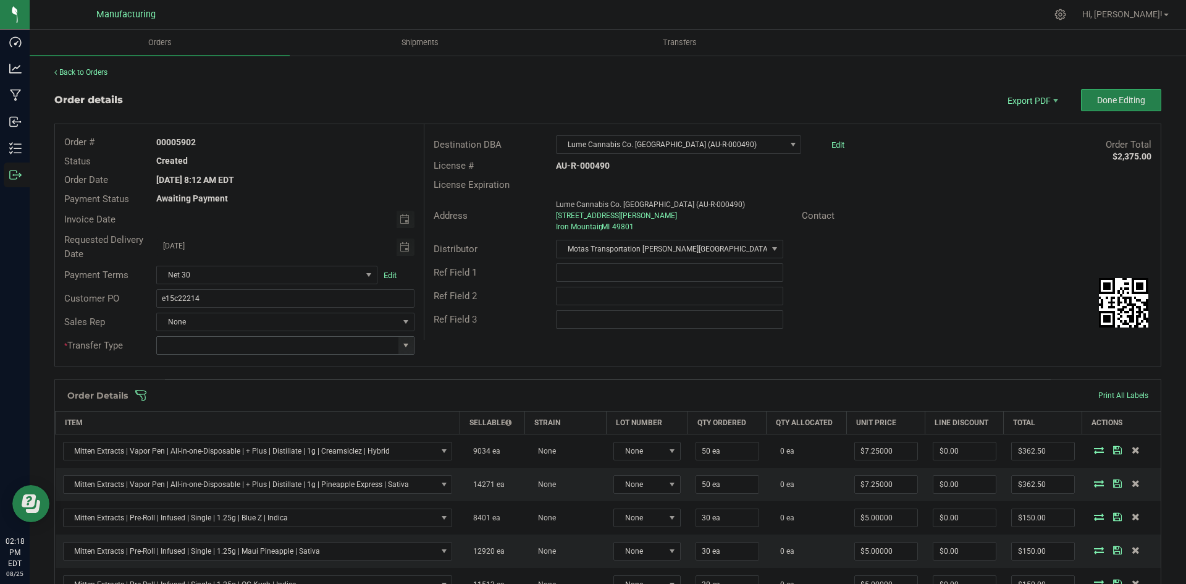
click at [403, 345] on span at bounding box center [406, 345] width 10 height 10
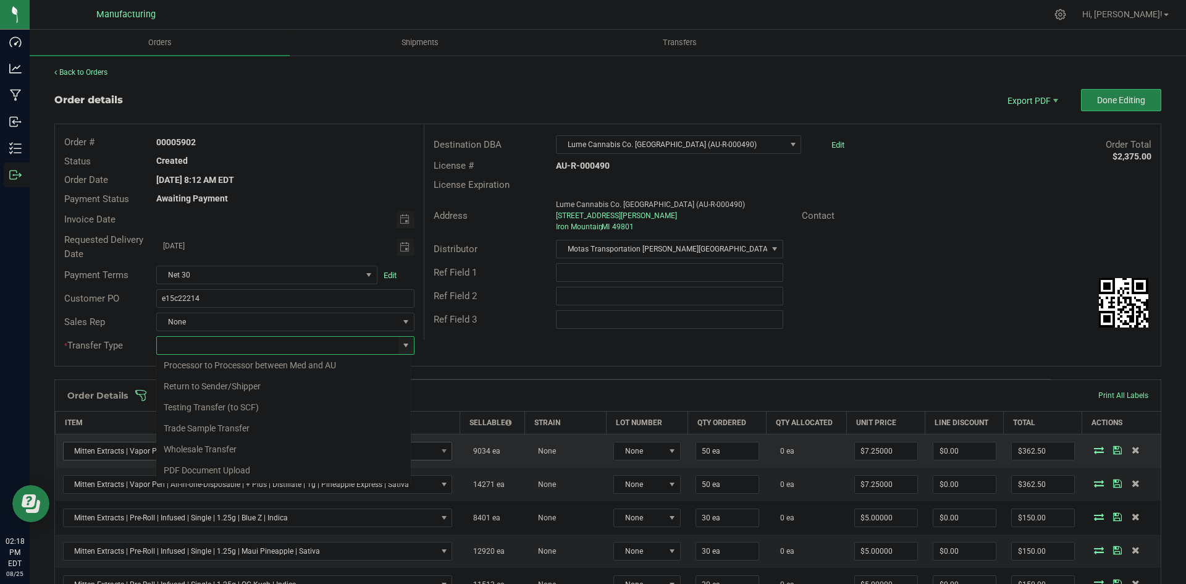
click at [195, 443] on li "Wholesale Transfer" at bounding box center [283, 449] width 255 height 21
type input "Wholesale Transfer"
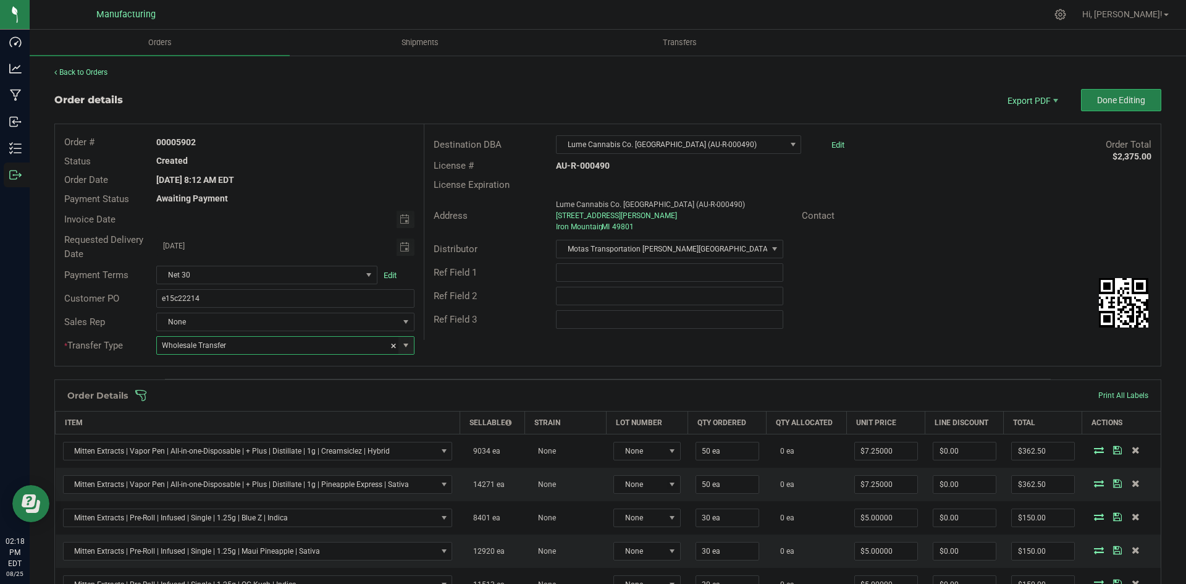
click at [516, 341] on div "Order # 00005902 Status Created Order Date [DATE] 8:12 AM EDT Payment Status Aw…" at bounding box center [608, 245] width 1106 height 242
click at [447, 395] on span at bounding box center [688, 395] width 1107 height 12
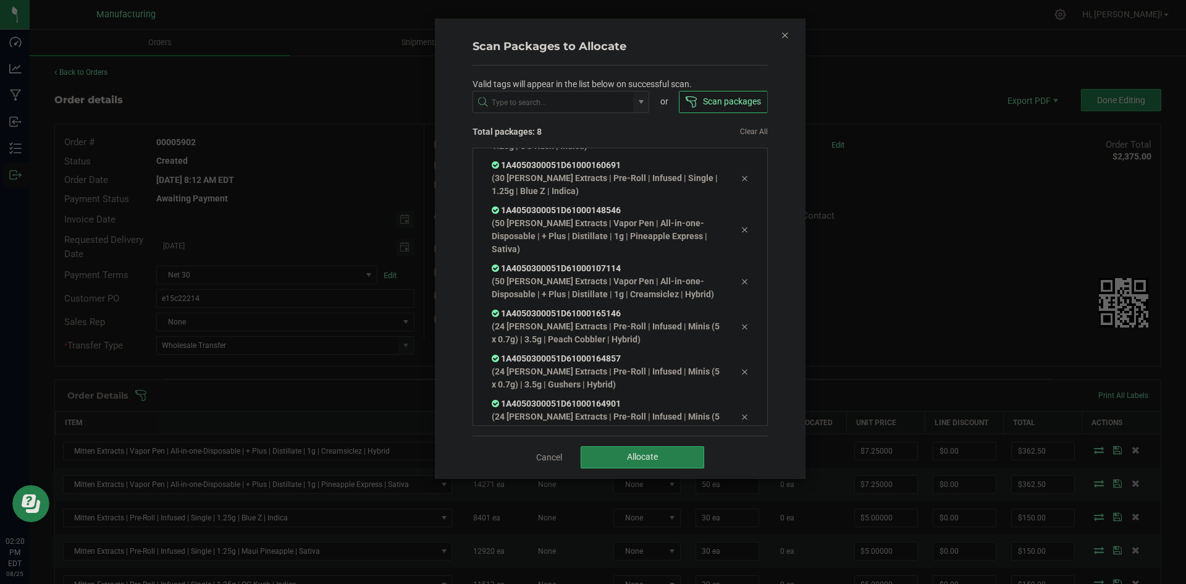
scroll to position [128, 0]
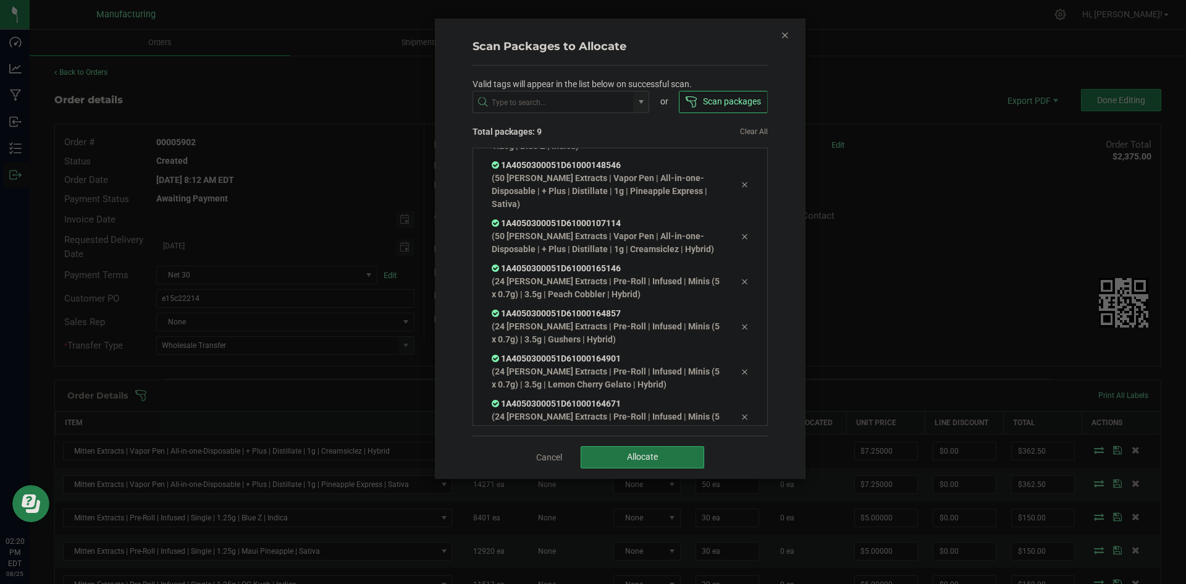
click at [639, 452] on span "Allocate" at bounding box center [642, 457] width 31 height 10
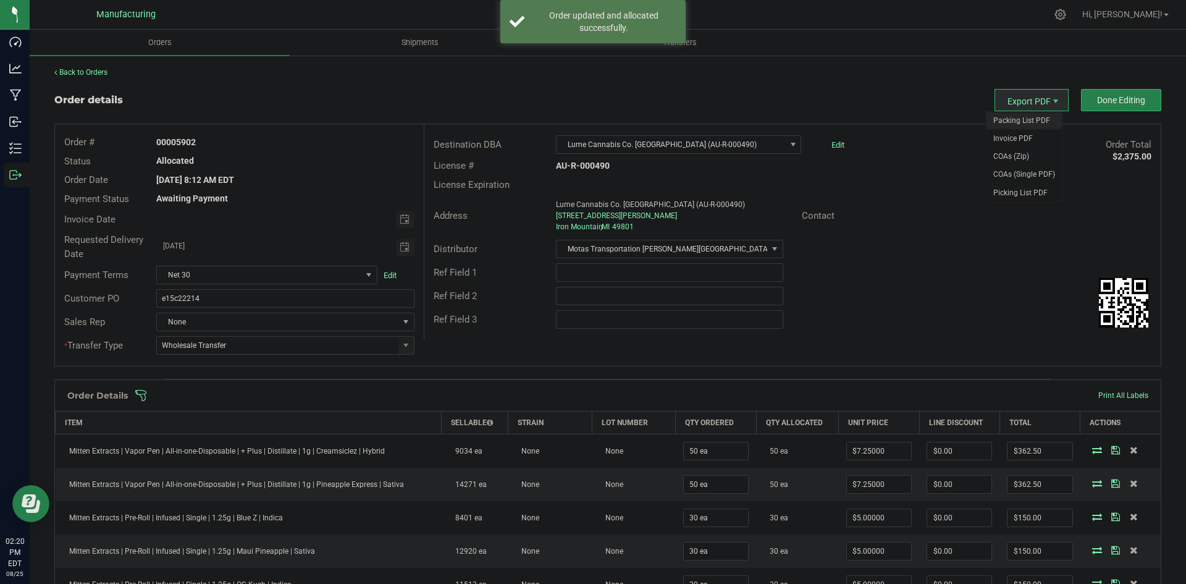
click at [1010, 120] on span "Packing List PDF" at bounding box center [1024, 121] width 77 height 18
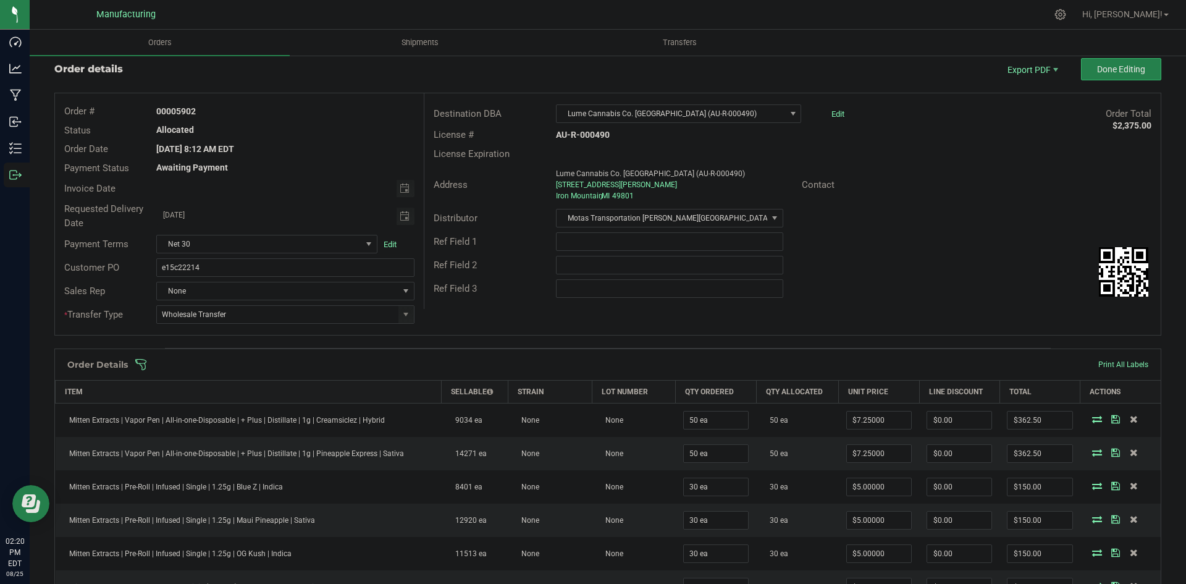
scroll to position [0, 0]
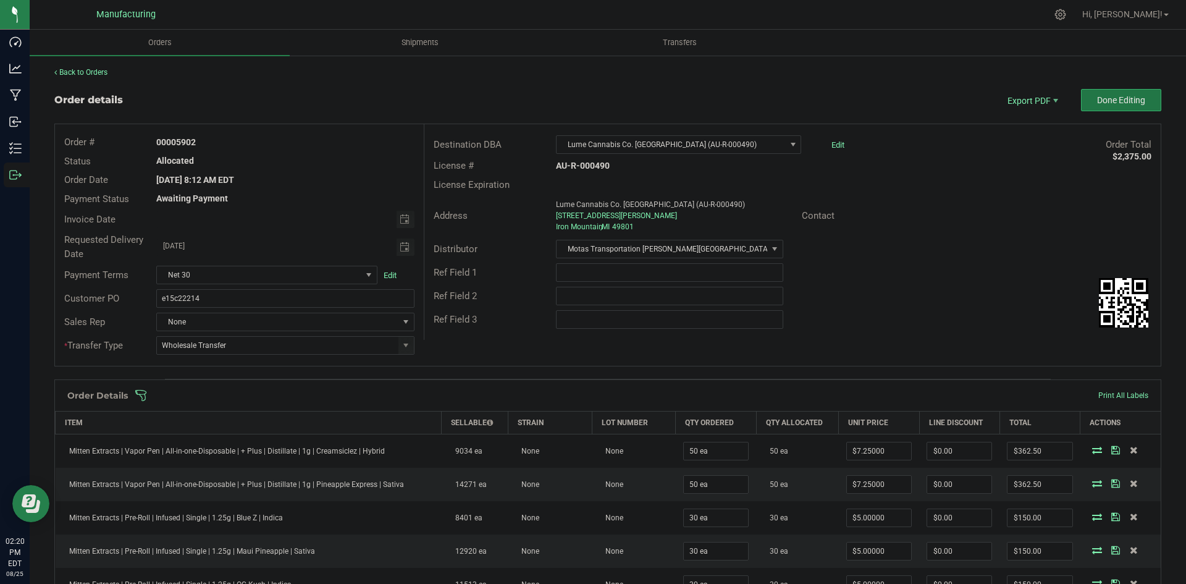
click at [1123, 103] on span "Done Editing" at bounding box center [1121, 100] width 48 height 10
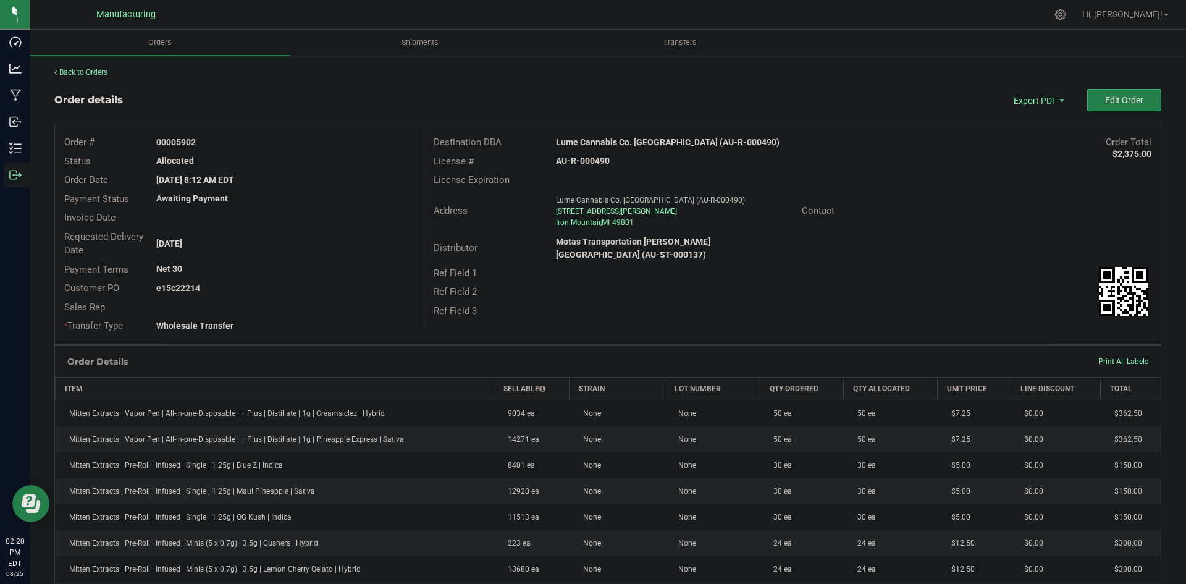
click at [673, 140] on strong "Lume Cannabis Co. Iron Mountain (AU-R-000490)" at bounding box center [668, 142] width 224 height 10
copy strong "Lume Cannabis Co. Iron Mountain (AU-R-000490)"
drag, startPoint x: 589, startPoint y: 168, endPoint x: 593, endPoint y: 162, distance: 7.0
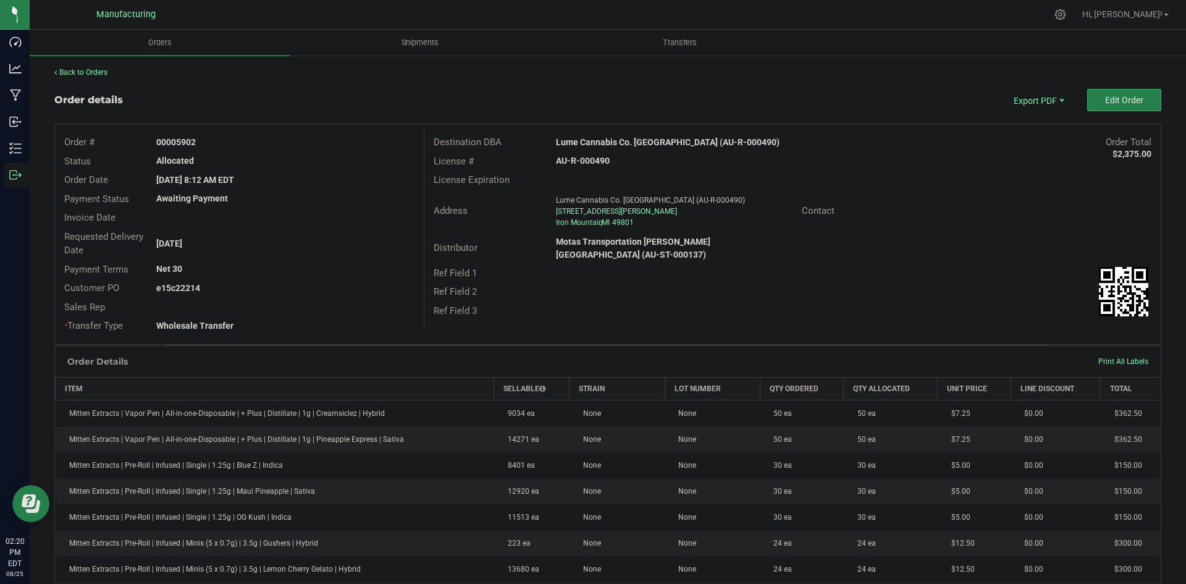
click at [589, 168] on div "License # AU-R-000490" at bounding box center [792, 161] width 736 height 19
click at [594, 161] on strong "AU-R-000490" at bounding box center [583, 161] width 54 height 10
click at [596, 159] on strong "AU-R-000490" at bounding box center [583, 161] width 54 height 10
click at [612, 159] on div "AU-R-000490" at bounding box center [669, 160] width 245 height 13
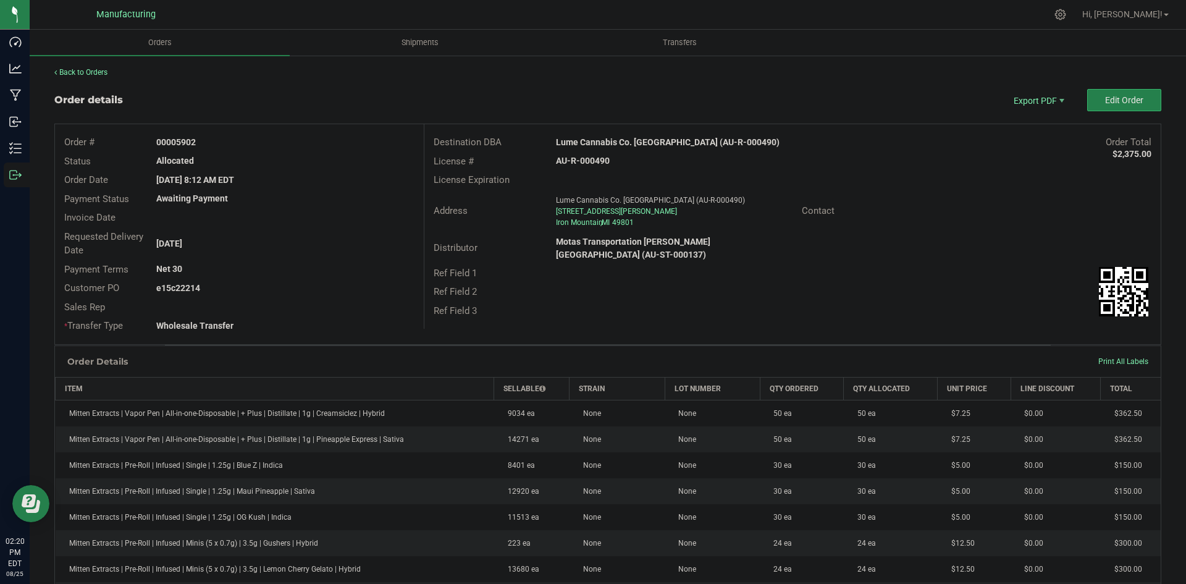
click at [597, 159] on strong "AU-R-000490" at bounding box center [583, 161] width 54 height 10
copy strong "AU-R-000490"
drag, startPoint x: 175, startPoint y: 138, endPoint x: 368, endPoint y: 151, distance: 192.5
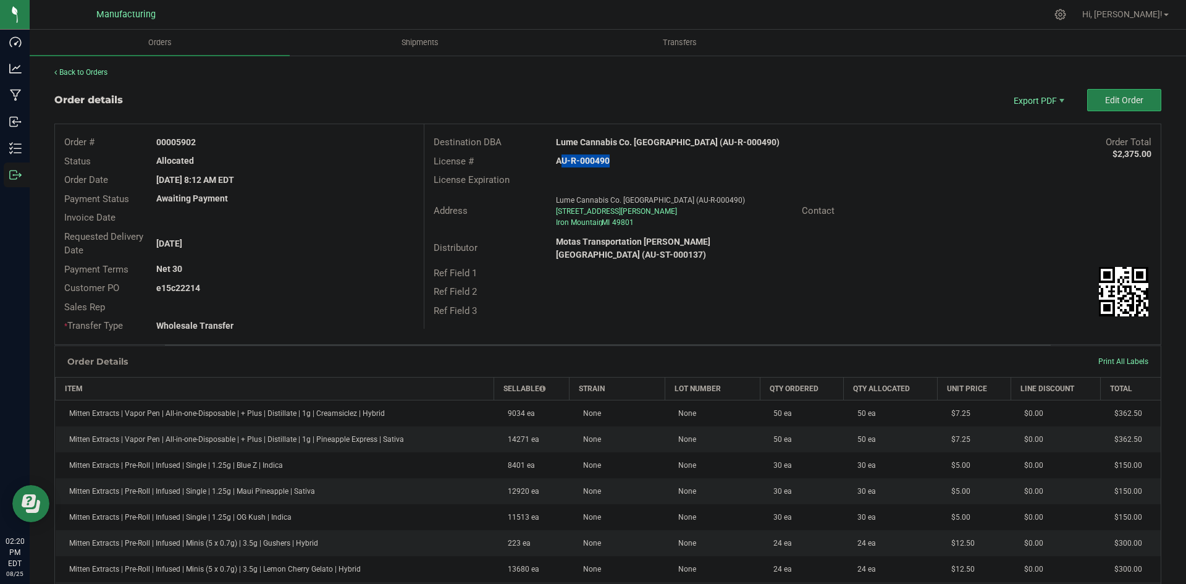
click at [362, 150] on div "Order # 00005902" at bounding box center [239, 142] width 369 height 19
copy strong "5902"
drag, startPoint x: 177, startPoint y: 285, endPoint x: 470, endPoint y: 296, distance: 293.0
click at [340, 285] on div "e15c22214" at bounding box center [285, 288] width 276 height 13
copy strong "22214"
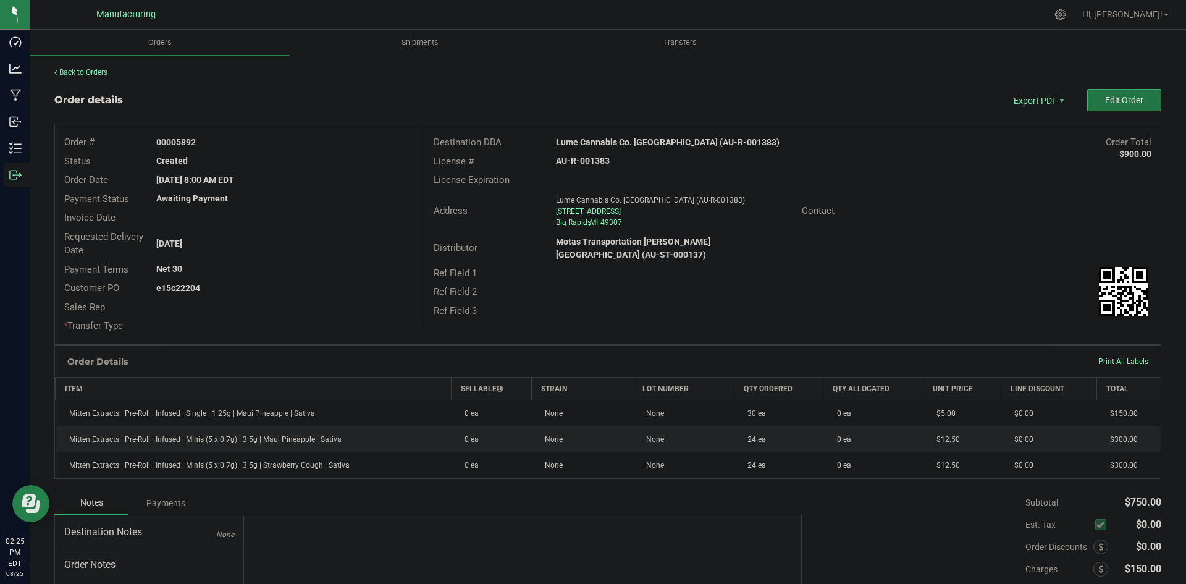
click at [1089, 108] on button "Edit Order" at bounding box center [1124, 100] width 74 height 22
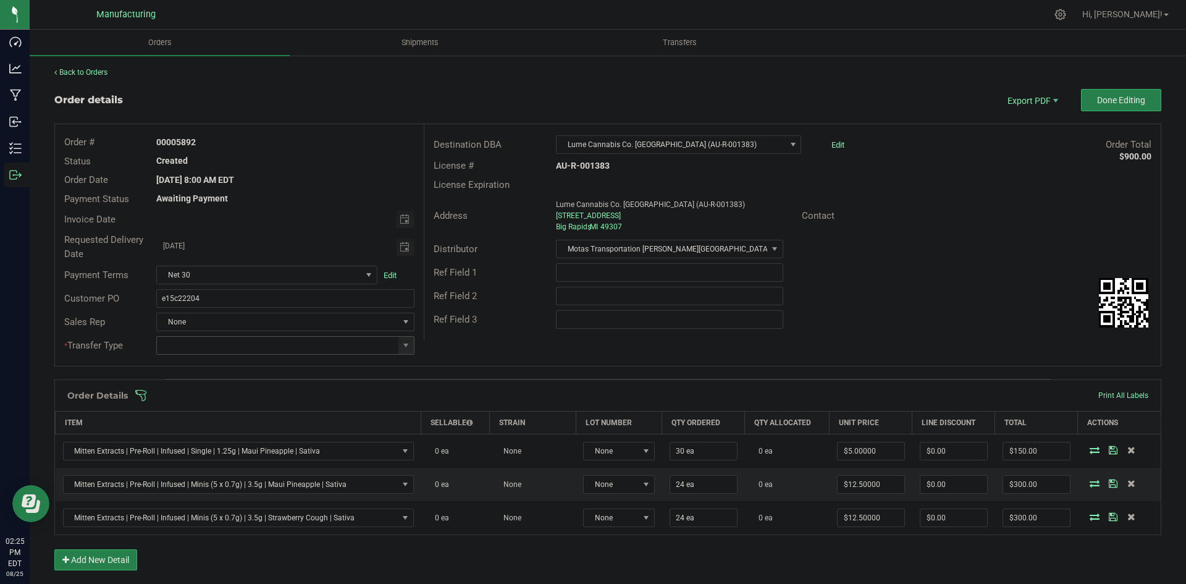
click at [404, 350] on span at bounding box center [405, 345] width 15 height 17
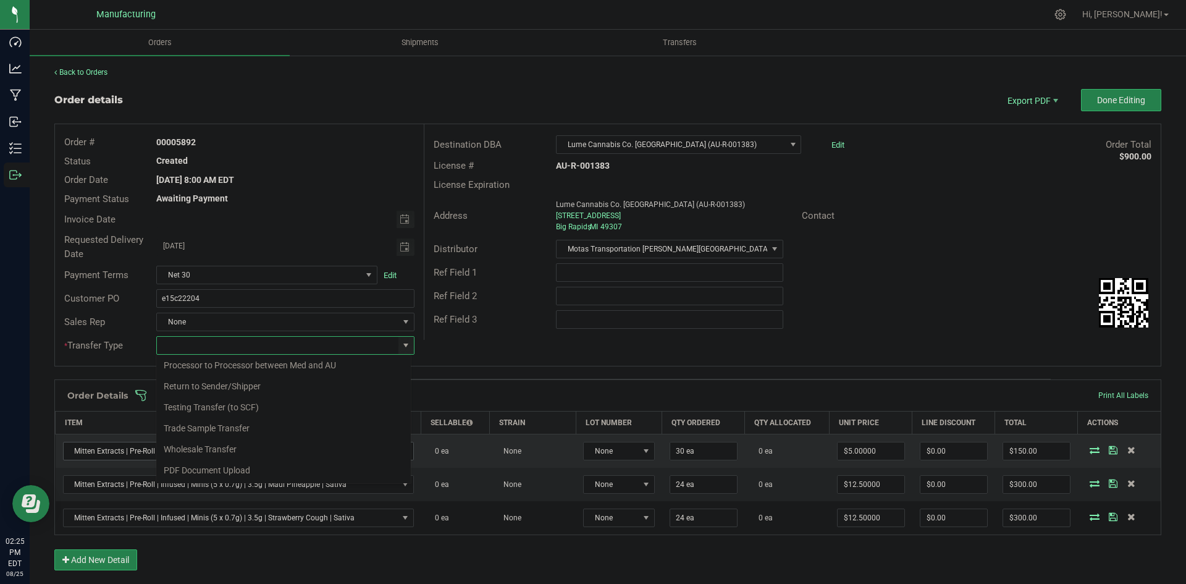
click at [208, 442] on li "Wholesale Transfer" at bounding box center [283, 449] width 255 height 21
type input "Wholesale Transfer"
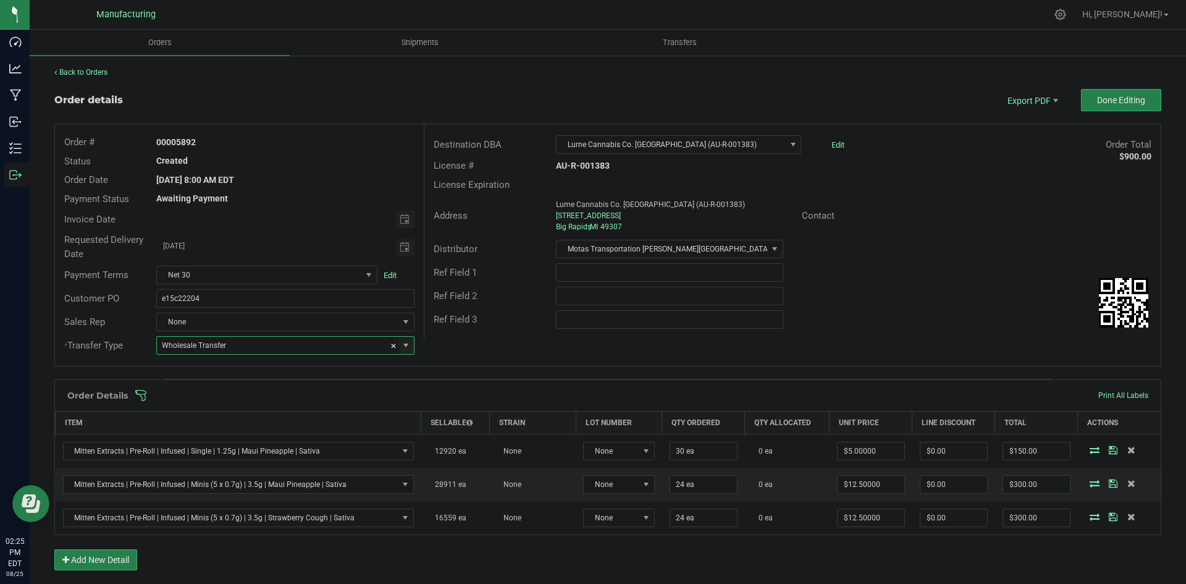
click at [538, 346] on div "Order # 00005892 Status Created Order Date Aug 25, 2025 8:00 AM EDT Payment Sta…" at bounding box center [608, 245] width 1106 height 242
click at [466, 392] on span at bounding box center [688, 395] width 1107 height 12
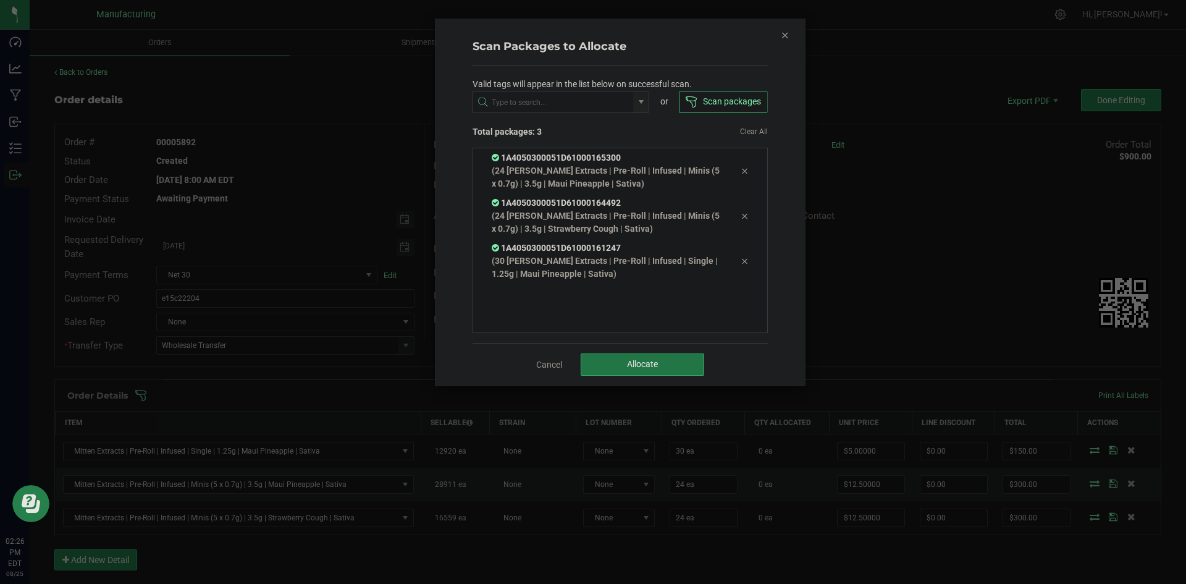
click at [693, 369] on button "Allocate" at bounding box center [643, 364] width 124 height 22
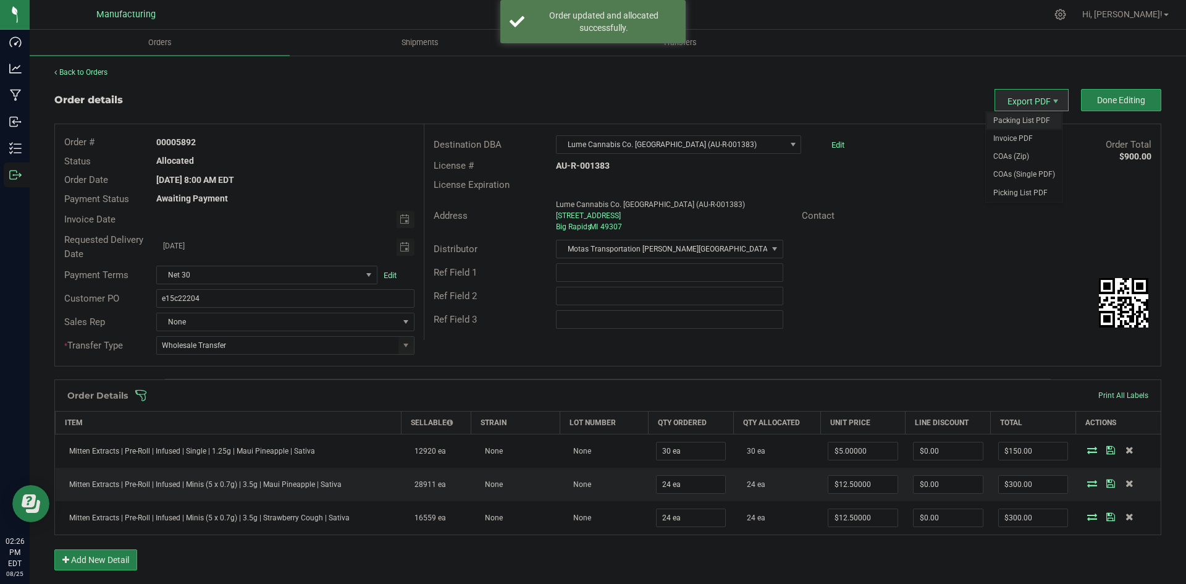
click at [1019, 115] on span "Packing List PDF" at bounding box center [1024, 121] width 77 height 18
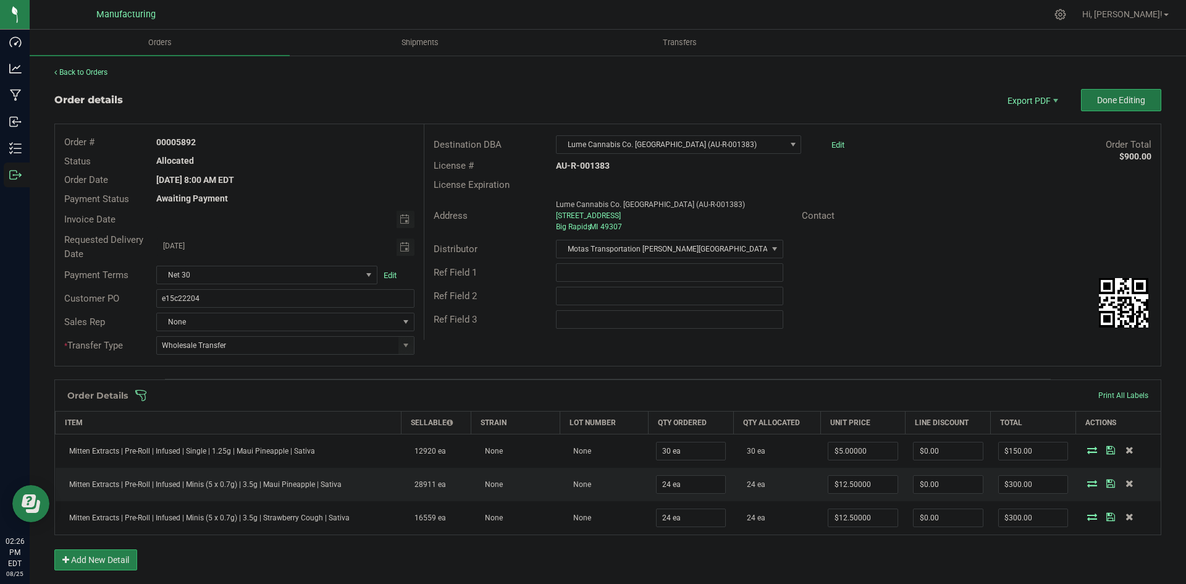
drag, startPoint x: 1130, startPoint y: 91, endPoint x: 1131, endPoint y: 104, distance: 12.4
click at [1132, 92] on button "Done Editing" at bounding box center [1121, 100] width 80 height 22
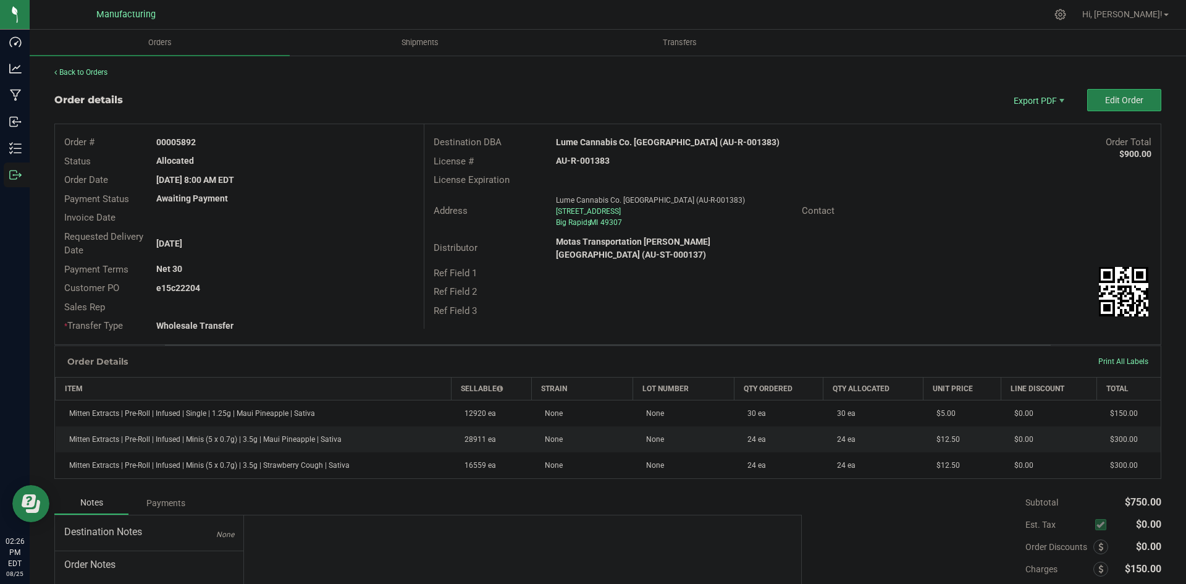
click at [654, 145] on strong "Lume Cannabis Co. Big Rapids (AU-R-001383)" at bounding box center [668, 142] width 224 height 10
copy strong "Lume Cannabis Co. Big Rapids (AU-R-001383)"
click at [591, 164] on strong "AU-R-001383" at bounding box center [583, 161] width 54 height 10
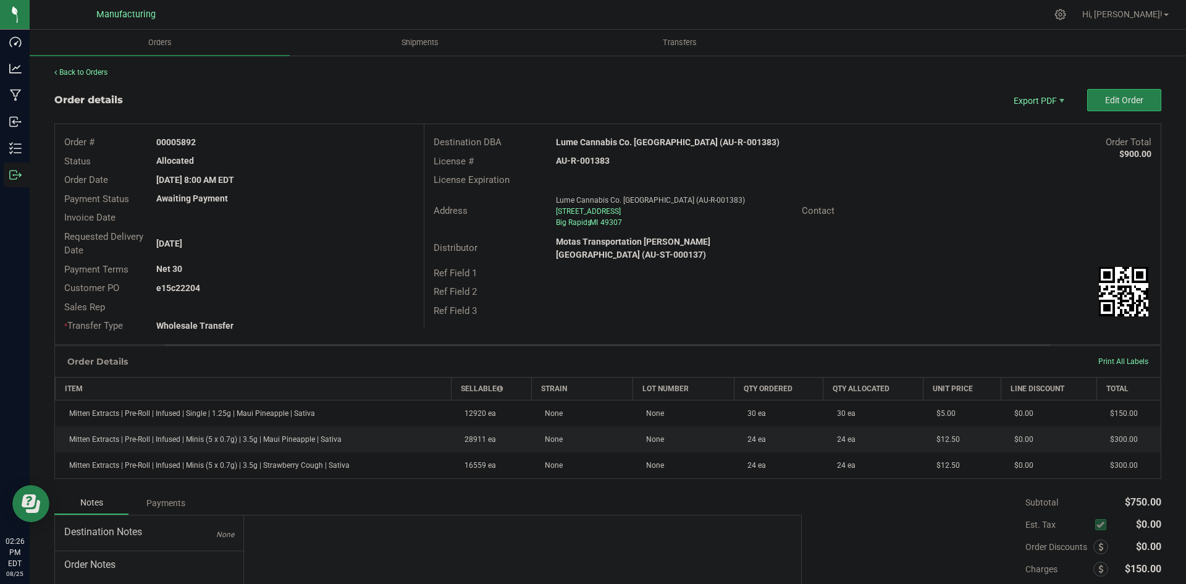
click at [591, 164] on strong "AU-R-001383" at bounding box center [583, 161] width 54 height 10
copy strong "AU-R-001383"
drag, startPoint x: 178, startPoint y: 140, endPoint x: 318, endPoint y: 133, distance: 140.4
click at [318, 132] on div "Order # 00005892 Status Allocated Order Date Aug 25, 2025 8:00 AM EDT Payment S…" at bounding box center [239, 234] width 369 height 220
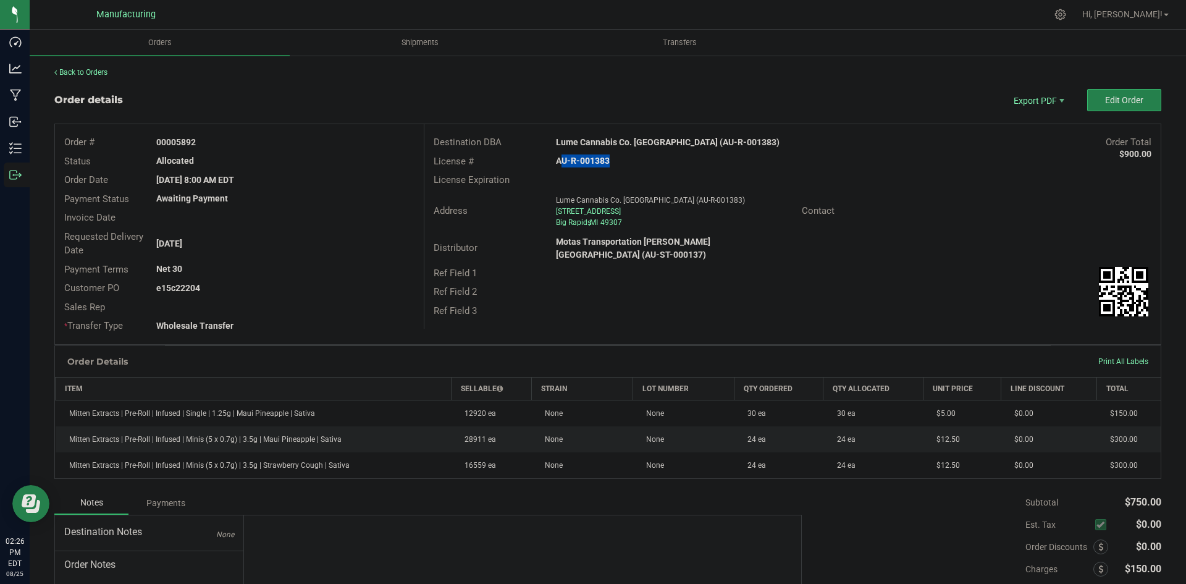
copy strong "5892"
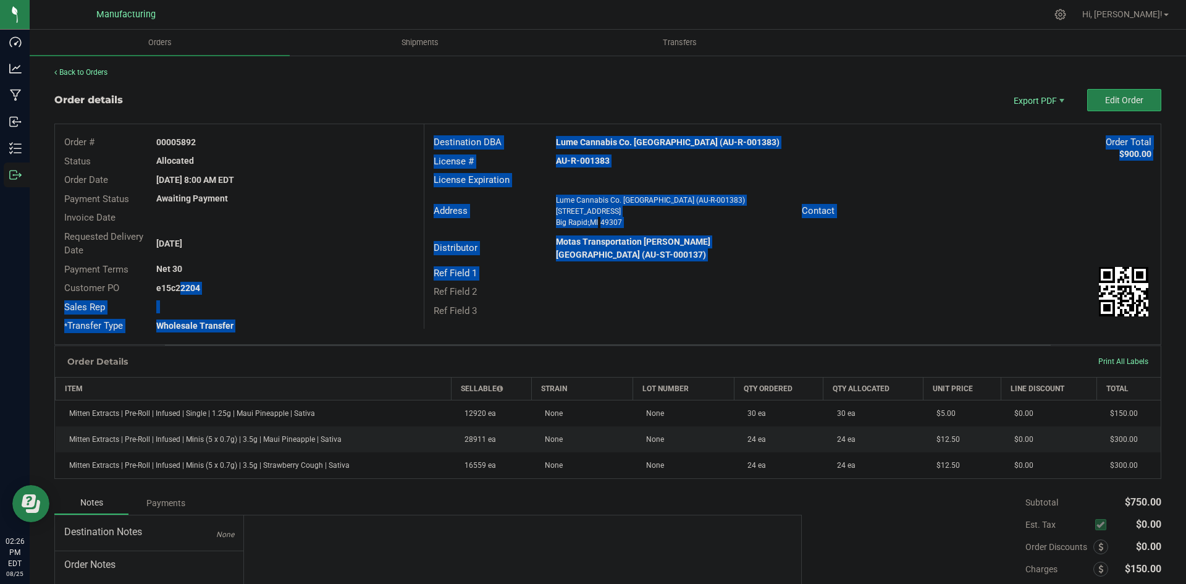
drag, startPoint x: 175, startPoint y: 285, endPoint x: 449, endPoint y: 274, distance: 273.9
click at [449, 274] on div "Order # 00005892 Status Allocated Order Date Aug 25, 2025 8:00 AM EDT Payment S…" at bounding box center [608, 234] width 1106 height 220
copy div "22204 Sales Rep * Transfer Type Wholesale Transfer Destination DBA Lume Cannabi…"
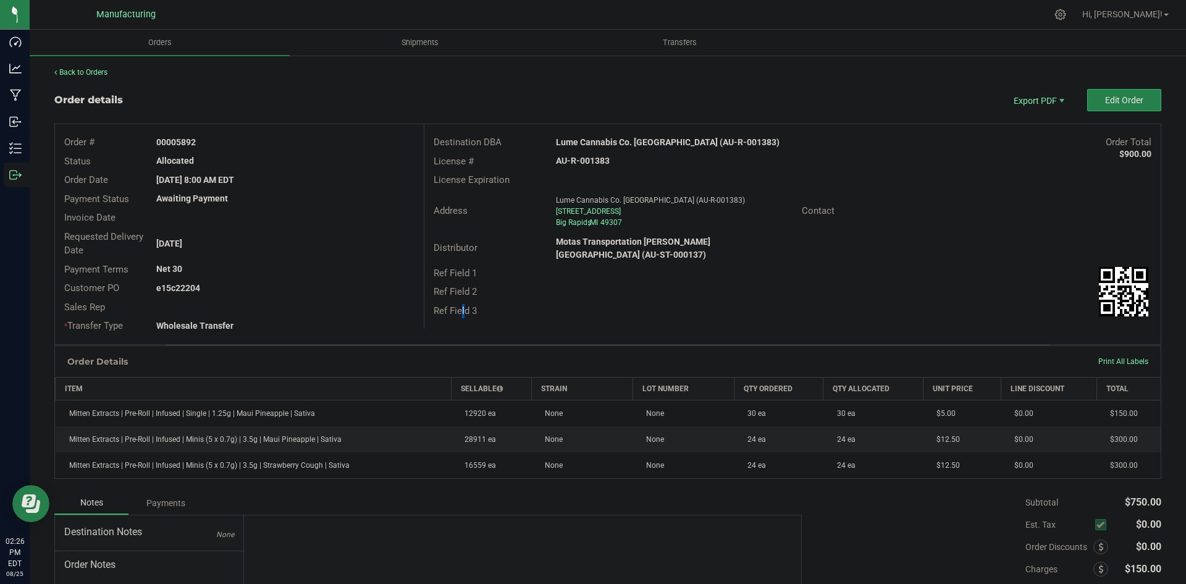
drag, startPoint x: 456, startPoint y: 311, endPoint x: 424, endPoint y: 310, distance: 31.5
click at [453, 310] on div "Destination DBA Lume Cannabis Co. Big Rapids (AU-R-001383) Order Total $900.00 …" at bounding box center [792, 226] width 737 height 204
drag, startPoint x: 177, startPoint y: 286, endPoint x: 376, endPoint y: 281, distance: 199.0
click at [344, 277] on div "Order # 00005892 Status Allocated Order Date Aug 25, 2025 8:00 AM EDT Payment S…" at bounding box center [239, 234] width 369 height 220
drag, startPoint x: 270, startPoint y: 315, endPoint x: 232, endPoint y: 297, distance: 42.6
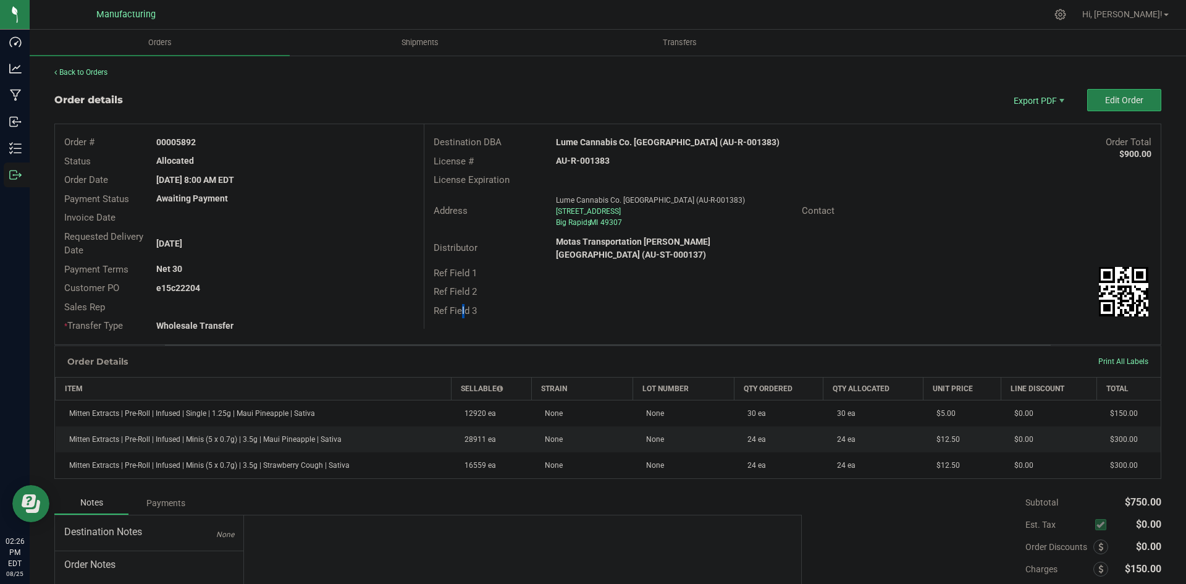
click at [272, 314] on div "Order # 00005892 Status Allocated Order Date Aug 25, 2025 8:00 AM EDT Payment S…" at bounding box center [239, 234] width 369 height 220
drag, startPoint x: 177, startPoint y: 286, endPoint x: 236, endPoint y: 280, distance: 59.0
click at [236, 280] on div "Customer PO e15c22204" at bounding box center [239, 288] width 369 height 19
click at [199, 290] on strong "e15c22204" at bounding box center [178, 288] width 44 height 10
drag, startPoint x: 175, startPoint y: 289, endPoint x: 310, endPoint y: 279, distance: 135.0
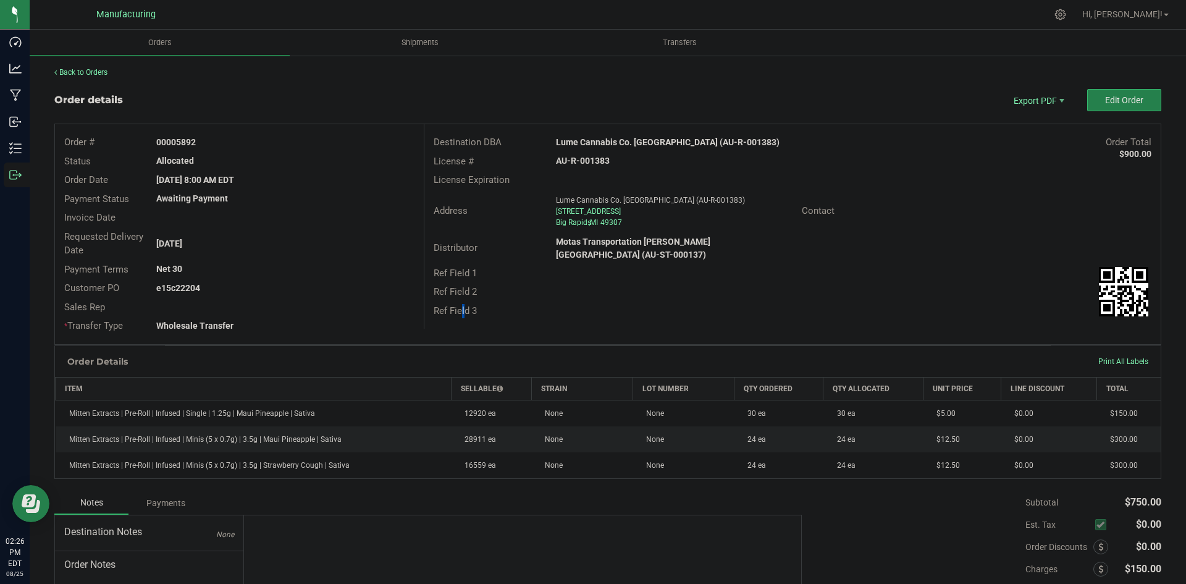
click at [309, 279] on div "Customer PO e15c22204" at bounding box center [239, 288] width 369 height 19
copy strong "22204"
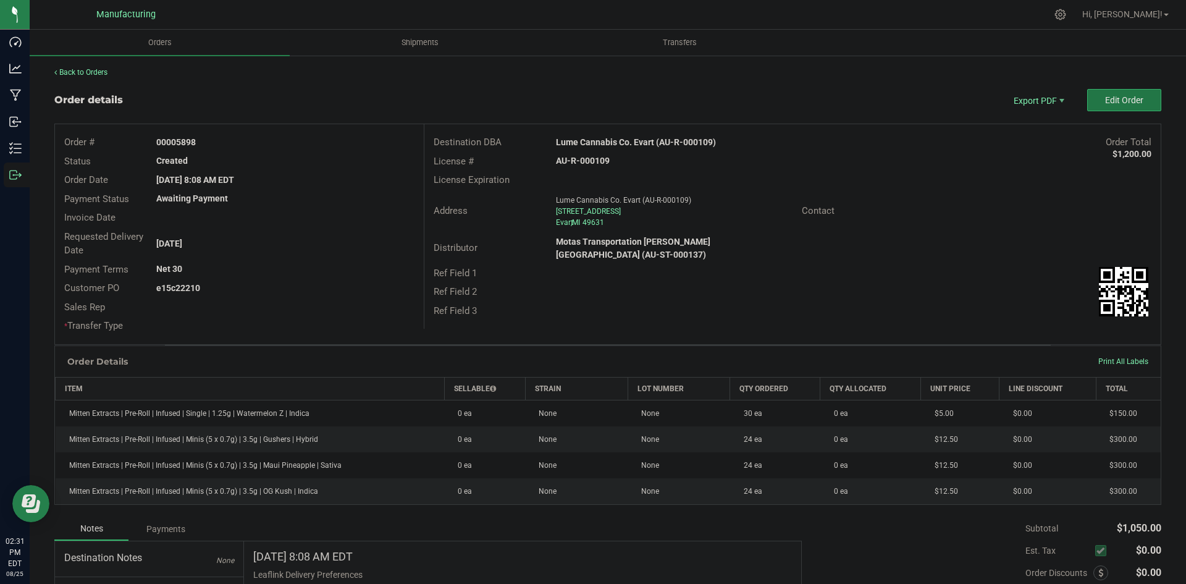
click at [1095, 95] on button "Edit Order" at bounding box center [1124, 100] width 74 height 22
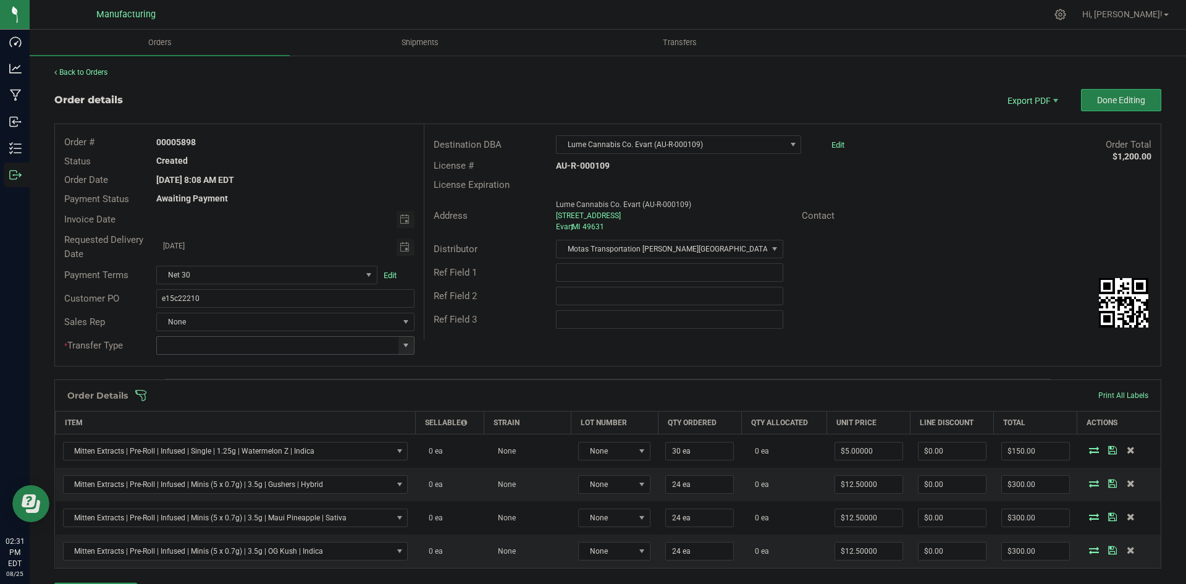
click at [402, 346] on span at bounding box center [406, 345] width 10 height 10
drag, startPoint x: 208, startPoint y: 445, endPoint x: 419, endPoint y: 388, distance: 219.0
click at [210, 445] on li "Wholesale Transfer" at bounding box center [283, 449] width 255 height 21
type input "Wholesale Transfer"
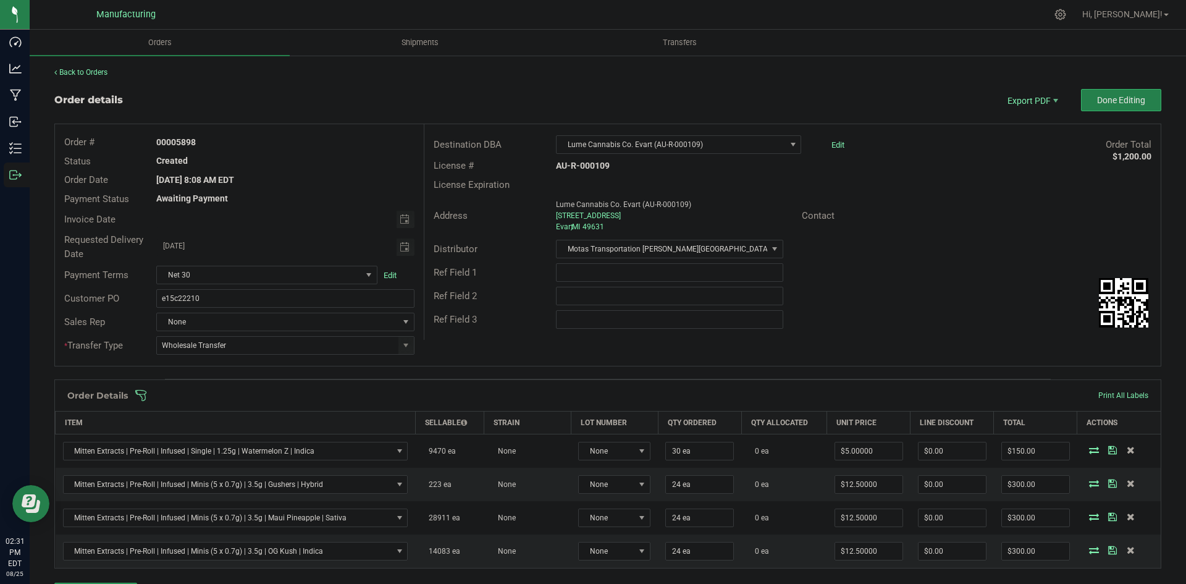
click at [542, 335] on div "Destination DBA Lume Cannabis Co. Evart (AU-R-000109) Edit Order Total $1,200.0…" at bounding box center [792, 232] width 737 height 216
click at [500, 393] on span at bounding box center [688, 395] width 1107 height 12
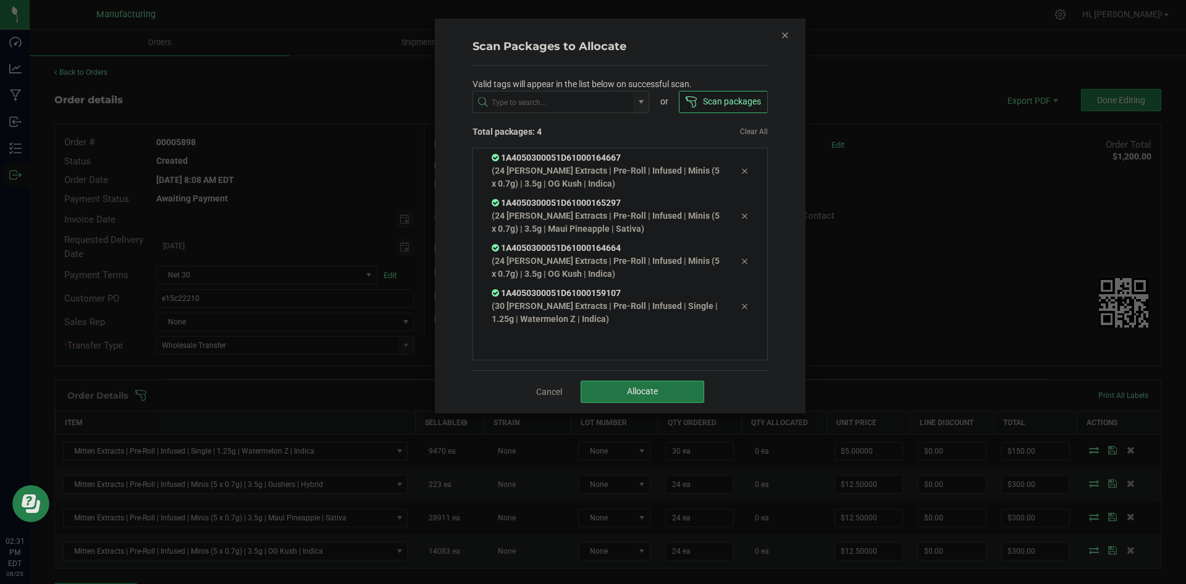
click at [627, 390] on span "Allocate" at bounding box center [642, 391] width 31 height 10
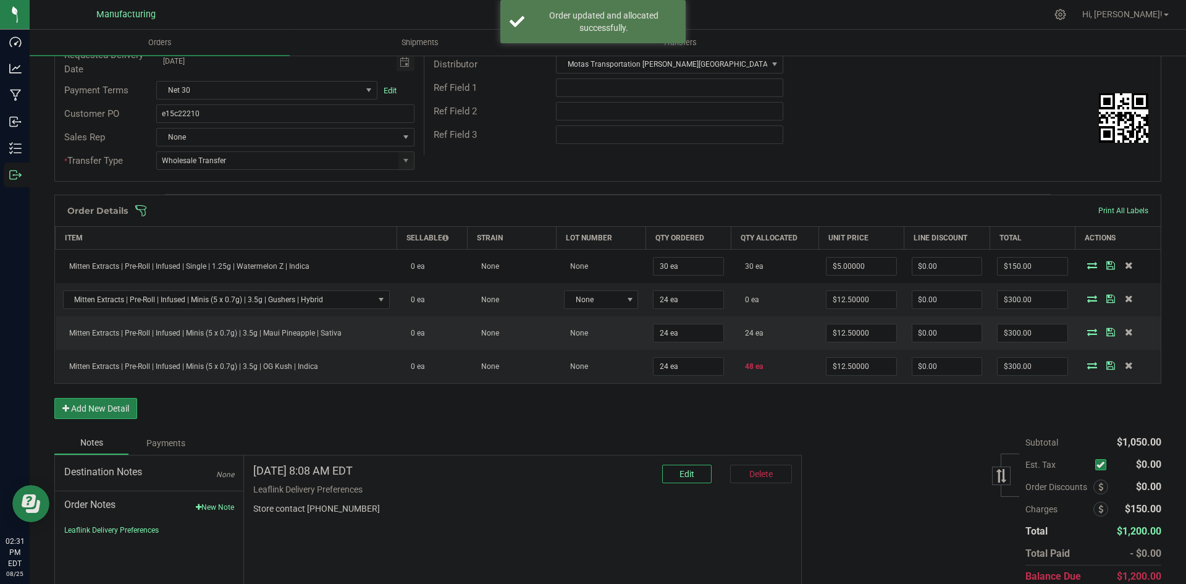
scroll to position [185, 0]
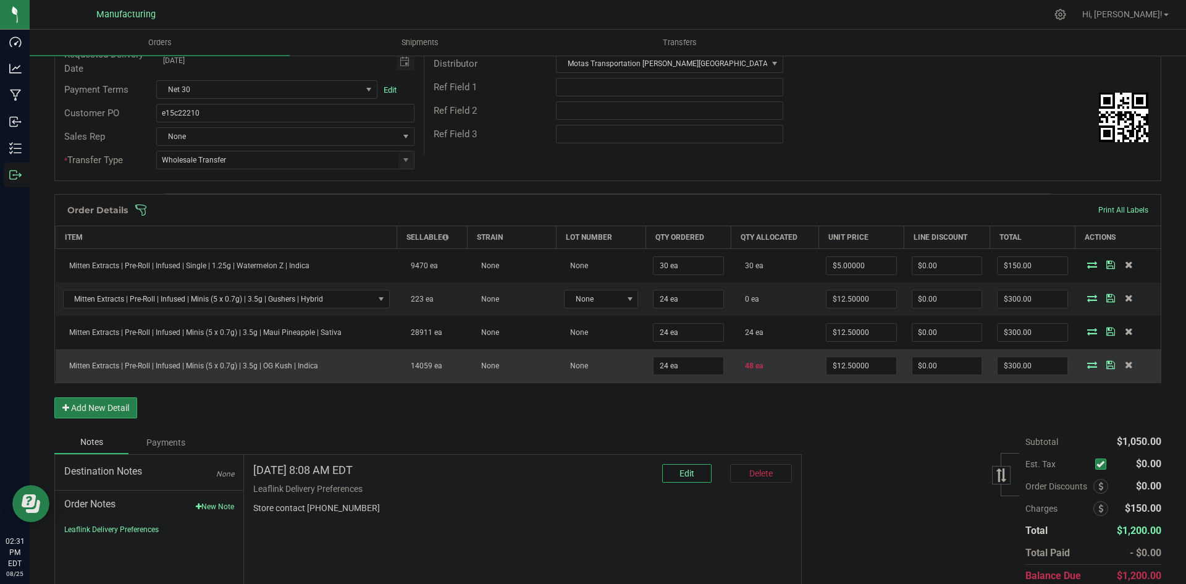
click at [1087, 367] on icon at bounding box center [1092, 364] width 10 height 7
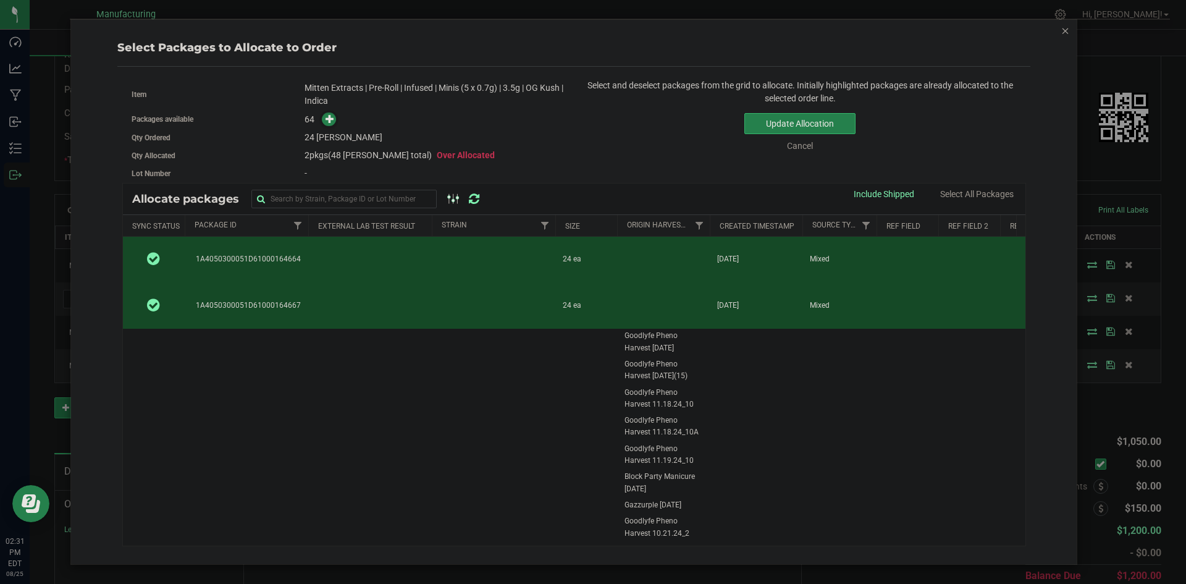
click at [352, 301] on td at bounding box center [370, 306] width 124 height 46
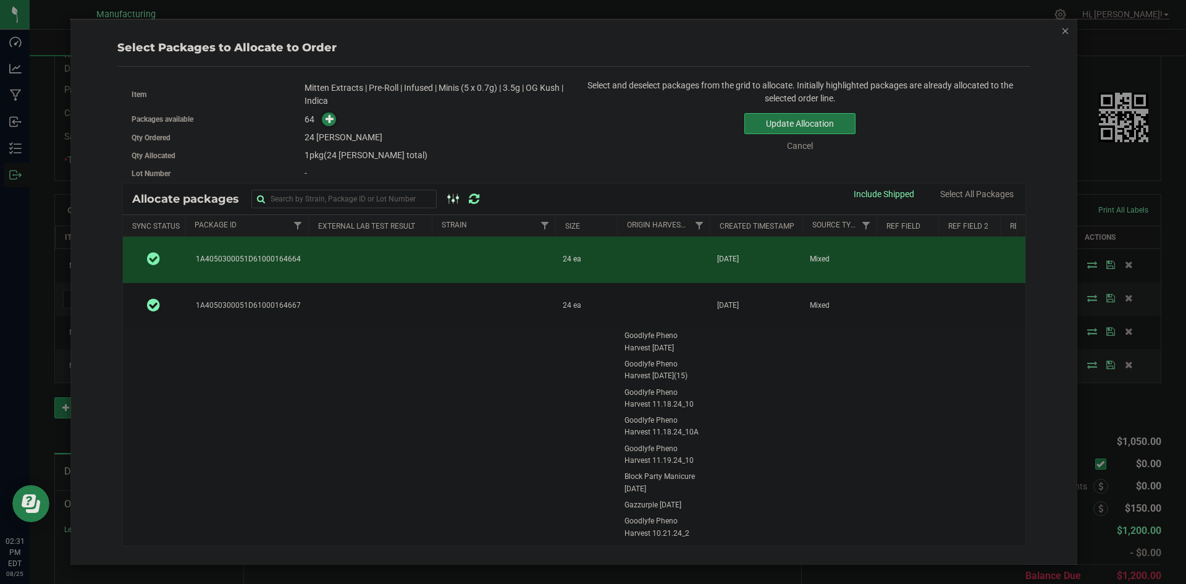
click at [811, 118] on button "Update Allocation" at bounding box center [799, 123] width 111 height 21
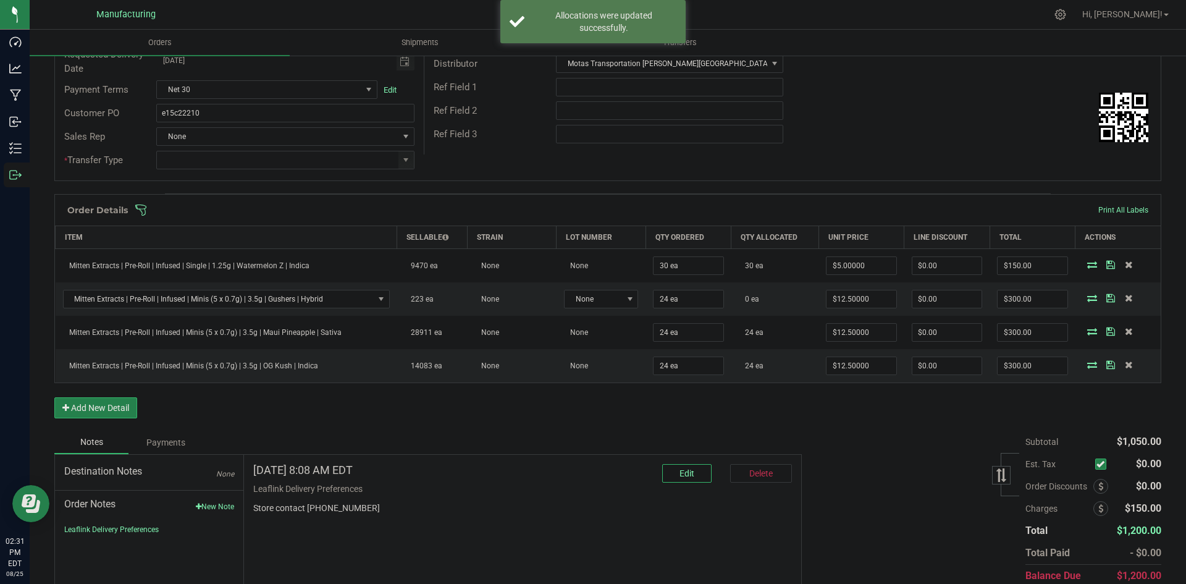
click at [597, 205] on span at bounding box center [688, 210] width 1107 height 12
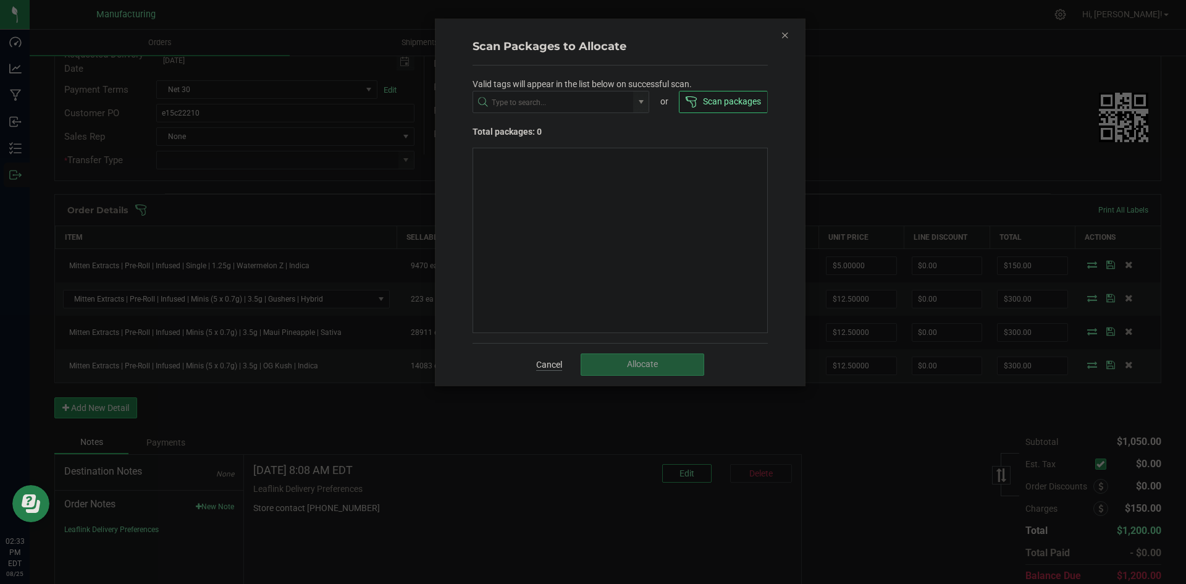
click at [555, 368] on link "Cancel" at bounding box center [549, 364] width 26 height 12
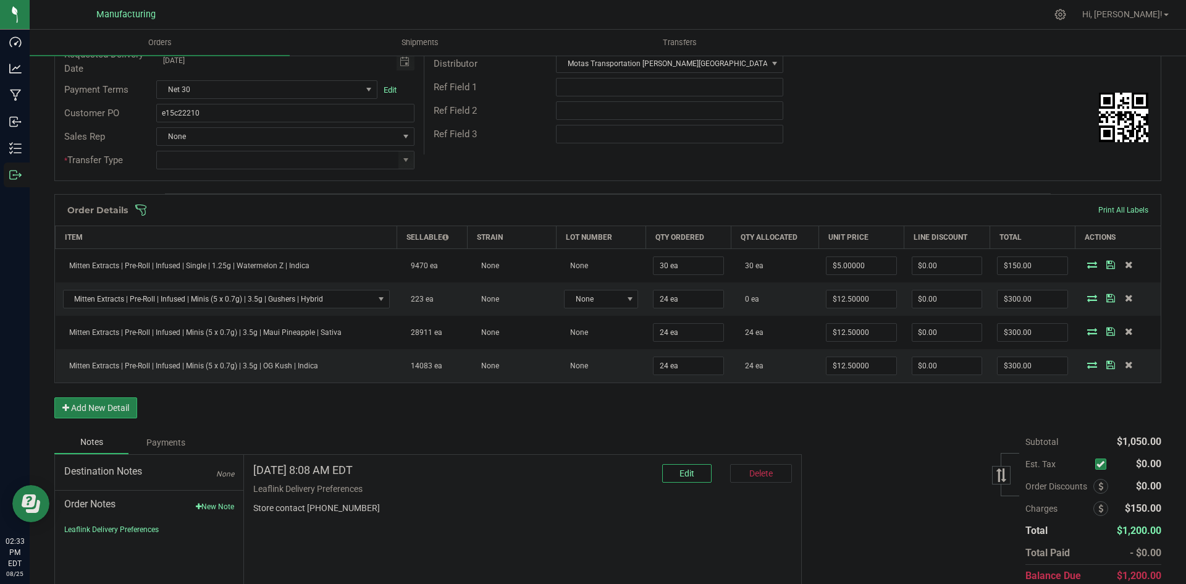
click at [657, 210] on span at bounding box center [688, 210] width 1107 height 12
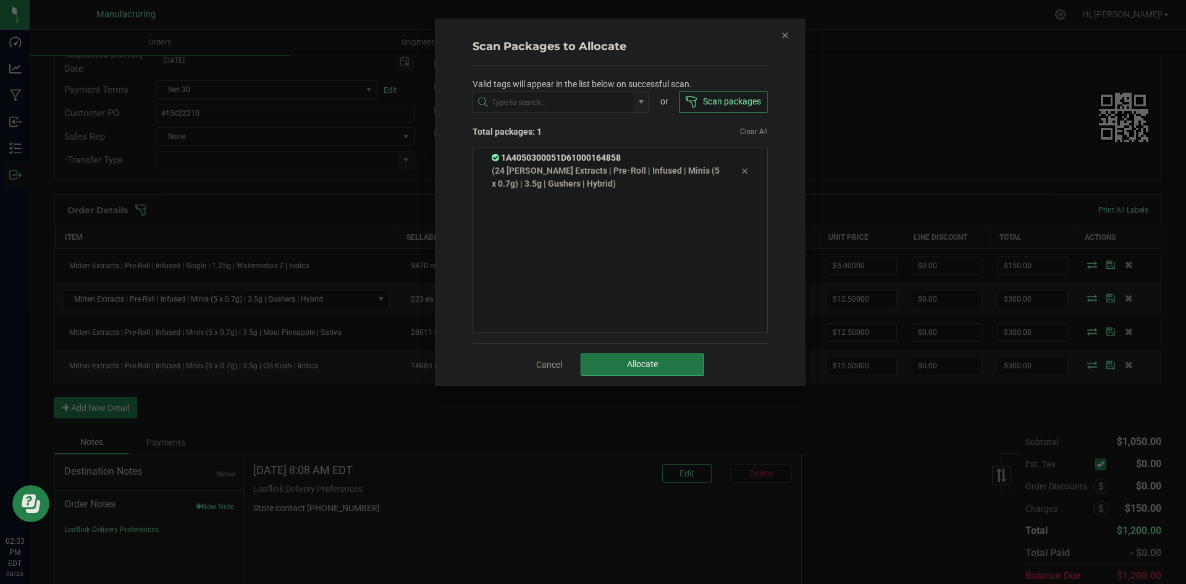
click at [623, 366] on button "Allocate" at bounding box center [643, 364] width 124 height 22
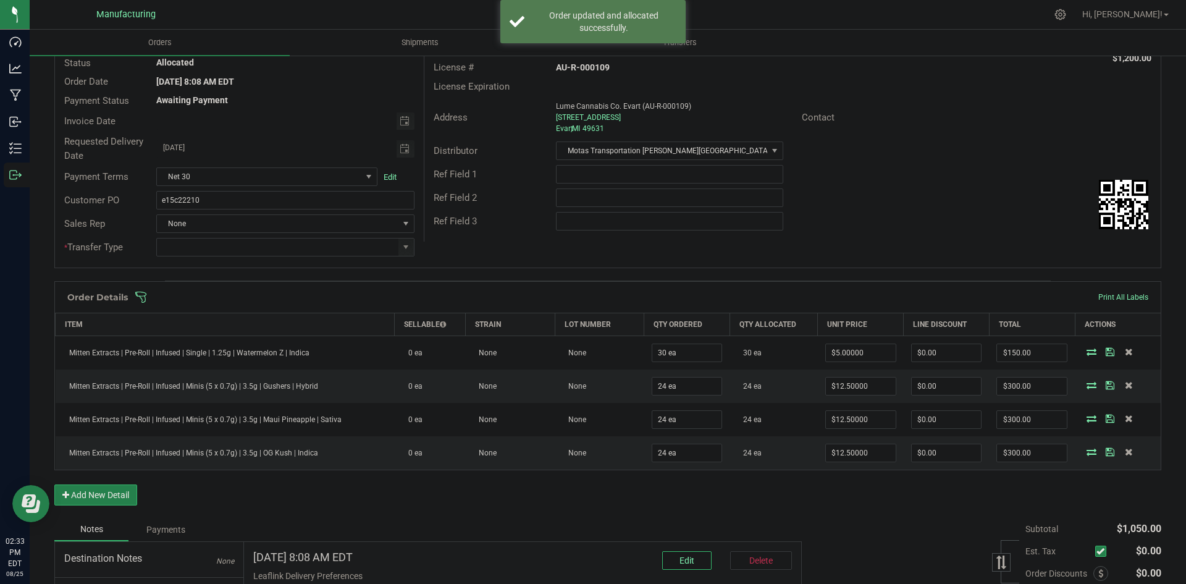
scroll to position [0, 0]
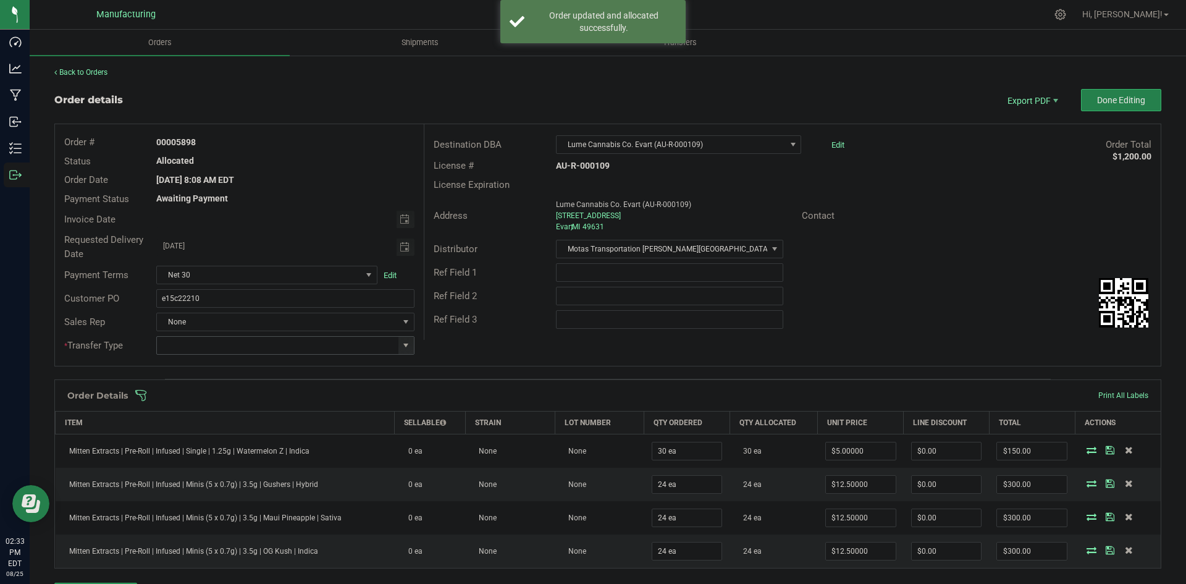
click at [401, 346] on span at bounding box center [406, 345] width 10 height 10
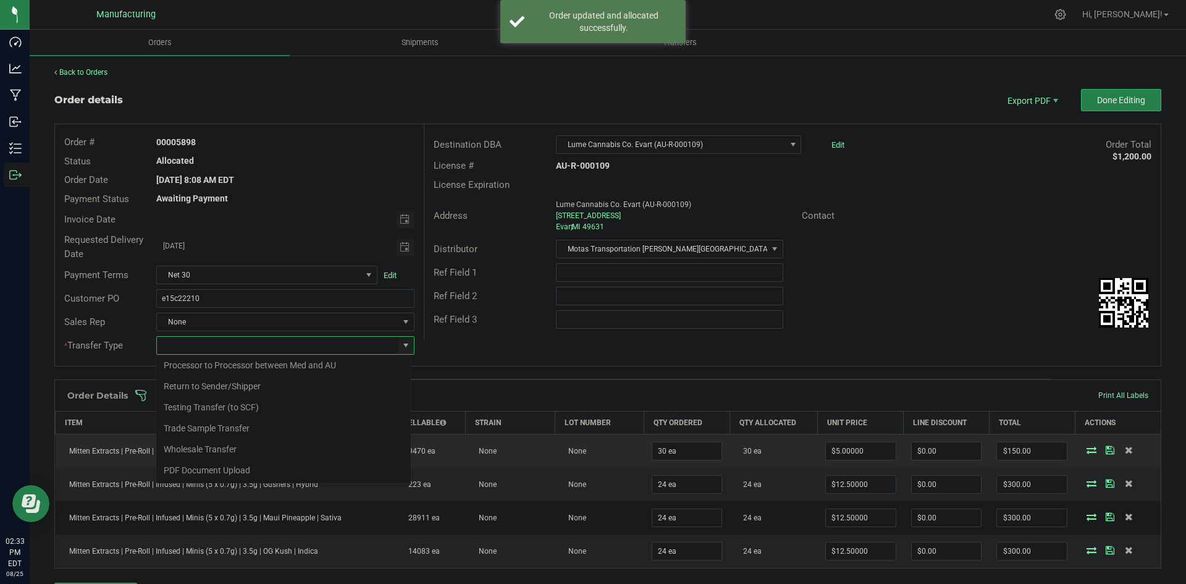
click at [227, 439] on li "Wholesale Transfer" at bounding box center [283, 449] width 255 height 21
type input "Wholesale Transfer"
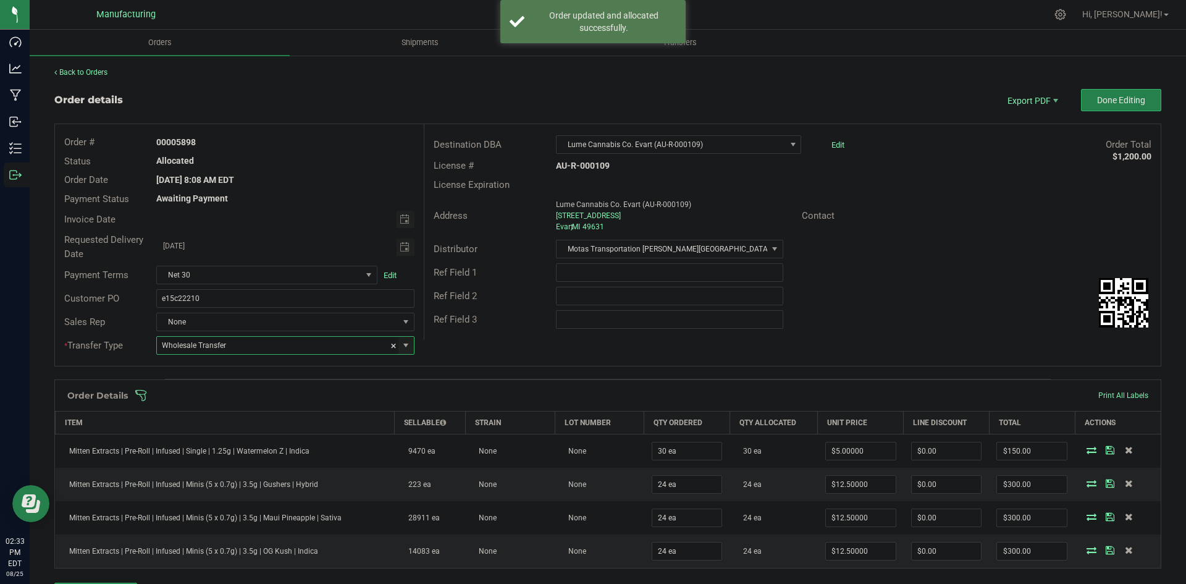
click at [489, 382] on div "Order Details Print All Labels" at bounding box center [608, 395] width 1106 height 31
click at [1081, 108] on button "Done Editing" at bounding box center [1121, 100] width 80 height 22
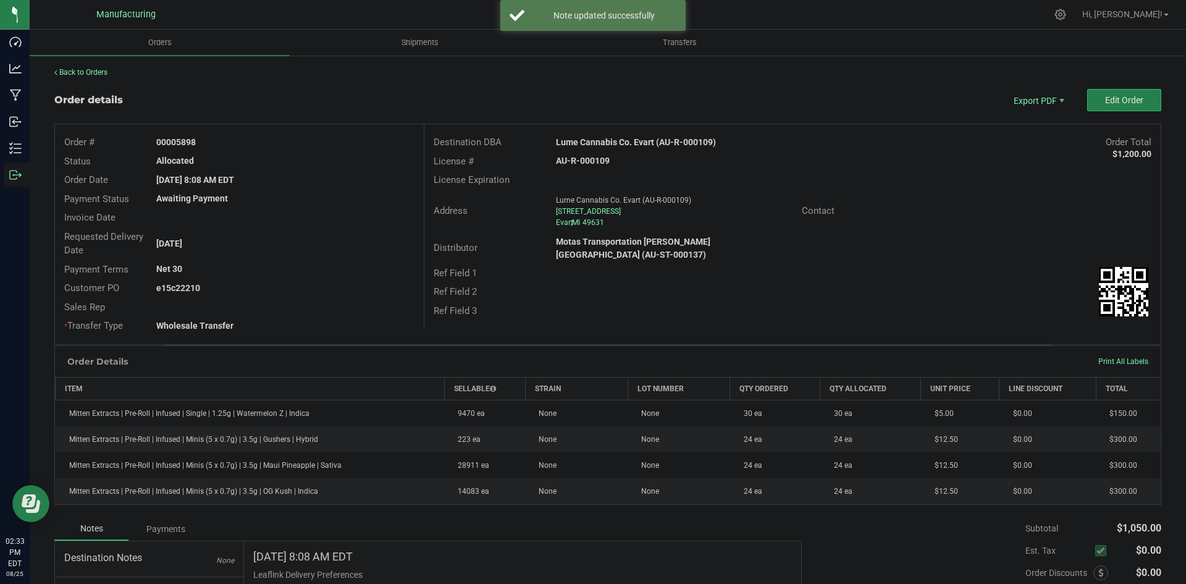
click at [643, 140] on strong "Lume Cannabis Co. Evart (AU-R-000109)" at bounding box center [636, 142] width 160 height 10
copy strong "Lume Cannabis Co. Evart (AU-R-000109)"
click at [588, 162] on strong "AU-R-000109" at bounding box center [583, 161] width 54 height 10
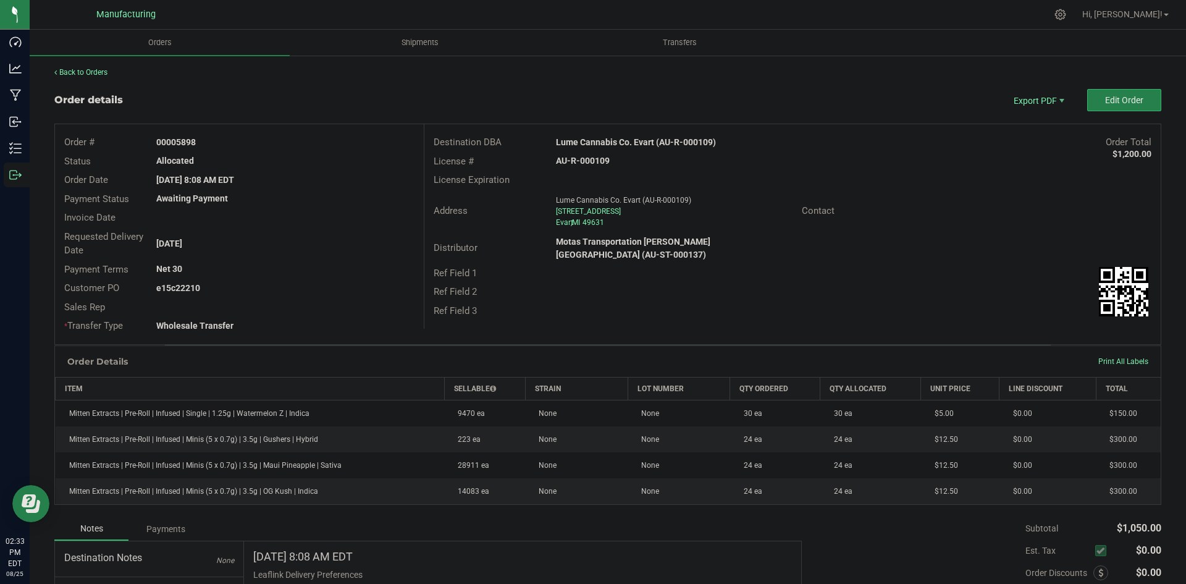
click at [588, 162] on strong "AU-R-000109" at bounding box center [583, 161] width 54 height 10
copy strong "AU-R-000109"
drag, startPoint x: 195, startPoint y: 141, endPoint x: 361, endPoint y: 145, distance: 166.2
click at [355, 145] on div "00005898" at bounding box center [285, 142] width 276 height 13
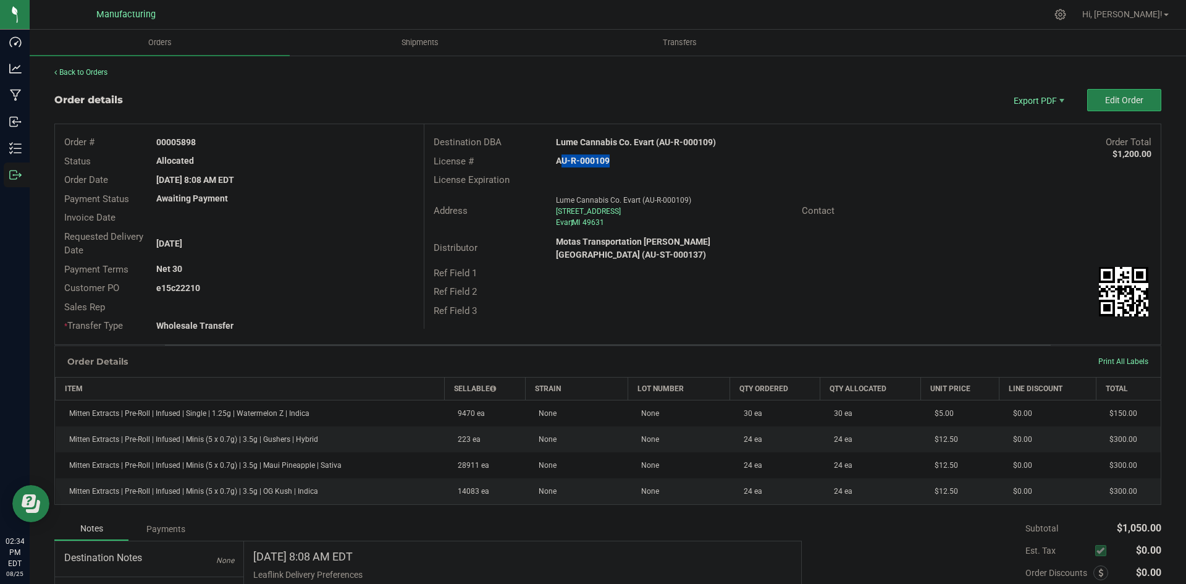
copy strong "5898"
drag, startPoint x: 174, startPoint y: 287, endPoint x: 377, endPoint y: 293, distance: 202.8
click at [374, 293] on div "e15c22210" at bounding box center [285, 288] width 276 height 13
copy strong "22210"
click at [1026, 119] on span "Packing List PDF" at bounding box center [1030, 121] width 77 height 18
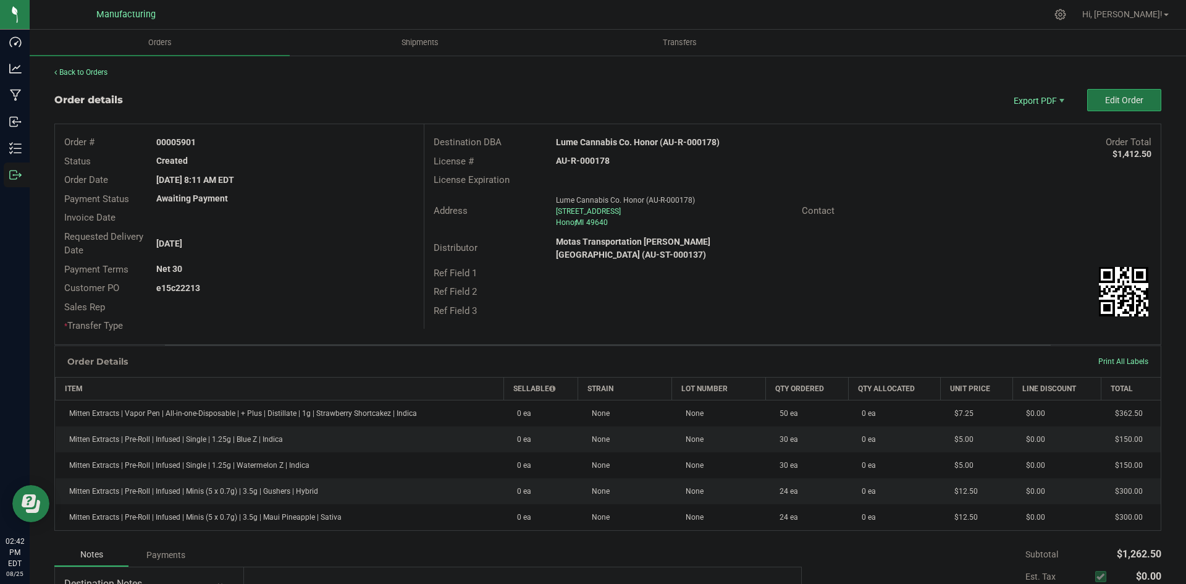
click at [1099, 110] on button "Edit Order" at bounding box center [1124, 100] width 74 height 22
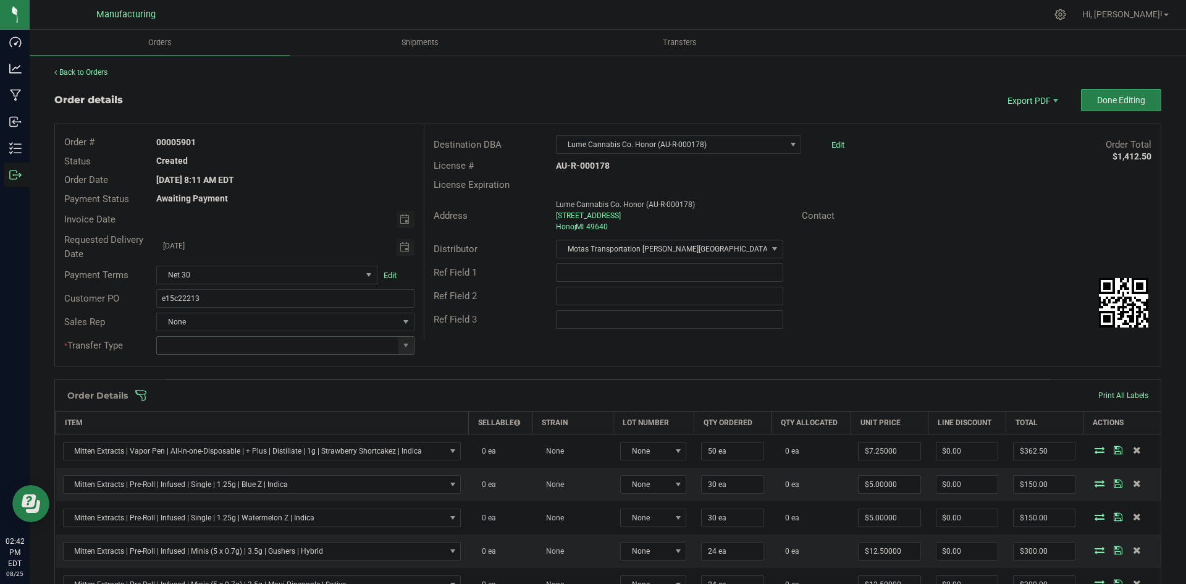
drag, startPoint x: 406, startPoint y: 340, endPoint x: 381, endPoint y: 353, distance: 27.9
click at [407, 340] on span at bounding box center [406, 345] width 10 height 10
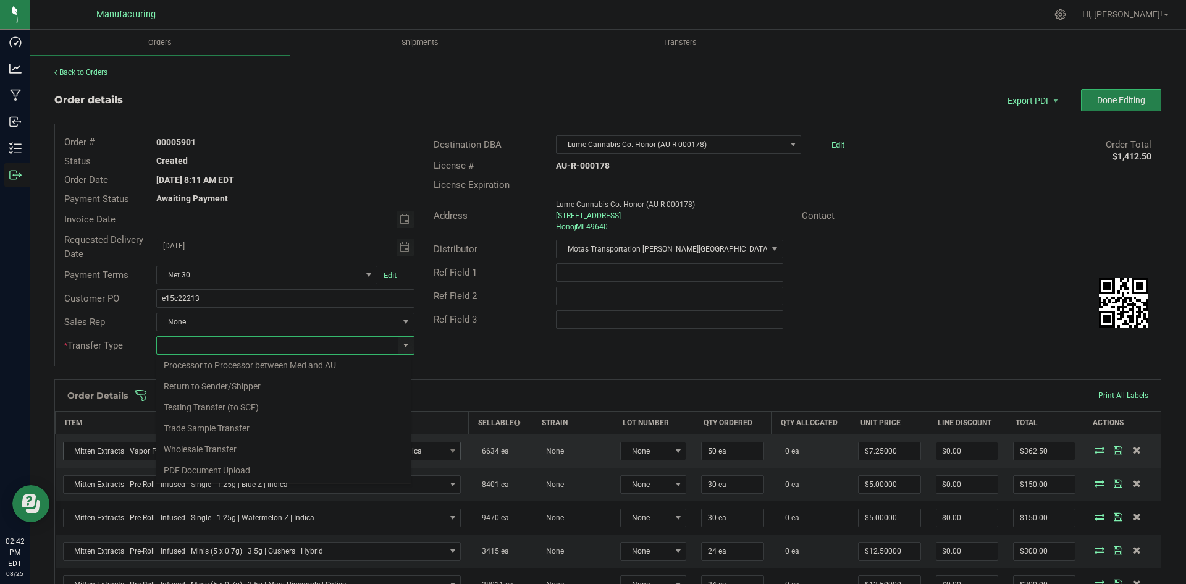
click at [179, 443] on li "Wholesale Transfer" at bounding box center [283, 449] width 255 height 21
type input "Wholesale Transfer"
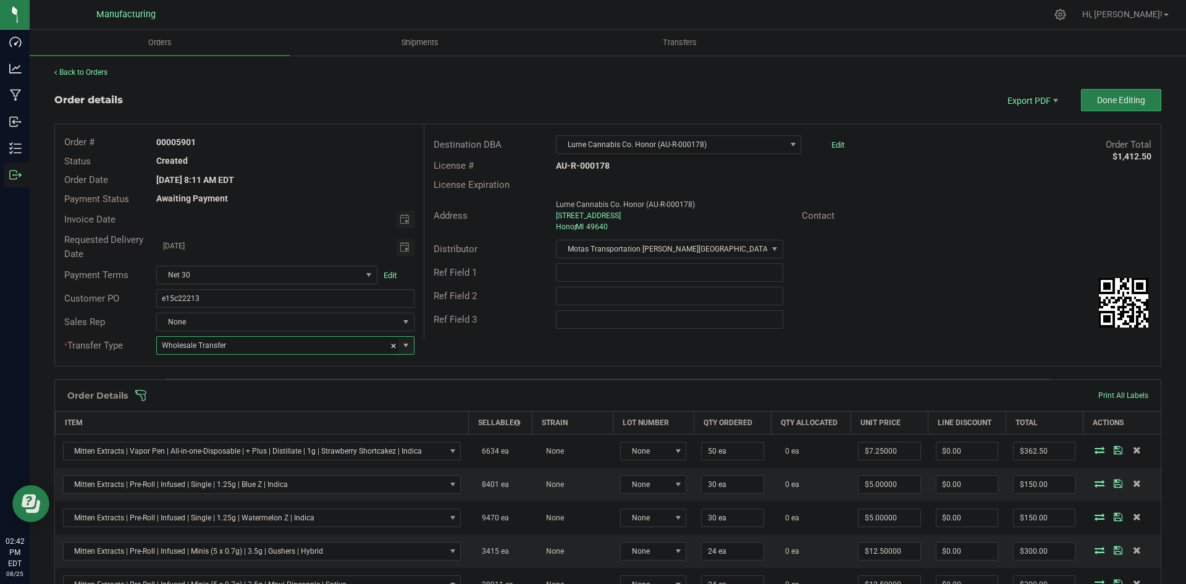
click at [493, 364] on div "Order # 00005901 Status Created Order Date Aug 25, 2025 8:11 AM EDT Payment Sta…" at bounding box center [608, 245] width 1106 height 242
click at [463, 396] on span at bounding box center [688, 395] width 1107 height 12
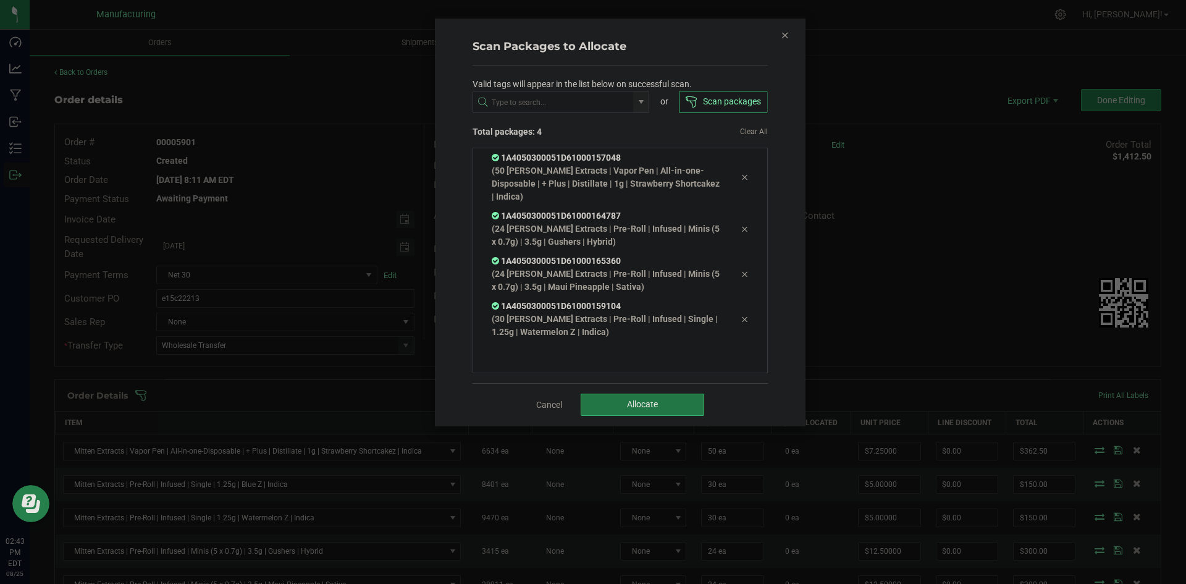
click at [670, 401] on button "Allocate" at bounding box center [643, 405] width 124 height 22
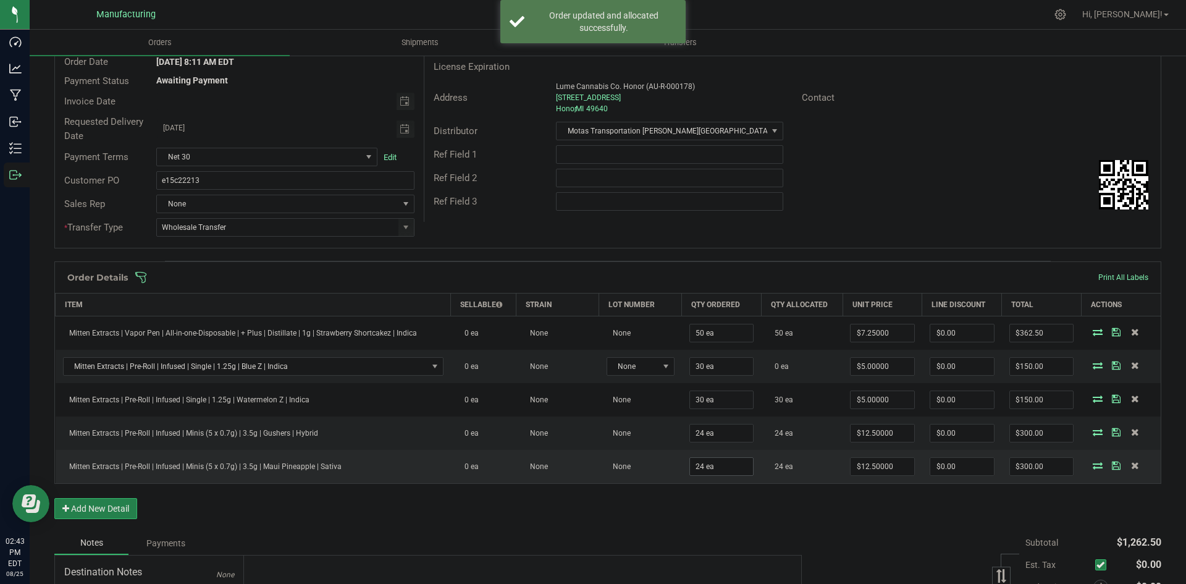
scroll to position [185, 0]
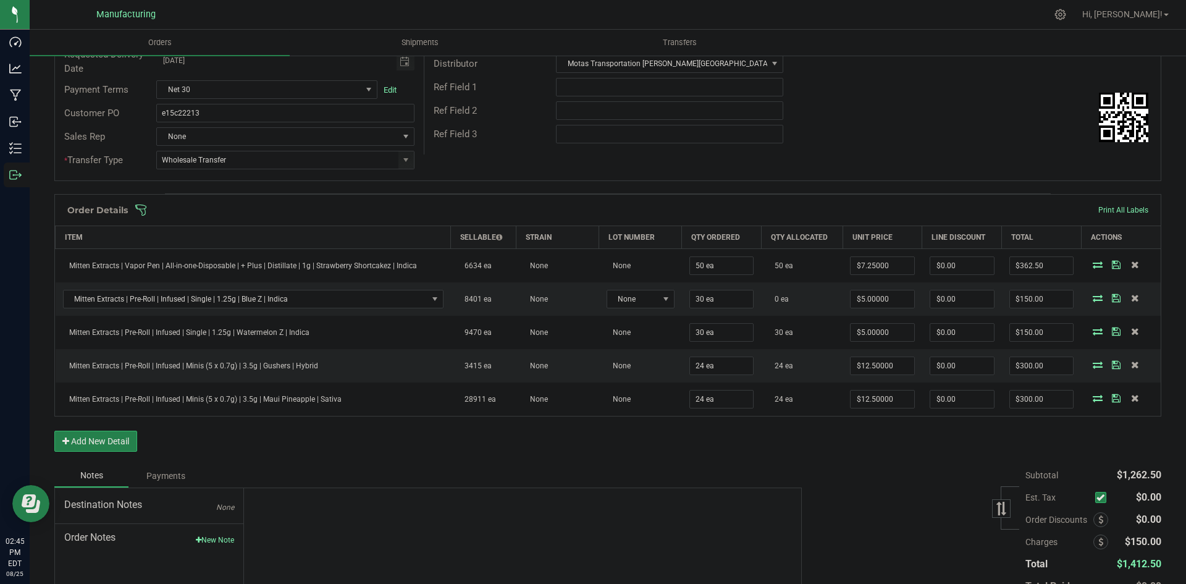
click at [643, 202] on div "Order Details Print All Labels" at bounding box center [608, 210] width 1106 height 31
click at [644, 210] on span at bounding box center [688, 210] width 1107 height 12
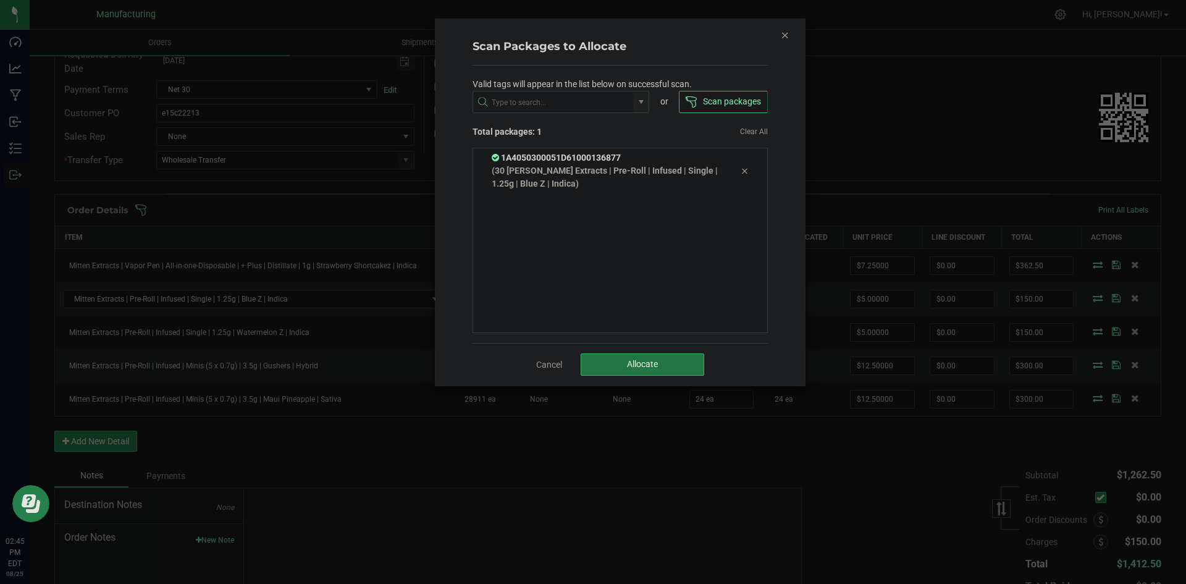
click at [633, 368] on span "Allocate" at bounding box center [642, 364] width 31 height 10
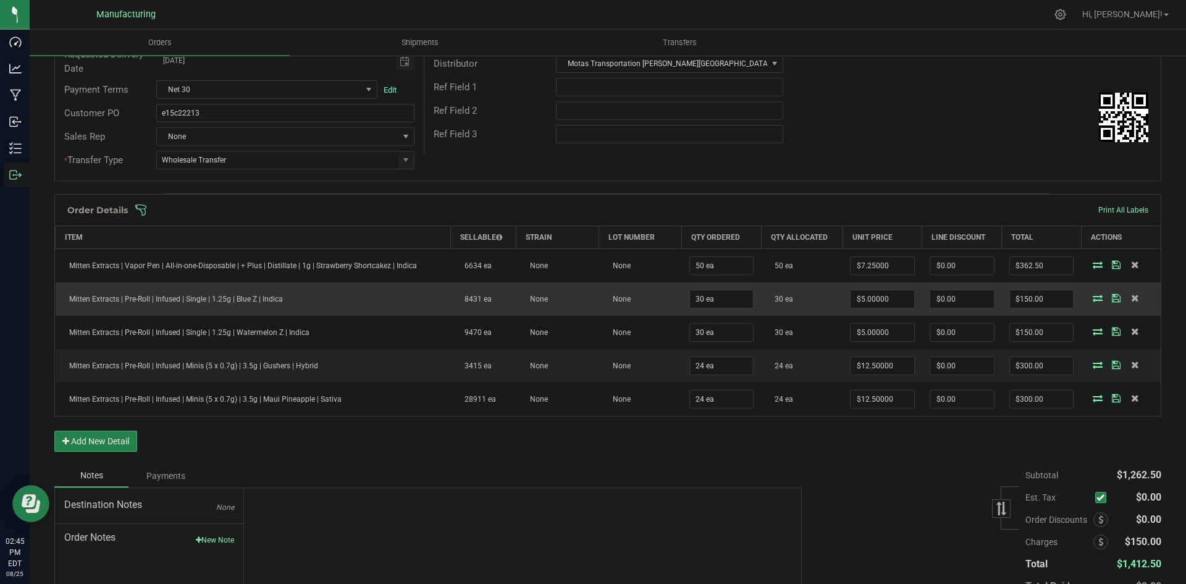
scroll to position [0, 0]
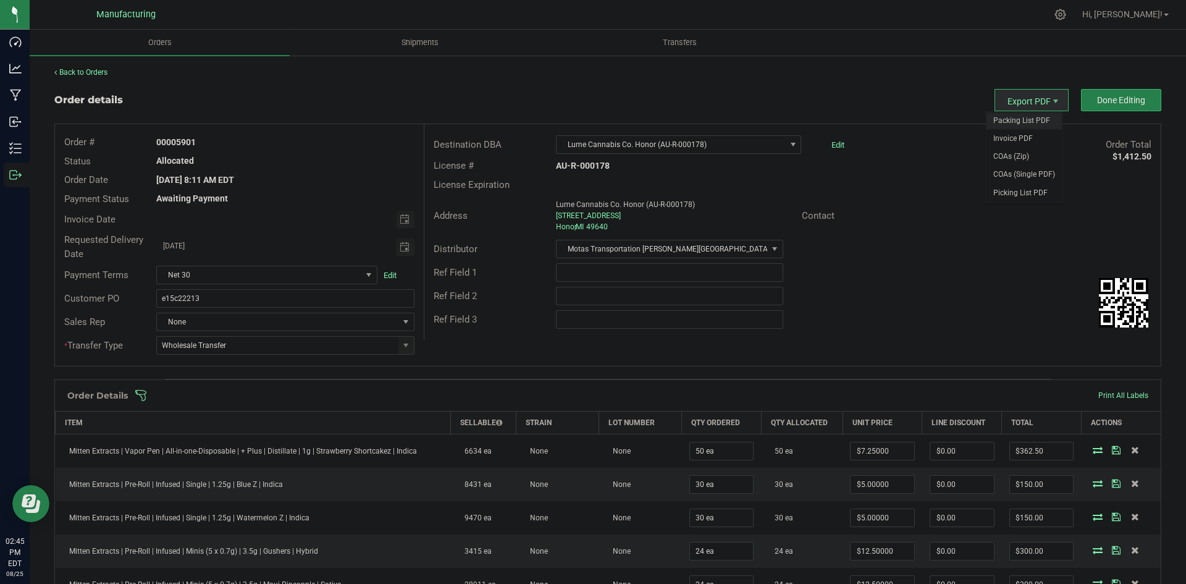
click at [1021, 124] on span "Packing List PDF" at bounding box center [1024, 121] width 77 height 18
click at [1097, 104] on span "Done Editing" at bounding box center [1121, 100] width 48 height 10
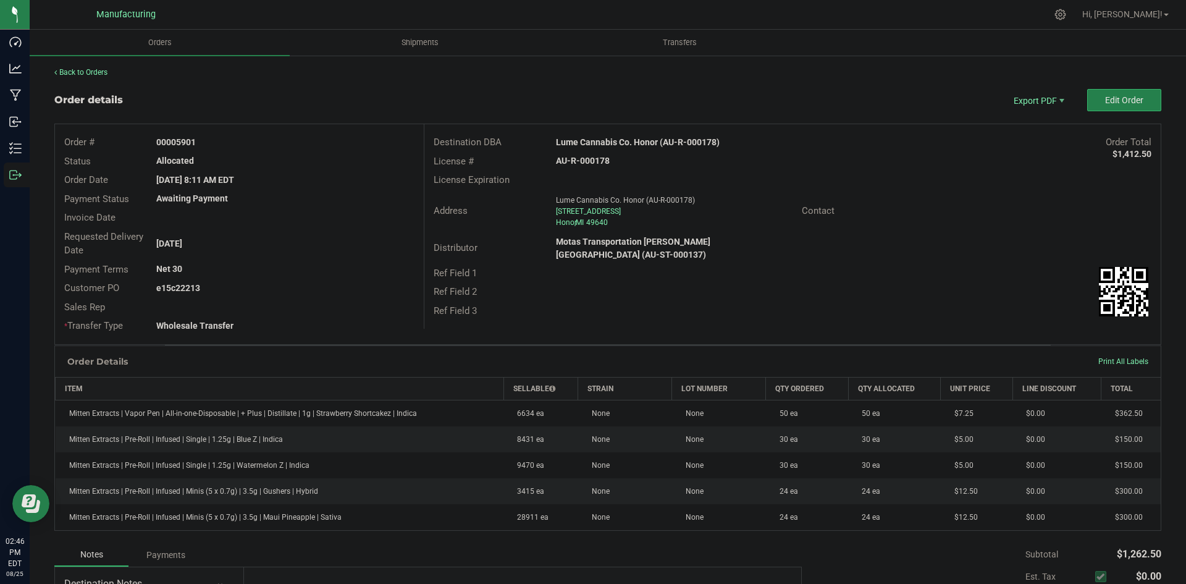
click at [637, 139] on strong "Lume Cannabis Co. Honor (AU-R-000178)" at bounding box center [638, 142] width 164 height 10
copy strong "Lume Cannabis Co. Honor (AU-R-000178)"
click at [590, 154] on div "AU-R-000178" at bounding box center [669, 160] width 245 height 13
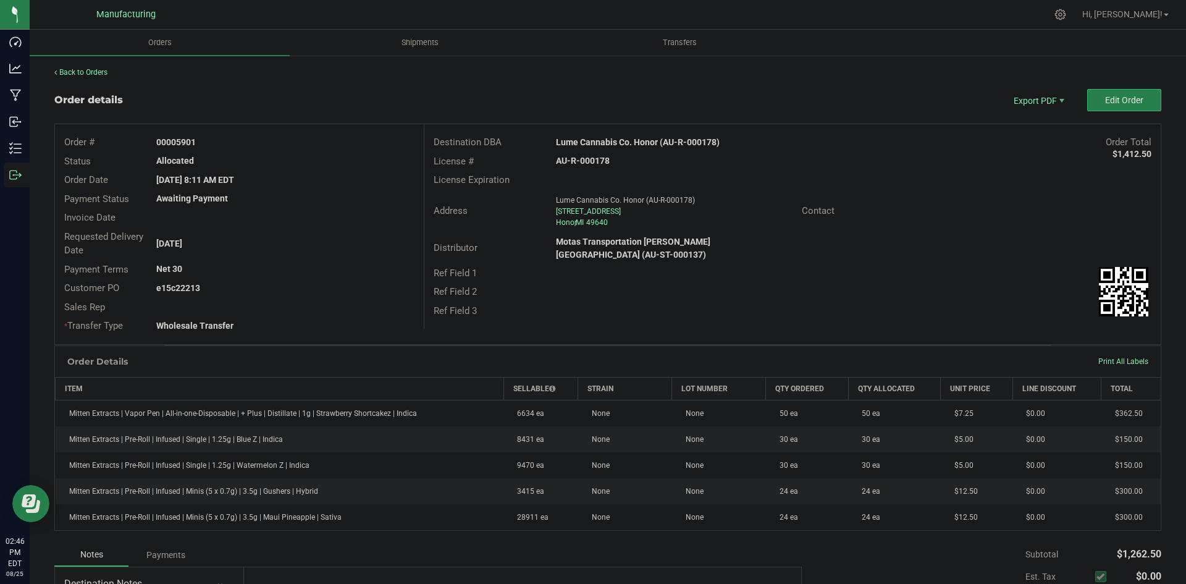
click at [589, 158] on strong "AU-R-000178" at bounding box center [583, 161] width 54 height 10
drag, startPoint x: 589, startPoint y: 158, endPoint x: 596, endPoint y: 161, distance: 7.7
click at [589, 158] on strong "AU-R-000178" at bounding box center [583, 161] width 54 height 10
copy strong "AU-R-000178"
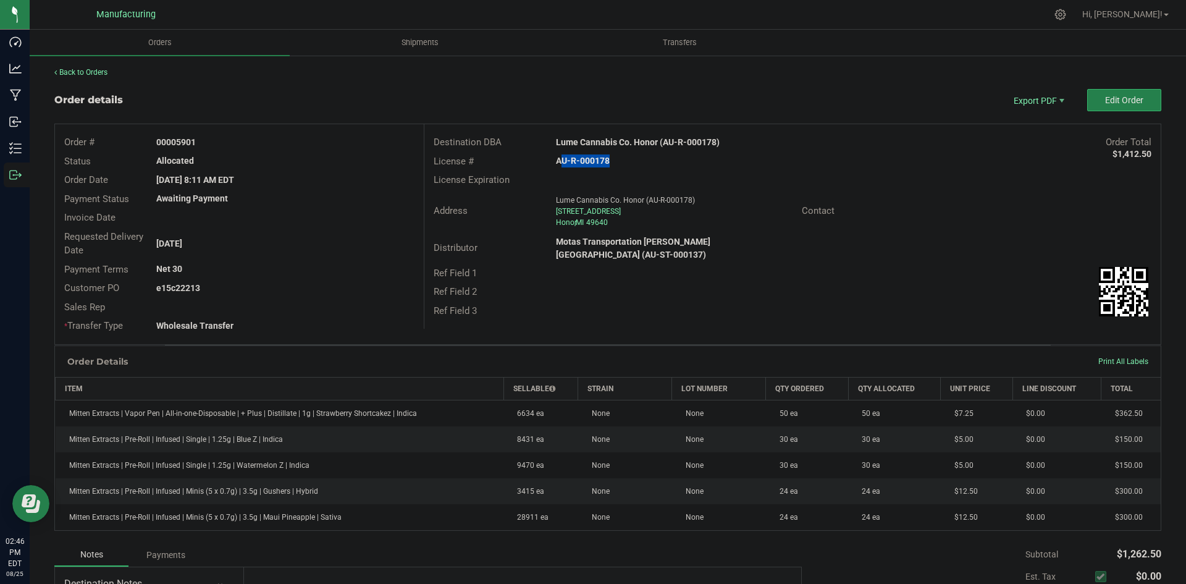
drag, startPoint x: 175, startPoint y: 142, endPoint x: 272, endPoint y: 159, distance: 97.8
click at [264, 154] on div "Order # 00005901 Status Allocated Order Date Aug 25, 2025 8:11 AM EDT Payment S…" at bounding box center [239, 234] width 369 height 220
copy div "5901 Status Allocated"
drag, startPoint x: 174, startPoint y: 282, endPoint x: 366, endPoint y: 289, distance: 191.6
click at [345, 284] on div "e15c22213" at bounding box center [285, 288] width 276 height 13
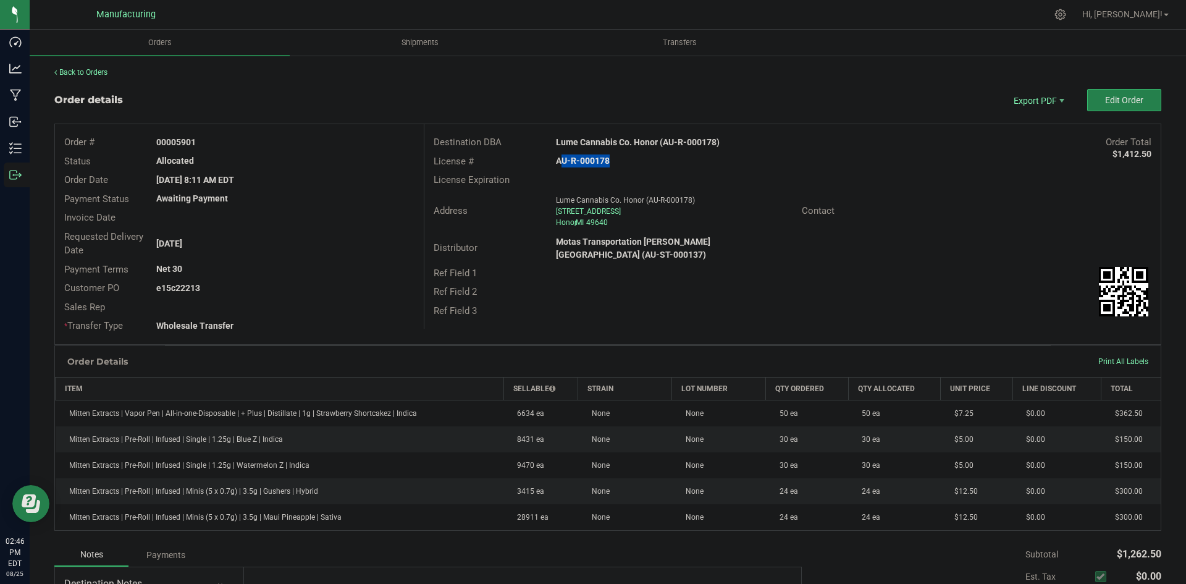
copy strong "22213"
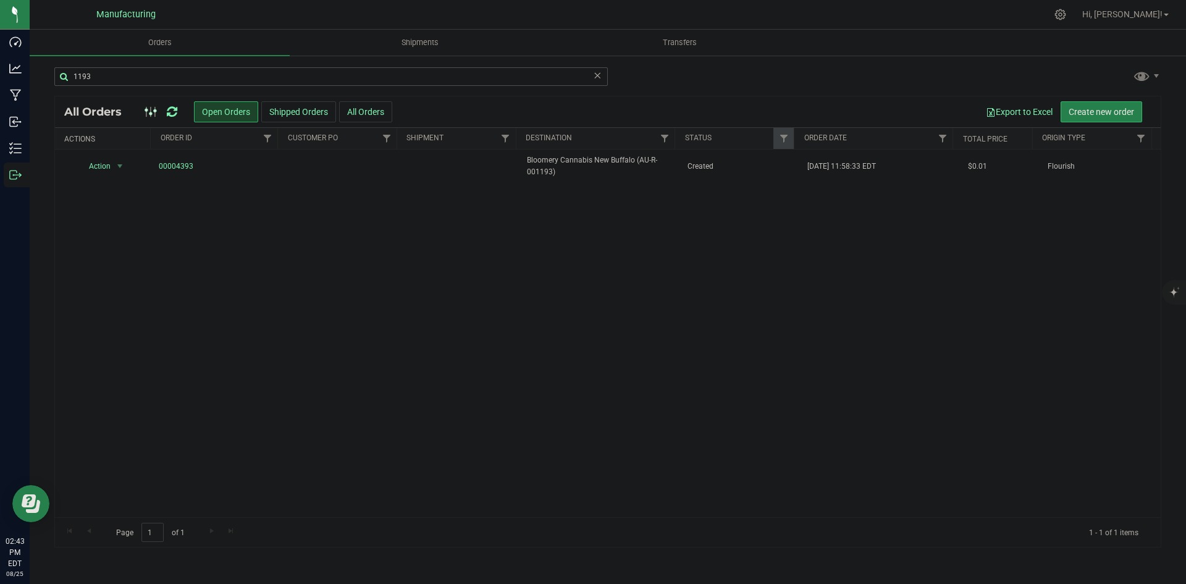
click at [187, 85] on div "1193" at bounding box center [331, 81] width 554 height 28
click at [174, 82] on input "1193" at bounding box center [331, 76] width 554 height 19
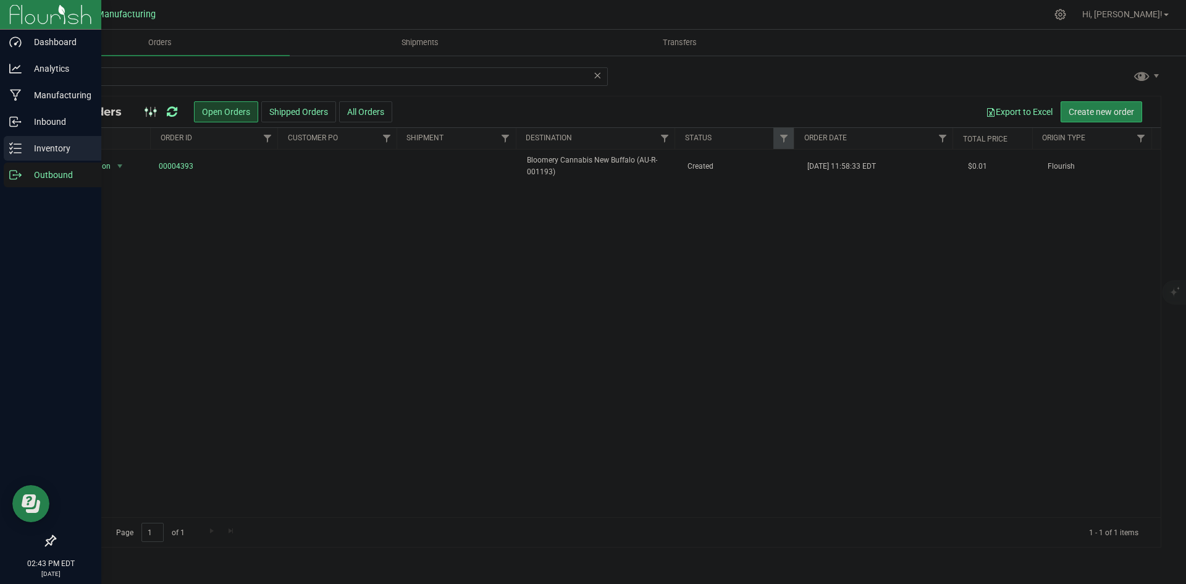
click at [26, 148] on p "Inventory" at bounding box center [59, 148] width 74 height 15
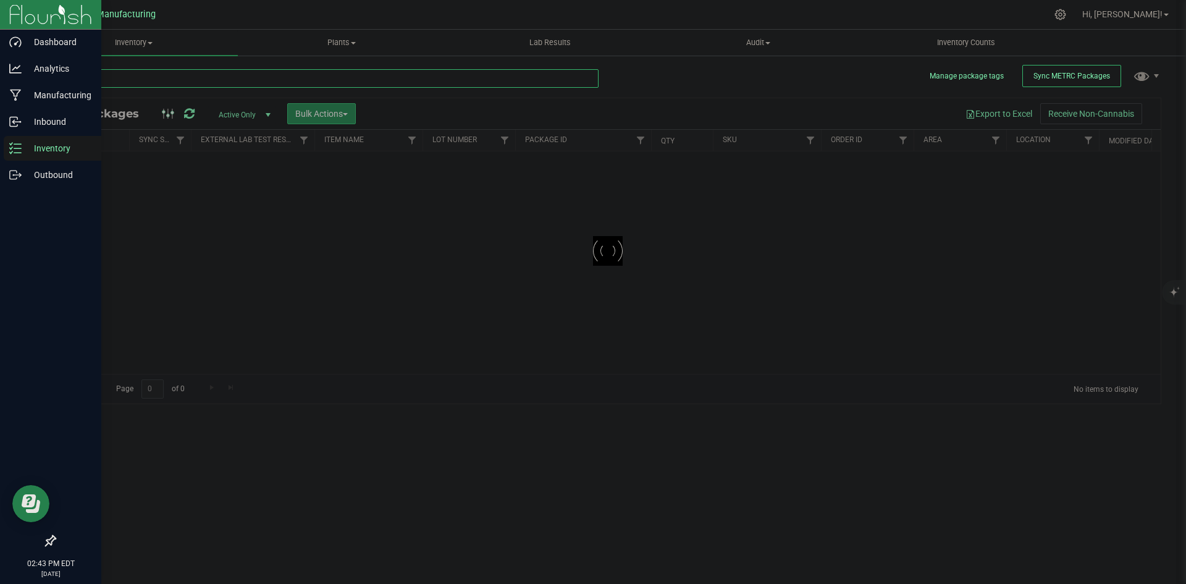
click at [166, 78] on input "text" at bounding box center [326, 78] width 544 height 19
type input "1A4050300051D61000136877"
click at [230, 111] on span "Active Only" at bounding box center [242, 114] width 68 height 17
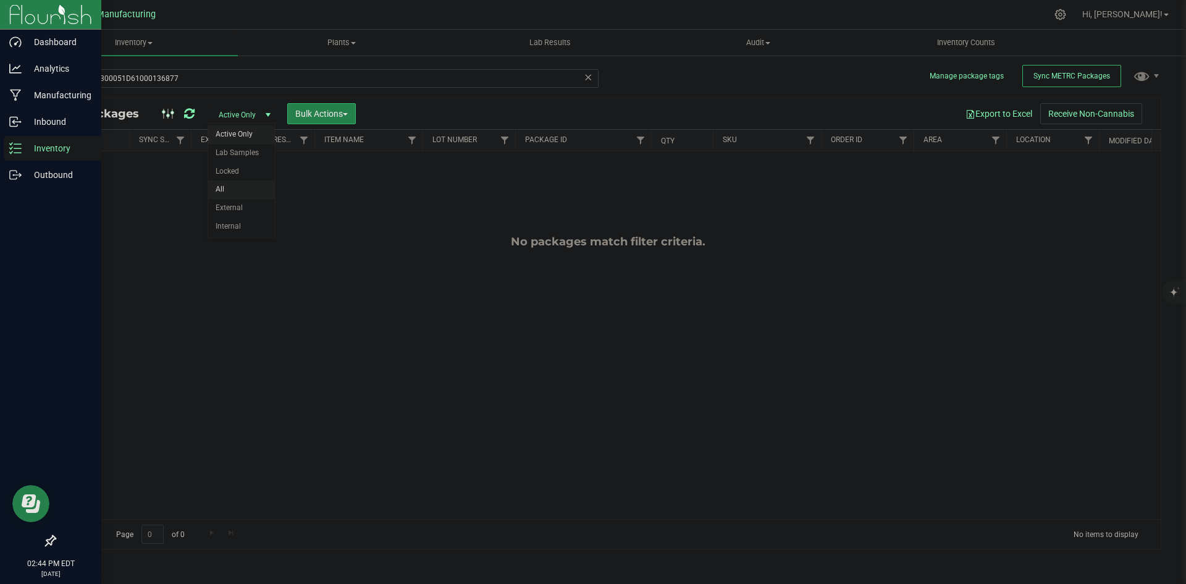
click at [231, 185] on li "All" at bounding box center [241, 189] width 67 height 19
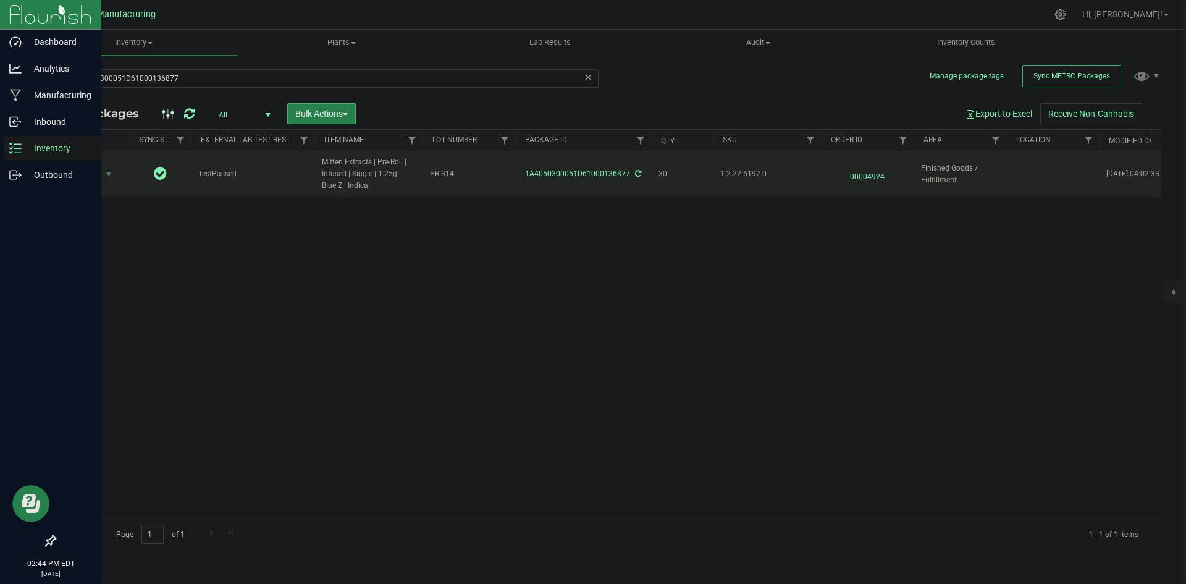
click at [875, 178] on span "00004924" at bounding box center [867, 174] width 78 height 18
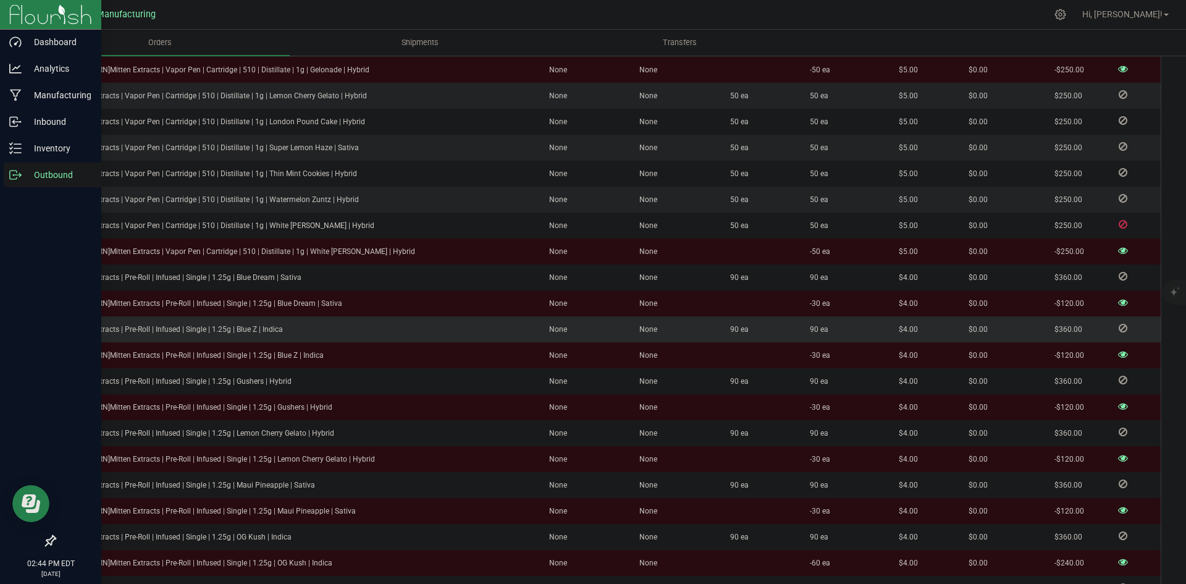
scroll to position [494, 0]
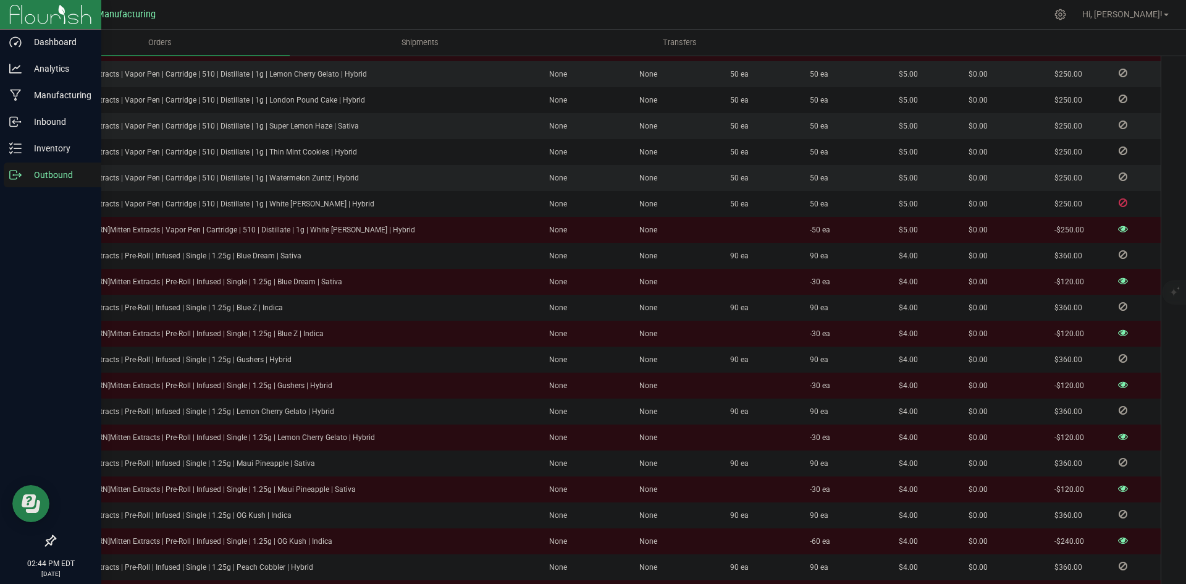
click at [1118, 277] on icon at bounding box center [1123, 280] width 10 height 7
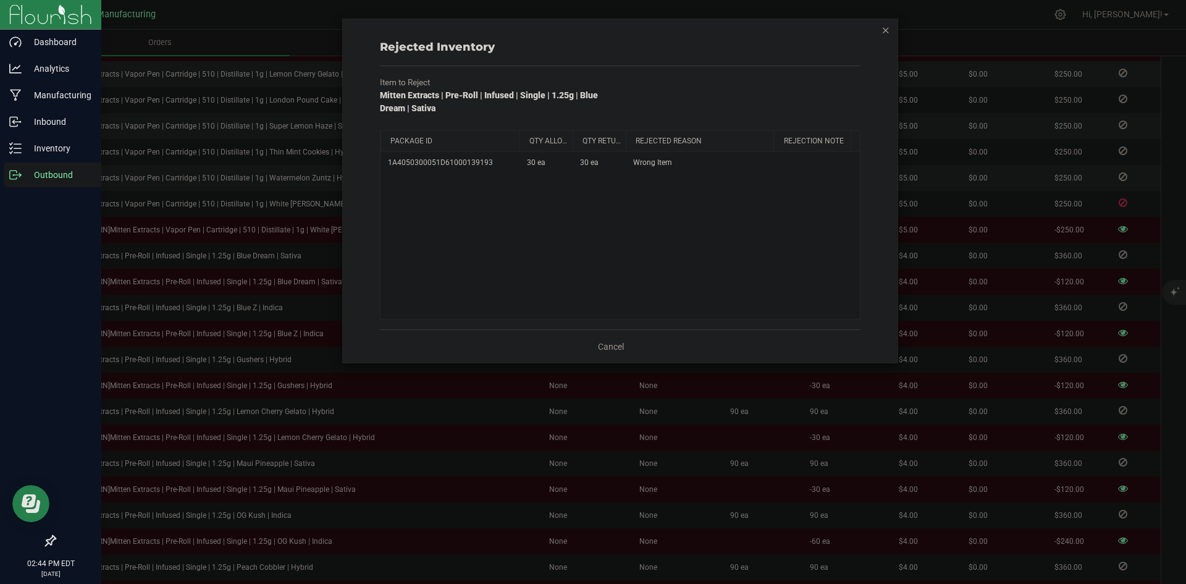
drag, startPoint x: 449, startPoint y: 140, endPoint x: 531, endPoint y: 138, distance: 82.2
click at [525, 136] on div "Package Id Qty Allocated Qty Returned Rejected Reason Rejection Note" at bounding box center [616, 141] width 471 height 20
click at [887, 34] on icon "button" at bounding box center [886, 29] width 9 height 15
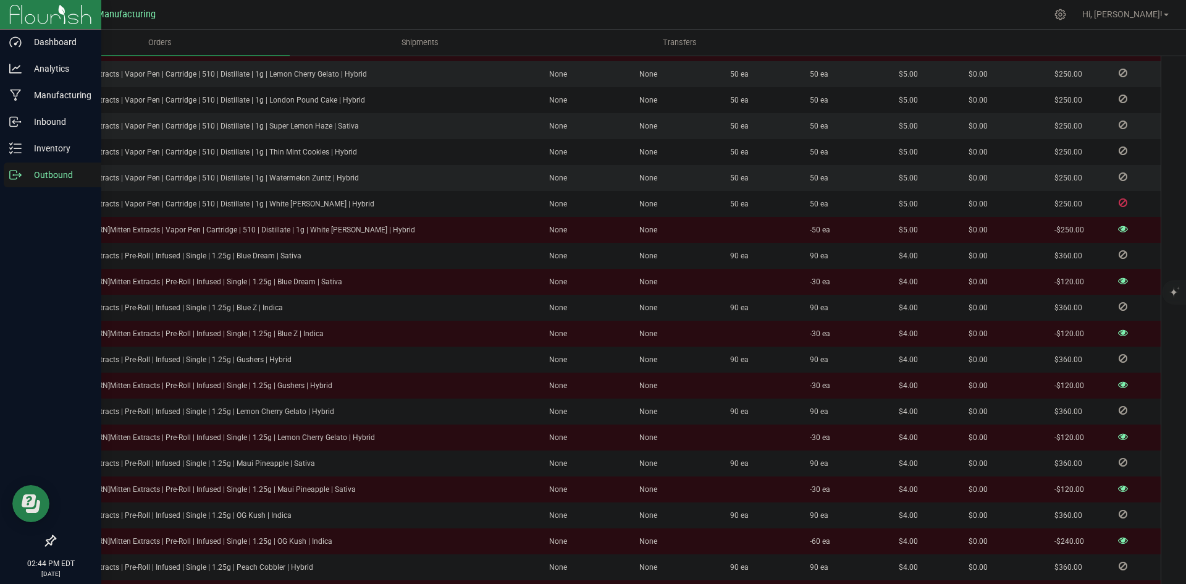
click at [1118, 329] on icon at bounding box center [1123, 332] width 10 height 7
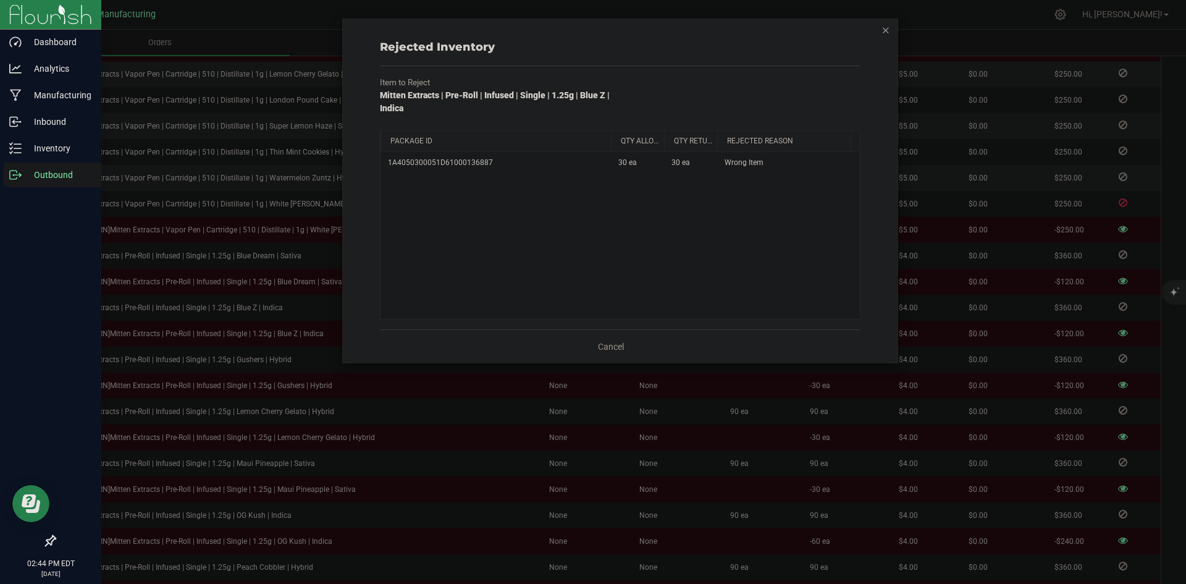
drag, startPoint x: 447, startPoint y: 138, endPoint x: 623, endPoint y: 125, distance: 176.5
click at [625, 121] on div "Item to Reject Mitten Extracts | Pre-Roll | Infused | Single | 1.25g | Blue Z |…" at bounding box center [620, 197] width 499 height 243
click at [620, 338] on div "Cancel" at bounding box center [620, 345] width 481 height 33
click at [620, 339] on div "Cancel" at bounding box center [620, 345] width 481 height 33
click at [607, 350] on link "Cancel" at bounding box center [611, 346] width 26 height 12
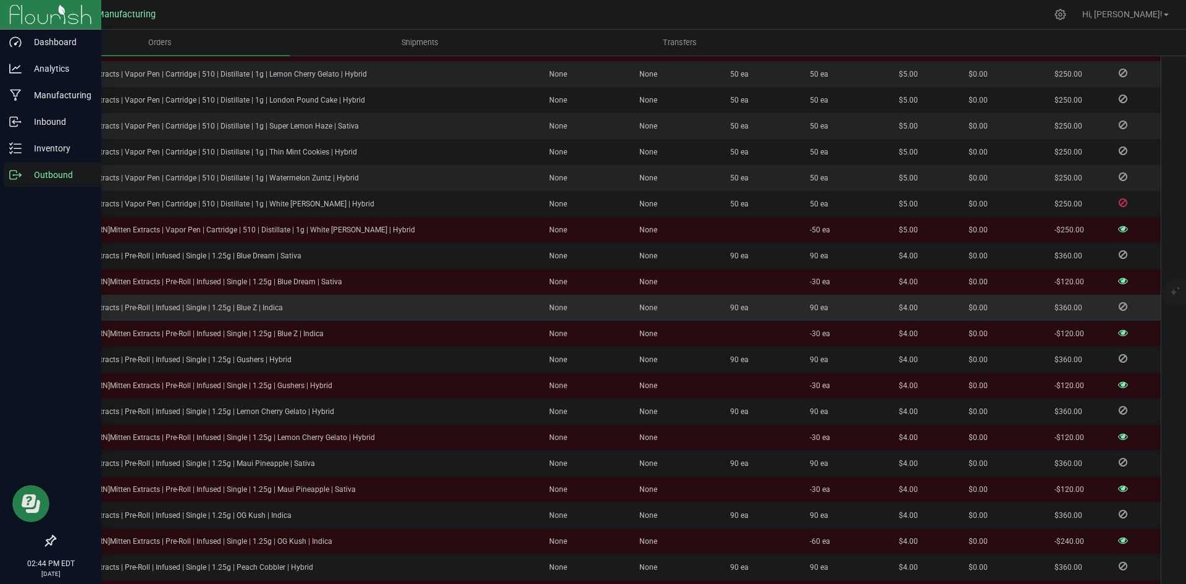
click at [1119, 303] on icon at bounding box center [1123, 306] width 9 height 7
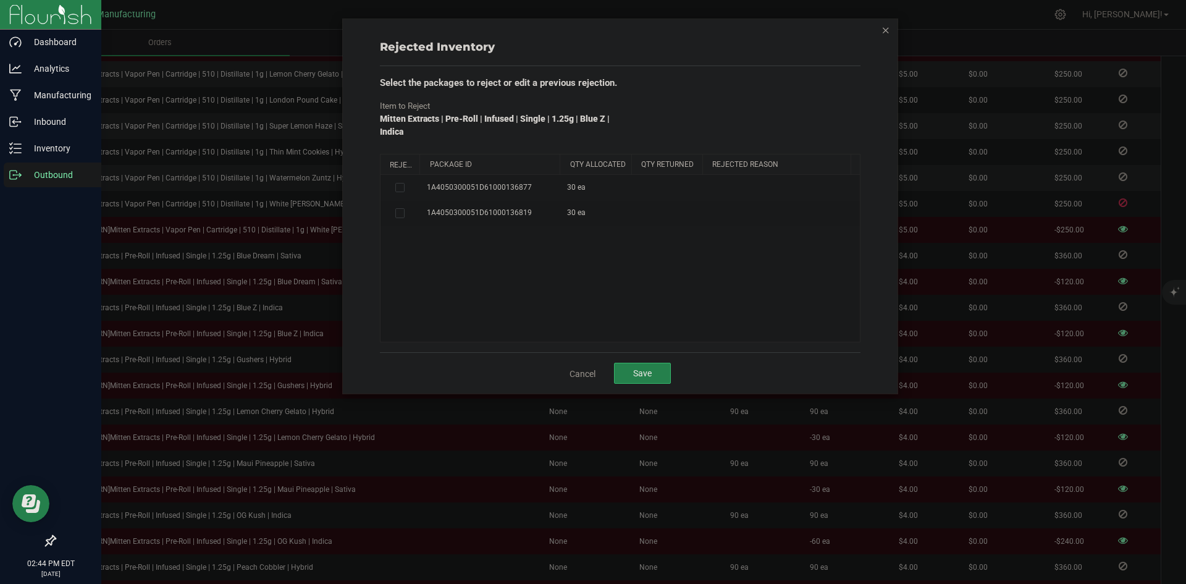
drag, startPoint x: 509, startPoint y: 164, endPoint x: 566, endPoint y: 161, distance: 56.9
click at [566, 161] on div "Reject Package Id Qty Allocated Qty Returned Rejected Reason" at bounding box center [616, 164] width 471 height 20
click at [406, 190] on label at bounding box center [400, 188] width 25 height 10
click at [0, 0] on input "checkbox" at bounding box center [0, 0] width 0 height 0
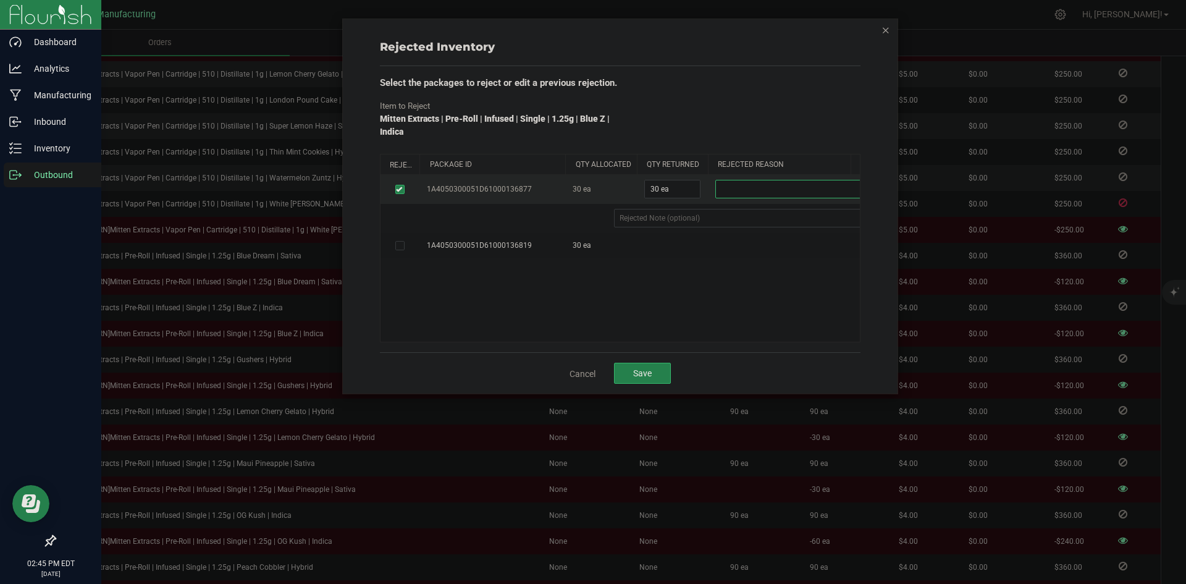
click at [765, 188] on span at bounding box center [799, 188] width 166 height 17
click at [749, 229] on li "Wrong Item" at bounding box center [807, 228] width 182 height 19
click at [668, 365] on button "Save" at bounding box center [642, 373] width 57 height 21
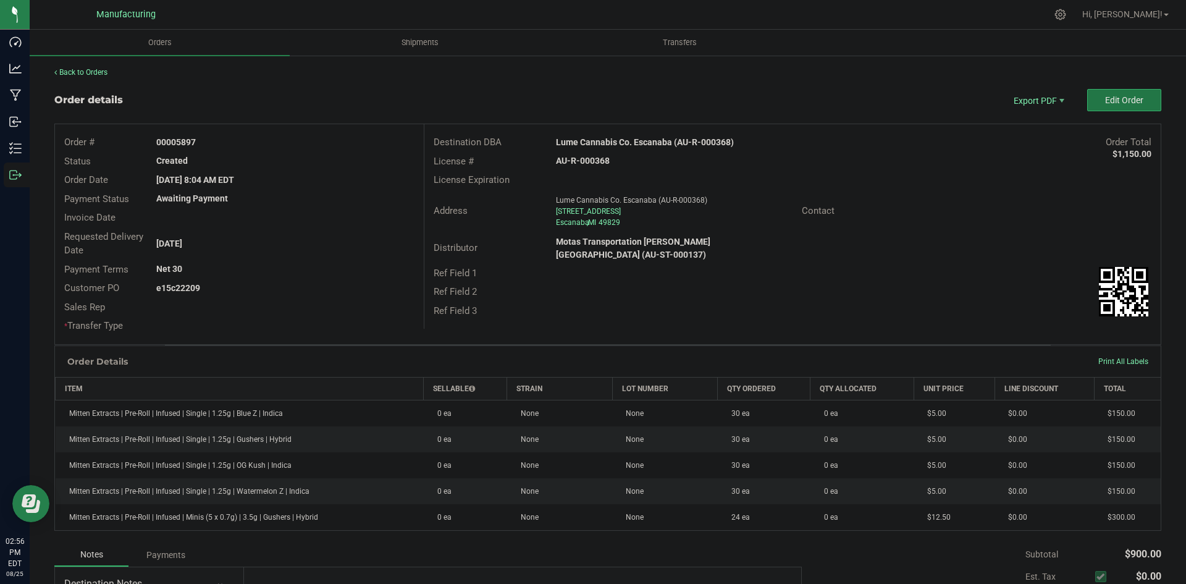
click at [1115, 102] on span "Edit Order" at bounding box center [1124, 100] width 38 height 10
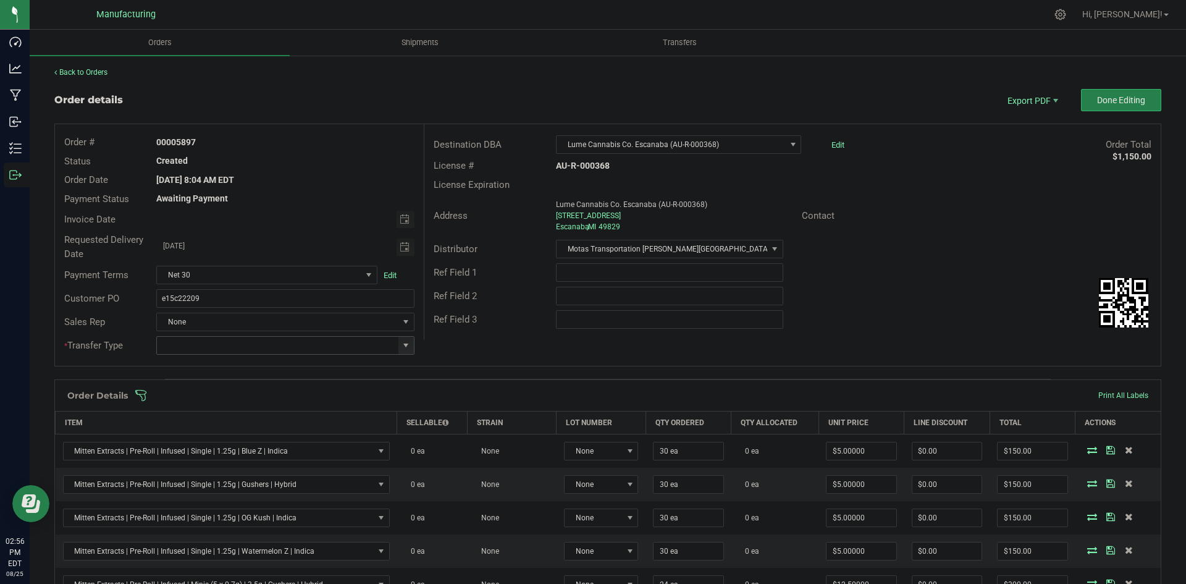
click at [401, 345] on span at bounding box center [406, 345] width 10 height 10
click at [219, 447] on li "Wholesale Transfer" at bounding box center [283, 449] width 255 height 21
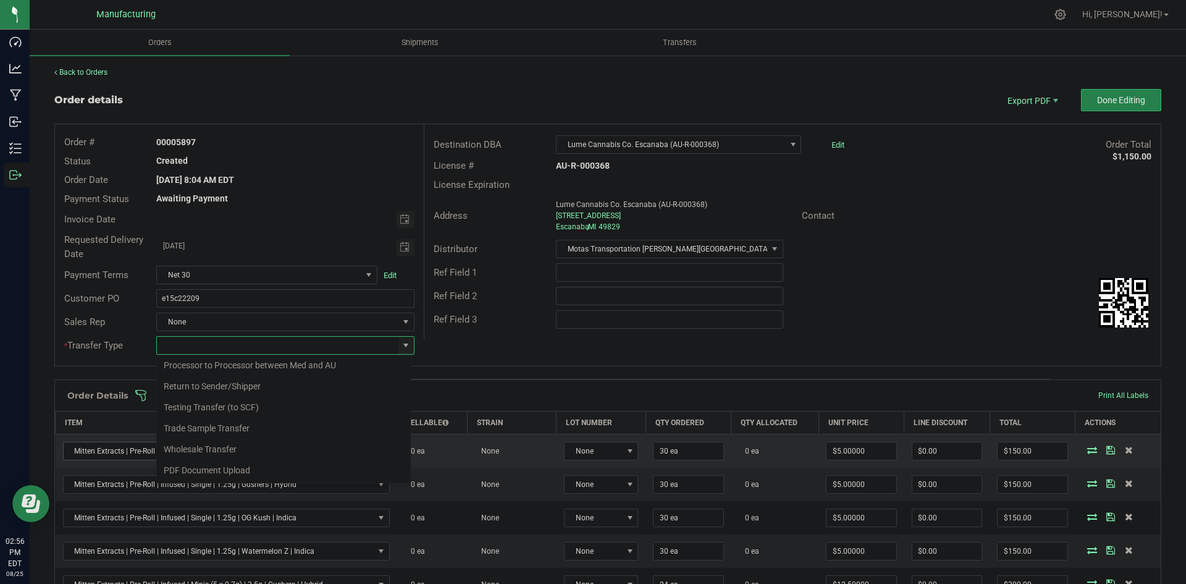
type input "Wholesale Transfer"
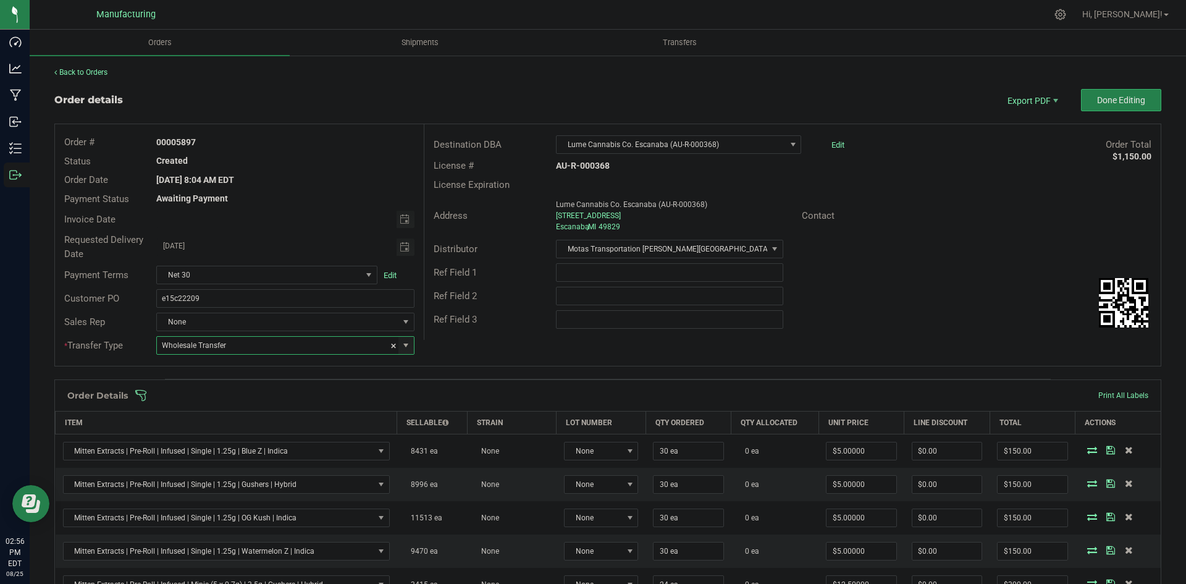
click at [542, 343] on div "Order # 00005897 Status Created Order Date Aug 25, 2025 8:04 AM EDT Payment Sta…" at bounding box center [608, 245] width 1106 height 242
click at [509, 392] on span at bounding box center [688, 395] width 1107 height 12
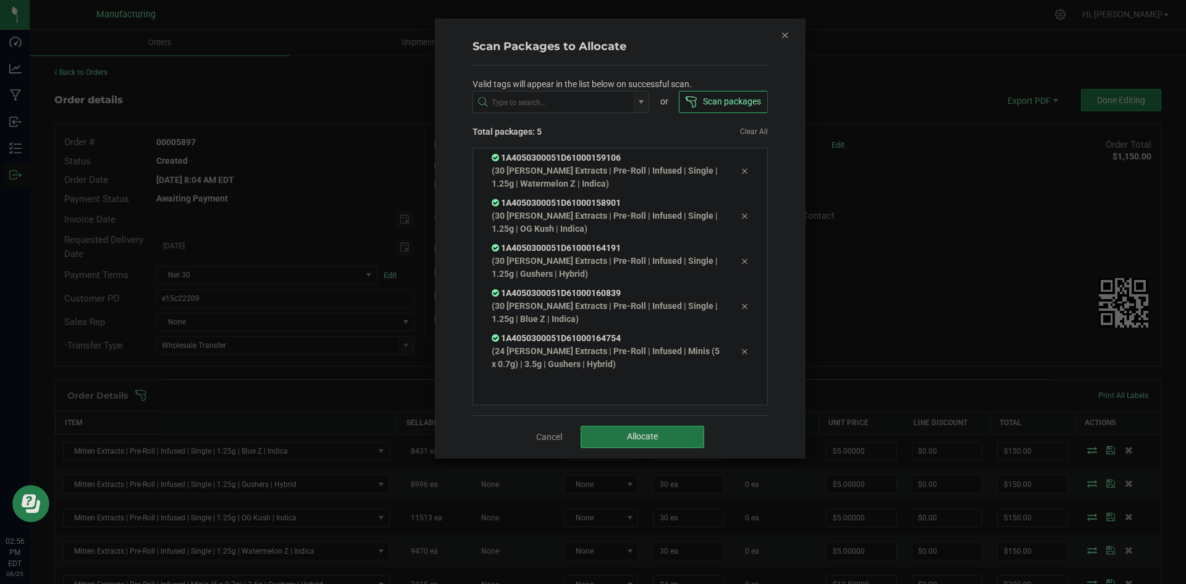
click at [649, 434] on span "Allocate" at bounding box center [642, 436] width 31 height 10
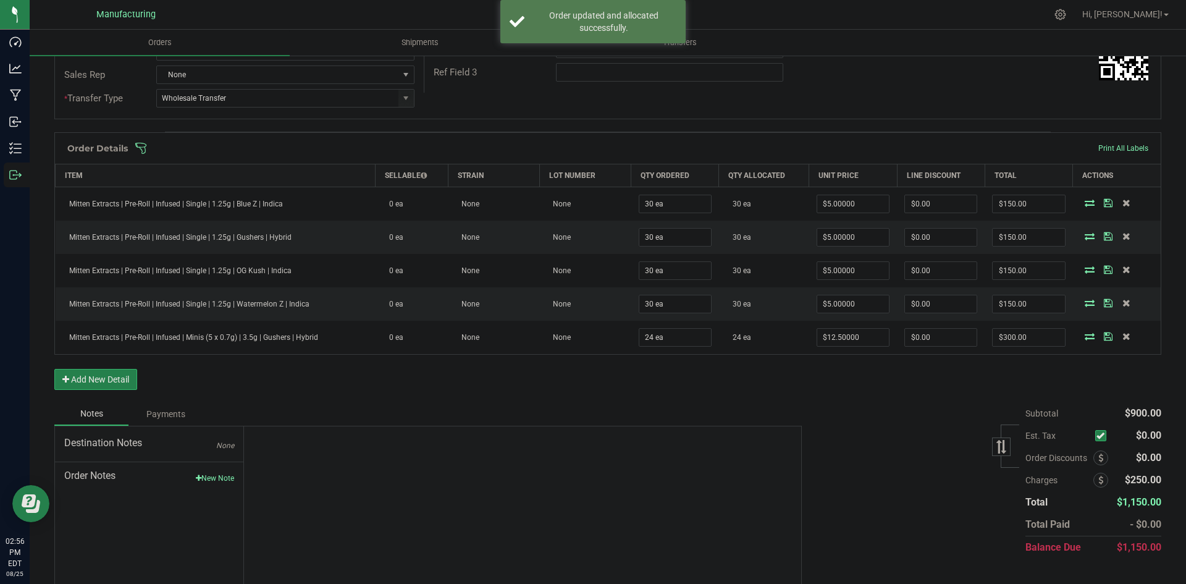
scroll to position [0, 0]
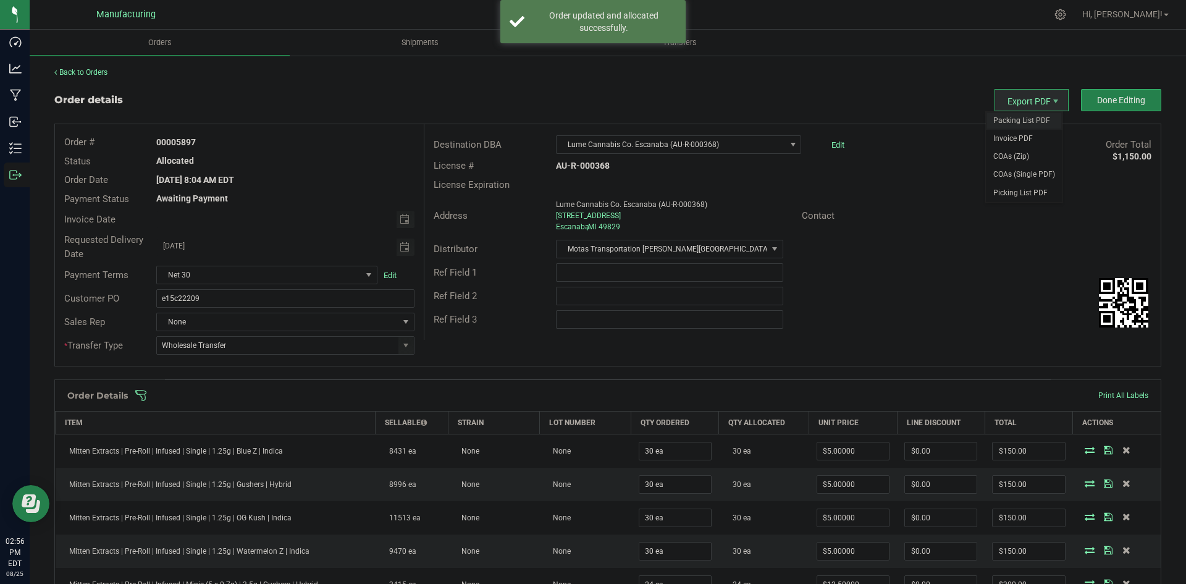
click at [1010, 112] on span "Packing List PDF" at bounding box center [1024, 121] width 77 height 18
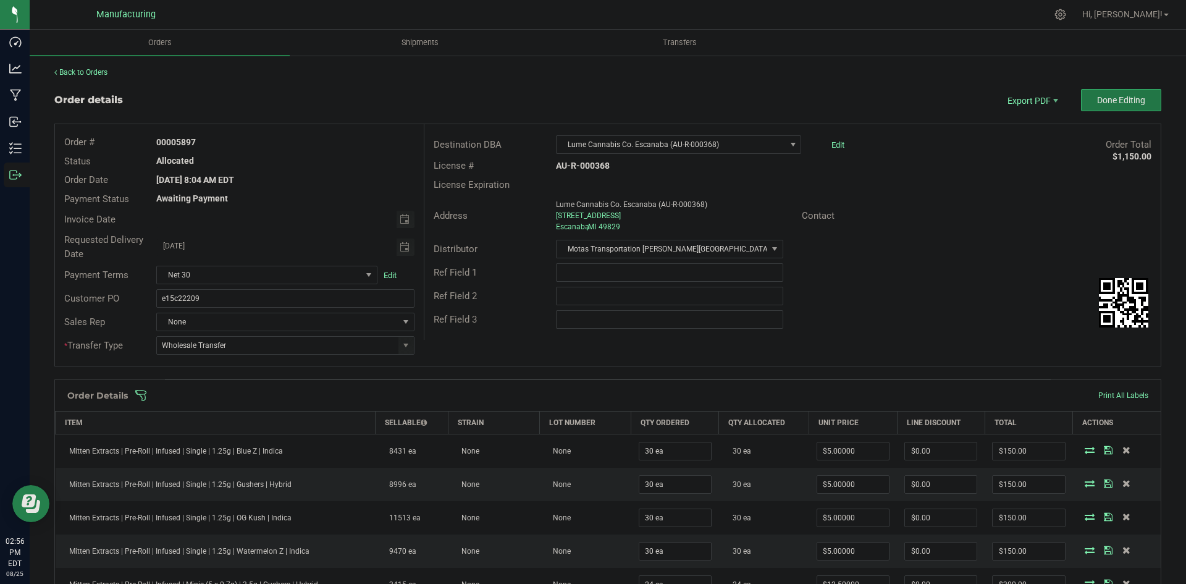
click at [1112, 95] on span "Done Editing" at bounding box center [1121, 100] width 48 height 10
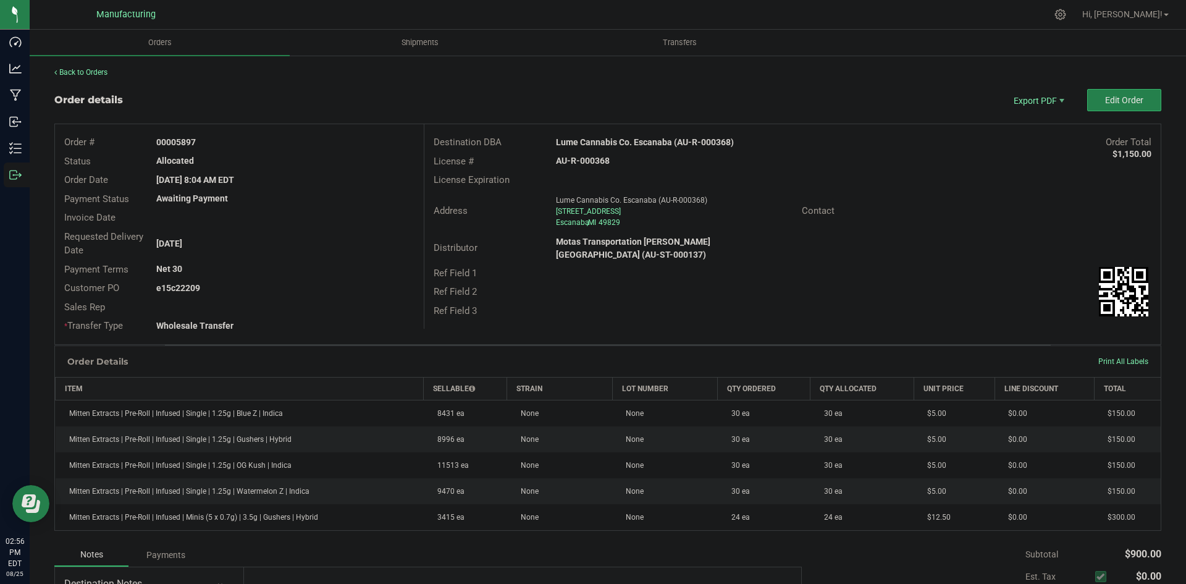
click at [644, 143] on strong "Lume Cannabis Co. Escanaba (AU-R-000368)" at bounding box center [645, 142] width 178 height 10
copy strong "Lume Cannabis Co. Escanaba (AU-R-000368)"
click at [592, 158] on strong "AU-R-000368" at bounding box center [583, 161] width 54 height 10
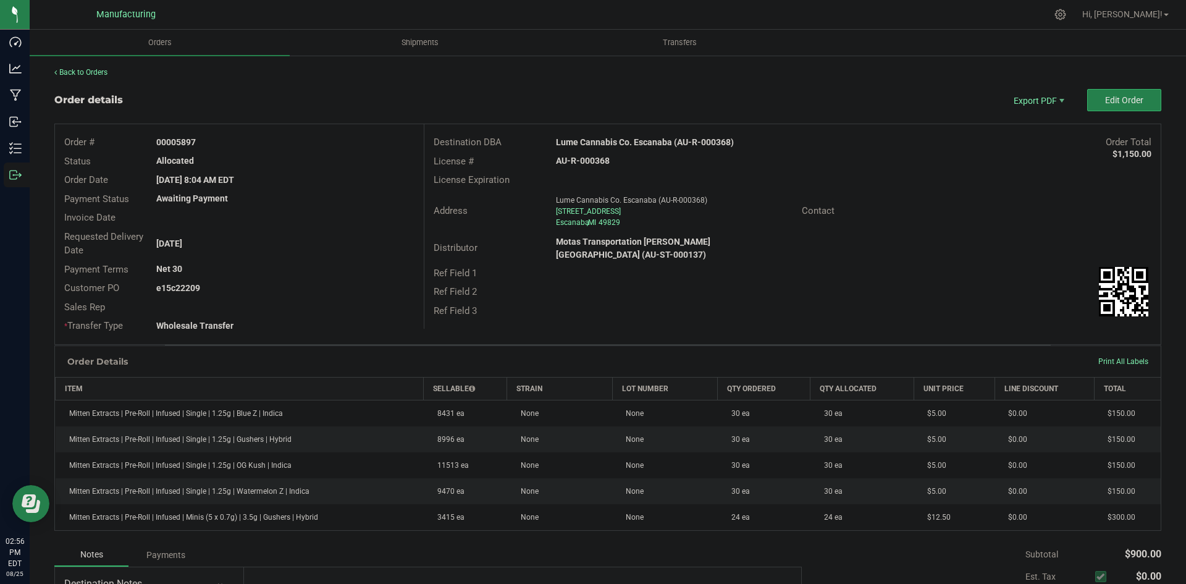
click at [592, 158] on strong "AU-R-000368" at bounding box center [583, 161] width 54 height 10
copy strong "AU-R-000368"
drag, startPoint x: 177, startPoint y: 141, endPoint x: 397, endPoint y: 148, distance: 220.1
click at [367, 140] on div "00005897" at bounding box center [285, 142] width 276 height 13
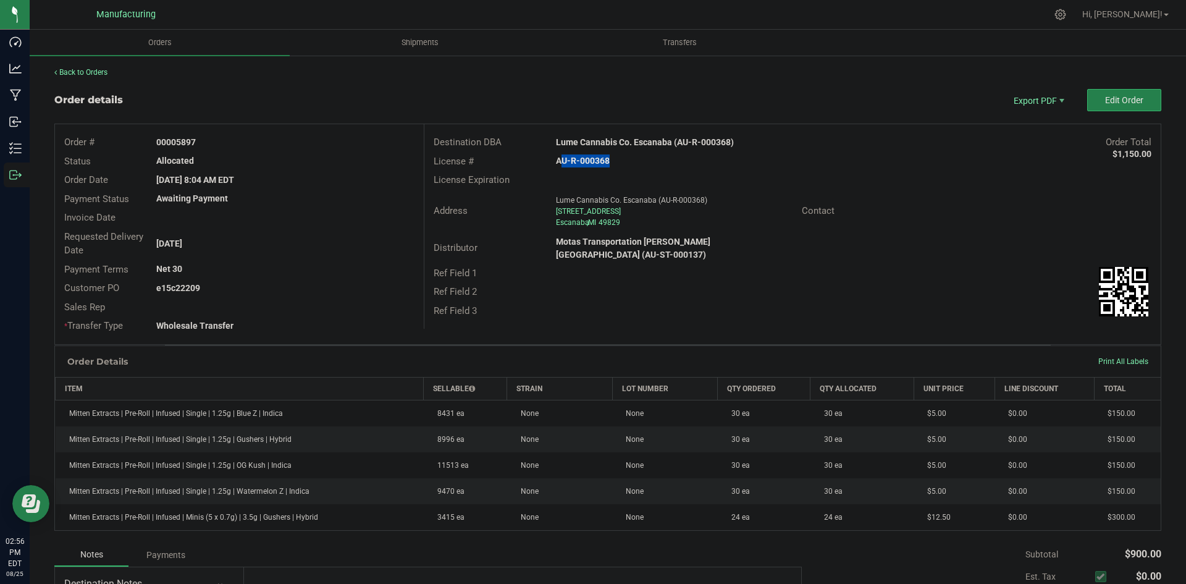
copy strong "5897"
drag, startPoint x: 179, startPoint y: 282, endPoint x: 398, endPoint y: 283, distance: 219.9
click at [373, 282] on div "e15c22209" at bounding box center [285, 288] width 276 height 13
copy strong "22209"
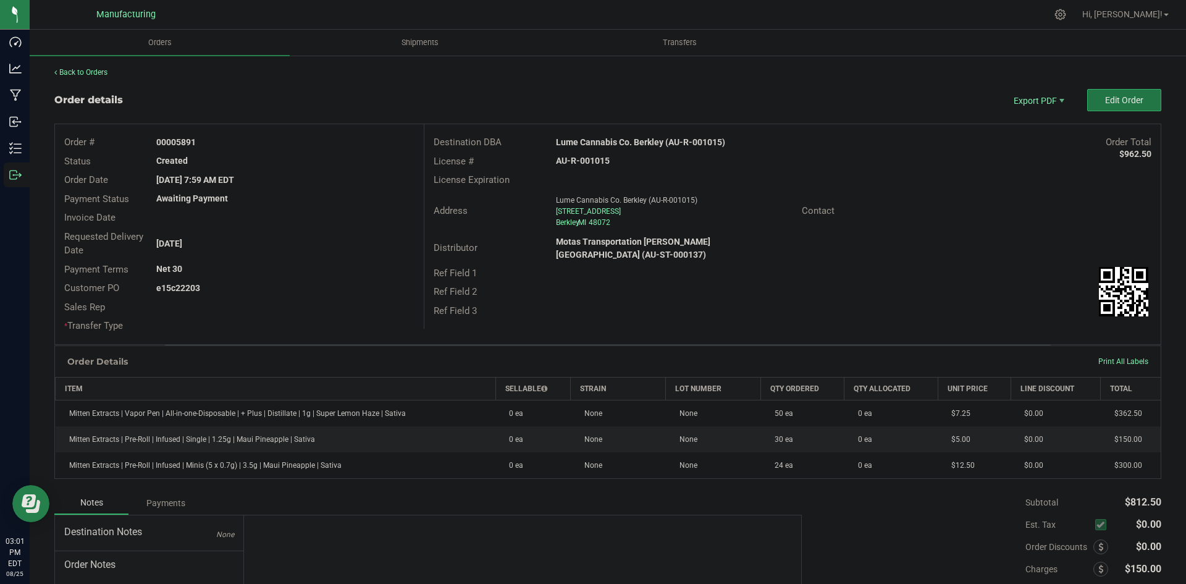
drag, startPoint x: 1060, startPoint y: 72, endPoint x: 1099, endPoint y: 92, distance: 43.9
click at [1099, 92] on button "Edit Order" at bounding box center [1124, 100] width 74 height 22
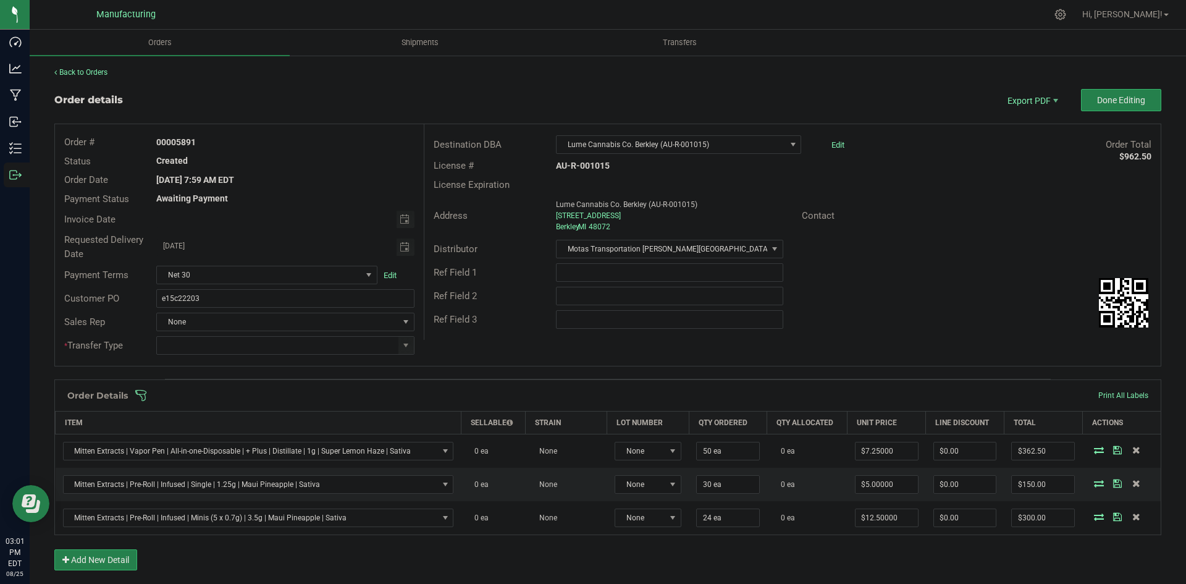
click at [413, 348] on div at bounding box center [285, 345] width 276 height 19
drag, startPoint x: 398, startPoint y: 347, endPoint x: 388, endPoint y: 354, distance: 12.9
click at [401, 347] on span at bounding box center [406, 345] width 10 height 10
drag, startPoint x: 205, startPoint y: 447, endPoint x: 352, endPoint y: 394, distance: 156.3
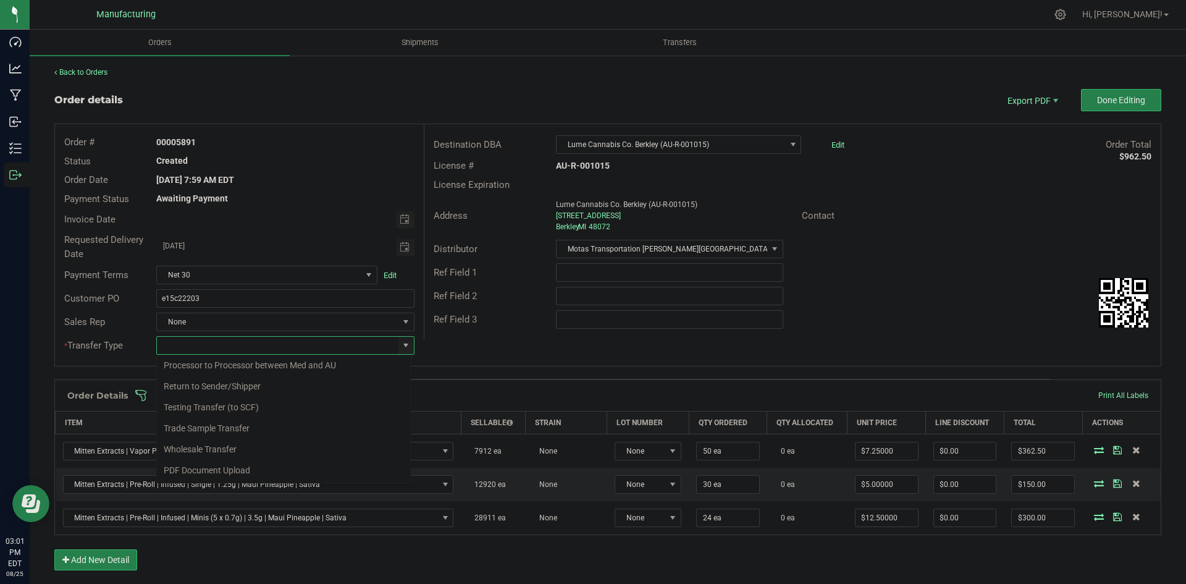
click at [208, 447] on li "Wholesale Transfer" at bounding box center [283, 449] width 255 height 21
type input "Wholesale Transfer"
click at [451, 337] on div "Destination DBA Lume Cannabis Co. Berkley (AU-R-001015) Edit Order Total $962.5…" at bounding box center [792, 232] width 737 height 216
click at [436, 392] on span at bounding box center [688, 395] width 1107 height 12
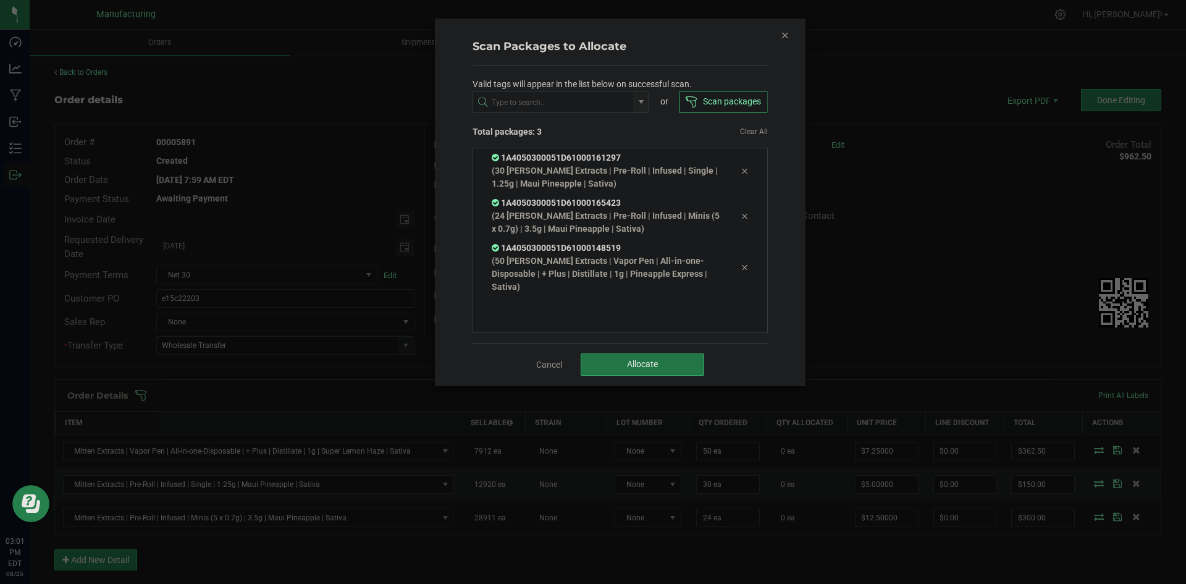
click at [653, 372] on button "Allocate" at bounding box center [643, 364] width 124 height 22
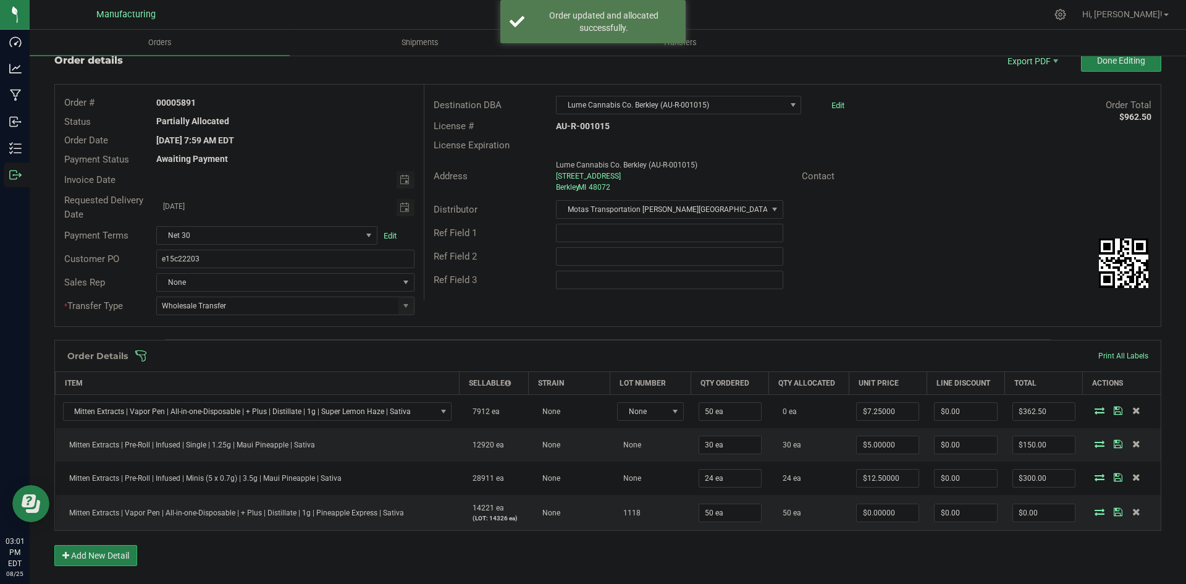
scroll to position [62, 0]
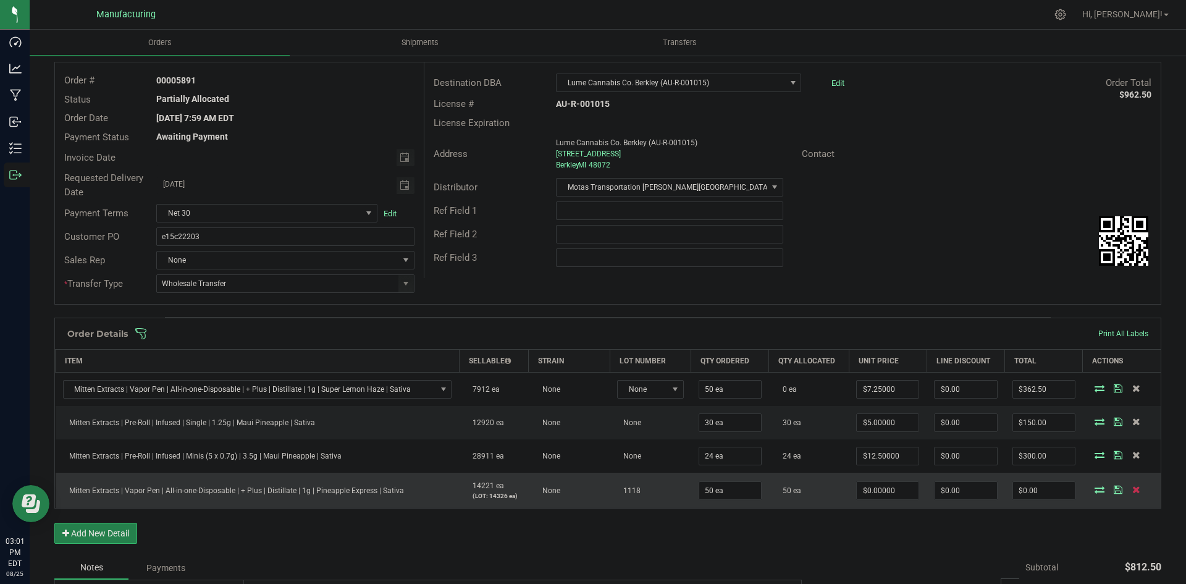
click at [1132, 489] on icon at bounding box center [1136, 489] width 8 height 7
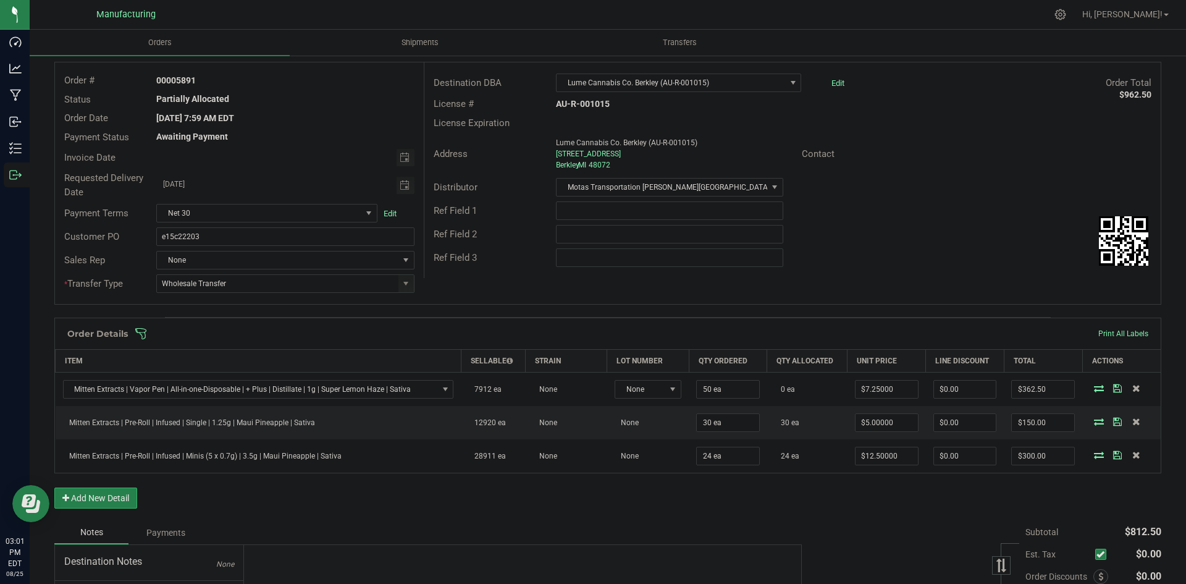
click at [659, 334] on span at bounding box center [688, 333] width 1107 height 12
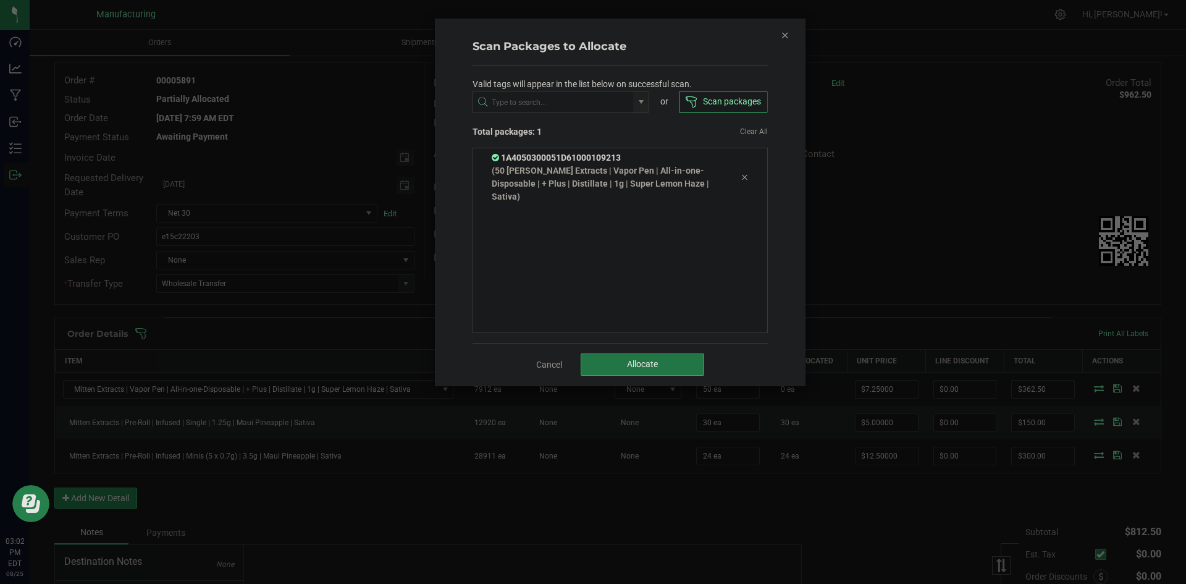
click at [645, 366] on span "Allocate" at bounding box center [642, 364] width 31 height 10
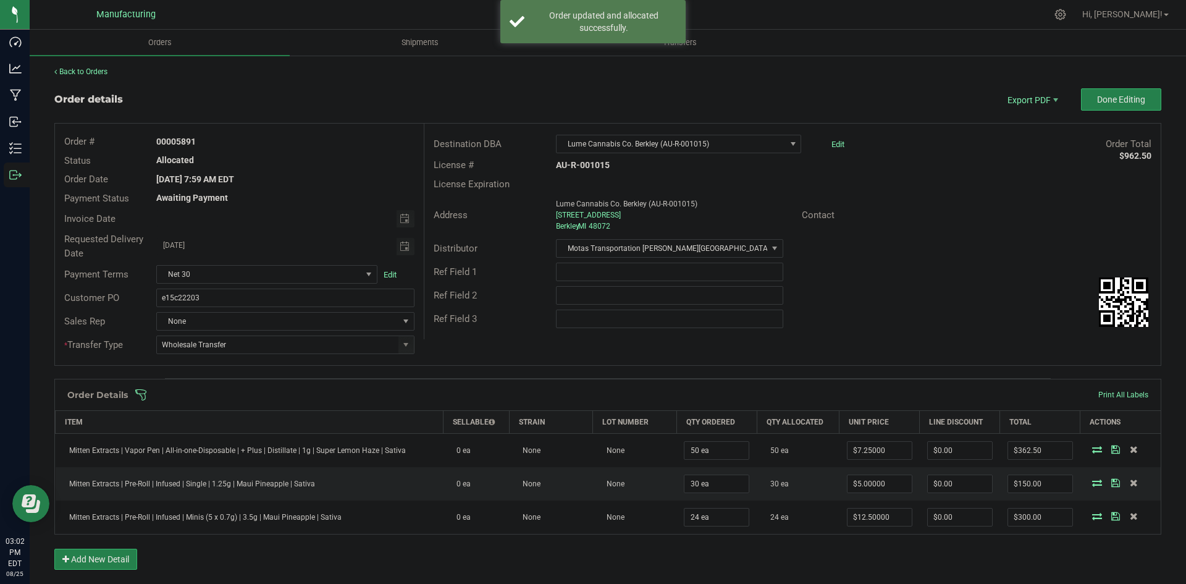
scroll to position [0, 0]
click at [1006, 122] on span "Packing List PDF" at bounding box center [1024, 121] width 77 height 18
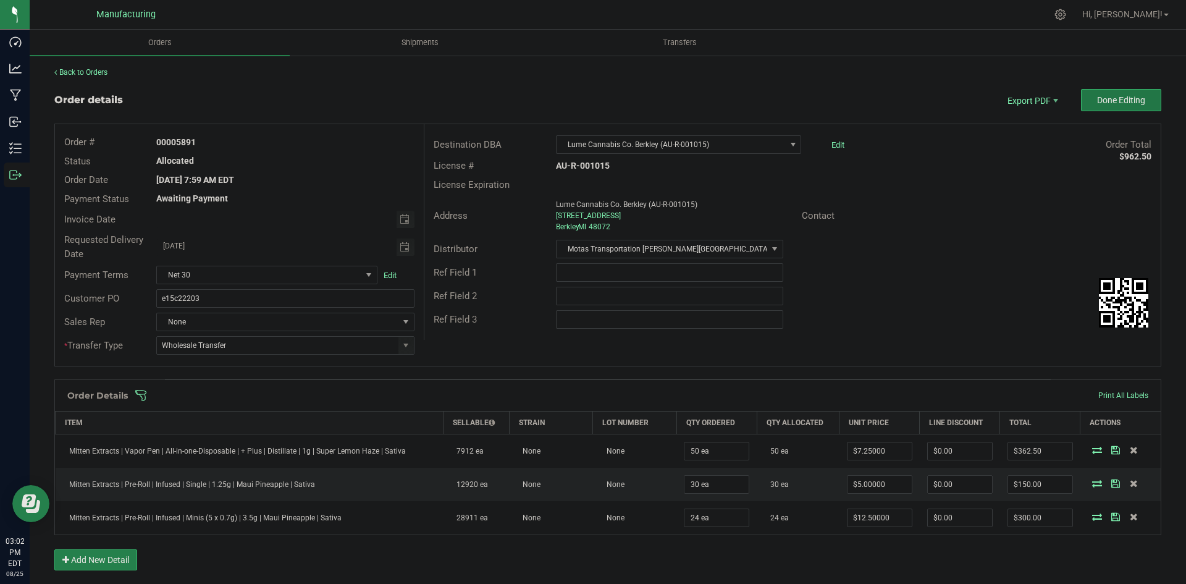
drag, startPoint x: 1105, startPoint y: 94, endPoint x: 1185, endPoint y: 162, distance: 105.1
click at [1105, 94] on button "Done Editing" at bounding box center [1121, 100] width 80 height 22
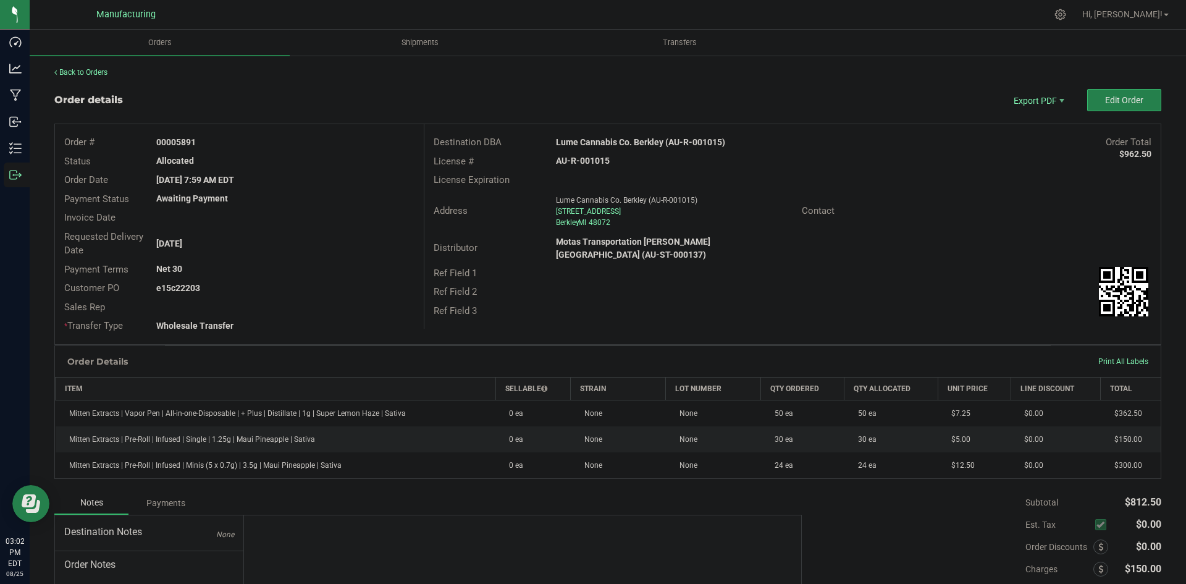
click at [633, 143] on strong "Lume Cannabis Co. Berkley (AU-R-001015)" at bounding box center [640, 142] width 169 height 10
copy strong "Lume Cannabis Co. Berkley (AU-R-001015)"
click at [591, 160] on strong "AU-R-001015" at bounding box center [583, 161] width 54 height 10
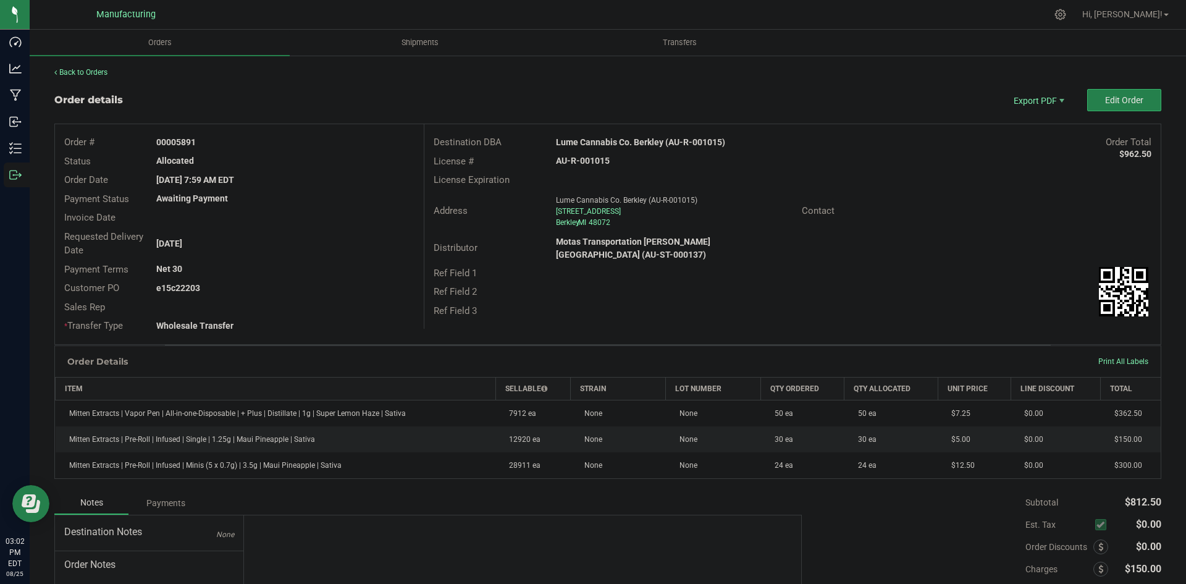
click at [591, 160] on strong "AU-R-001015" at bounding box center [583, 161] width 54 height 10
copy strong "AU-R-001015"
drag, startPoint x: 175, startPoint y: 141, endPoint x: 344, endPoint y: 137, distance: 168.7
click at [338, 137] on div "00005891" at bounding box center [285, 142] width 276 height 13
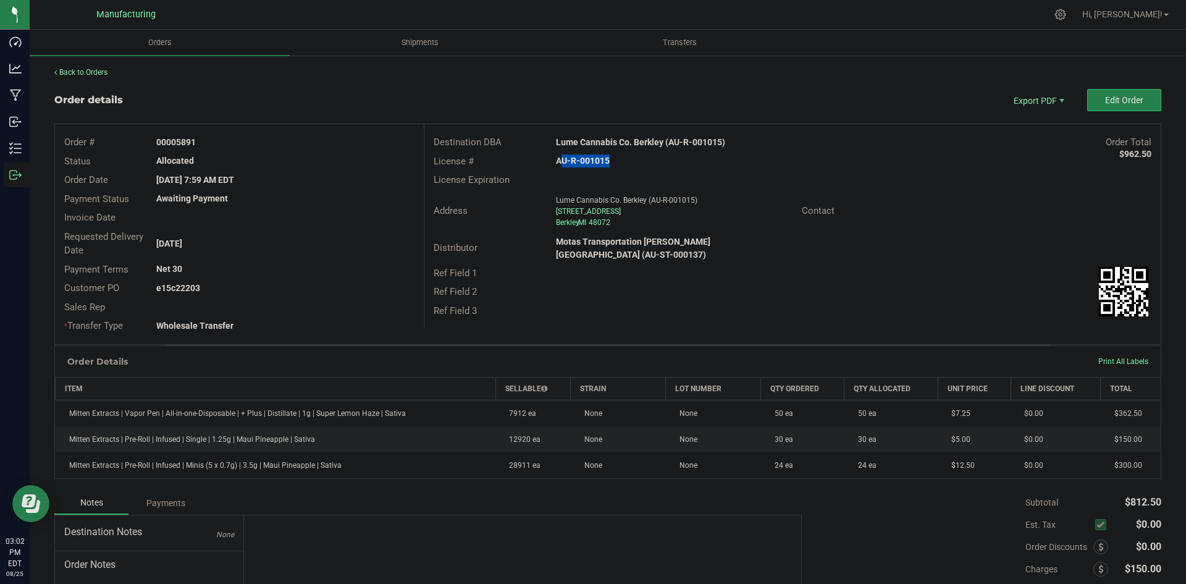
copy strong "5891"
drag, startPoint x: 177, startPoint y: 287, endPoint x: 284, endPoint y: 286, distance: 106.9
click at [277, 286] on div "e15c22203" at bounding box center [285, 288] width 276 height 13
copy strong "22203"
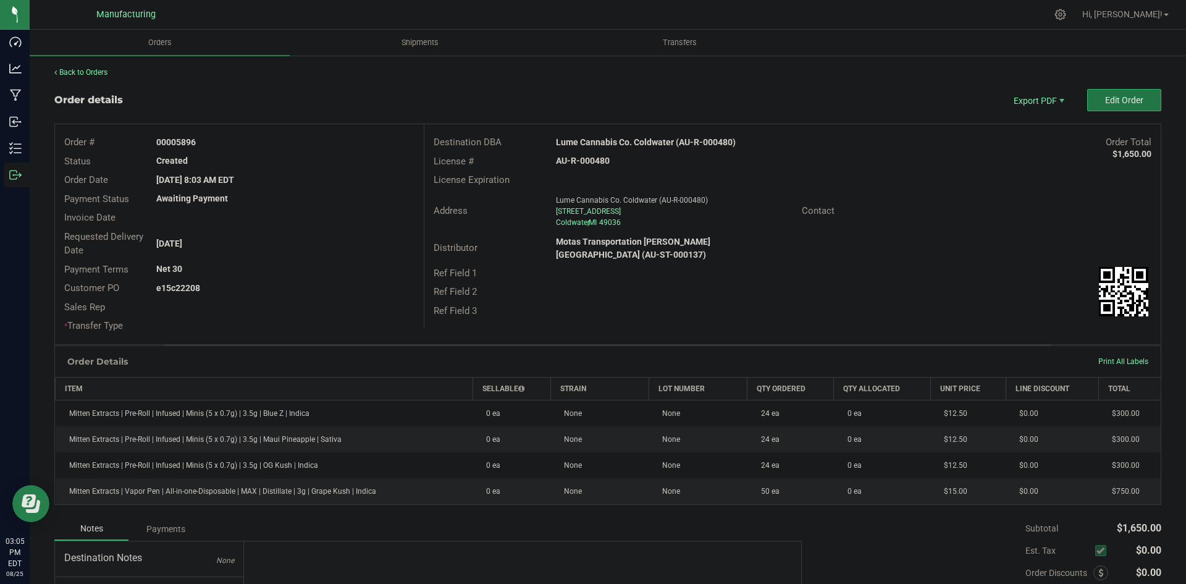
click at [1121, 93] on button "Edit Order" at bounding box center [1124, 100] width 74 height 22
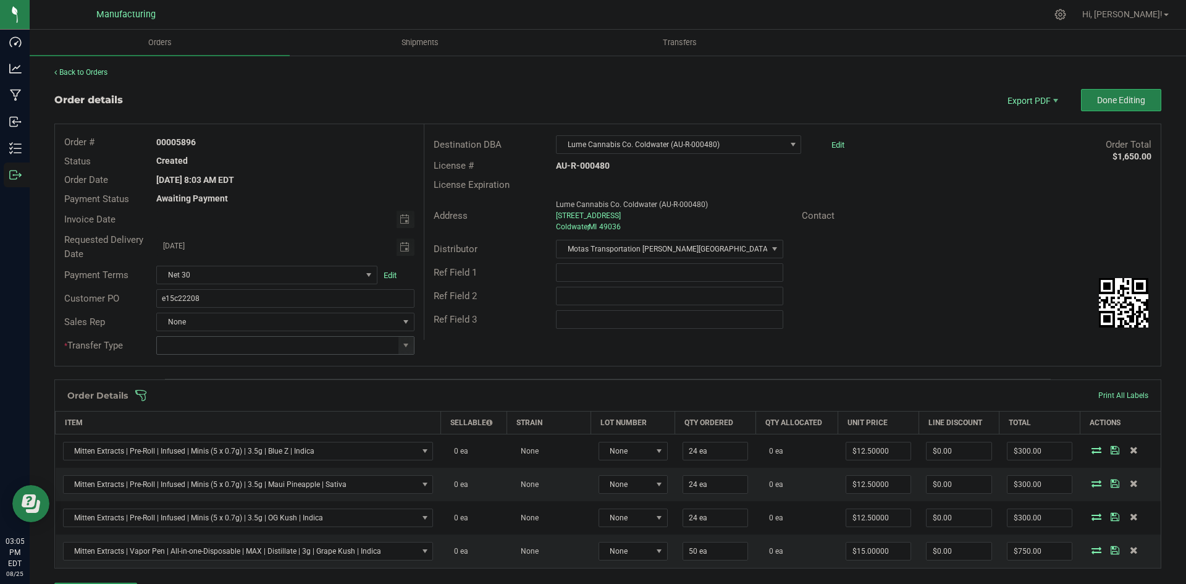
click at [404, 350] on span at bounding box center [405, 345] width 15 height 17
drag, startPoint x: 196, startPoint y: 445, endPoint x: 408, endPoint y: 395, distance: 217.3
click at [200, 447] on li "Wholesale Transfer" at bounding box center [283, 449] width 255 height 21
type input "Wholesale Transfer"
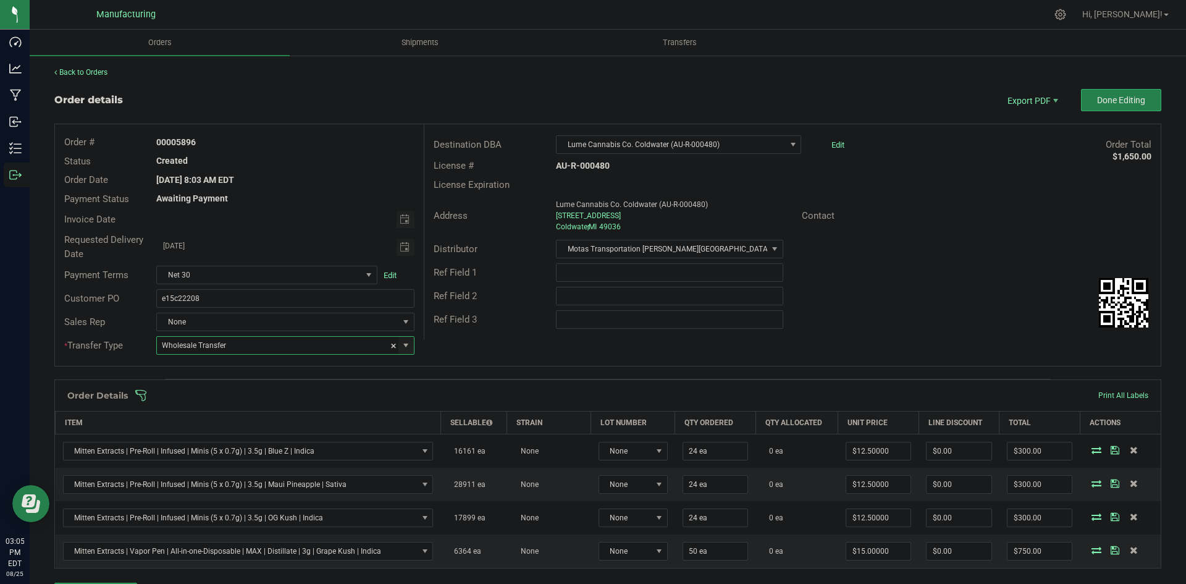
click at [560, 342] on div "Order # 00005896 Status Created Order Date [DATE] 8:03 AM EDT Payment Status Aw…" at bounding box center [608, 245] width 1106 height 242
click at [494, 392] on span at bounding box center [688, 395] width 1107 height 12
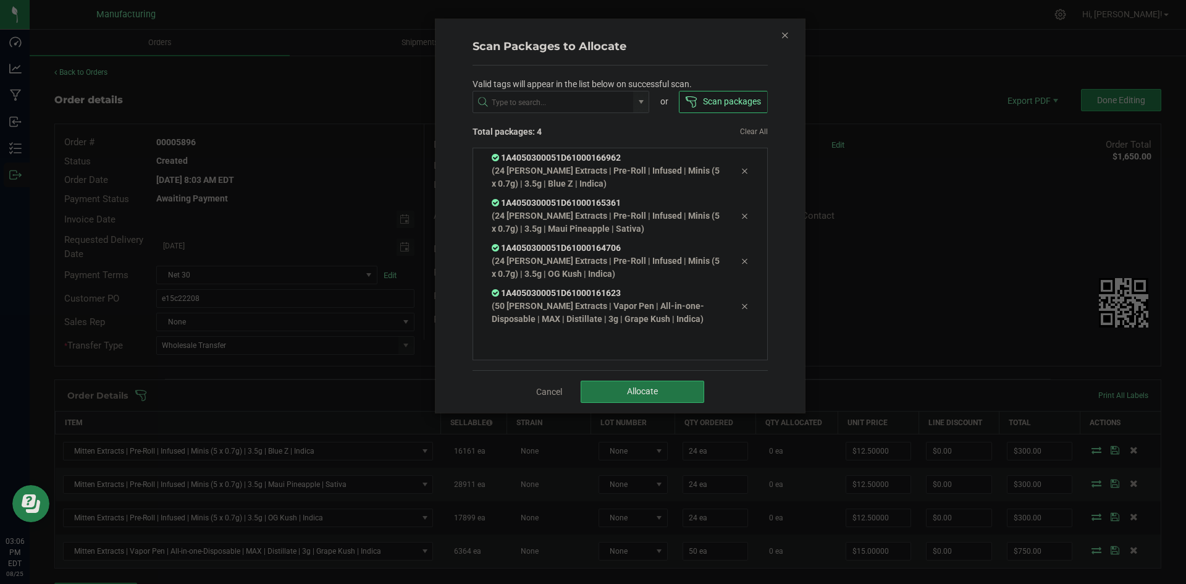
click at [657, 398] on button "Allocate" at bounding box center [643, 392] width 124 height 22
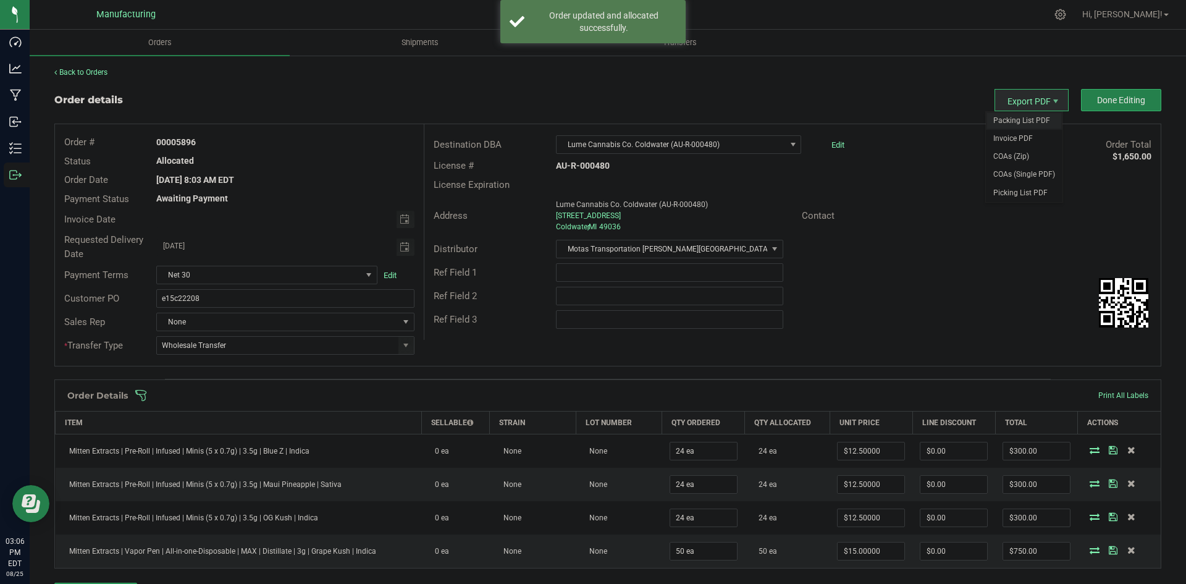
click at [1030, 113] on span "Packing List PDF" at bounding box center [1024, 121] width 77 height 18
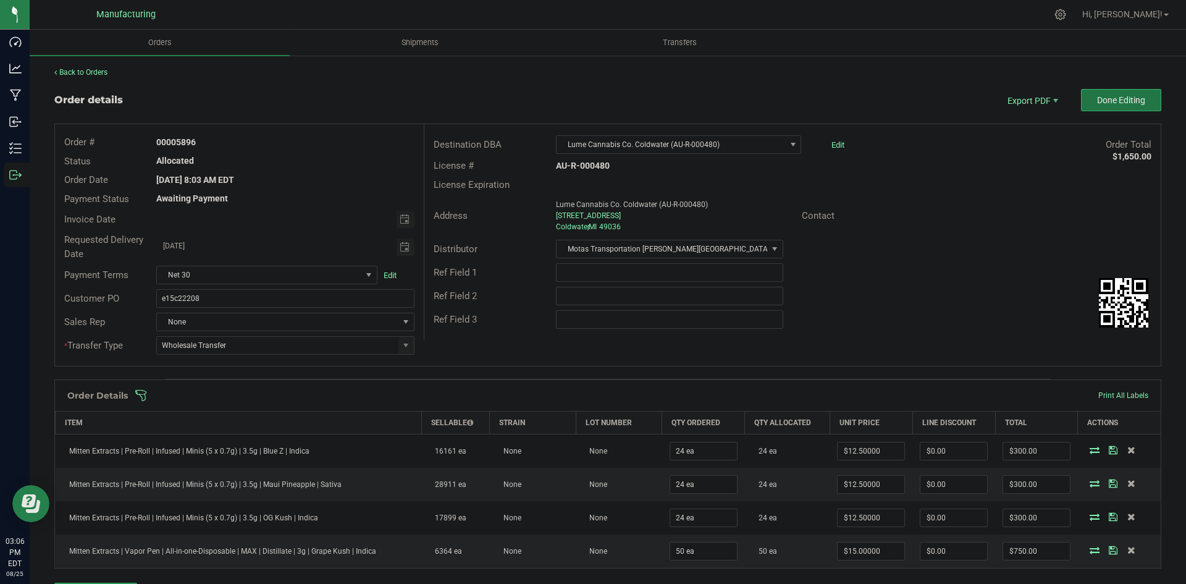
click at [1091, 107] on button "Done Editing" at bounding box center [1121, 100] width 80 height 22
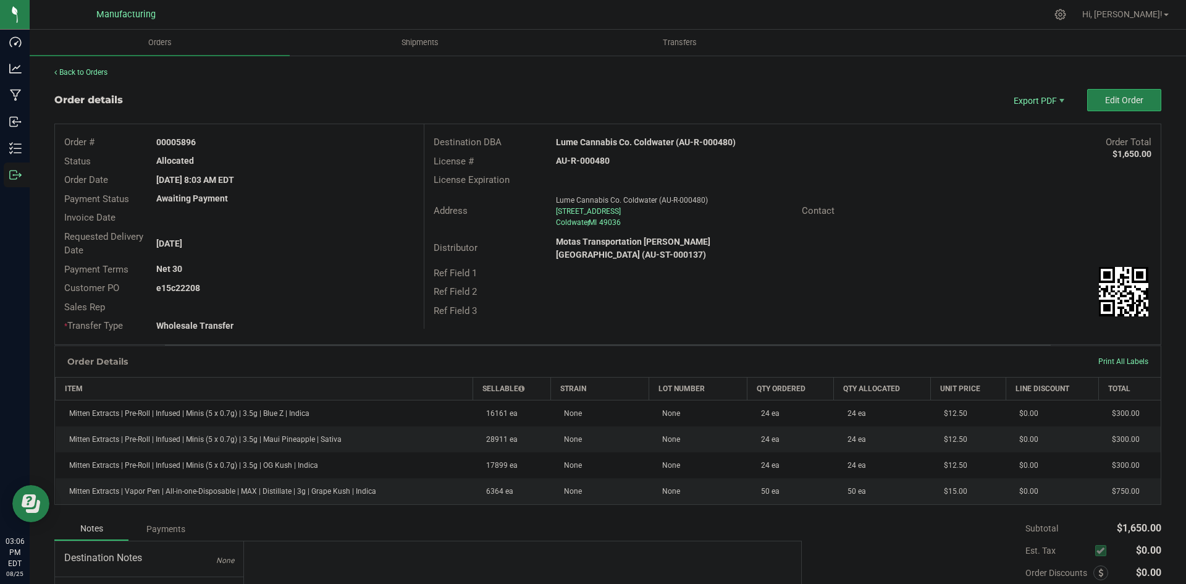
click at [648, 143] on strong "Lume Cannabis Co. Coldwater (AU-R-000480)" at bounding box center [646, 142] width 180 height 10
click at [648, 142] on strong "Lume Cannabis Co. Coldwater (AU-R-000480)" at bounding box center [646, 142] width 180 height 10
copy strong "Lume Cannabis Co. Coldwater (AU-R-000480)"
click at [581, 159] on strong "AU-R-000480" at bounding box center [583, 161] width 54 height 10
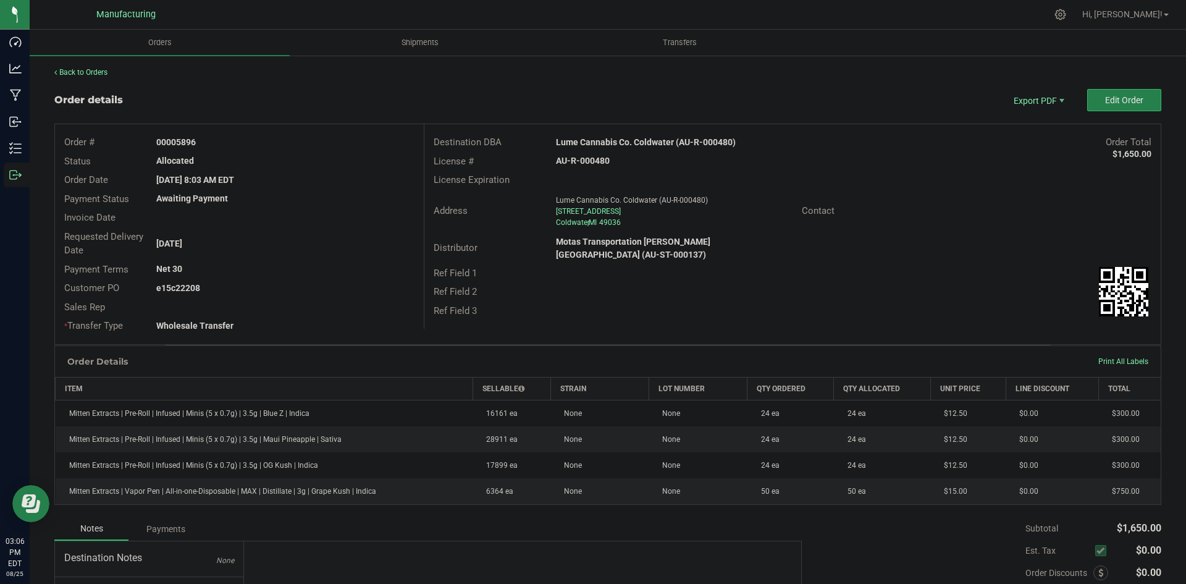
click at [581, 159] on strong "AU-R-000480" at bounding box center [583, 161] width 54 height 10
copy strong "AU-R-000480"
drag, startPoint x: 175, startPoint y: 138, endPoint x: 368, endPoint y: 143, distance: 192.8
click at [355, 141] on div "00005896" at bounding box center [285, 142] width 276 height 13
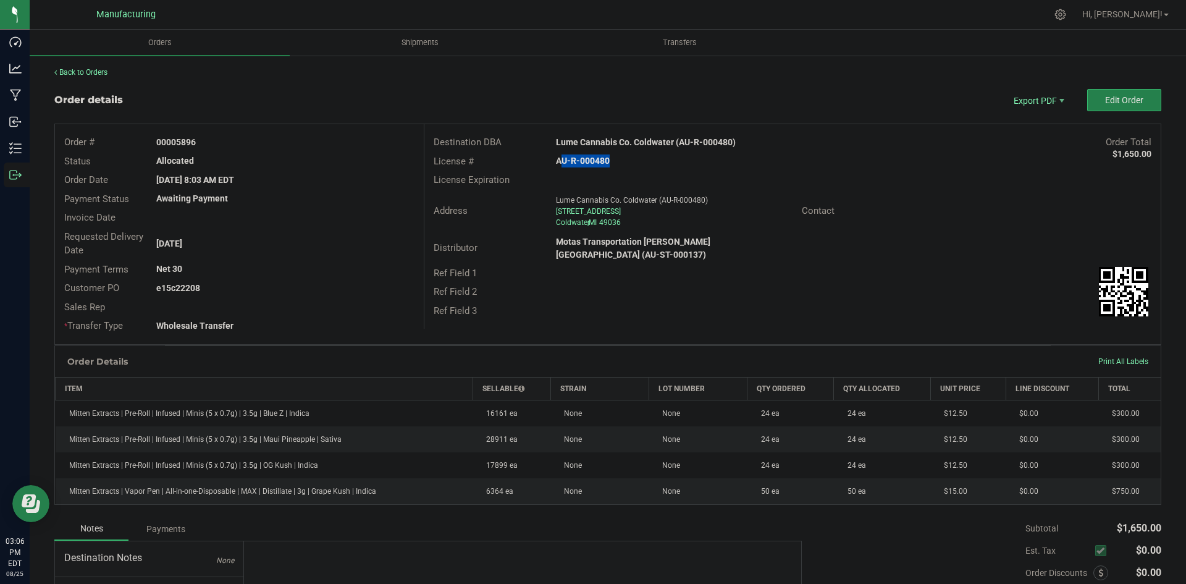
copy strong "5896"
drag, startPoint x: 176, startPoint y: 287, endPoint x: 277, endPoint y: 289, distance: 101.3
click at [264, 287] on div "e15c22208" at bounding box center [285, 288] width 276 height 13
click at [280, 290] on div "e15c22208" at bounding box center [285, 288] width 276 height 13
click at [195, 295] on div "Customer PO e15c22208" at bounding box center [239, 288] width 369 height 19
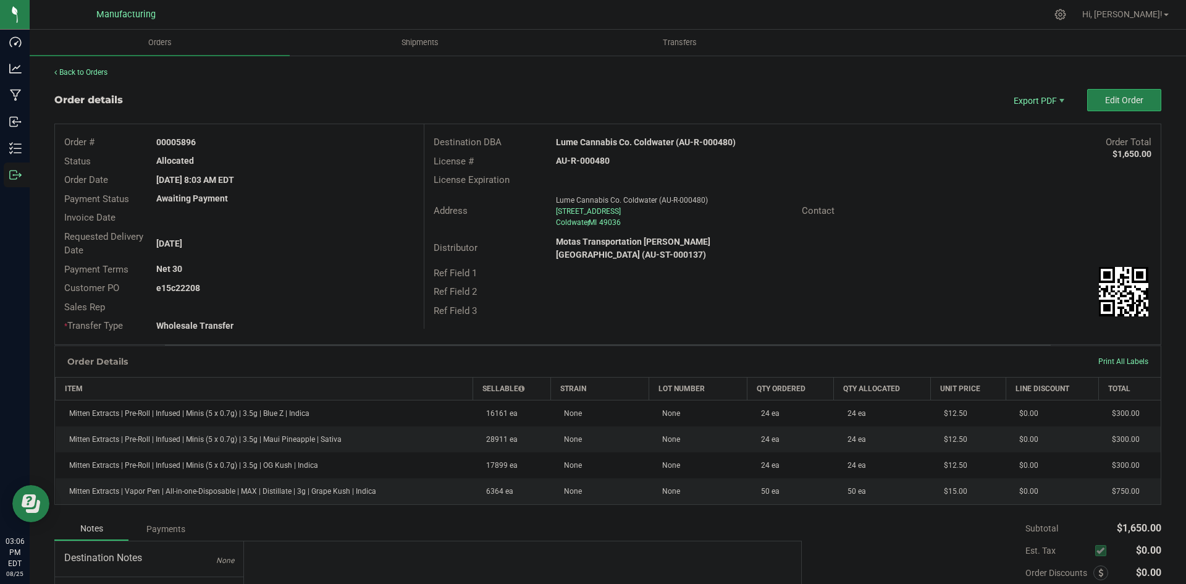
drag, startPoint x: 177, startPoint y: 289, endPoint x: 353, endPoint y: 293, distance: 176.1
click at [321, 289] on div "e15c22208" at bounding box center [285, 288] width 276 height 13
copy strong "22208"
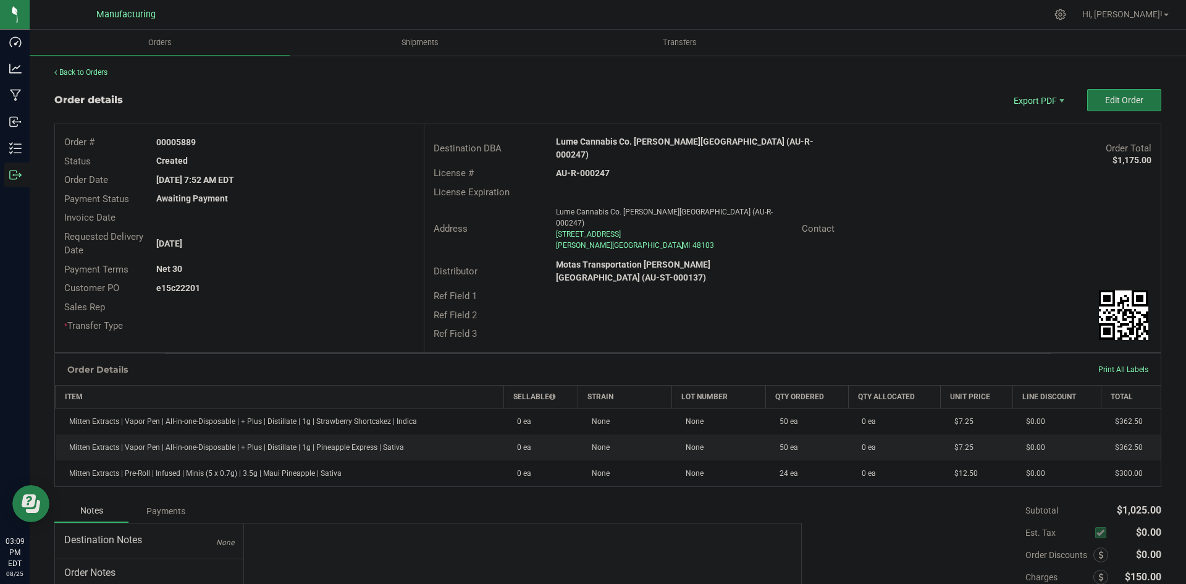
click at [1092, 94] on button "Edit Order" at bounding box center [1124, 100] width 74 height 22
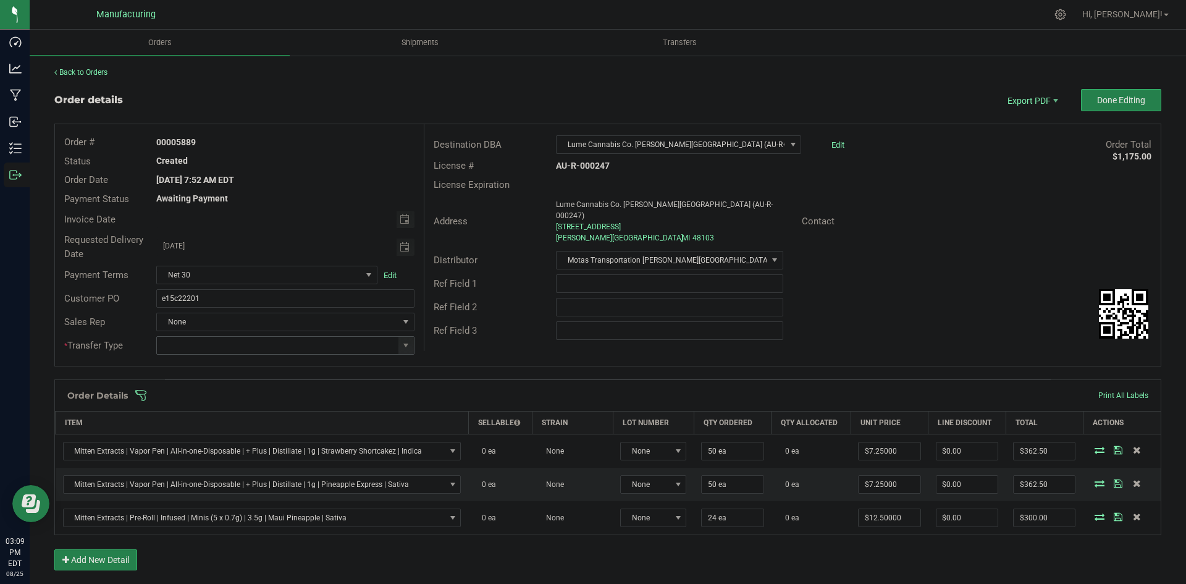
click at [407, 352] on span at bounding box center [405, 345] width 15 height 17
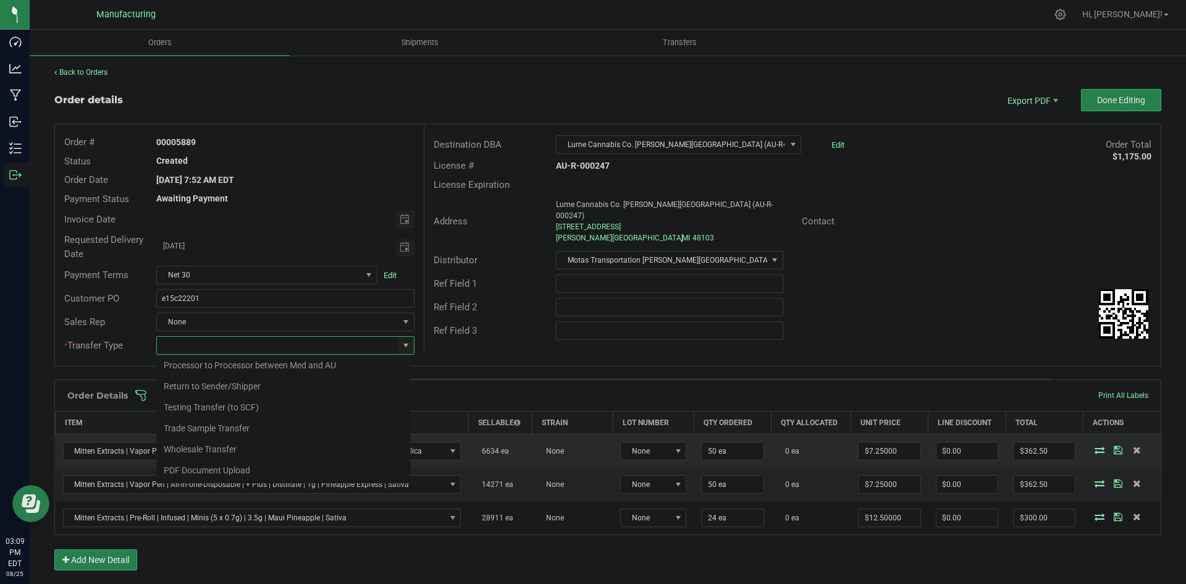
drag, startPoint x: 216, startPoint y: 447, endPoint x: 225, endPoint y: 440, distance: 11.0
click at [217, 447] on li "Wholesale Transfer" at bounding box center [283, 449] width 255 height 21
type input "Wholesale Transfer"
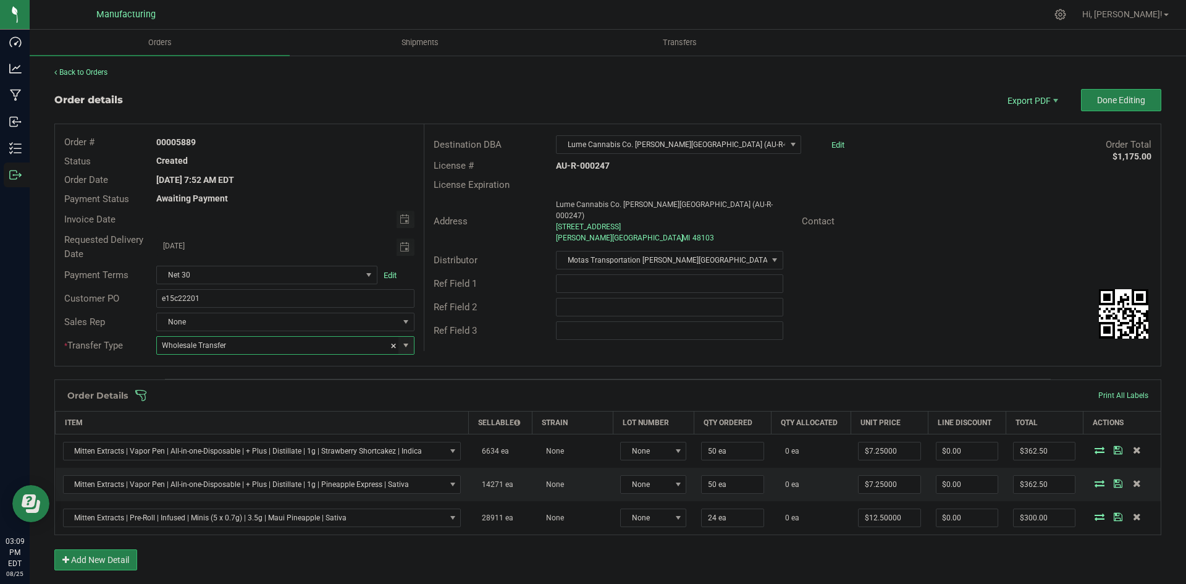
drag, startPoint x: 543, startPoint y: 333, endPoint x: 532, endPoint y: 347, distance: 18.0
click at [543, 334] on div "Destination DBA Lume Cannabis Co. [PERSON_NAME][GEOGRAPHIC_DATA] (AU-R-000247) …" at bounding box center [792, 237] width 737 height 227
click at [507, 395] on span at bounding box center [688, 395] width 1107 height 12
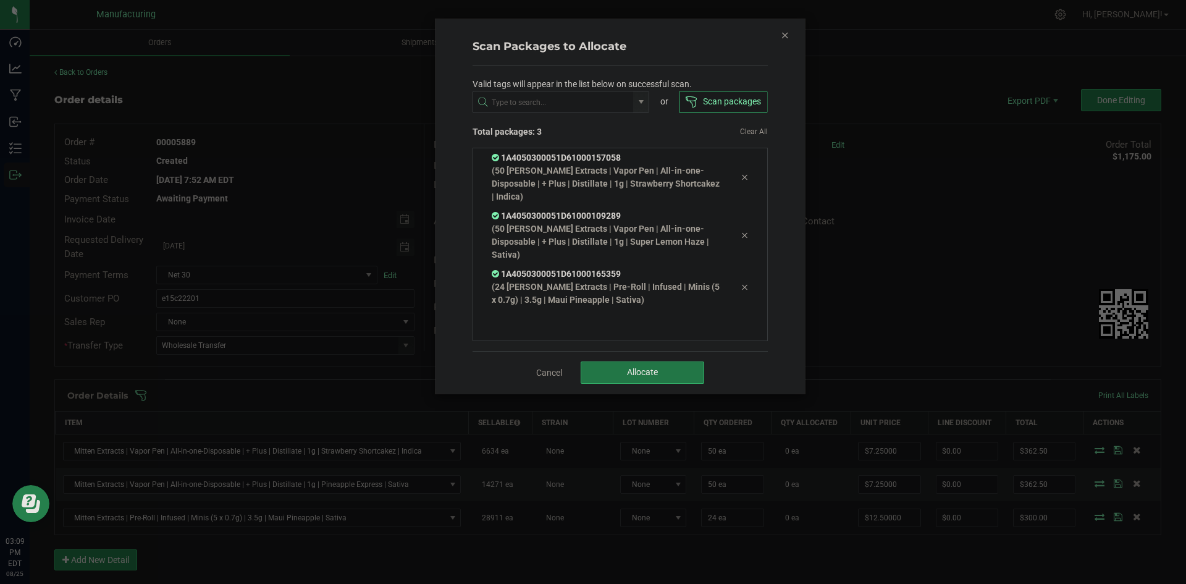
click at [694, 365] on button "Allocate" at bounding box center [643, 372] width 124 height 22
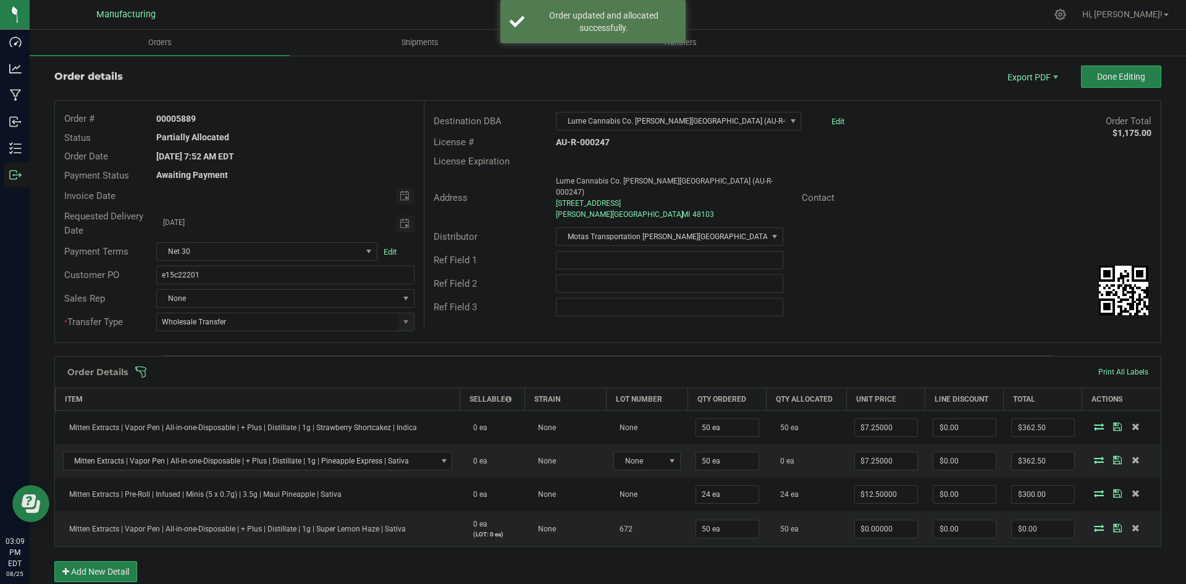
scroll to position [62, 0]
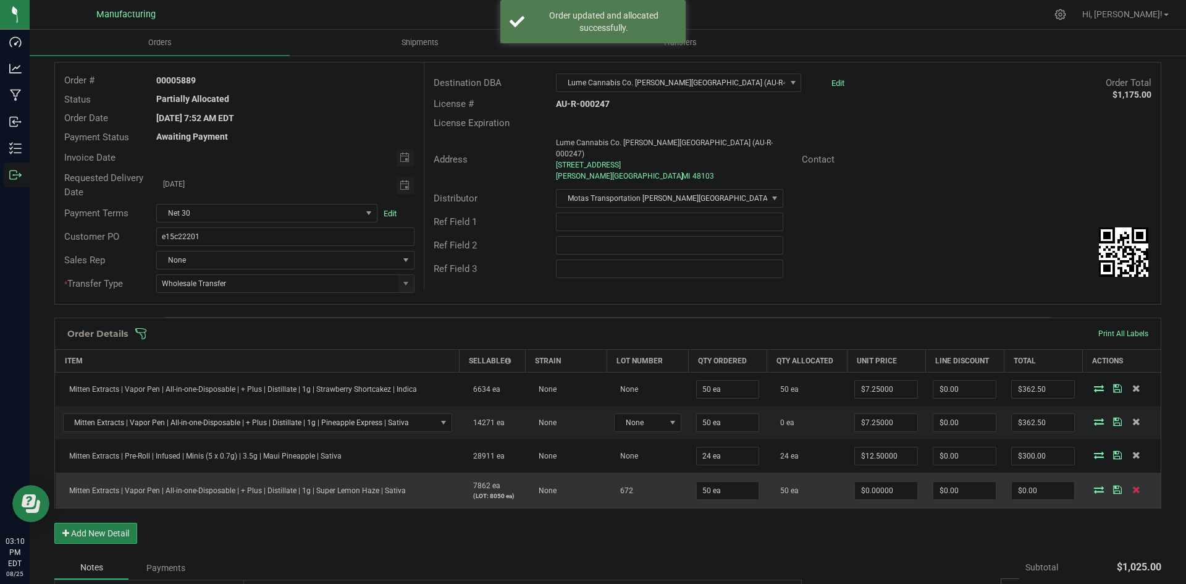
click at [1132, 487] on icon at bounding box center [1136, 489] width 8 height 7
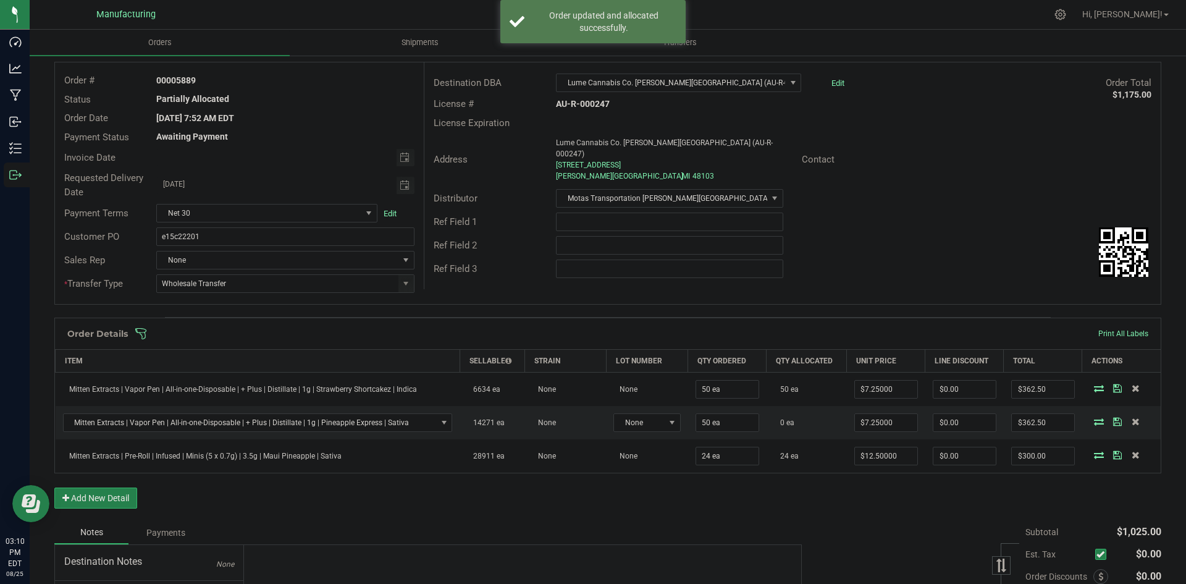
click at [592, 337] on span at bounding box center [688, 333] width 1107 height 12
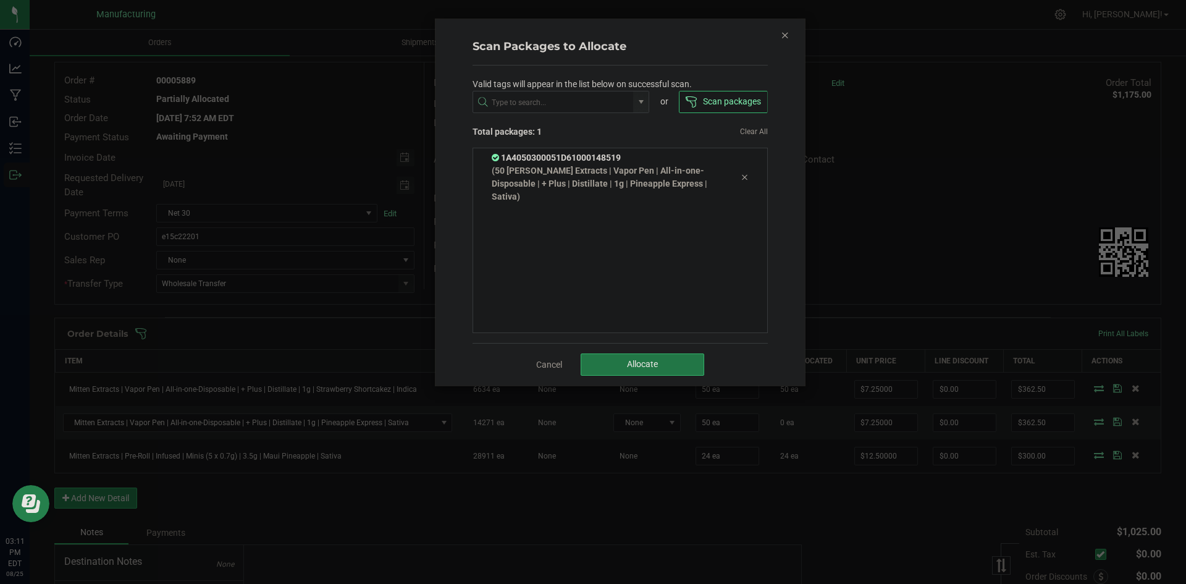
click at [644, 362] on span "Allocate" at bounding box center [642, 364] width 31 height 10
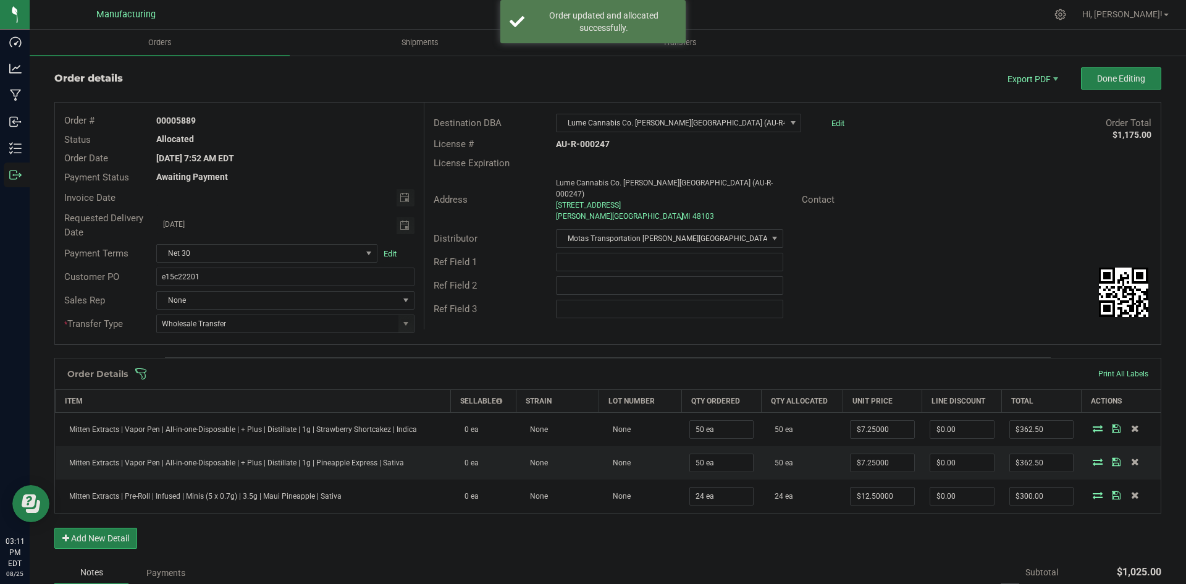
scroll to position [0, 0]
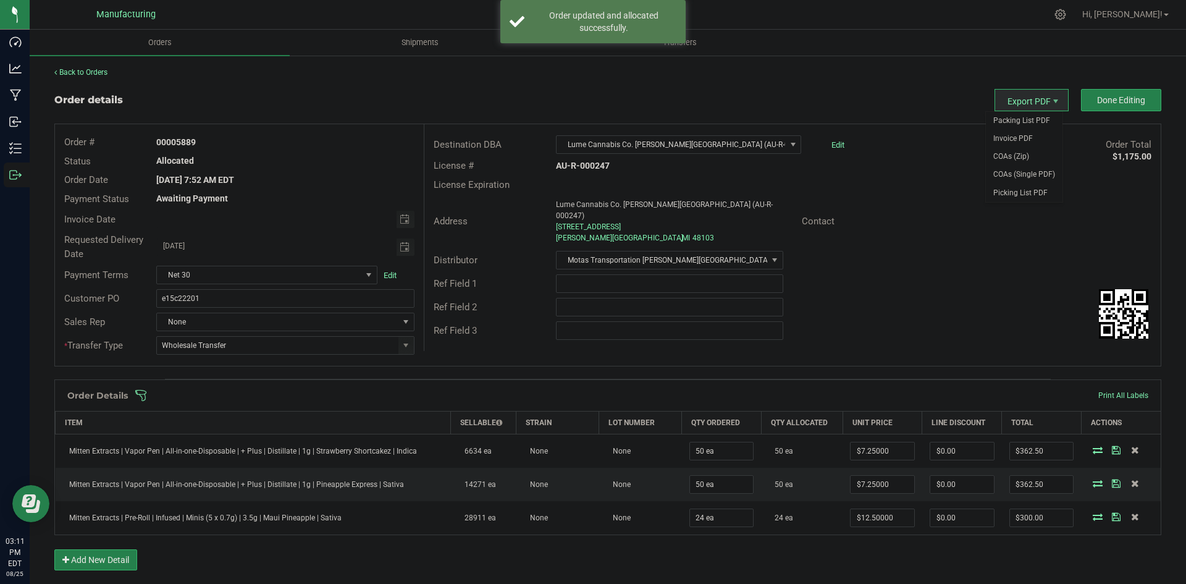
click at [1005, 111] on div "Packing List PDF Invoice PDF COAs (Zip) COAs (Single PDF) Picking List PDF" at bounding box center [1024, 156] width 78 height 91
click at [993, 114] on span "Packing List PDF" at bounding box center [1024, 121] width 77 height 18
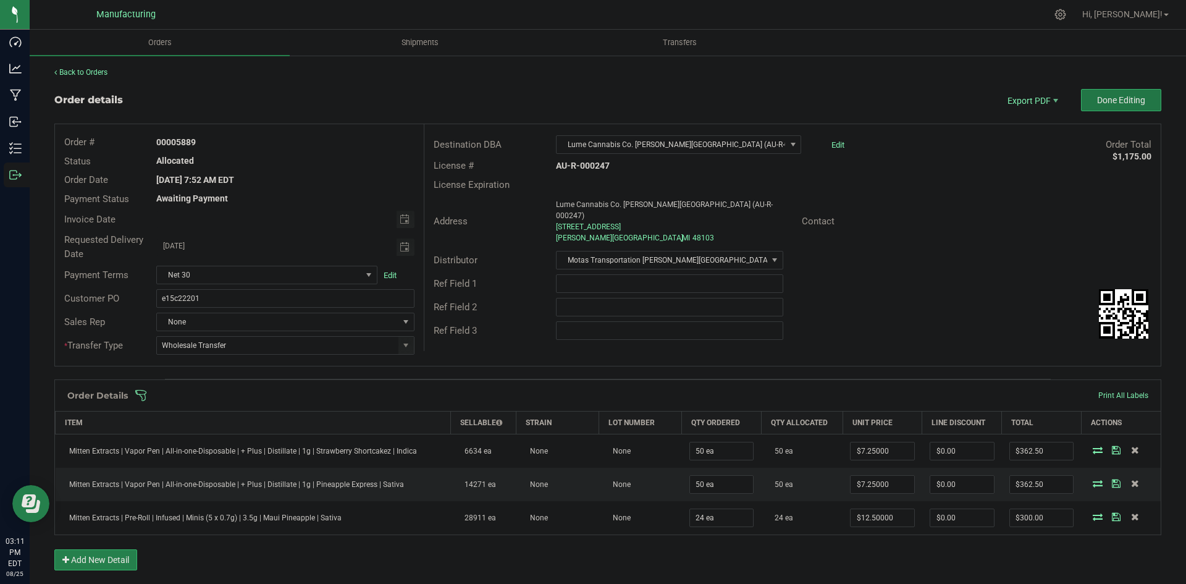
click at [1121, 101] on span "Done Editing" at bounding box center [1121, 100] width 48 height 10
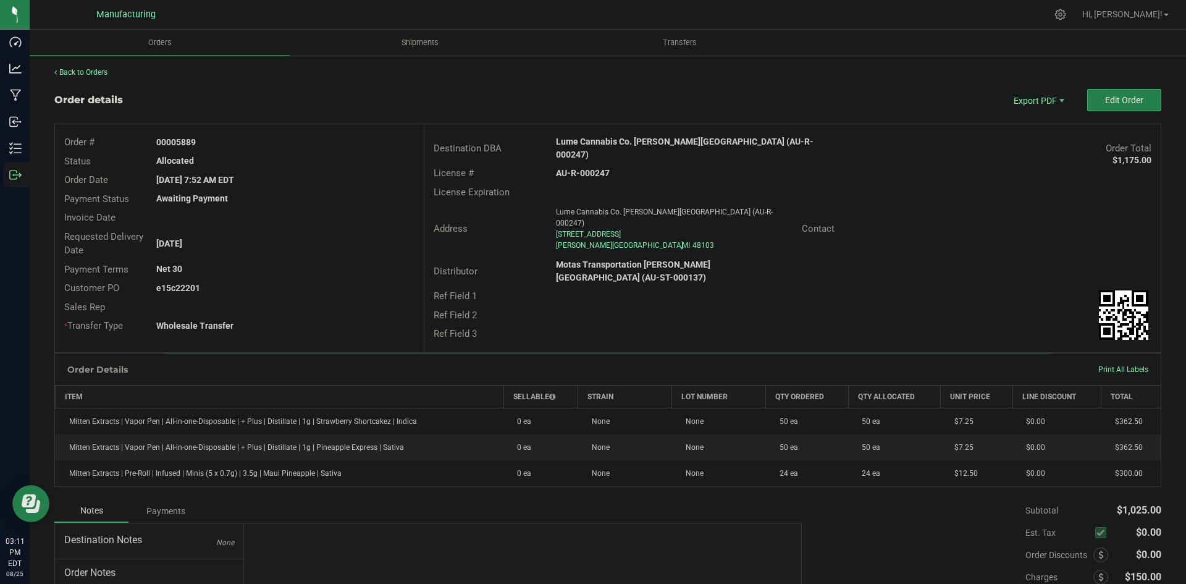
click at [643, 143] on strong "Lume Cannabis Co. [PERSON_NAME][GEOGRAPHIC_DATA] (AU-R-000247)" at bounding box center [685, 148] width 258 height 23
click at [644, 143] on strong "Lume Cannabis Co. [PERSON_NAME][GEOGRAPHIC_DATA] (AU-R-000247)" at bounding box center [685, 148] width 258 height 23
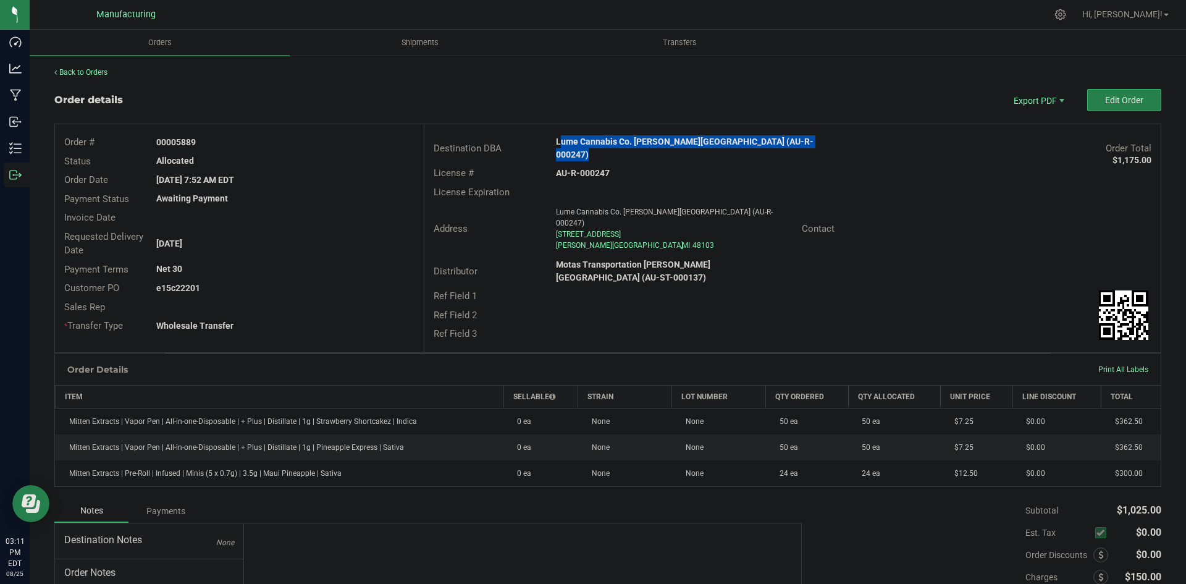
click at [644, 143] on strong "Lume Cannabis Co. [PERSON_NAME][GEOGRAPHIC_DATA] (AU-R-000247)" at bounding box center [685, 148] width 258 height 23
copy strong "Lume Cannabis Co. [PERSON_NAME][GEOGRAPHIC_DATA] (AU-R-000247)"
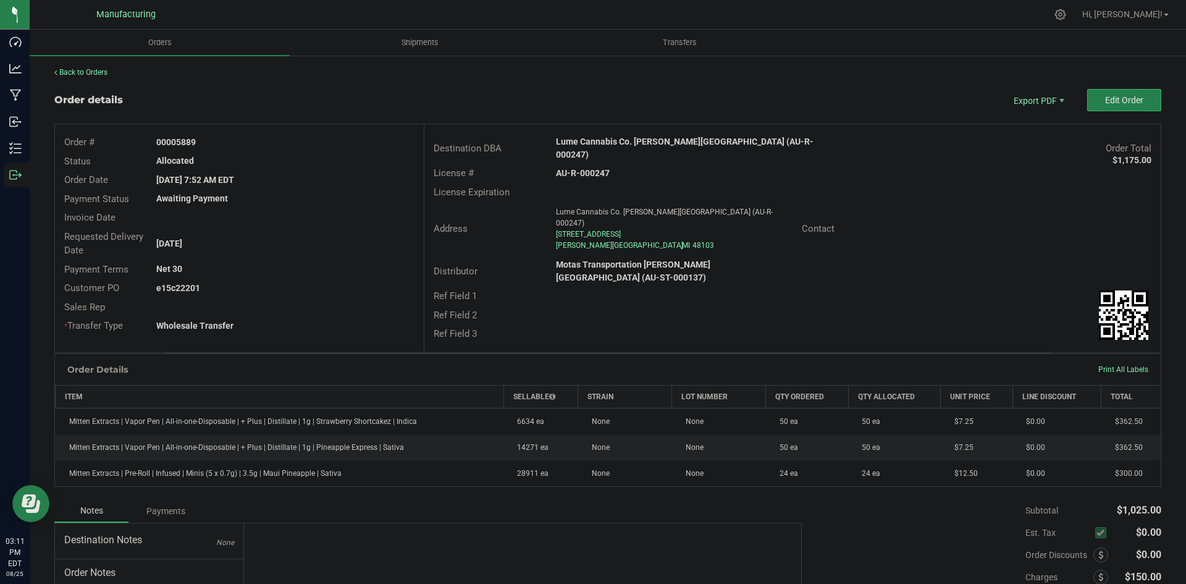
click at [572, 168] on strong "AU-R-000247" at bounding box center [583, 173] width 54 height 10
copy strong "AU-R-000247"
drag, startPoint x: 171, startPoint y: 140, endPoint x: 512, endPoint y: 161, distance: 341.7
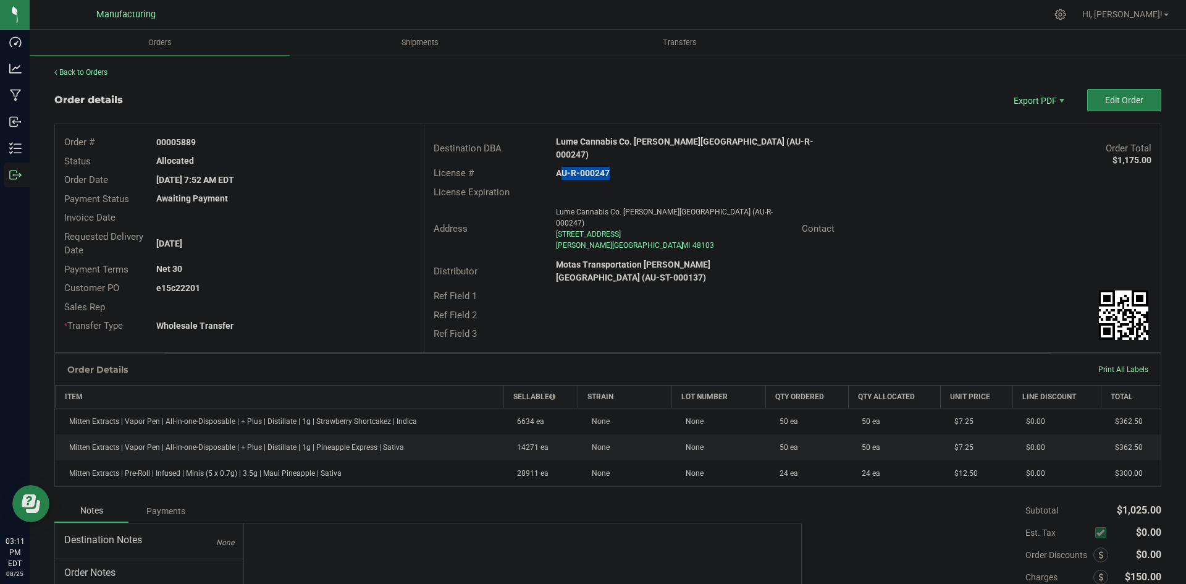
click at [440, 148] on div "Order # 00005889 Status Allocated Order Date Aug 25, 2025 7:52 AM EDT Payment S…" at bounding box center [608, 238] width 1106 height 228
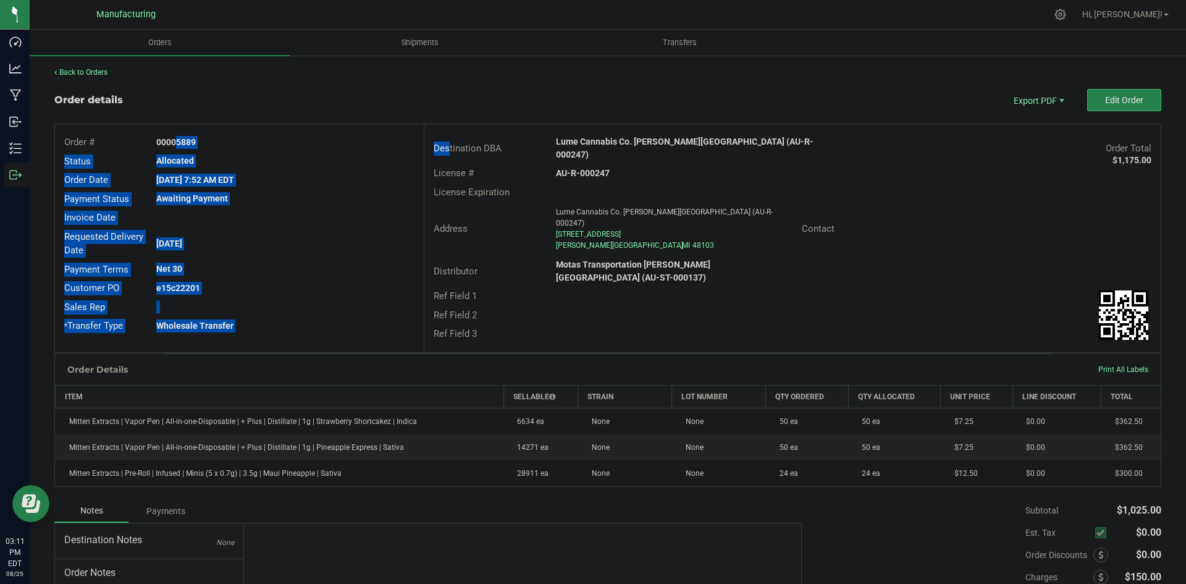
copy div "05889 Status Allocated Order Date Aug 25, 2025 7:52 AM EDT Payment Status Await…"
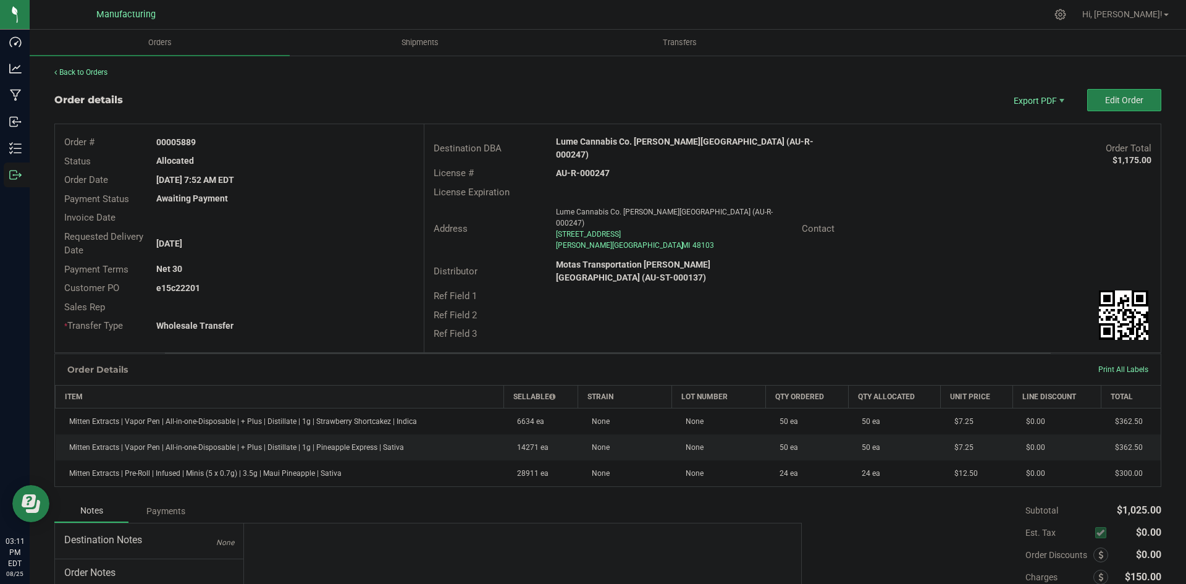
drag, startPoint x: 499, startPoint y: 296, endPoint x: 318, endPoint y: 285, distance: 180.7
click at [499, 327] on div "Ref Field 3" at bounding box center [485, 334] width 123 height 14
drag, startPoint x: 178, startPoint y: 287, endPoint x: 235, endPoint y: 280, distance: 57.9
click at [235, 280] on div "Customer PO e15c22201" at bounding box center [239, 288] width 369 height 19
click at [212, 285] on div "e15c22201" at bounding box center [285, 288] width 276 height 13
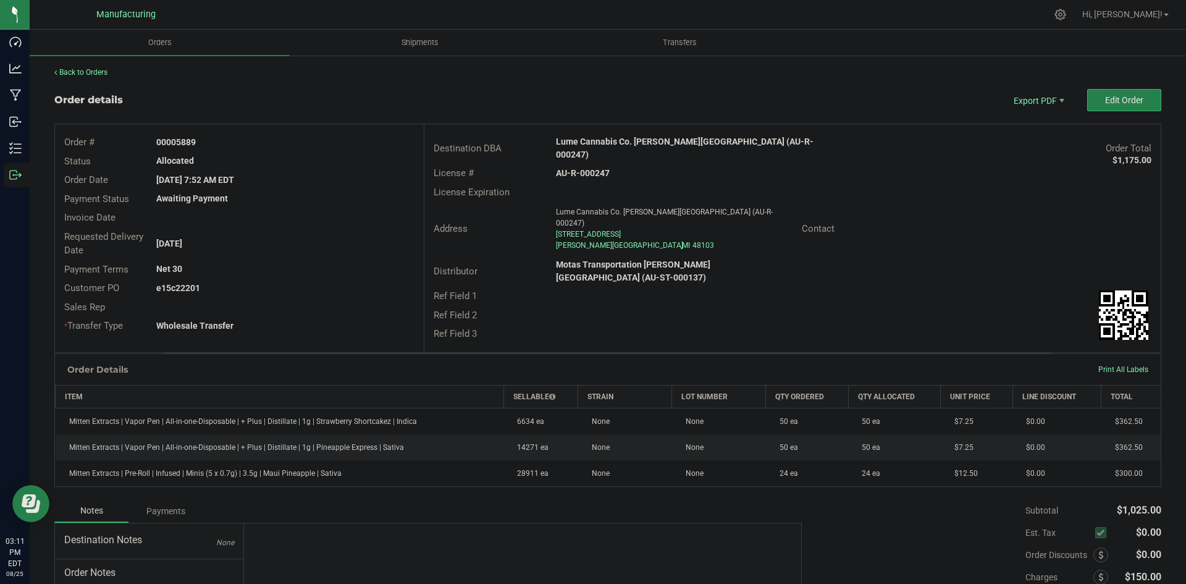
drag, startPoint x: 175, startPoint y: 287, endPoint x: 319, endPoint y: 290, distance: 143.4
click at [301, 291] on div "e15c22201" at bounding box center [285, 288] width 276 height 13
copy strong "22201"
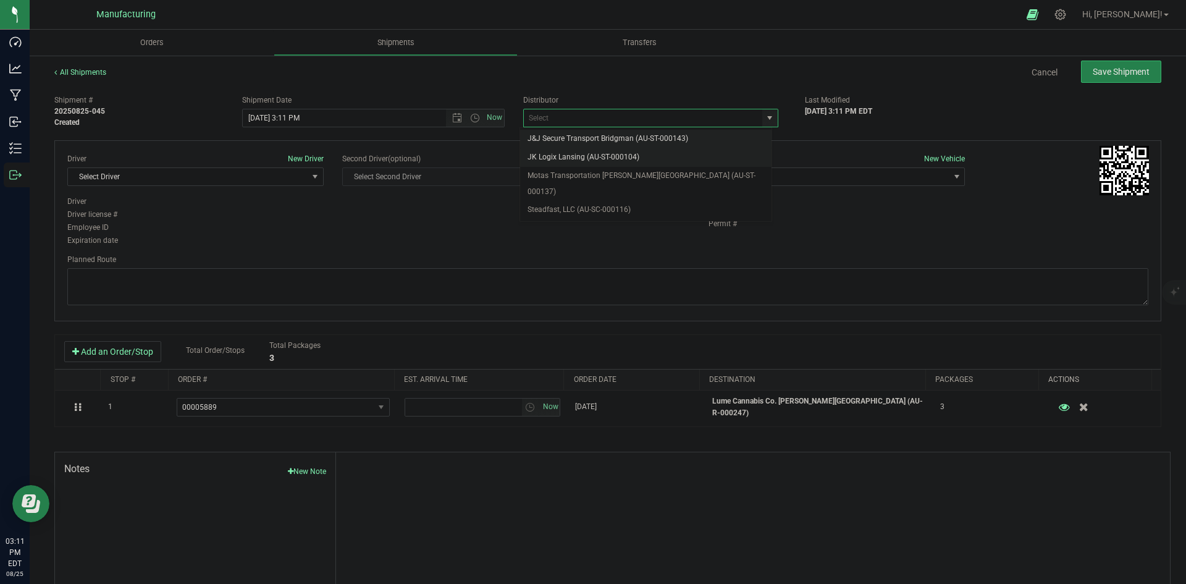
drag, startPoint x: 589, startPoint y: 175, endPoint x: 606, endPoint y: 171, distance: 17.2
click at [591, 175] on li "Motas Transportation [PERSON_NAME][GEOGRAPHIC_DATA] (AU-ST-000137)" at bounding box center [645, 184] width 251 height 34
type input "Motas Transportation [PERSON_NAME][GEOGRAPHIC_DATA] (AU-ST-000137)"
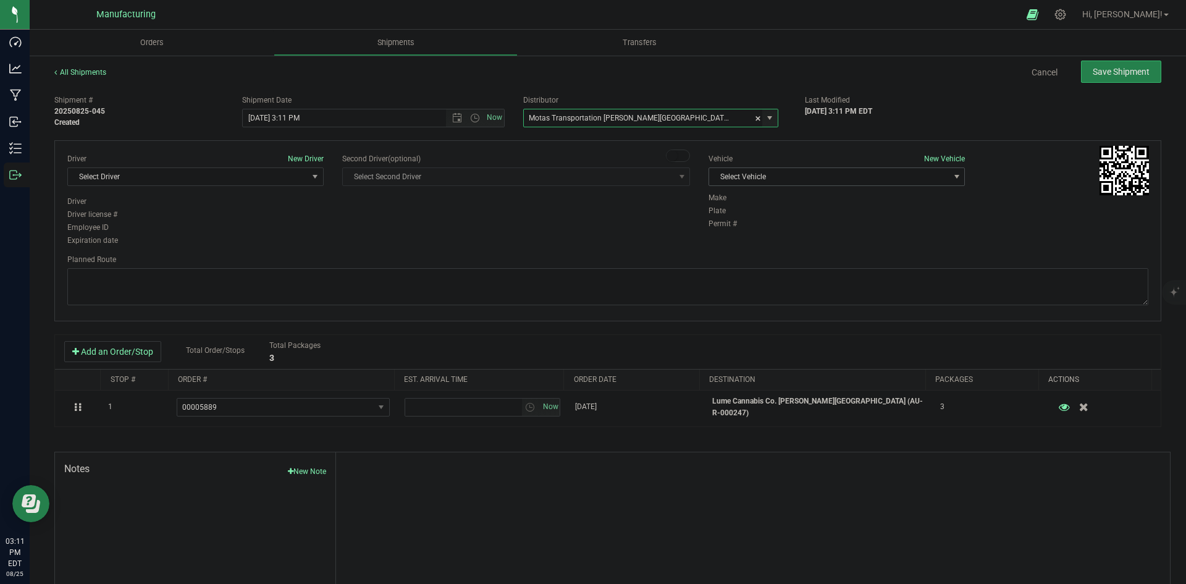
click at [795, 185] on div "Vehicle New Vehicle Select Vehicle Select Vehicle Box 1 International (JJ) [MED…" at bounding box center [836, 172] width 275 height 39
drag, startPoint x: 764, startPoint y: 191, endPoint x: 757, endPoint y: 191, distance: 6.8
click at [765, 191] on div "Vehicle New Vehicle Select Vehicle Select Vehicle Box 1 International (JJ) [MED…" at bounding box center [836, 172] width 275 height 39
click at [749, 182] on span "Select Vehicle" at bounding box center [829, 176] width 240 height 17
click at [721, 234] on li "[MEDICAL_DATA]" at bounding box center [830, 235] width 253 height 19
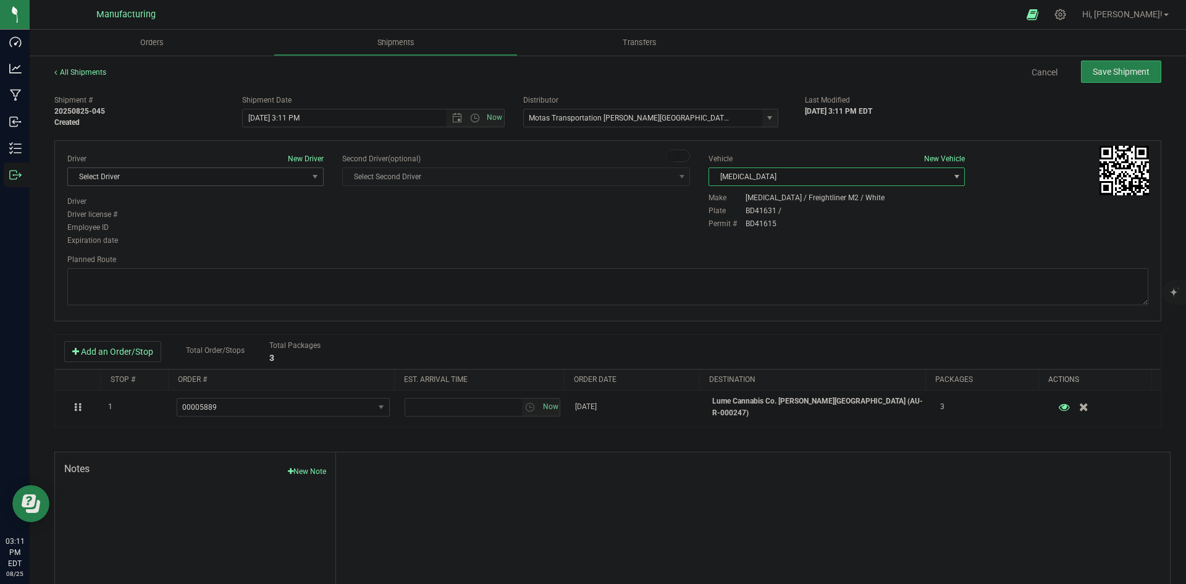
click at [229, 179] on span "Select Driver" at bounding box center [188, 176] width 240 height 17
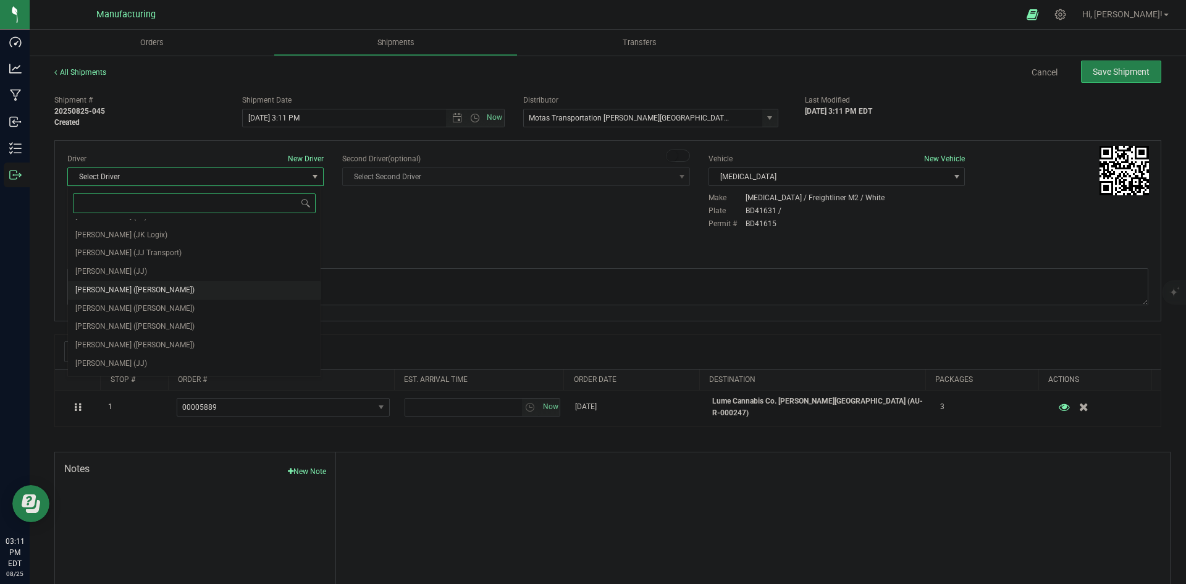
scroll to position [65, 0]
click at [125, 290] on span "[PERSON_NAME] ([PERSON_NAME])" at bounding box center [134, 292] width 119 height 16
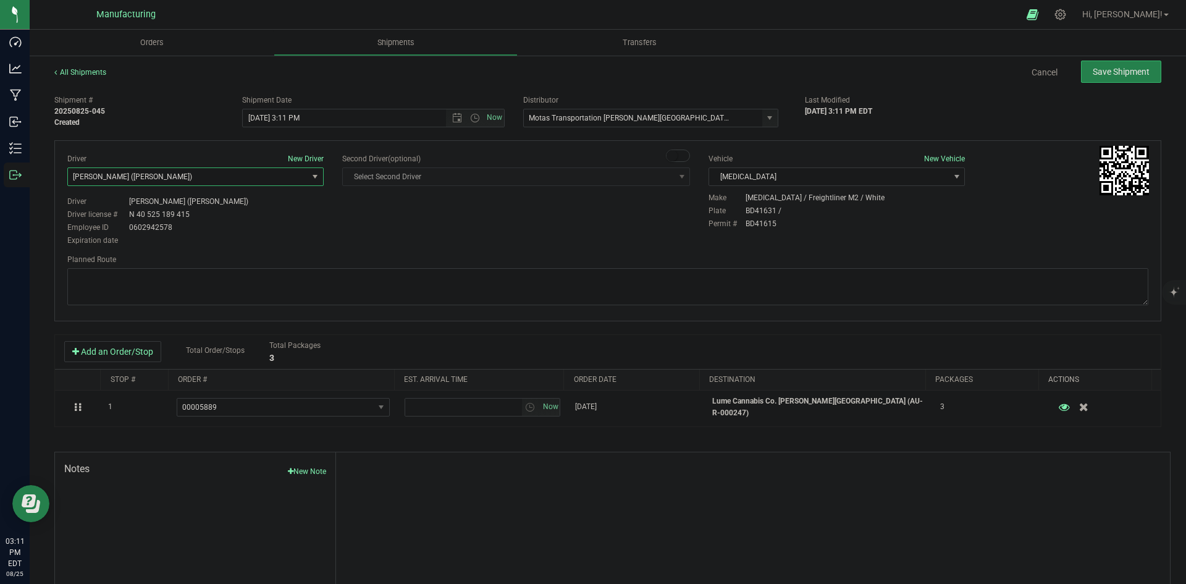
click at [350, 216] on div "Driver New Driver [PERSON_NAME] ([PERSON_NAME]) Select Driver [PERSON_NAME] (JK…" at bounding box center [608, 200] width 1100 height 95
click at [472, 118] on span "Open the time view" at bounding box center [475, 118] width 10 height 10
click at [265, 208] on li "2:00 PM" at bounding box center [370, 212] width 258 height 16
type input "[DATE] 2:00 PM"
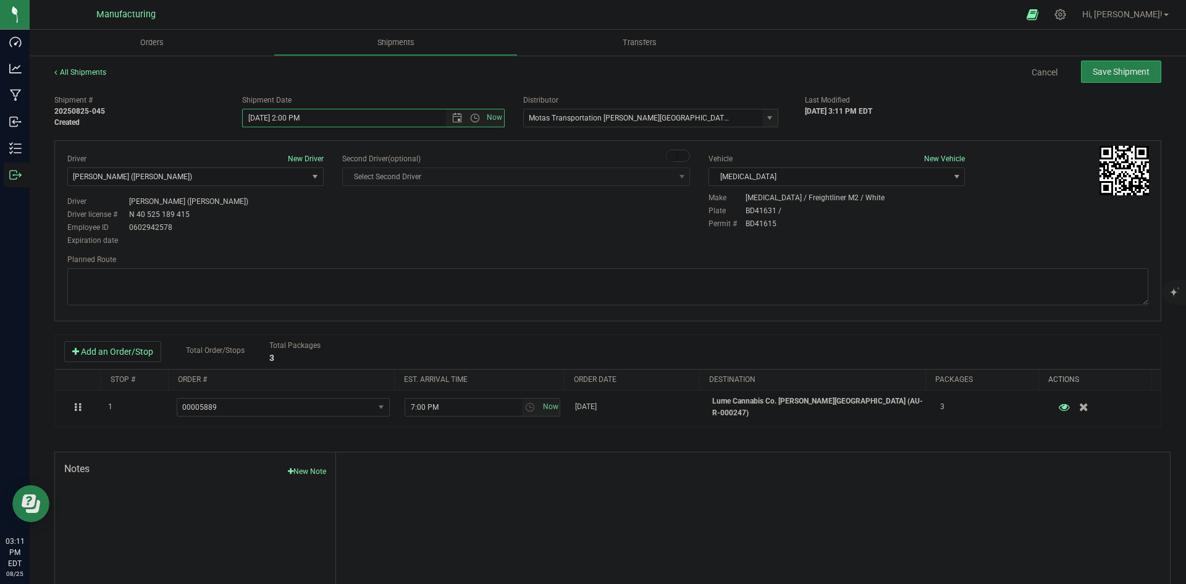
drag, startPoint x: 436, startPoint y: 213, endPoint x: 457, endPoint y: 214, distance: 21.7
click at [438, 213] on div "Driver New Driver [PERSON_NAME] ([PERSON_NAME]) Select Driver [PERSON_NAME] (JK…" at bounding box center [608, 200] width 1100 height 95
click at [654, 281] on textarea at bounding box center [607, 286] width 1081 height 37
paste textarea "Head south 246 ft -- Turn right 325 ft -- Turn right 407 ft -- Turn right towar…"
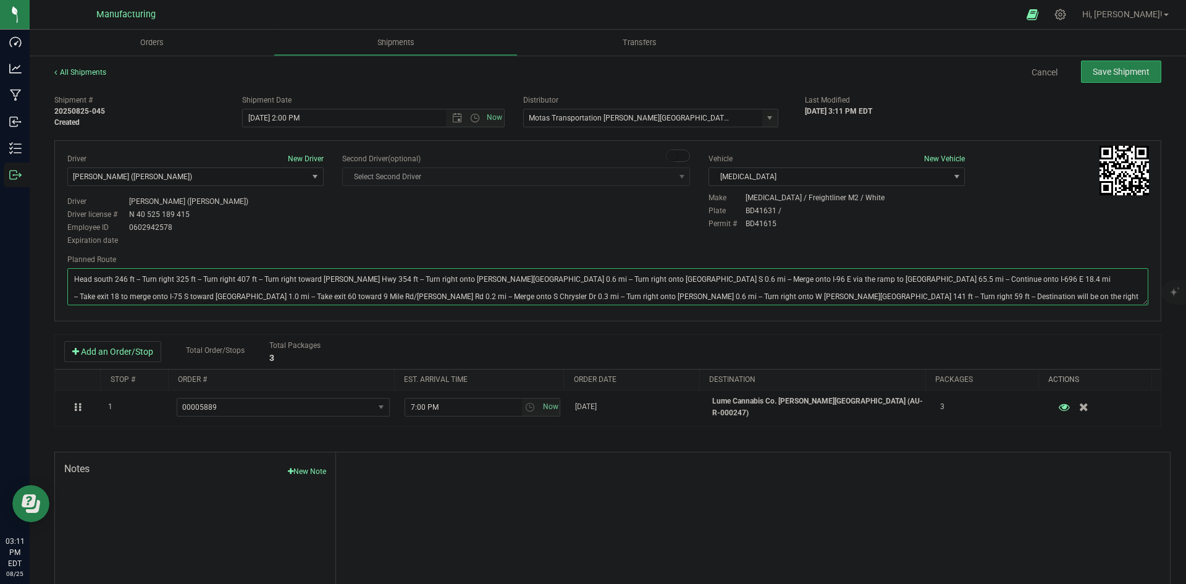
type textarea "Head south 246 ft -- Turn right 325 ft -- Turn right 407 ft -- Turn right towar…"
drag, startPoint x: 610, startPoint y: 242, endPoint x: 649, endPoint y: 228, distance: 42.0
click at [622, 238] on div "Driver New Driver [PERSON_NAME] ([PERSON_NAME]) Select Driver [PERSON_NAME] (JK…" at bounding box center [608, 200] width 1100 height 95
click at [1096, 60] on div "All Shipments Cancel Save Shipment Shipment # 20250825-045 Created Shipment Dat…" at bounding box center [608, 342] width 1157 height 576
click at [1097, 62] on button "Save Shipment" at bounding box center [1121, 72] width 80 height 22
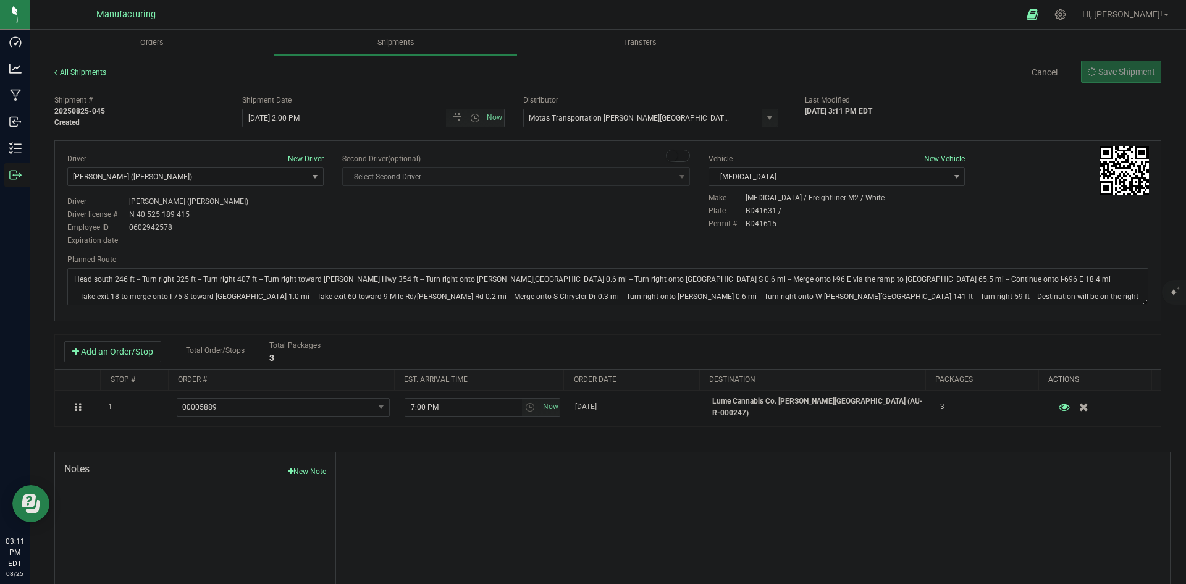
type input "[DATE] 6:00 PM"
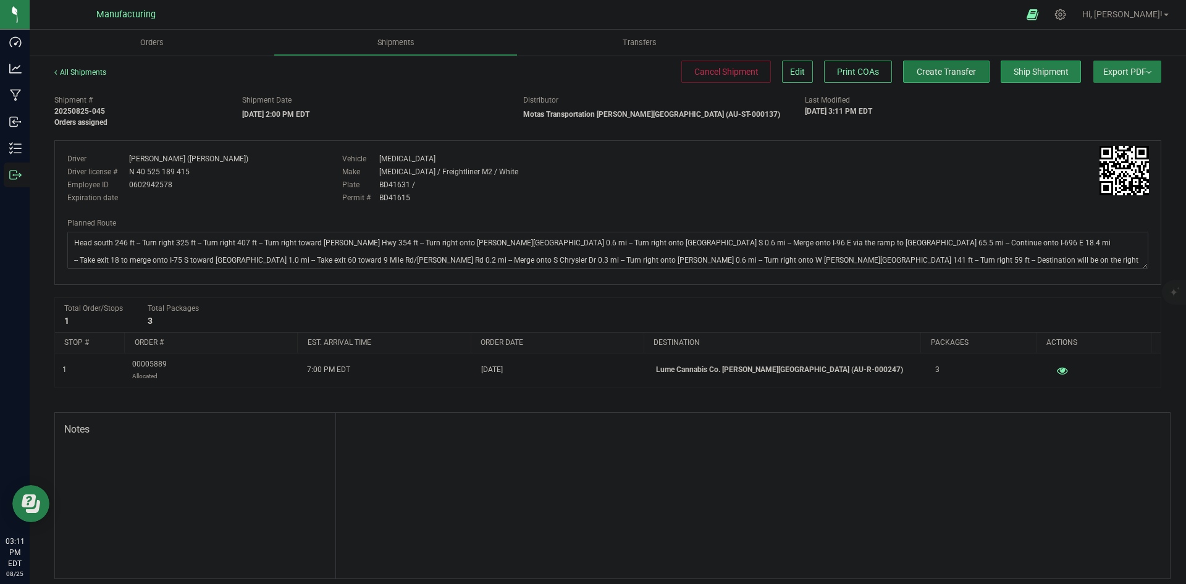
click at [935, 78] on button "Create Transfer" at bounding box center [946, 72] width 86 height 22
